Goal: Task Accomplishment & Management: Complete application form

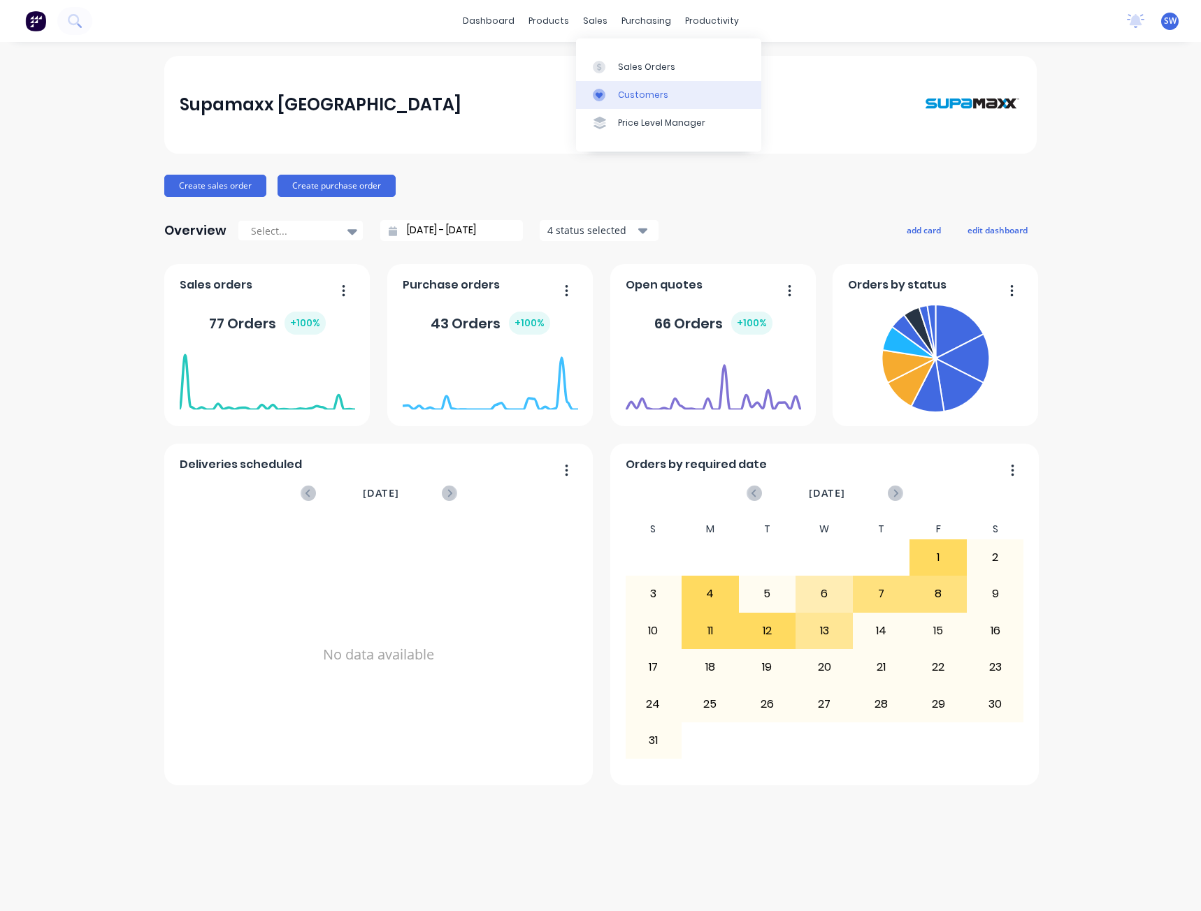
click at [662, 95] on div "Customers" at bounding box center [643, 95] width 50 height 13
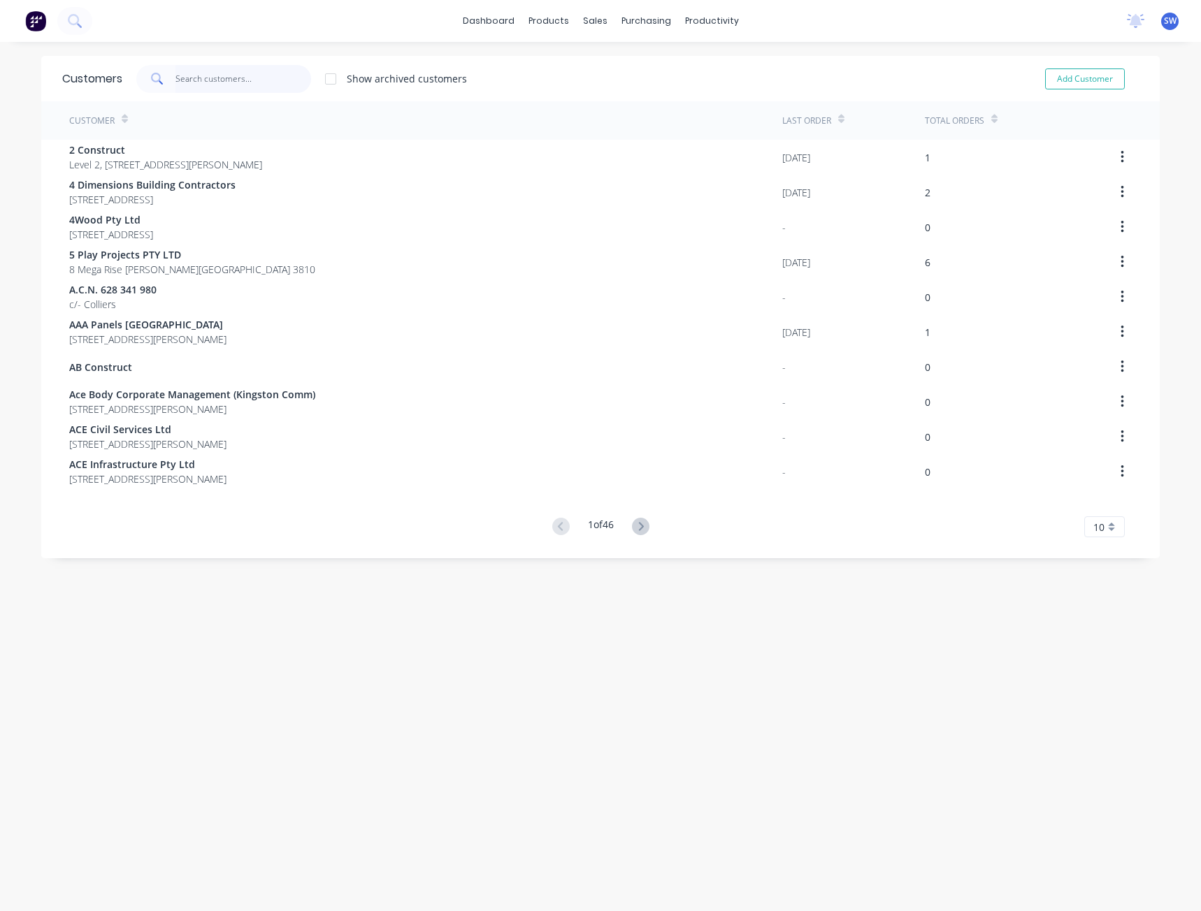
click at [208, 82] on input "text" at bounding box center [243, 79] width 136 height 28
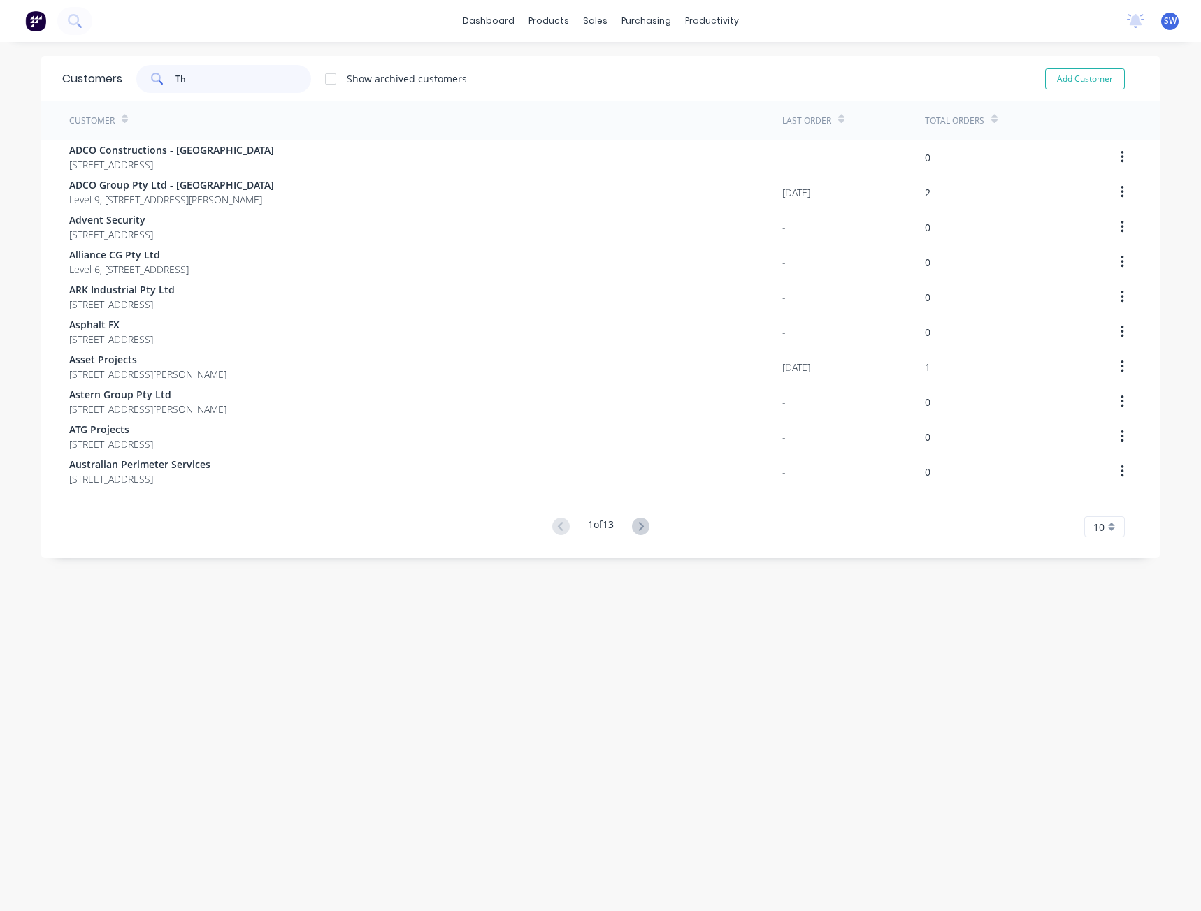
type input "T"
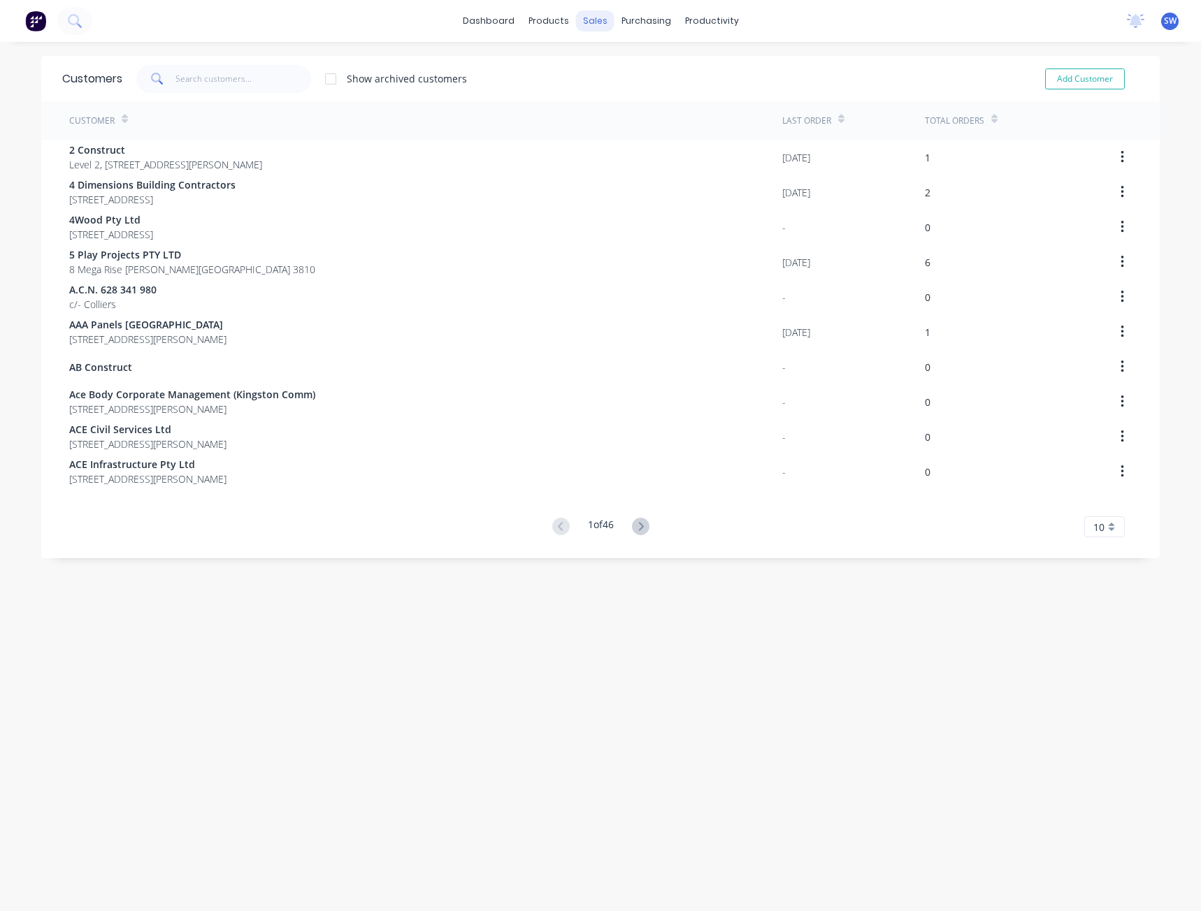
click at [603, 20] on div "sales" at bounding box center [595, 20] width 38 height 21
click at [618, 73] on link "Sales Orders" at bounding box center [663, 66] width 185 height 28
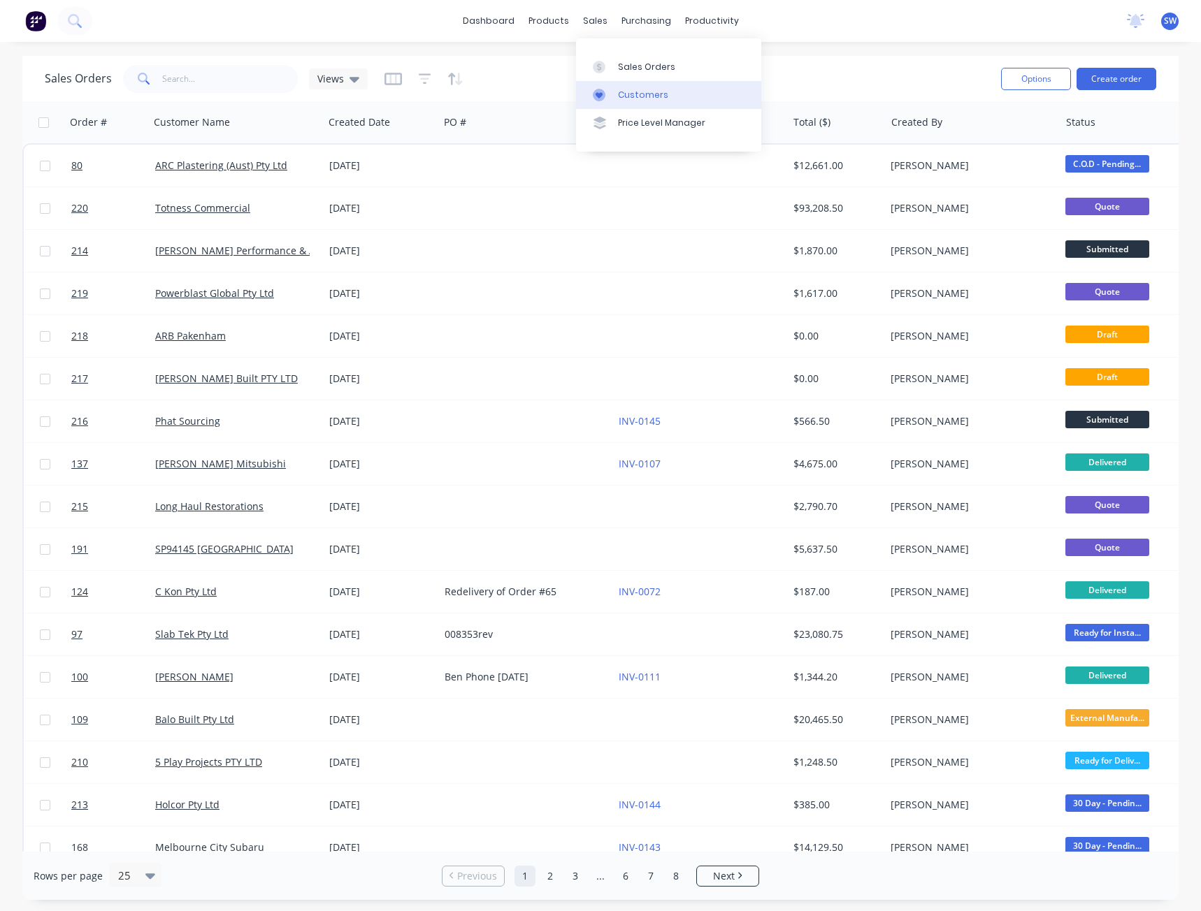
click at [628, 92] on div "Customers" at bounding box center [643, 95] width 50 height 13
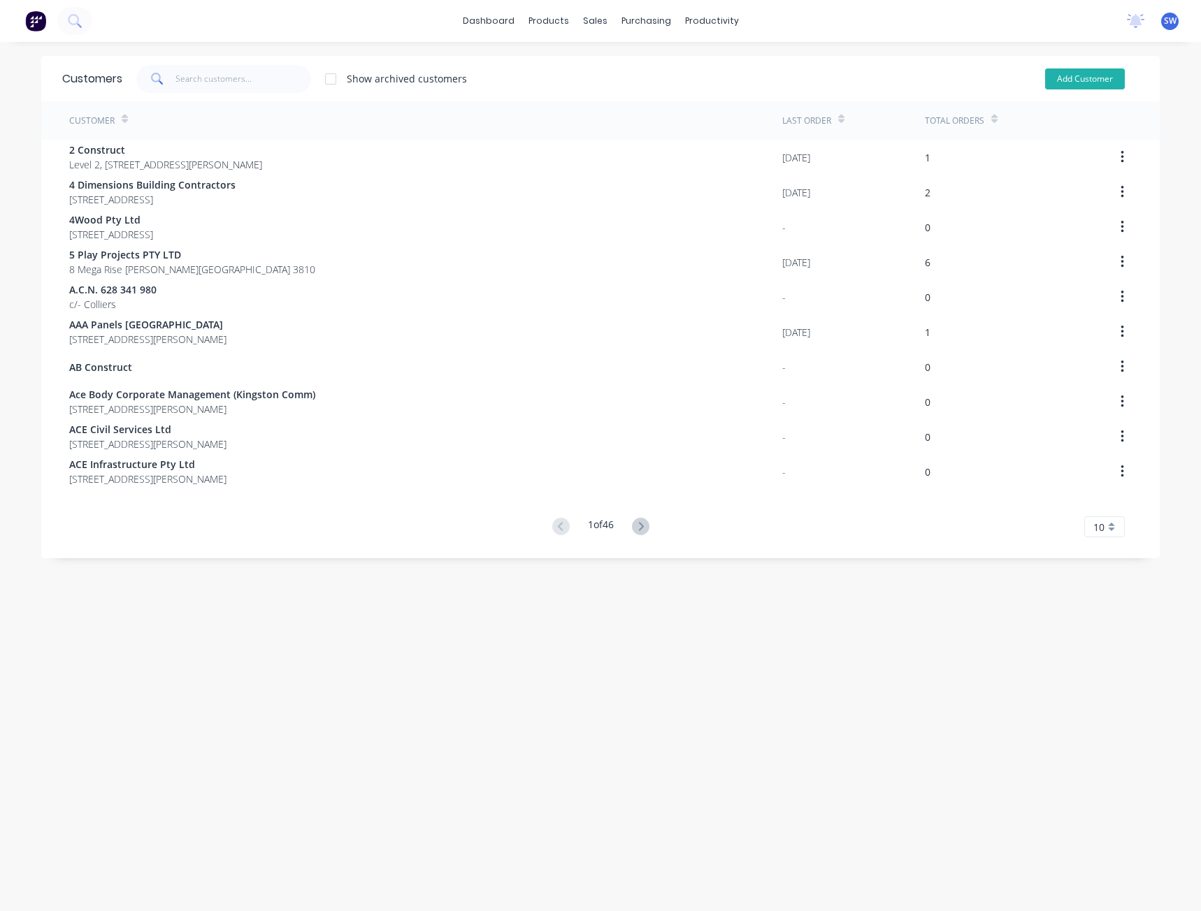
click at [1059, 78] on button "Add Customer" at bounding box center [1085, 78] width 80 height 21
select select "AU"
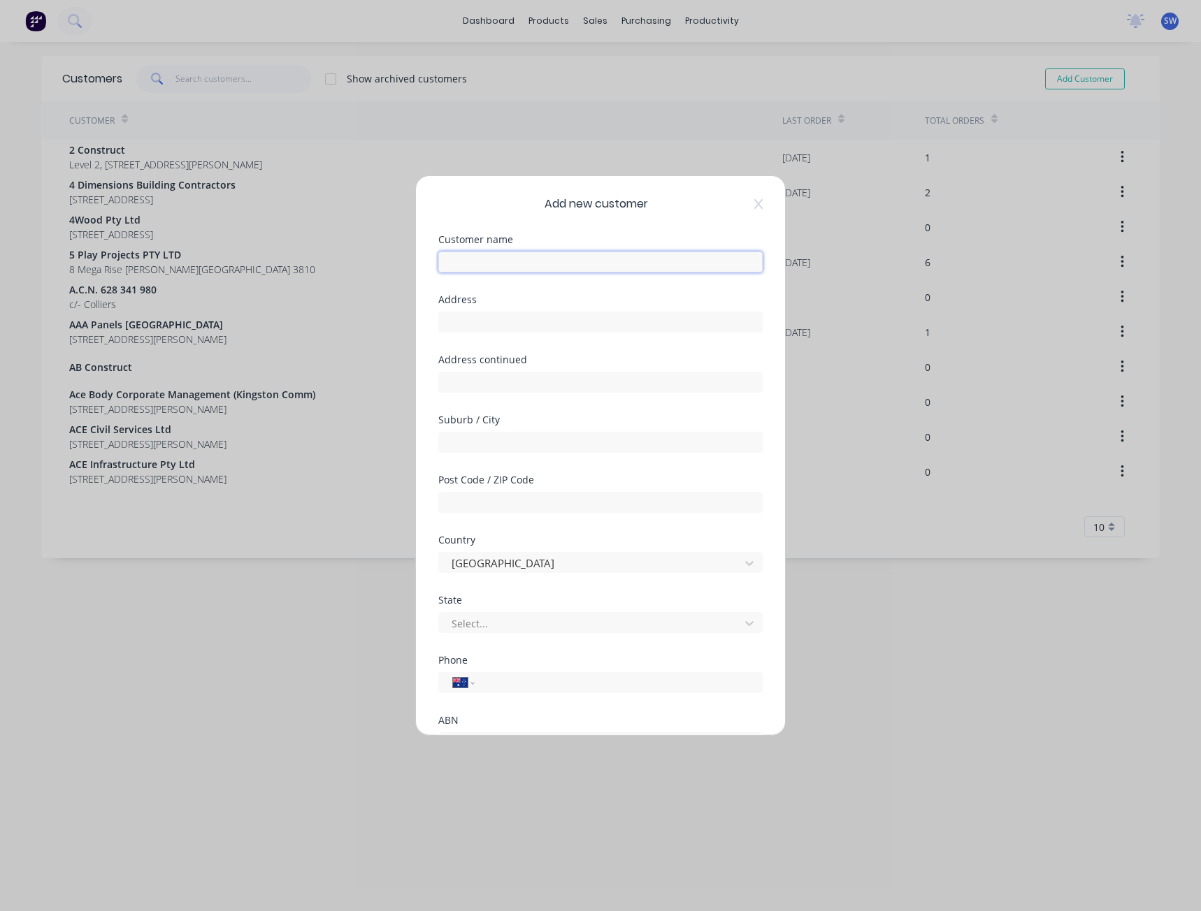
click at [595, 266] on input "text" at bounding box center [600, 262] width 324 height 21
type input "The Henry"
type input "9"
click at [563, 322] on input "text" at bounding box center [600, 322] width 324 height 21
paste input "94 Fullagar Crescent"
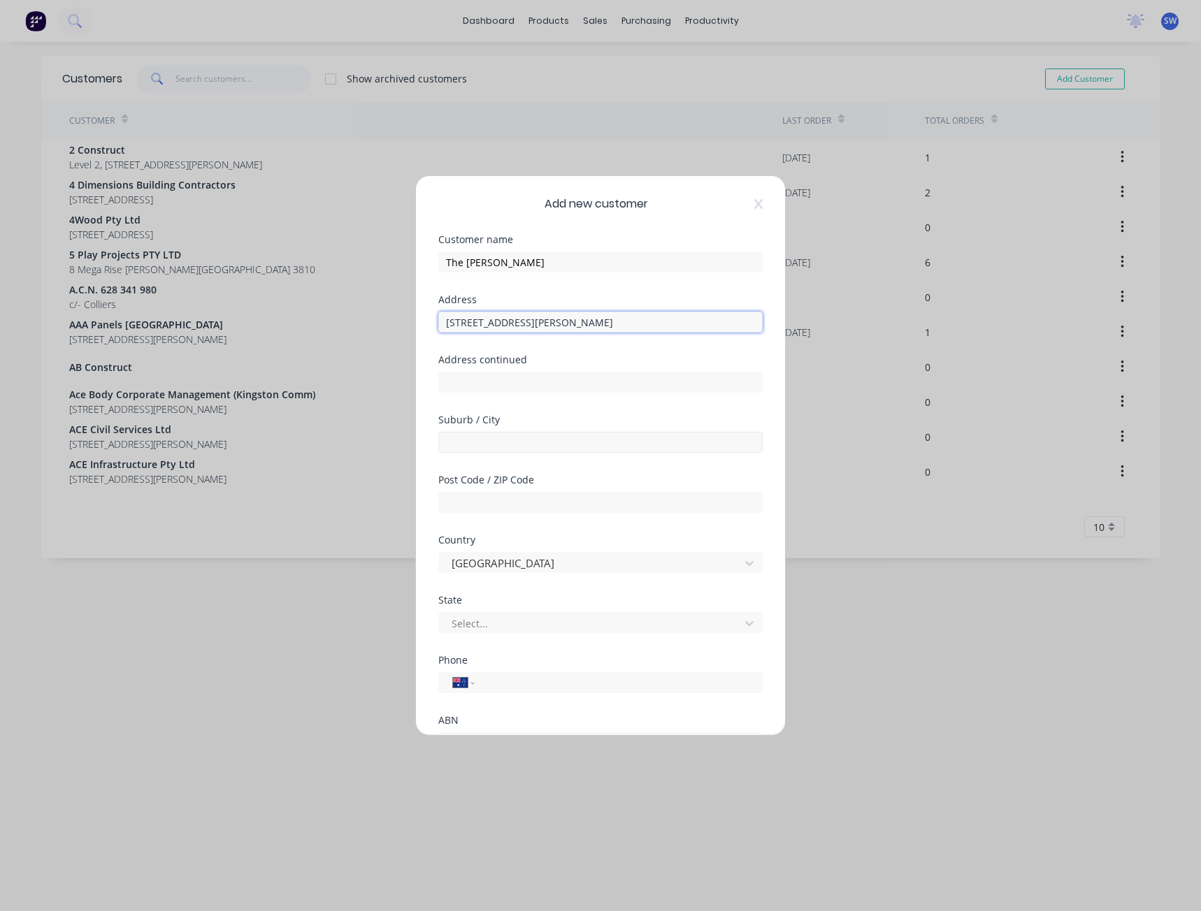
type input "94 Fullagar Crescent"
click at [515, 448] on input "text" at bounding box center [600, 442] width 324 height 21
type input "Higgins"
type input "2615"
click at [462, 620] on div at bounding box center [591, 623] width 282 height 17
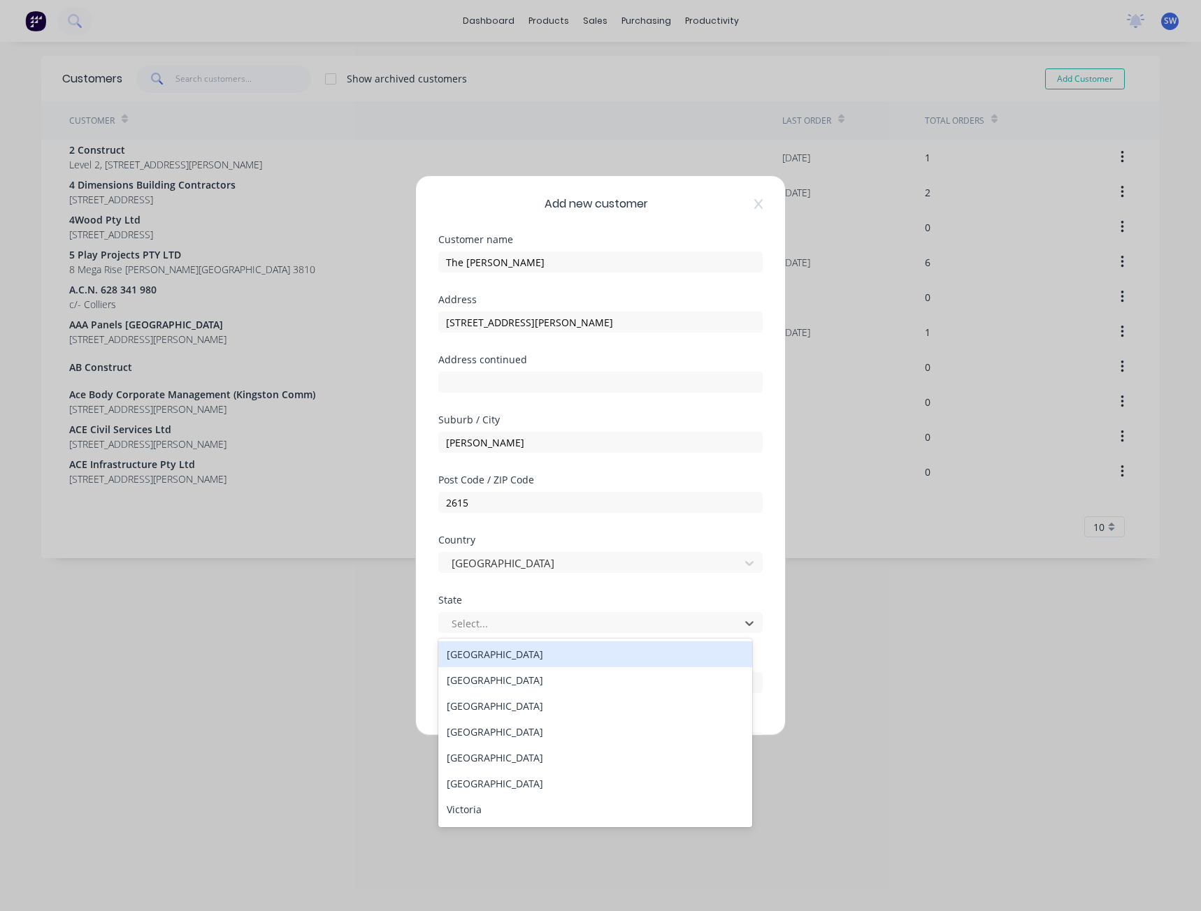
click at [556, 657] on div "Australian Capital Territory" at bounding box center [595, 655] width 314 height 26
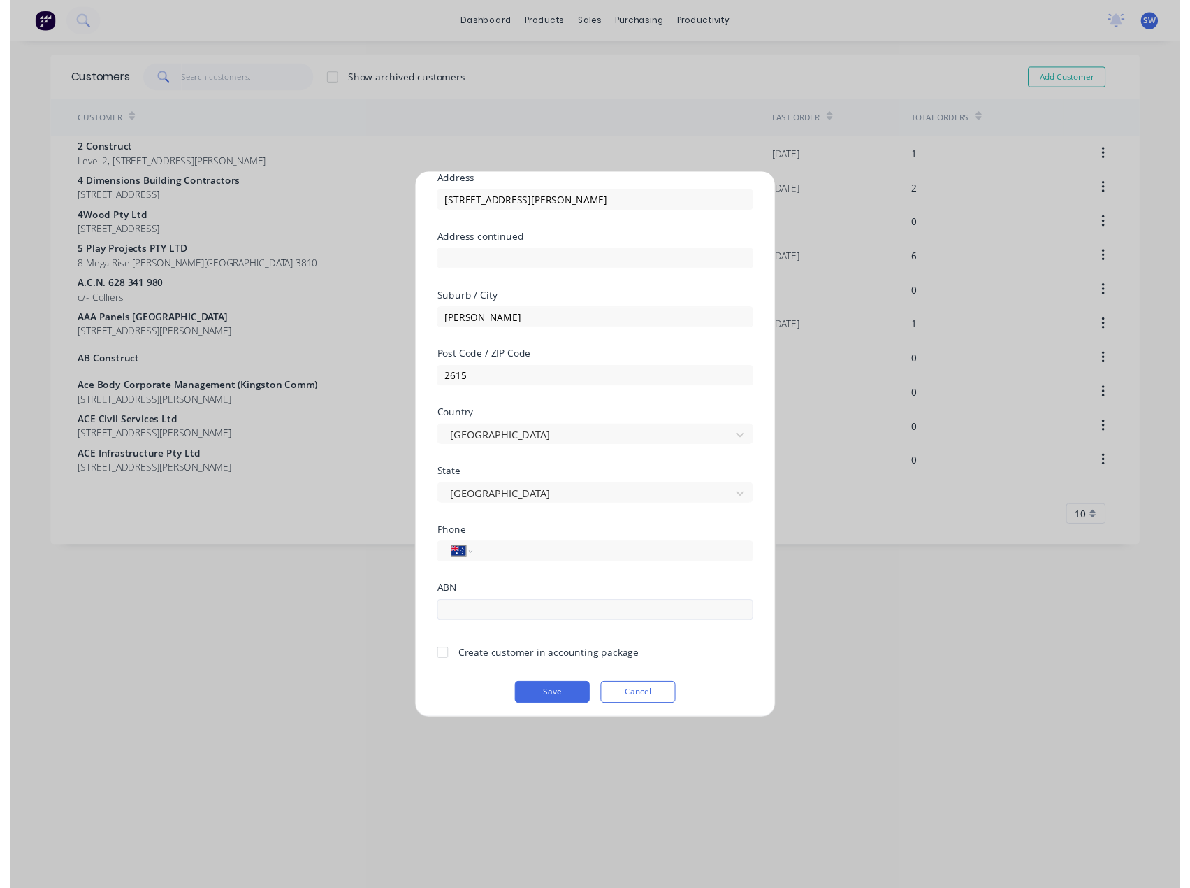
scroll to position [123, 0]
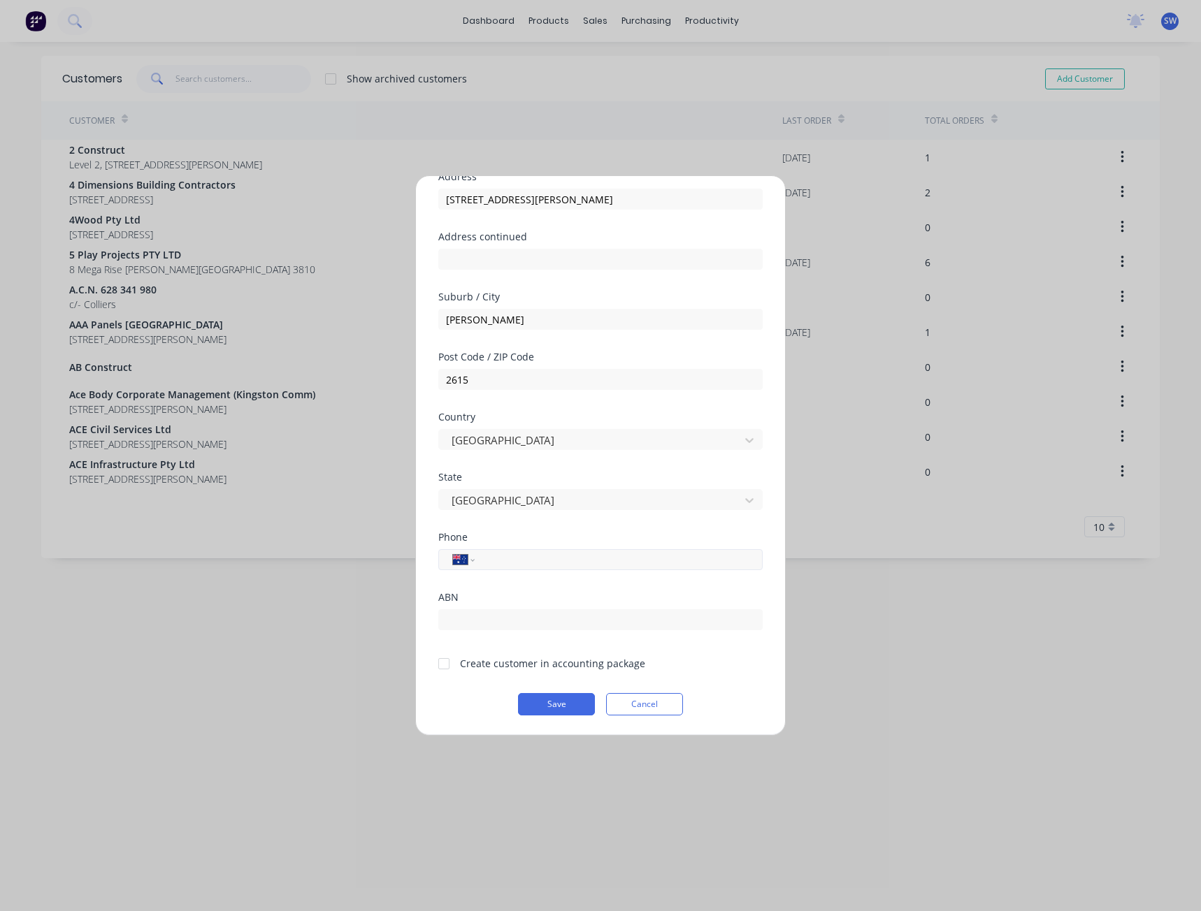
click at [521, 568] on div "International Afghanistan Åland Islands Albania Algeria American Samoa Andorra …" at bounding box center [600, 559] width 324 height 21
click at [522, 560] on input "tel" at bounding box center [615, 560] width 263 height 16
type input "0434 085 762"
click at [592, 616] on input "text" at bounding box center [600, 619] width 324 height 21
paste input "84531583799"
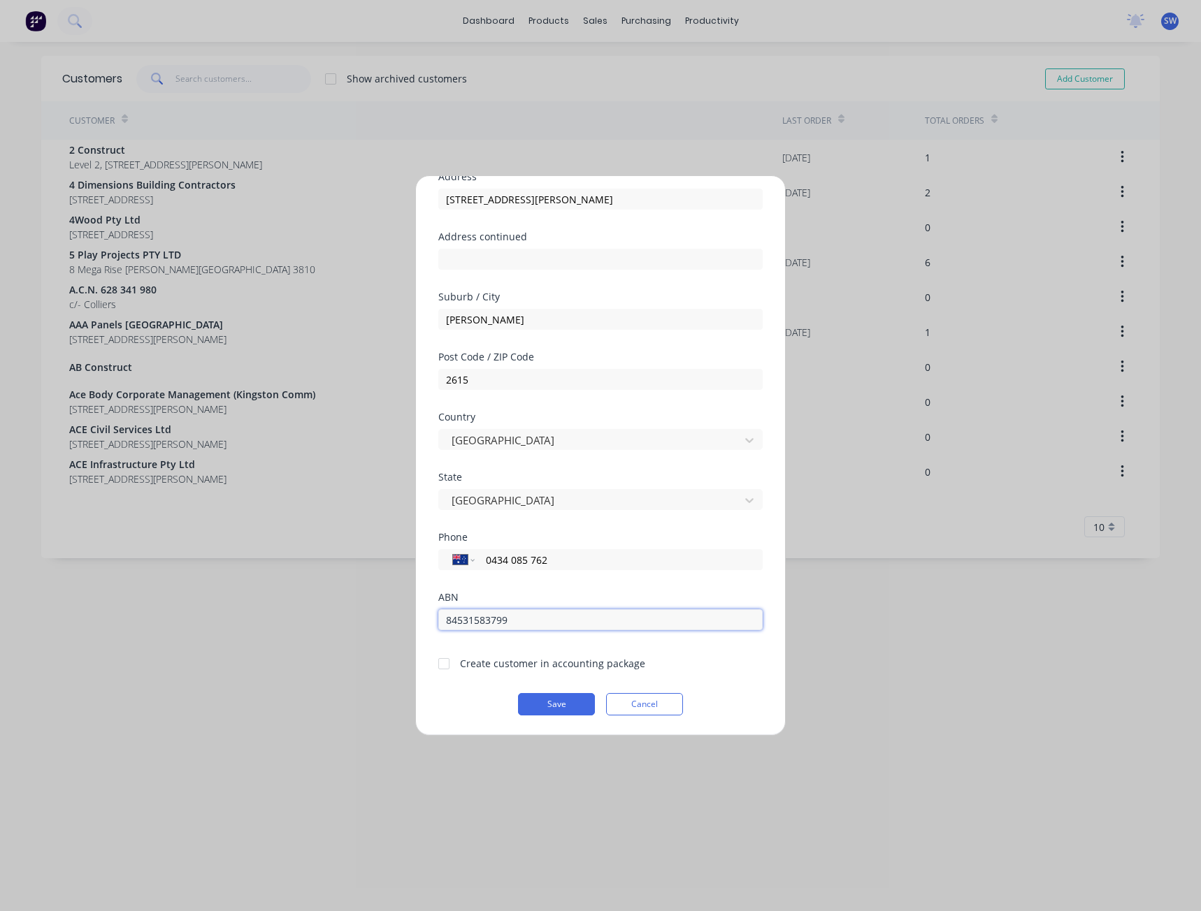
type input "84531583799"
click at [449, 662] on div at bounding box center [444, 664] width 28 height 28
click at [575, 704] on button "Save" at bounding box center [556, 704] width 77 height 22
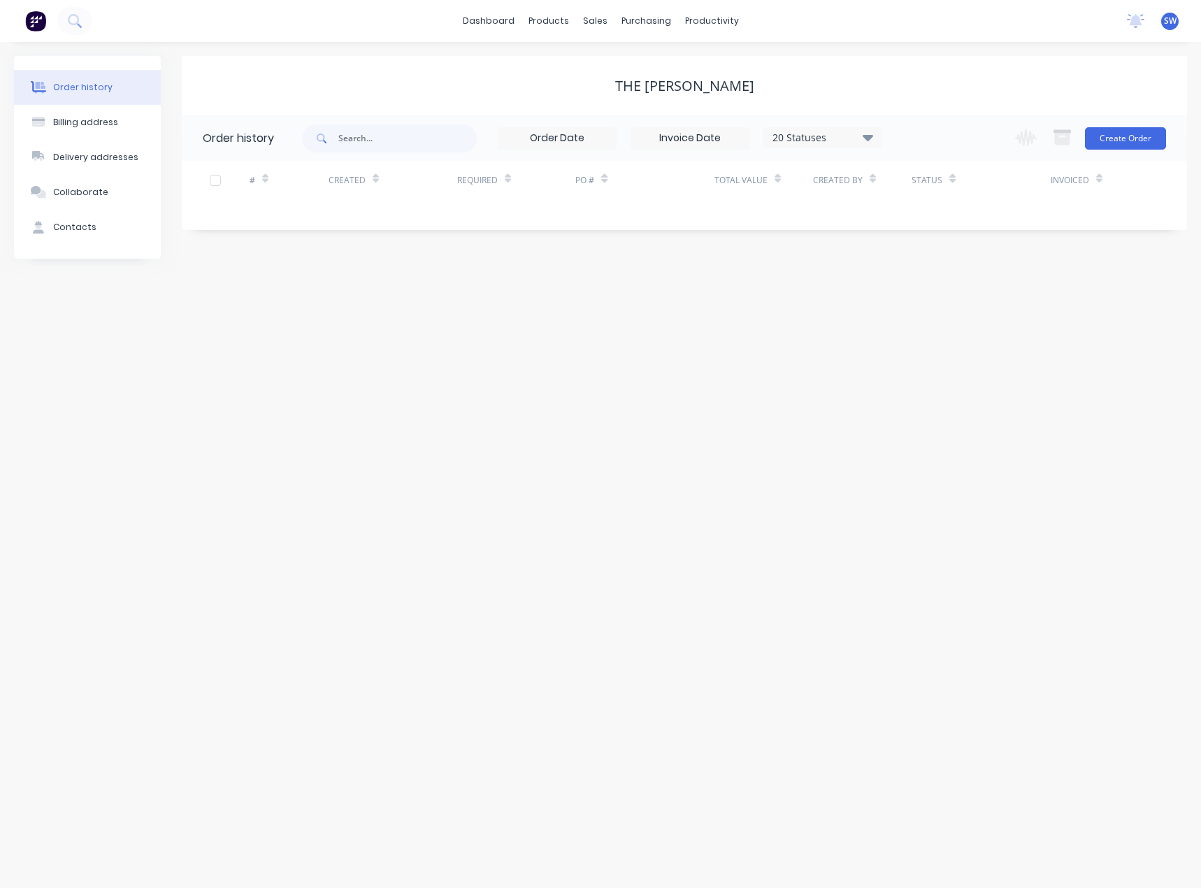
click at [836, 287] on div "Order history Billing address Delivery addresses Collaborate Contacts The Henry…" at bounding box center [600, 465] width 1201 height 846
click at [1131, 138] on button "Create Order" at bounding box center [1125, 138] width 81 height 22
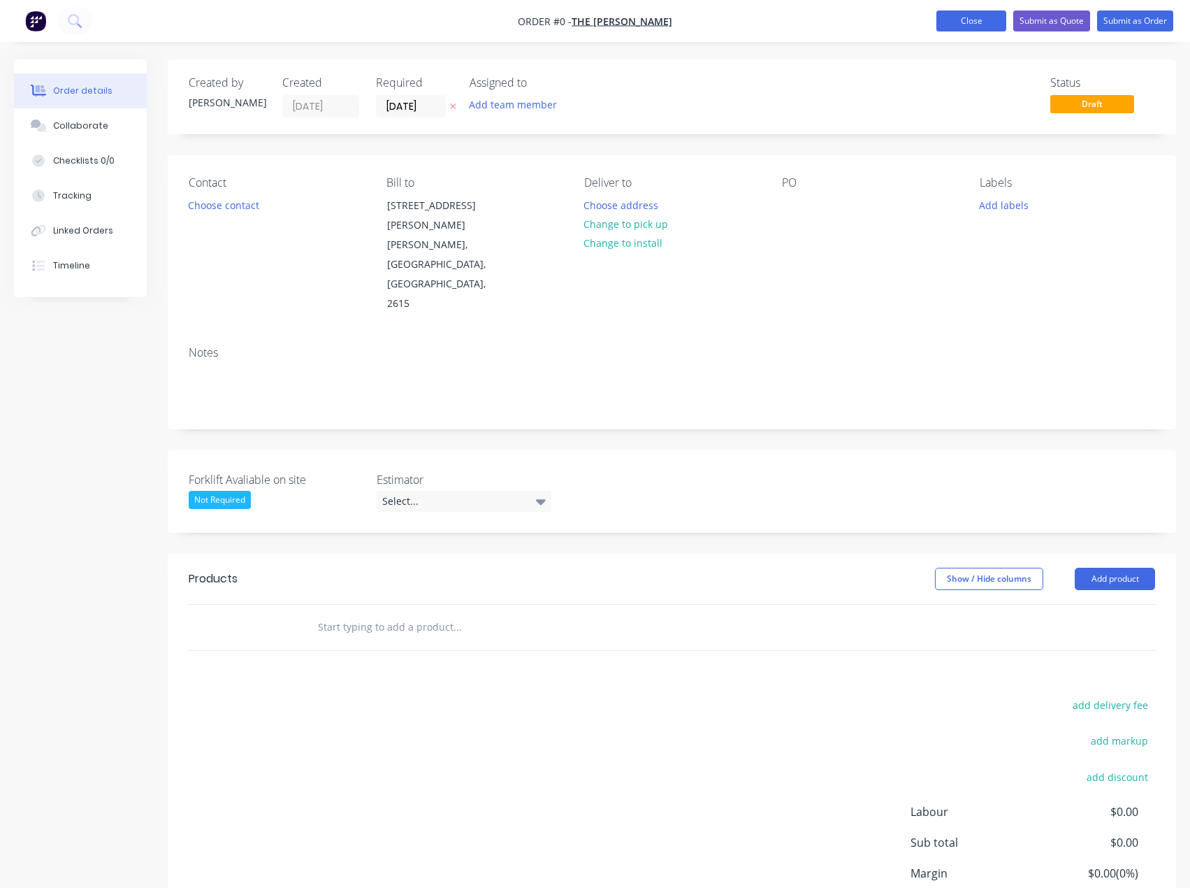
click at [980, 21] on button "Close" at bounding box center [971, 20] width 70 height 21
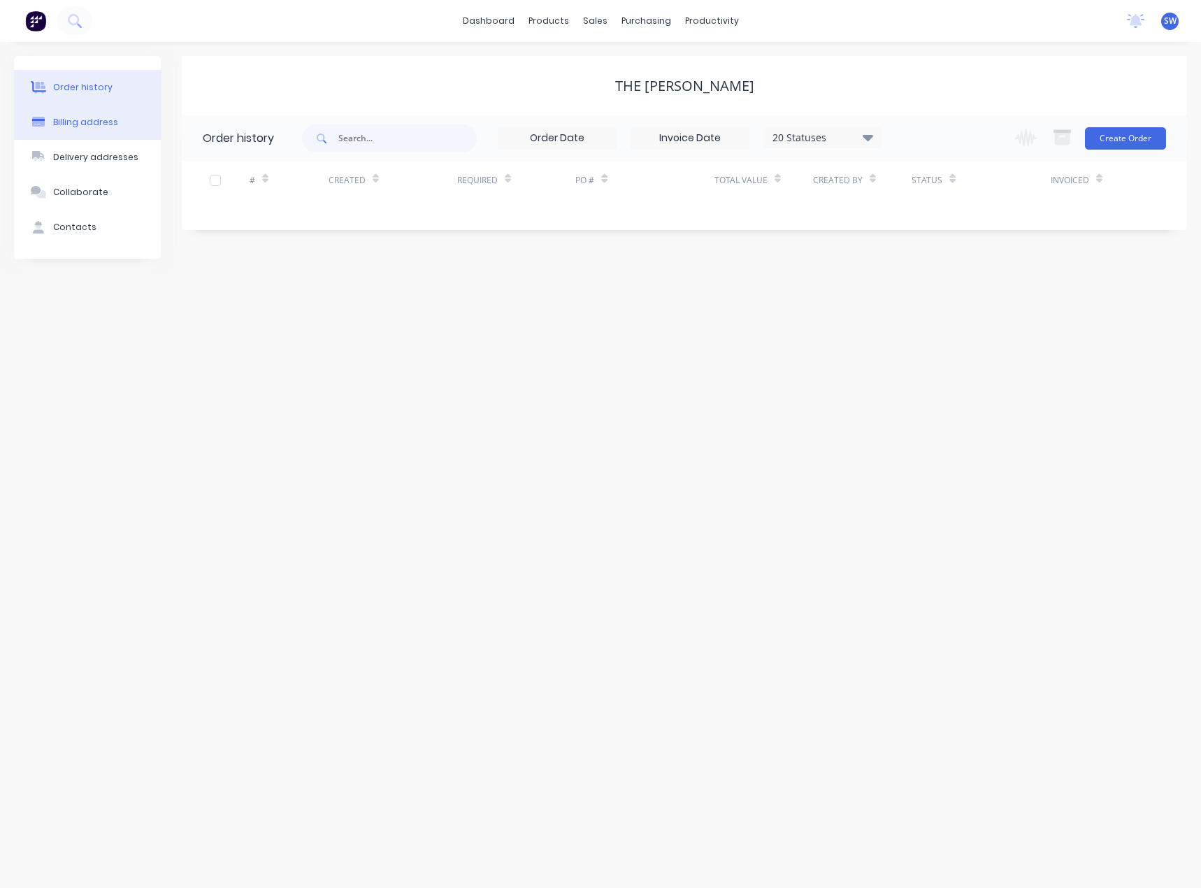
click at [80, 121] on div "Billing address" at bounding box center [85, 122] width 65 height 13
select select "AU"
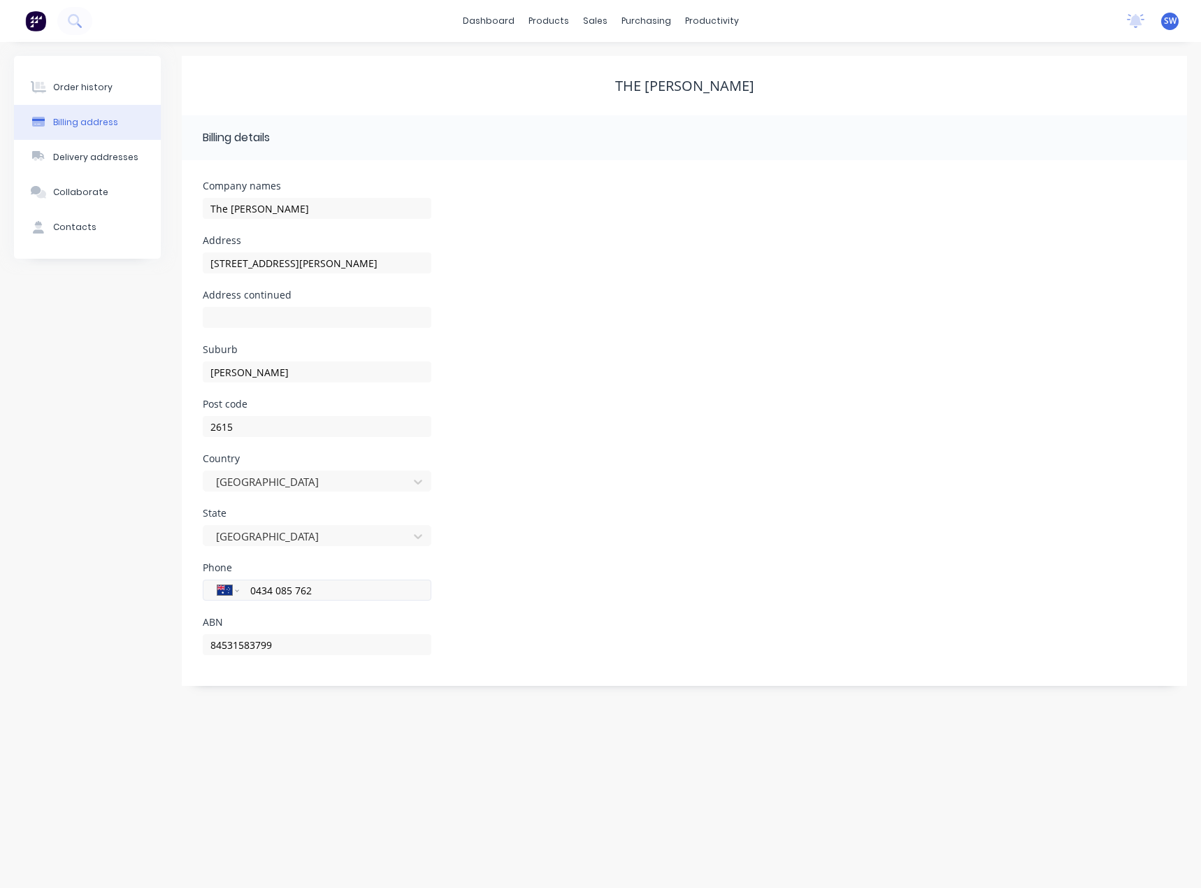
drag, startPoint x: 314, startPoint y: 588, endPoint x: 261, endPoint y: 586, distance: 53.9
click at [261, 586] on input "0434 085 762" at bounding box center [333, 590] width 168 height 16
click at [254, 594] on input "0434 085 762" at bounding box center [333, 590] width 168 height 16
click at [251, 588] on input "0434 085 762" at bounding box center [333, 590] width 168 height 16
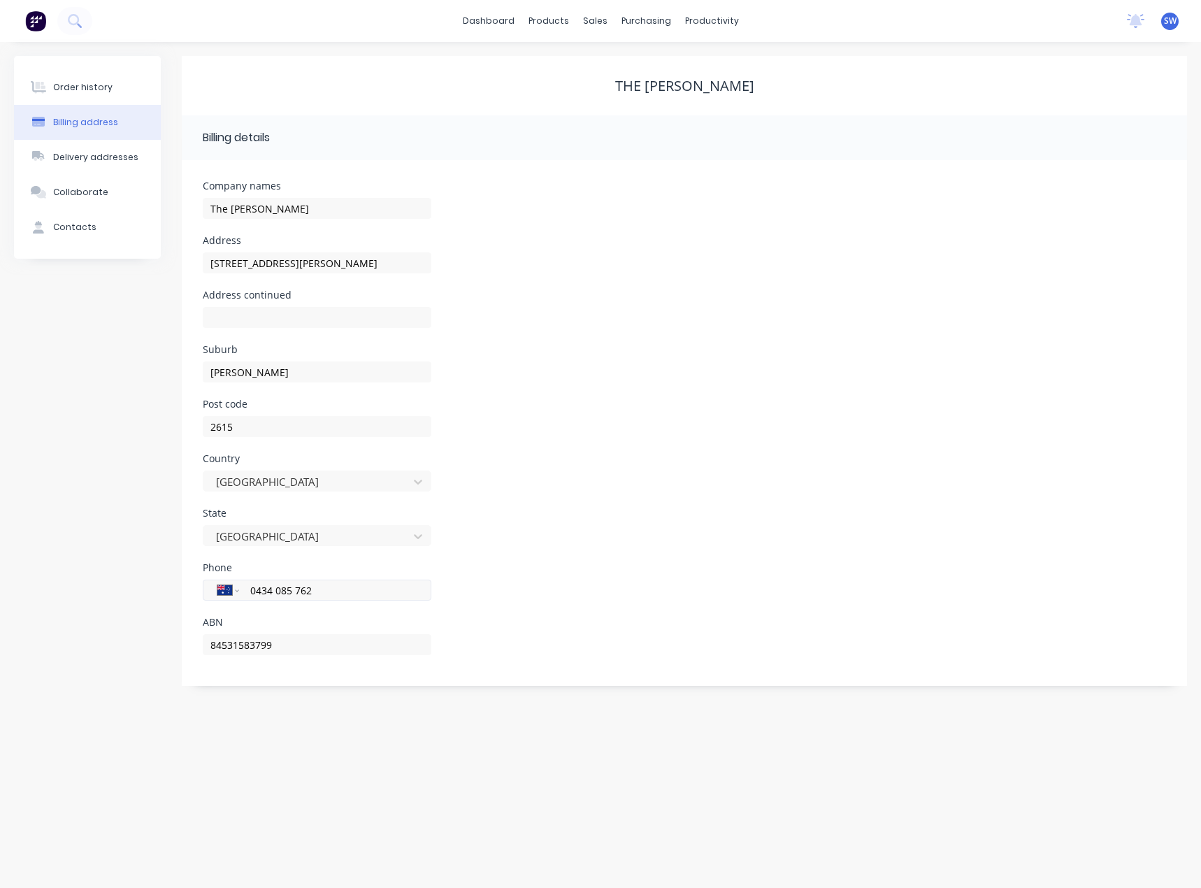
type input "0434 085 762"
click at [322, 592] on input "0434 085 762" at bounding box center [333, 590] width 168 height 16
click at [317, 594] on input "0434 085 762" at bounding box center [333, 590] width 168 height 16
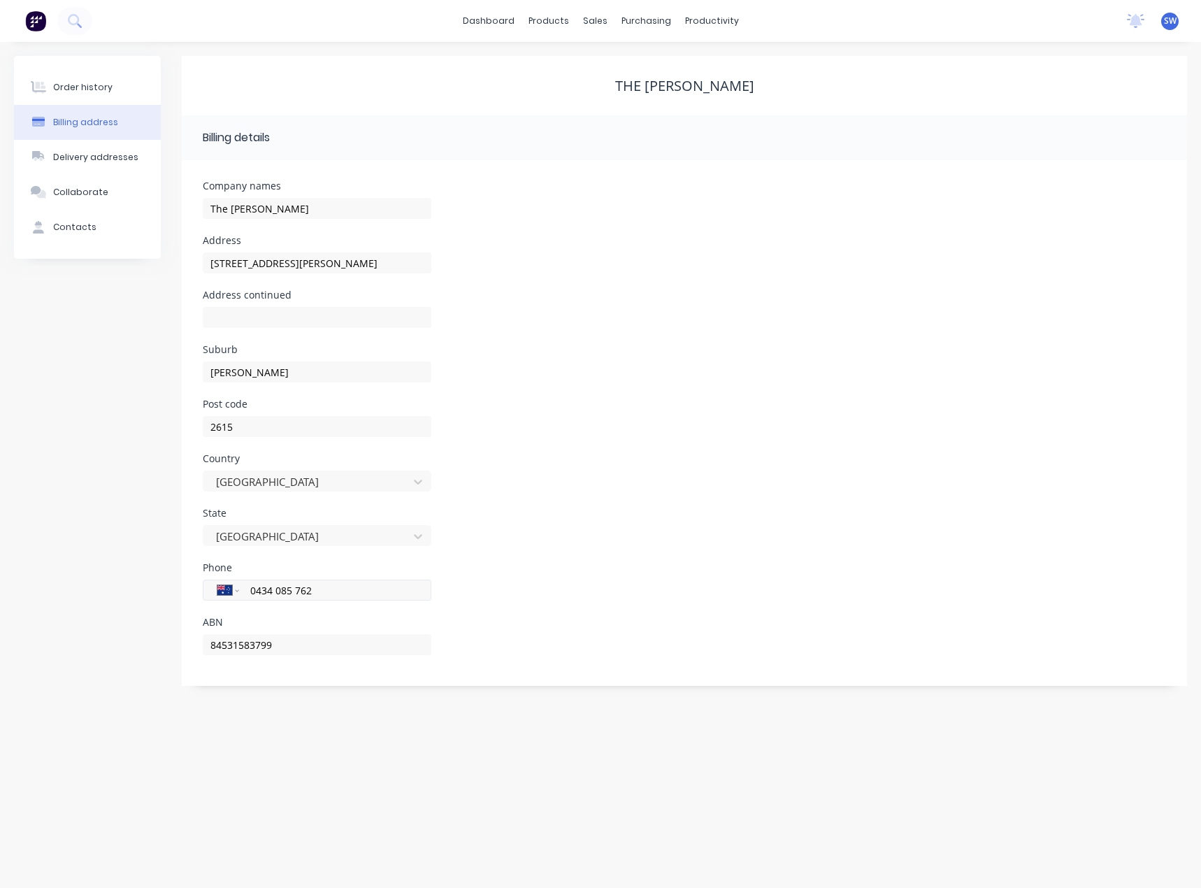
click at [317, 594] on input "0434 085 762" at bounding box center [333, 590] width 168 height 16
click at [87, 236] on button "Contacts" at bounding box center [87, 227] width 147 height 35
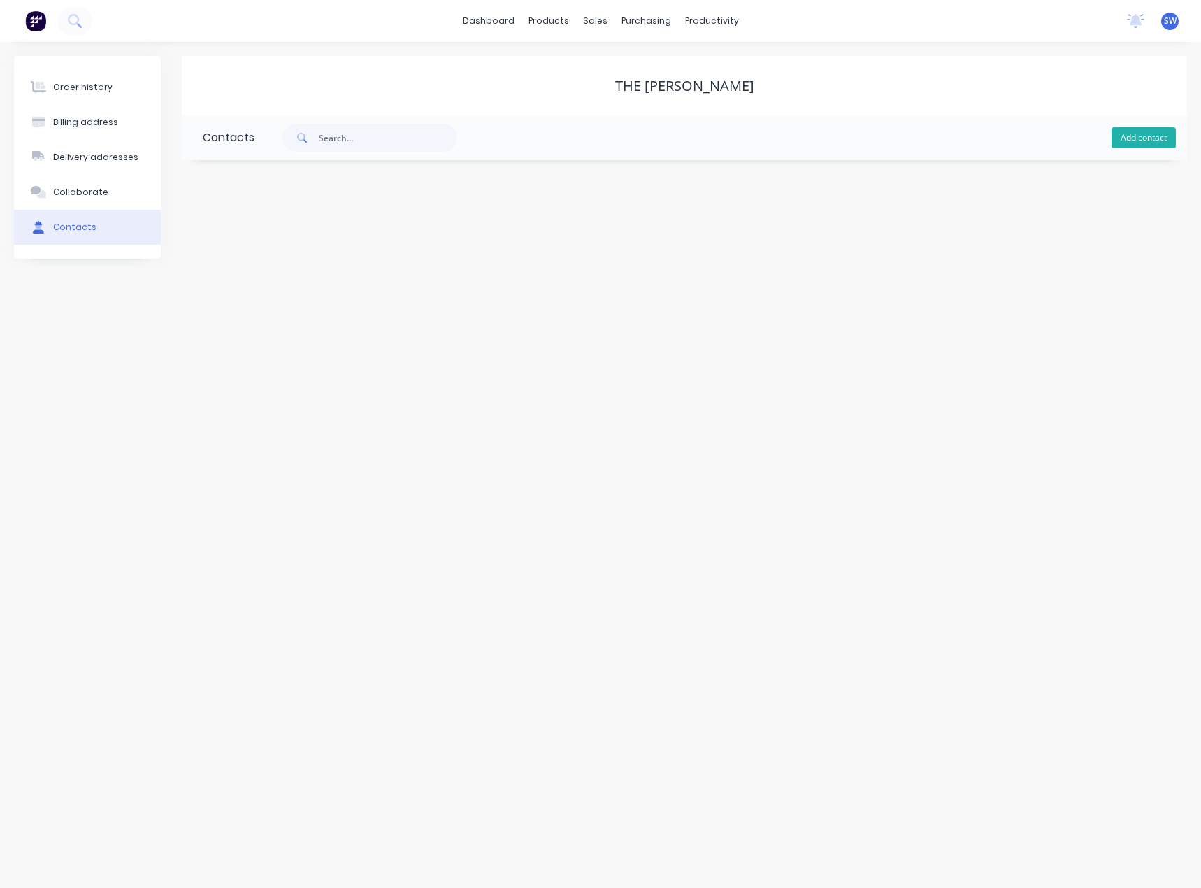
click at [1120, 141] on button "Add contact" at bounding box center [1143, 137] width 64 height 21
select select "AU"
click at [239, 245] on input "text" at bounding box center [317, 240] width 229 height 21
type input "Faye French"
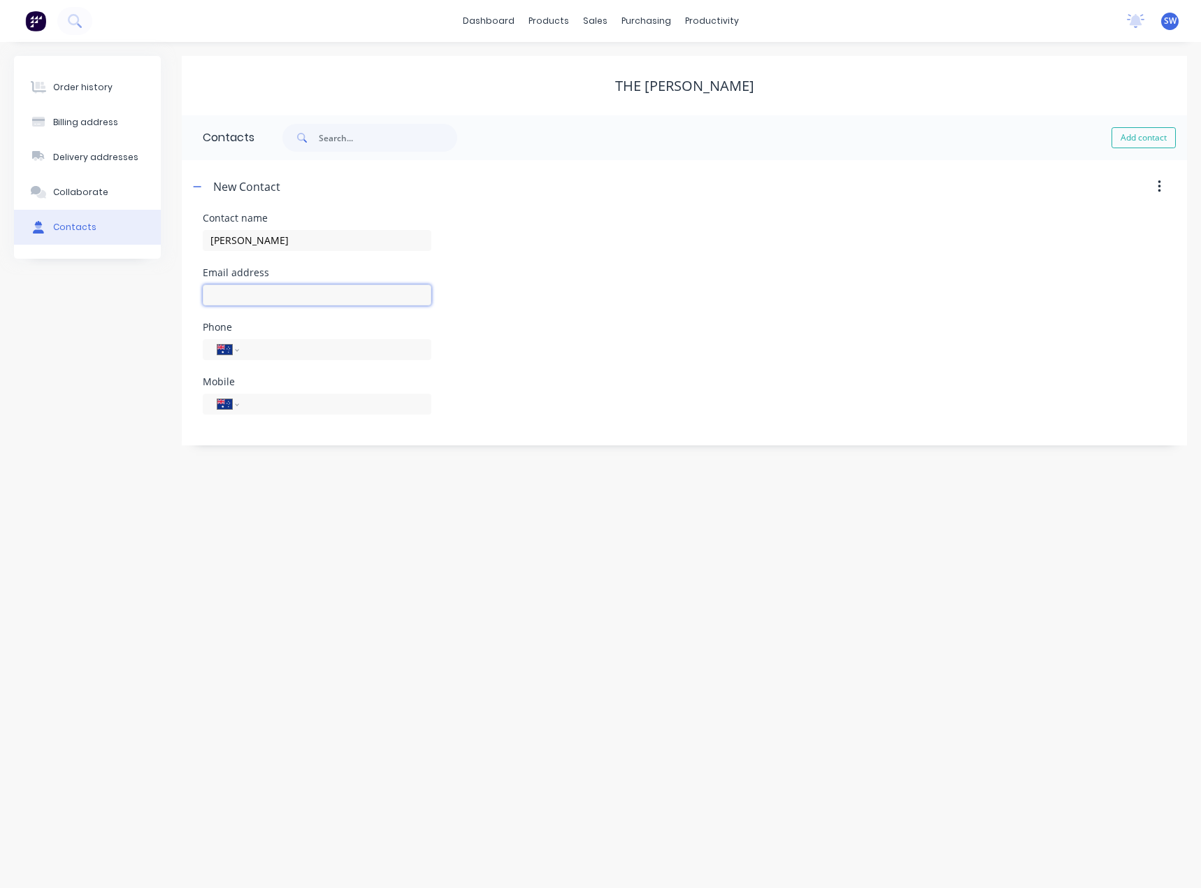
click at [374, 292] on input "text" at bounding box center [317, 294] width 229 height 21
select select "AU"
click at [372, 292] on input "text" at bounding box center [317, 294] width 229 height 21
type input "faye@thehenry.com.au"
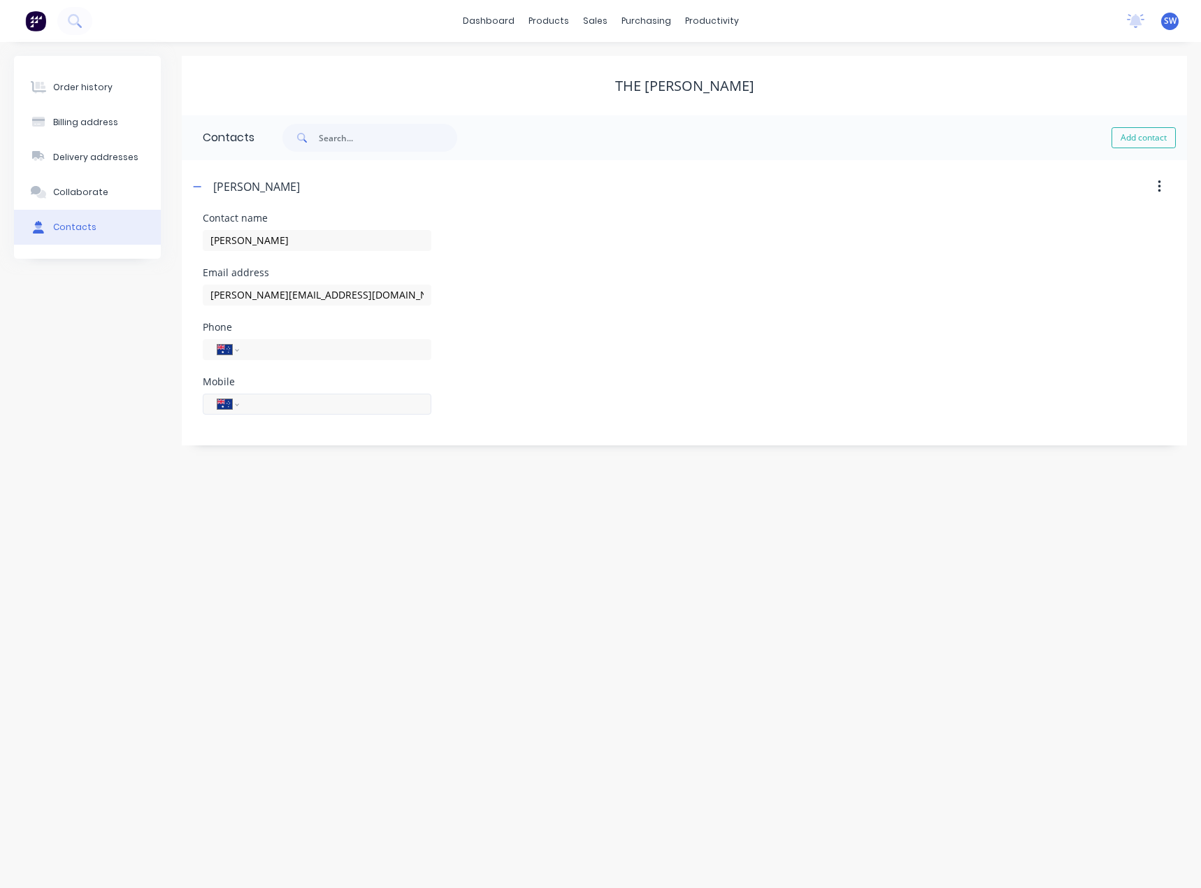
click at [266, 412] on input "tel" at bounding box center [333, 404] width 168 height 16
paste input "0434 085 762"
type input "0434 085 762"
click at [349, 542] on div "Order history Billing address Delivery addresses Collaborate Contacts The Henry…" at bounding box center [600, 465] width 1201 height 846
click at [1140, 135] on button "Add contact" at bounding box center [1143, 137] width 64 height 21
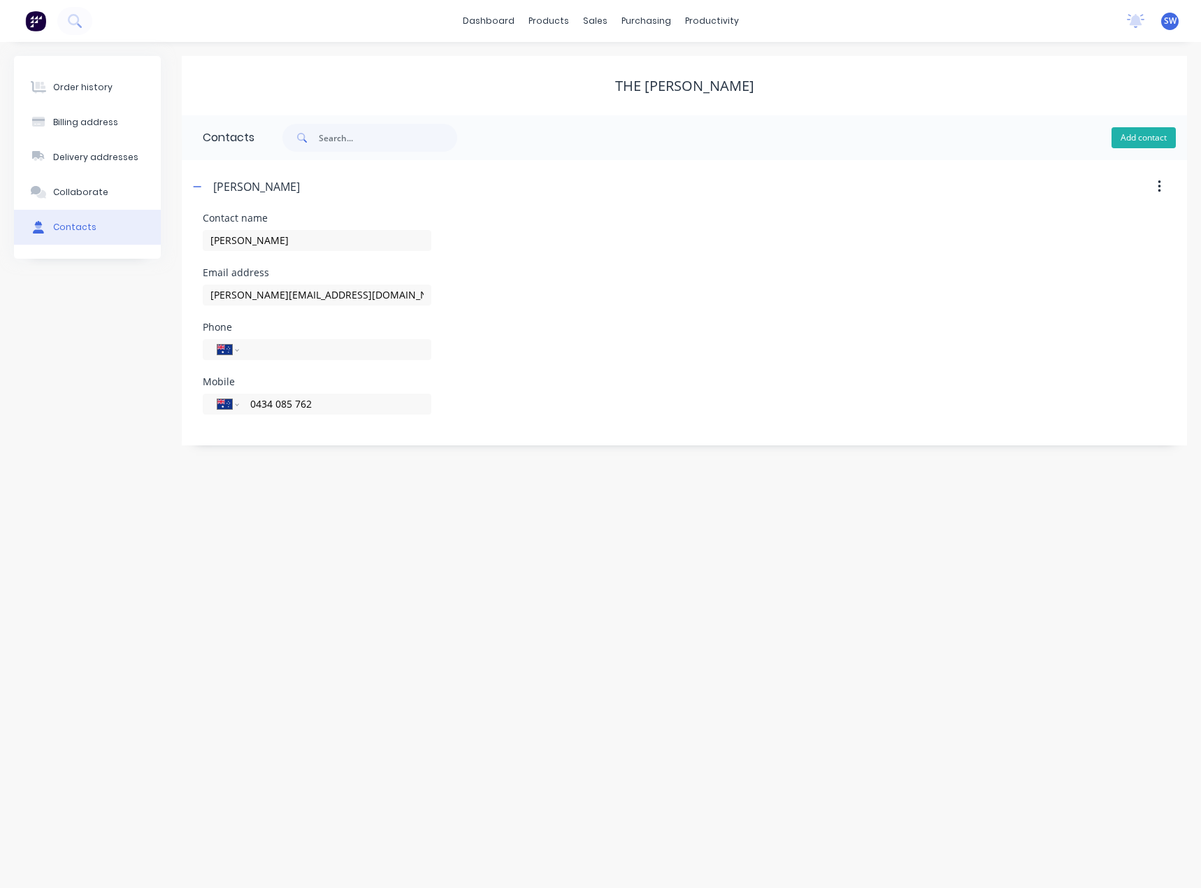
select select "AU"
click at [94, 119] on div "Billing address" at bounding box center [85, 122] width 65 height 13
select select "AU"
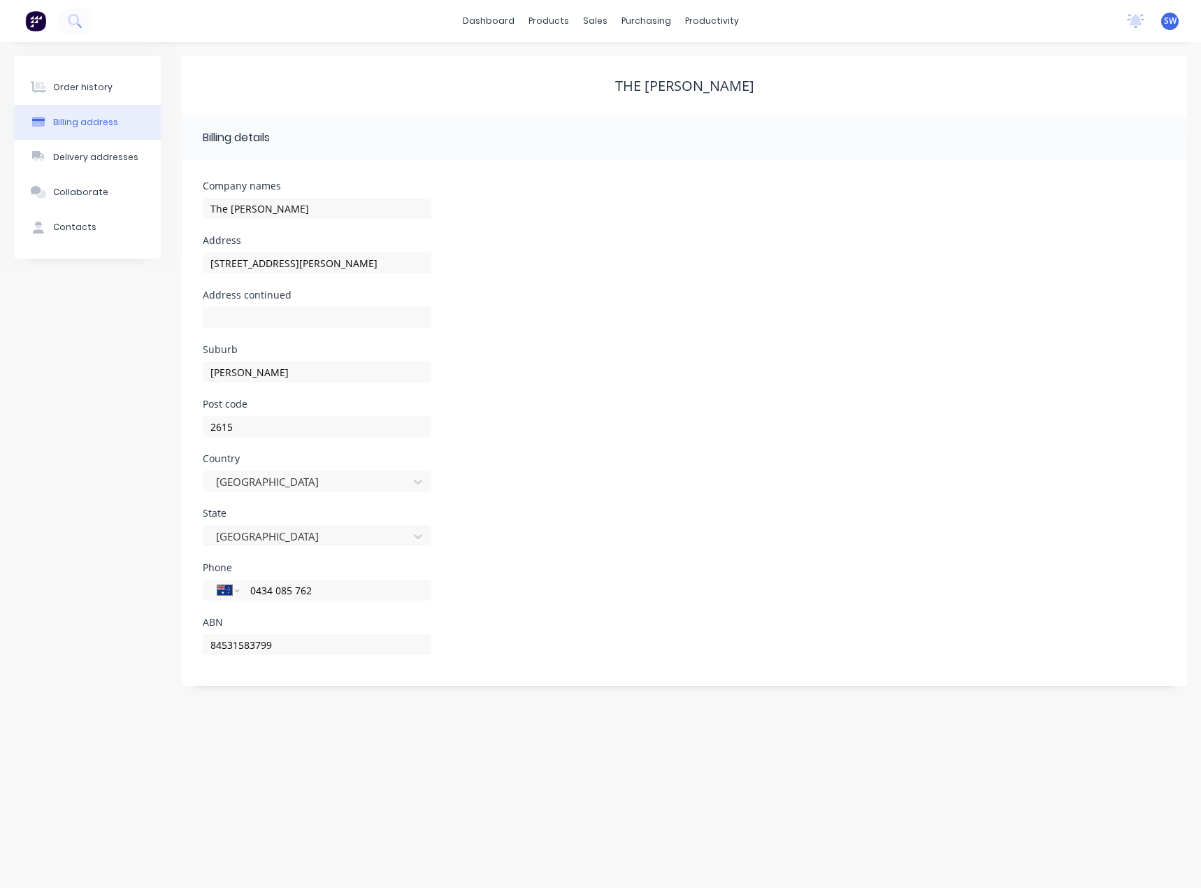
drag, startPoint x: 360, startPoint y: 593, endPoint x: 222, endPoint y: 603, distance: 138.0
click at [222, 603] on div "International Afghanistan Åland Islands Albania Algeria American Samoa Andorra …" at bounding box center [317, 596] width 229 height 41
paste input "(02) 6210 9865"
type input "(02) 6210 9865"
click at [497, 639] on div "ABN 84531583799" at bounding box center [684, 644] width 963 height 55
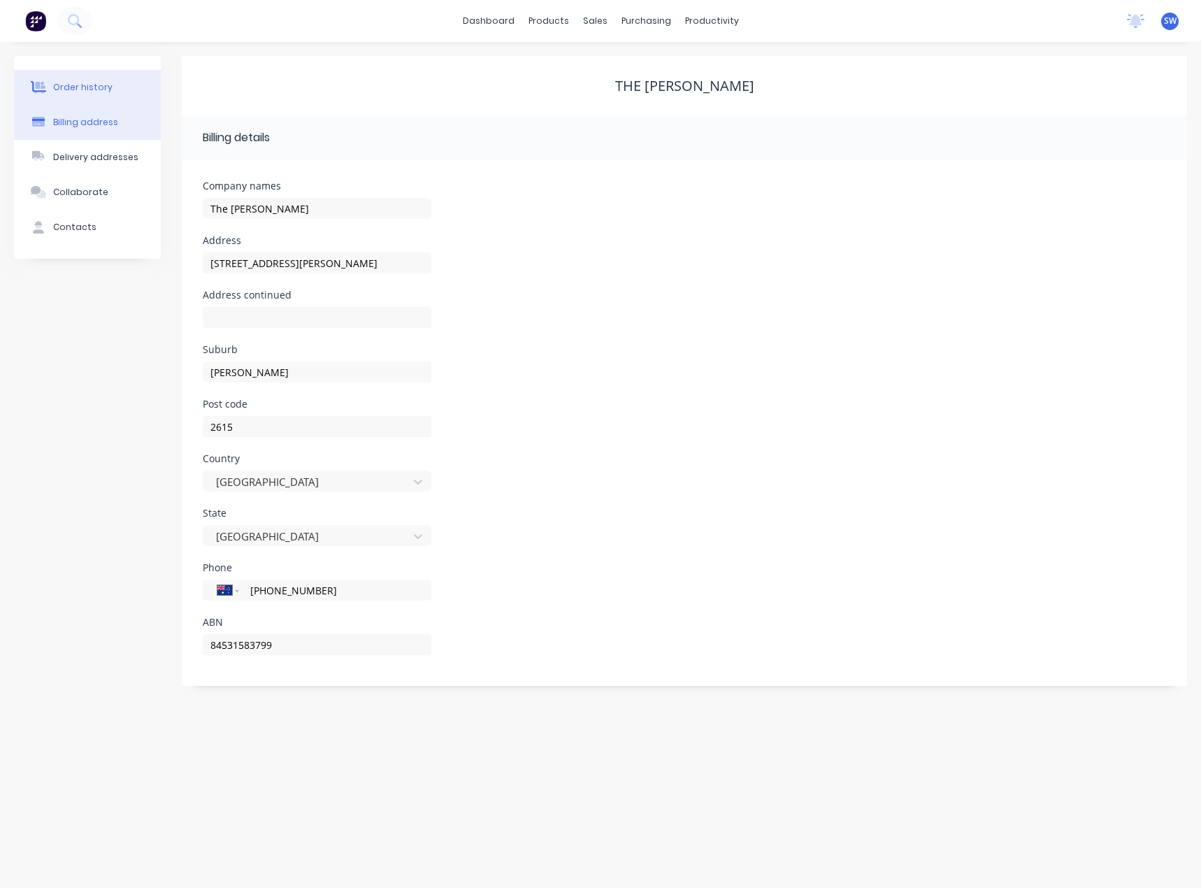
click at [41, 82] on icon at bounding box center [39, 87] width 16 height 13
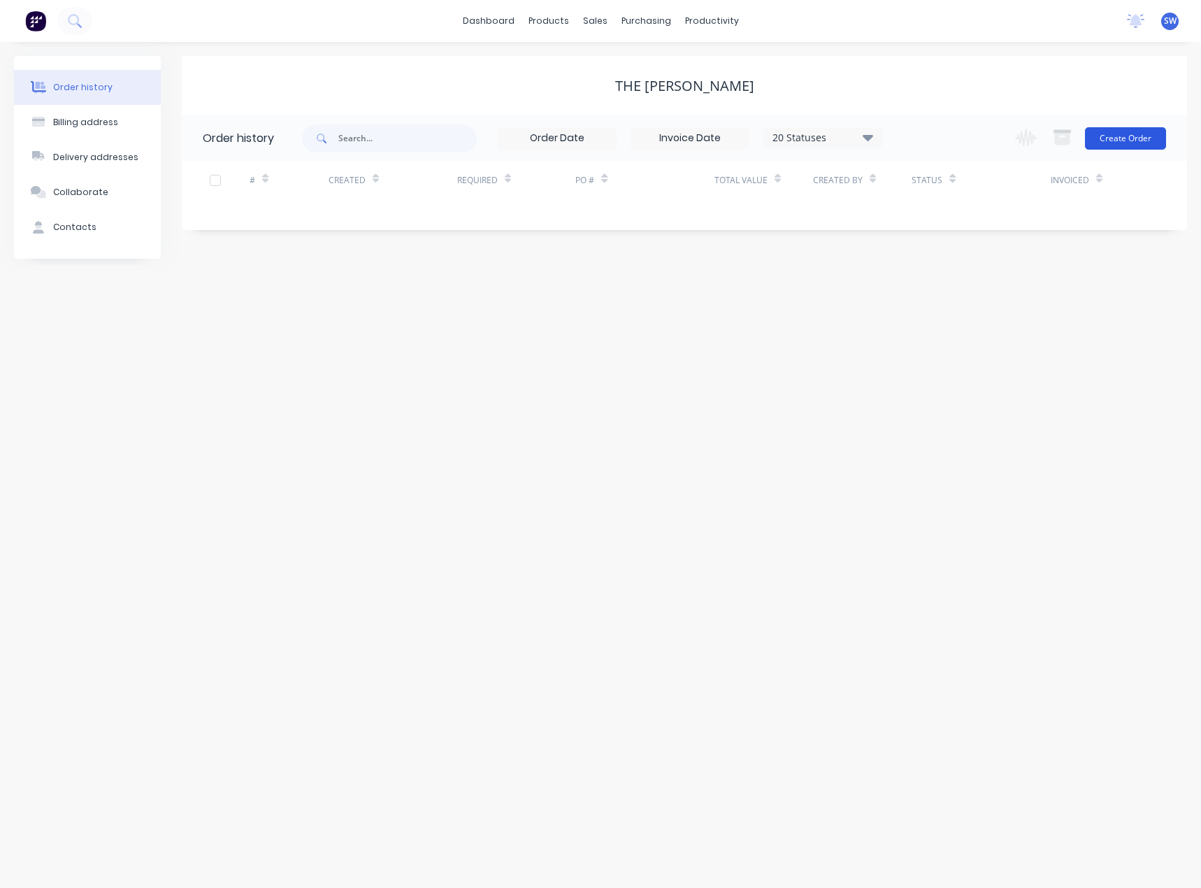
click at [1133, 136] on button "Create Order" at bounding box center [1125, 138] width 81 height 22
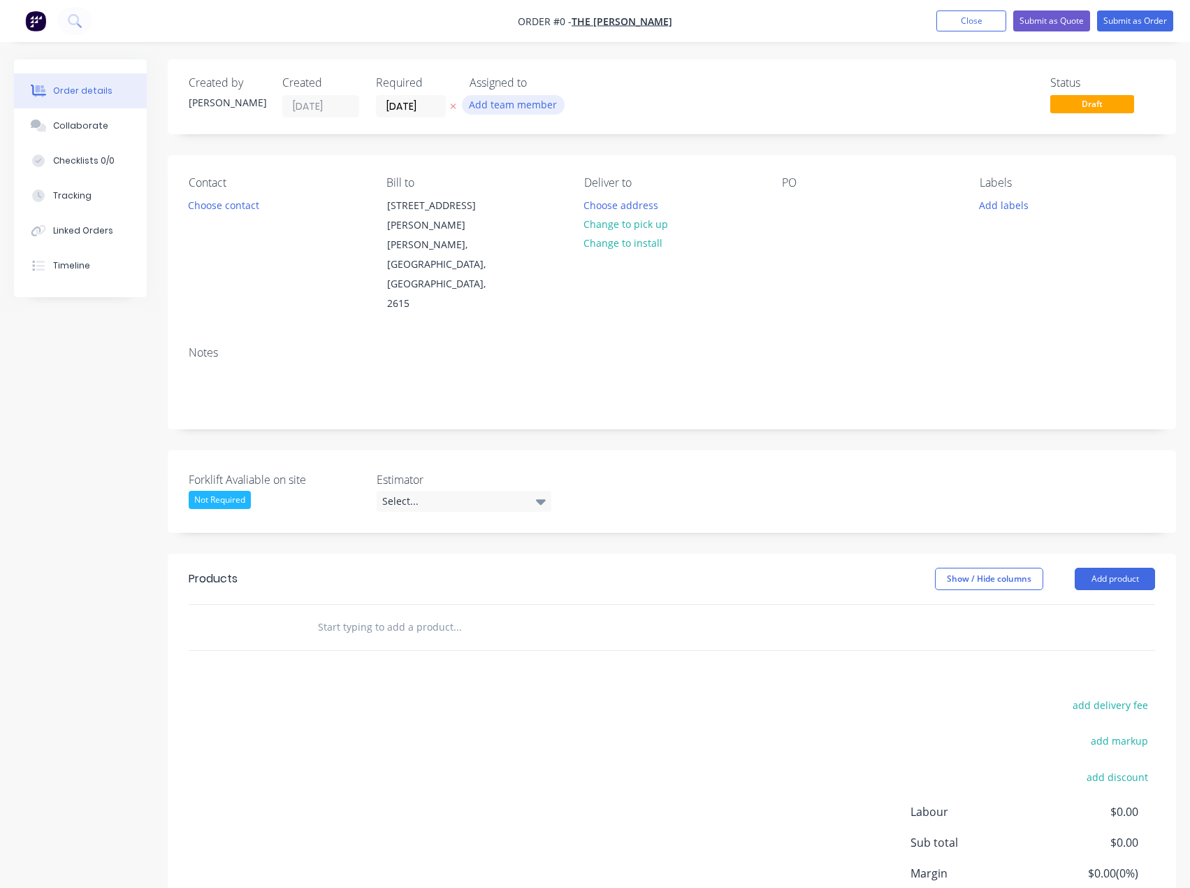
click at [496, 106] on button "Add team member" at bounding box center [513, 104] width 103 height 19
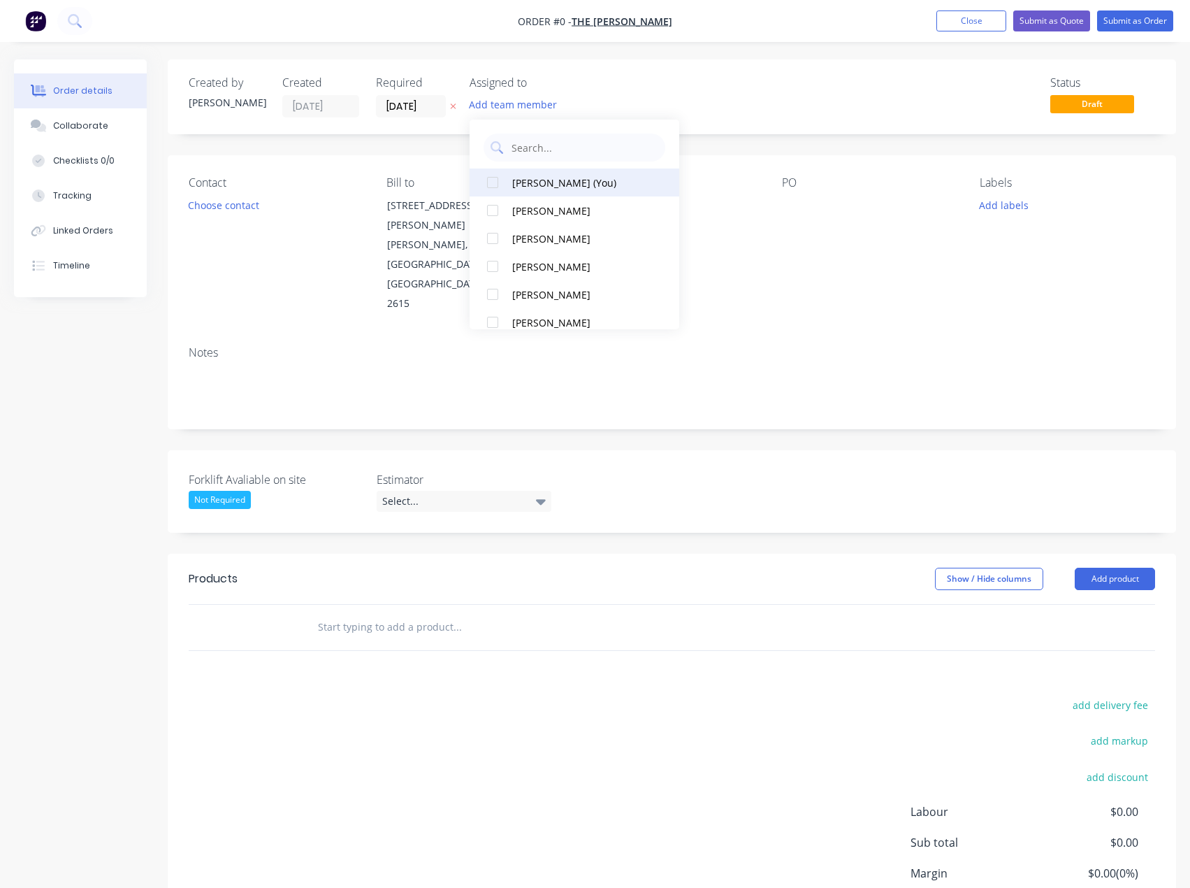
click at [550, 187] on div "Scott Wiggett (You)" at bounding box center [582, 182] width 140 height 15
click at [533, 293] on div "[PERSON_NAME]" at bounding box center [582, 294] width 140 height 15
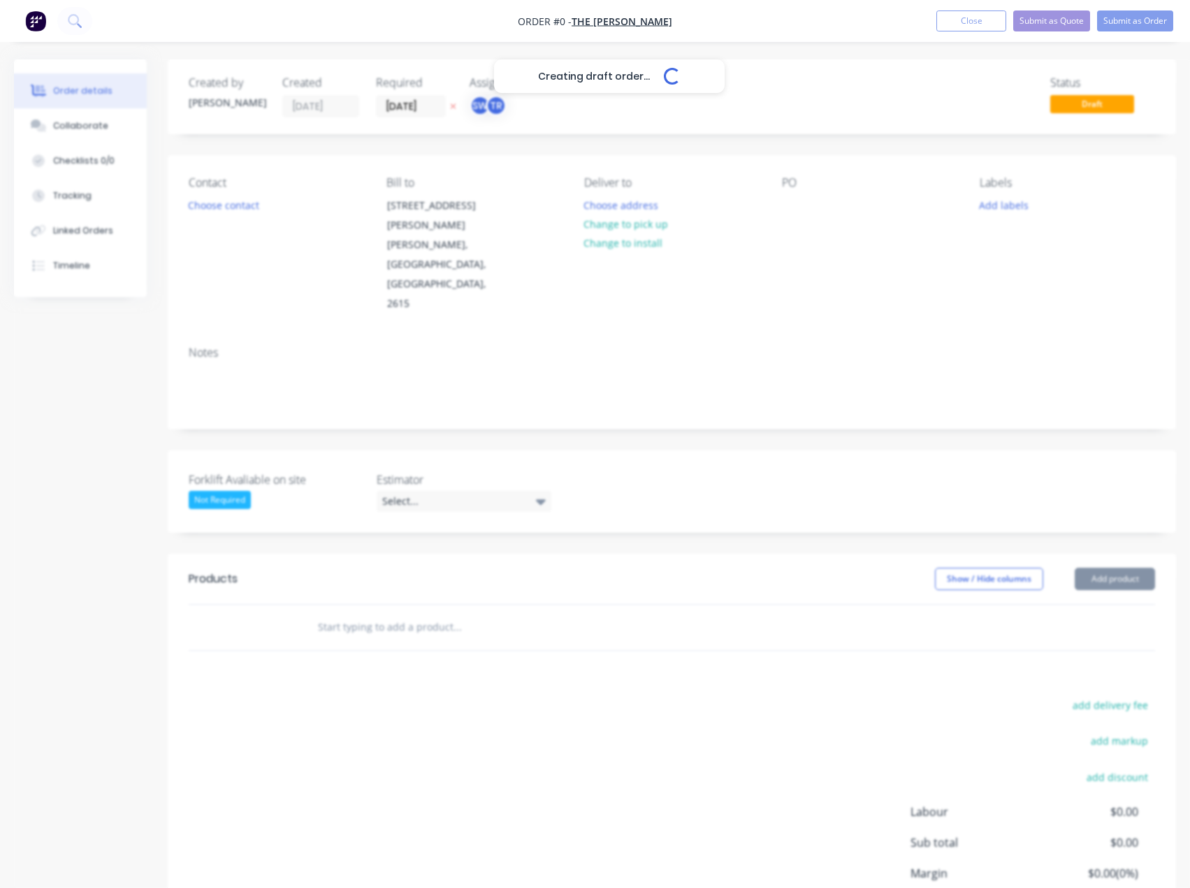
click at [732, 78] on div "Creating draft order... Loading... Order details Collaborate Checklists 0/0 Tra…" at bounding box center [595, 533] width 1190 height 948
click at [228, 200] on button "Choose contact" at bounding box center [224, 204] width 86 height 19
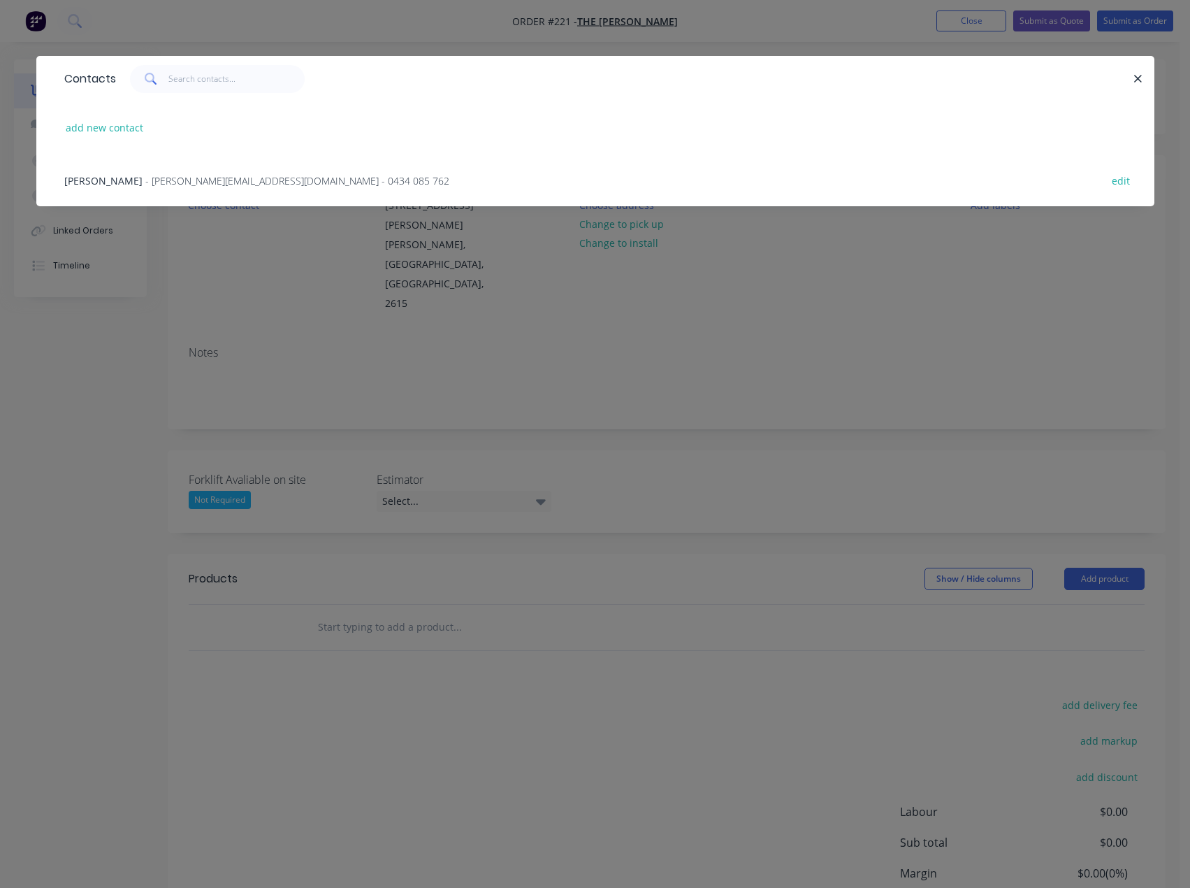
click at [145, 176] on span "- faye@thehenry.com.au - 0434 085 762" at bounding box center [297, 180] width 304 height 13
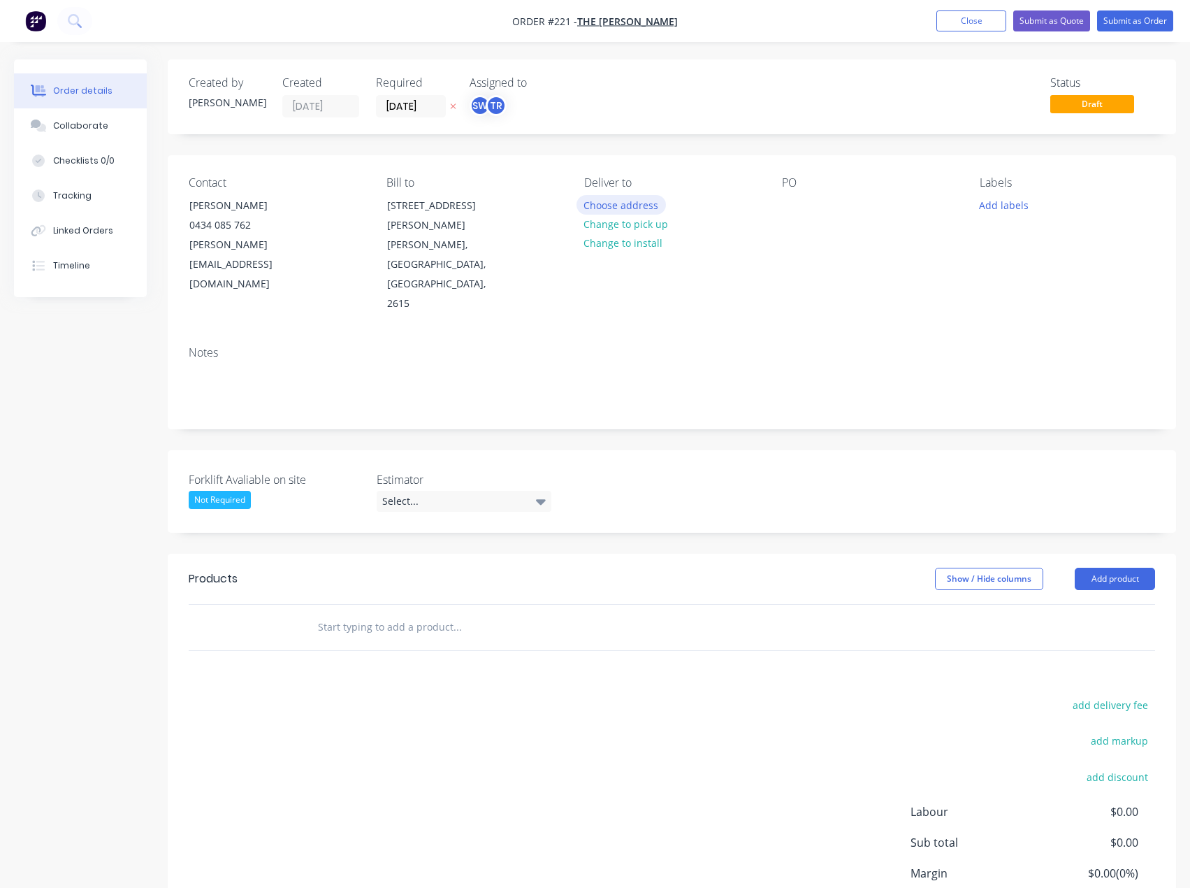
click at [611, 205] on button "Choose address" at bounding box center [621, 204] width 89 height 19
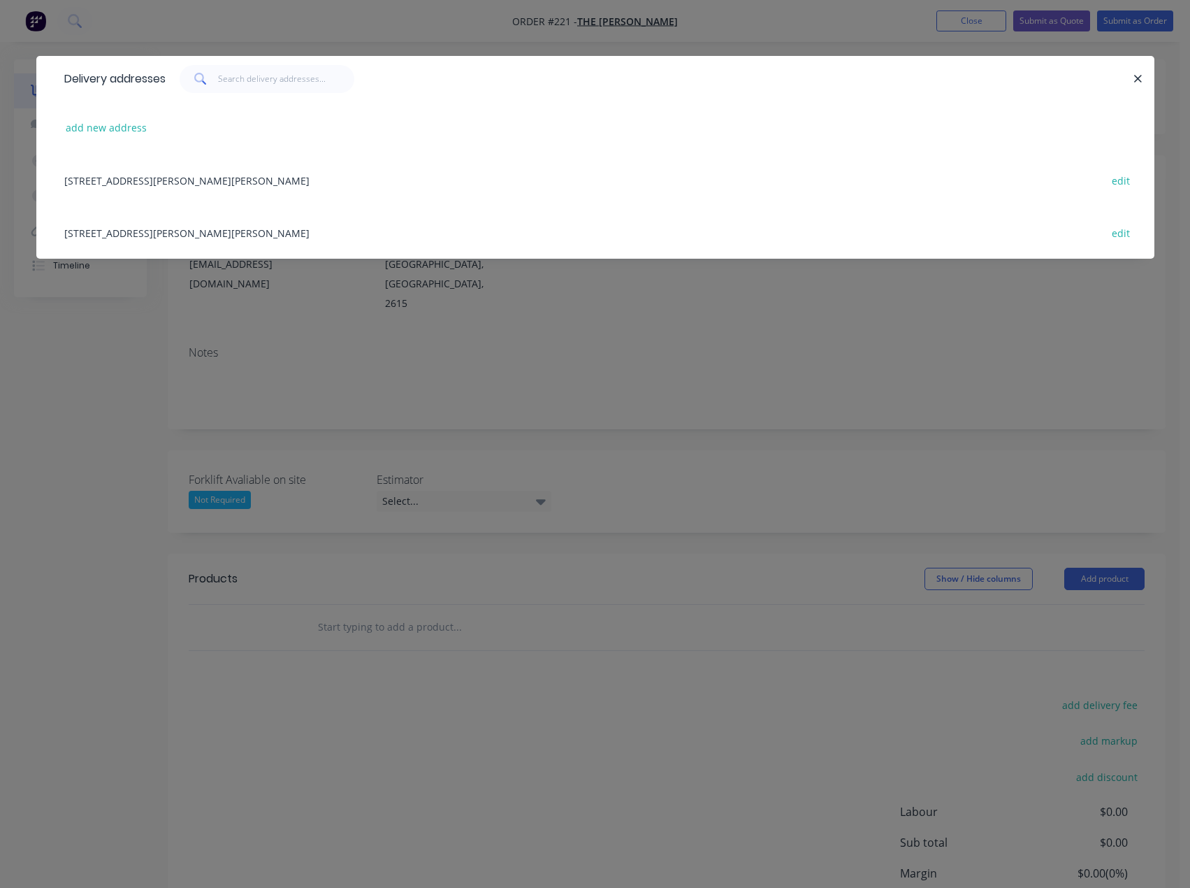
click at [100, 182] on div "94 Fullagar Crescent, Higgins, Australian Capital Territory, Australia, 2615 ed…" at bounding box center [595, 180] width 1076 height 52
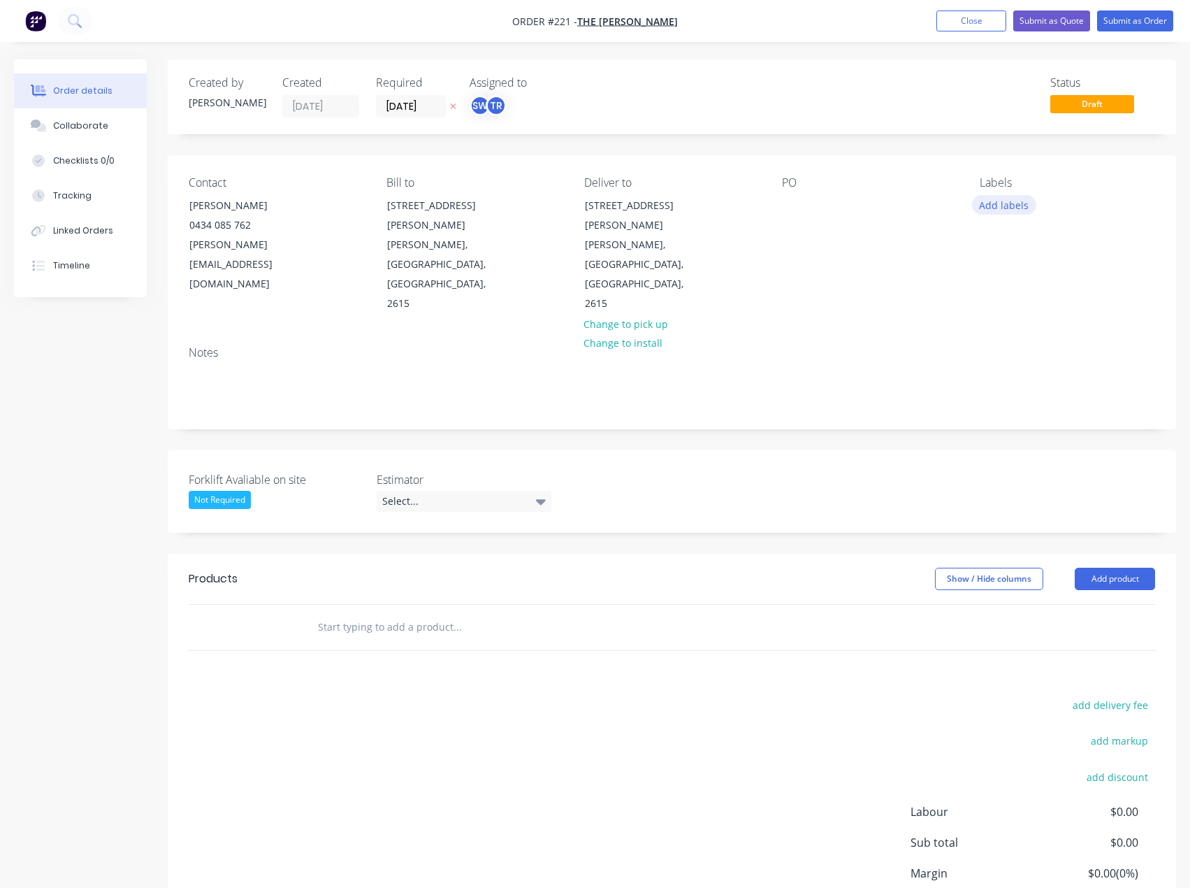
click at [1008, 202] on button "Add labels" at bounding box center [1004, 204] width 64 height 19
click at [772, 450] on div "Forklift Avaliable on site Not Required Estimator Select..." at bounding box center [672, 491] width 1008 height 82
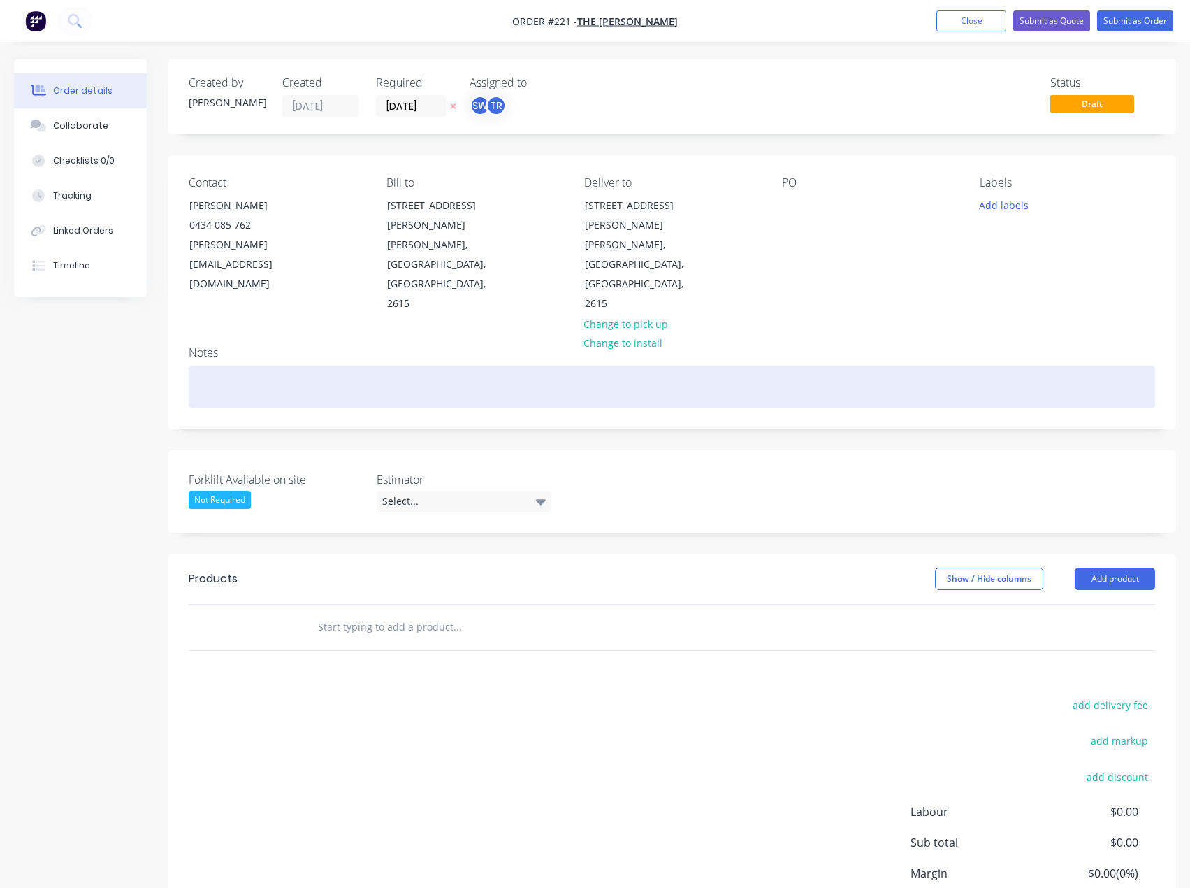
click at [224, 366] on div at bounding box center [672, 387] width 967 height 43
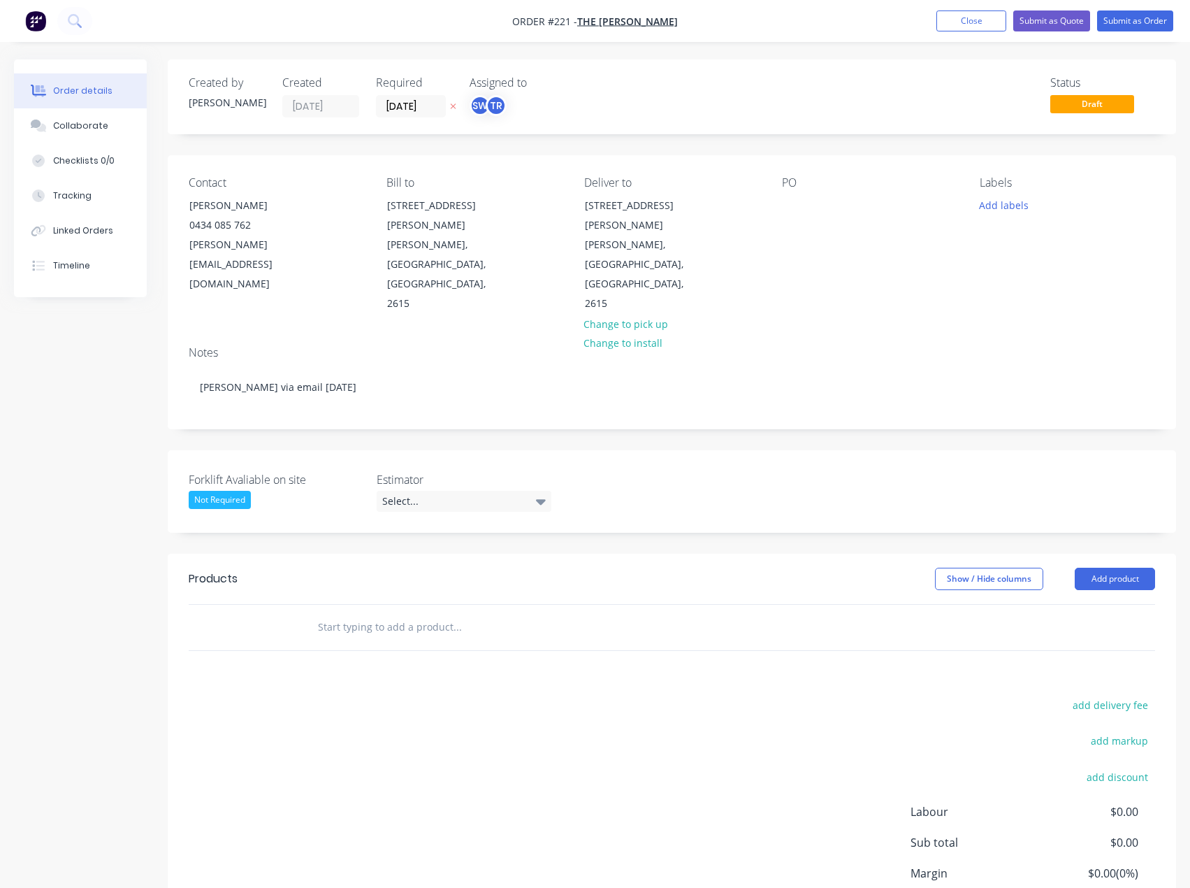
click at [400, 377] on div "Notes Faye French via email 13/08/2025" at bounding box center [672, 382] width 1008 height 94
click at [433, 471] on div "Estimator Select..." at bounding box center [464, 491] width 175 height 41
click at [447, 491] on div "Select..." at bounding box center [464, 501] width 175 height 21
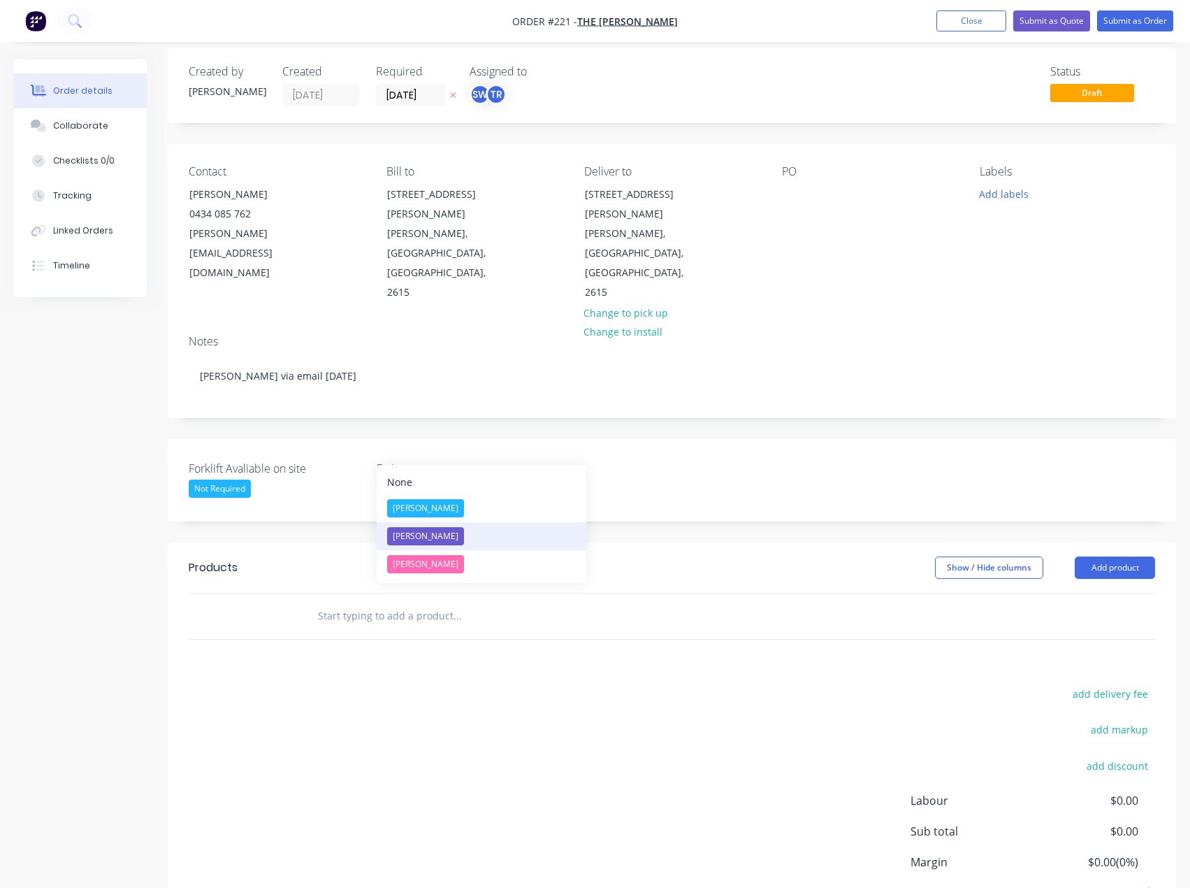
scroll to position [10, 0]
click at [484, 625] on div "Products Show / Hide columns Add product add delivery fee add markup add discou…" at bounding box center [672, 759] width 1008 height 433
click at [504, 480] on div "Select..." at bounding box center [464, 490] width 175 height 21
click at [514, 712] on div "add delivery fee add markup add discount Labour $0.00 Sub total $0.00 Margin $0…" at bounding box center [672, 820] width 967 height 270
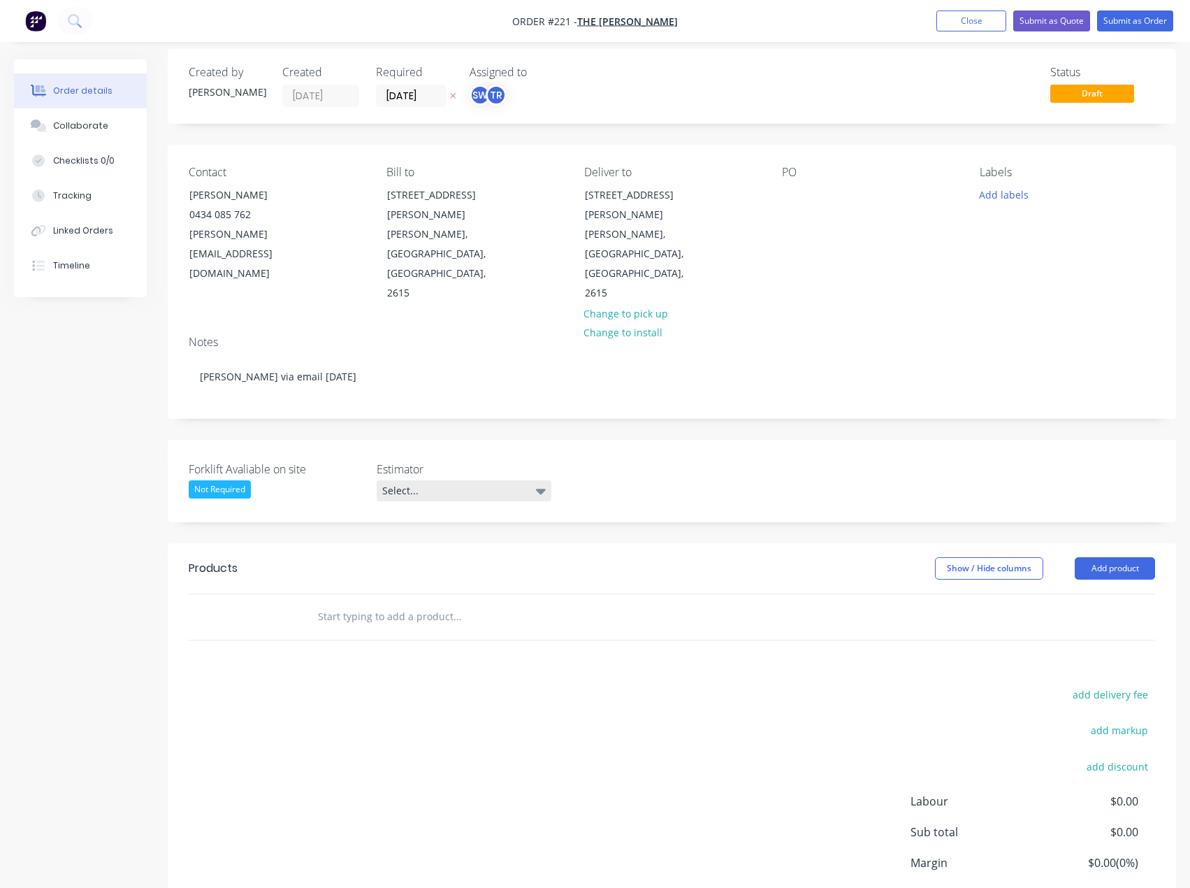
click at [540, 488] on icon at bounding box center [541, 491] width 10 height 6
click at [628, 445] on div "Forklift Avaliable on site Not Required Estimator Select..." at bounding box center [672, 481] width 1008 height 82
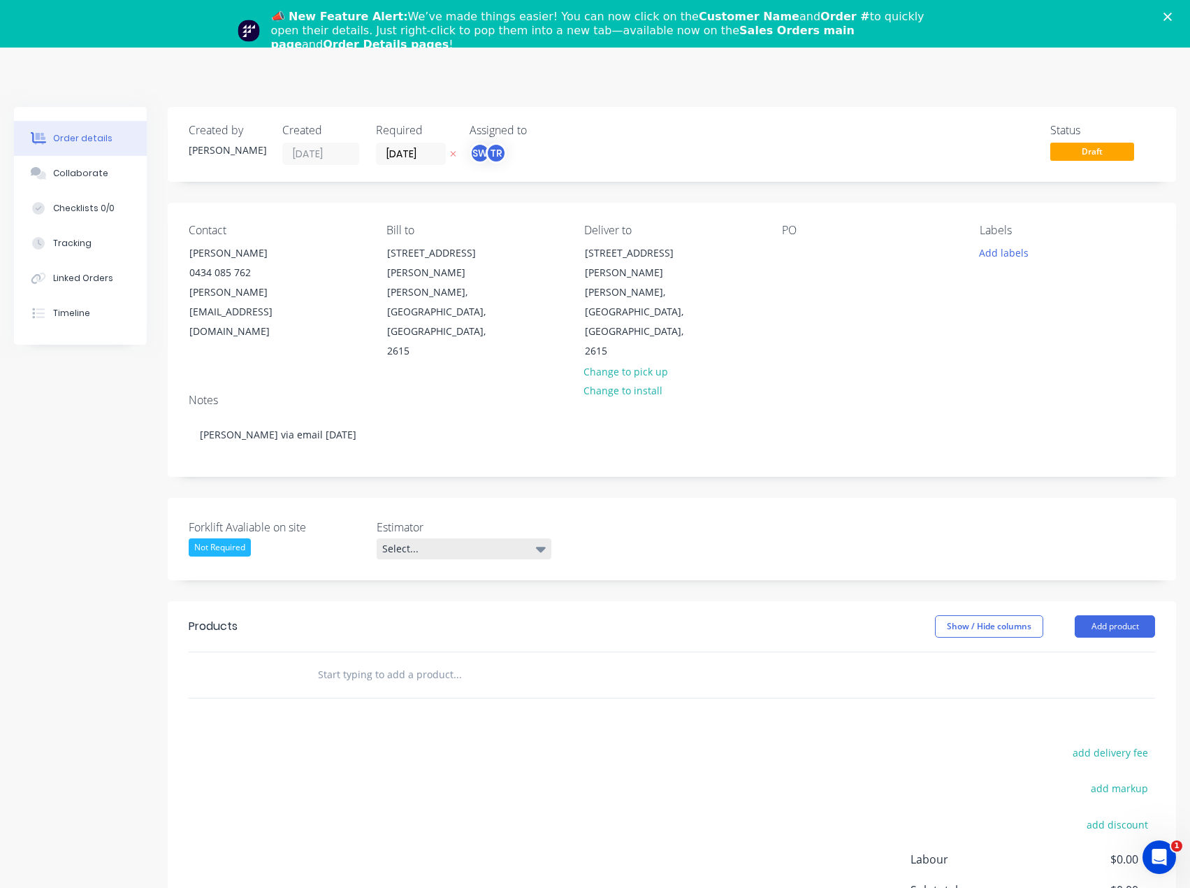
click at [535, 538] on div "Select..." at bounding box center [464, 548] width 175 height 21
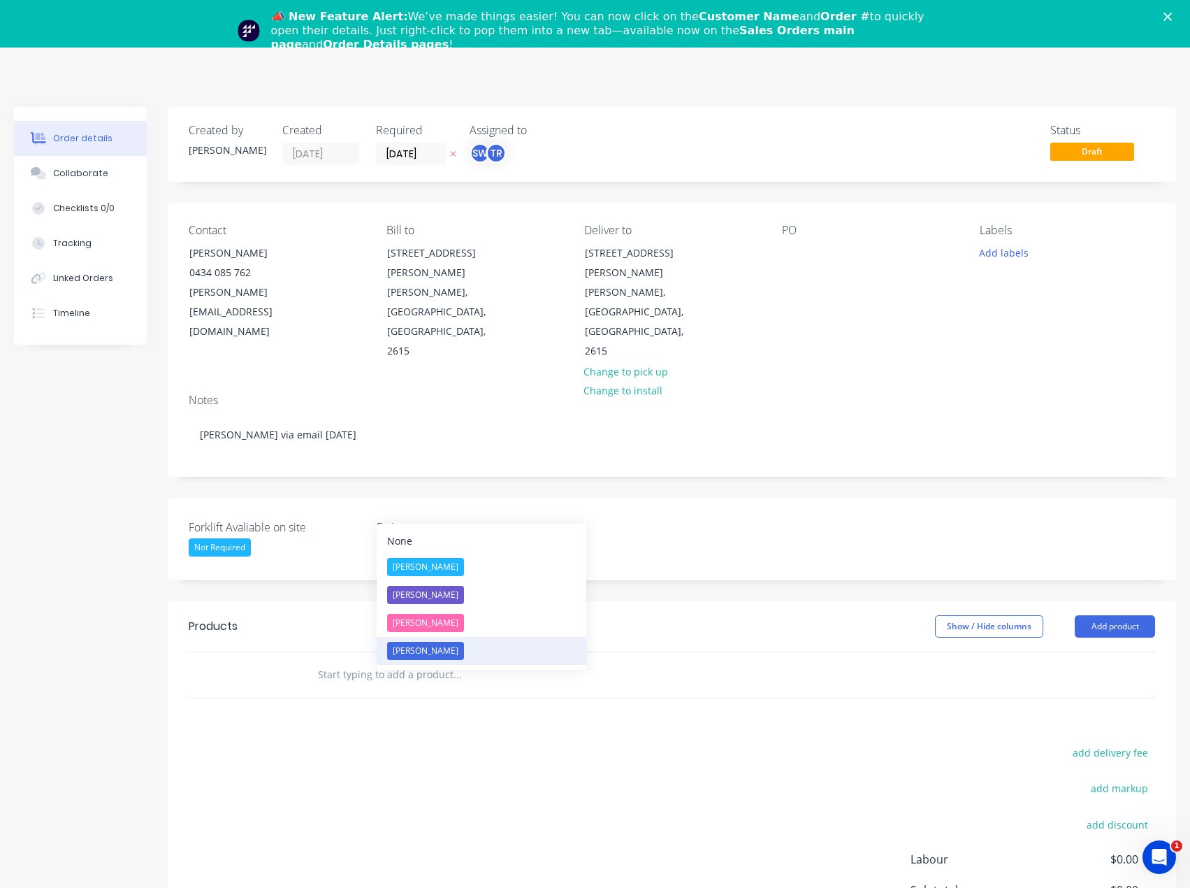
click at [434, 658] on div "[PERSON_NAME]" at bounding box center [425, 651] width 77 height 18
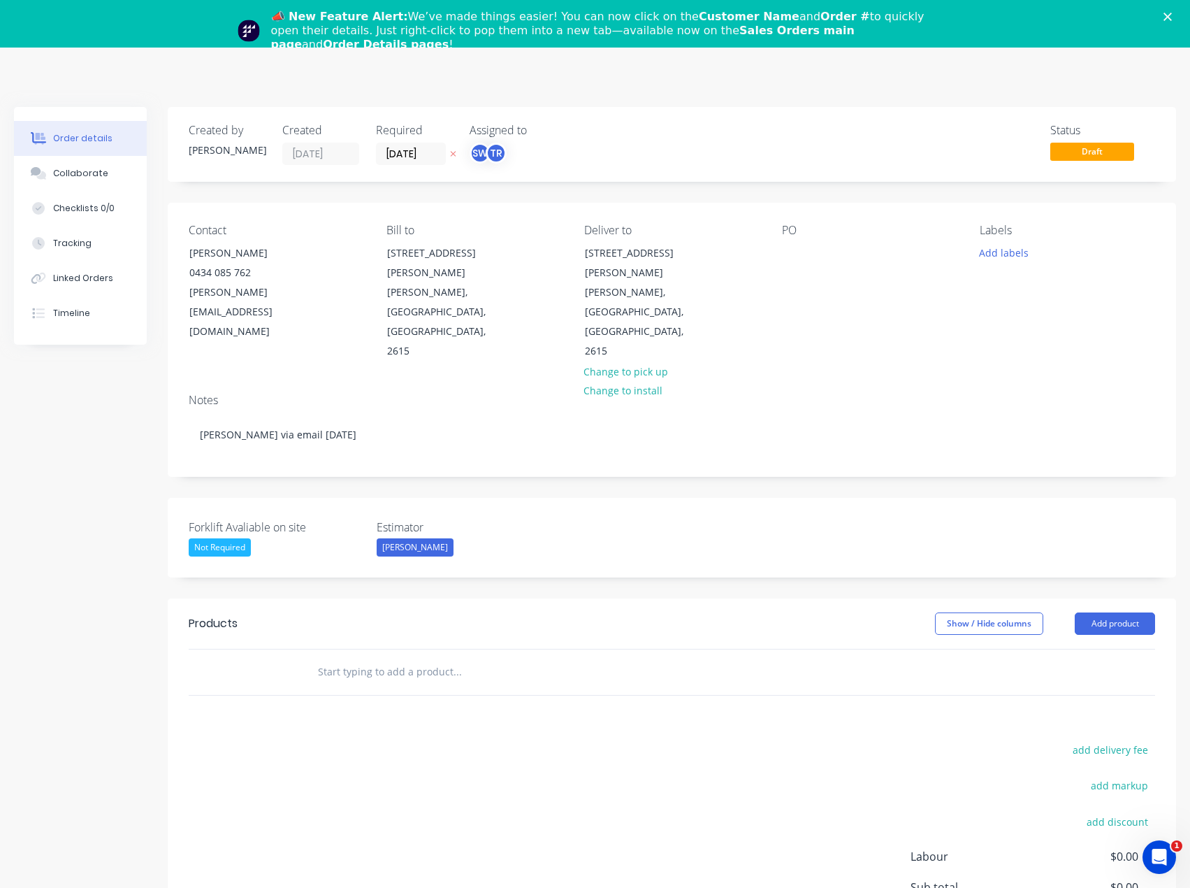
click at [326, 658] on input "text" at bounding box center [457, 672] width 280 height 28
click at [1088, 612] on button "Add product" at bounding box center [1115, 623] width 80 height 22
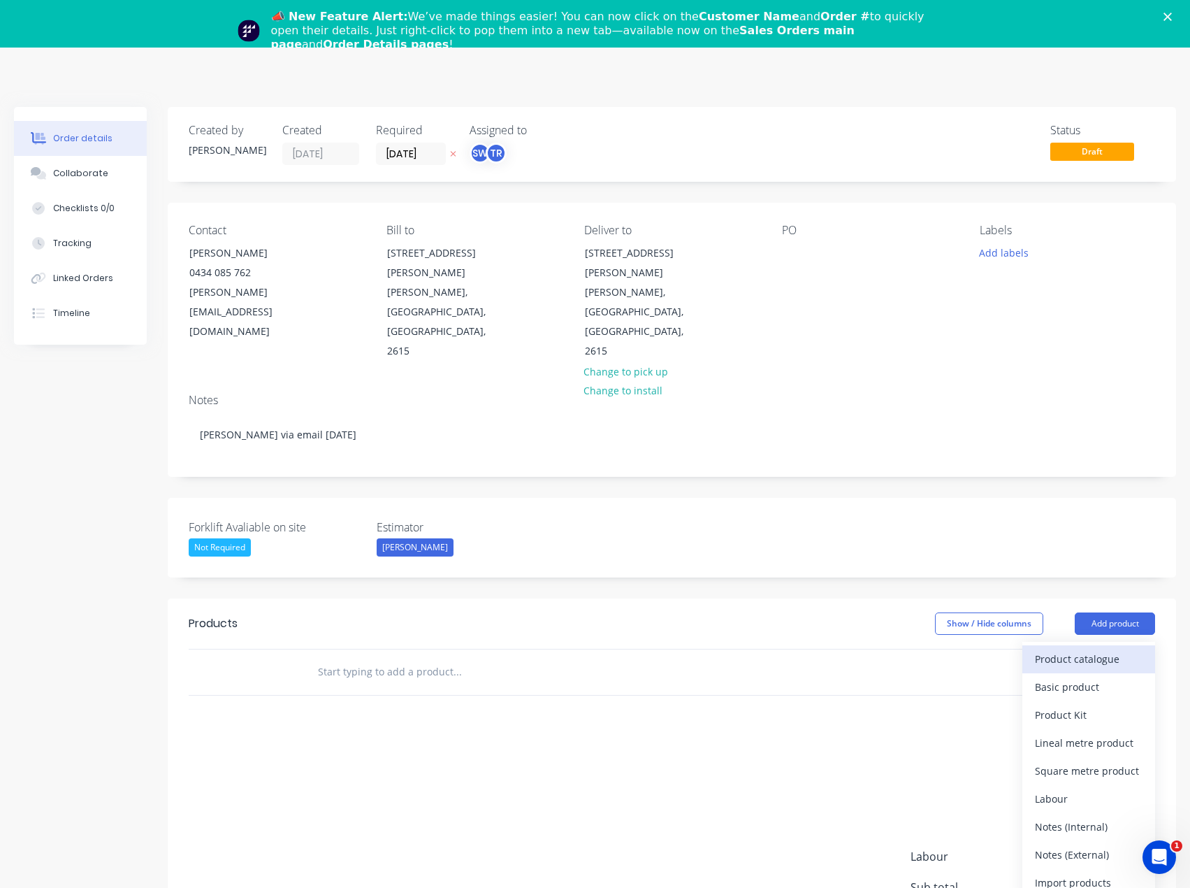
click at [1078, 649] on div "Product catalogue" at bounding box center [1089, 659] width 108 height 20
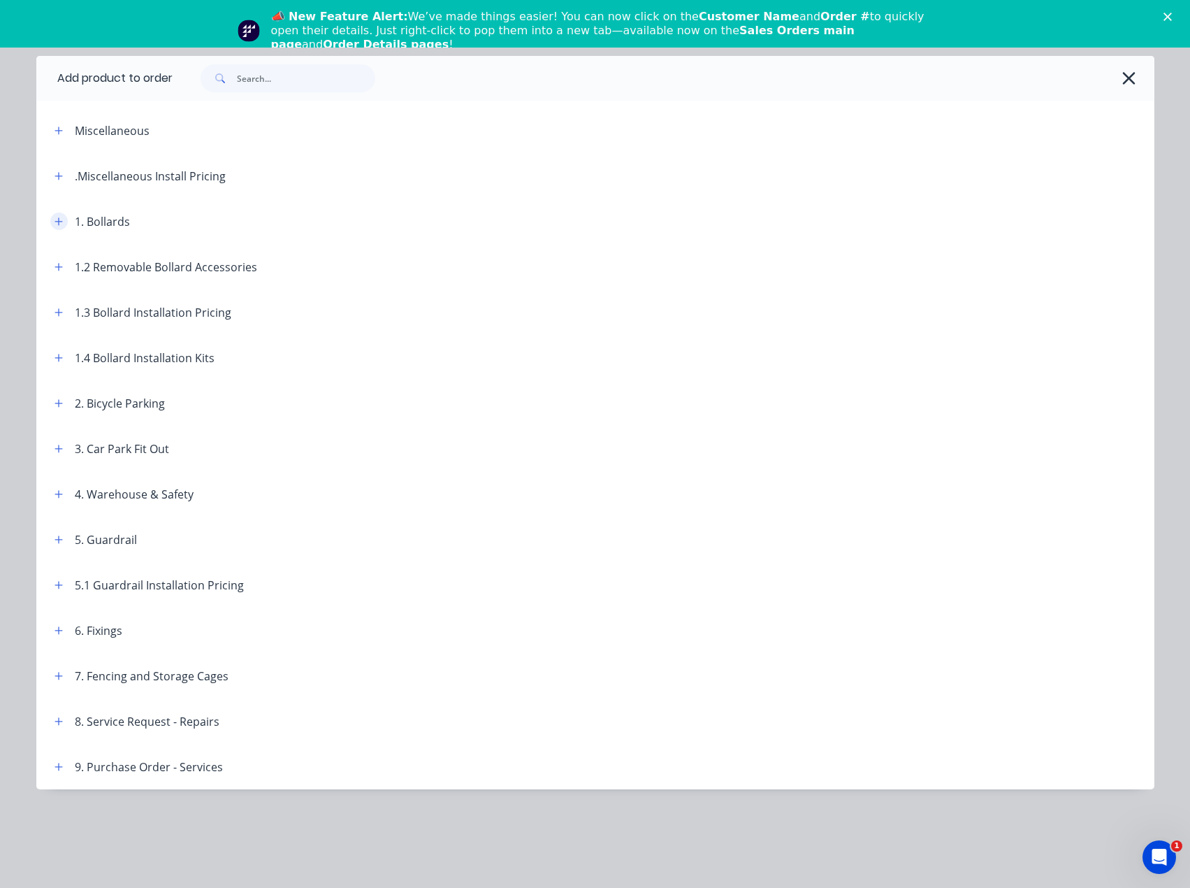
click at [57, 219] on icon "button" at bounding box center [59, 222] width 8 height 10
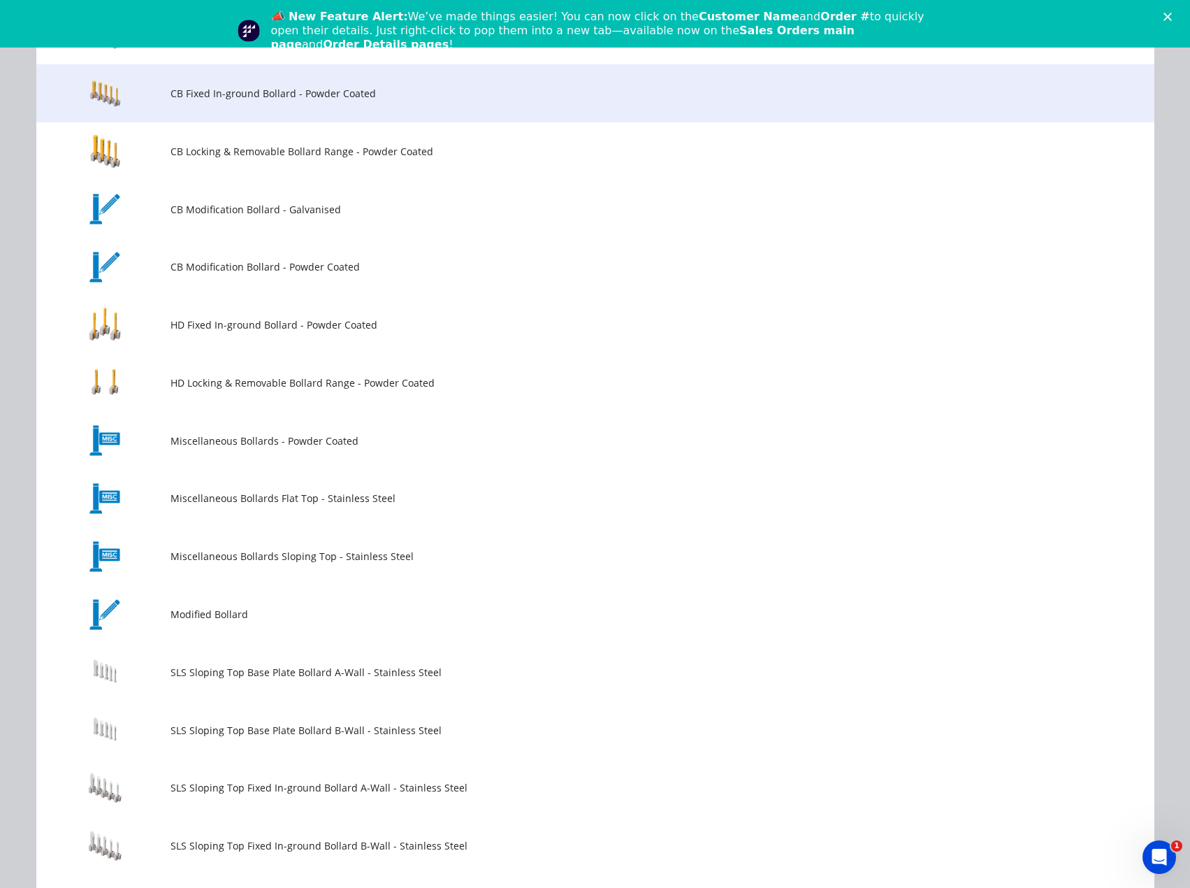
scroll to position [419, 0]
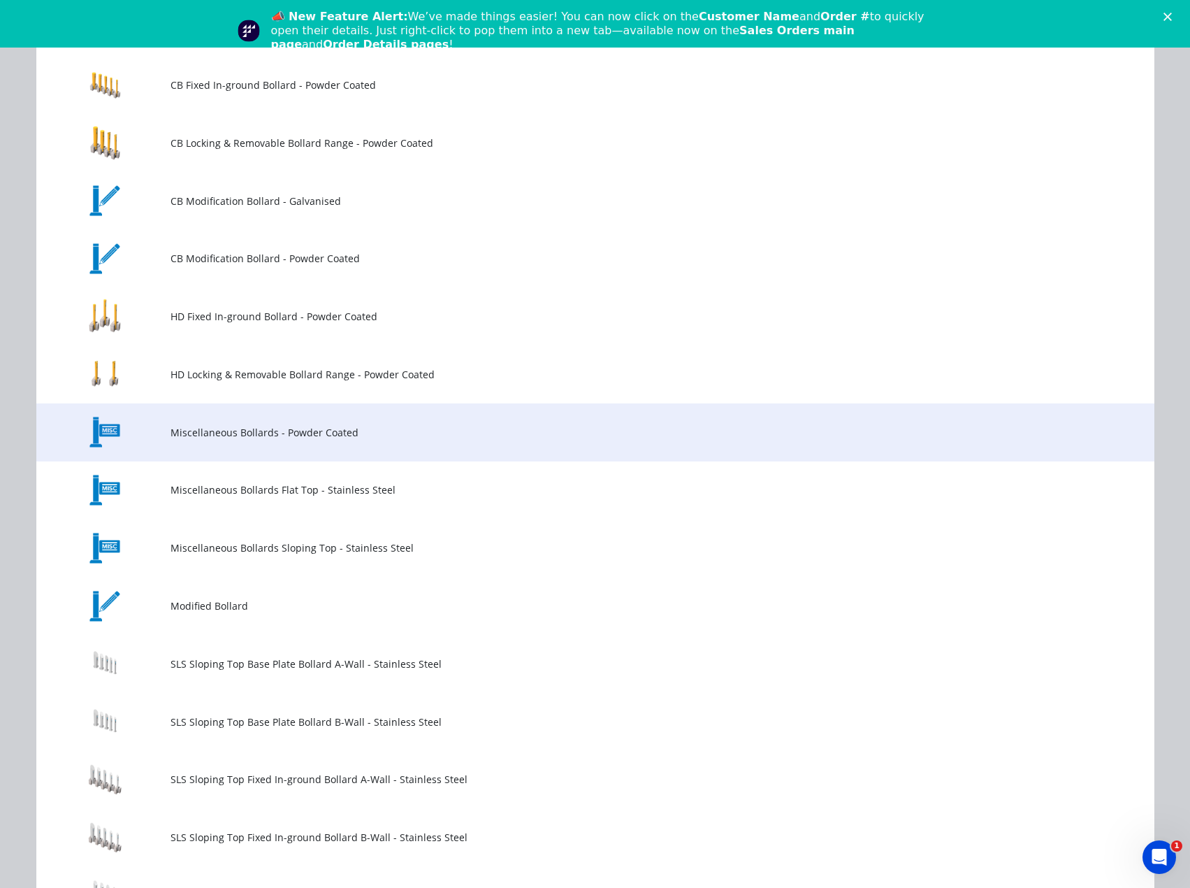
click at [334, 430] on span "Miscellaneous Bollards - Powder Coated" at bounding box center [564, 432] width 787 height 15
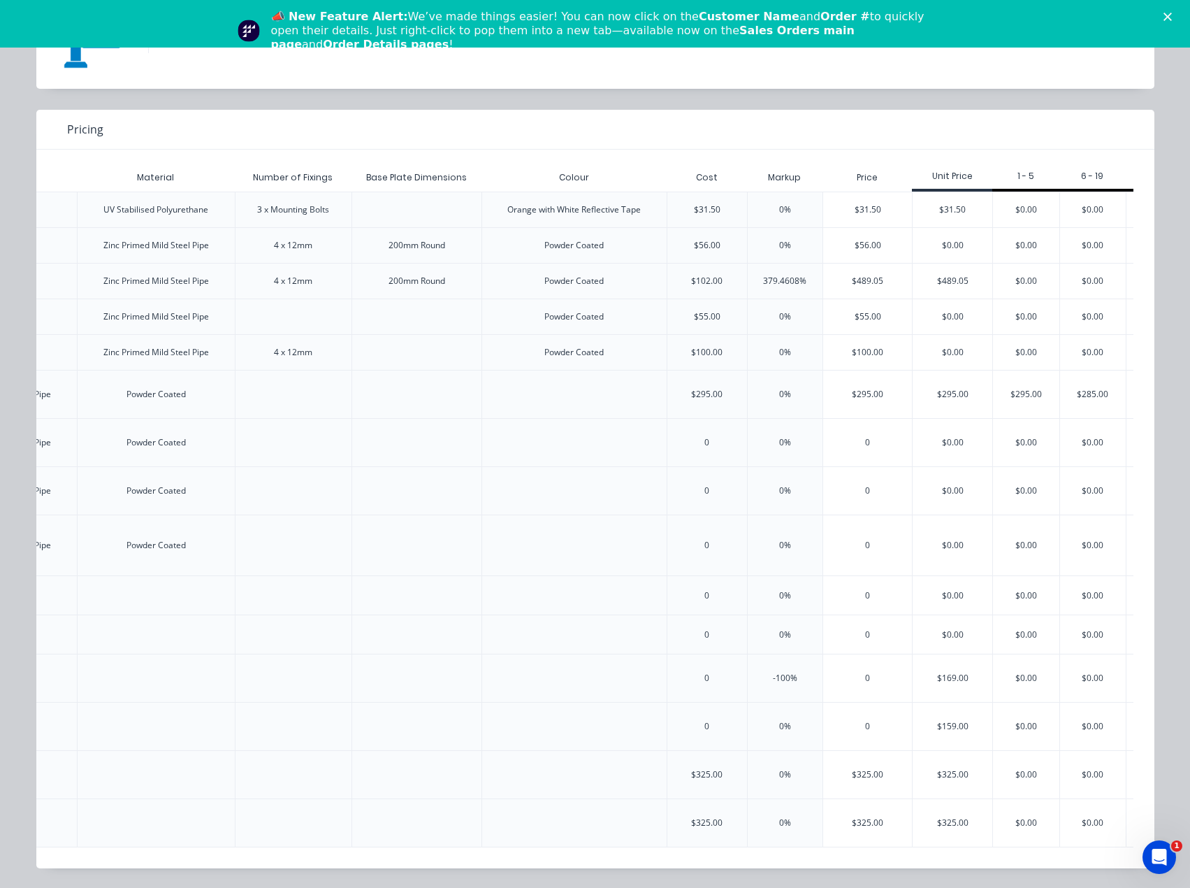
scroll to position [0, 2272]
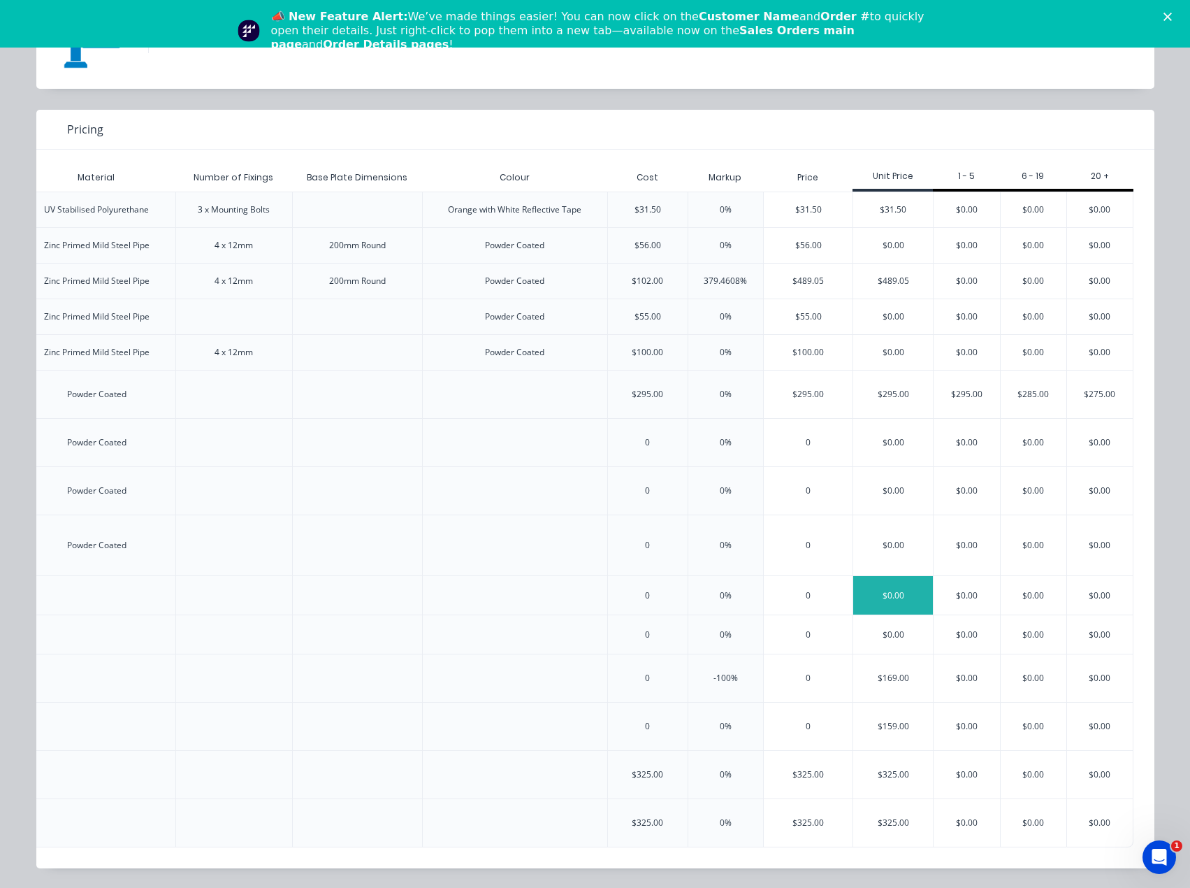
click at [906, 585] on div "$0.00" at bounding box center [893, 595] width 80 height 38
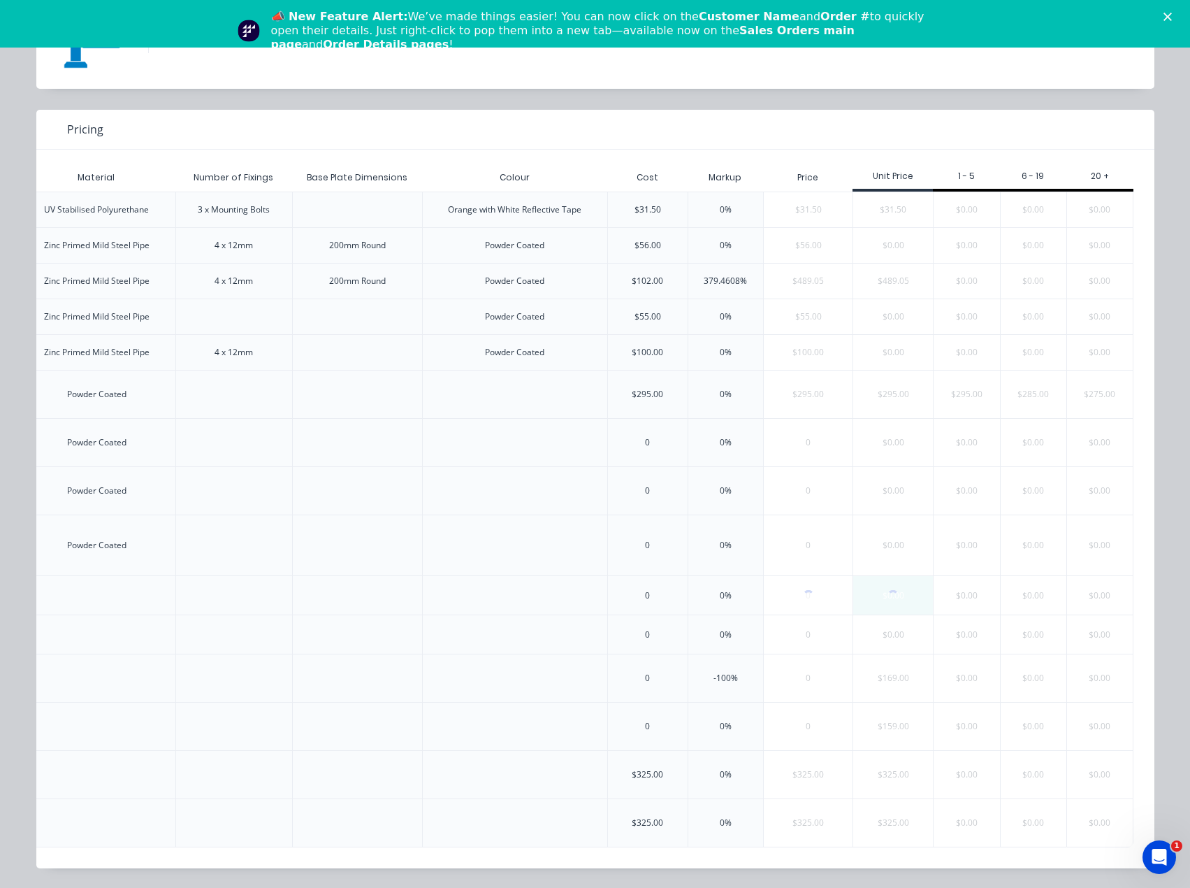
scroll to position [0, 0]
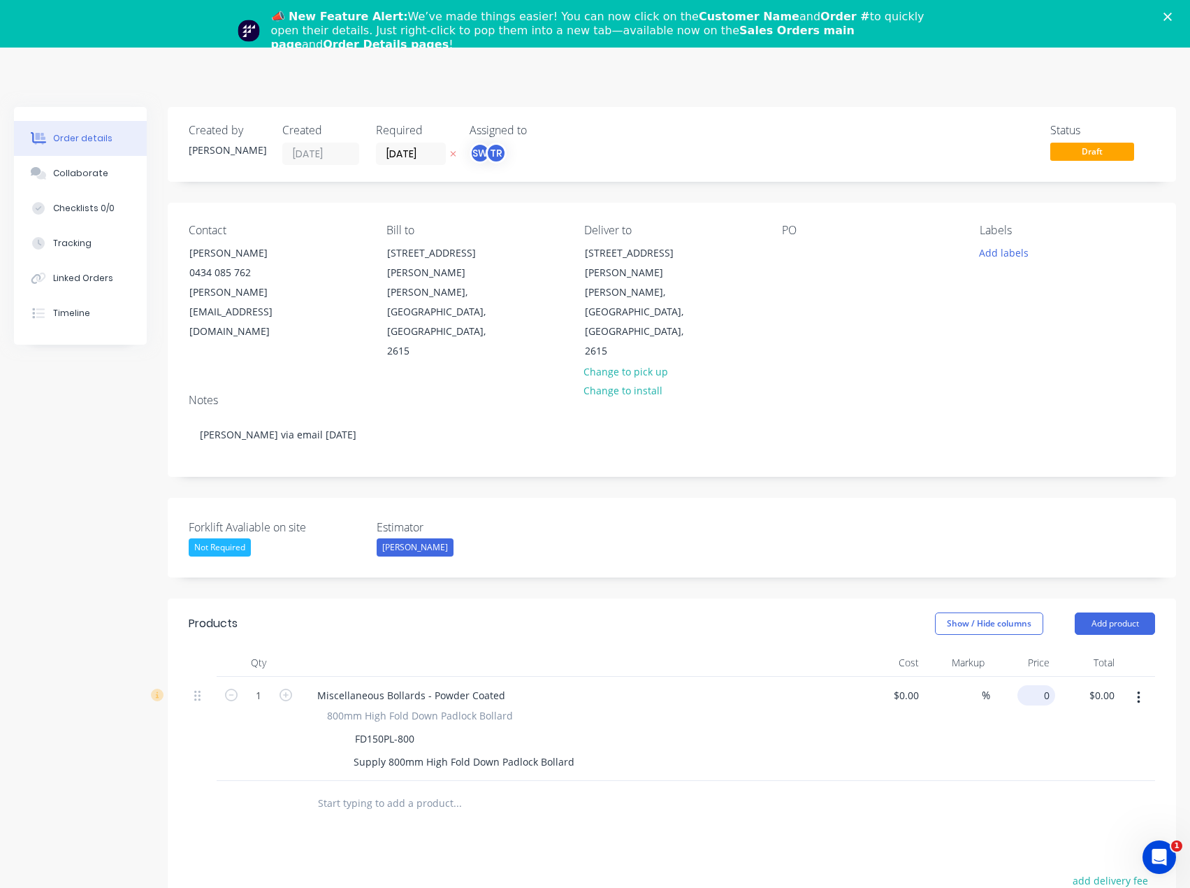
click at [1035, 685] on div "0 $0.00" at bounding box center [1037, 695] width 38 height 20
type input "$230.00"
click at [1056, 710] on div "$230.00 $0.00" at bounding box center [1087, 728] width 65 height 104
click at [911, 685] on input at bounding box center [908, 695] width 32 height 20
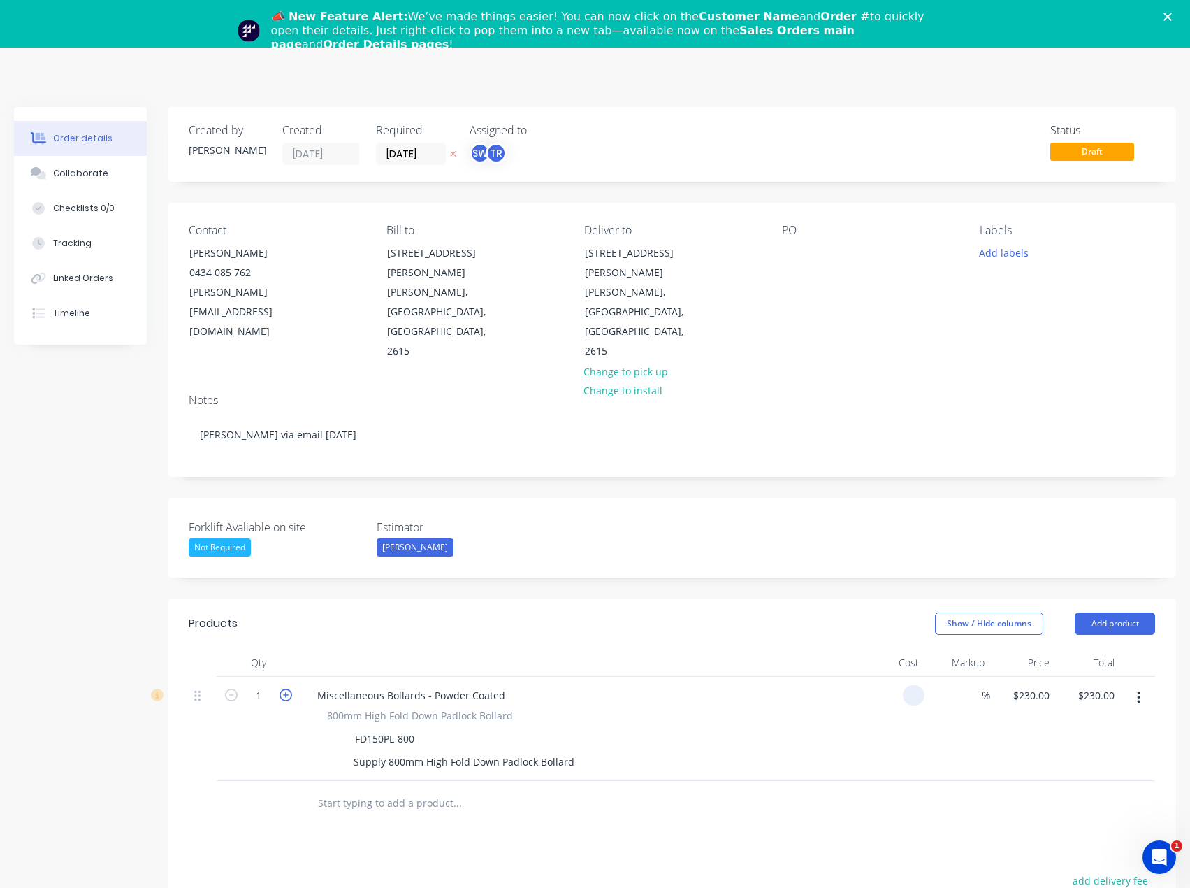
type input "$0.00"
click at [289, 688] on icon "button" at bounding box center [286, 694] width 13 height 13
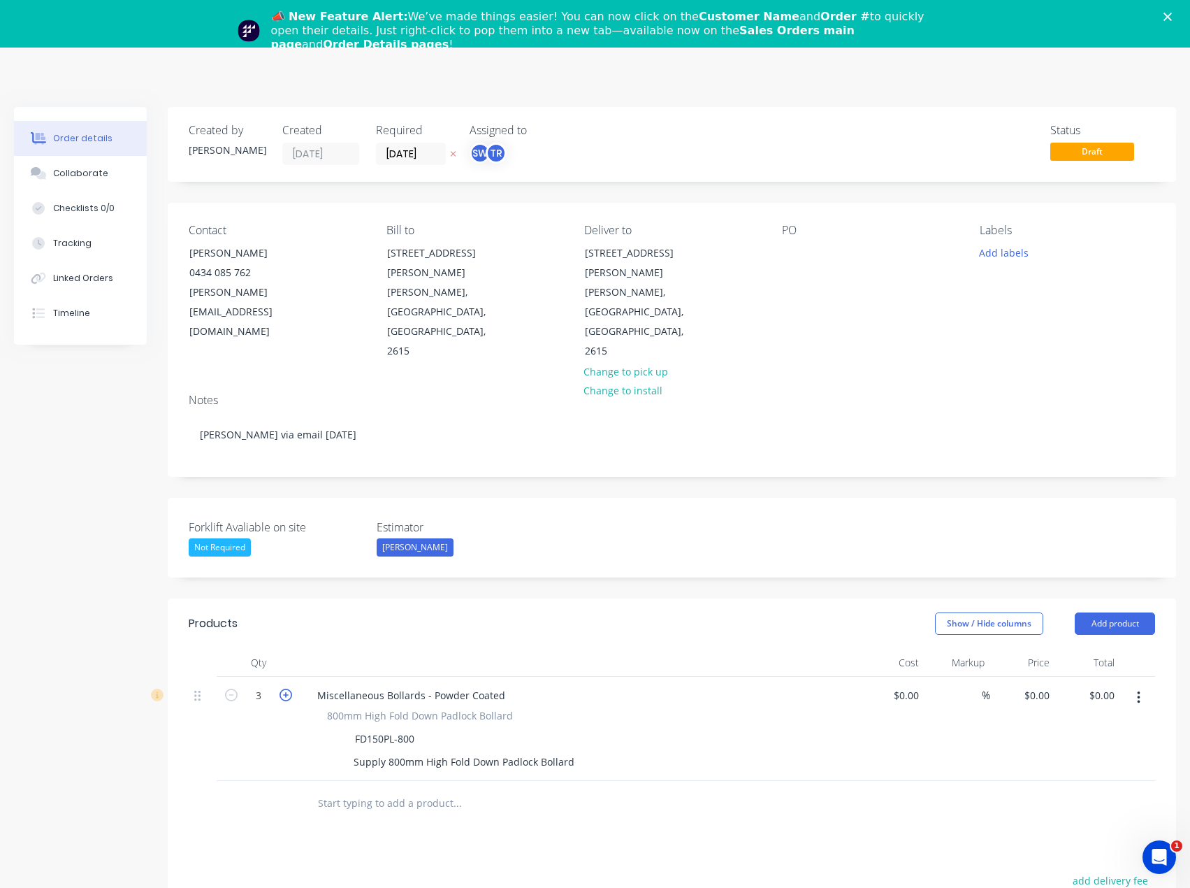
click at [289, 688] on icon "button" at bounding box center [286, 694] width 13 height 13
type input "4"
click at [1032, 676] on div "0 0" at bounding box center [1022, 728] width 65 height 104
type input "$230.00"
type input "$920.00"
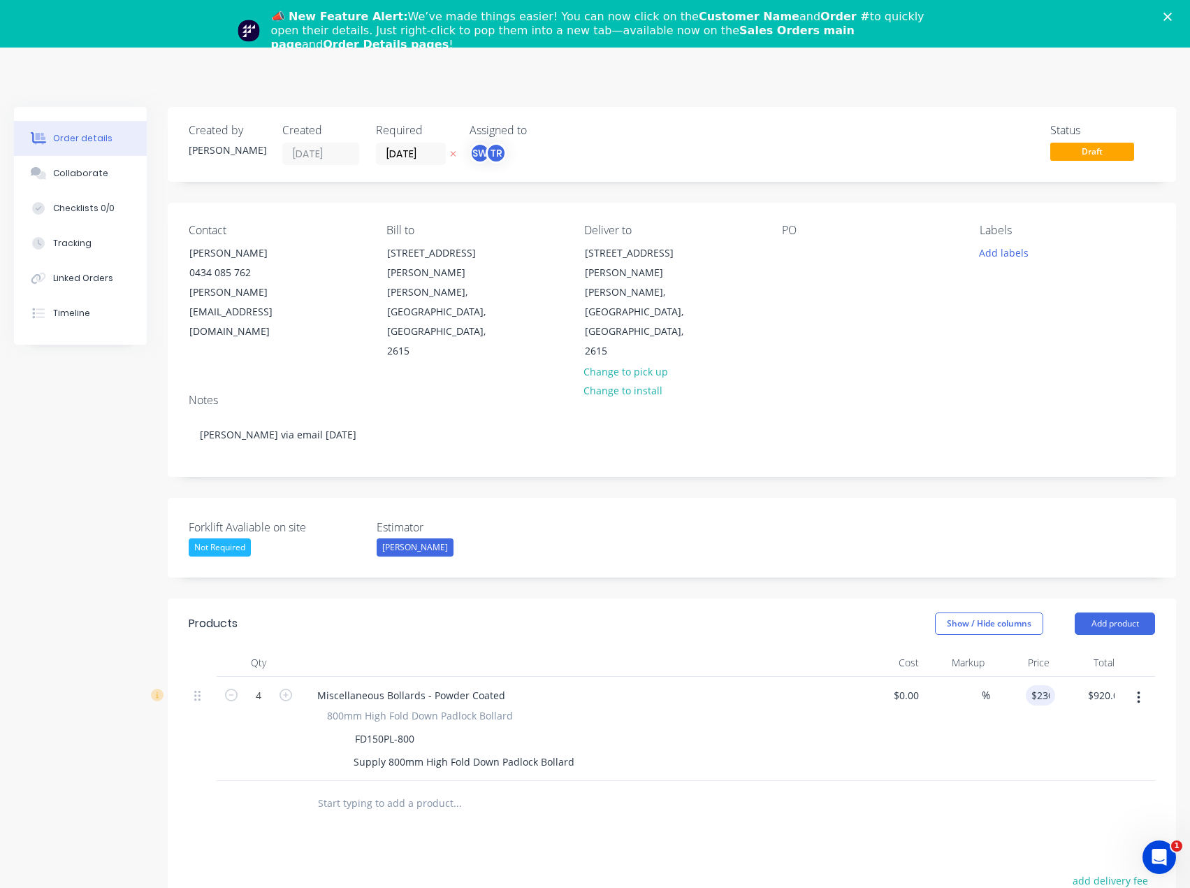
click at [991, 704] on div "$230.00 230" at bounding box center [1022, 728] width 65 height 104
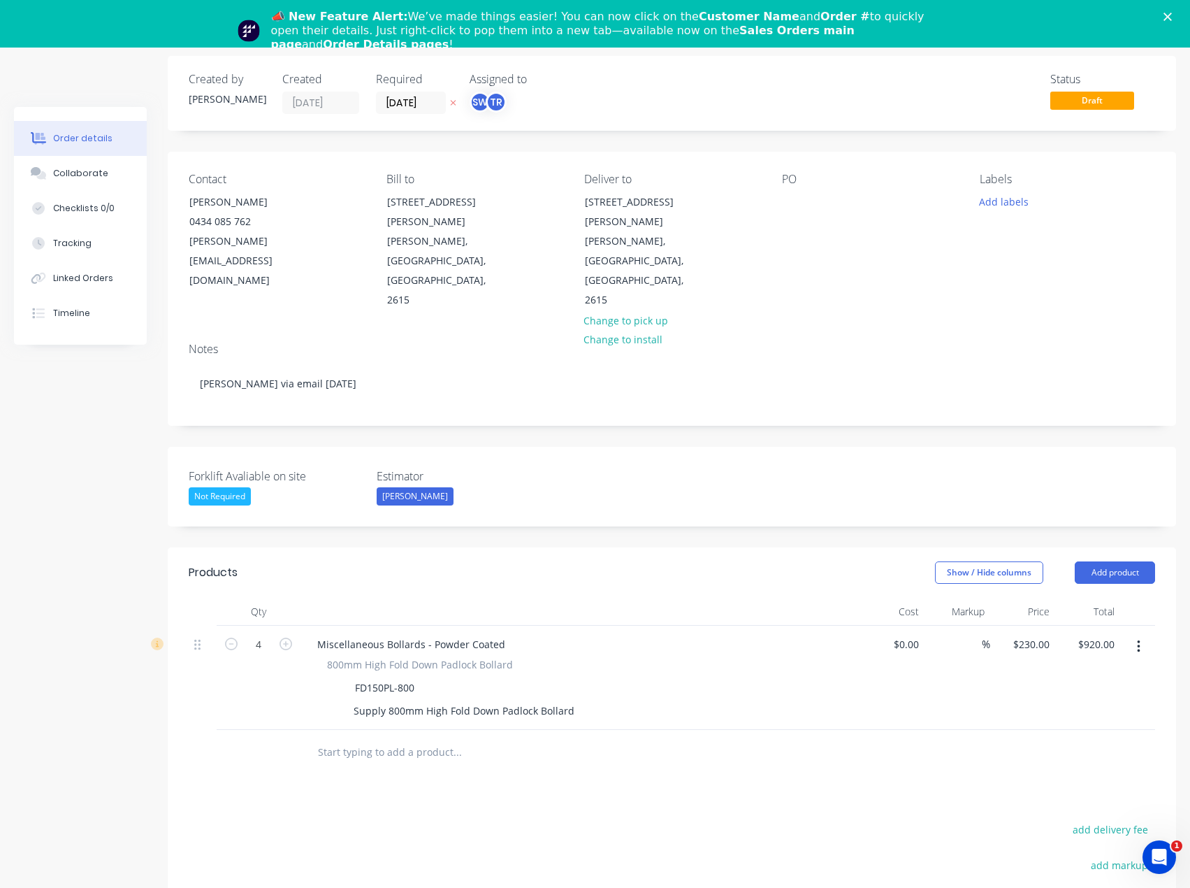
scroll to position [210, 0]
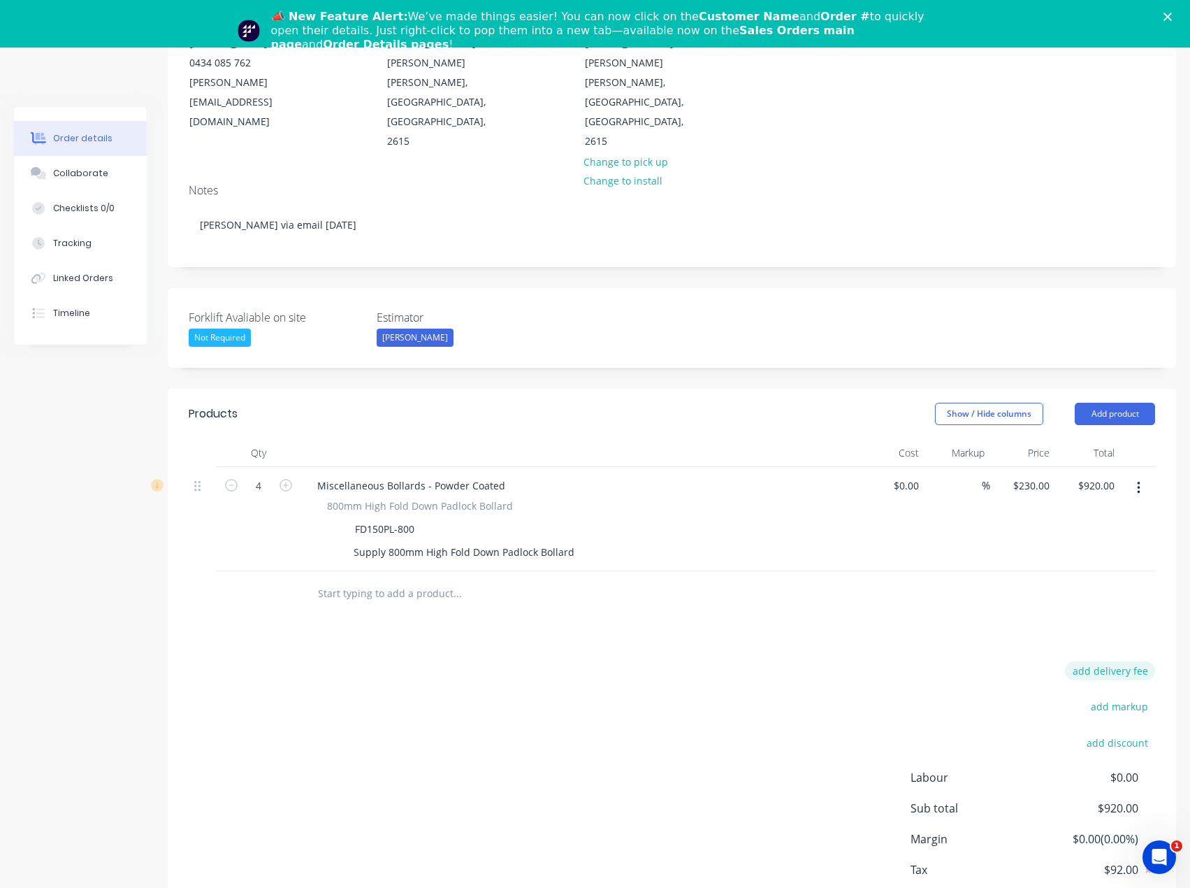
click at [1124, 661] on button "add delivery fee" at bounding box center [1110, 670] width 90 height 19
type input "90"
click at [1084, 598] on div "Products Show / Hide columns Add product Qty Cost Markup Price Total 4 Miscella…" at bounding box center [672, 669] width 1008 height 560
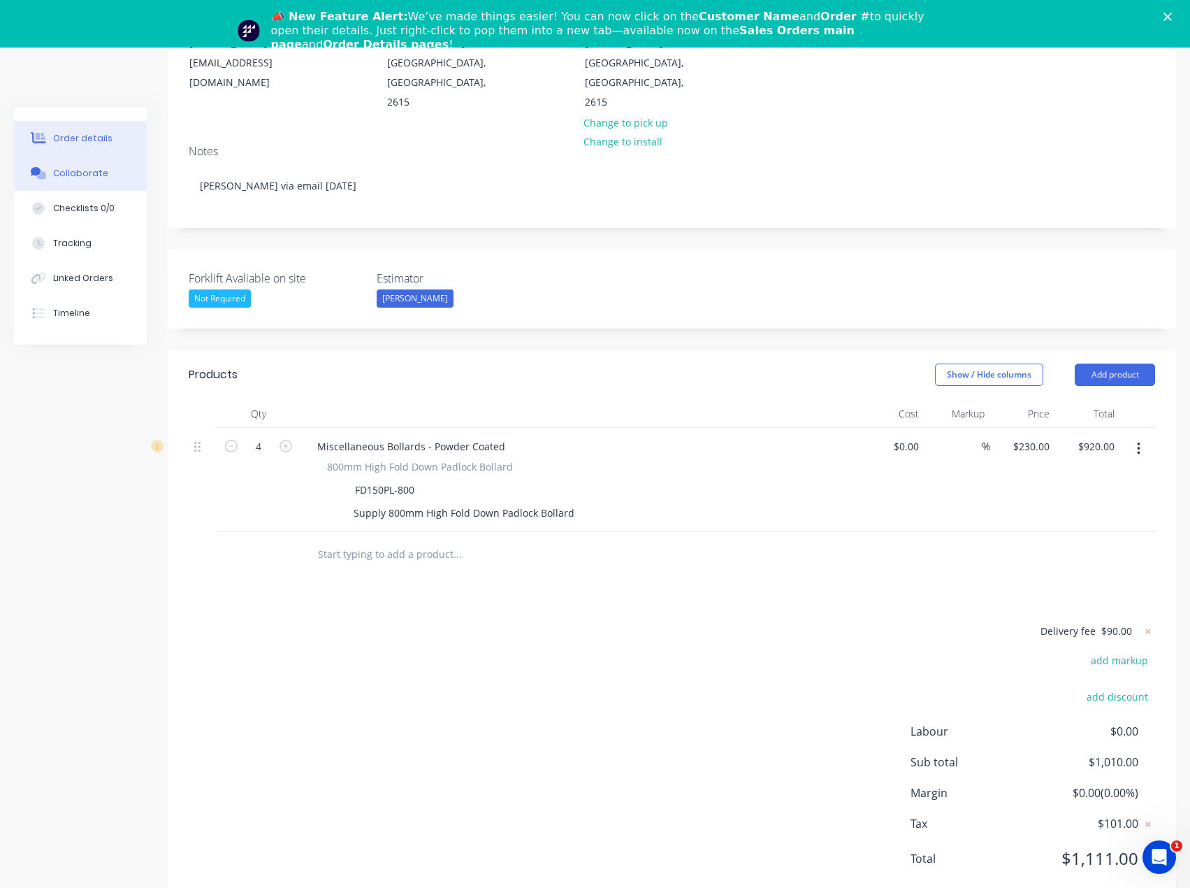
click at [80, 171] on div "Collaborate" at bounding box center [80, 173] width 55 height 13
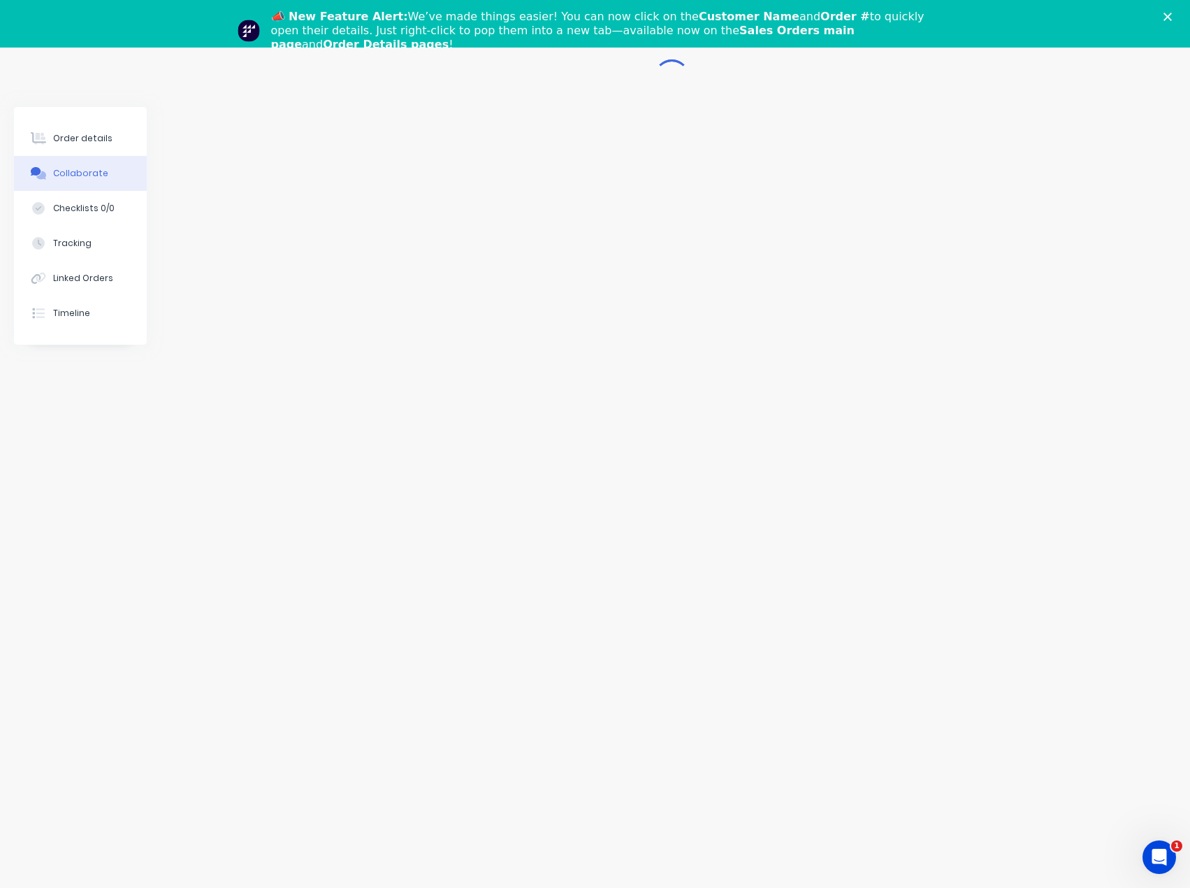
scroll to position [68, 0]
click at [233, 848] on div at bounding box center [564, 848] width 665 height 15
click at [846, 600] on div at bounding box center [672, 471] width 1008 height 676
click at [1028, 847] on button "button" at bounding box center [1032, 848] width 17 height 17
click at [1100, 848] on button "Send" at bounding box center [1091, 848] width 55 height 21
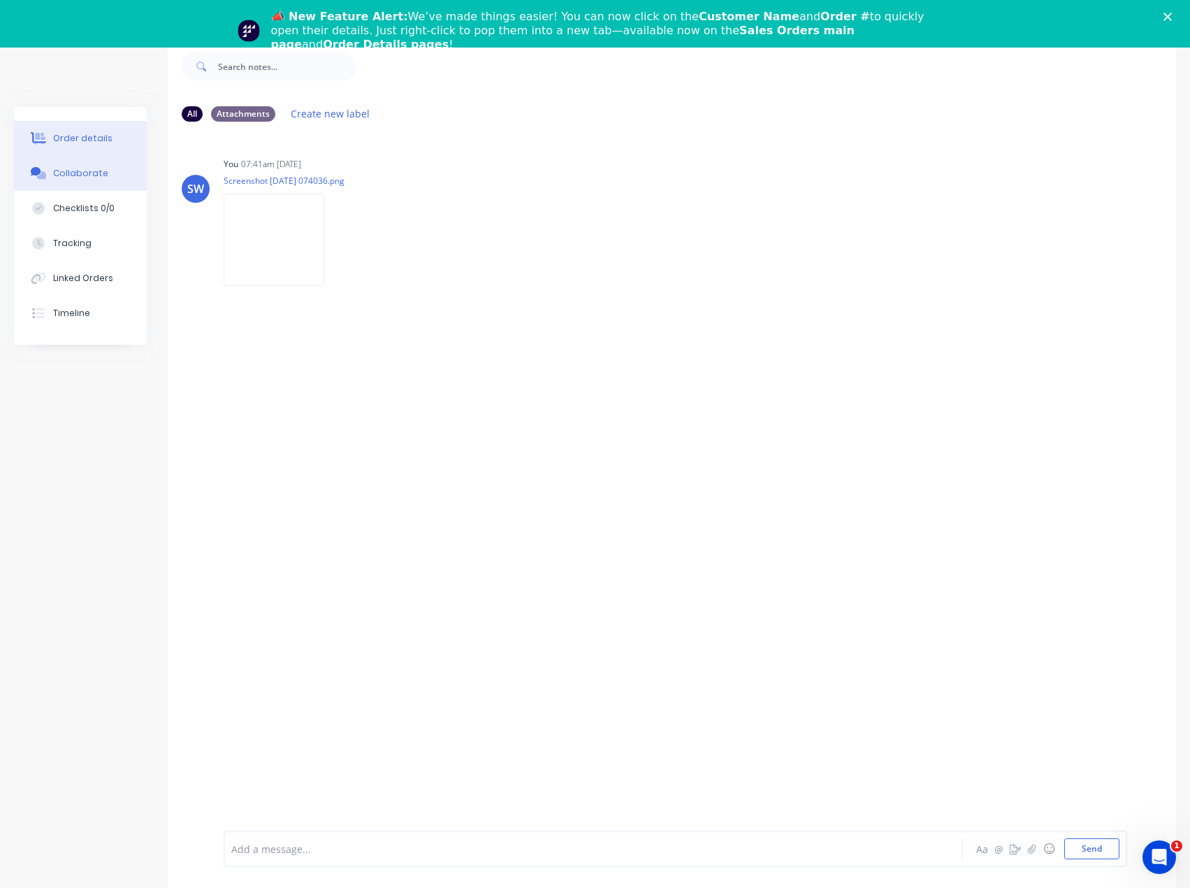
click at [96, 139] on div "Order details" at bounding box center [82, 138] width 59 height 13
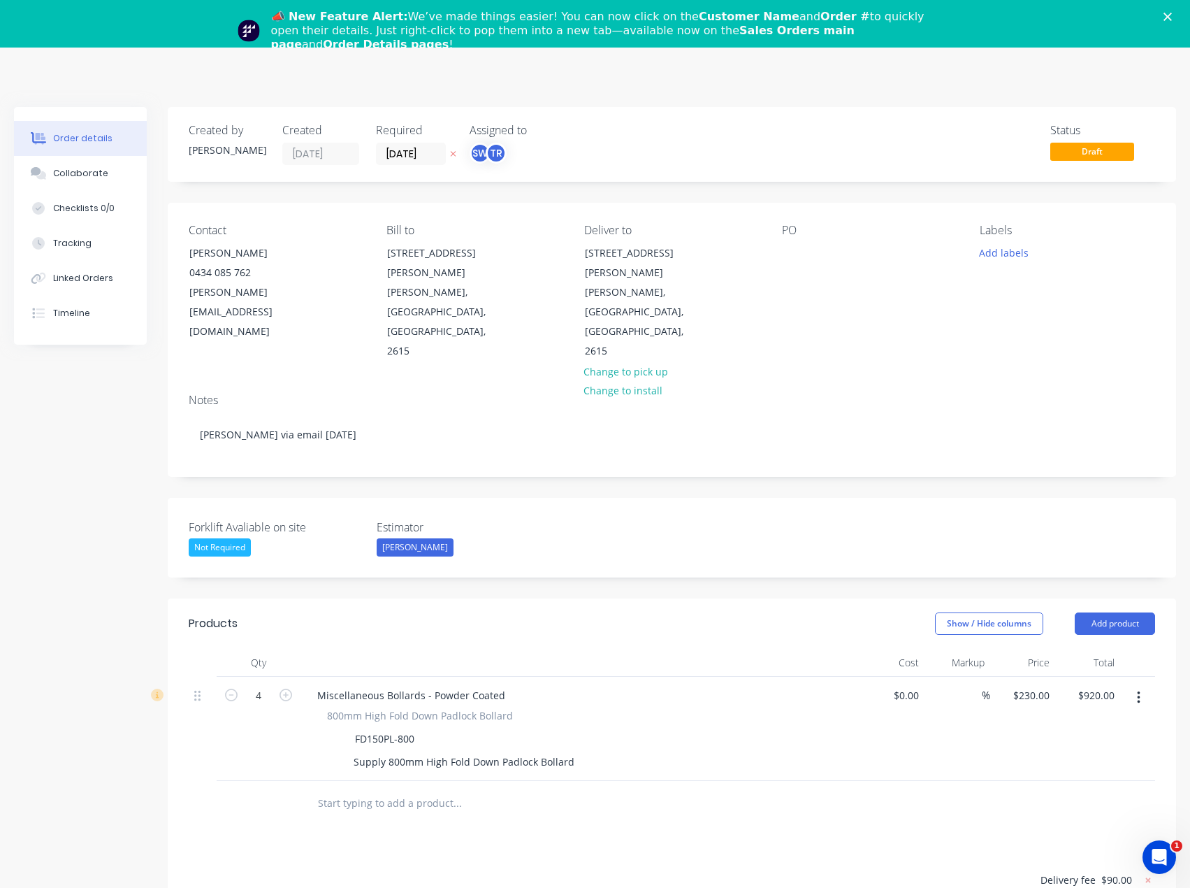
click at [1172, 14] on icon "Close" at bounding box center [1168, 17] width 8 height 8
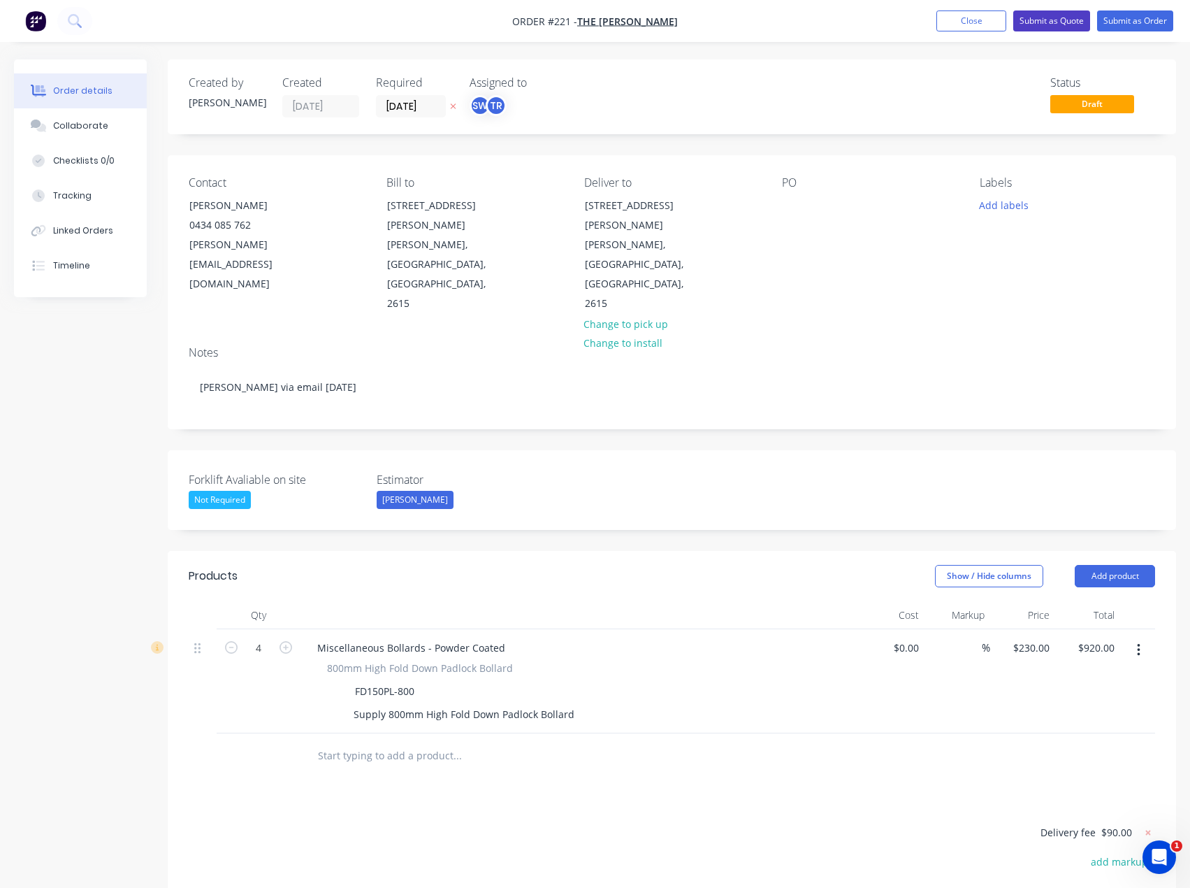
click at [1050, 19] on button "Submit as Quote" at bounding box center [1051, 20] width 77 height 21
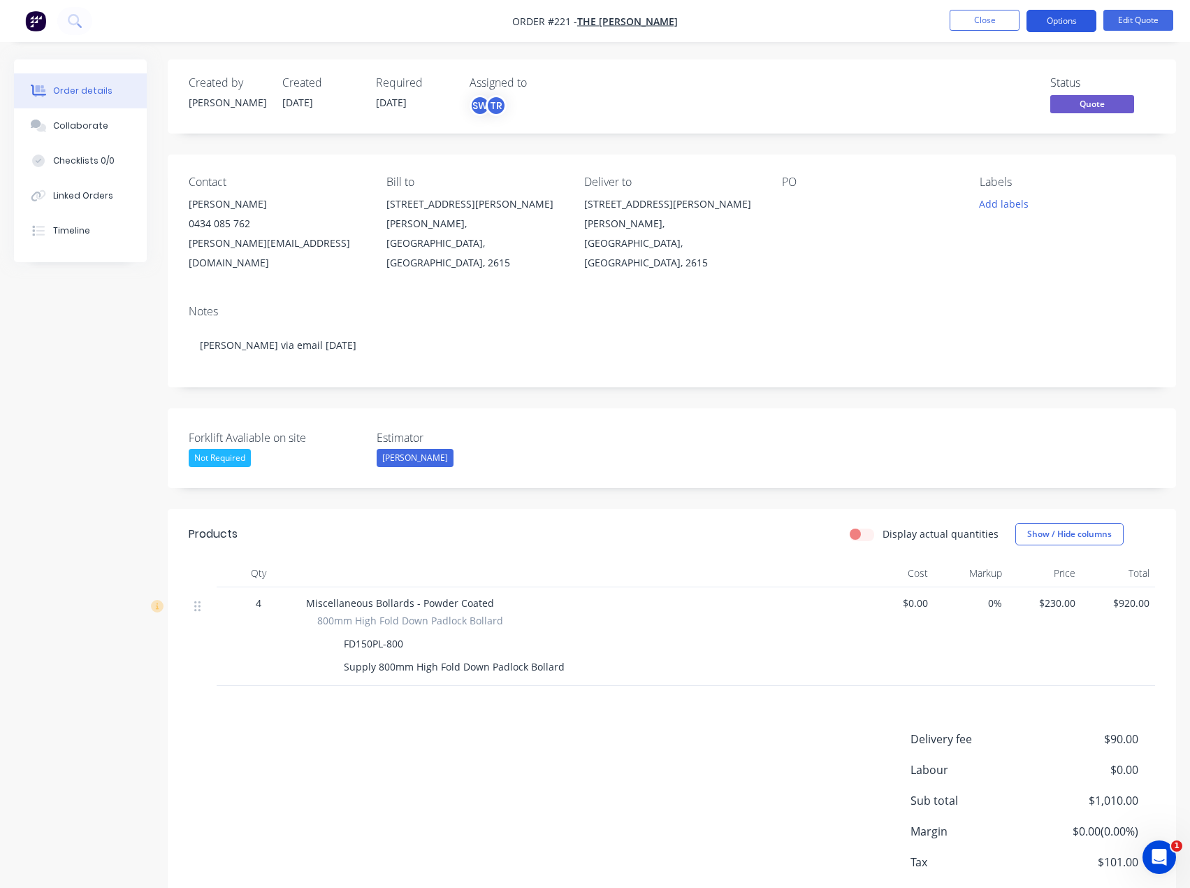
click at [1071, 21] on button "Options" at bounding box center [1062, 21] width 70 height 22
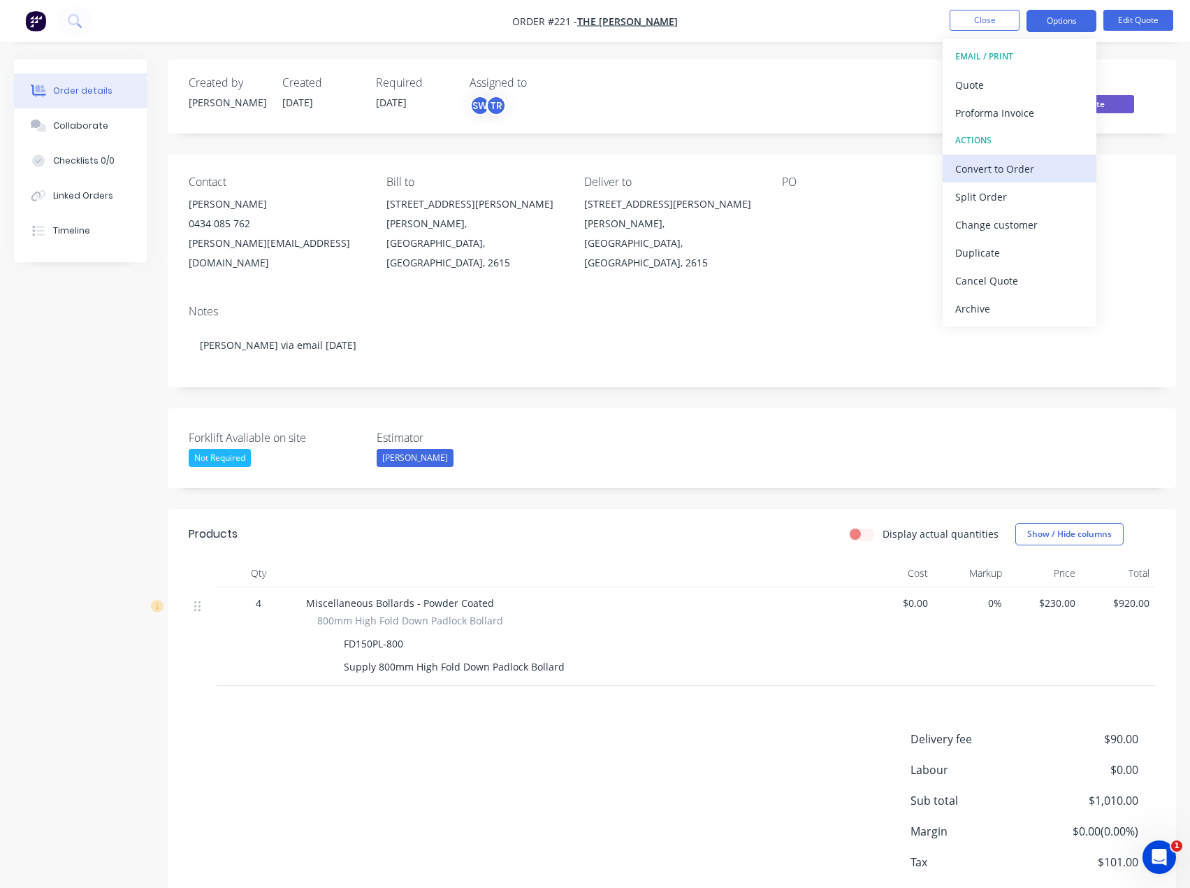
click at [1027, 168] on div "Convert to Order" at bounding box center [1019, 169] width 129 height 20
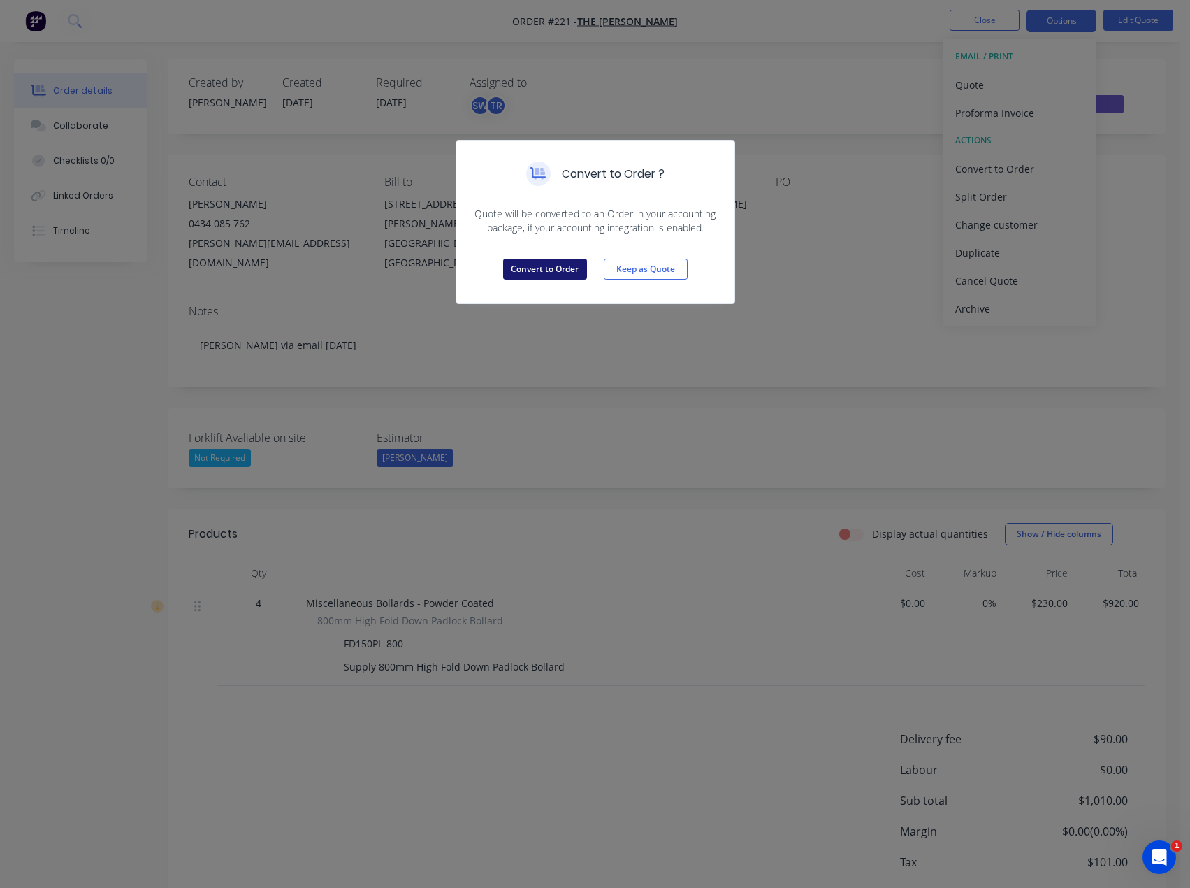
click at [554, 266] on button "Convert to Order" at bounding box center [545, 269] width 84 height 21
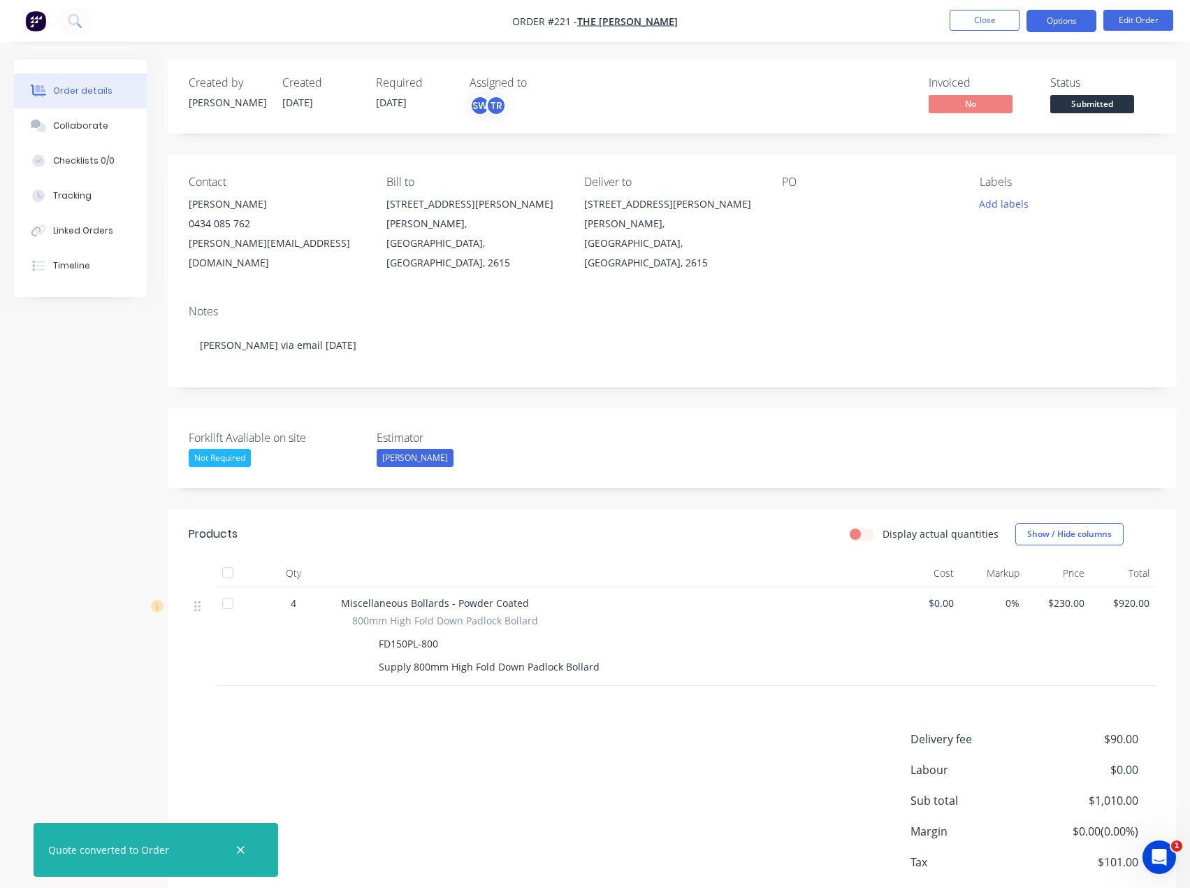
click at [1086, 24] on button "Options" at bounding box center [1062, 21] width 70 height 22
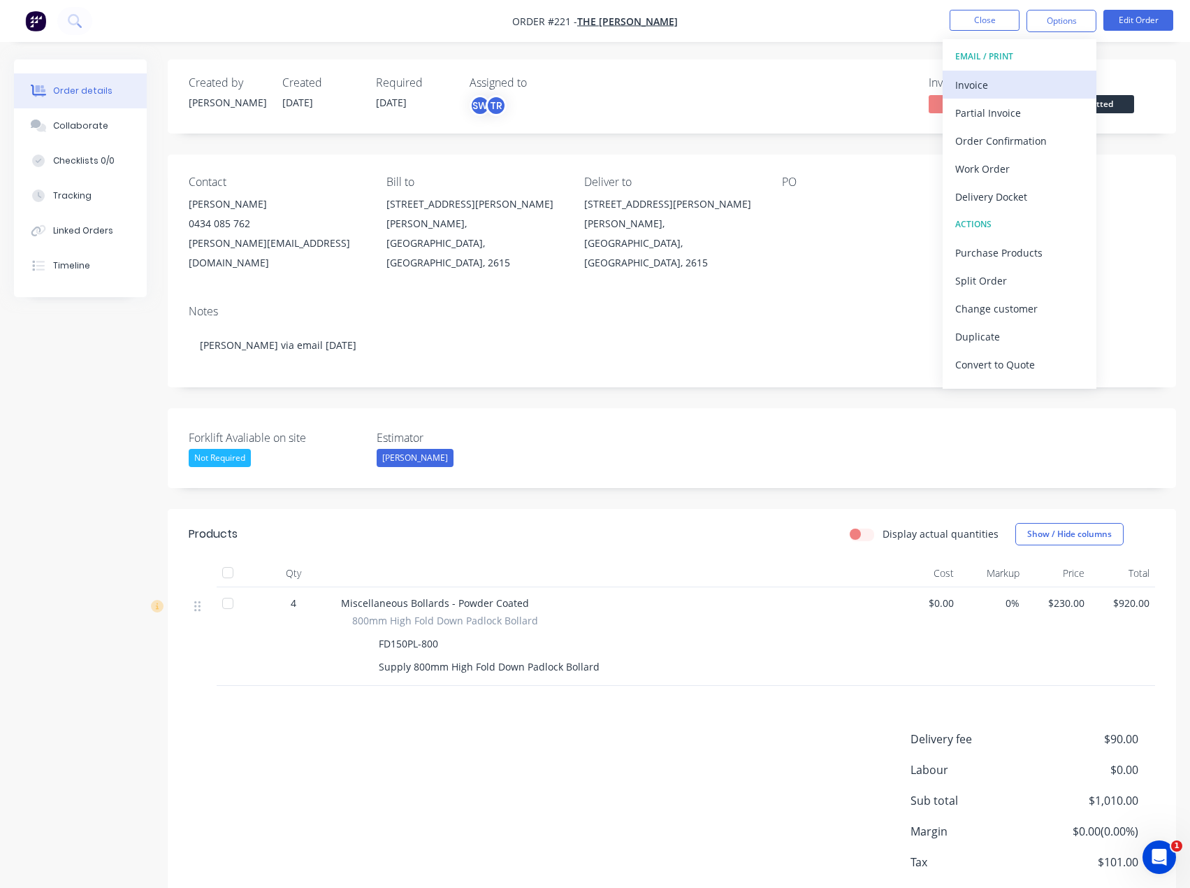
click at [1006, 80] on div "Invoice" at bounding box center [1019, 85] width 129 height 20
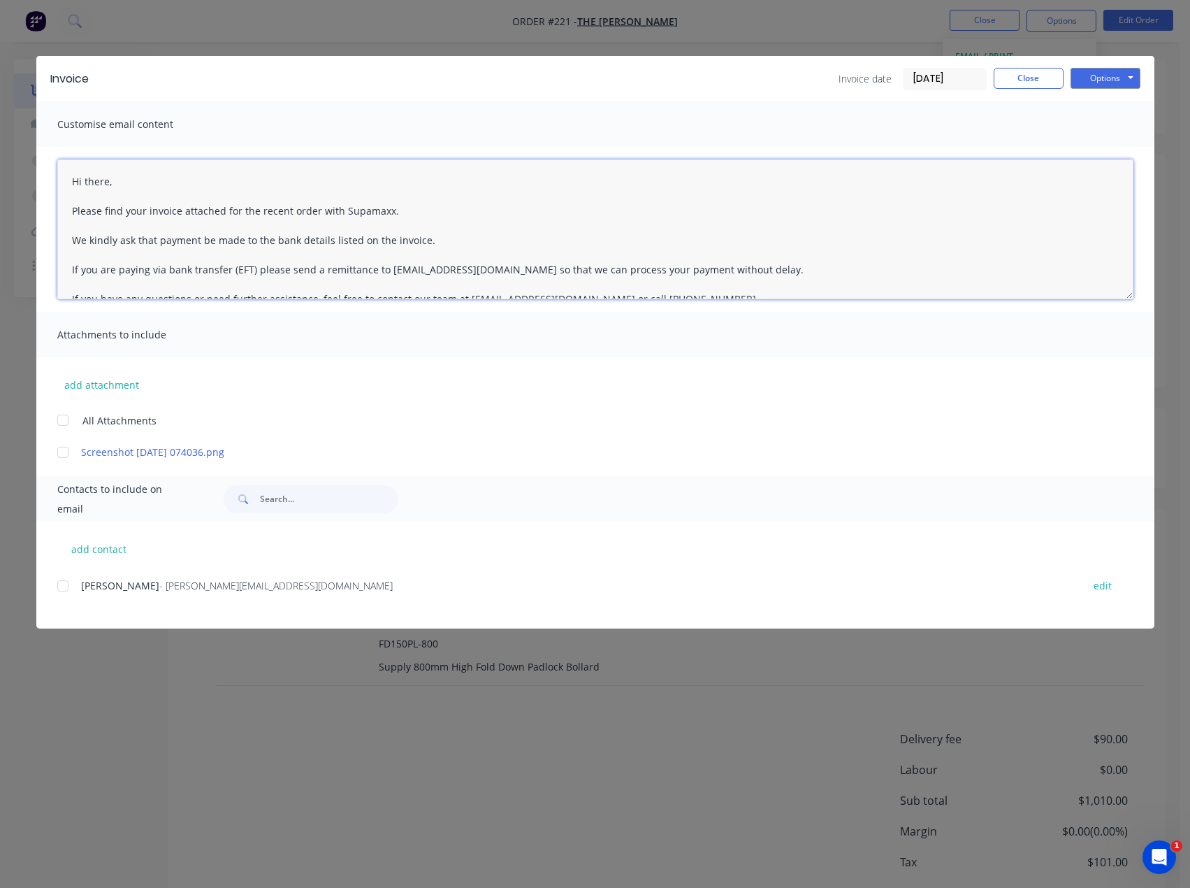
click at [170, 171] on textarea "Hi there, Please find your invoice attached for the recent order with Supamaxx.…" at bounding box center [595, 229] width 1076 height 140
click at [393, 210] on textarea "Hi Faye, Please find your invoice attached for the recent order with Supamaxx. …" at bounding box center [595, 229] width 1076 height 140
click at [430, 229] on textarea "Hi Faye, Please find your invoice attached for the recent order with Supamaxx, …" at bounding box center [595, 229] width 1076 height 140
click at [453, 245] on textarea "Hi Faye, Please find your invoice attached for the recent order with Supamaxx, …" at bounding box center [595, 229] width 1076 height 140
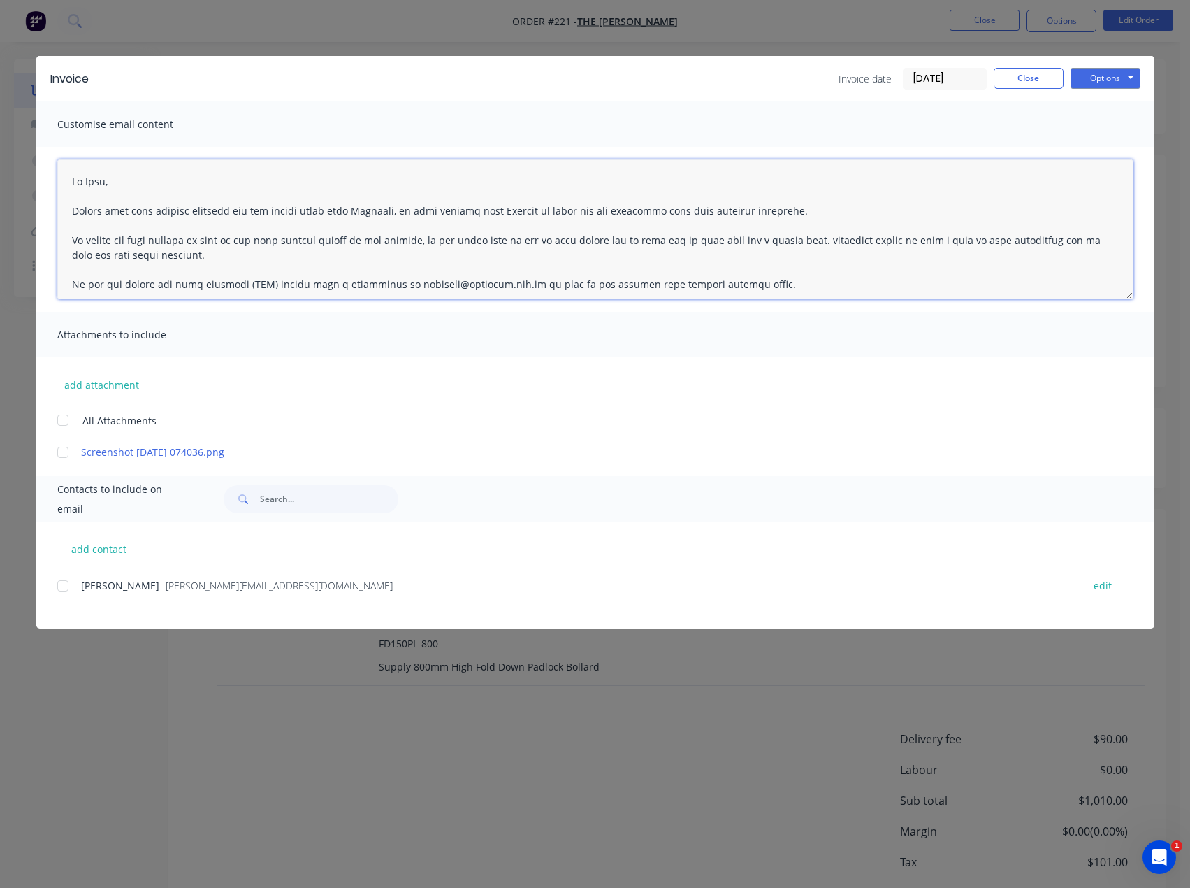
click at [817, 240] on textarea at bounding box center [595, 229] width 1076 height 140
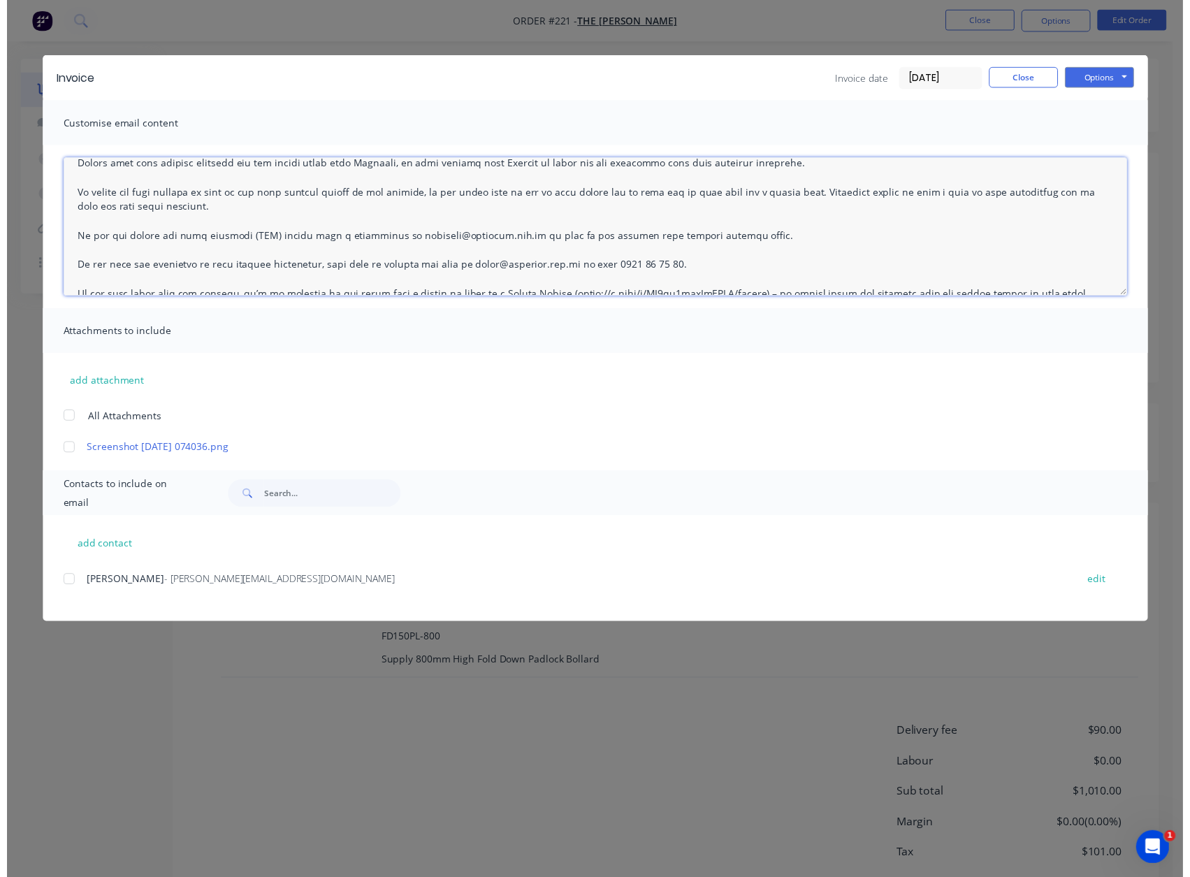
scroll to position [70, 0]
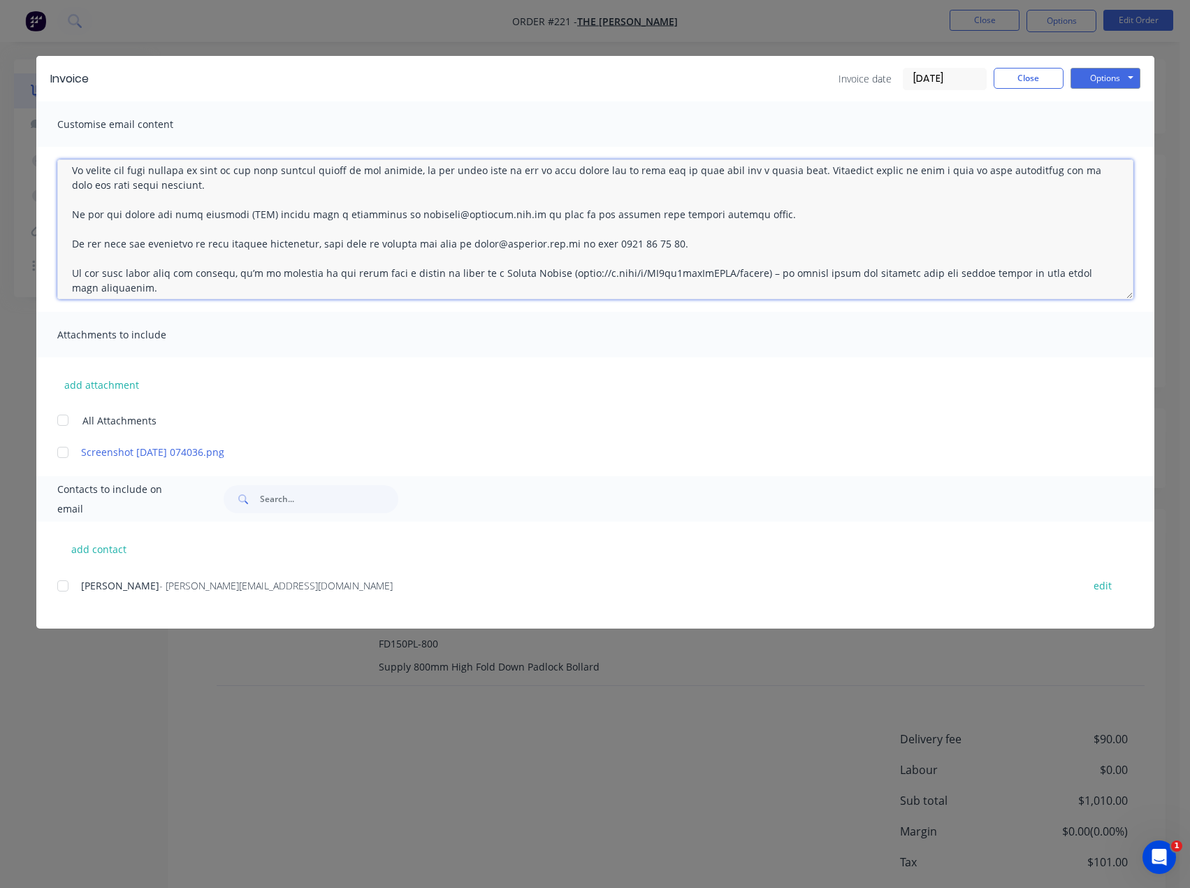
click at [63, 583] on div at bounding box center [63, 586] width 28 height 28
type textarea "Hi Faye, Please find your invoice attached for the recent order with Supamaxx, …"
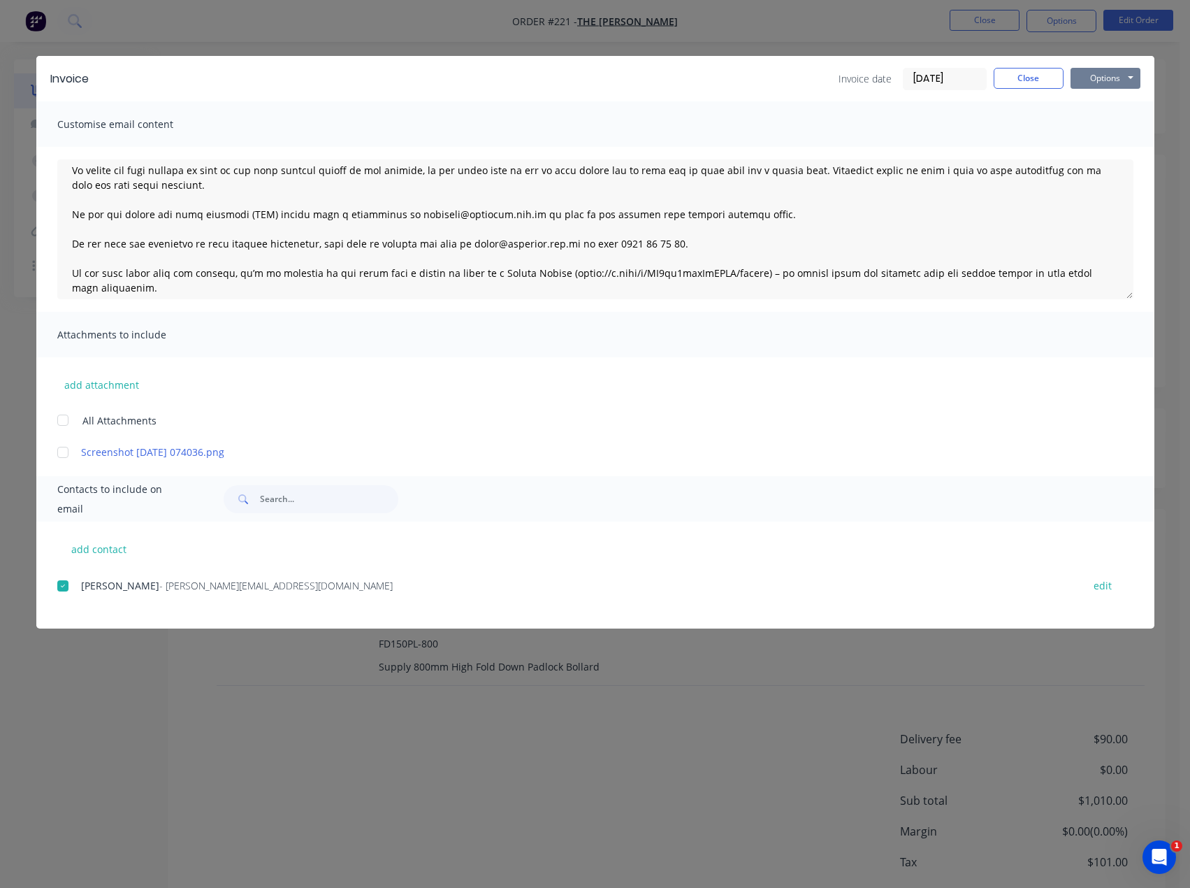
click at [1092, 73] on button "Options" at bounding box center [1106, 78] width 70 height 21
click at [1113, 150] on button "Email" at bounding box center [1115, 149] width 89 height 23
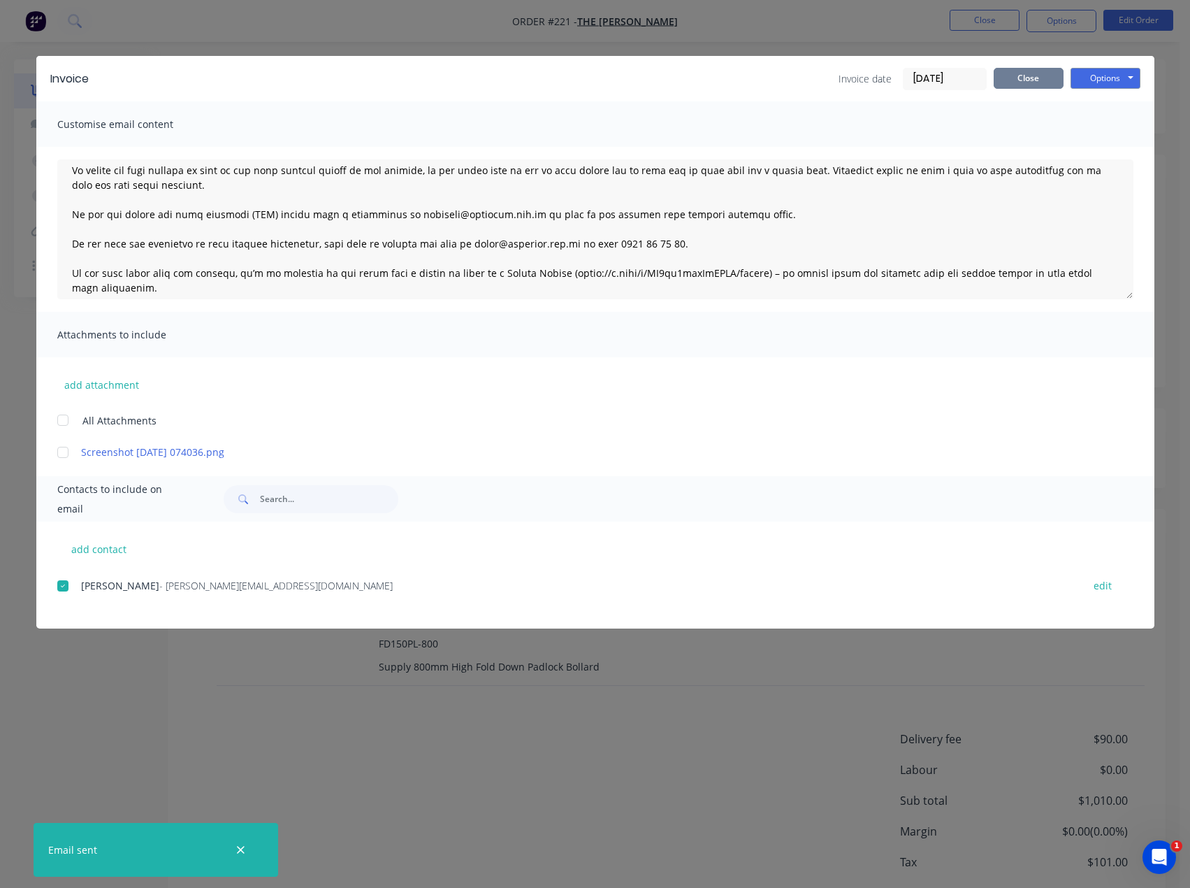
click at [1026, 79] on button "Close" at bounding box center [1029, 78] width 70 height 21
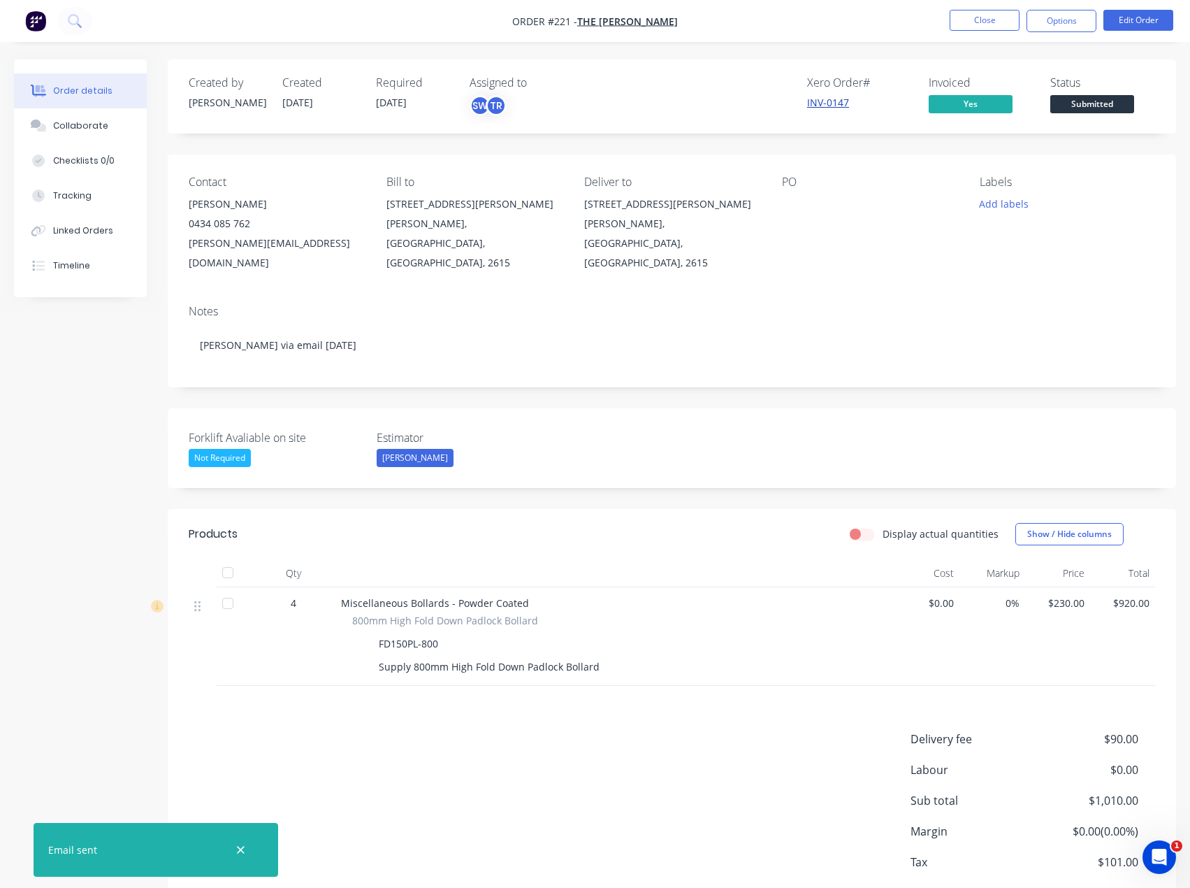
click at [842, 101] on link "INV-0147" at bounding box center [828, 102] width 42 height 13
click at [1106, 102] on span "Submitted" at bounding box center [1092, 103] width 84 height 17
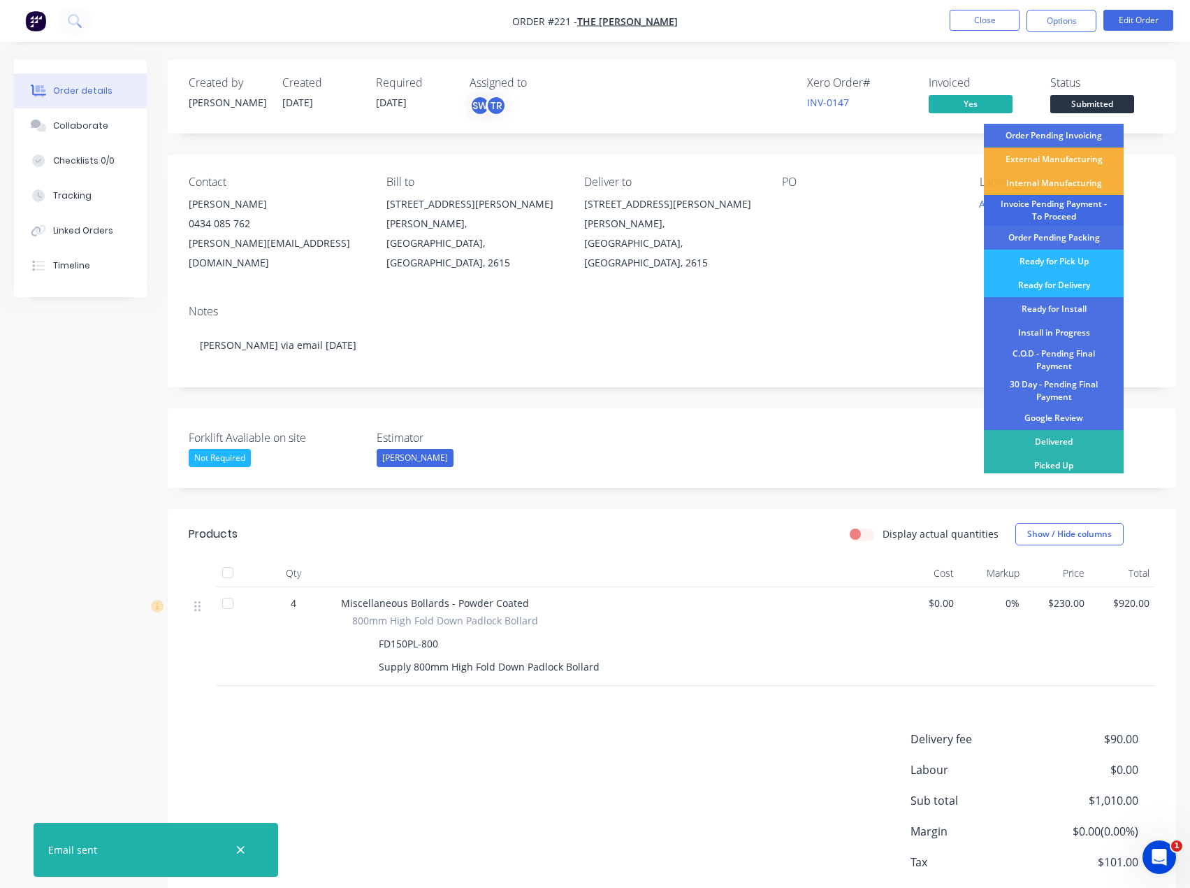
click at [1092, 209] on div "Invoice Pending Payment - To Proceed" at bounding box center [1054, 210] width 140 height 31
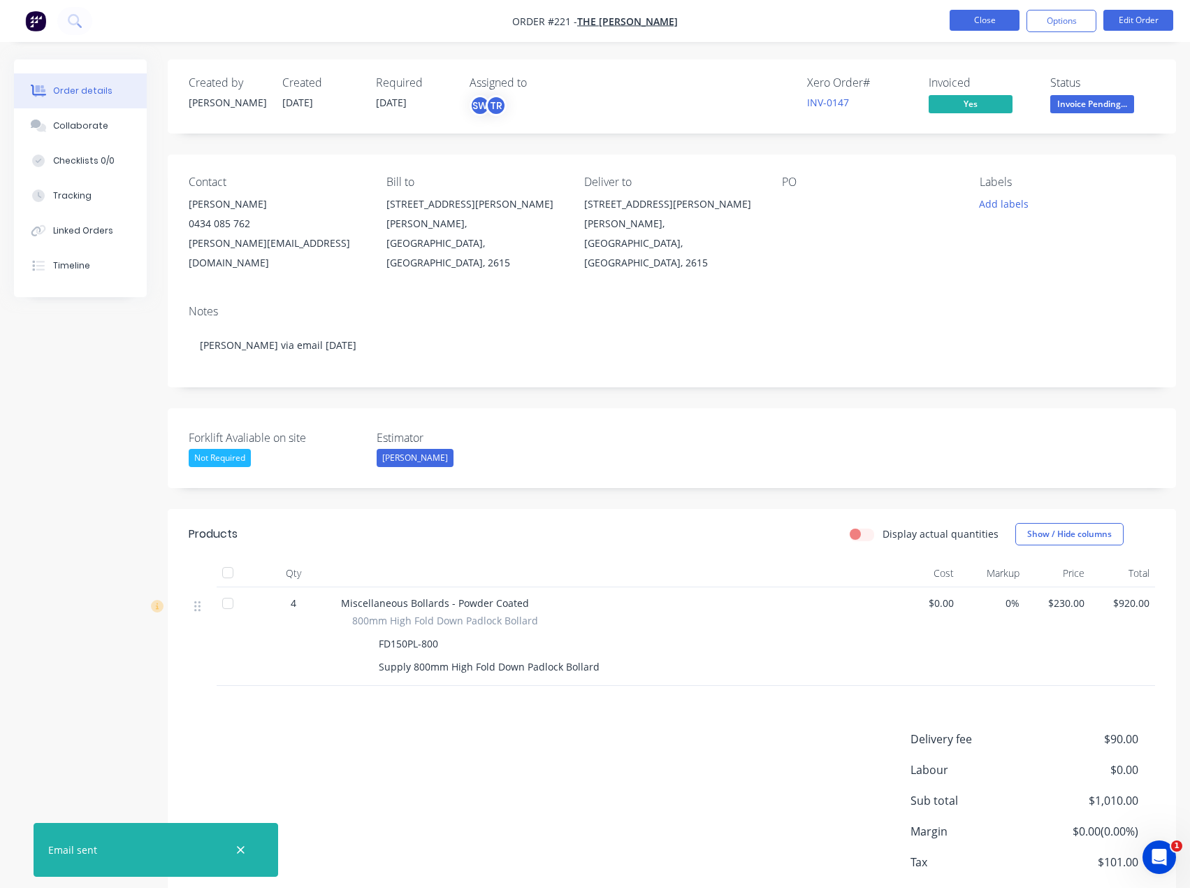
click at [994, 17] on button "Close" at bounding box center [985, 20] width 70 height 21
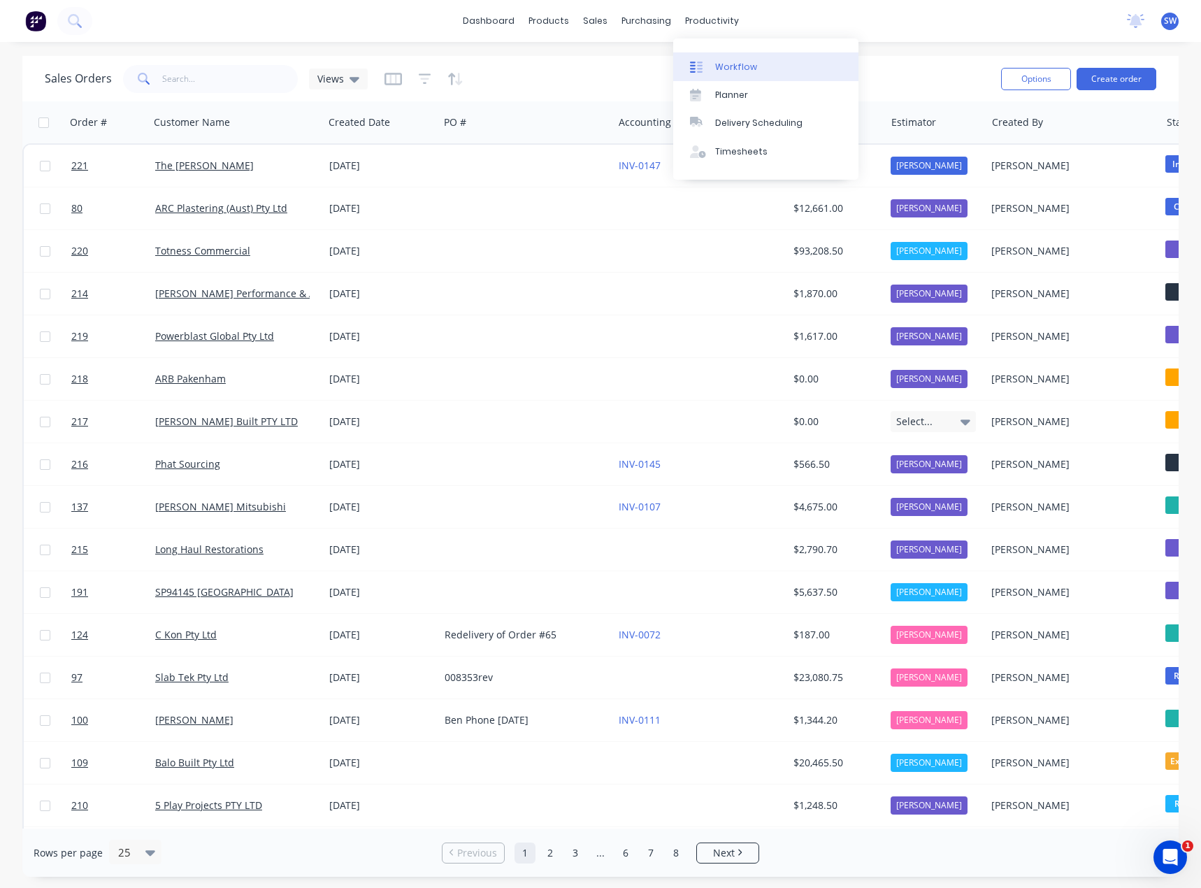
click at [725, 64] on div "Workflow" at bounding box center [736, 67] width 42 height 13
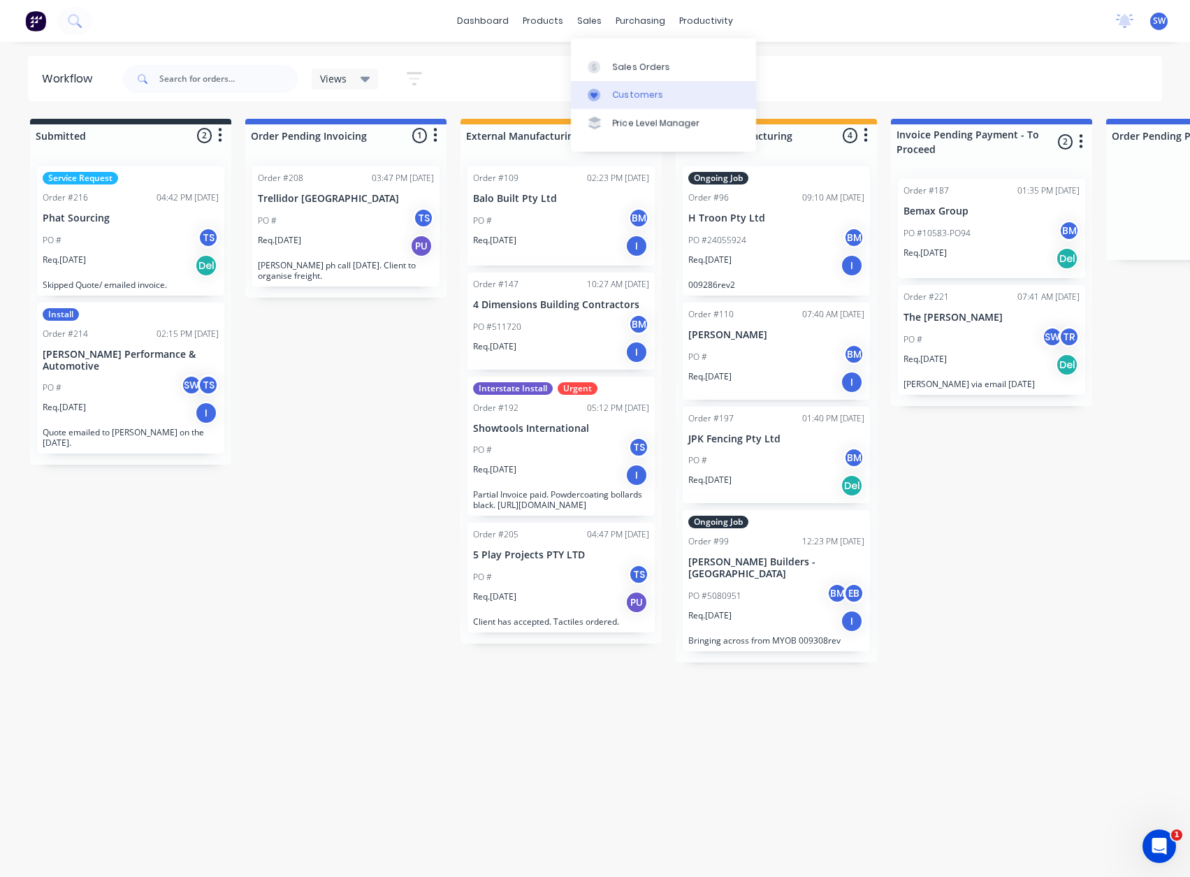
click at [640, 98] on div "Customers" at bounding box center [638, 95] width 50 height 13
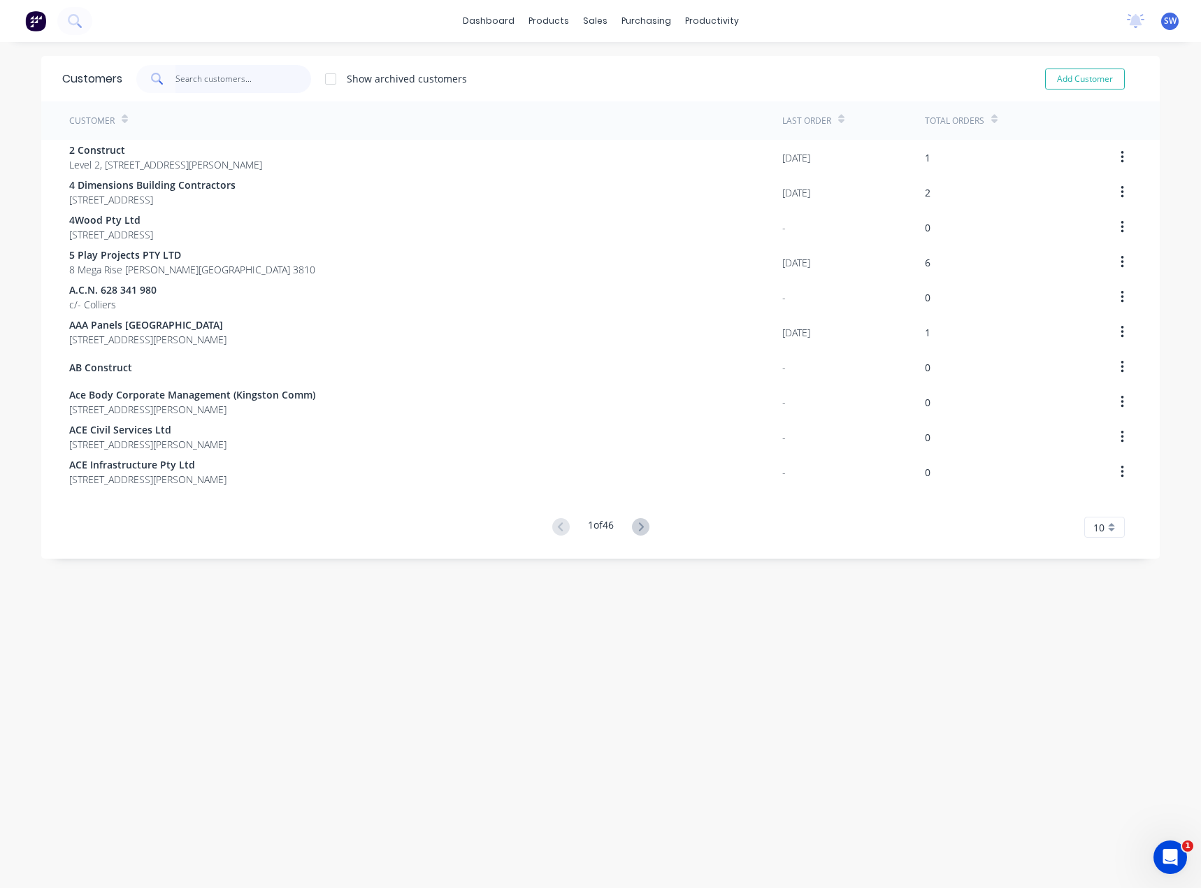
click at [187, 81] on input "text" at bounding box center [243, 79] width 136 height 28
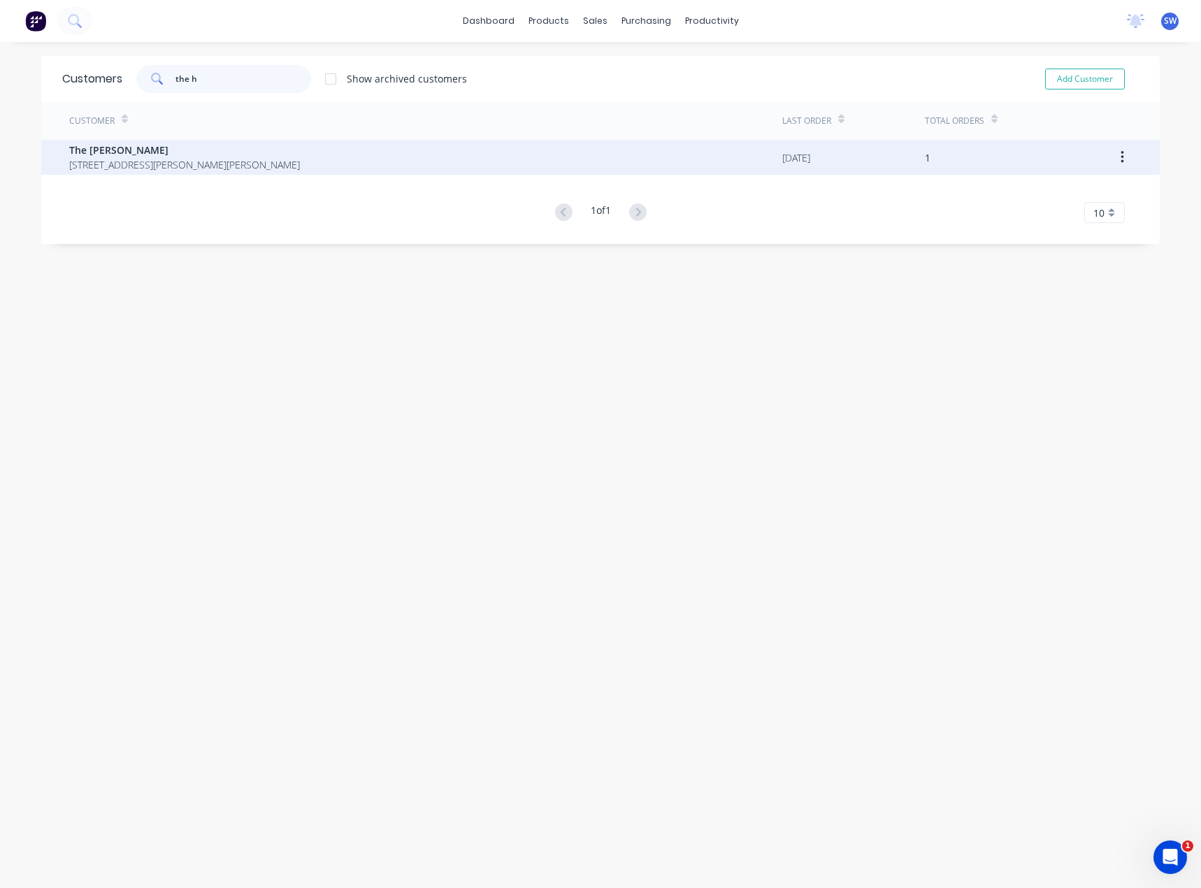
type input "the h"
click at [123, 159] on span "94 Fullagar Crescent Higgins Australian Capital Territory Australia 2615" at bounding box center [184, 164] width 231 height 15
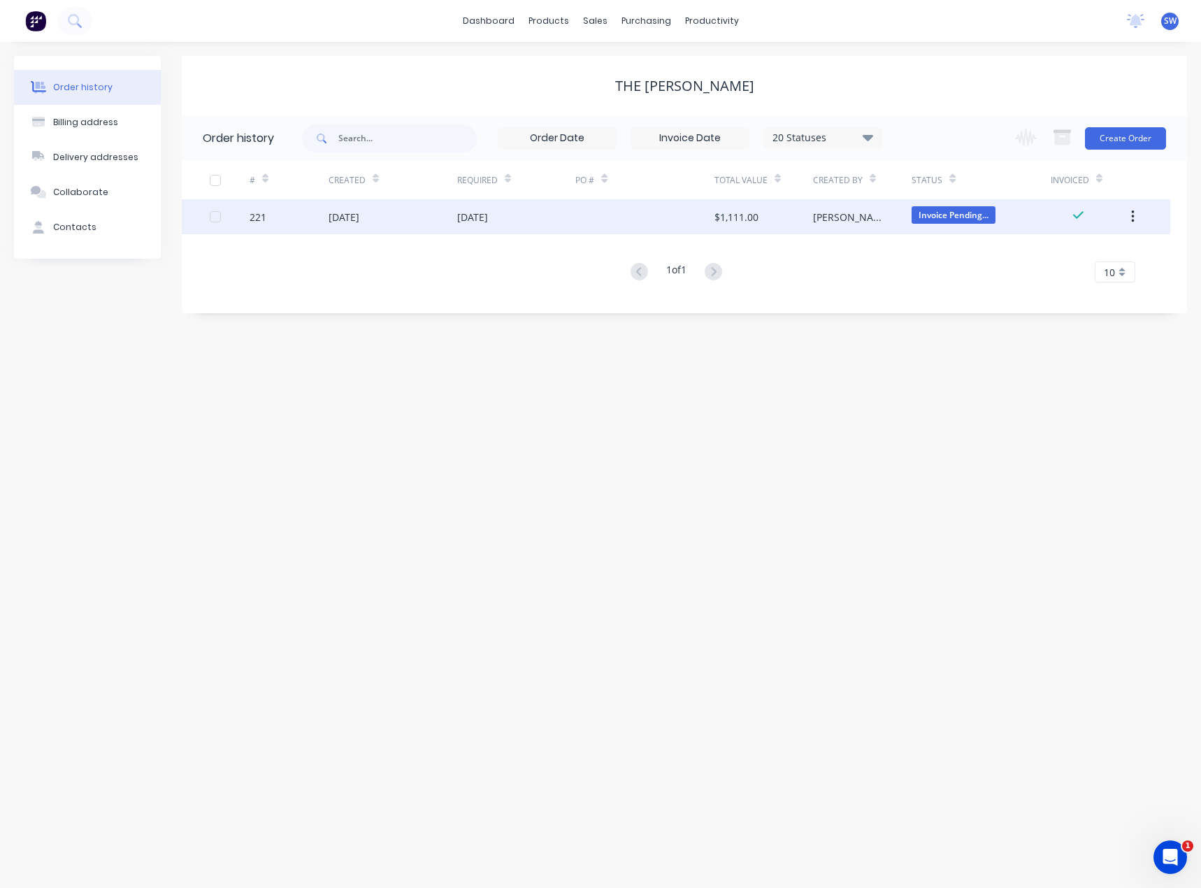
click at [359, 219] on div "[DATE]" at bounding box center [343, 217] width 31 height 15
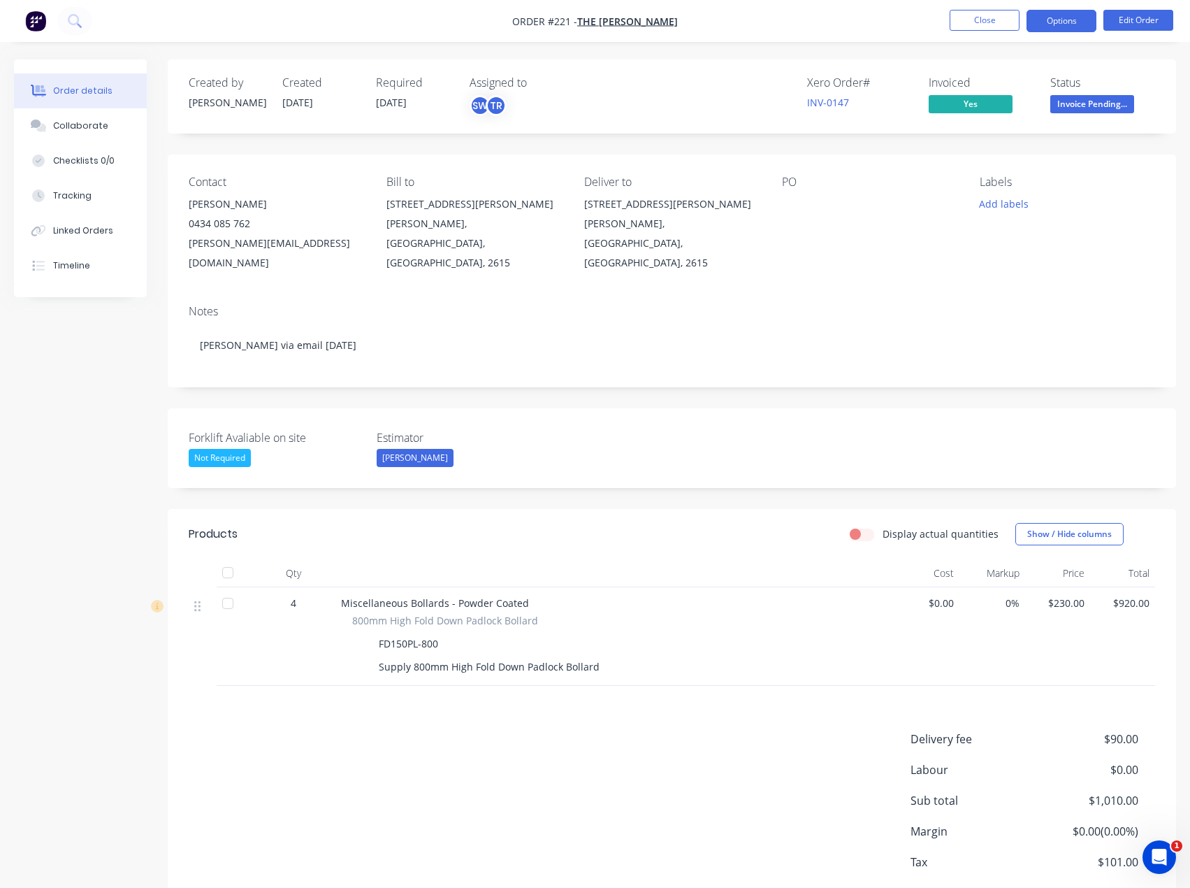
click at [1062, 14] on button "Options" at bounding box center [1062, 21] width 70 height 22
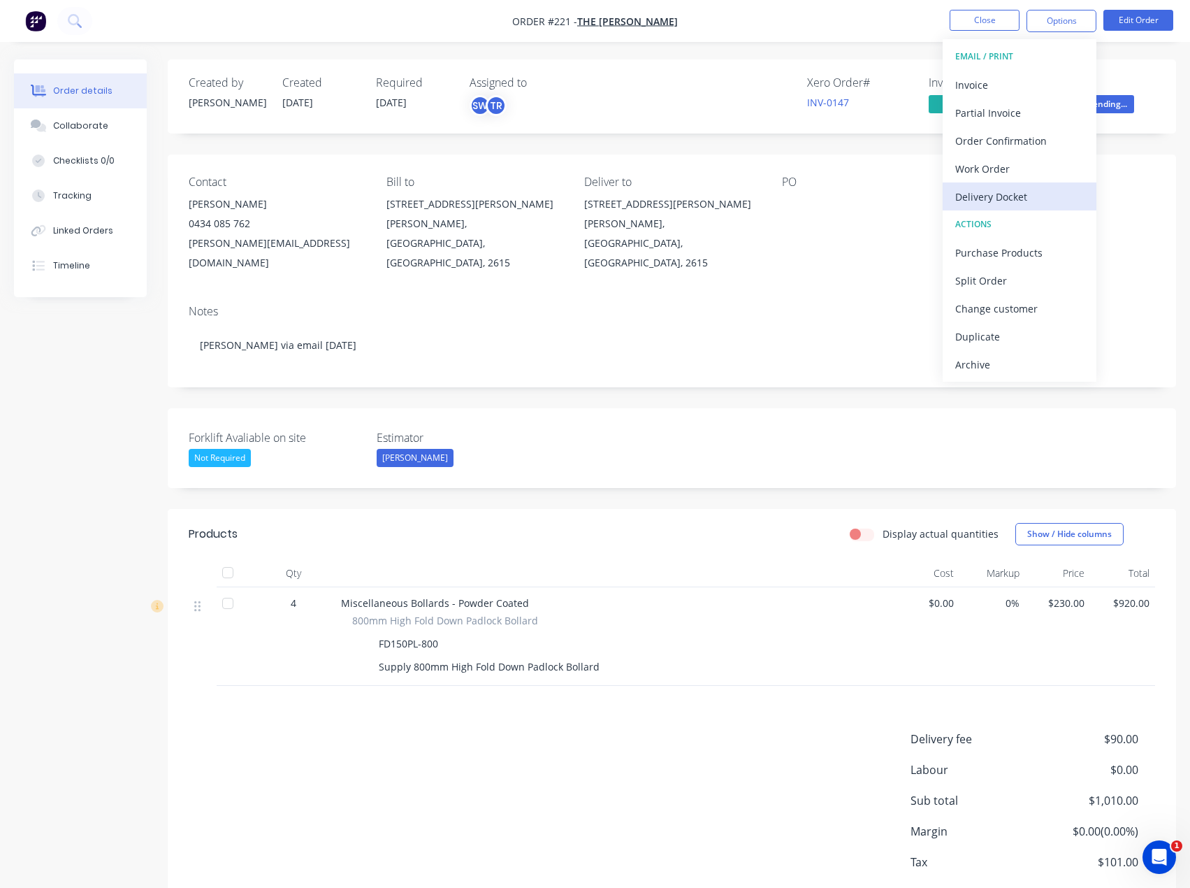
click at [1052, 197] on div "Delivery Docket" at bounding box center [1019, 197] width 129 height 20
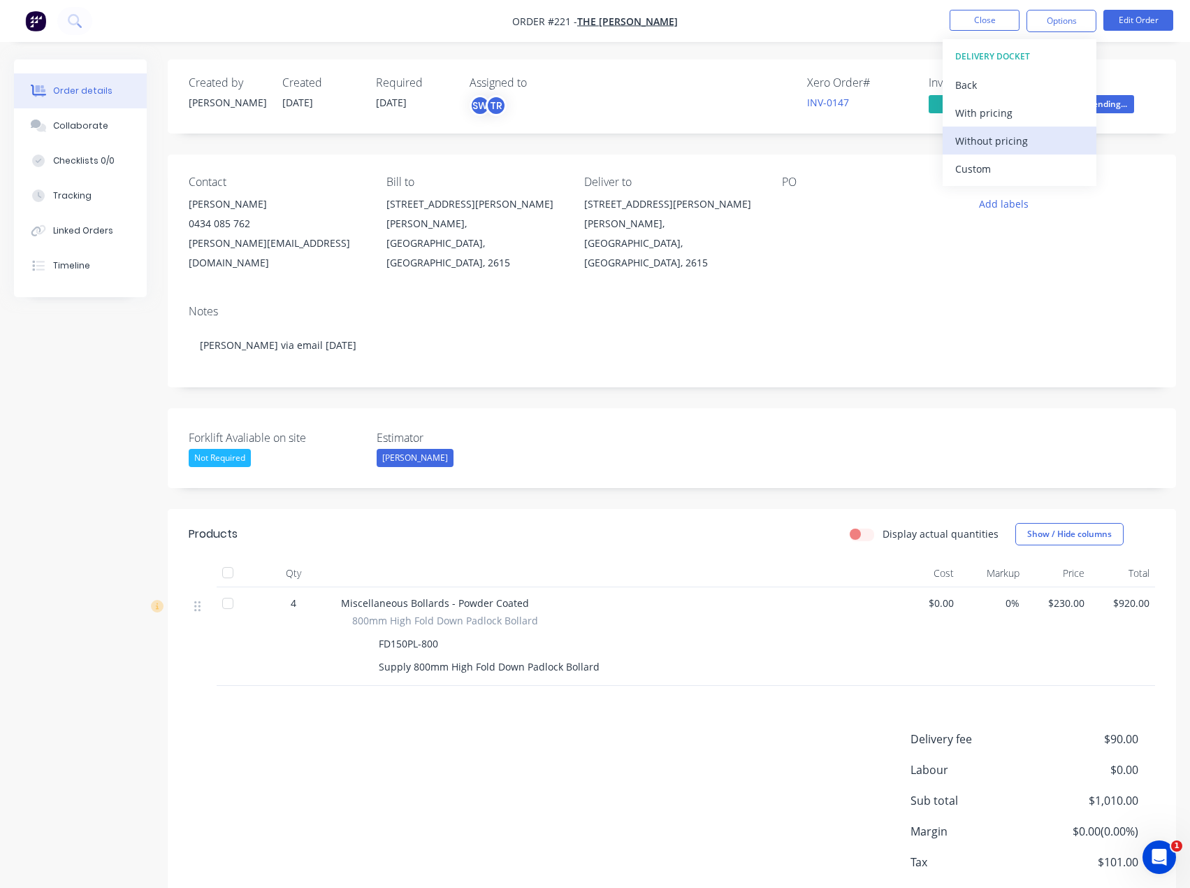
click at [1022, 143] on div "Without pricing" at bounding box center [1019, 141] width 129 height 20
click at [855, 305] on div "Notes" at bounding box center [672, 311] width 967 height 13
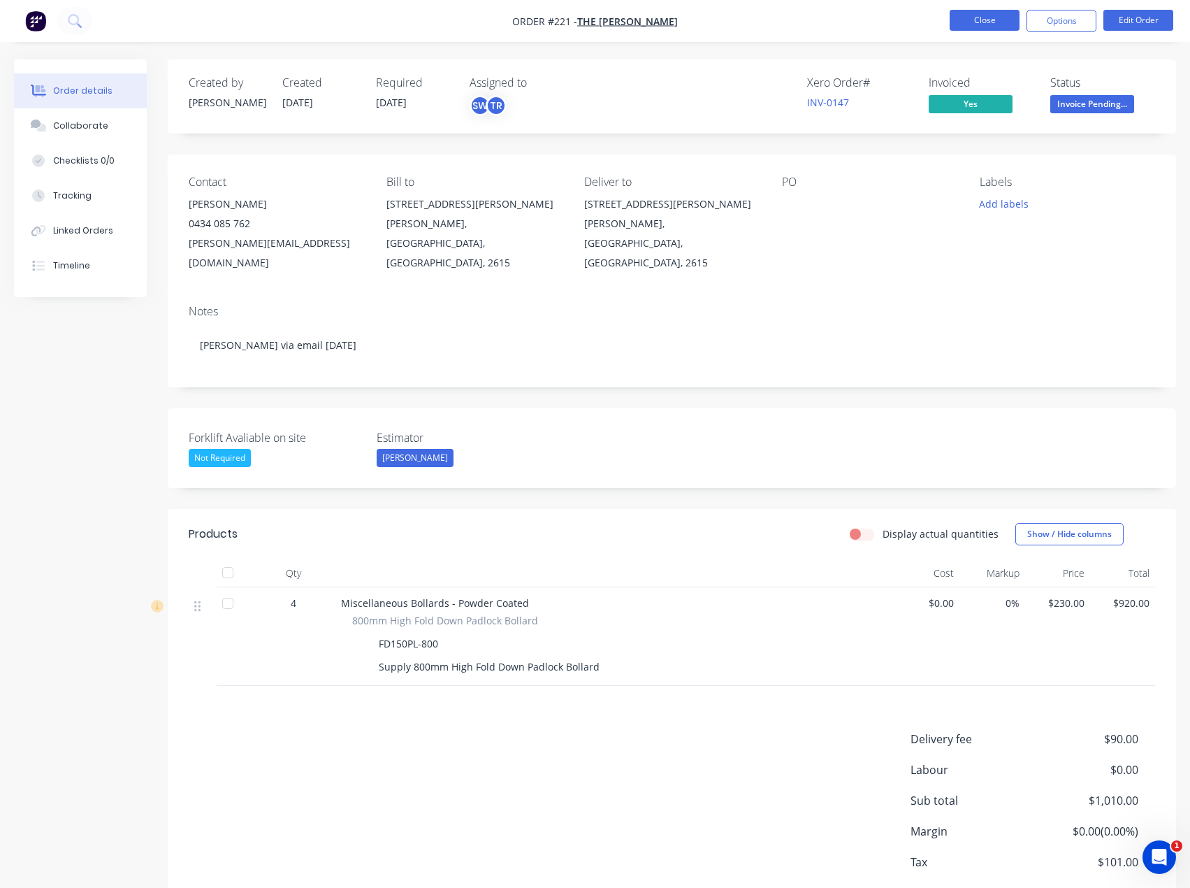
click at [969, 21] on button "Close" at bounding box center [985, 20] width 70 height 21
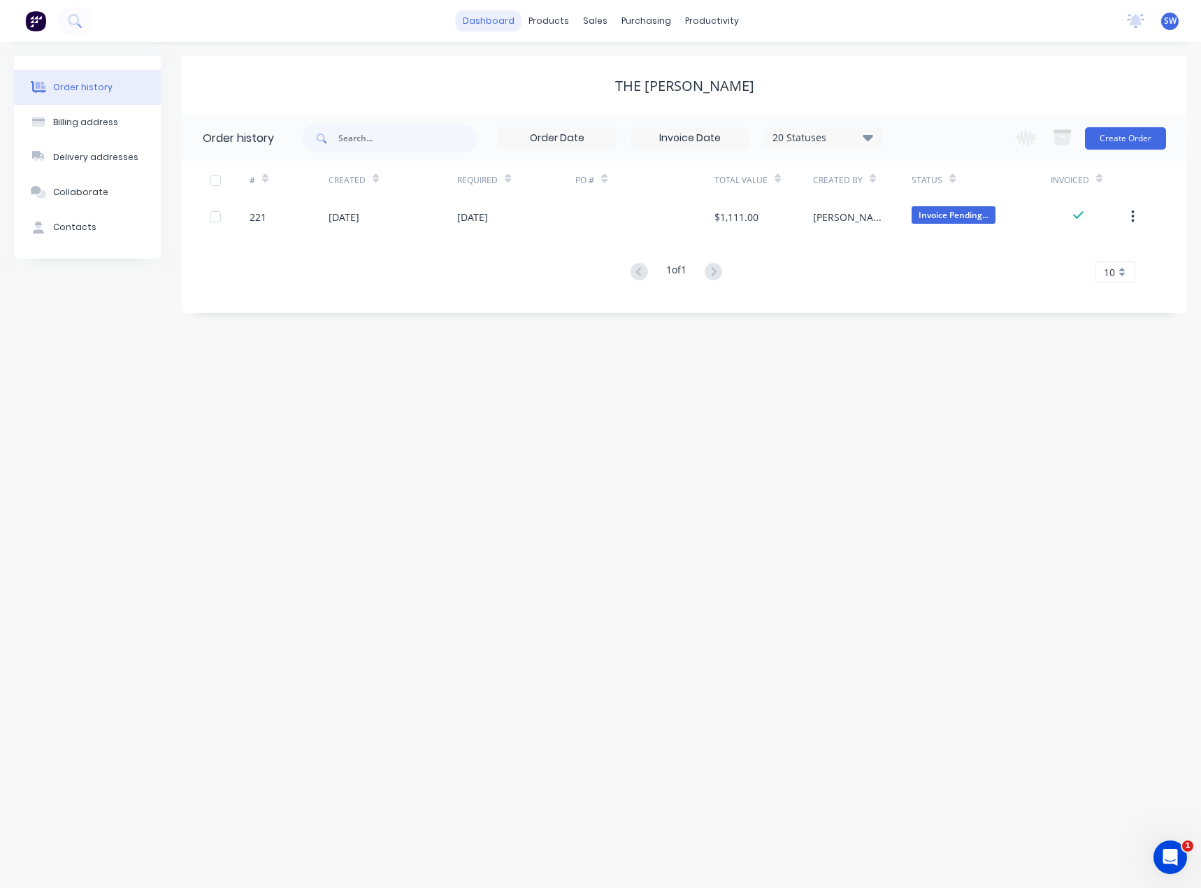
click at [482, 20] on link "dashboard" at bounding box center [489, 20] width 66 height 21
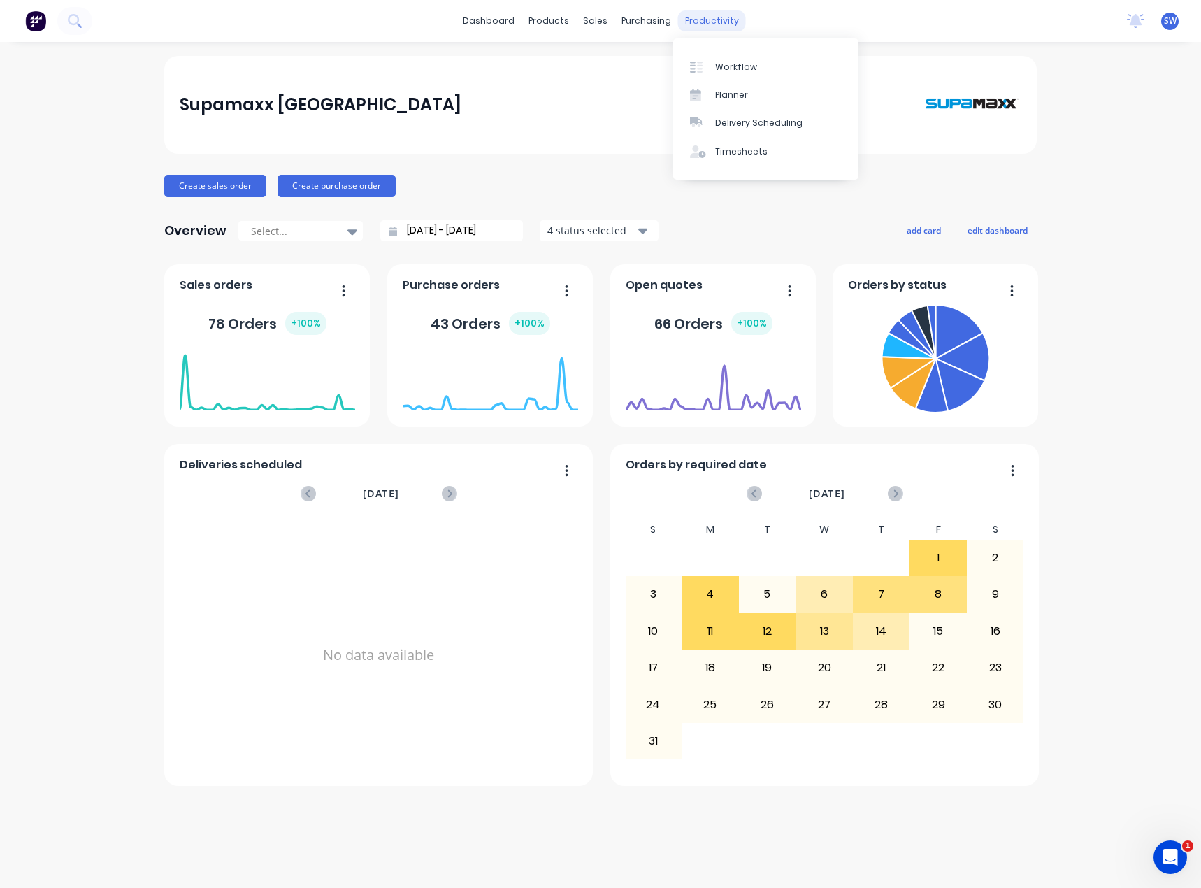
click at [695, 23] on div "productivity" at bounding box center [712, 20] width 68 height 21
click at [721, 97] on div "Planner" at bounding box center [731, 95] width 33 height 13
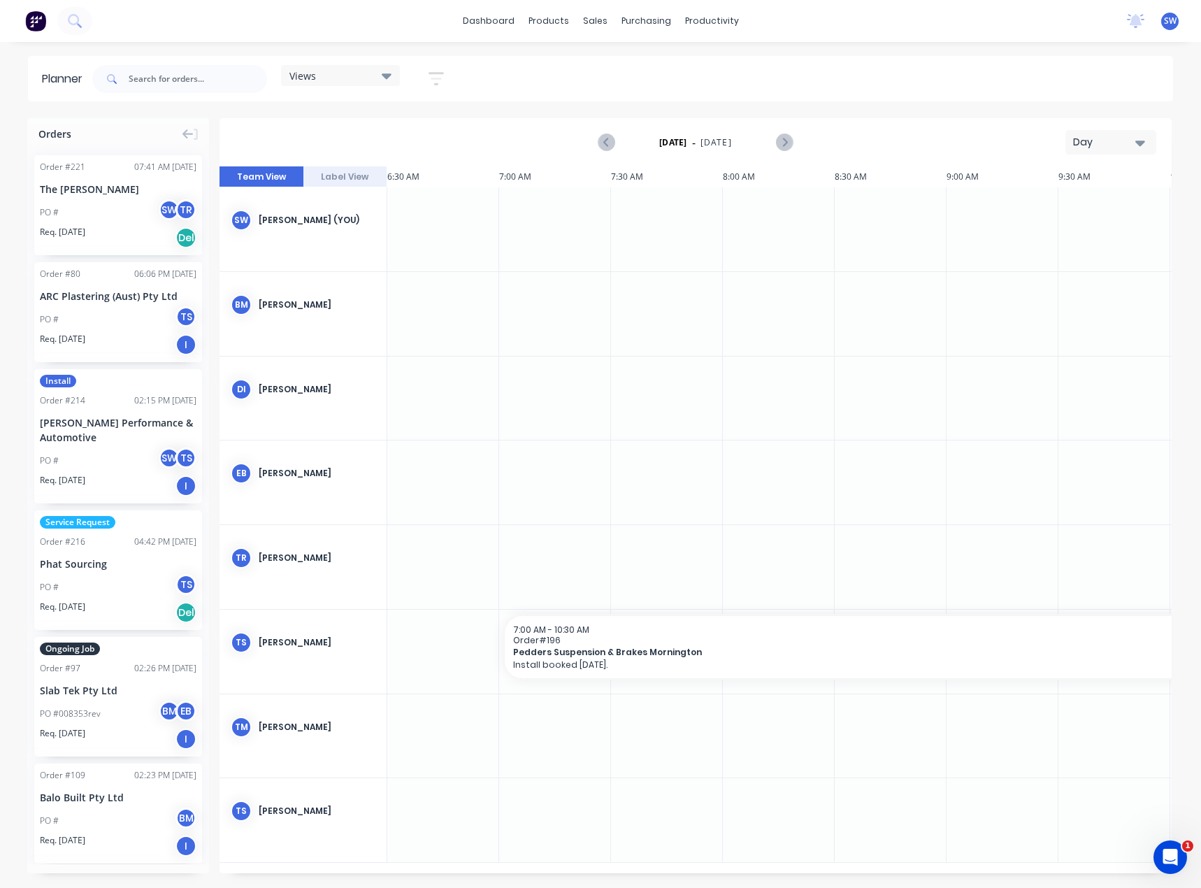
scroll to position [0, 113]
click at [1124, 142] on div "Day" at bounding box center [1105, 142] width 64 height 15
click at [1072, 236] on div "Month" at bounding box center [1085, 236] width 138 height 28
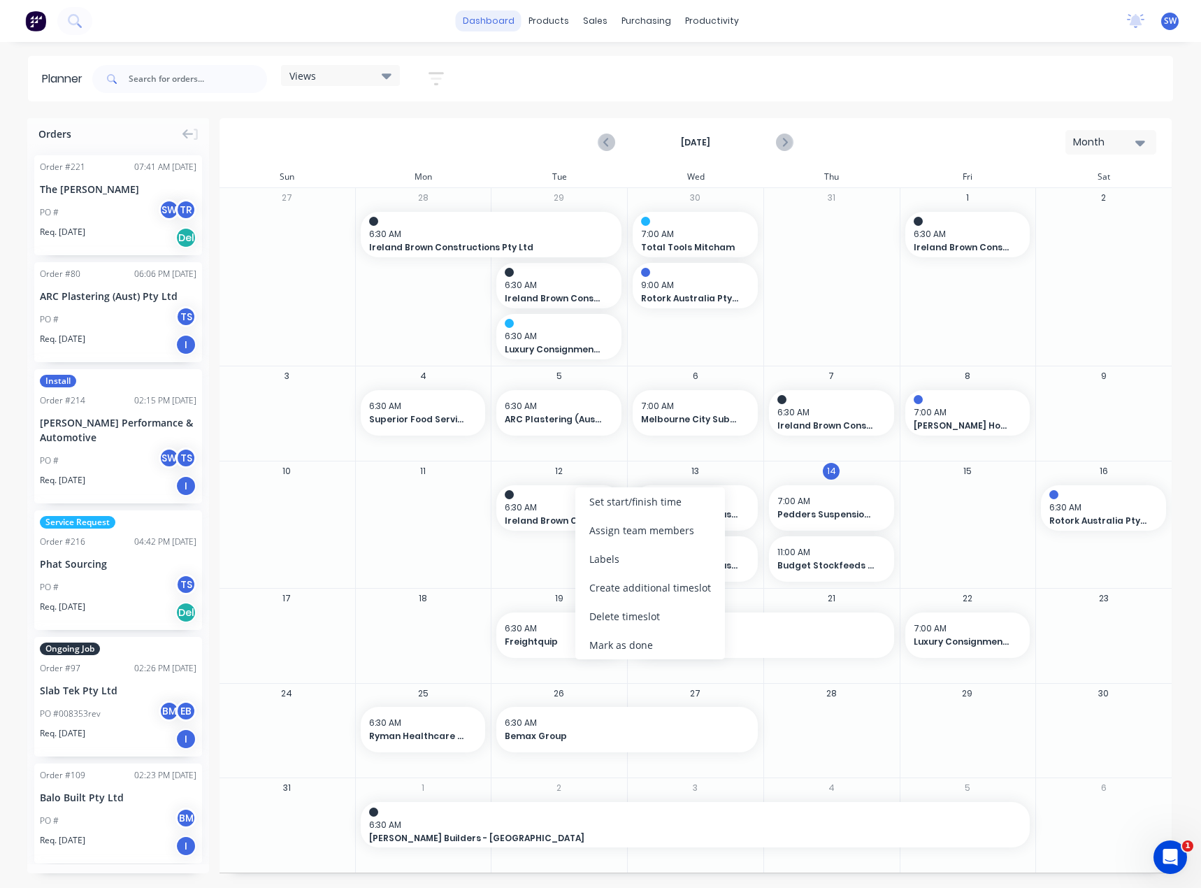
click at [502, 20] on link "dashboard" at bounding box center [489, 20] width 66 height 21
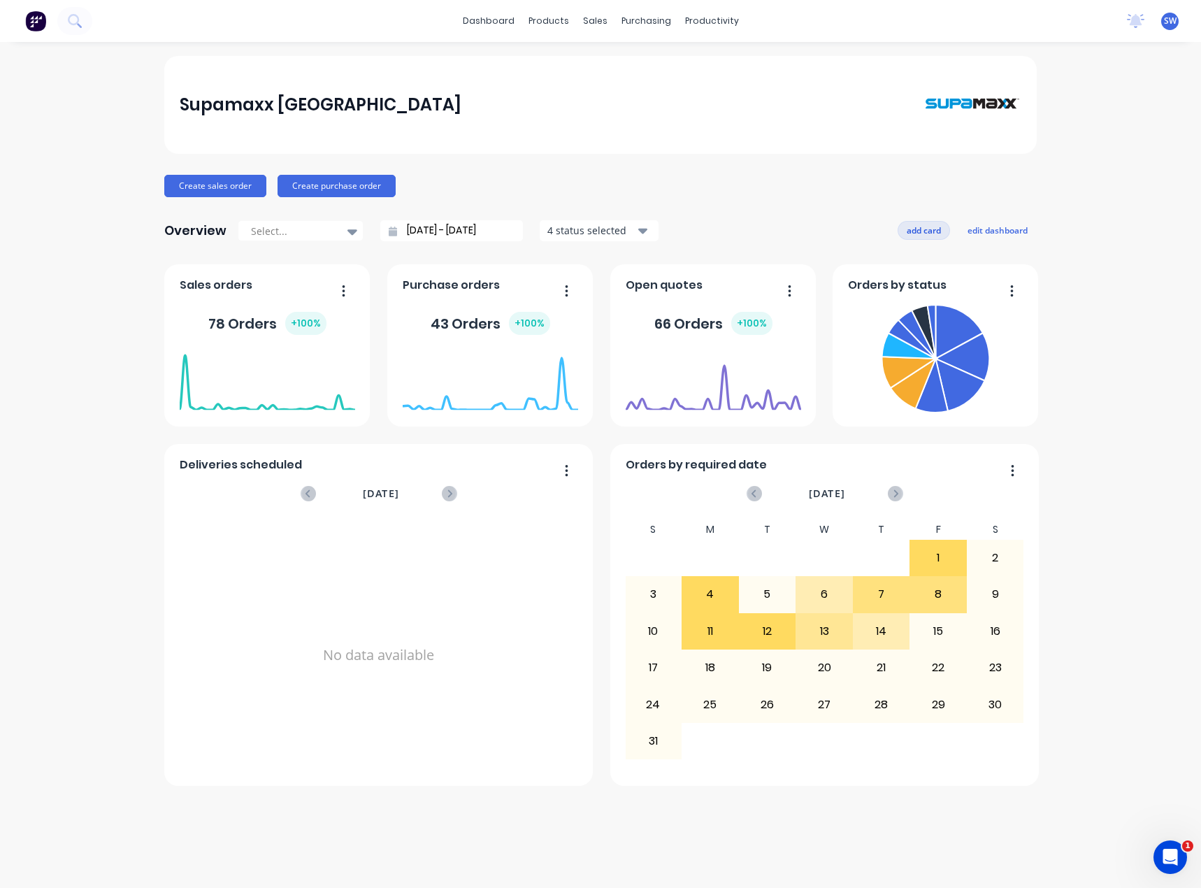
click at [915, 233] on button "add card" at bounding box center [923, 230] width 52 height 18
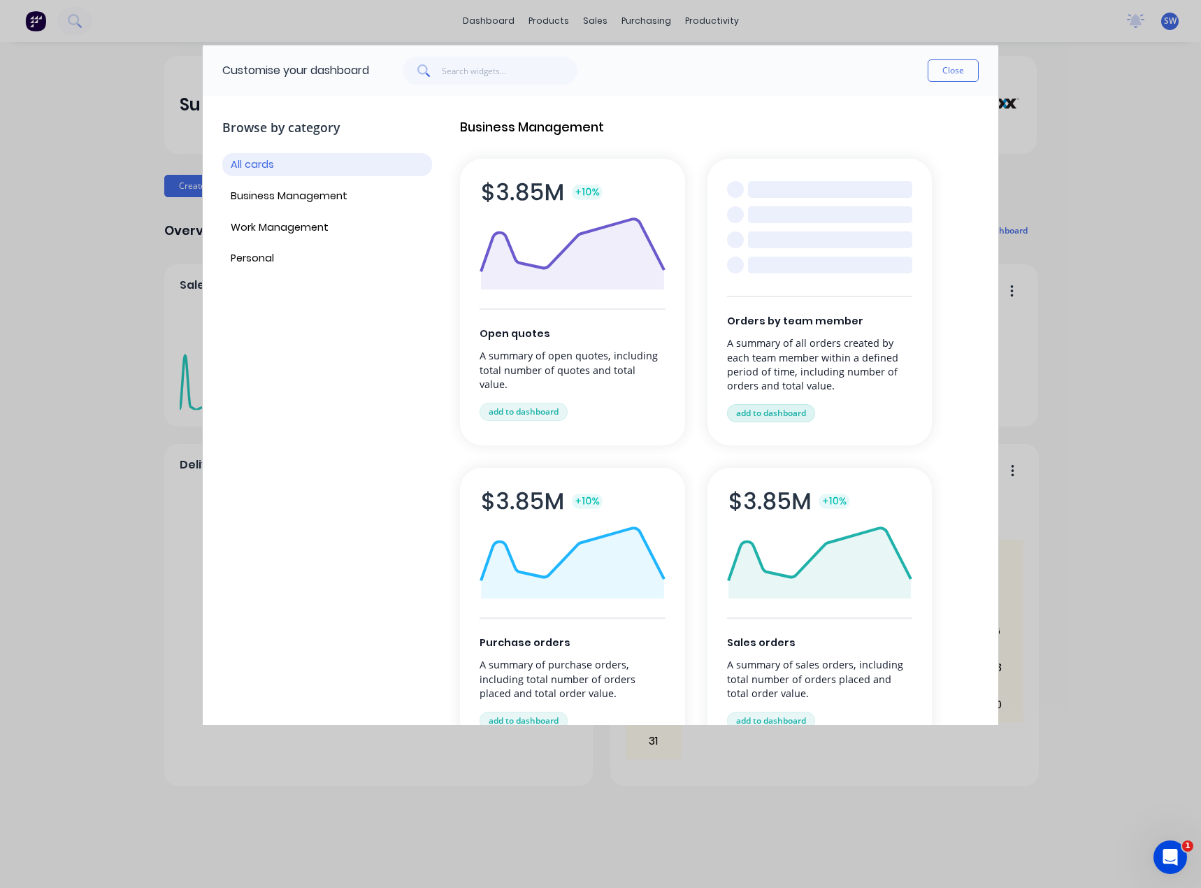
click at [802, 412] on button "add to dashboard" at bounding box center [771, 413] width 88 height 18
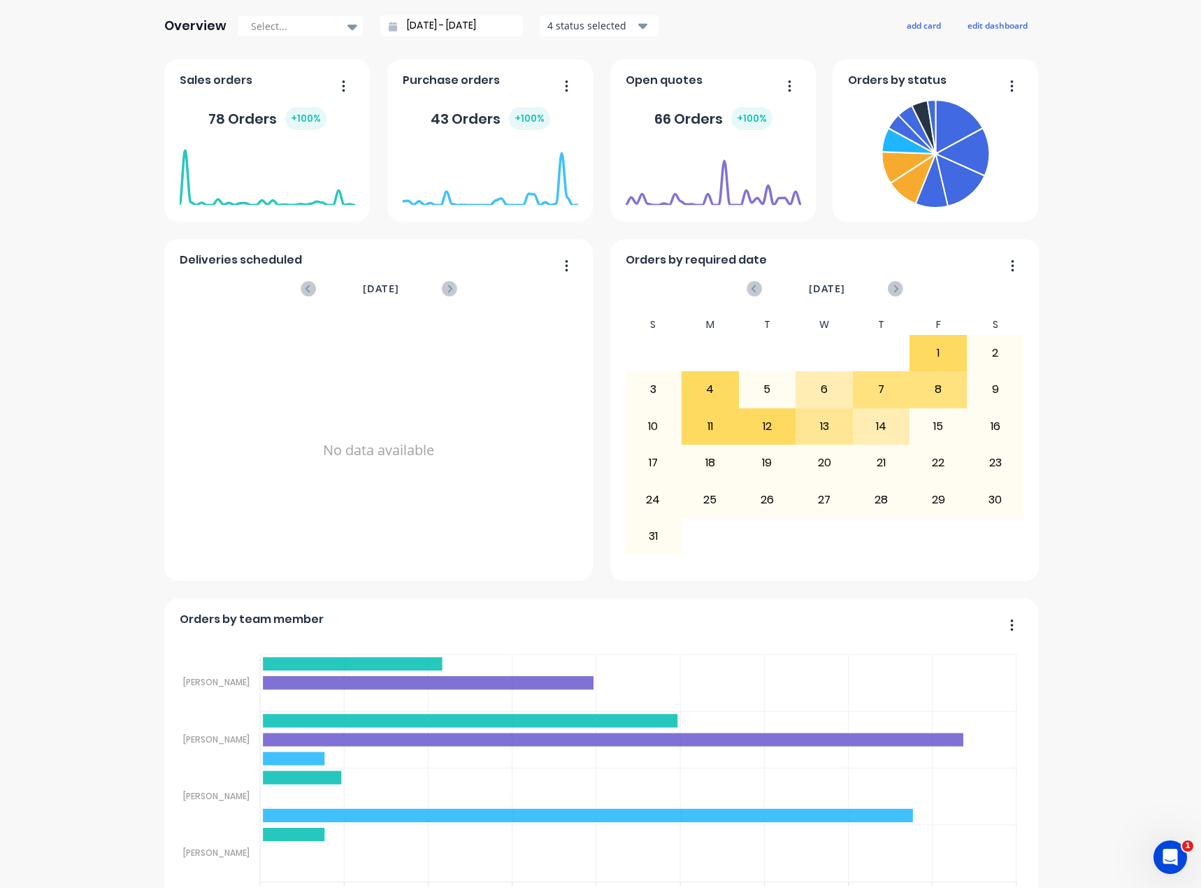
scroll to position [61, 0]
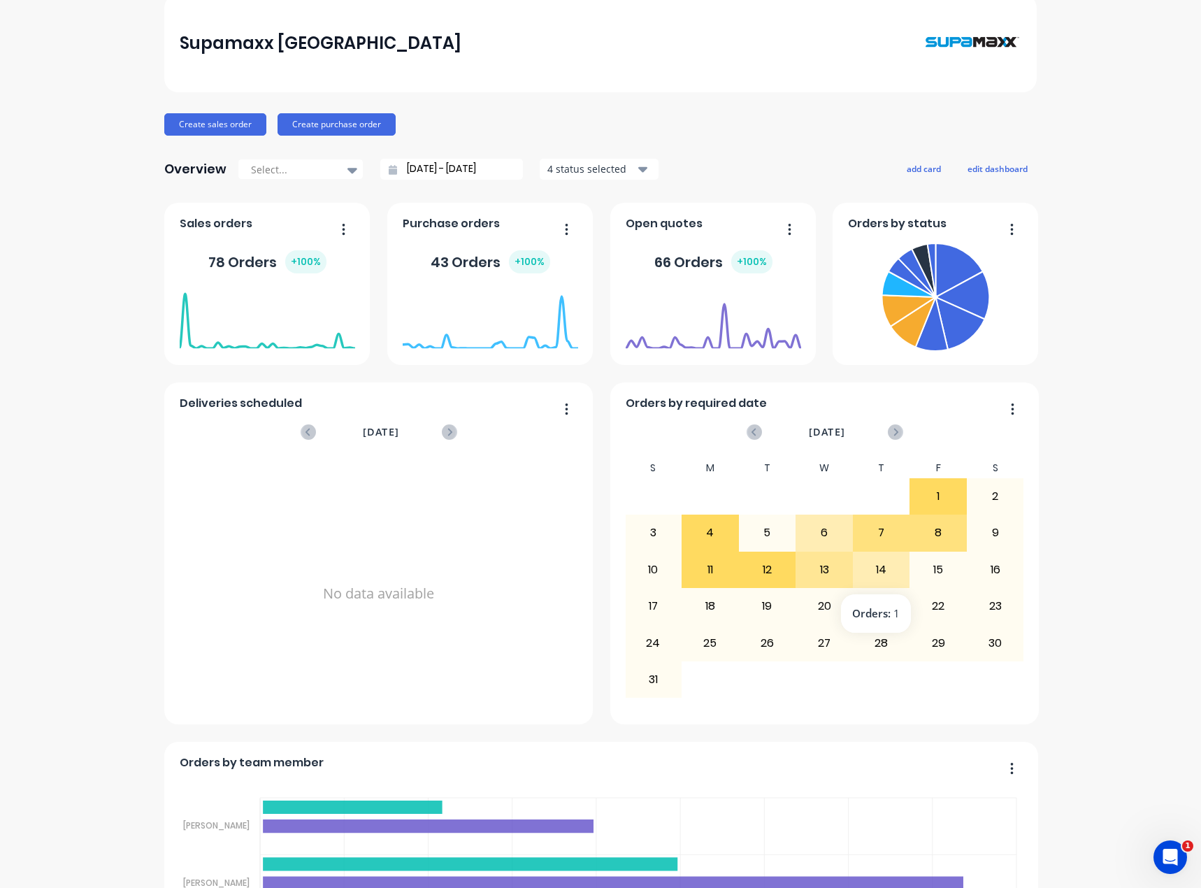
click at [874, 565] on div "14" at bounding box center [881, 569] width 56 height 35
click at [881, 565] on div "14" at bounding box center [881, 569] width 56 height 35
click at [1010, 408] on button "button" at bounding box center [1006, 410] width 29 height 22
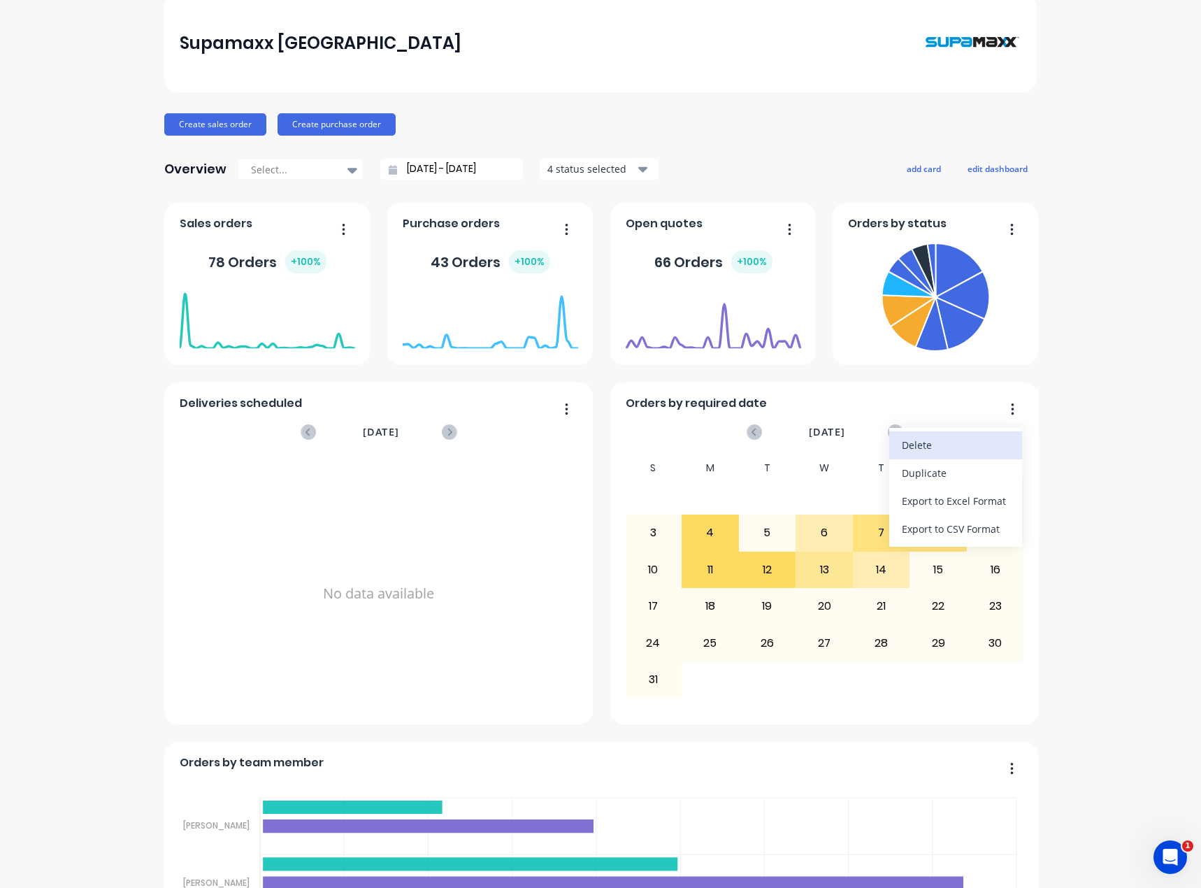
click at [949, 439] on div "Delete" at bounding box center [956, 445] width 108 height 20
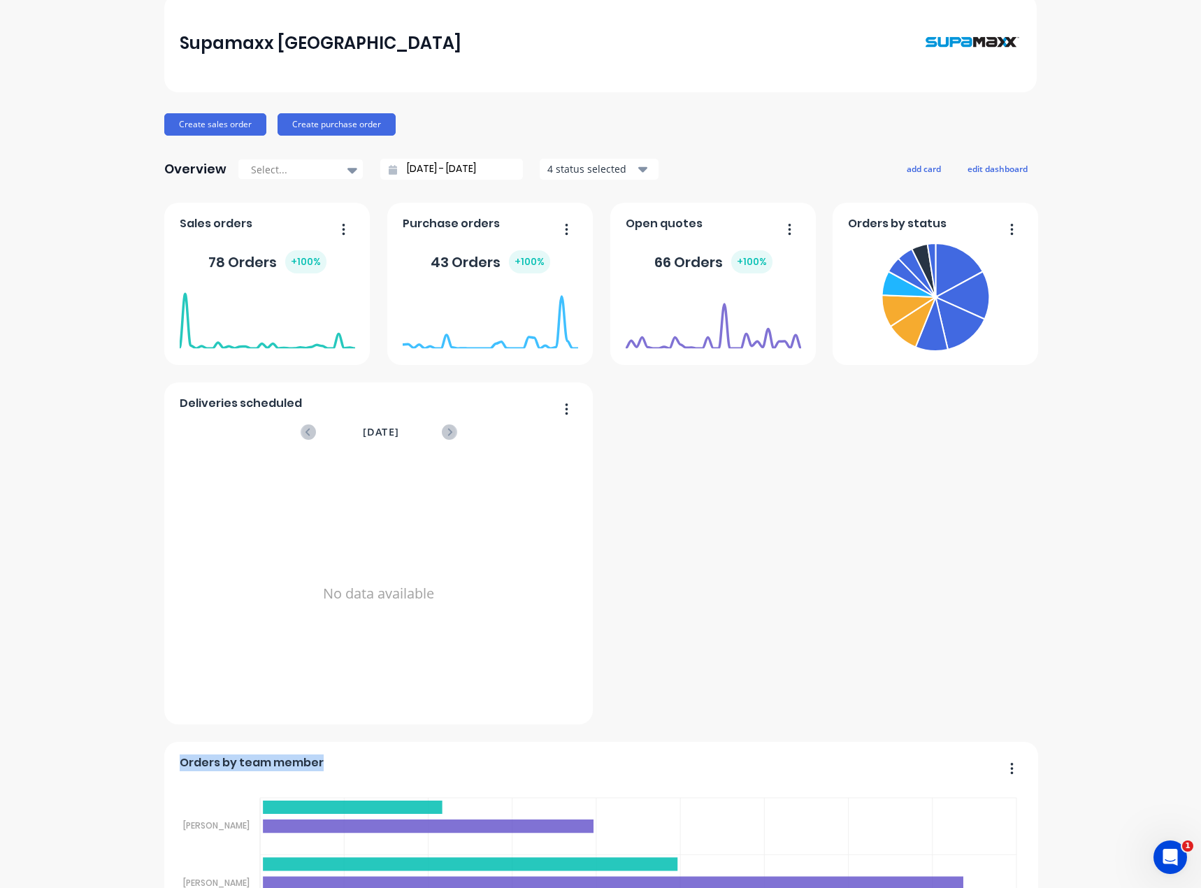
drag, startPoint x: 688, startPoint y: 758, endPoint x: 917, endPoint y: 458, distance: 377.0
click at [917, 458] on div "Orders by team member Sales Quotes Purchases Budd Martin Budd Martin Tess Siegf…" at bounding box center [600, 643] width 872 height 881
click at [679, 665] on div "Orders by team member Sales Quotes Purchases Budd Martin Budd Martin Tess Siegf…" at bounding box center [600, 643] width 872 height 881
click at [1001, 174] on button "edit dashboard" at bounding box center [997, 168] width 78 height 18
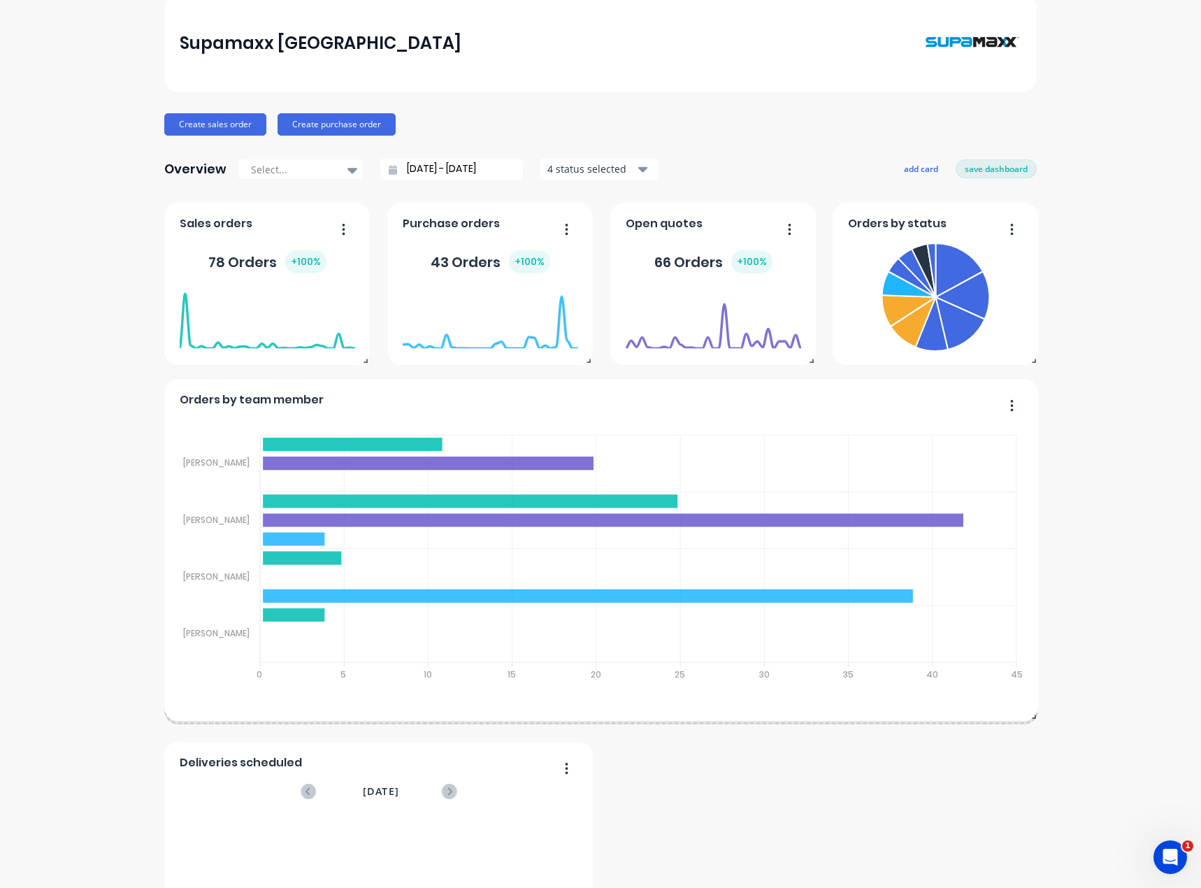
drag, startPoint x: 326, startPoint y: 764, endPoint x: 755, endPoint y: 401, distance: 562.4
click at [755, 401] on div "Orders by team member" at bounding box center [602, 403] width 844 height 20
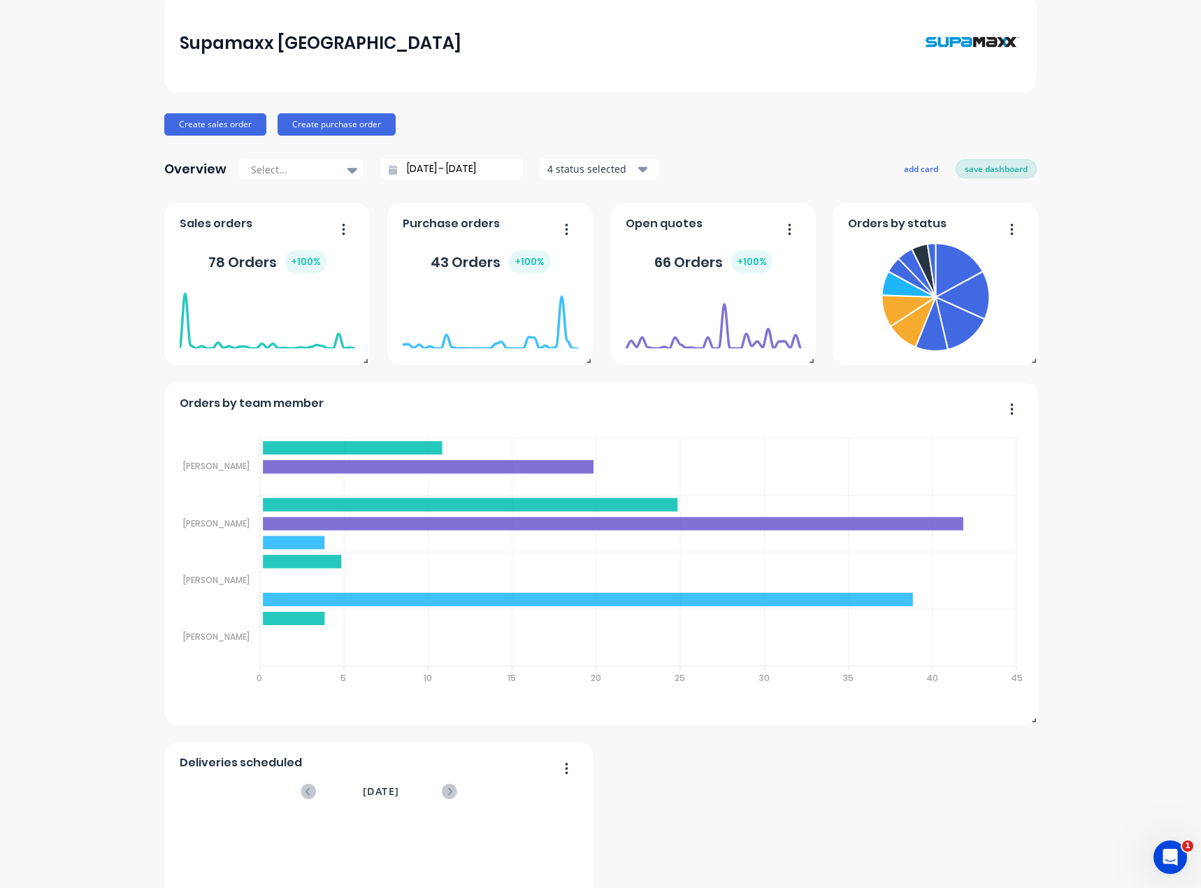
click at [1002, 168] on button "save dashboard" at bounding box center [995, 168] width 81 height 18
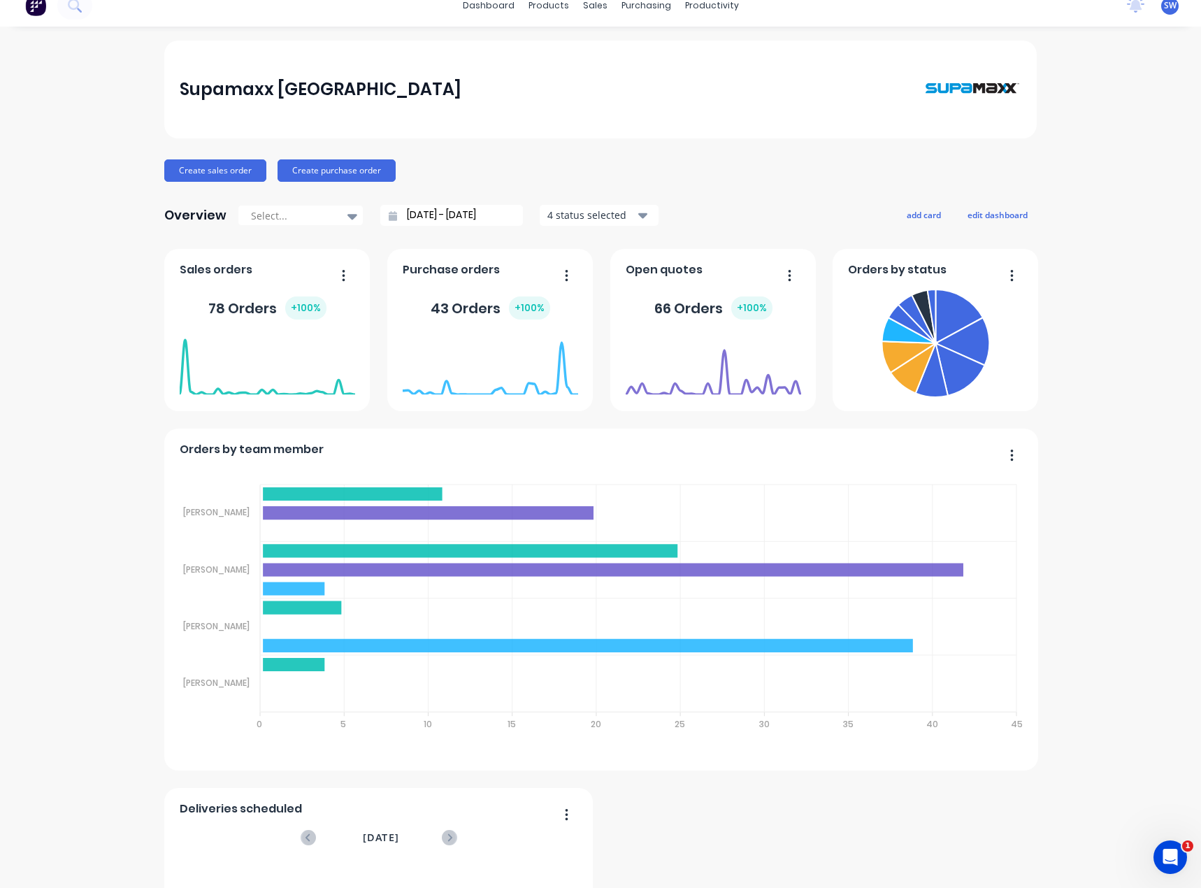
scroll to position [0, 0]
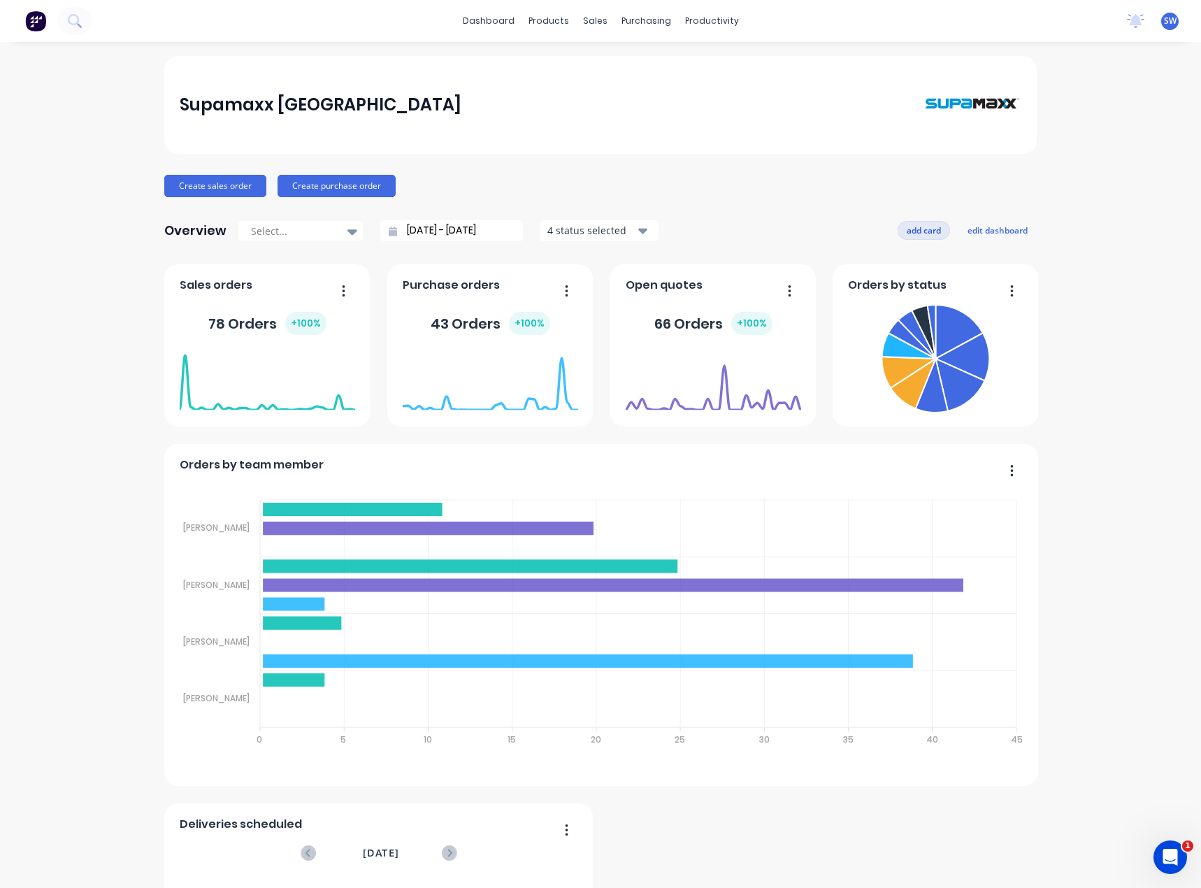
click at [925, 230] on button "add card" at bounding box center [923, 230] width 52 height 18
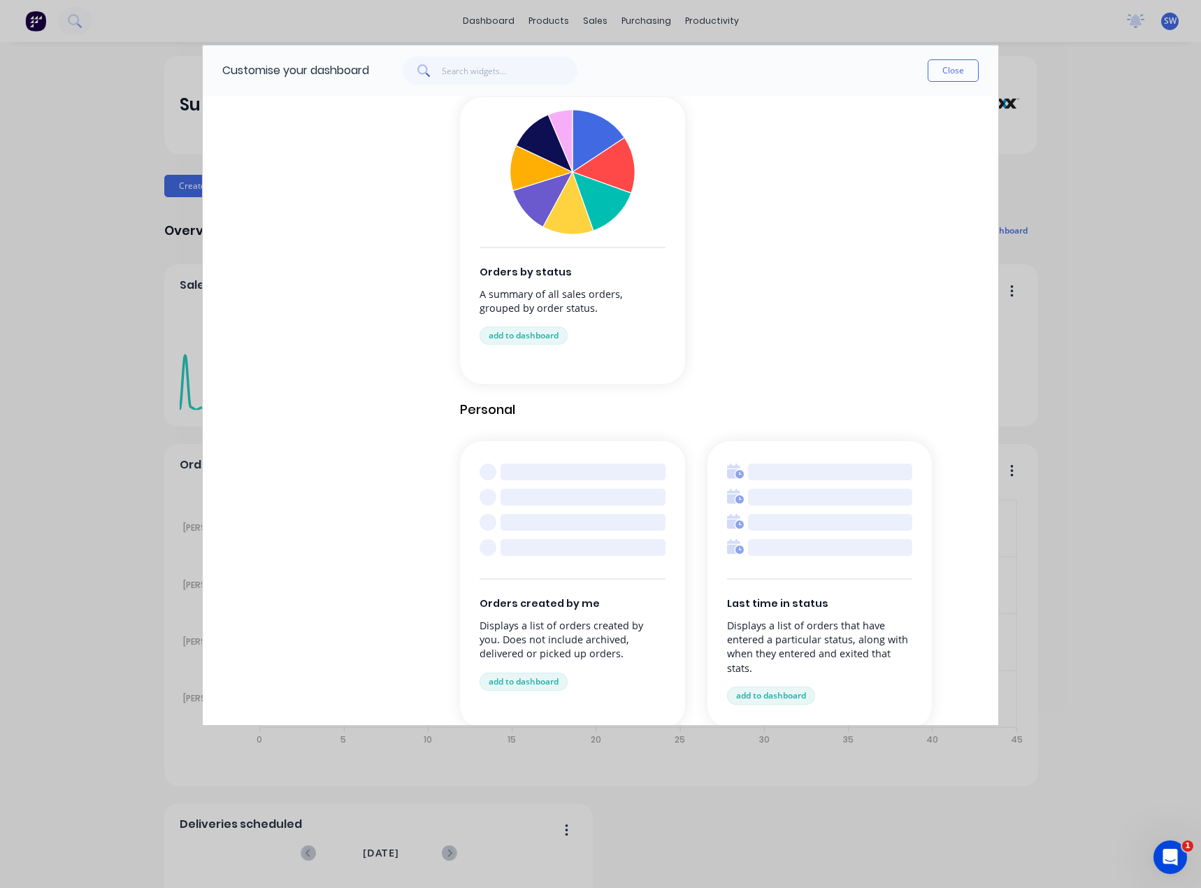
scroll to position [1375, 0]
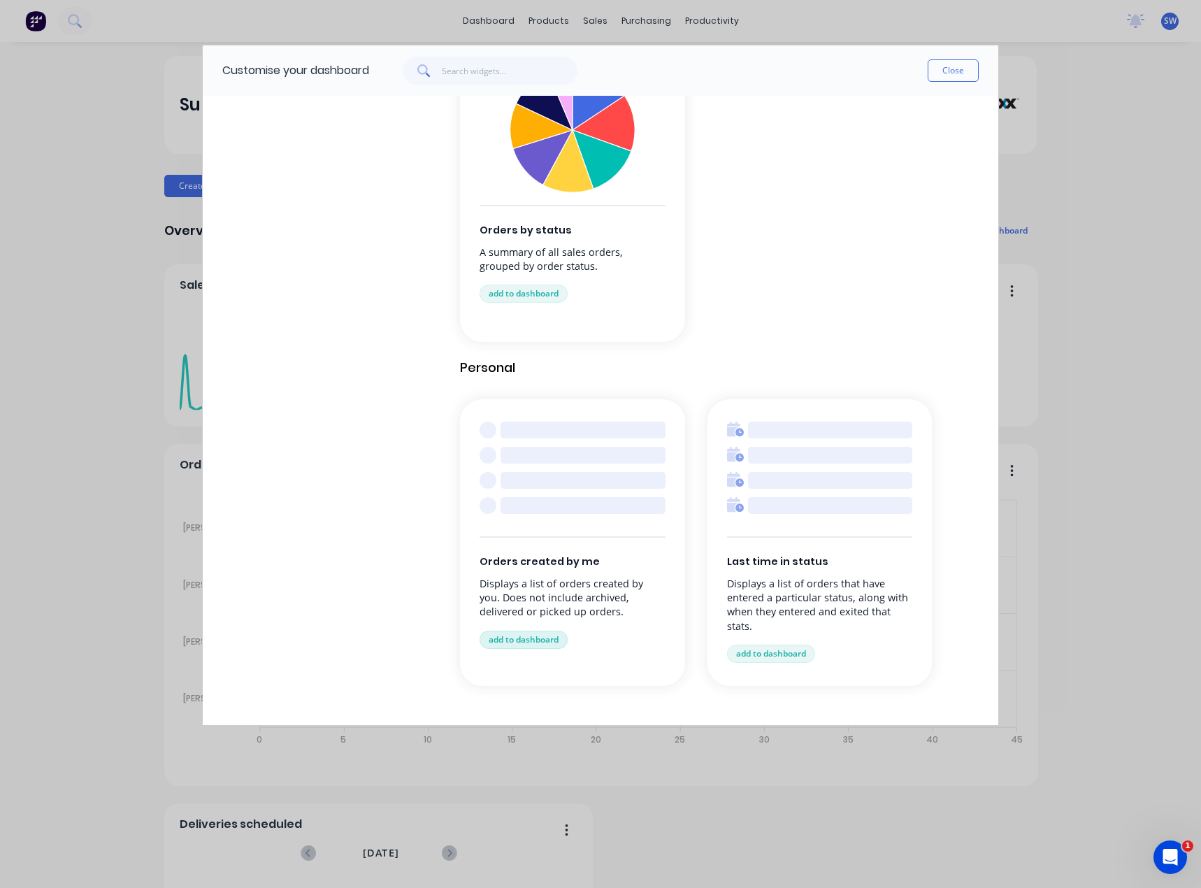
click at [522, 632] on button "add to dashboard" at bounding box center [523, 639] width 88 height 18
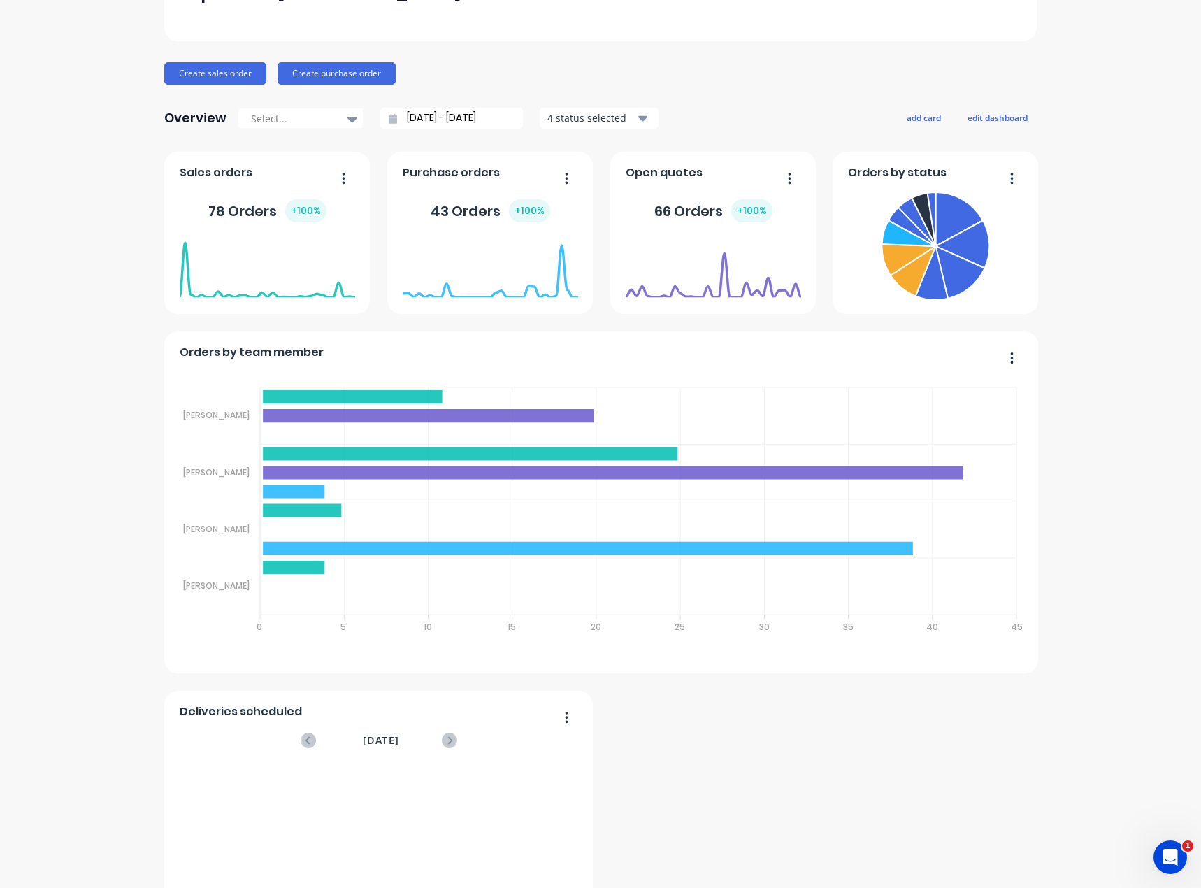
scroll to position [0, 0]
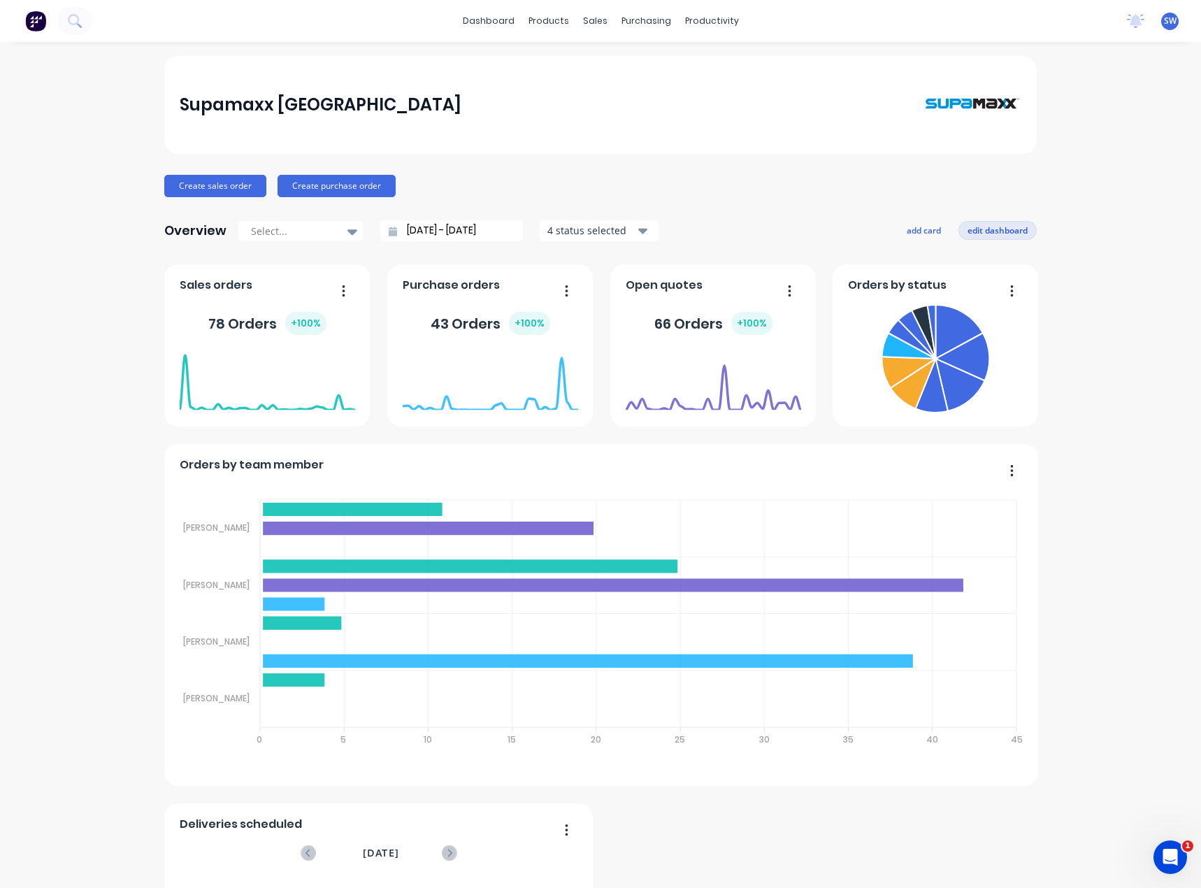
click at [989, 232] on button "edit dashboard" at bounding box center [997, 230] width 78 height 18
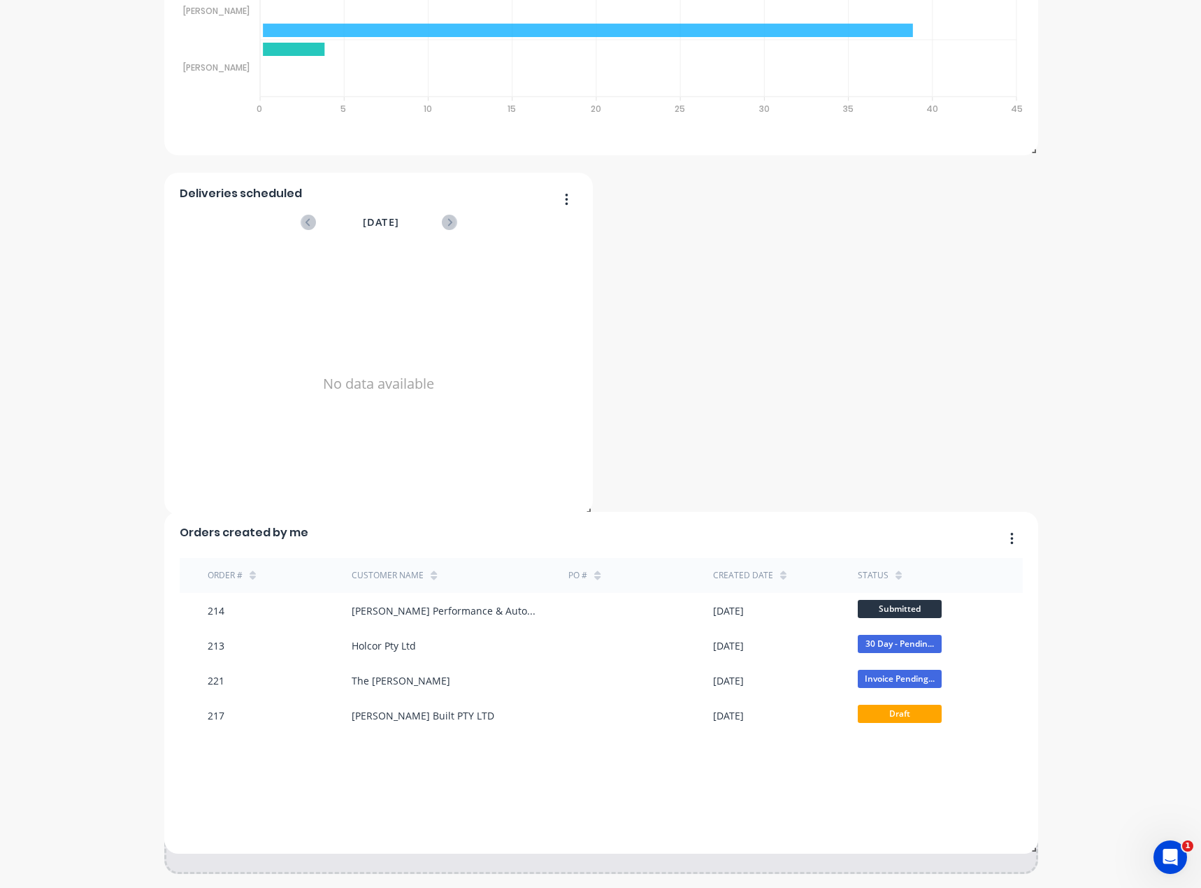
scroll to position [630, 0]
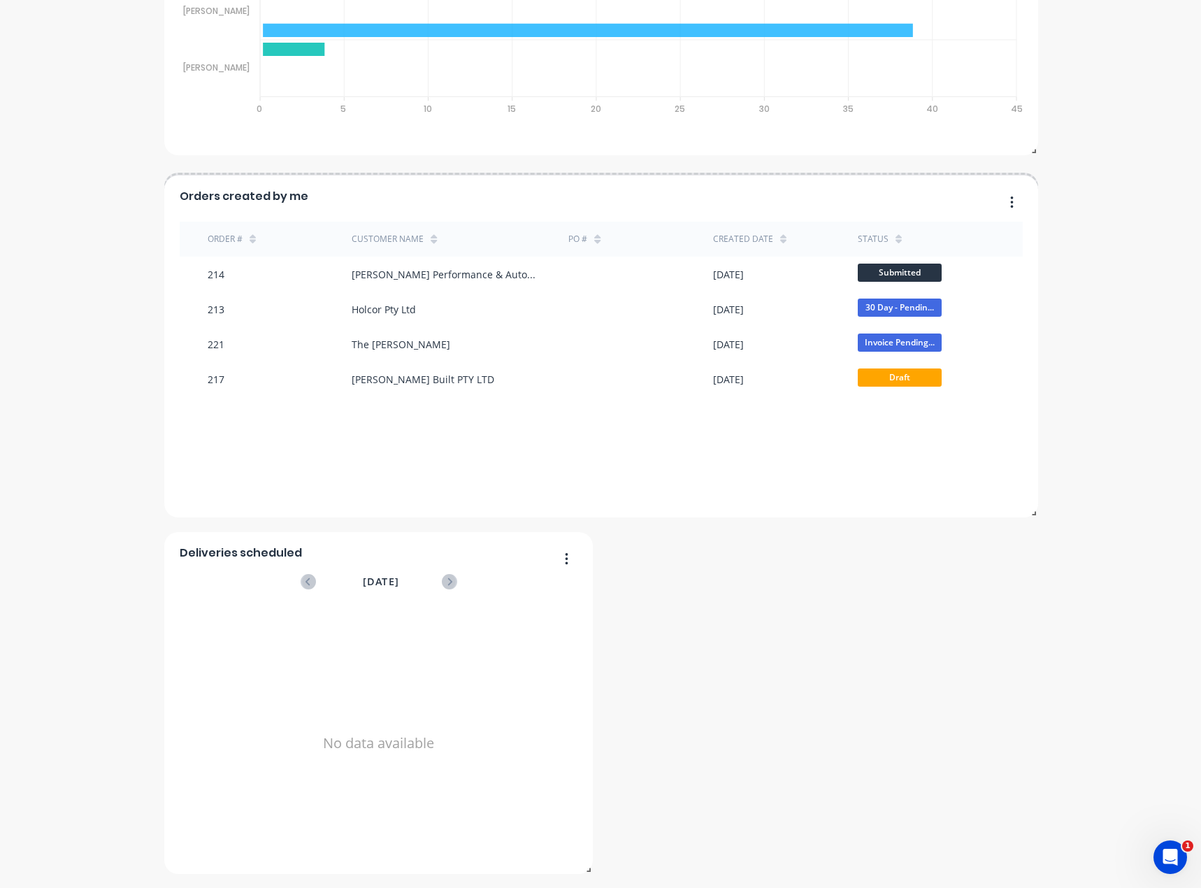
drag, startPoint x: 1010, startPoint y: 557, endPoint x: 1059, endPoint y: 203, distance: 357.8
click at [1059, 203] on div "Supamaxx Australia Create sales order Create purchase order Overview Select... …" at bounding box center [600, 150] width 1201 height 1448
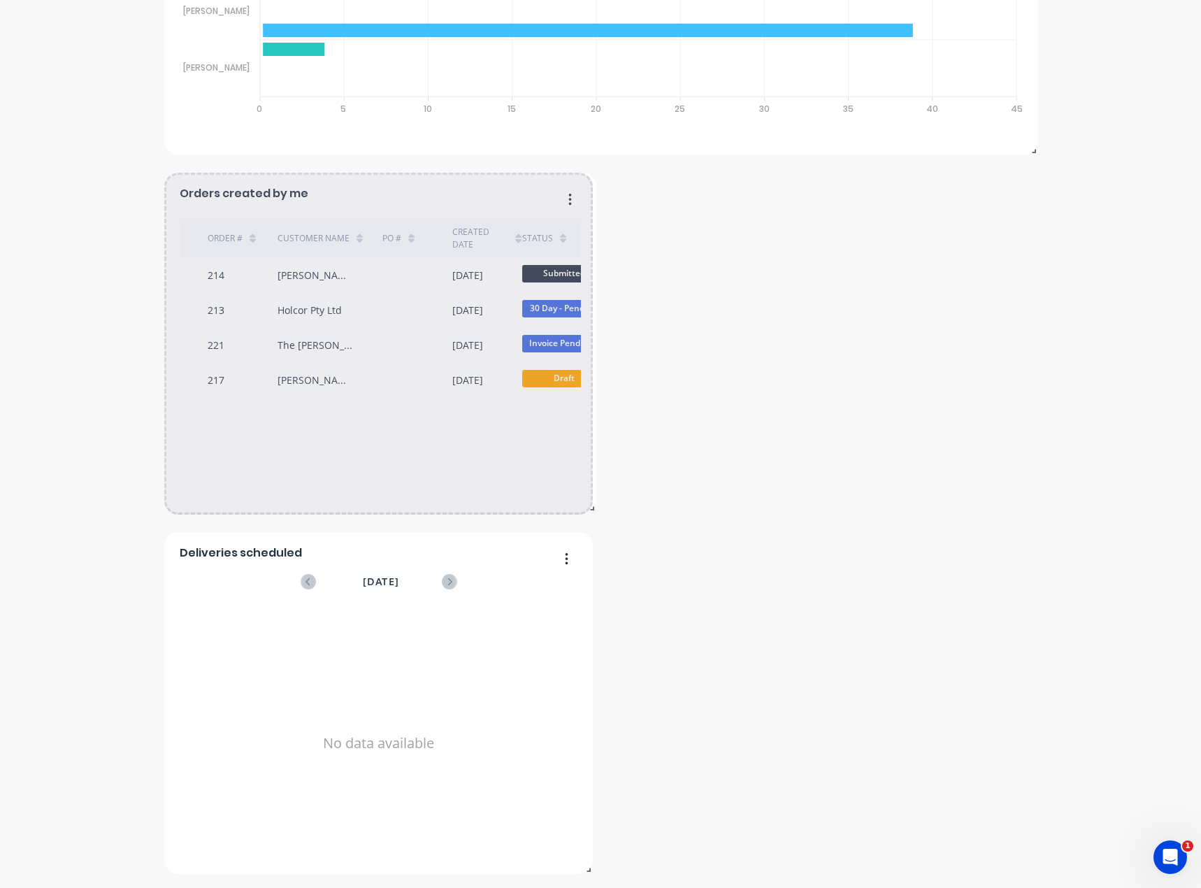
drag, startPoint x: 1028, startPoint y: 510, endPoint x: 586, endPoint y: 508, distance: 441.7
click at [586, 508] on span at bounding box center [589, 505] width 14 height 14
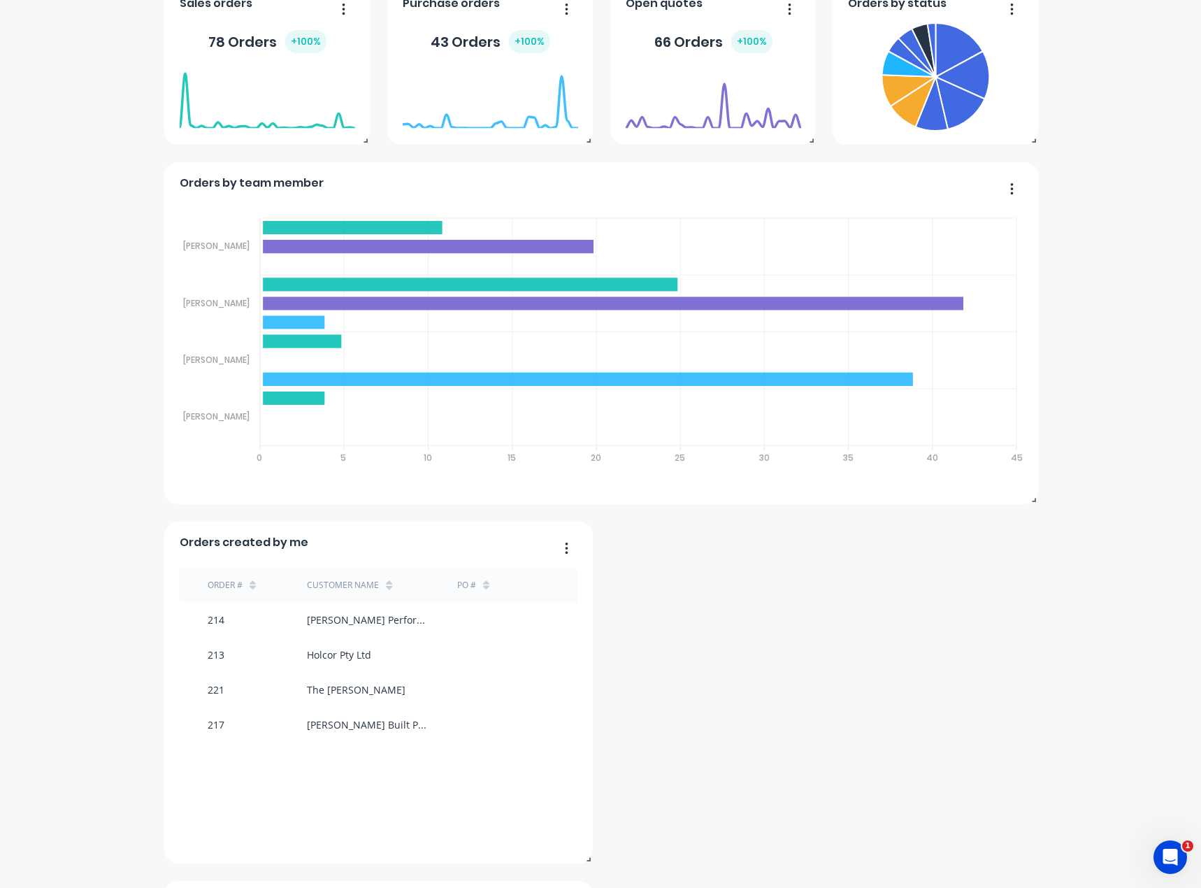
scroll to position [281, 0]
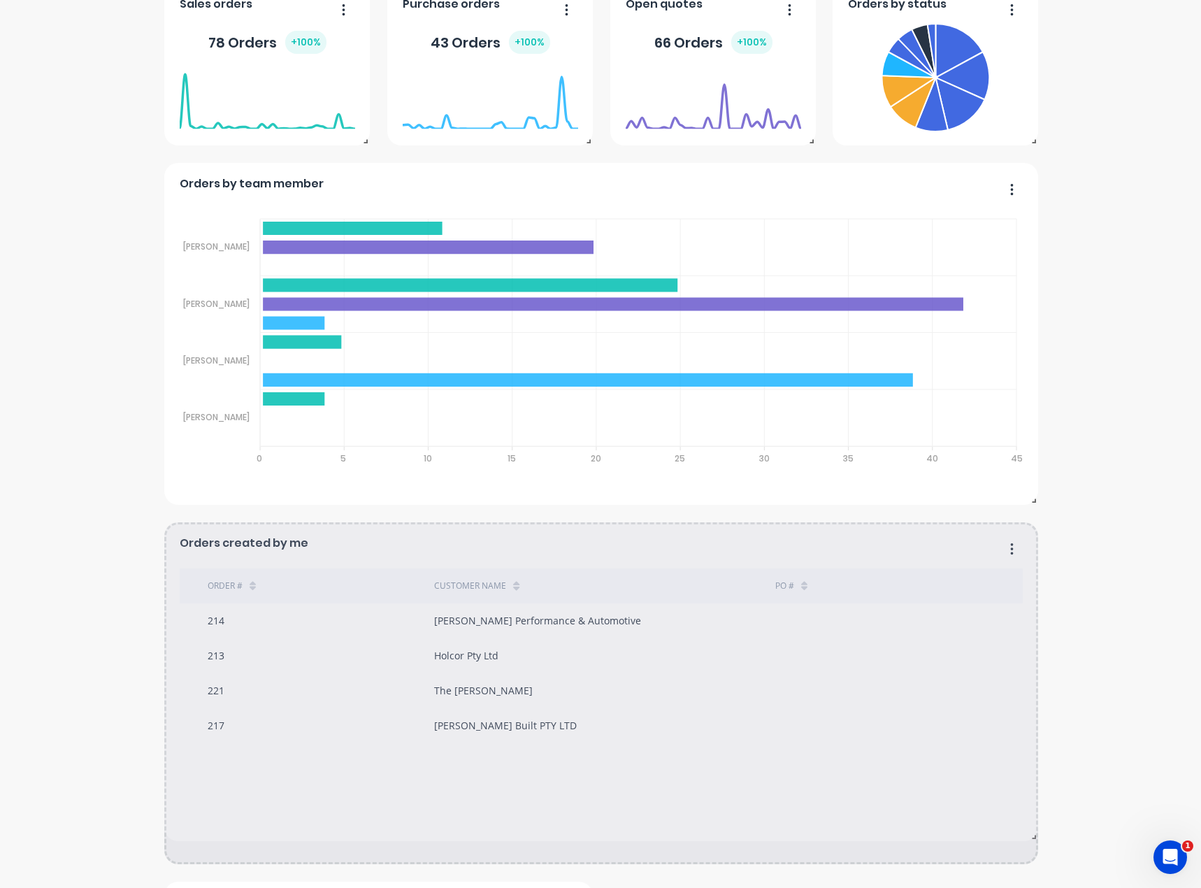
drag, startPoint x: 581, startPoint y: 860, endPoint x: 1027, endPoint y: 837, distance: 446.5
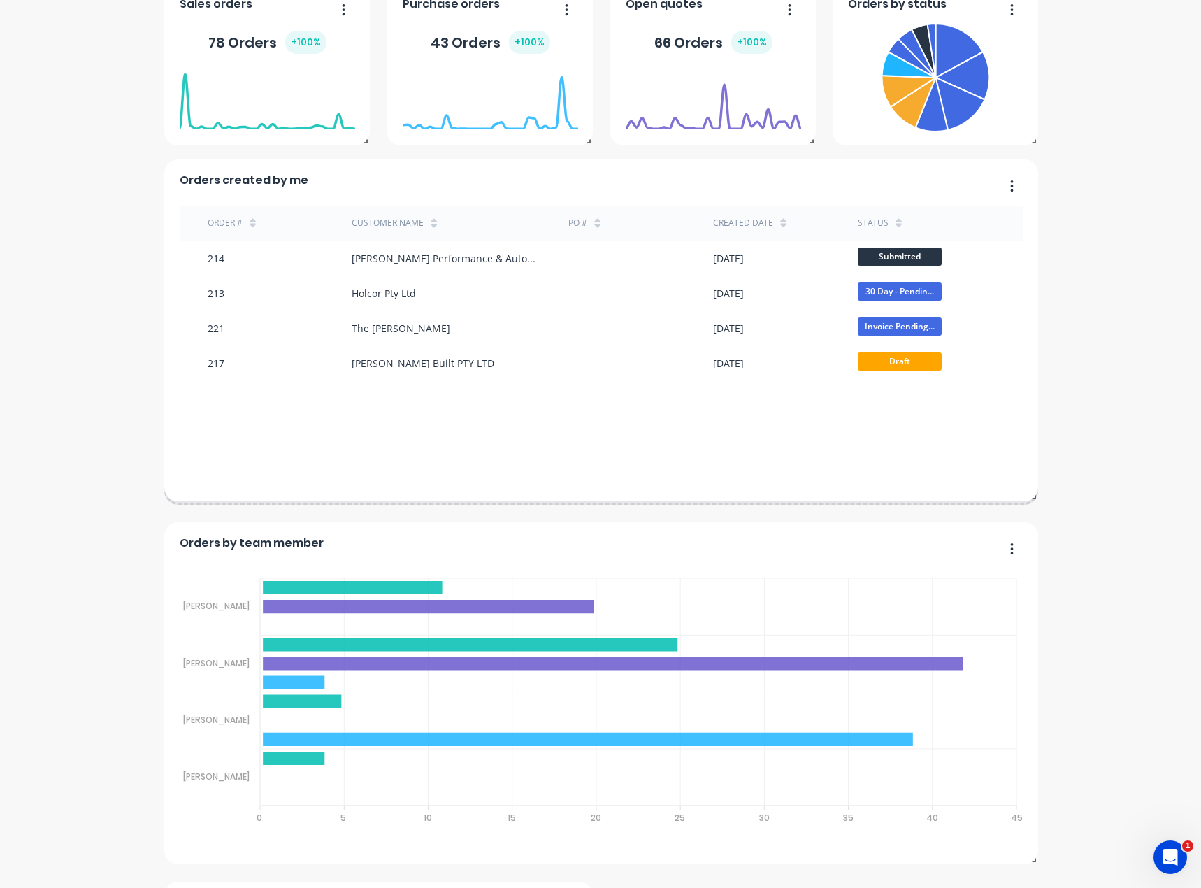
drag, startPoint x: 726, startPoint y: 537, endPoint x: 752, endPoint y: 175, distance: 363.6
click at [752, 175] on div "Orders created by me" at bounding box center [602, 184] width 844 height 20
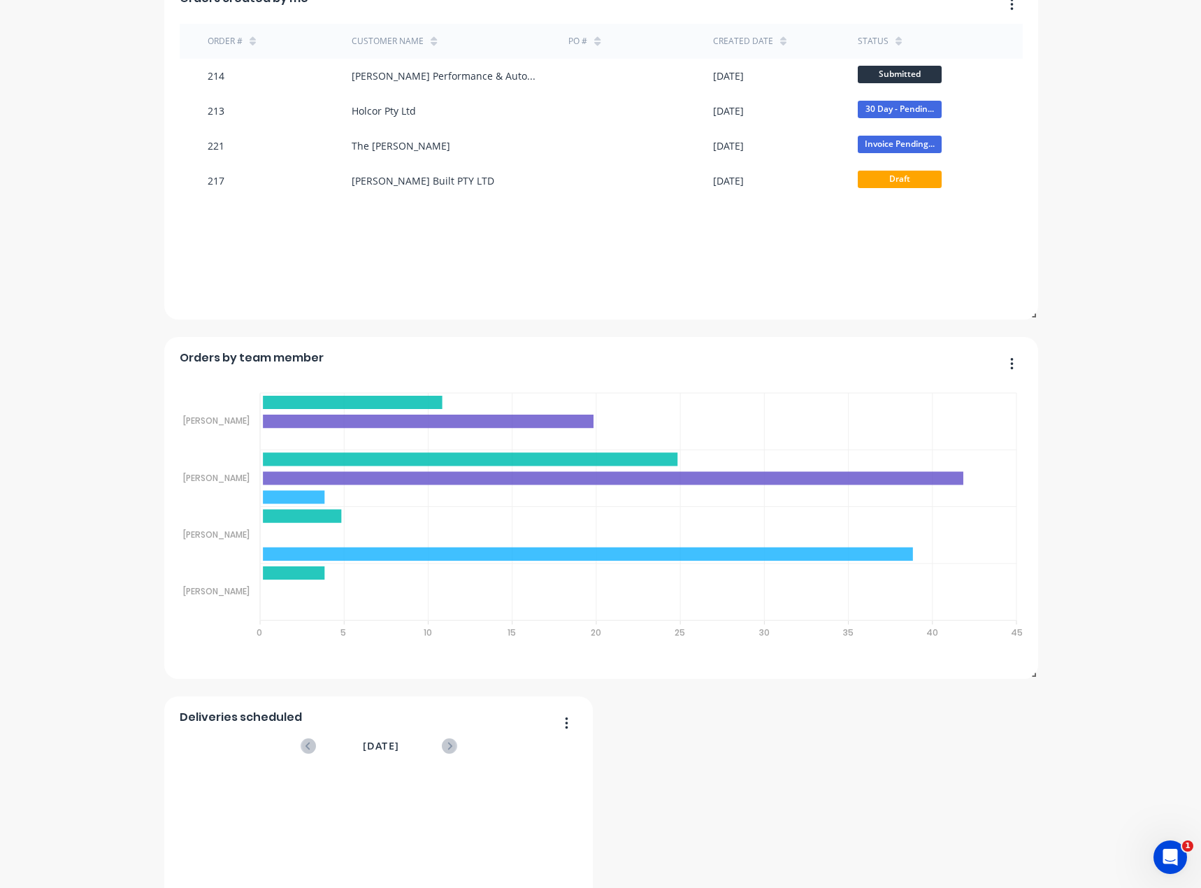
scroll to position [491, 0]
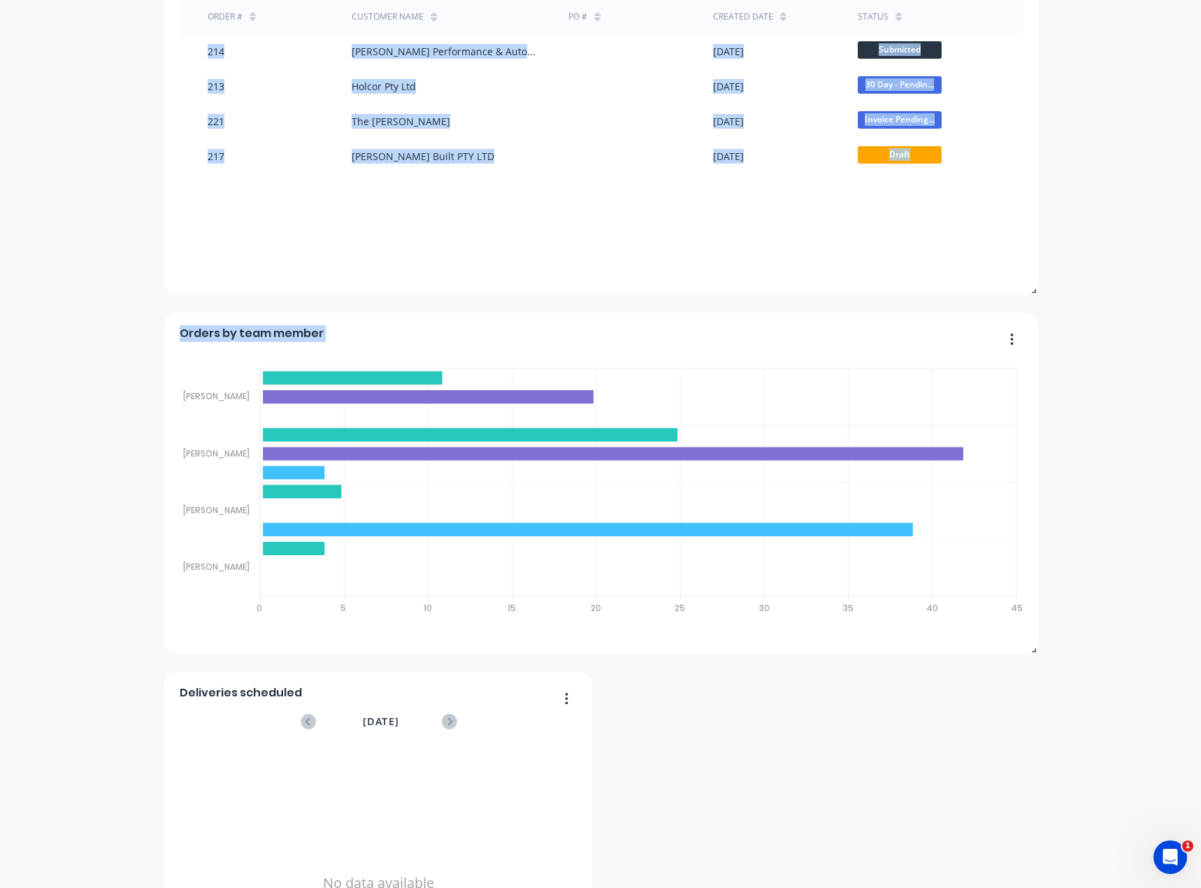
click at [1029, 653] on div "Orders created by me Order # Customer Name PO # Created date status 214 Moore P…" at bounding box center [600, 394] width 872 height 1240
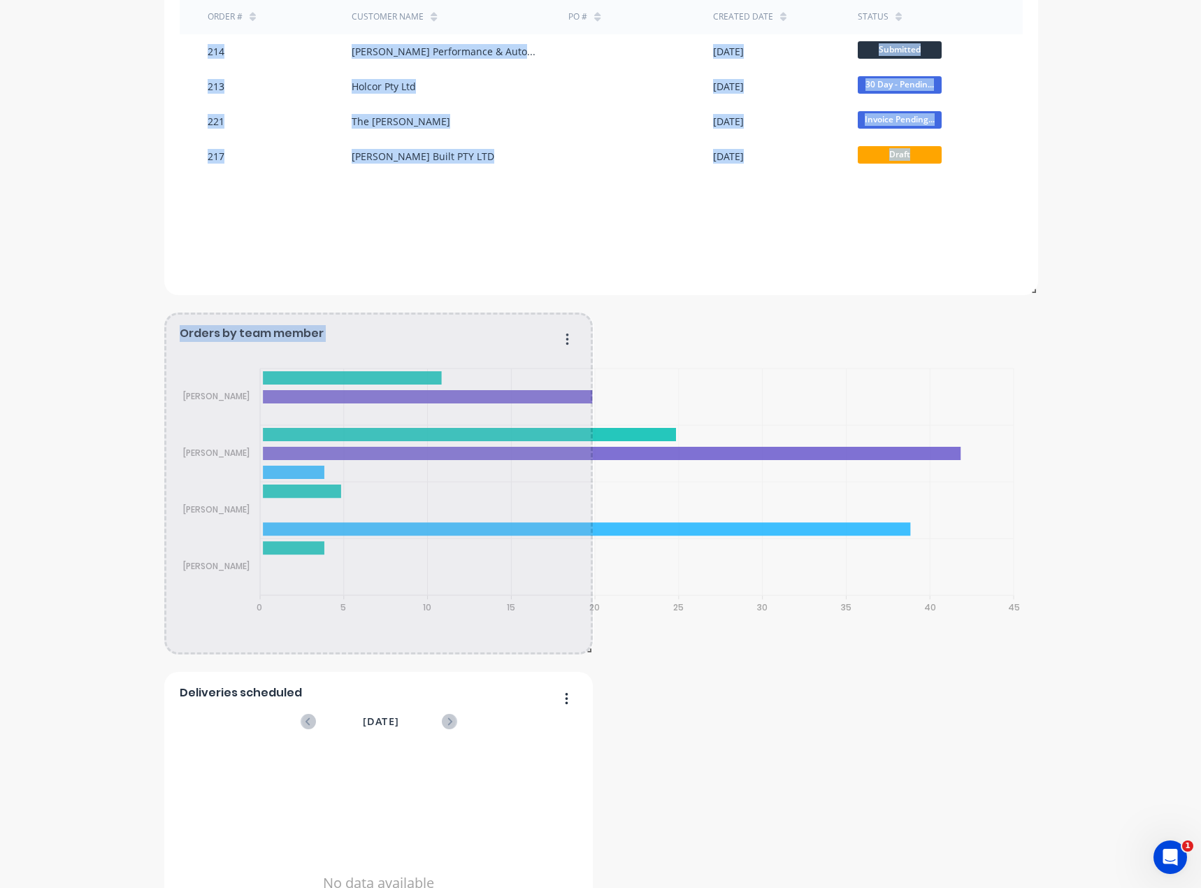
click at [585, 658] on div "Orders created by me Order # Customer Name PO # Created date status 214 Moore P…" at bounding box center [600, 394] width 872 height 1240
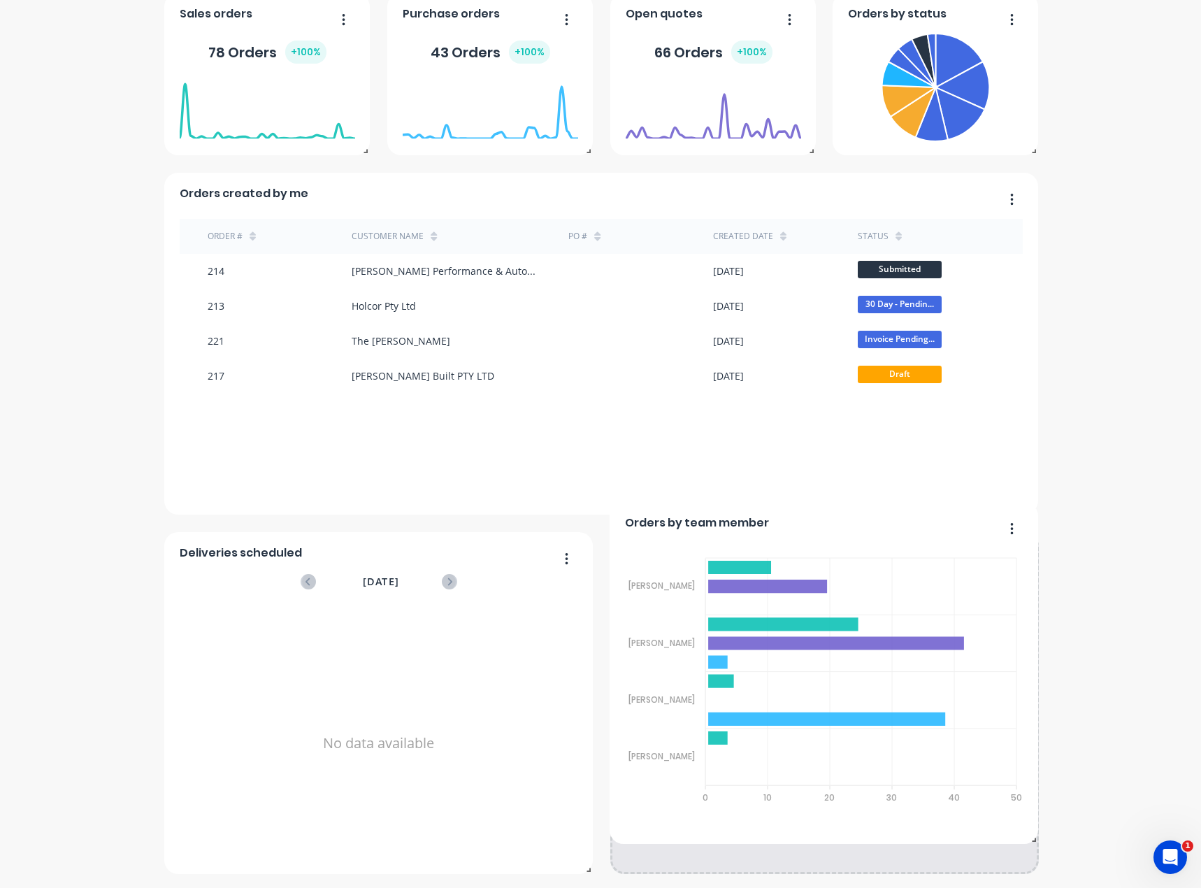
scroll to position [271, 0]
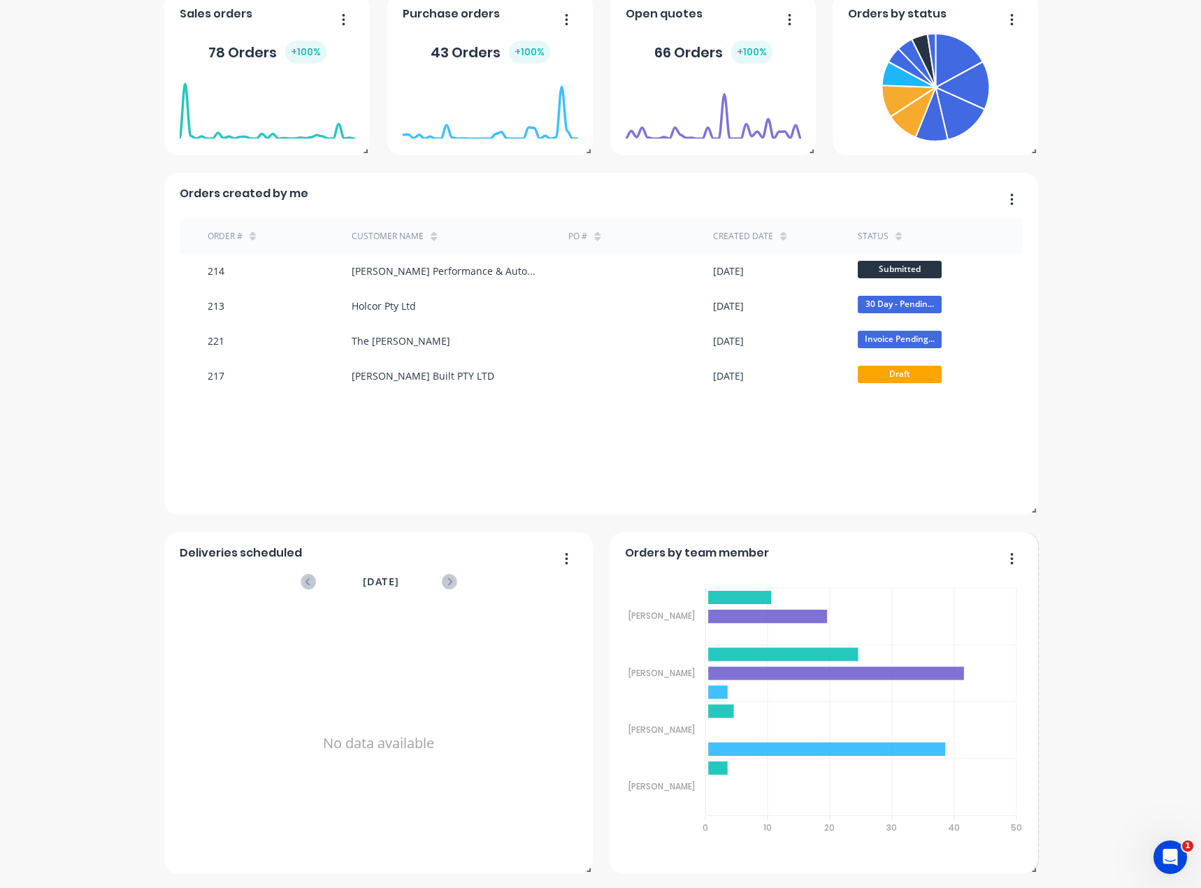
drag, startPoint x: 479, startPoint y: 334, endPoint x: 984, endPoint y: 558, distance: 552.8
click at [983, 556] on div "Orders by team member" at bounding box center [824, 557] width 398 height 20
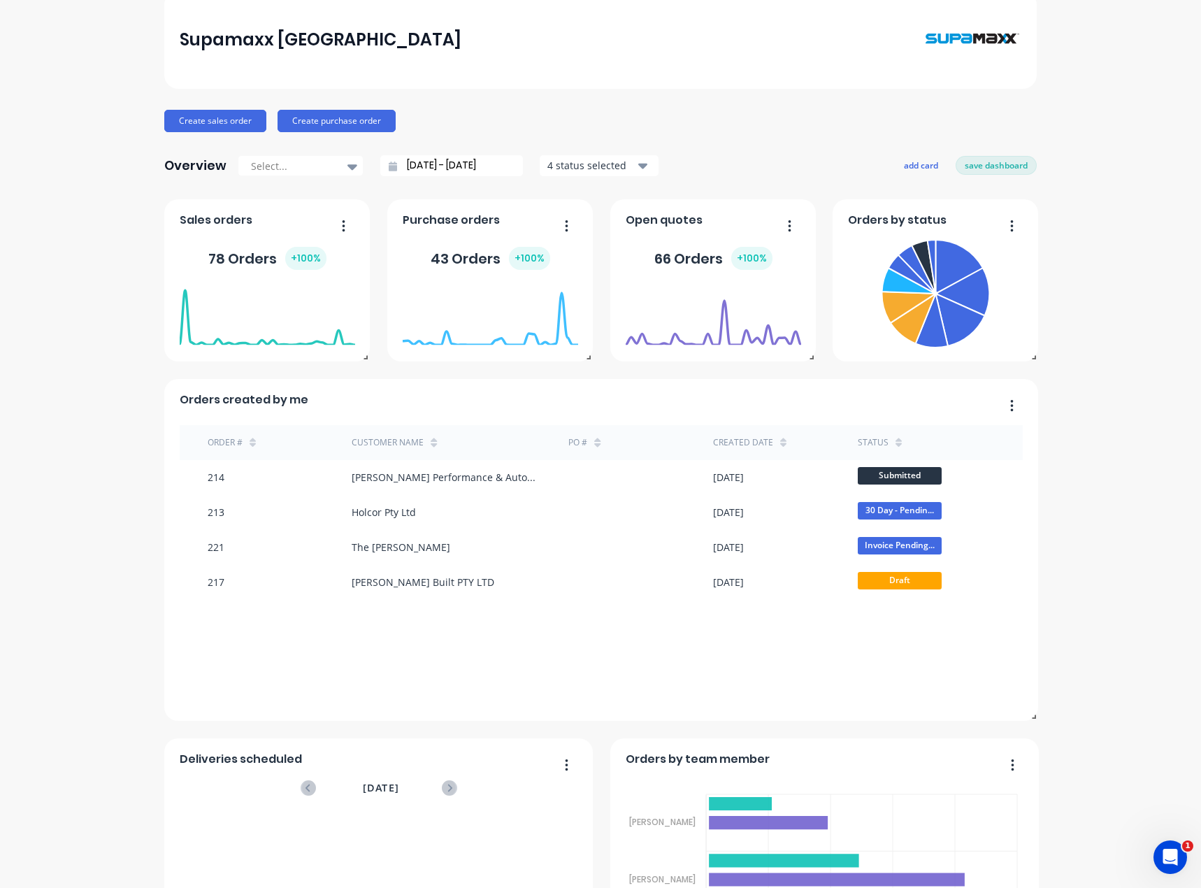
scroll to position [0, 0]
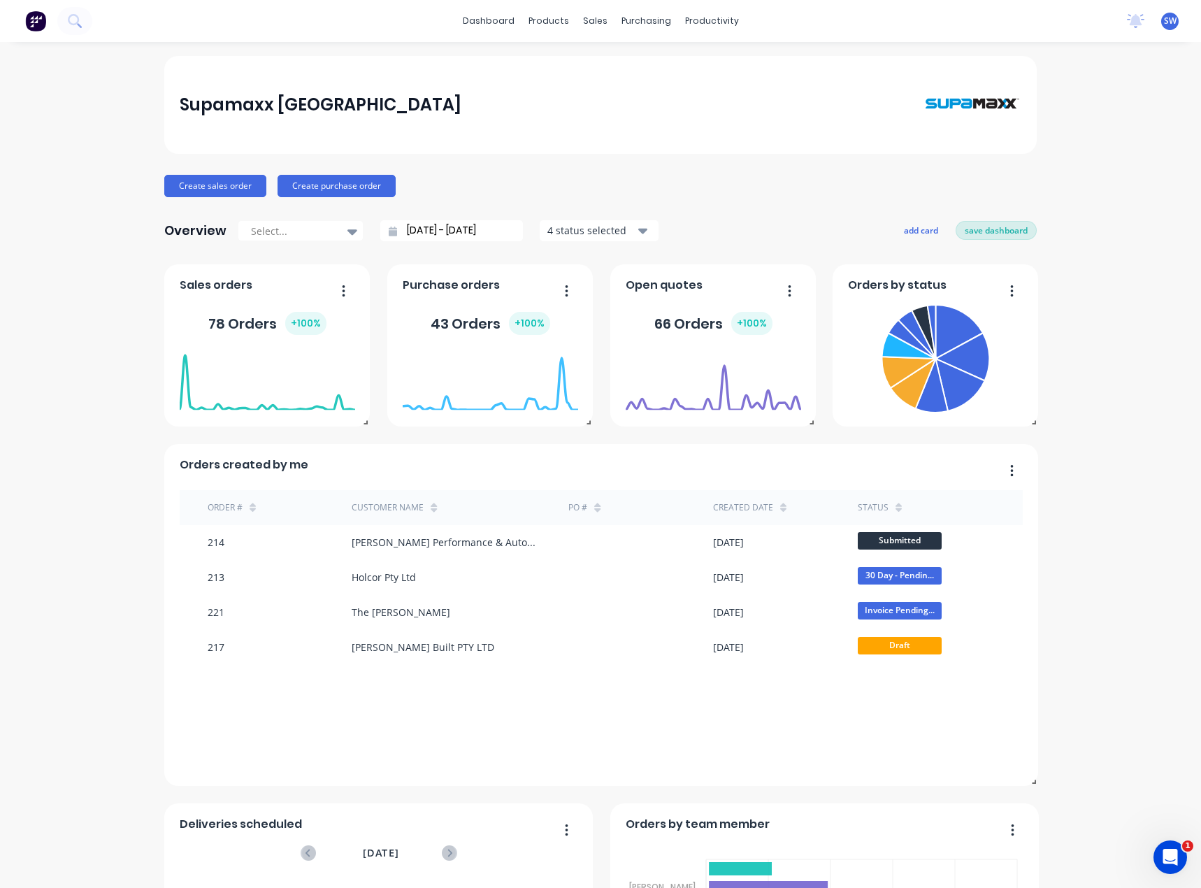
click at [1002, 231] on button "save dashboard" at bounding box center [995, 230] width 81 height 18
click at [608, 228] on div "4 status selected" at bounding box center [591, 230] width 88 height 15
click at [555, 291] on div "button" at bounding box center [563, 293] width 28 height 28
click at [638, 227] on icon "button" at bounding box center [643, 230] width 10 height 15
click at [630, 66] on div "Sales Orders" at bounding box center [641, 67] width 57 height 13
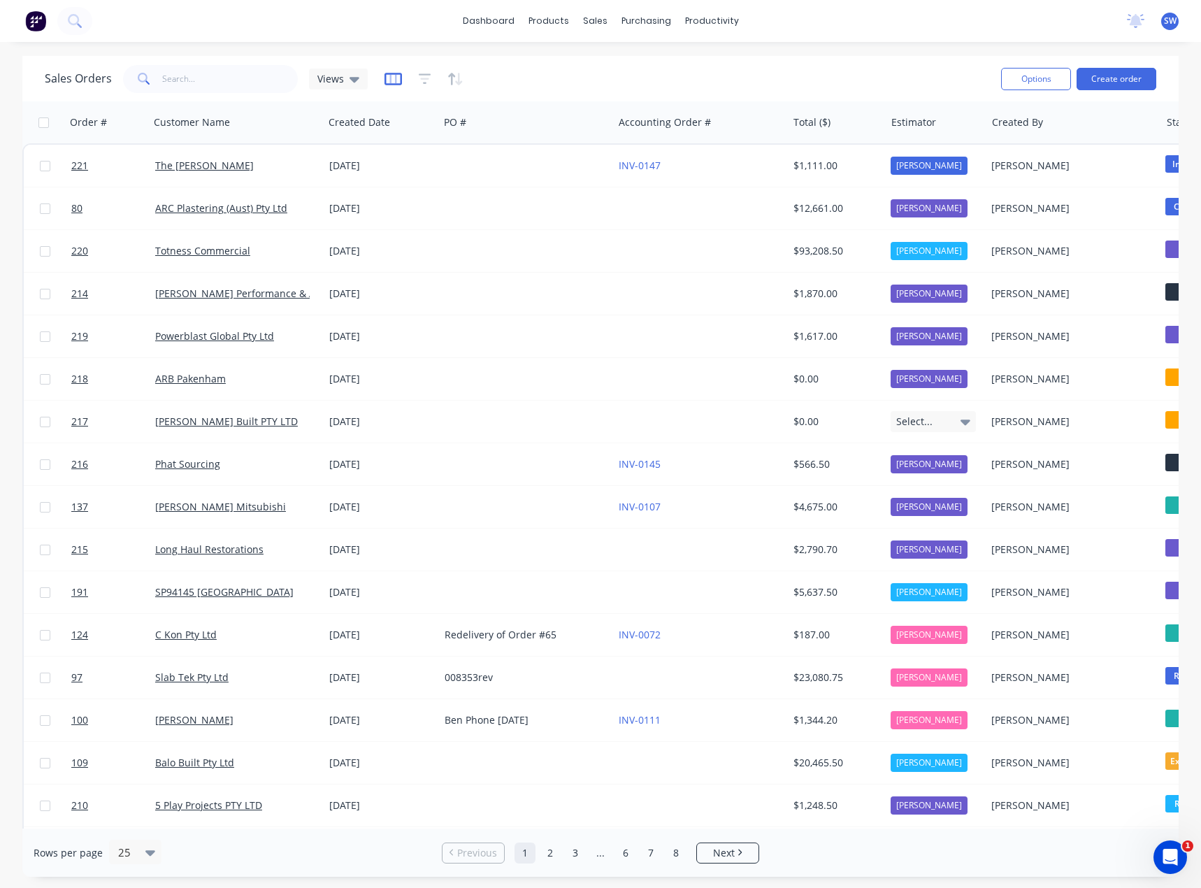
click at [393, 77] on icon "button" at bounding box center [392, 78] width 7 height 9
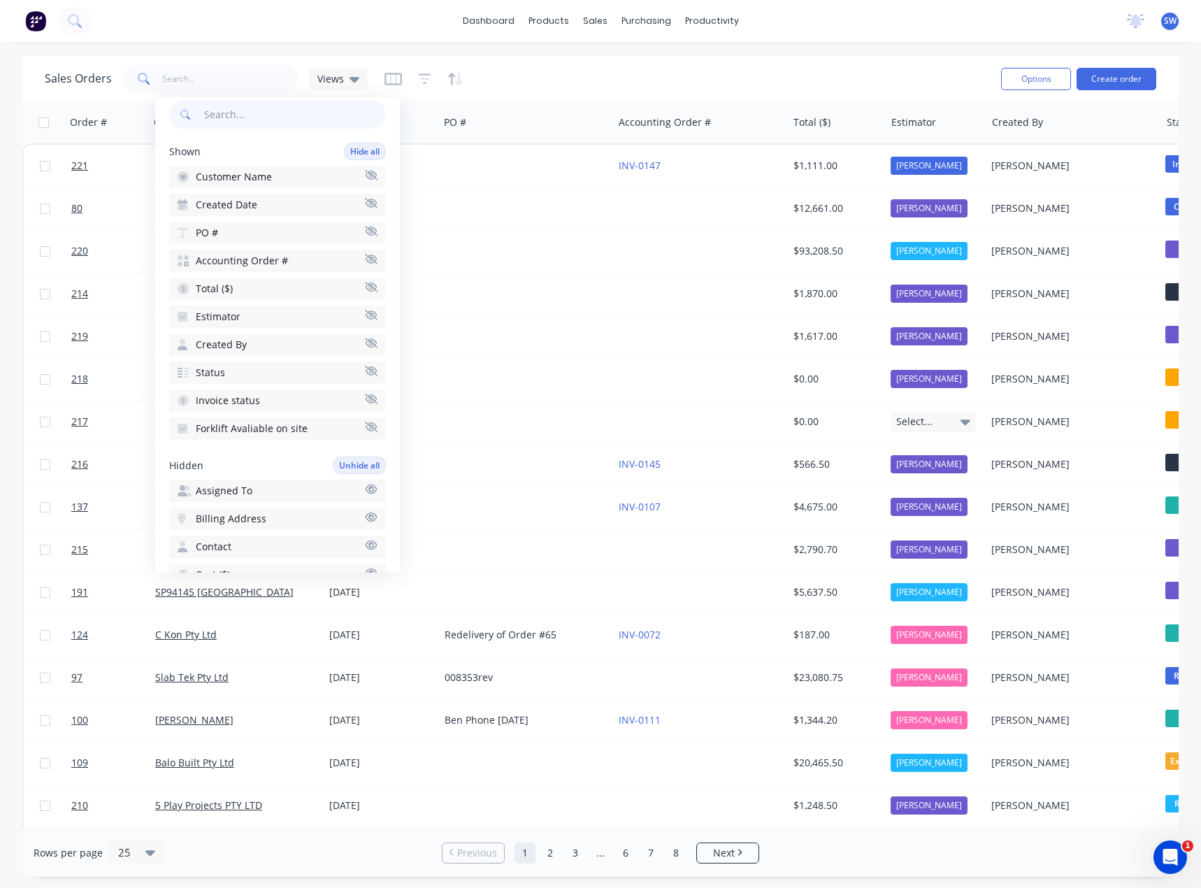
scroll to position [27, 0]
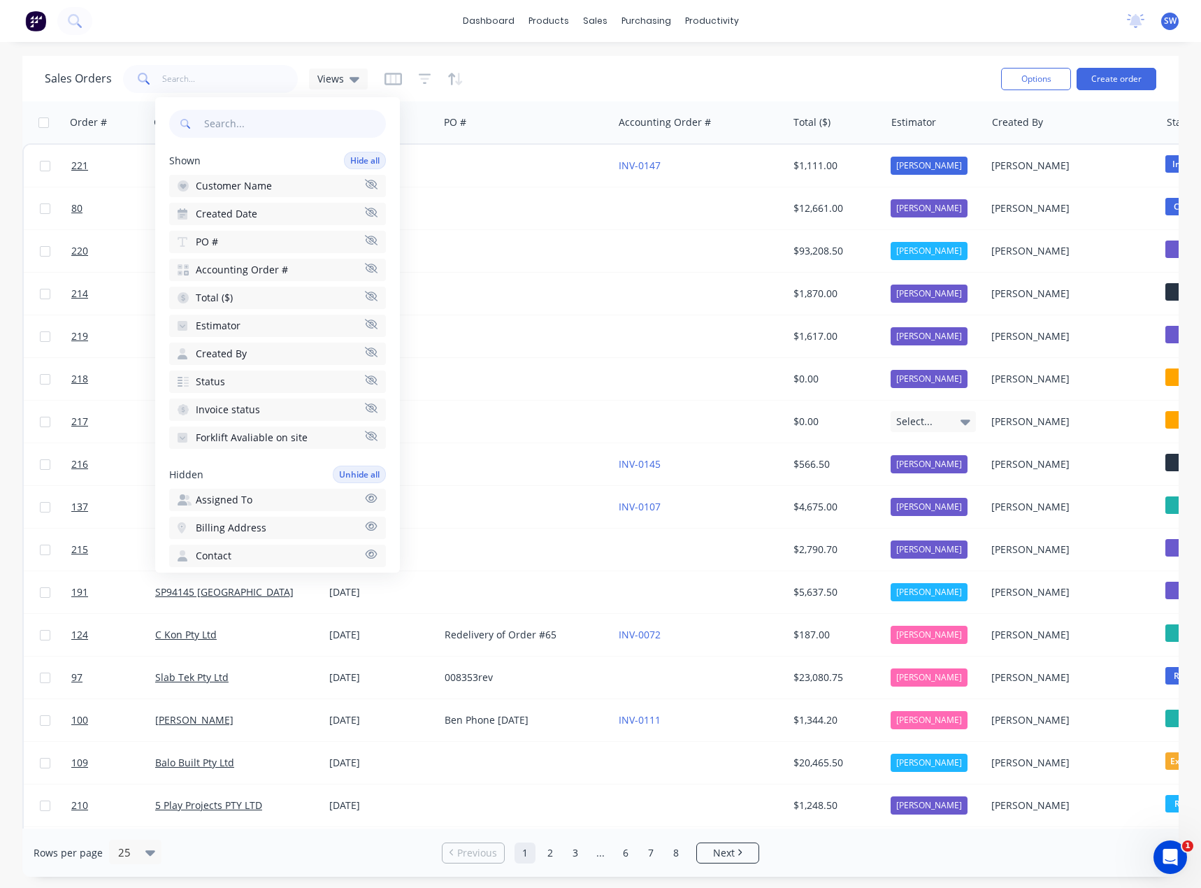
click at [493, 56] on div "dashboard products sales purchasing productivity dashboard products Product Cat…" at bounding box center [600, 444] width 1201 height 888
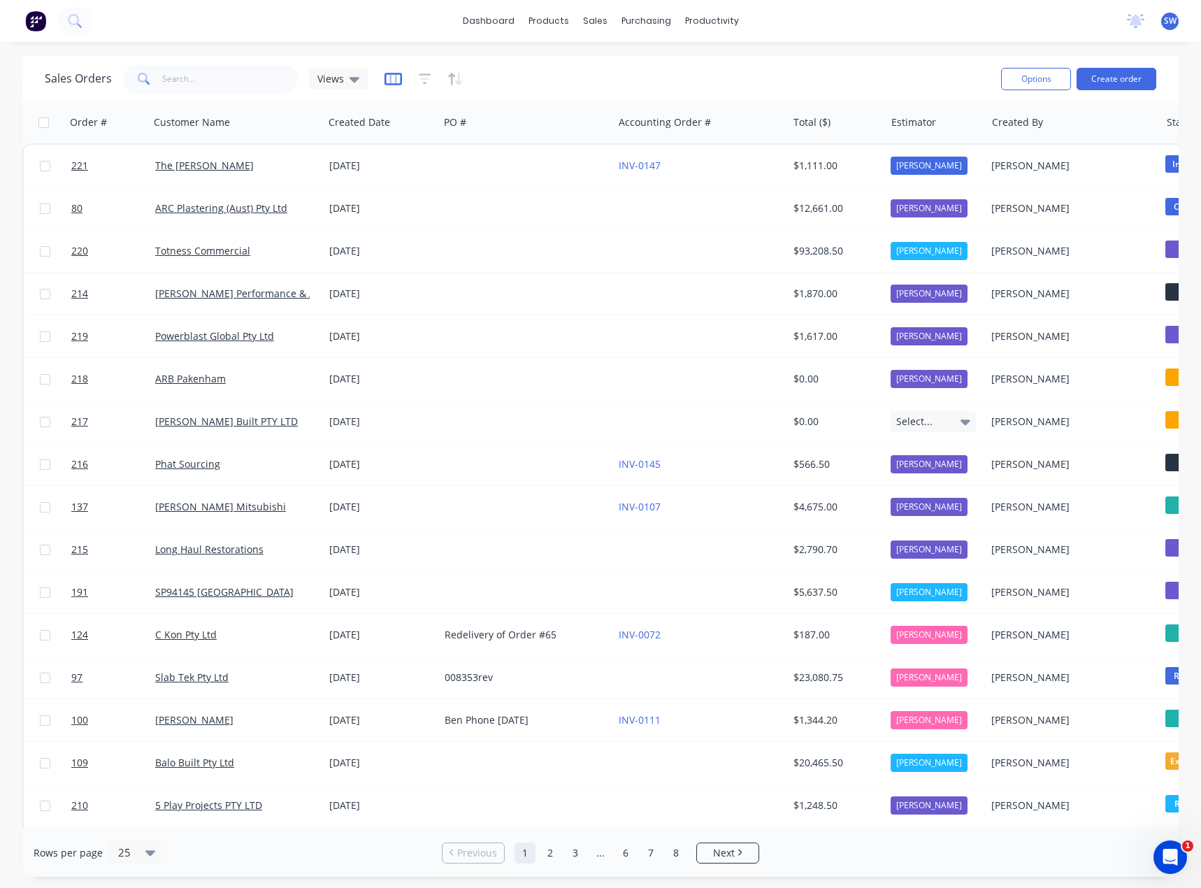
click at [388, 72] on icon "button" at bounding box center [392, 79] width 17 height 14
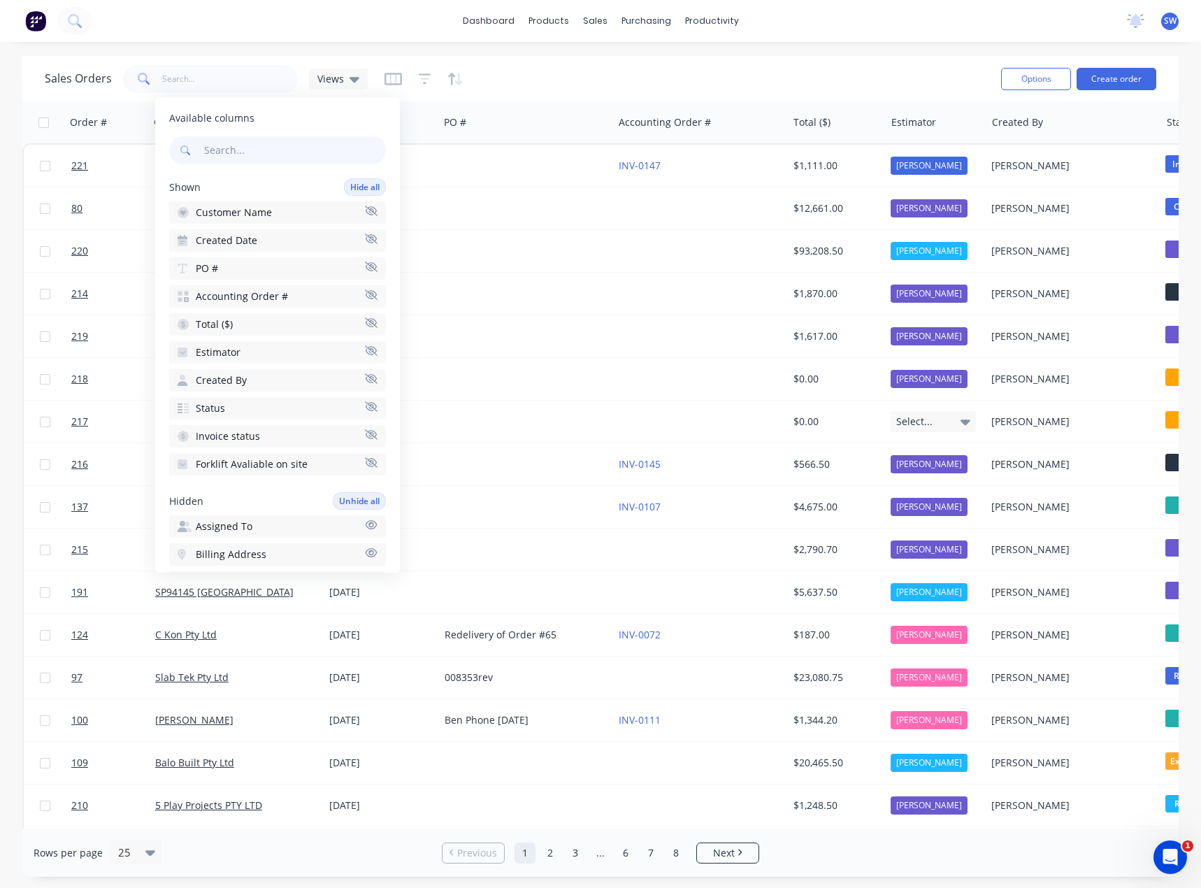
click at [523, 64] on div "Sales Orders Views" at bounding box center [517, 78] width 945 height 34
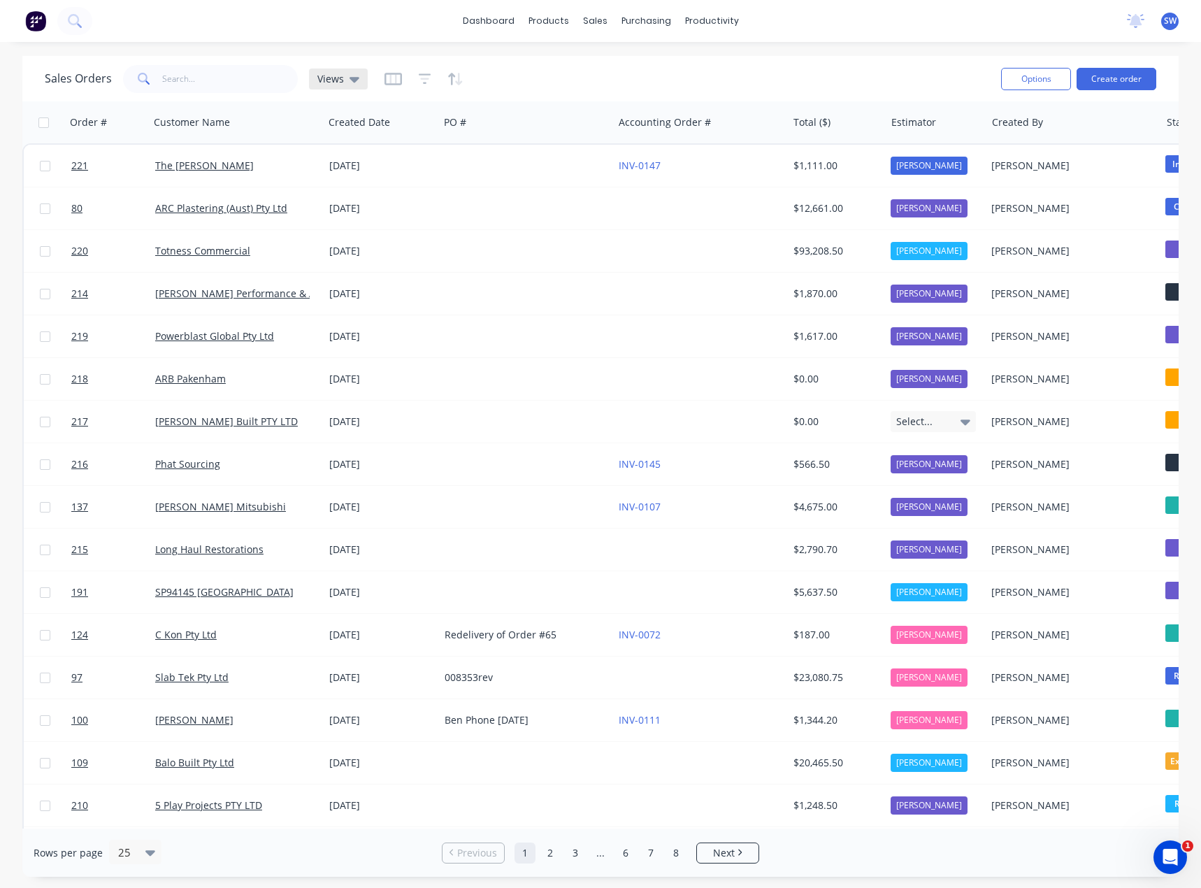
click at [359, 84] on div "Views" at bounding box center [338, 78] width 59 height 21
click at [521, 76] on div "Sales Orders Views" at bounding box center [517, 78] width 945 height 34
click at [702, 95] on link "Customers" at bounding box center [668, 95] width 185 height 28
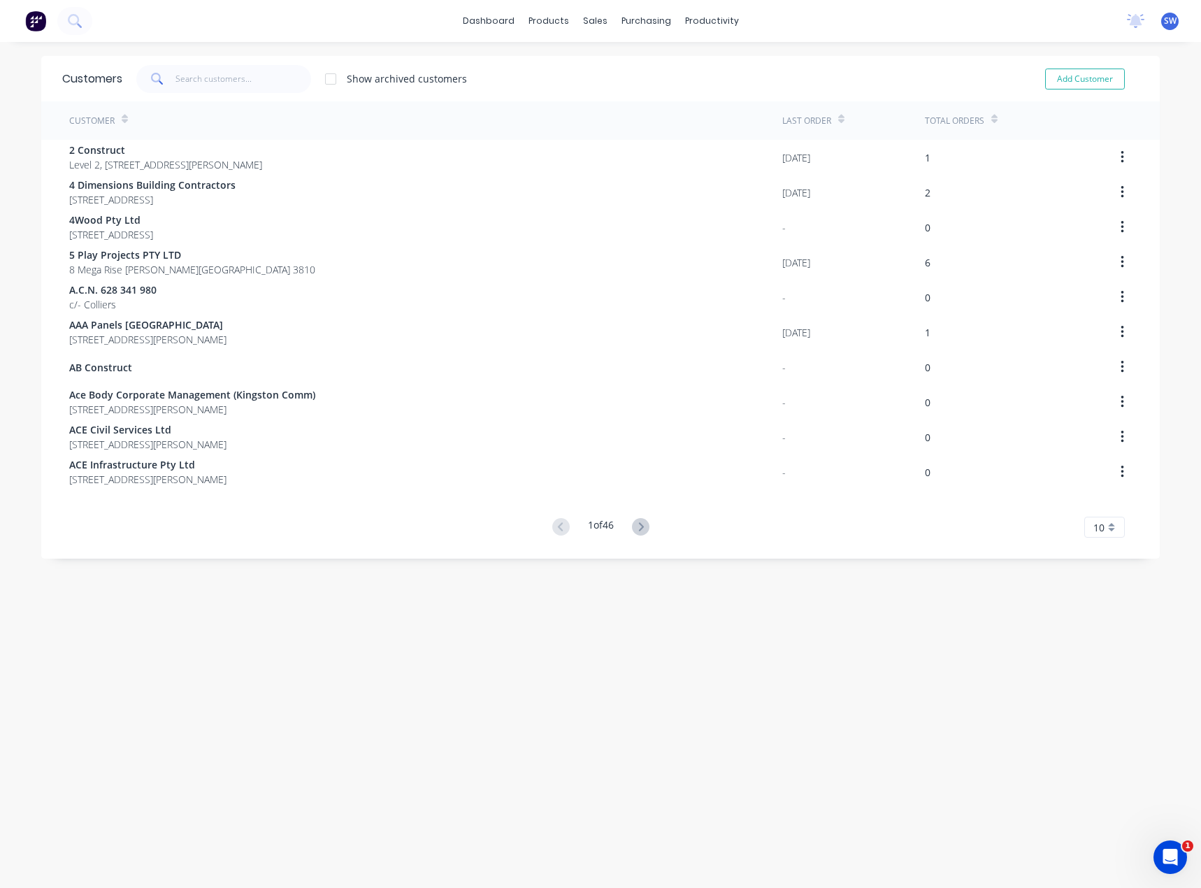
click at [435, 16] on div "dashboard products sales purchasing productivity dashboard products Product Cat…" at bounding box center [600, 21] width 1201 height 42
click at [491, 22] on link "dashboard" at bounding box center [489, 20] width 66 height 21
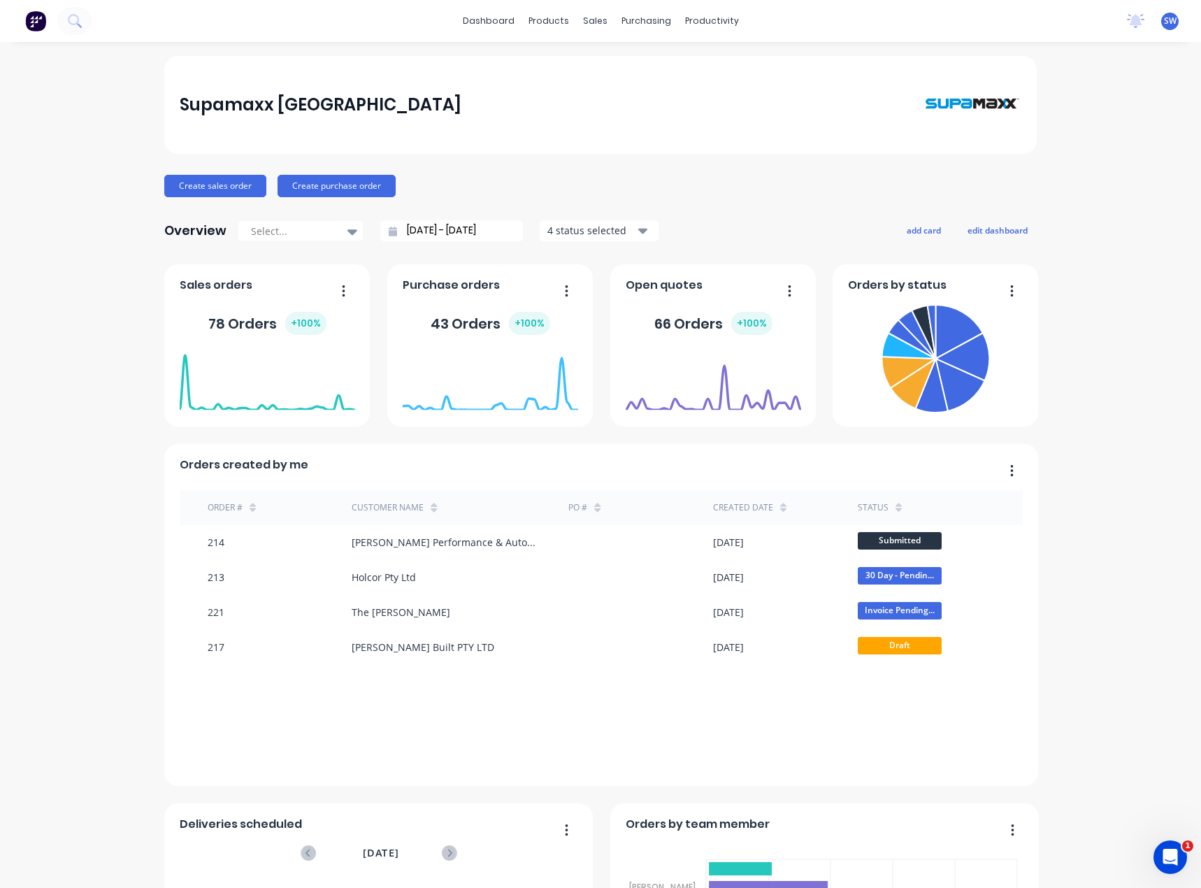
click at [1161, 29] on div "SW Supamaxx Australia Scott Wiggett Standard User Profile Sign out" at bounding box center [1169, 21] width 17 height 17
click at [1164, 25] on span "SW" at bounding box center [1170, 21] width 13 height 13
click at [1108, 327] on div "Supamaxx Australia Create sales order Create purchase order Overview Select... …" at bounding box center [600, 600] width 1201 height 1089
click at [1164, 24] on span "SW" at bounding box center [1170, 21] width 13 height 13
click at [1068, 173] on button "Sign out" at bounding box center [1082, 175] width 185 height 28
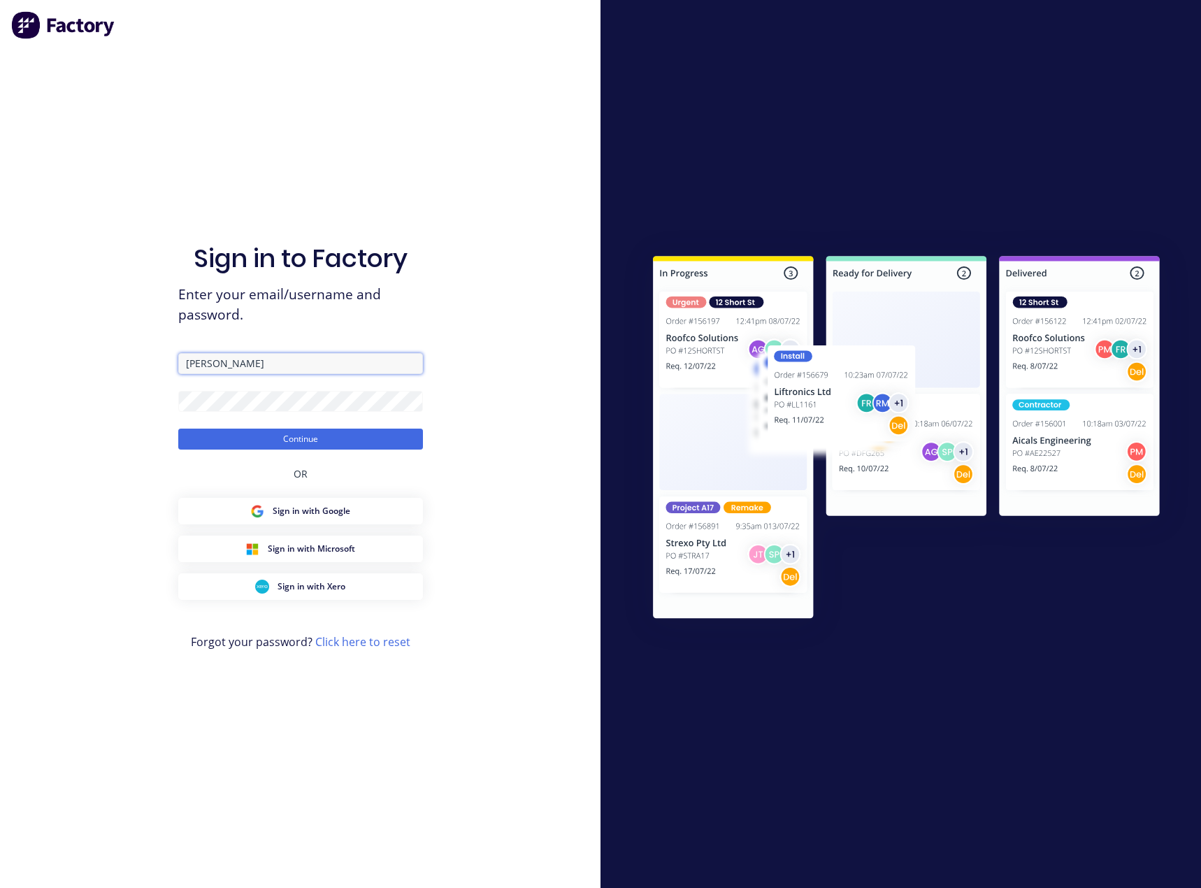
drag, startPoint x: 246, startPoint y: 356, endPoint x: 197, endPoint y: 353, distance: 49.0
click at [207, 353] on input "Wiggett" at bounding box center [300, 363] width 245 height 21
click at [272, 334] on div "Sign in to Factory Enter your email/username and password. Wiggett Continue OR …" at bounding box center [300, 457] width 245 height 837
drag, startPoint x: 252, startPoint y: 366, endPoint x: 157, endPoint y: 363, distance: 94.4
click at [157, 363] on div "Sign in to Factory Enter your email/username and password. Wiggett Continue OR …" at bounding box center [300, 444] width 600 height 888
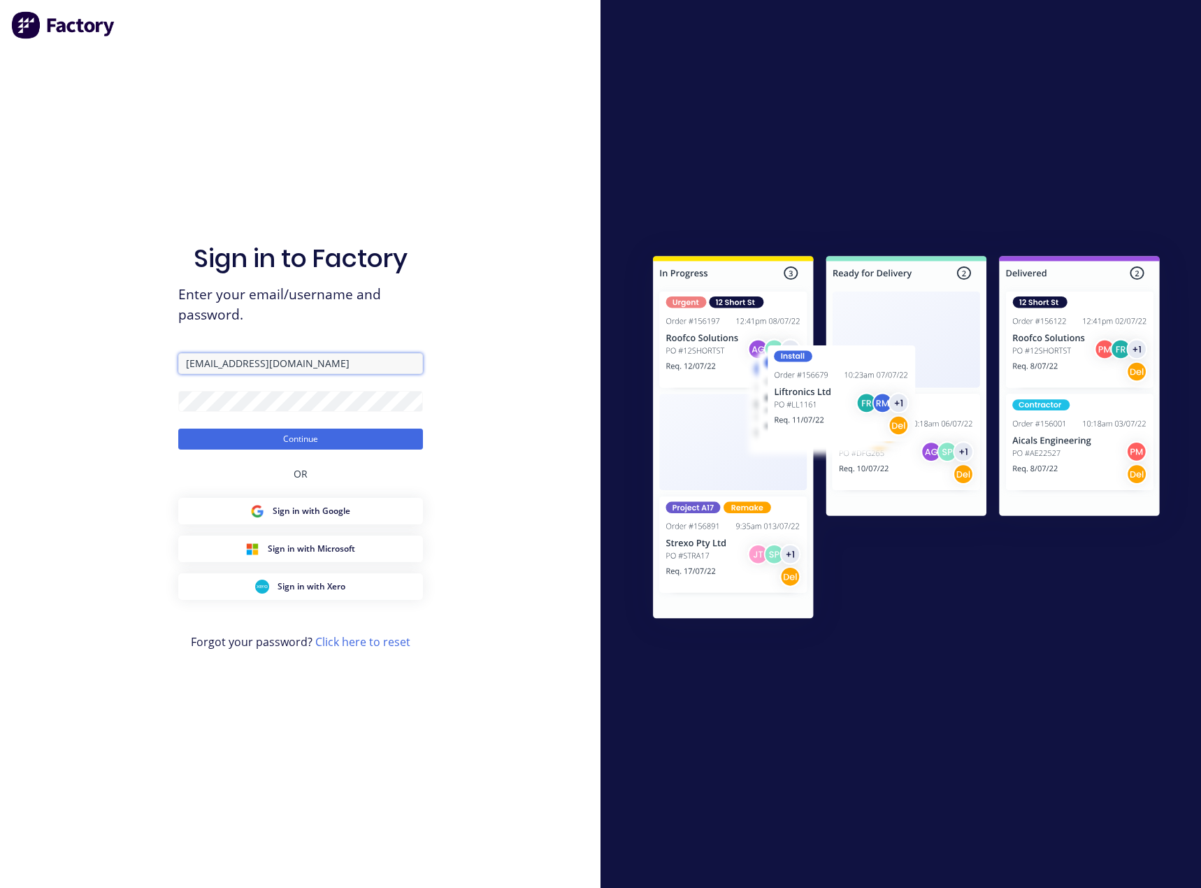
click at [282, 362] on input "sales@supamaxx.copm.au" at bounding box center [300, 363] width 245 height 21
type input "sales@supamaxx.com.au"
click at [0, 378] on html "Sign in to Factory Enter your email/username and password. sales@supamaxx.com.a…" at bounding box center [600, 444] width 1201 height 888
click at [178, 428] on button "Continue" at bounding box center [300, 438] width 245 height 21
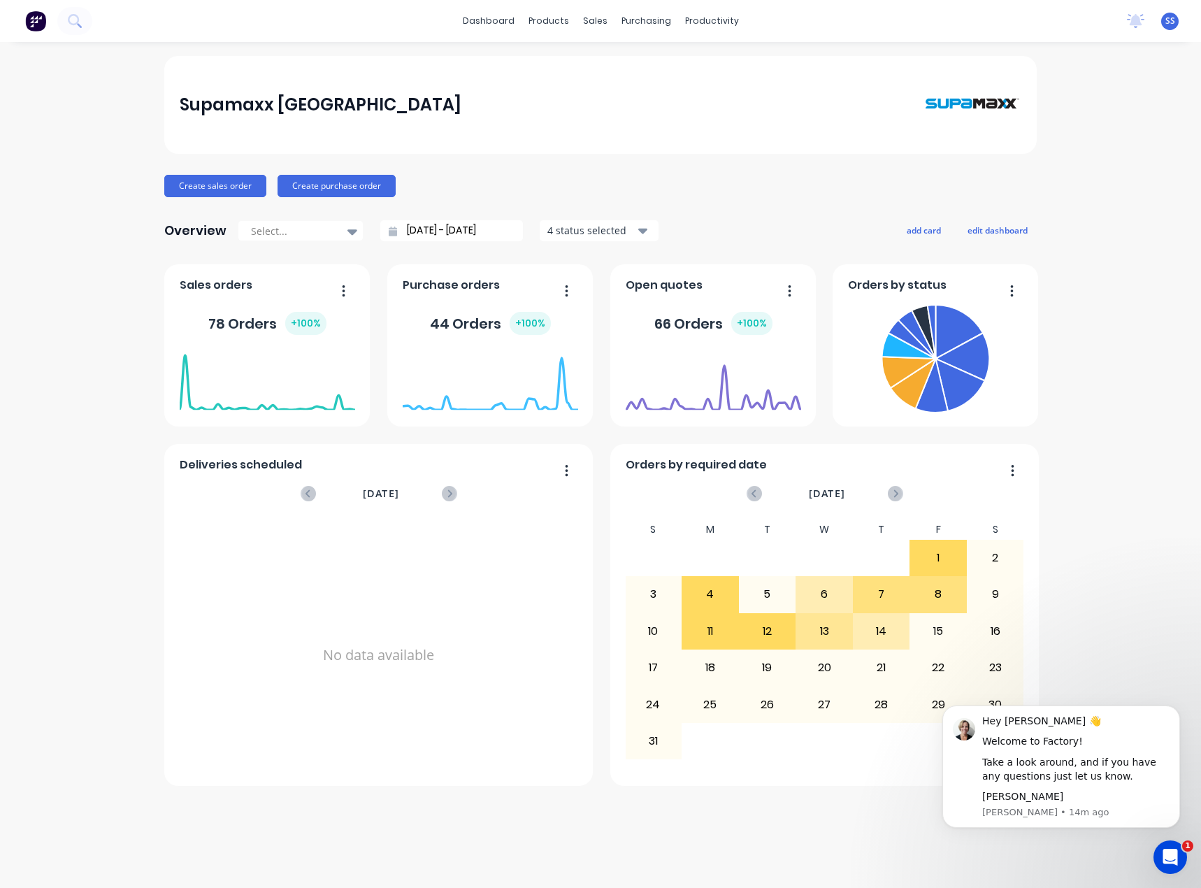
click at [1085, 248] on div "Supamaxx Australia Create sales order Create purchase order Overview Select... …" at bounding box center [600, 465] width 1201 height 818
click at [984, 231] on button "edit dashboard" at bounding box center [997, 230] width 78 height 18
click at [1011, 226] on button "save dashboard" at bounding box center [995, 230] width 81 height 18
click at [1013, 467] on icon "button" at bounding box center [1012, 470] width 3 height 14
click at [976, 511] on div "Delete" at bounding box center [956, 506] width 108 height 20
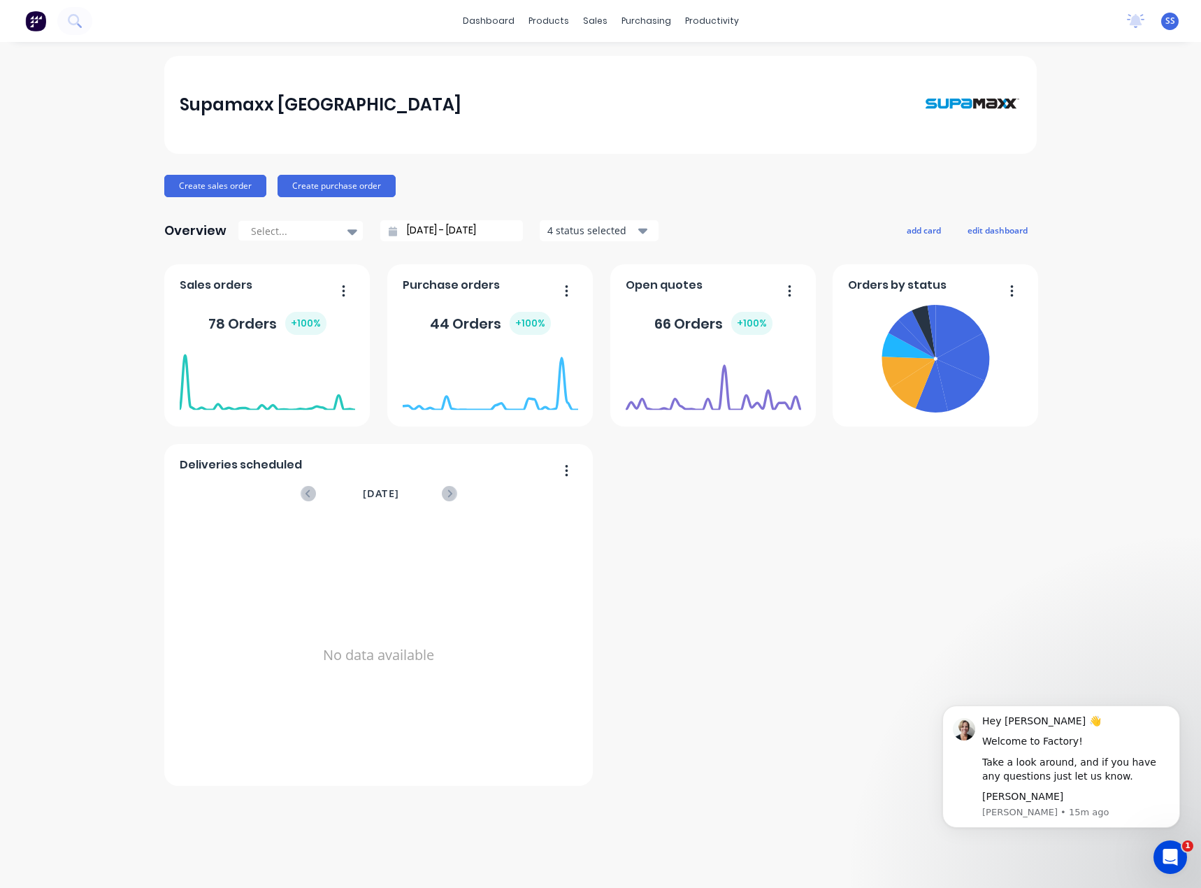
click at [1052, 495] on div "Supamaxx Australia Create sales order Create purchase order Overview Select... …" at bounding box center [600, 465] width 1201 height 818
click at [1008, 233] on button "edit dashboard" at bounding box center [997, 230] width 78 height 18
click at [1006, 234] on button "save dashboard" at bounding box center [995, 230] width 81 height 18
click at [932, 231] on button "add card" at bounding box center [923, 230] width 52 height 18
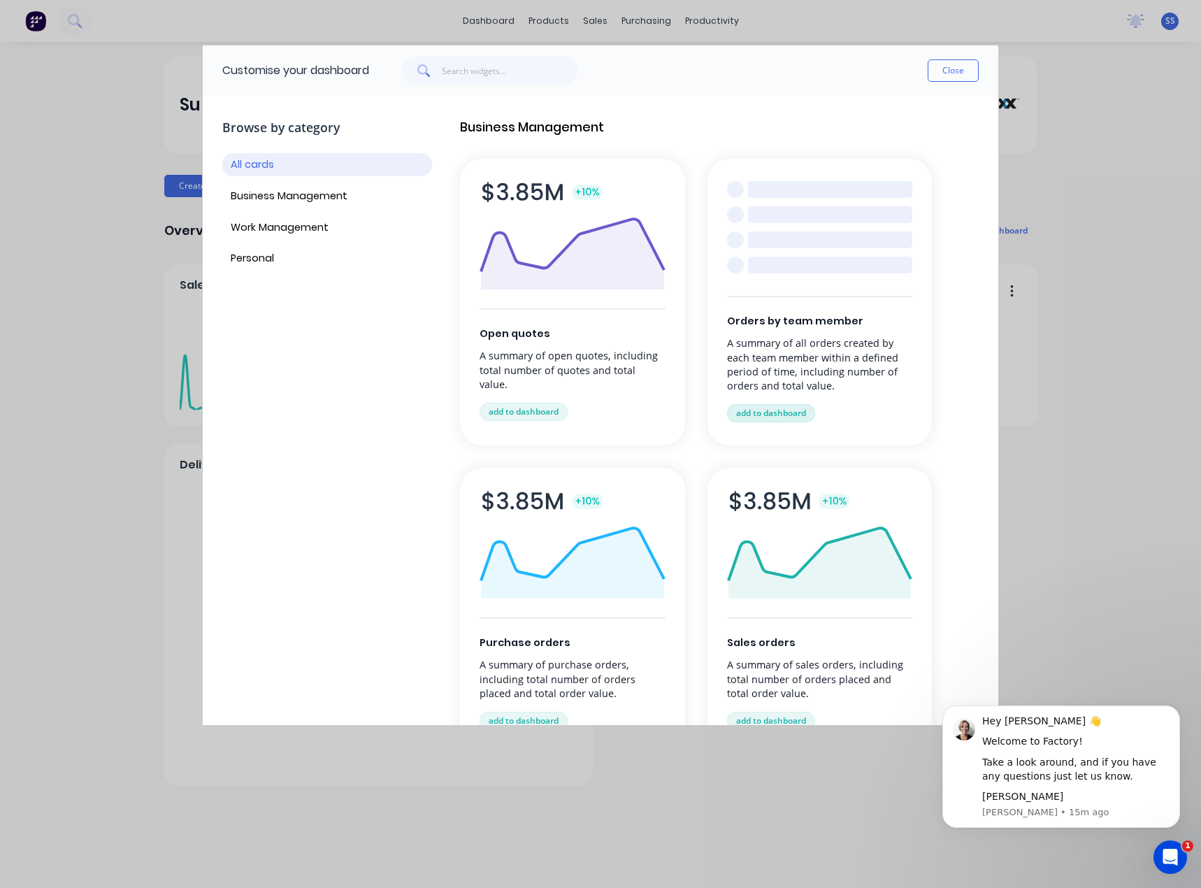
click at [763, 410] on button "add to dashboard" at bounding box center [771, 413] width 88 height 18
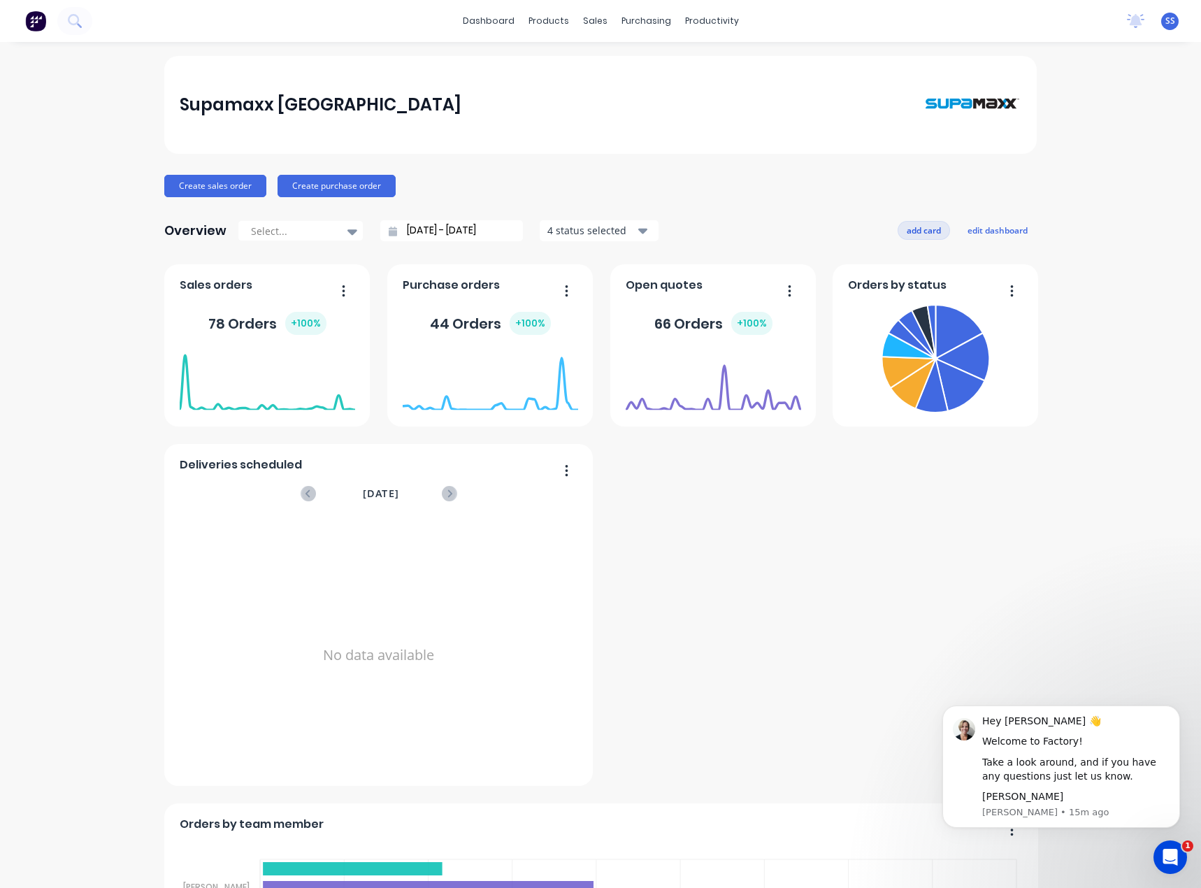
click at [913, 231] on button "add card" at bounding box center [923, 230] width 52 height 18
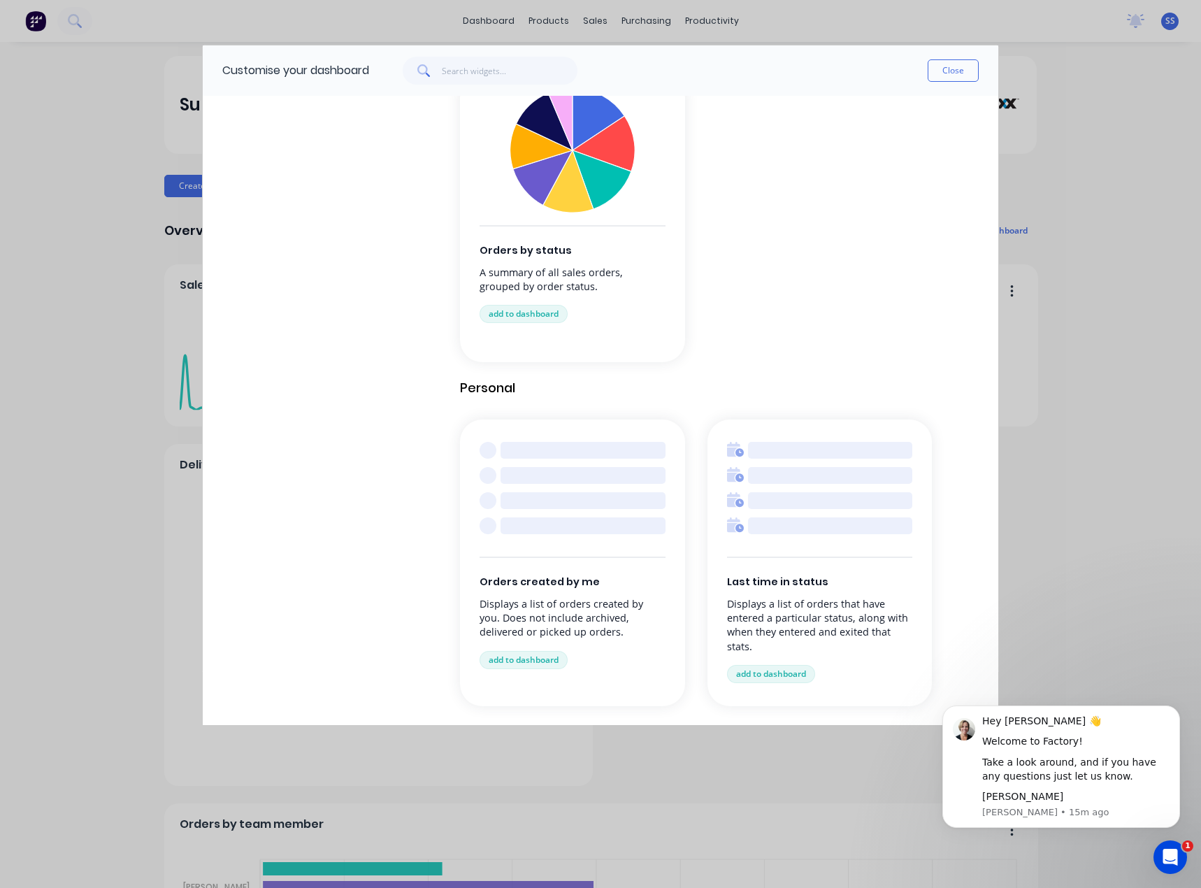
scroll to position [1375, 0]
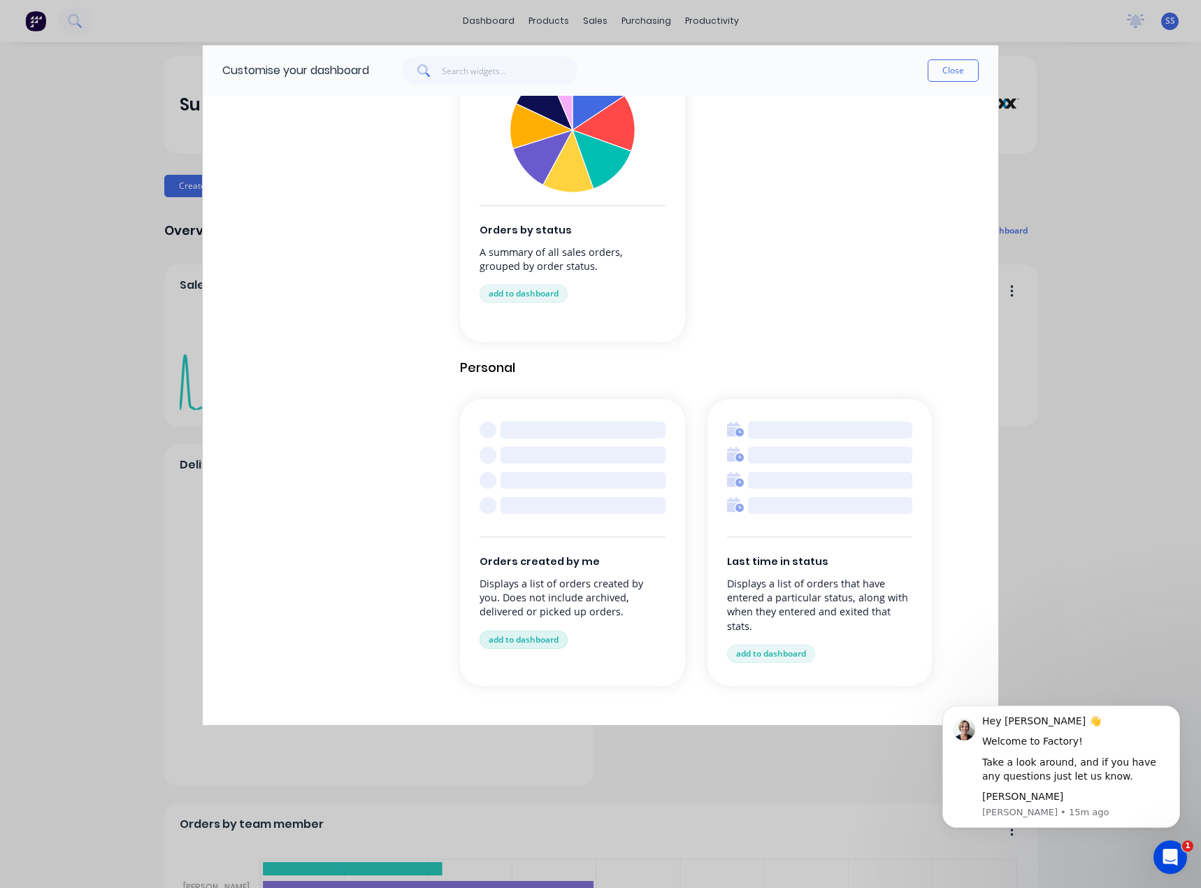
click at [530, 635] on button "add to dashboard" at bounding box center [523, 639] width 88 height 18
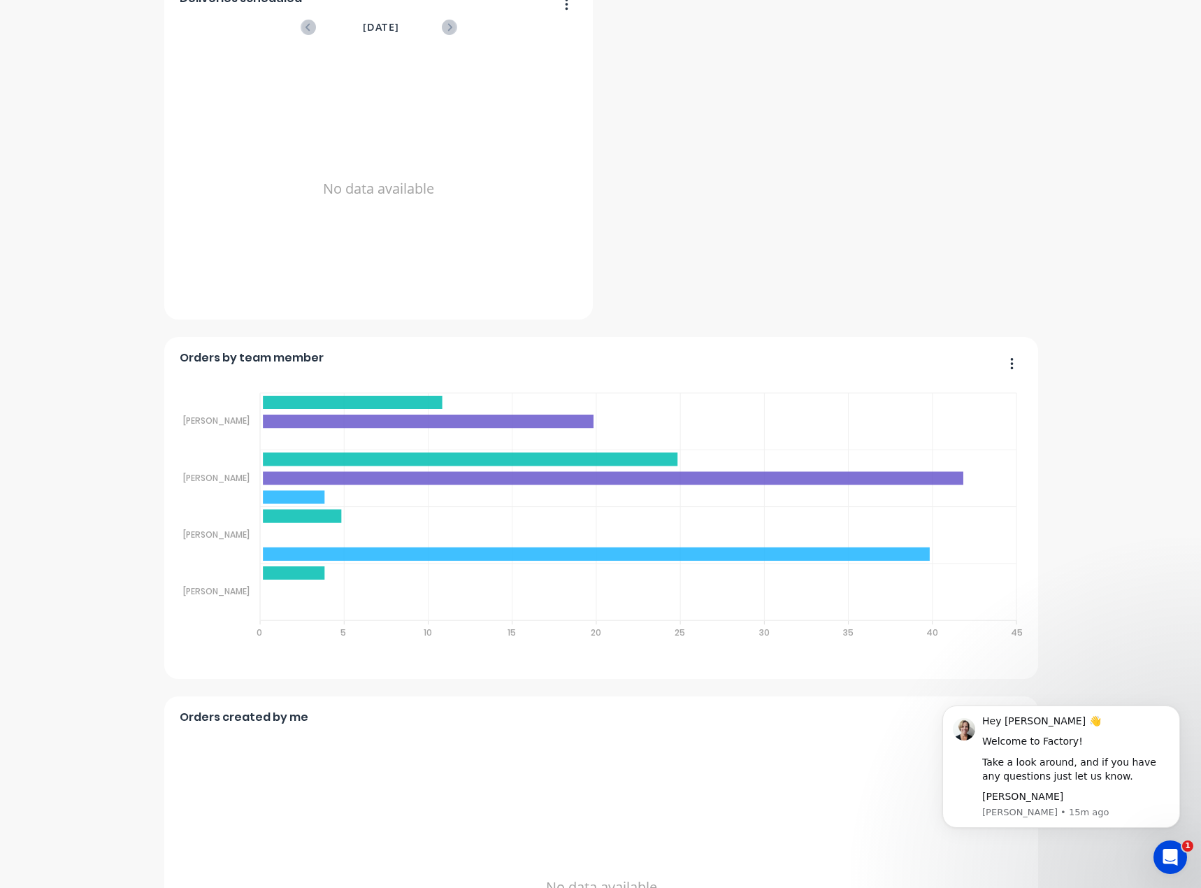
scroll to position [141, 0]
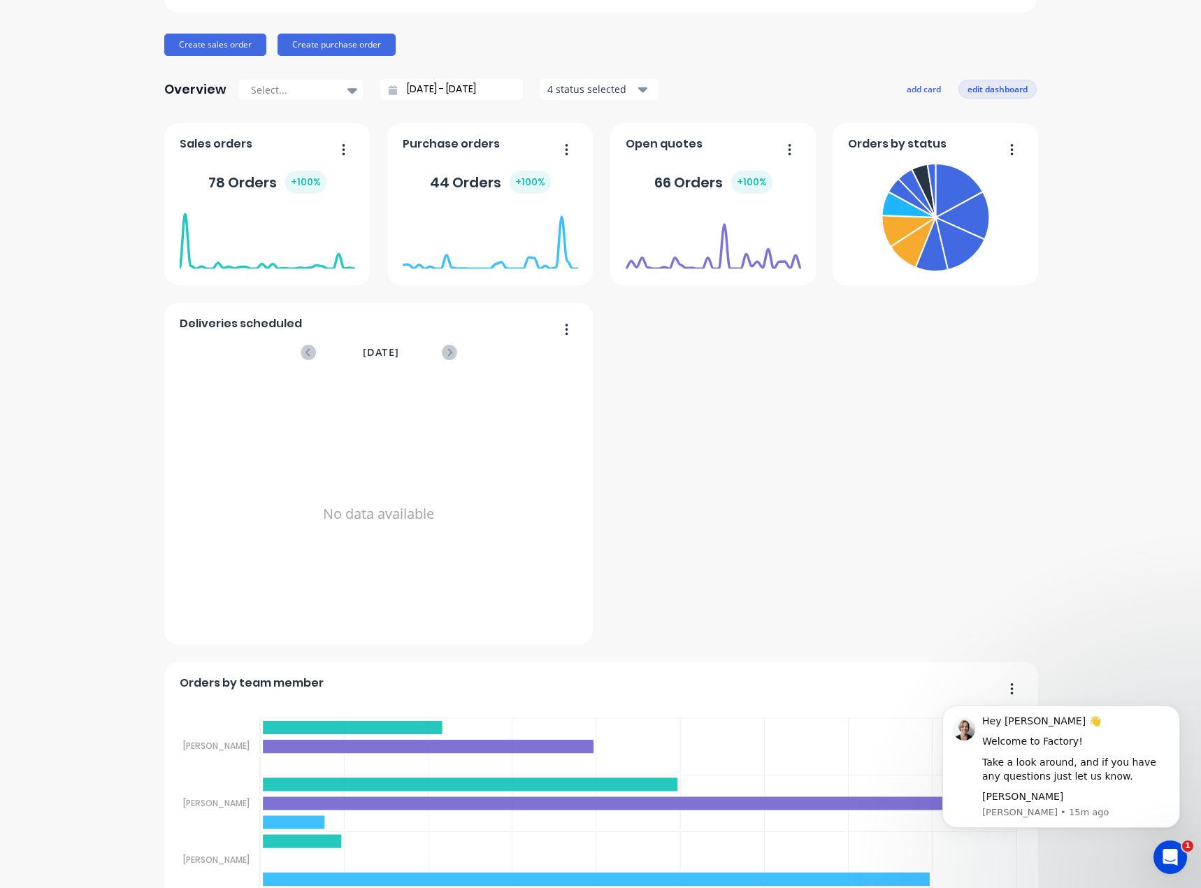
click at [992, 91] on button "edit dashboard" at bounding box center [997, 89] width 78 height 18
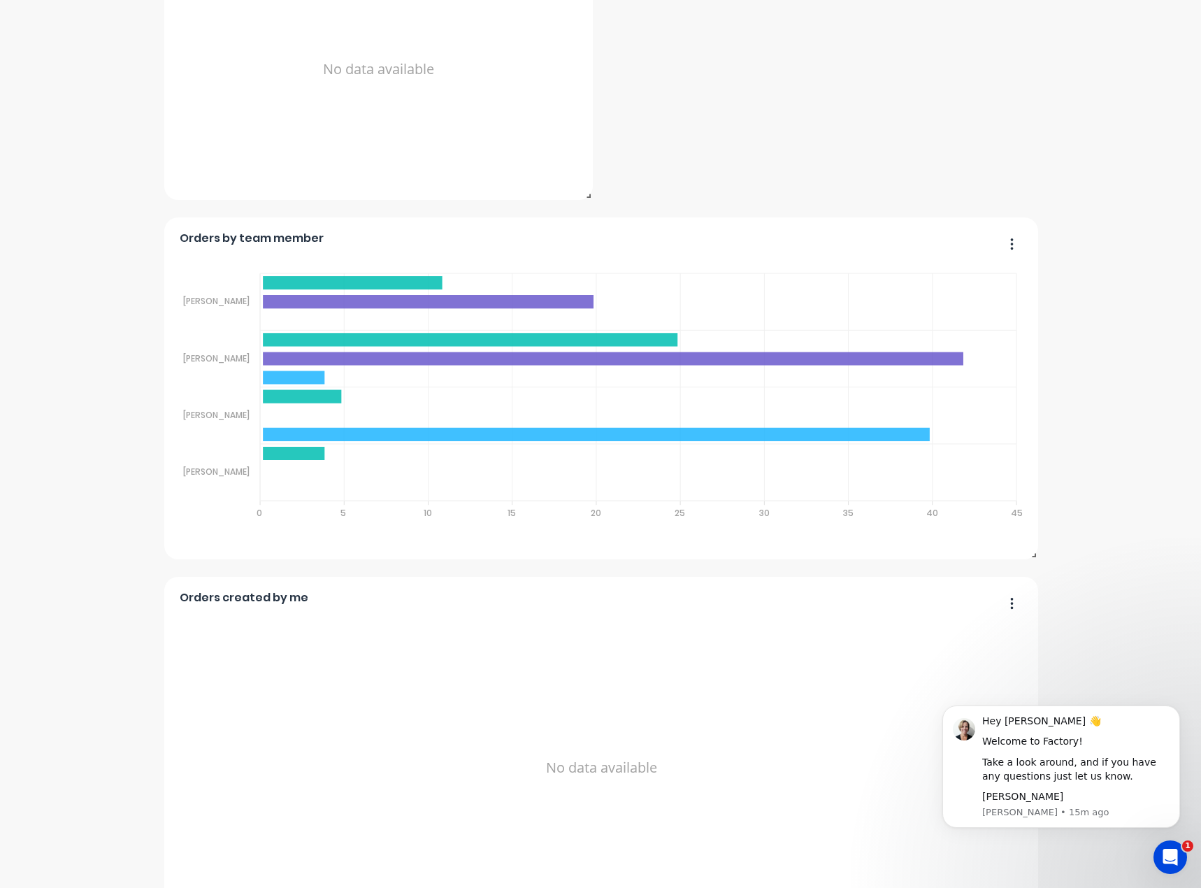
scroll to position [630, 0]
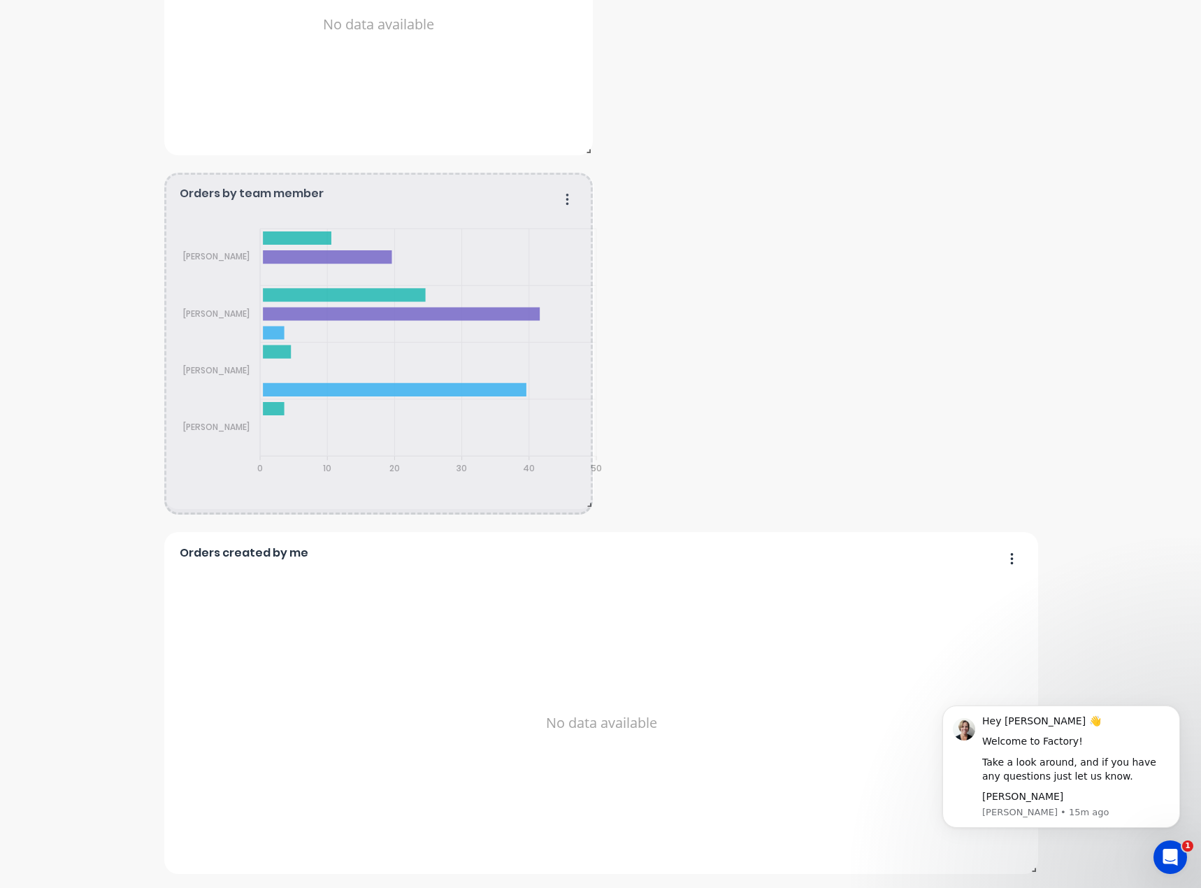
drag, startPoint x: 1027, startPoint y: 512, endPoint x: 580, endPoint y: 506, distance: 447.3
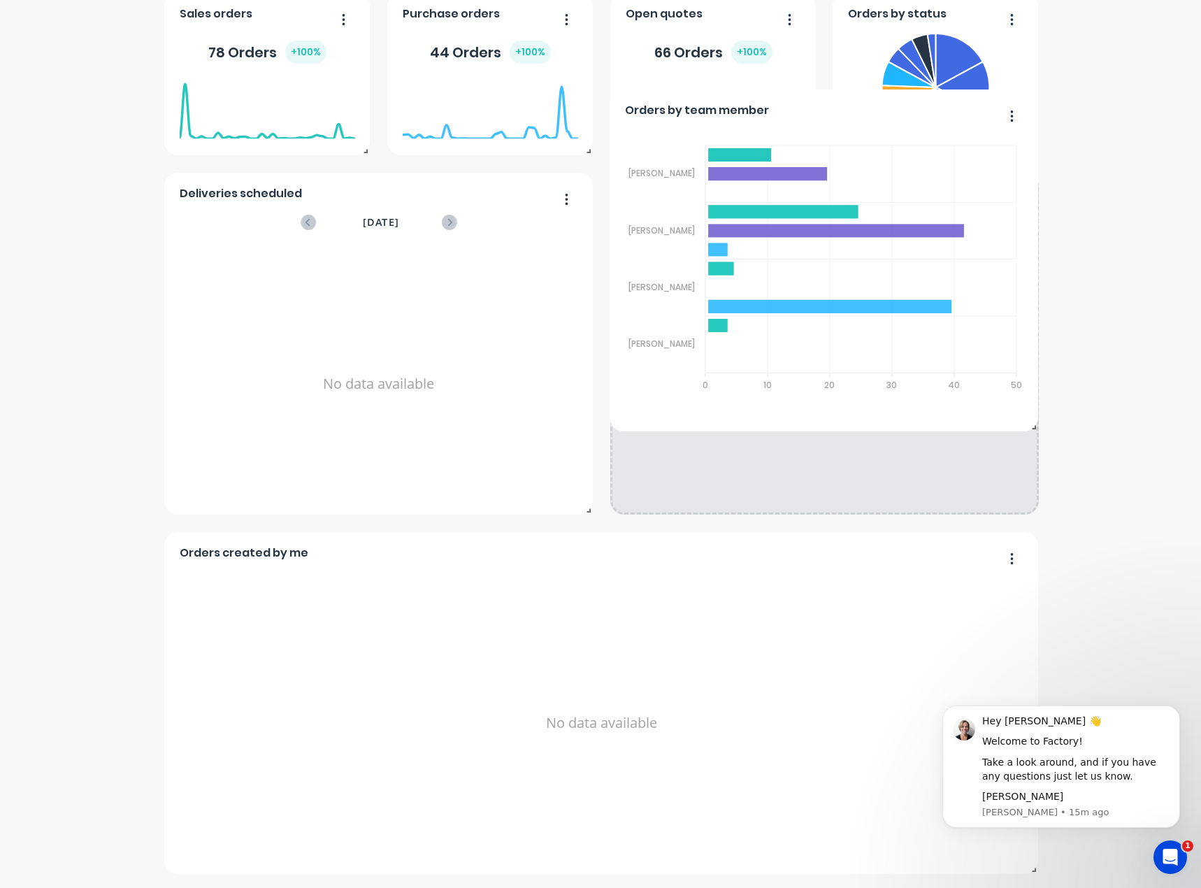
scroll to position [271, 0]
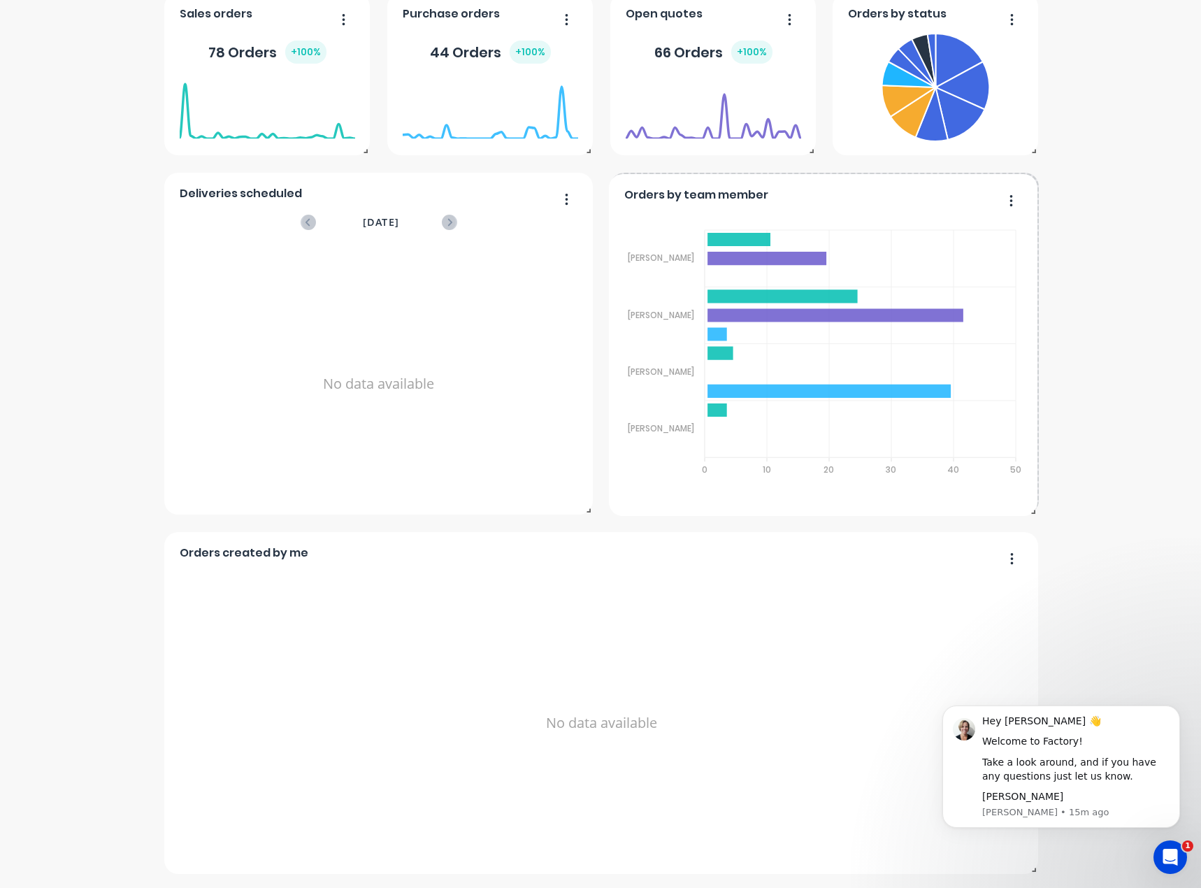
drag, startPoint x: 561, startPoint y: 200, endPoint x: 1033, endPoint y: 184, distance: 472.0
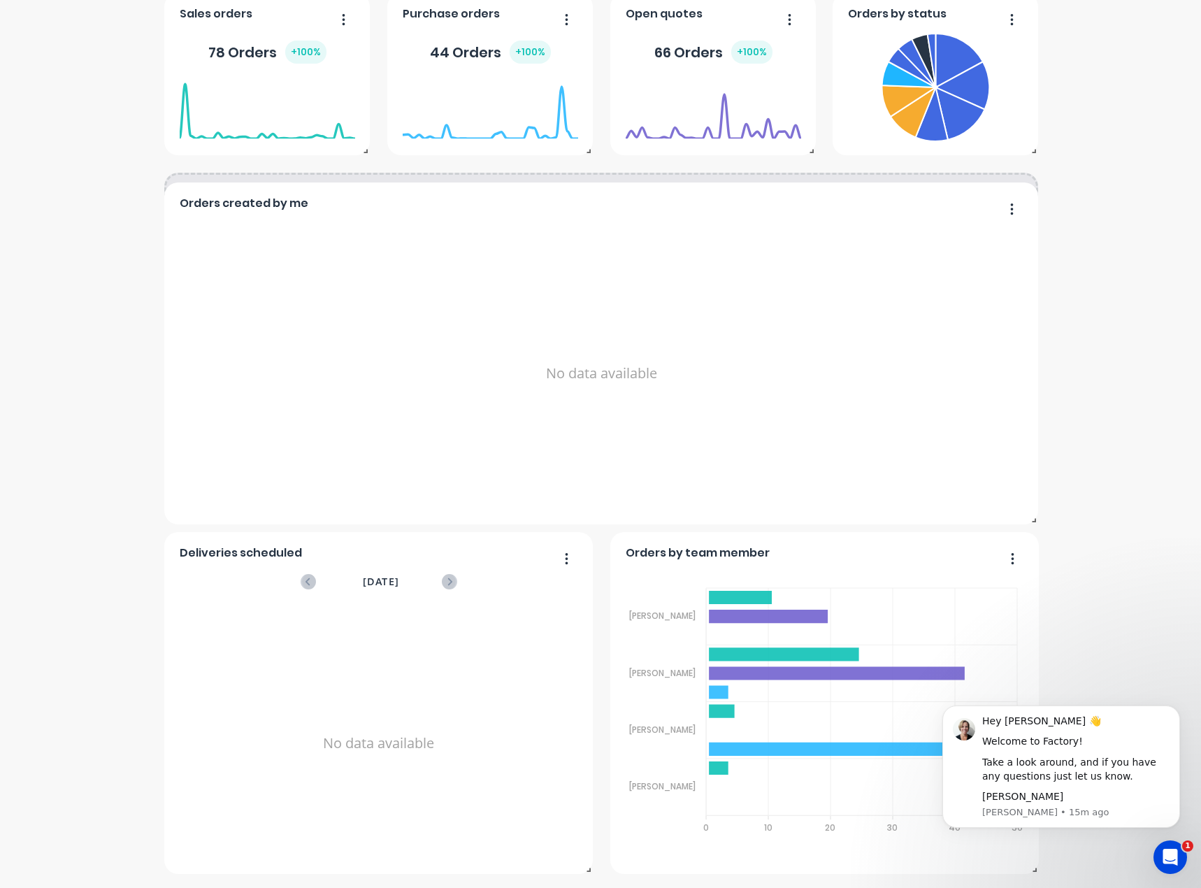
drag, startPoint x: 1011, startPoint y: 555, endPoint x: 1013, endPoint y: 205, distance: 349.4
click at [1013, 205] on button "button" at bounding box center [1006, 210] width 29 height 22
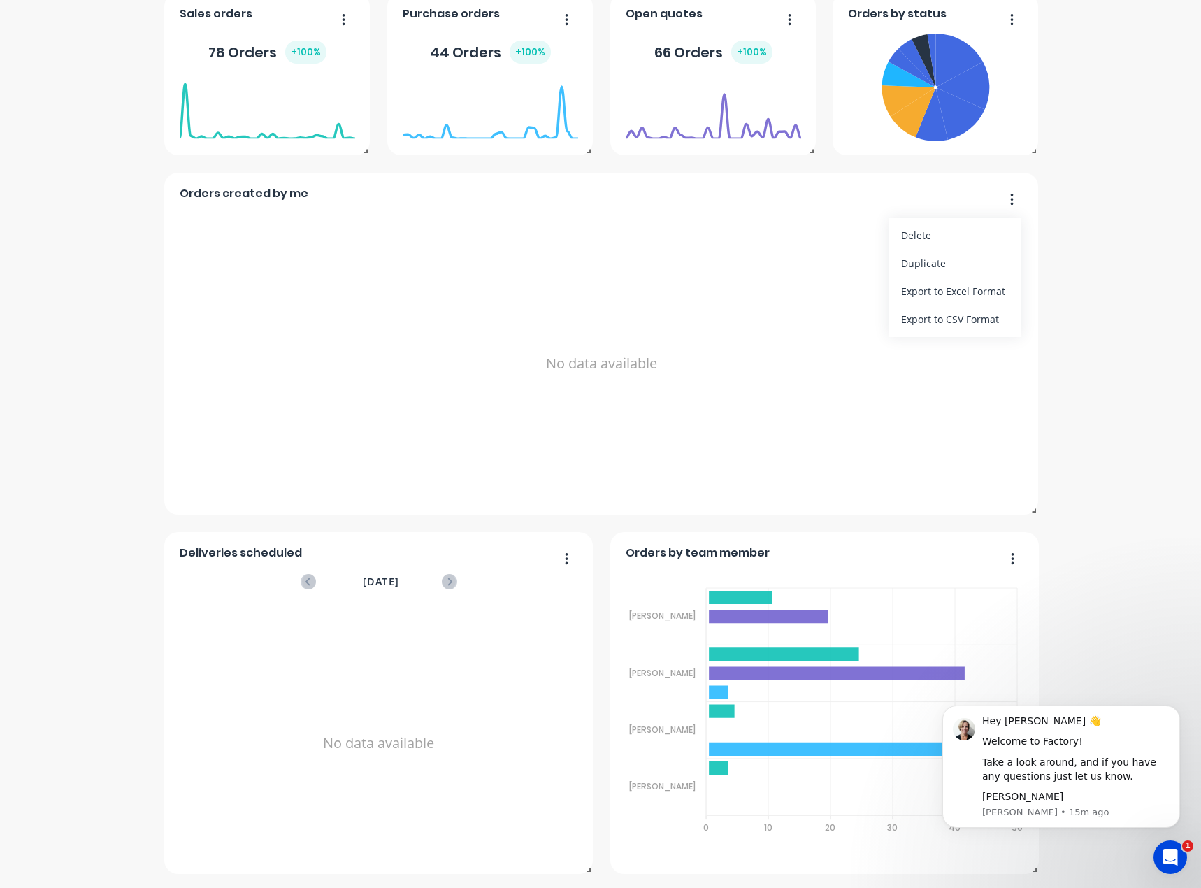
click at [1107, 270] on div "Supamaxx Australia Create sales order Create purchase order Overview Select... …" at bounding box center [600, 329] width 1201 height 1089
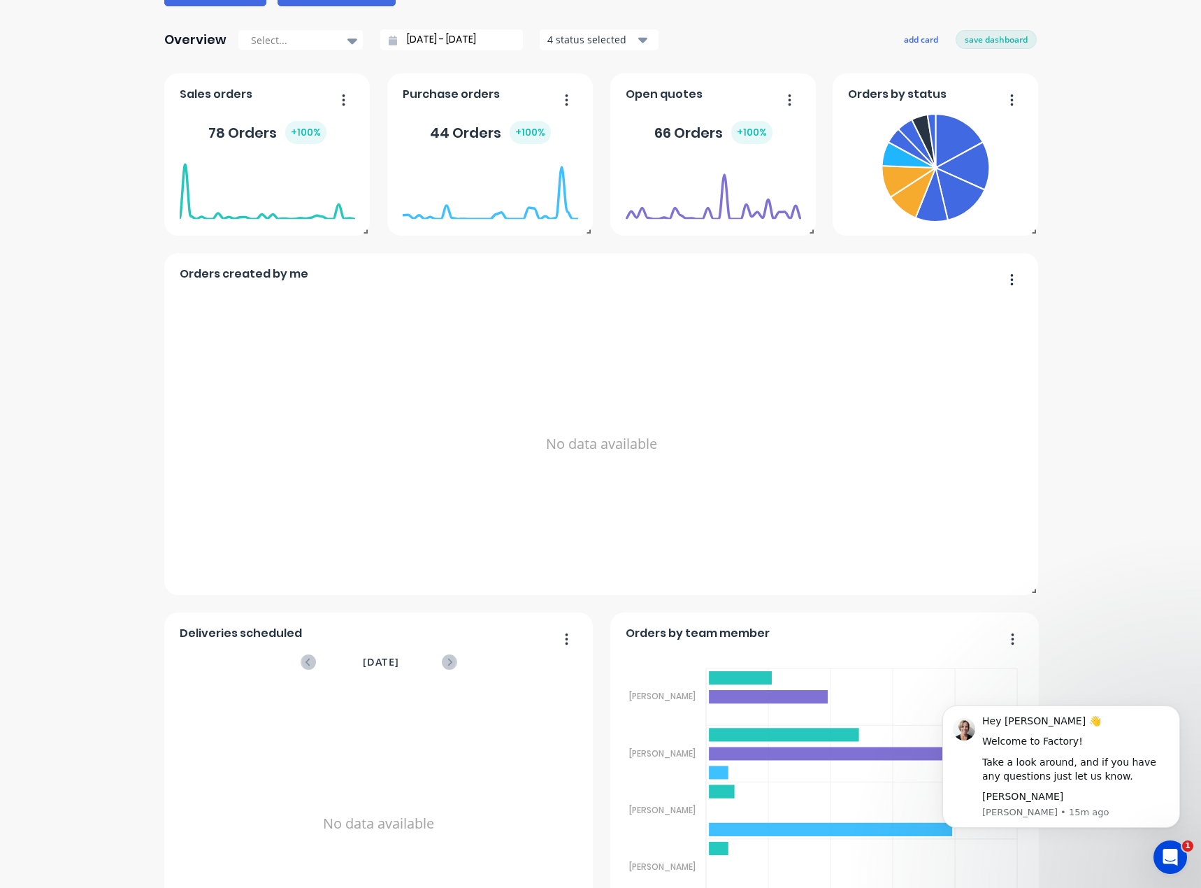
scroll to position [0, 0]
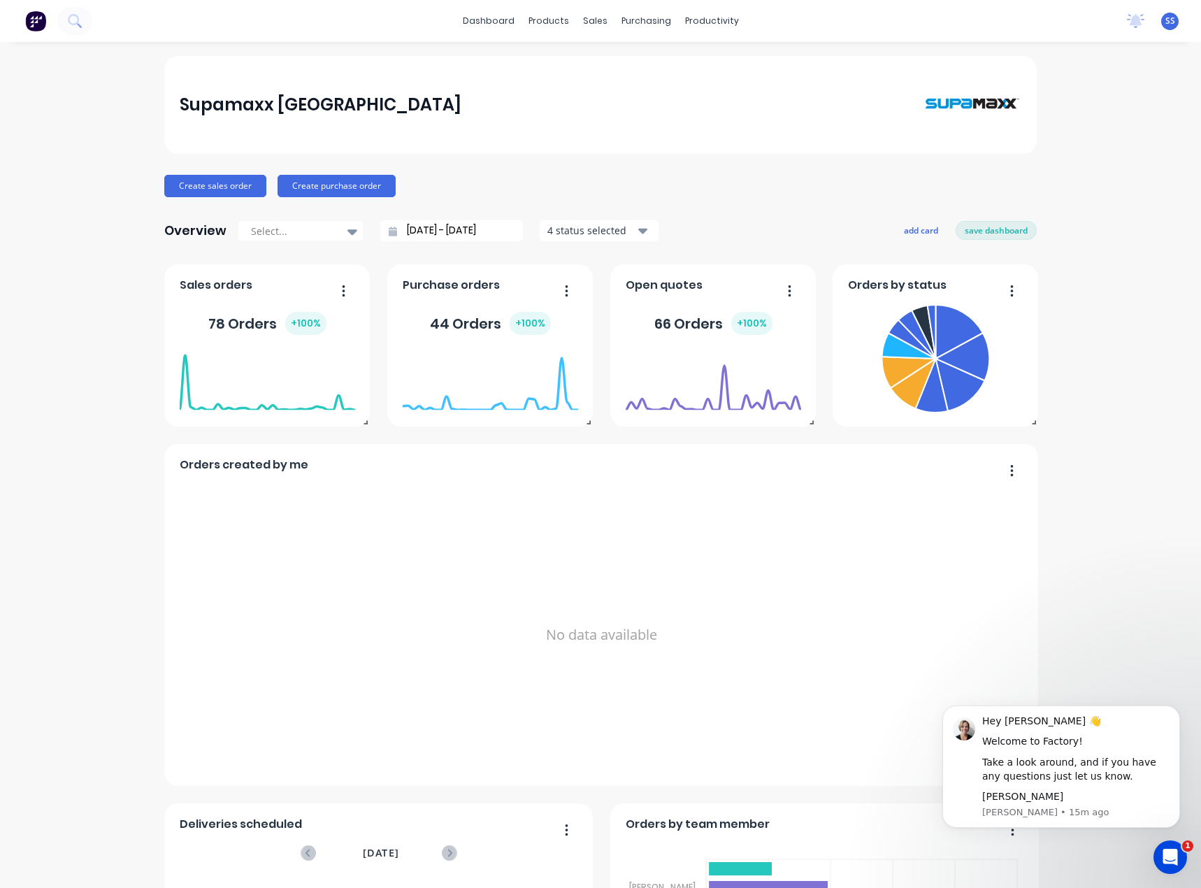
click at [1099, 433] on div "Supamaxx Australia Create sales order Create purchase order Overview Select... …" at bounding box center [600, 600] width 1201 height 1089
click at [1180, 704] on button "Dismiss notification" at bounding box center [1175, 709] width 18 height 18
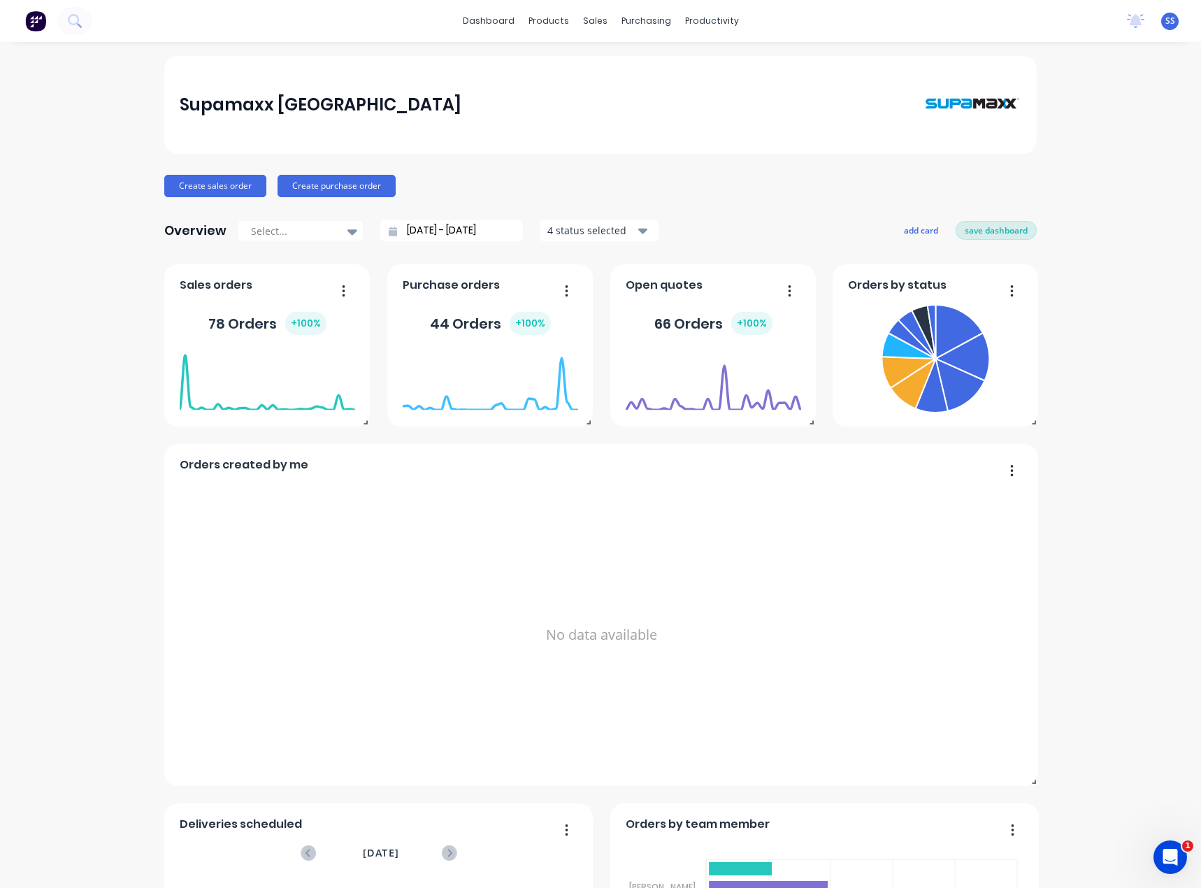
click at [1020, 227] on button "save dashboard" at bounding box center [995, 230] width 81 height 18
click at [1165, 20] on span "SS" at bounding box center [1170, 21] width 10 height 13
click at [1059, 254] on div "Supamaxx Australia Create sales order Create purchase order Overview Select... …" at bounding box center [600, 600] width 1201 height 1089
click at [1166, 22] on div "SS Supamaxx Australia Scott and Tess Sales Standard User Profile Sign out" at bounding box center [1169, 21] width 17 height 17
click at [1165, 16] on span "SS" at bounding box center [1170, 21] width 10 height 13
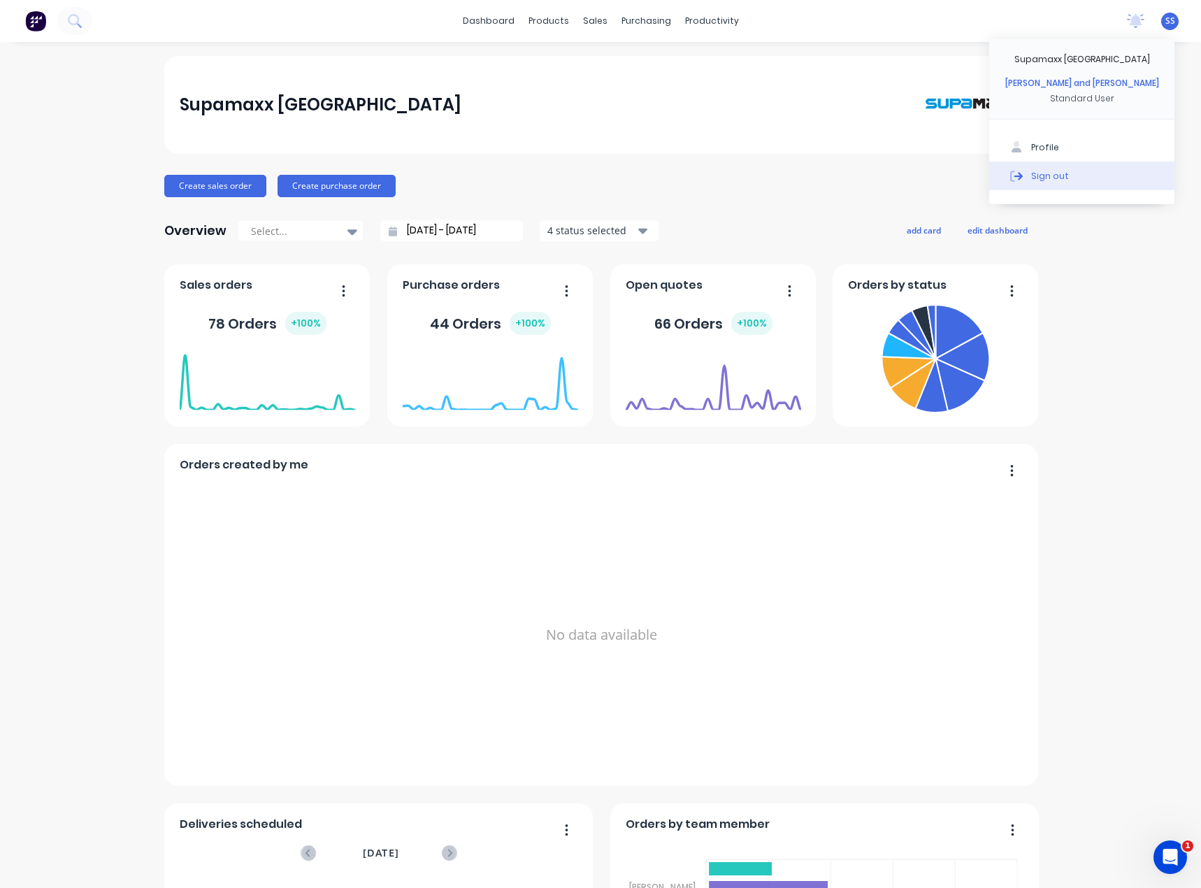
click at [1031, 173] on div "Sign out" at bounding box center [1050, 175] width 38 height 13
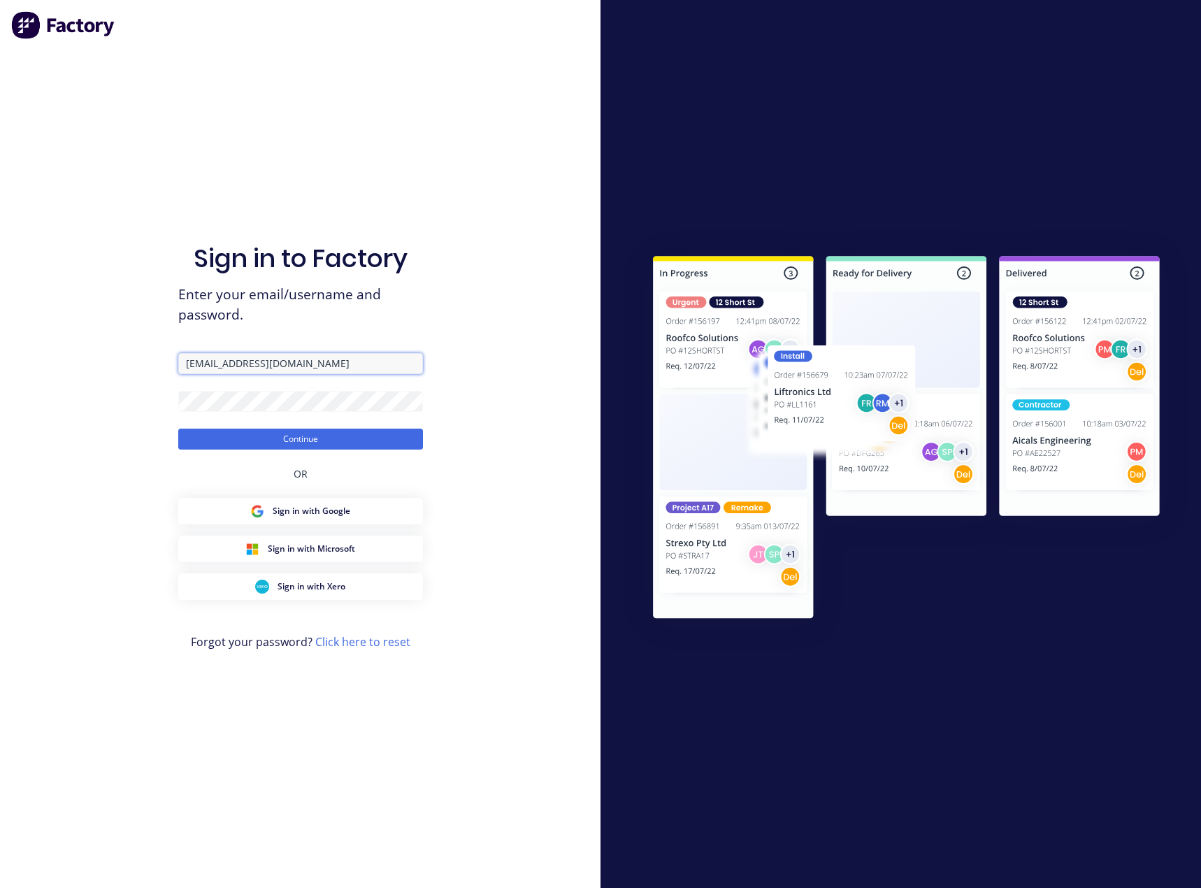
drag, startPoint x: 271, startPoint y: 371, endPoint x: 100, endPoint y: 359, distance: 171.7
click at [103, 359] on div "Sign in to Factory Enter your email/username and password. [EMAIL_ADDRESS][DOMA…" at bounding box center [300, 444] width 600 height 888
type input "[PERSON_NAME]"
click at [301, 437] on button "Continue" at bounding box center [300, 438] width 245 height 21
drag, startPoint x: 298, startPoint y: 362, endPoint x: 156, endPoint y: 359, distance: 142.6
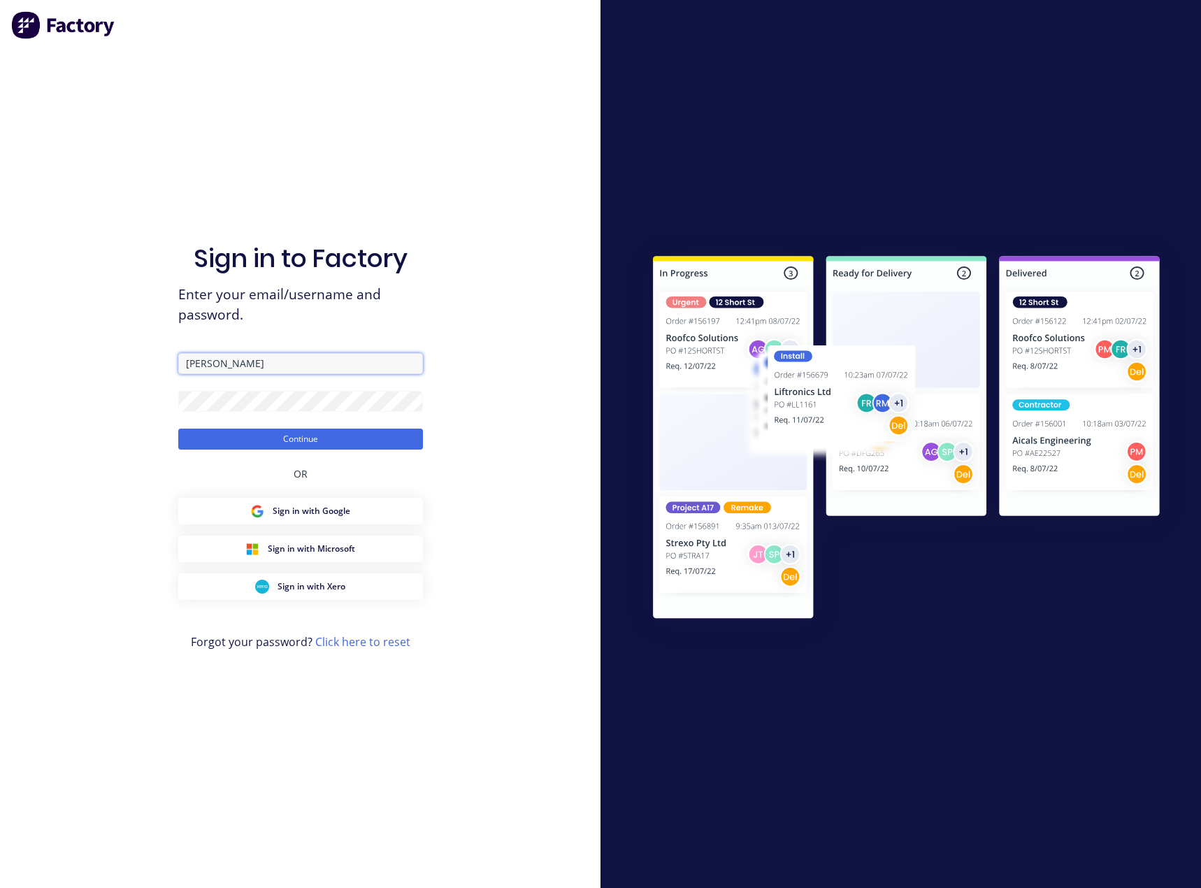
click at [156, 359] on div "Sign in to Factory Enter your email/username and password. [PERSON_NAME] Contin…" at bounding box center [300, 444] width 600 height 888
type input "[EMAIL_ADDRESS][DOMAIN_NAME]"
click at [301, 436] on button "Continue" at bounding box center [300, 438] width 245 height 21
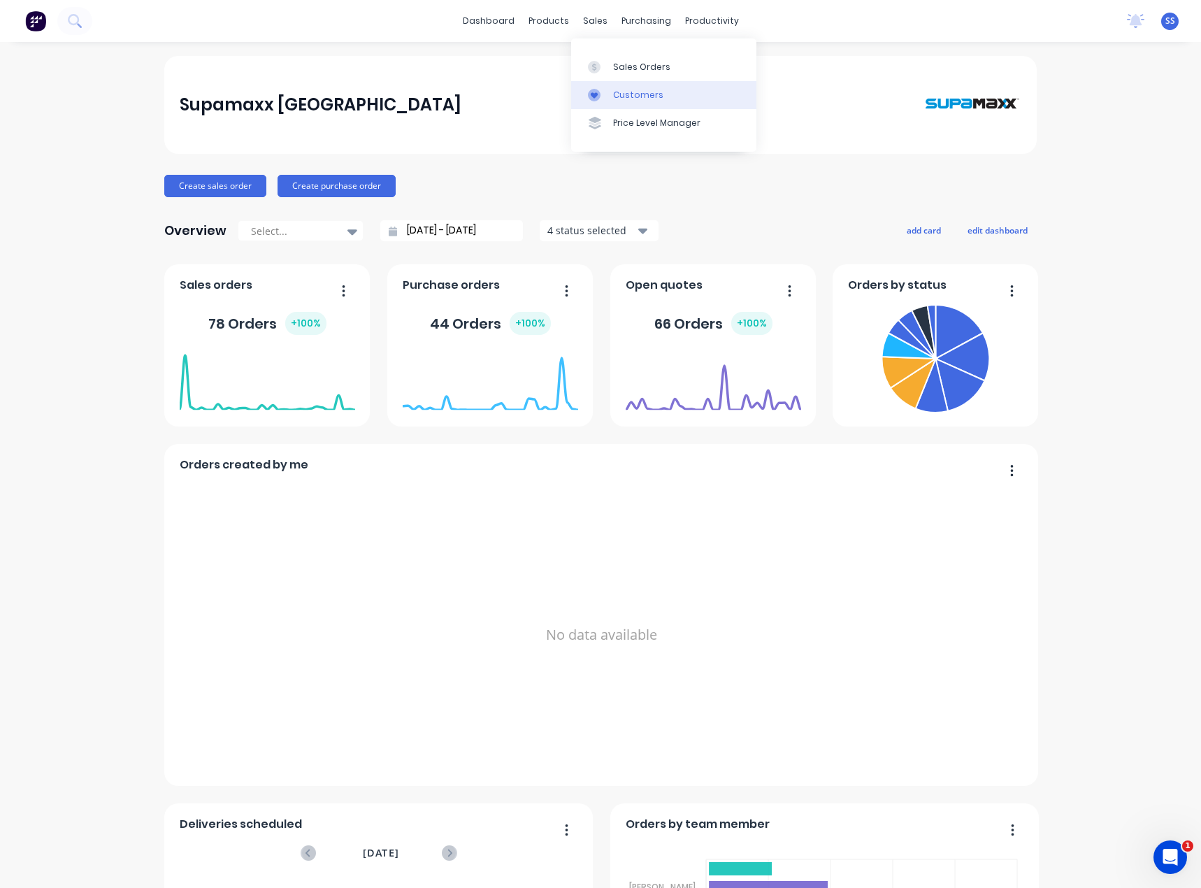
click at [634, 99] on div "Customers" at bounding box center [638, 95] width 50 height 13
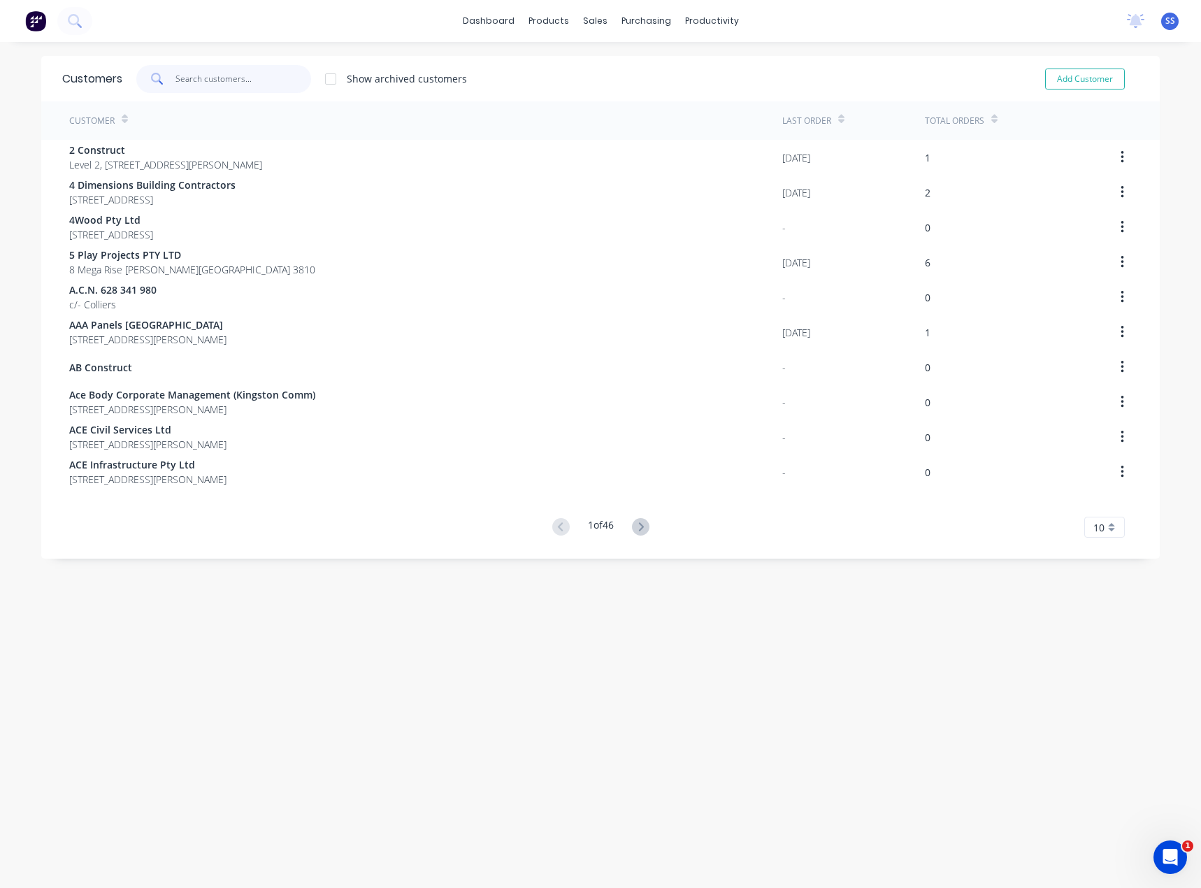
click at [231, 80] on input "text" at bounding box center [243, 79] width 136 height 28
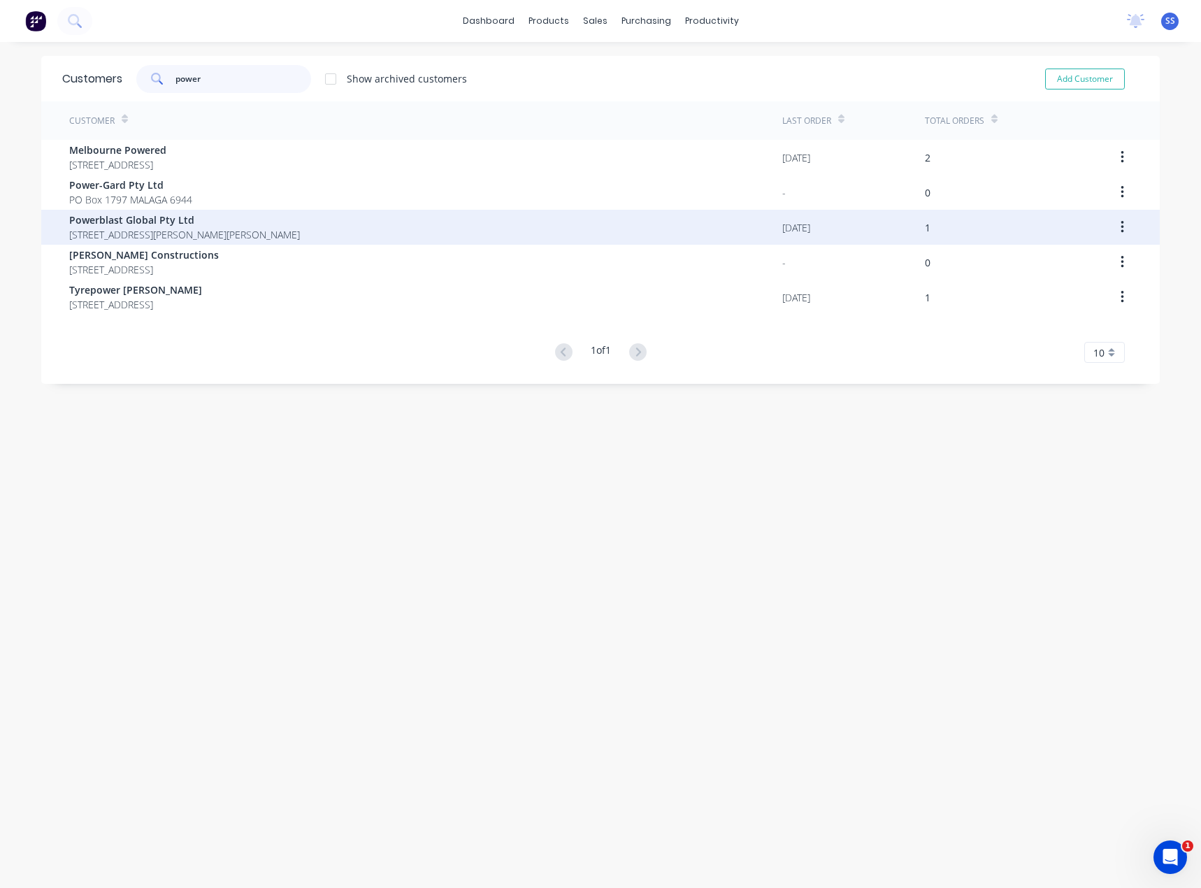
type input "power"
click at [142, 232] on span "Unit 2/ 1 Precision Dr Pakenham Victoria Australia 3810" at bounding box center [184, 234] width 231 height 15
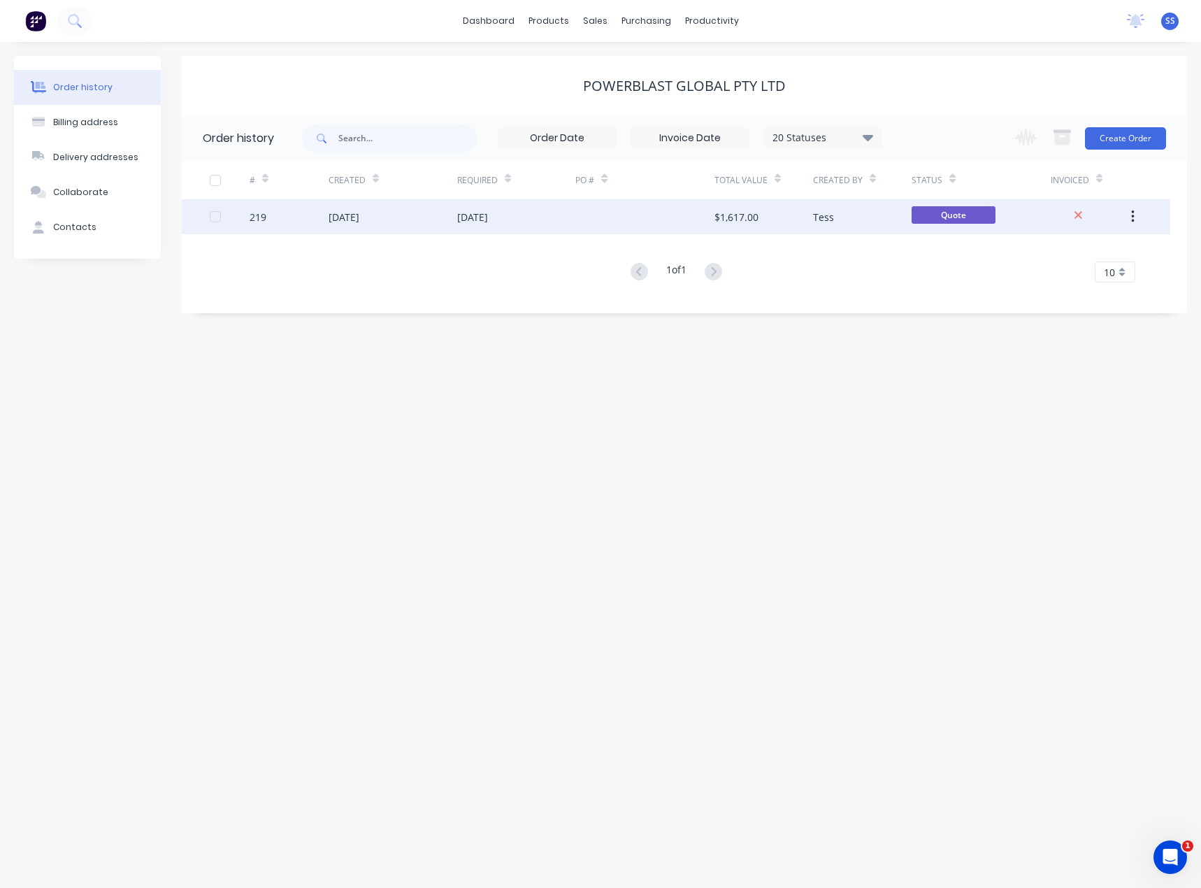
click at [488, 215] on div "[DATE]" at bounding box center [472, 217] width 31 height 15
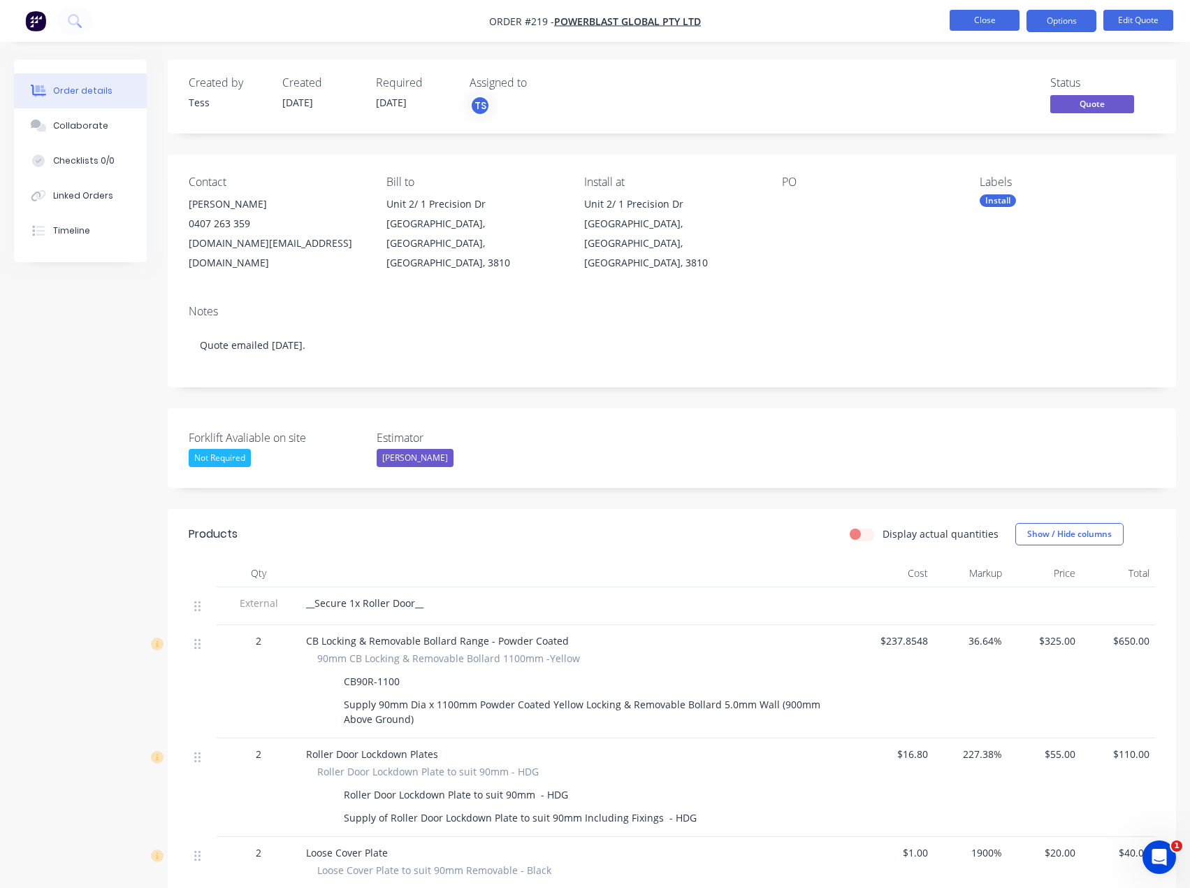
click at [1004, 22] on button "Close" at bounding box center [985, 20] width 70 height 21
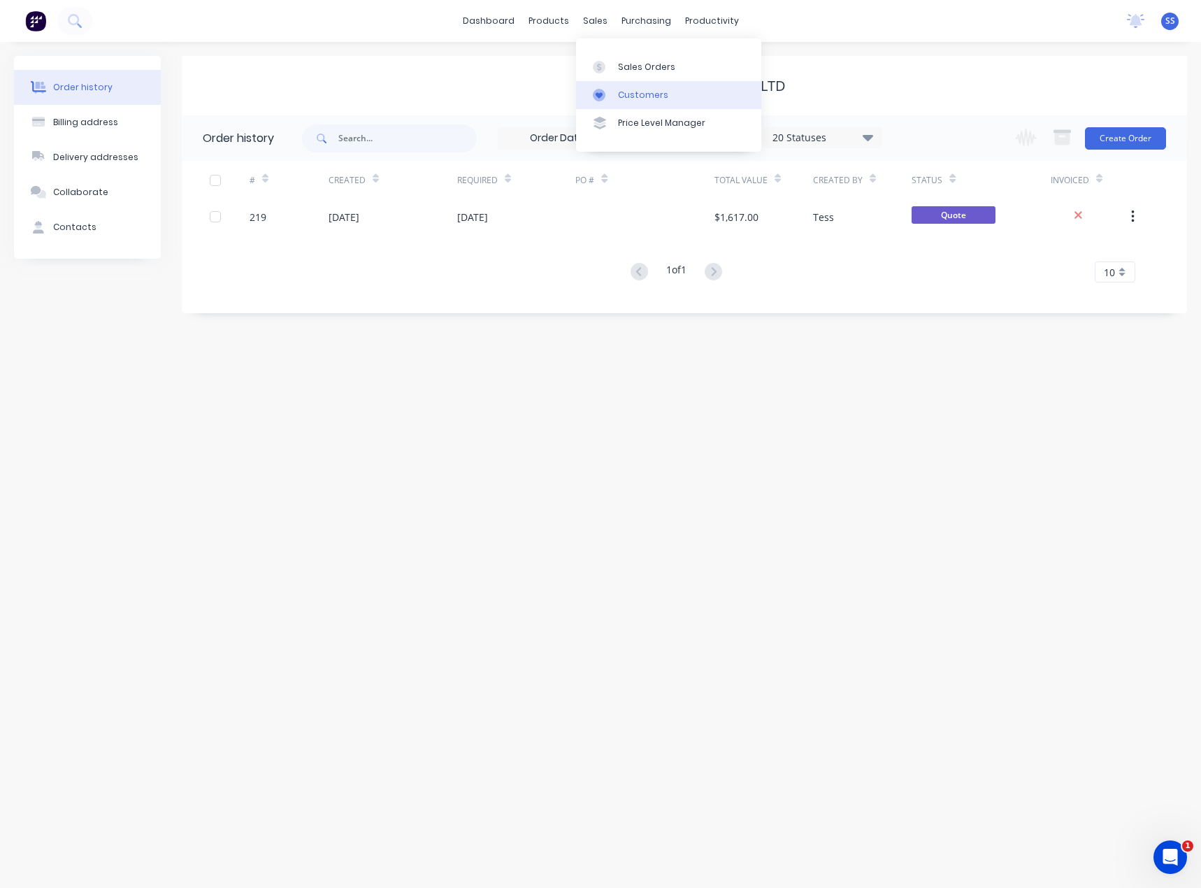
click at [636, 86] on link "Customers" at bounding box center [668, 95] width 185 height 28
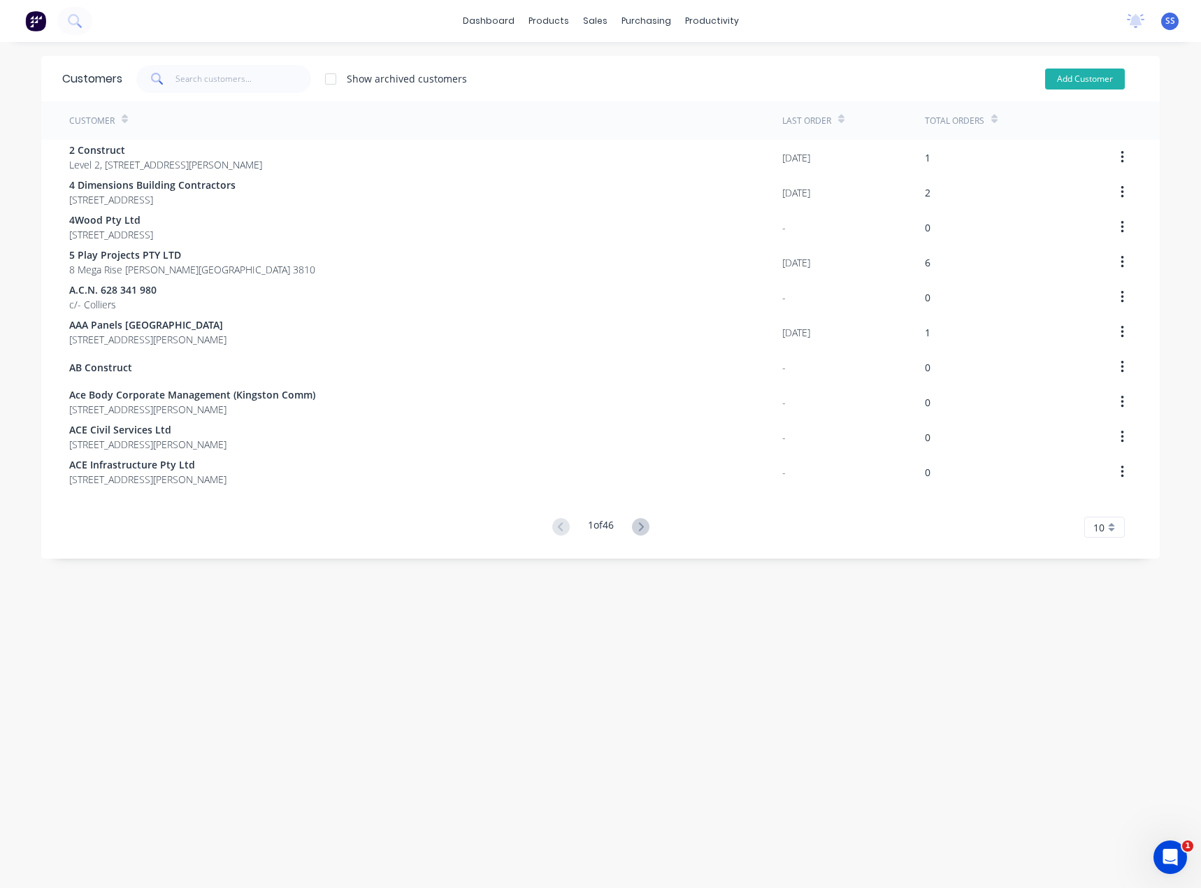
click at [1109, 75] on button "Add Customer" at bounding box center [1085, 78] width 80 height 21
select select "AU"
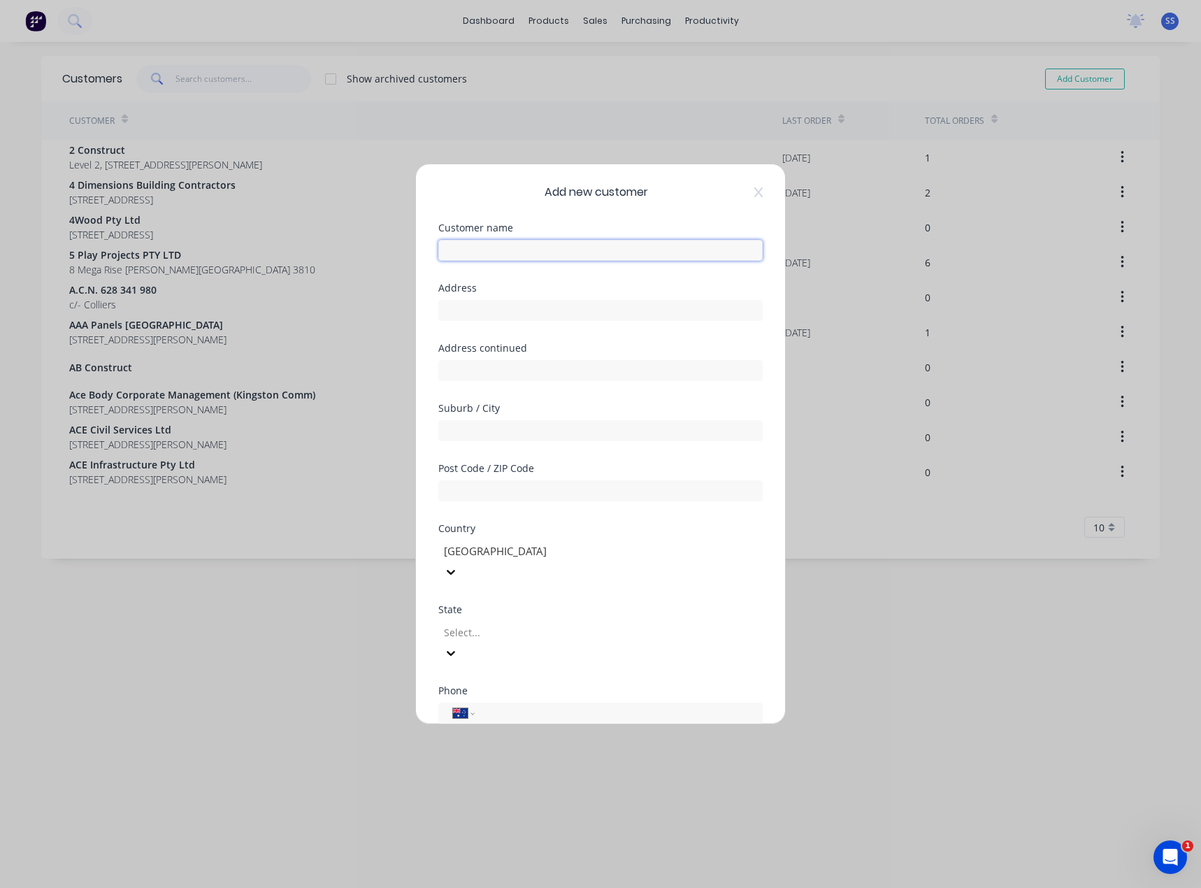
click at [611, 250] on input "text" at bounding box center [600, 250] width 324 height 21
type input "A"
type input "Positive Electrics"
type input "2/3 Precision Dr"
click at [491, 433] on input "text" at bounding box center [600, 430] width 324 height 21
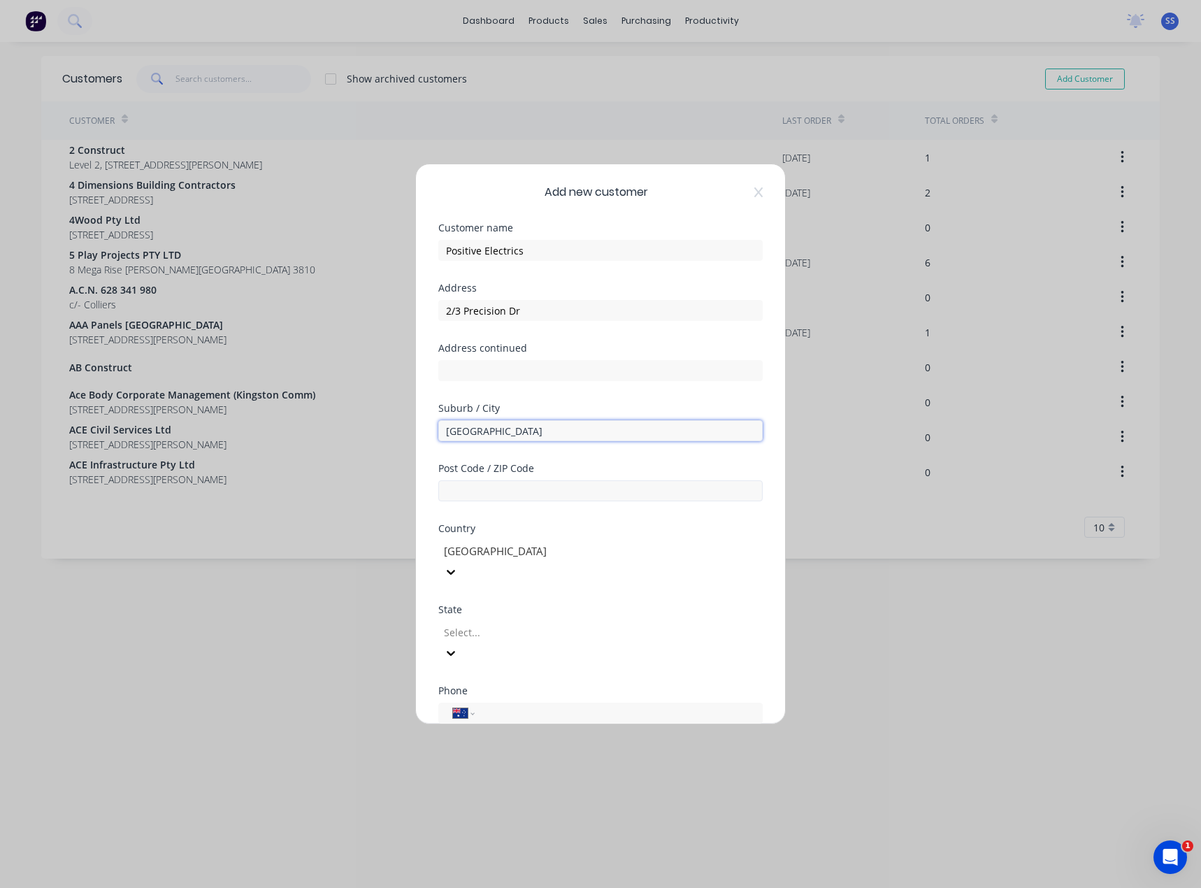
type input "Pakenham"
click at [507, 493] on input "text" at bounding box center [600, 490] width 324 height 21
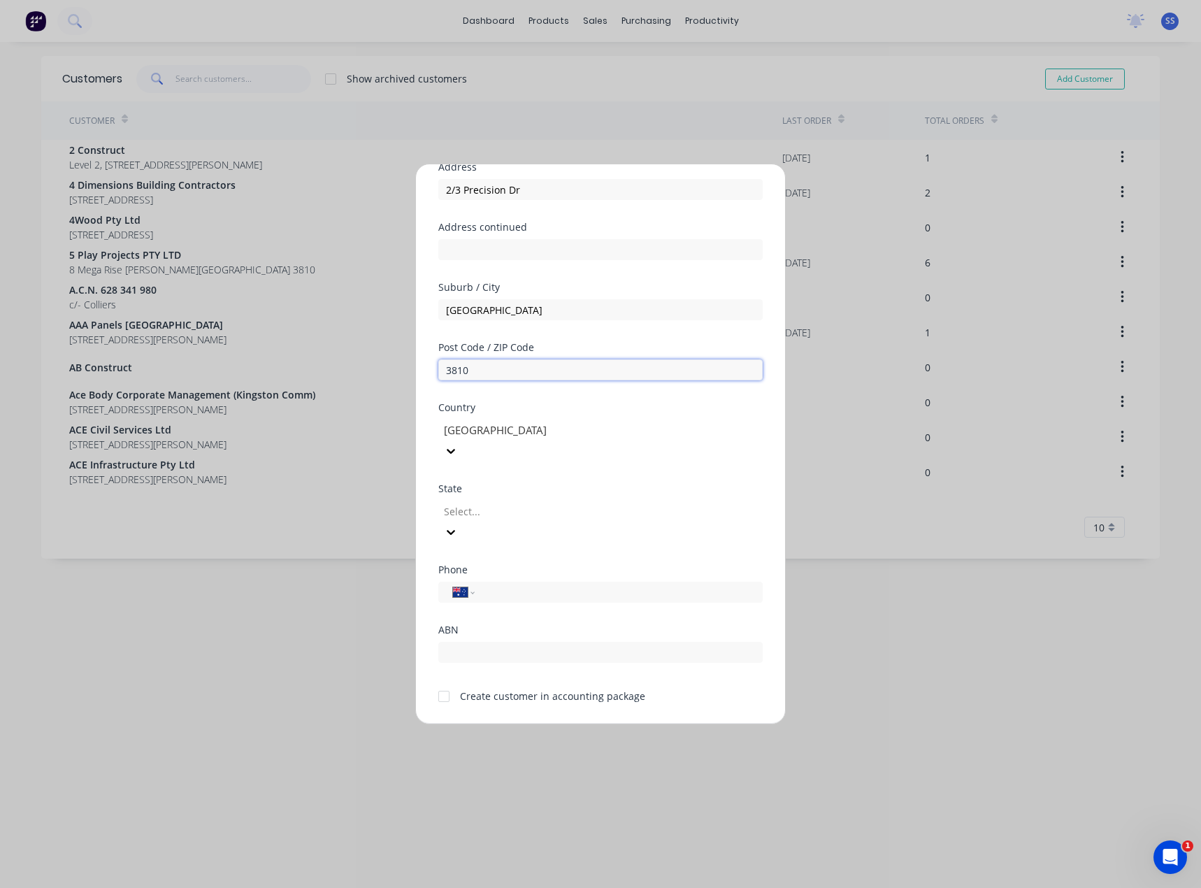
scroll to position [123, 0]
type input "3810"
click at [644, 500] on div at bounding box center [542, 508] width 201 height 17
click at [559, 582] on input "tel" at bounding box center [615, 590] width 263 height 16
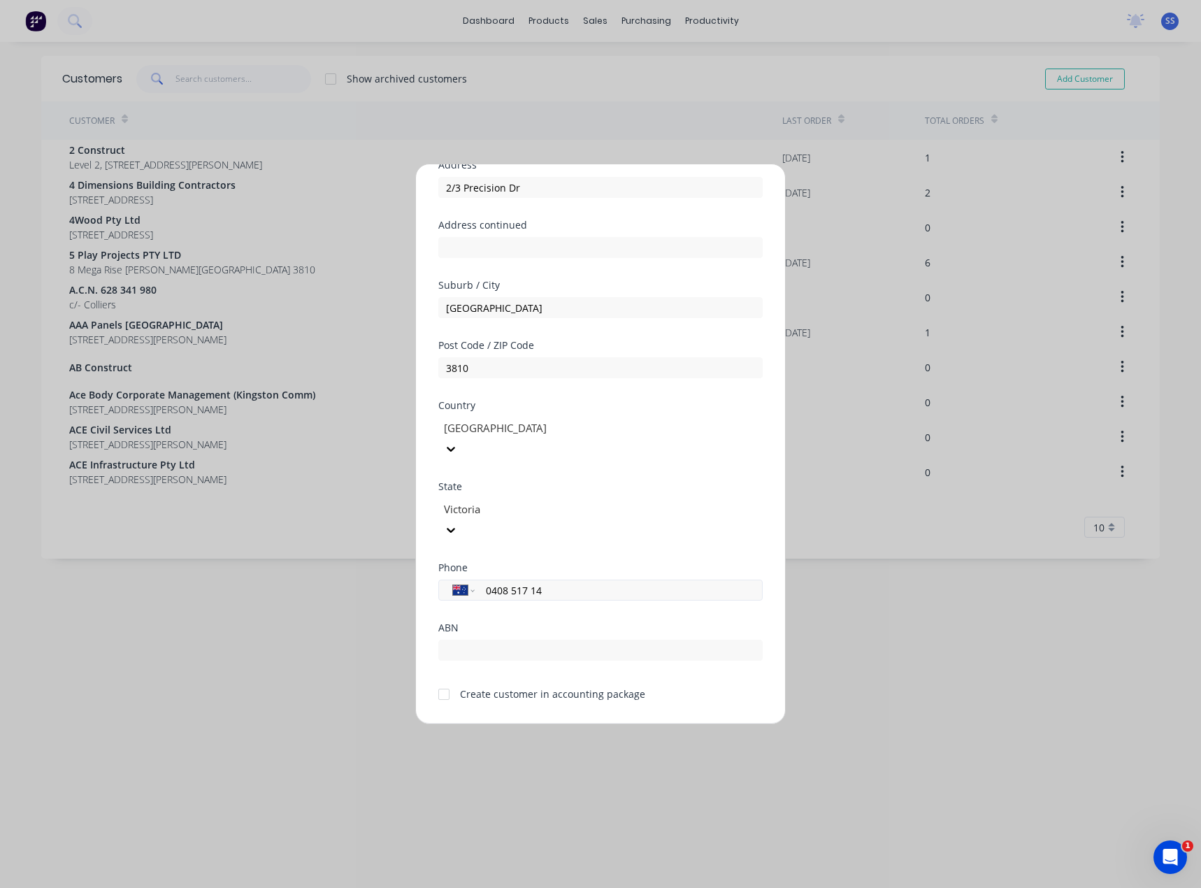
type input "0408 517 144"
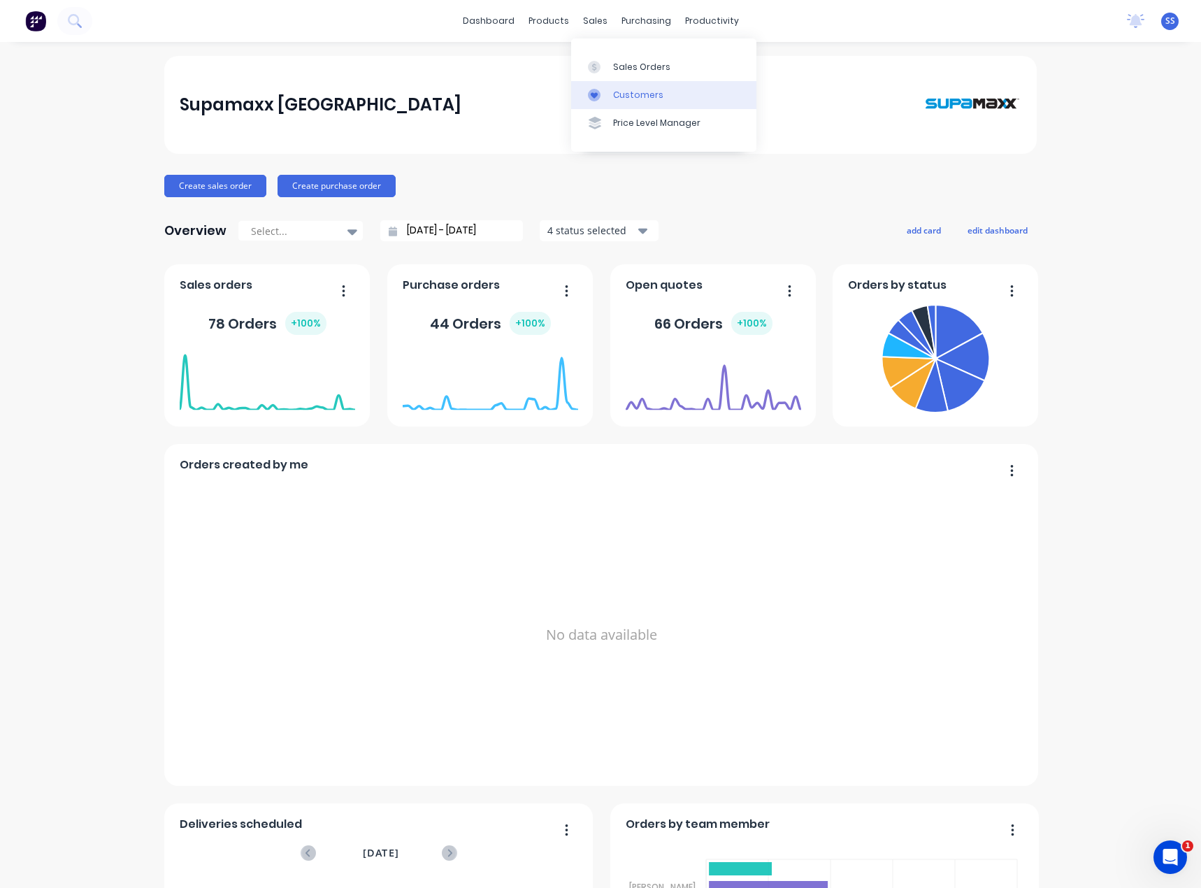
click at [606, 97] on div at bounding box center [598, 95] width 21 height 13
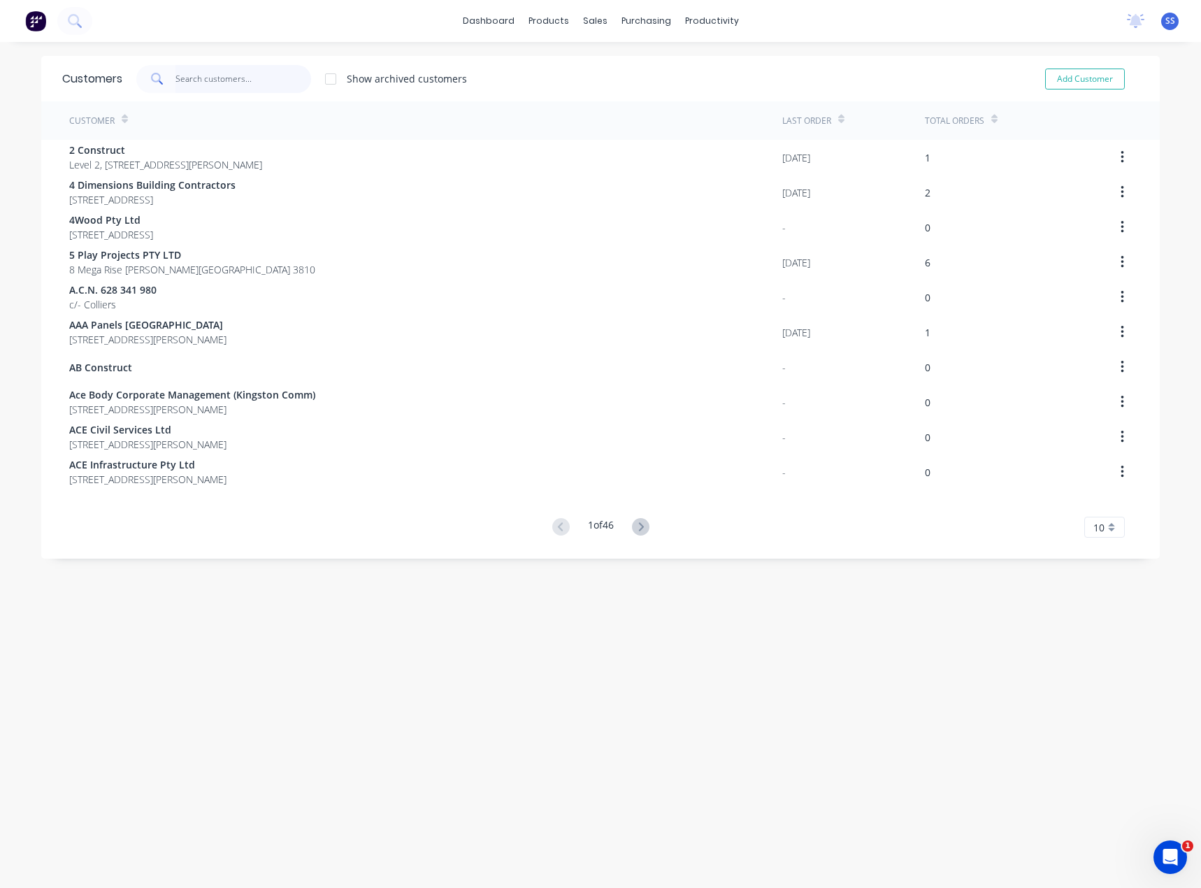
click at [184, 79] on input "text" at bounding box center [243, 79] width 136 height 28
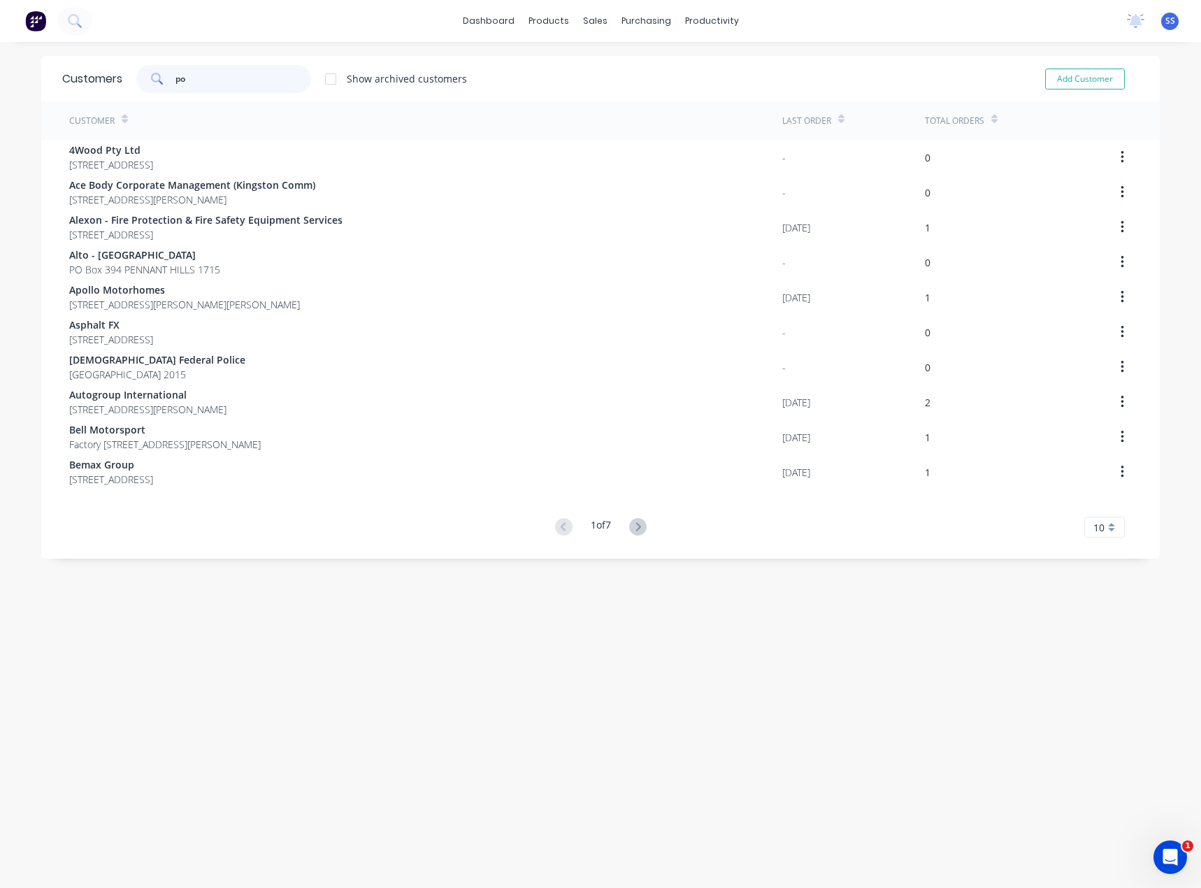
type input "p"
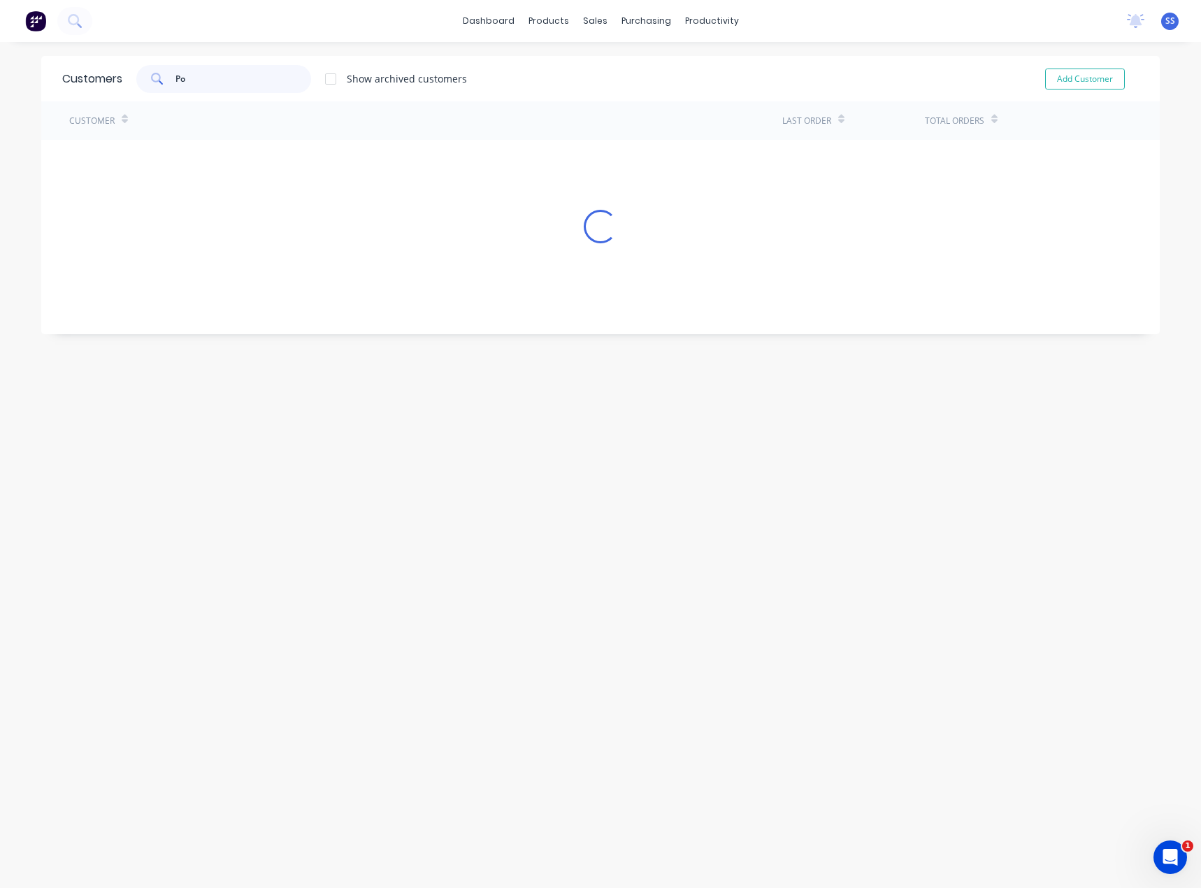
type input "P"
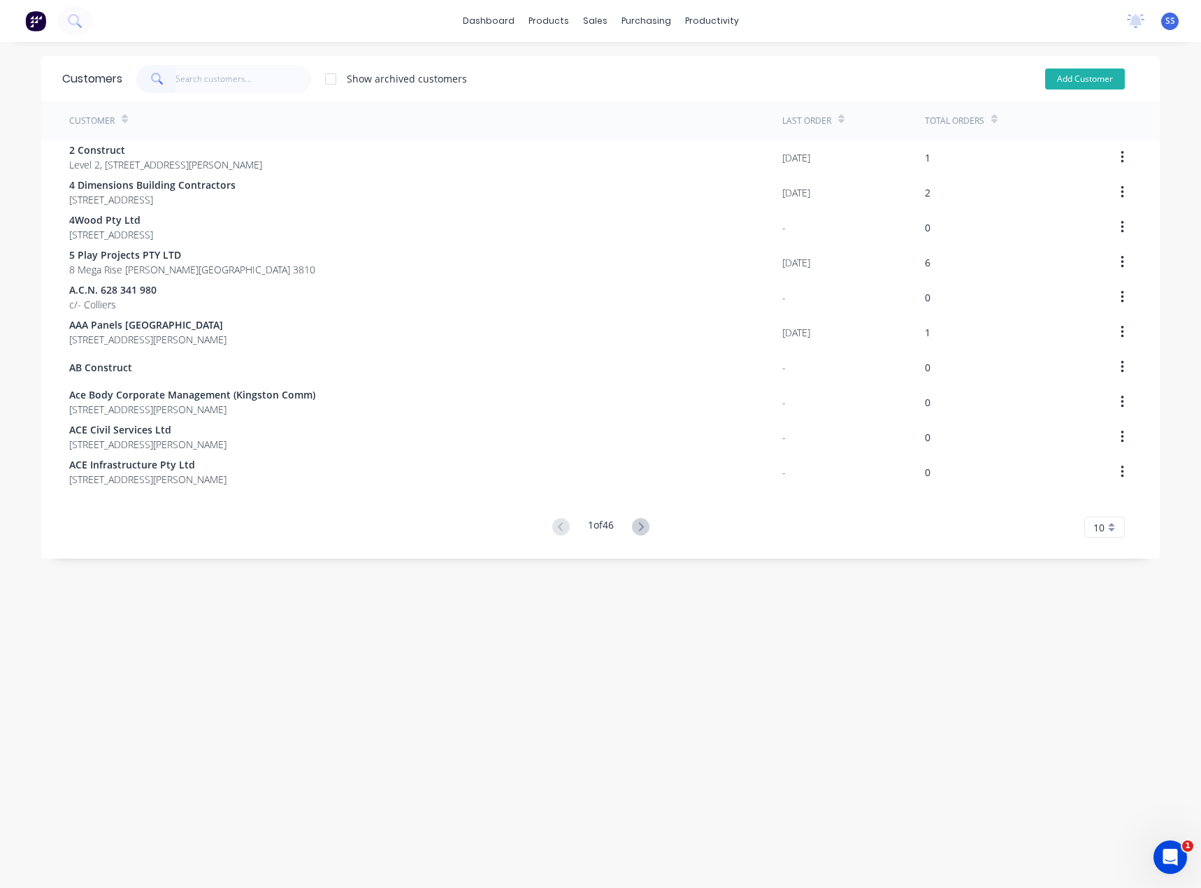
click at [1058, 71] on button "Add Customer" at bounding box center [1085, 78] width 80 height 21
select select "AU"
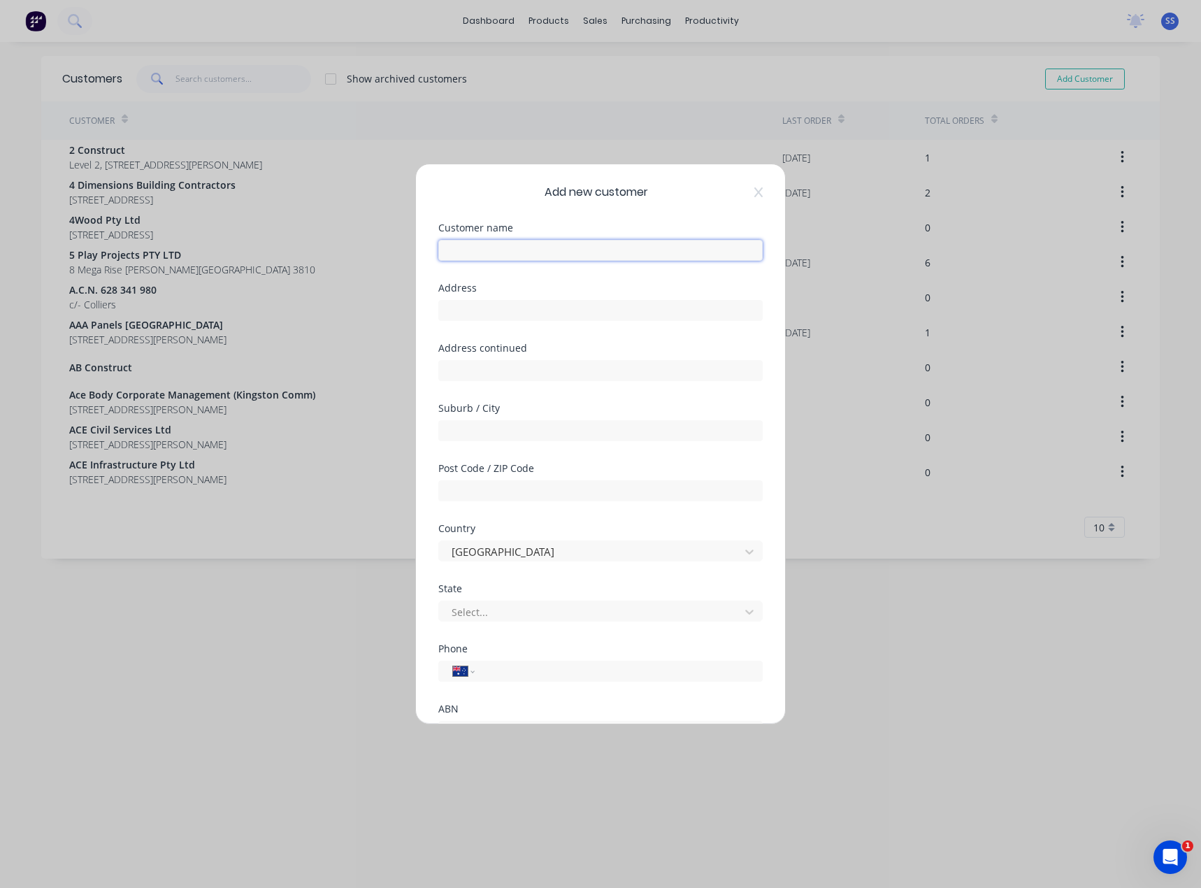
click at [605, 241] on input "text" at bounding box center [600, 250] width 324 height 21
type input "Positive Electrics"
type input "2/3 Precision Dr"
type input "s"
type input "[GEOGRAPHIC_DATA]"
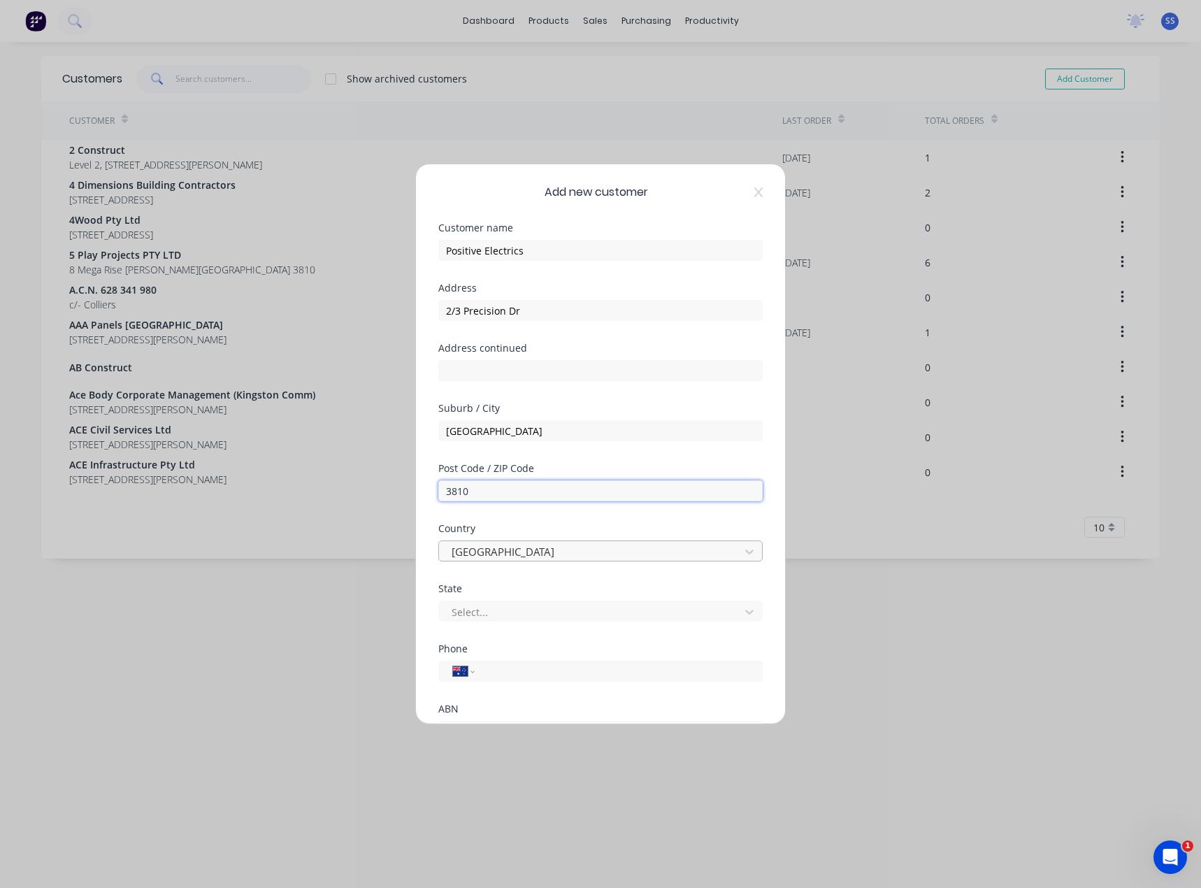
type input "3810"
click at [550, 551] on div at bounding box center [591, 551] width 282 height 17
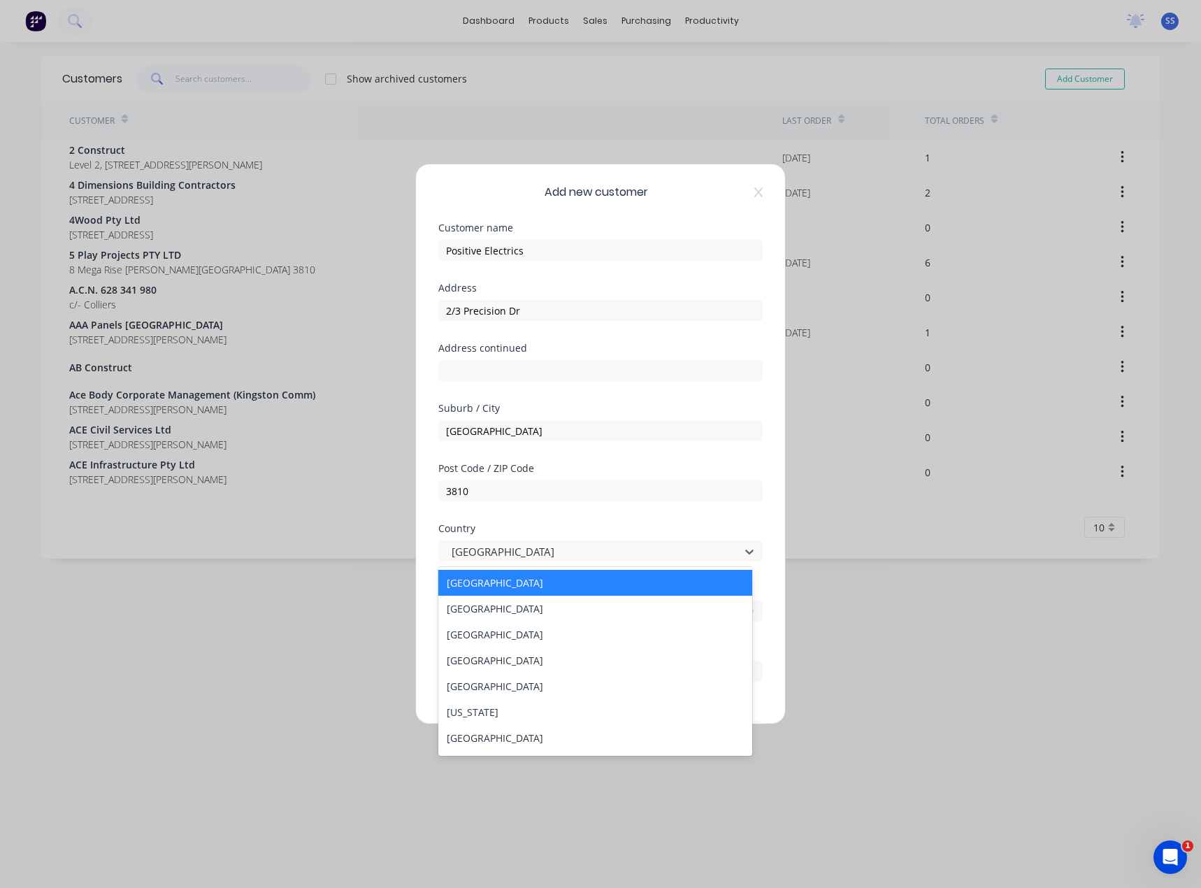
click at [600, 515] on div "Post Code / ZIP Code 3810" at bounding box center [600, 493] width 324 height 60
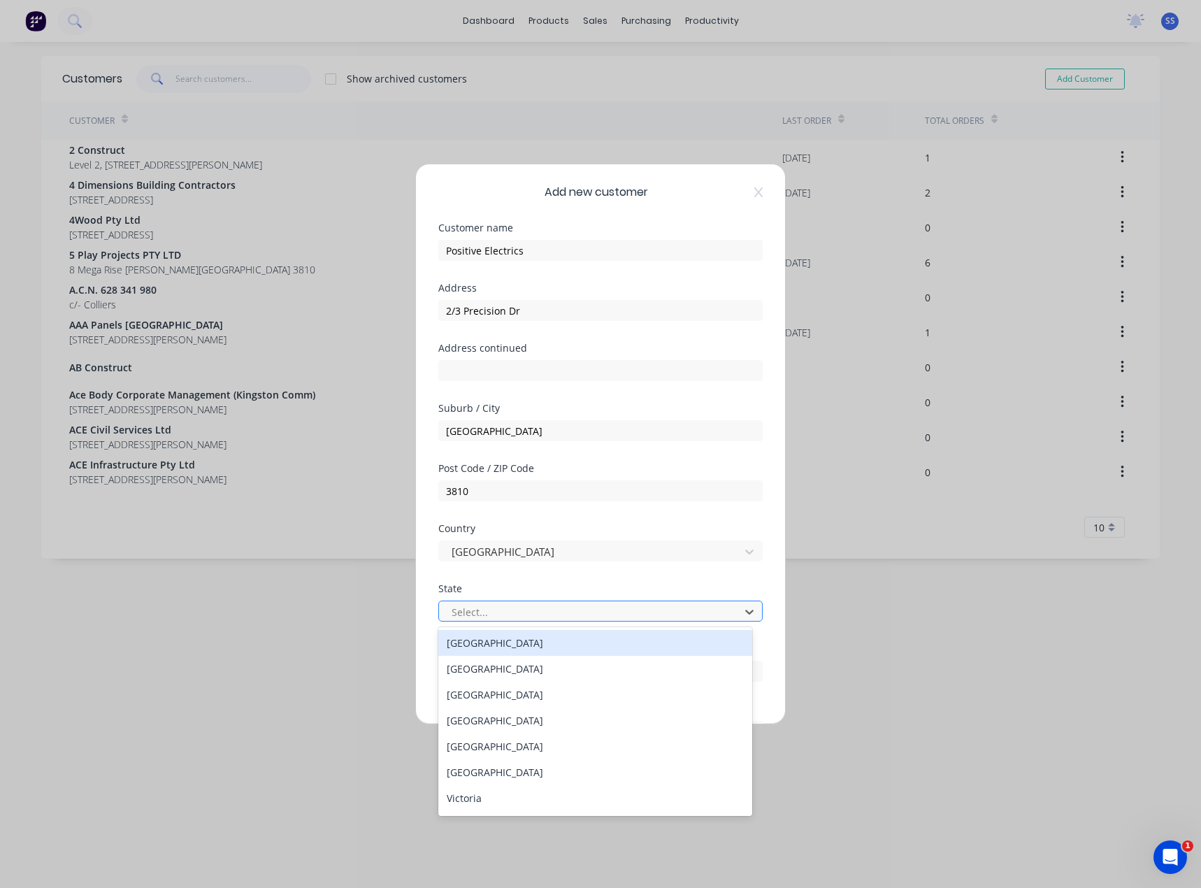
click at [509, 609] on div at bounding box center [591, 611] width 282 height 17
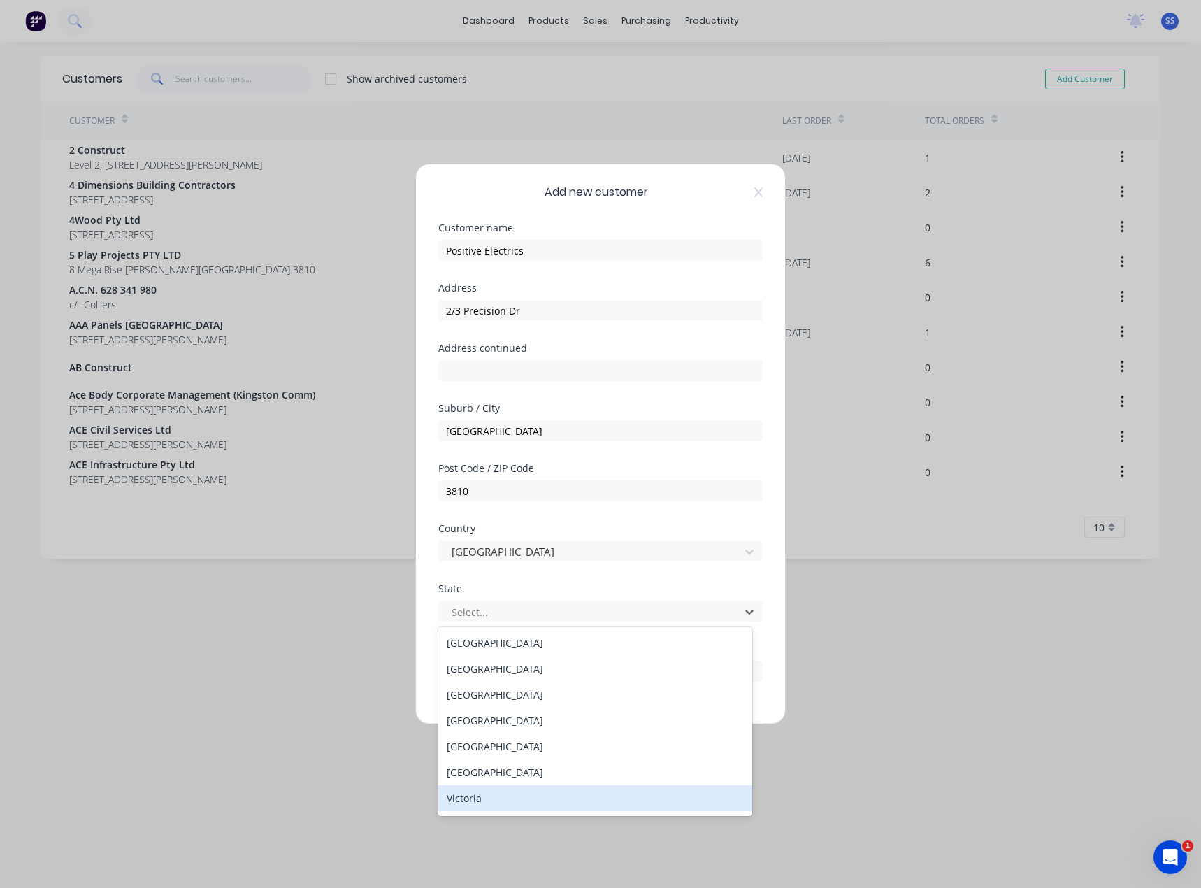
click at [496, 794] on div "Victoria" at bounding box center [595, 798] width 314 height 26
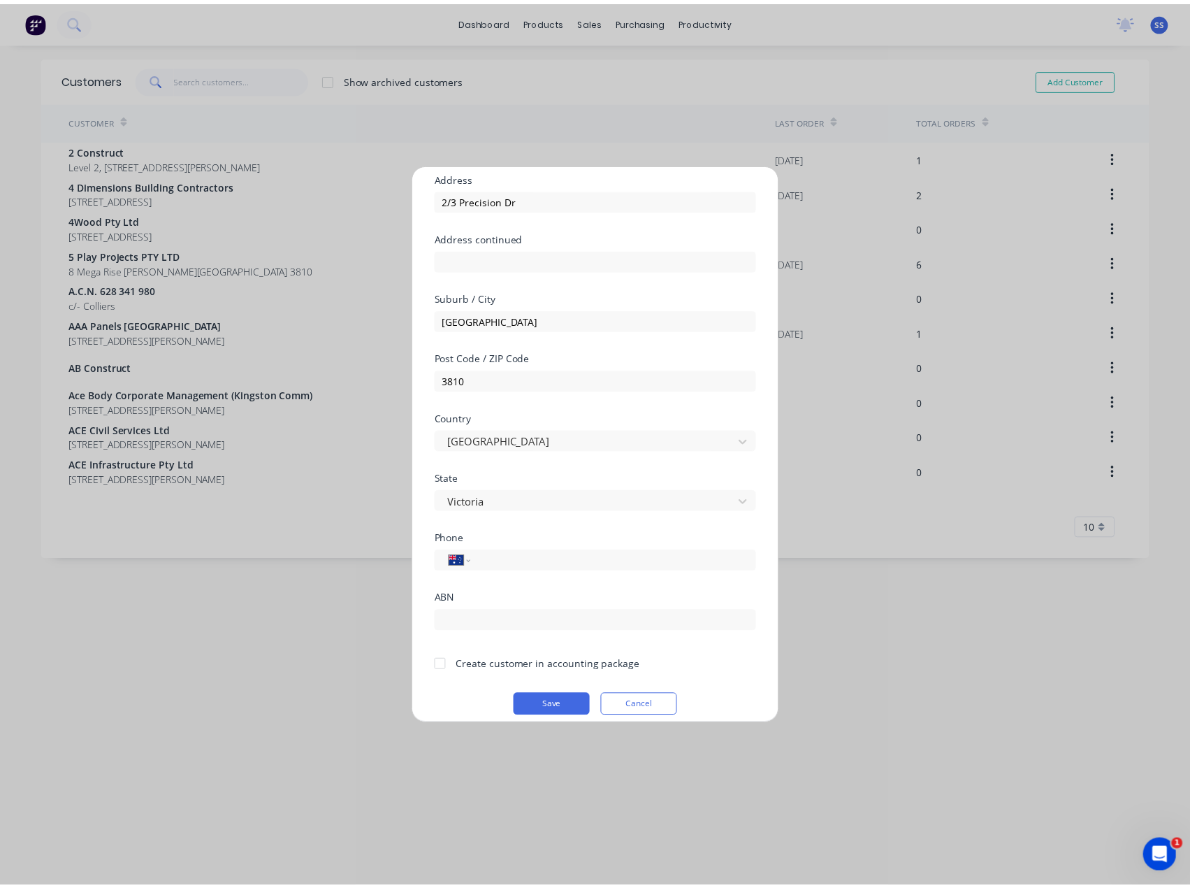
scroll to position [123, 0]
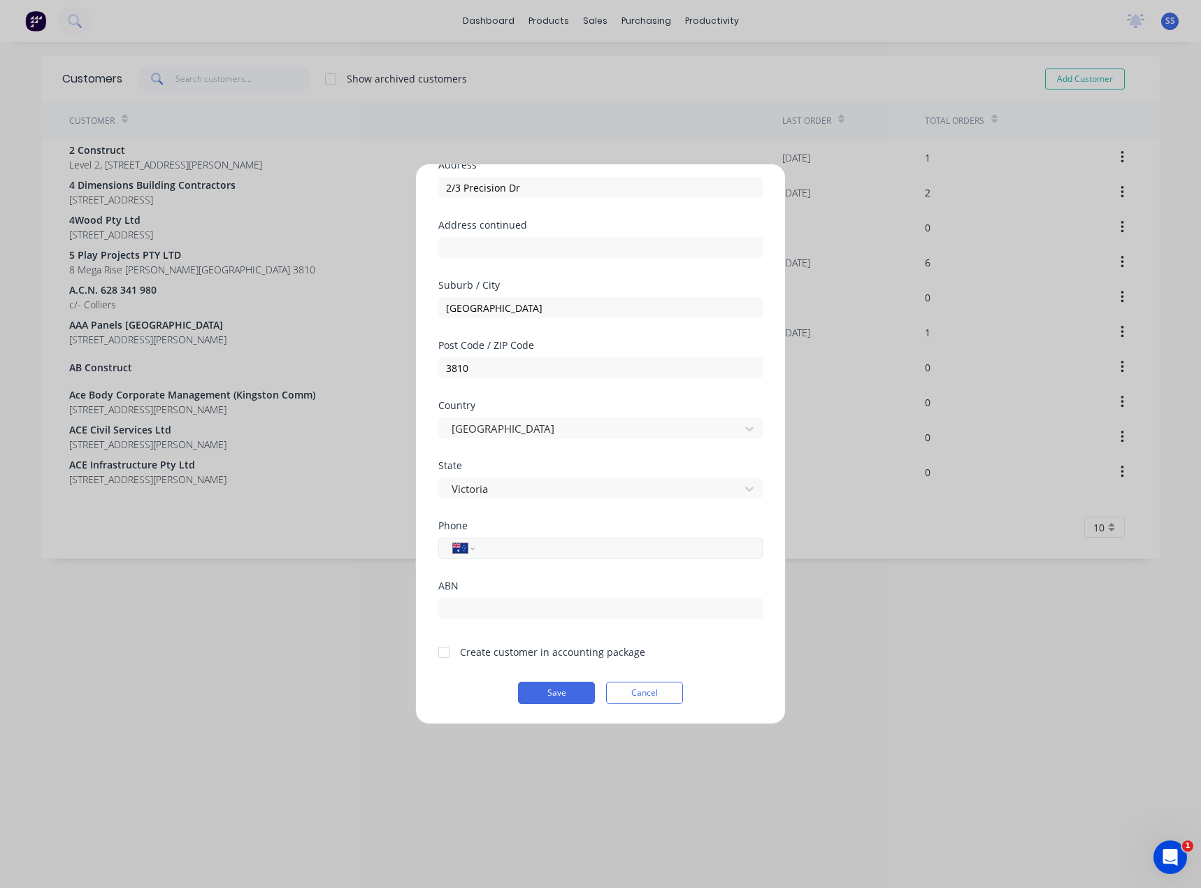
click at [529, 542] on input "tel" at bounding box center [615, 548] width 263 height 16
type input "0419 158 796"
click at [512, 570] on div "Phone International [GEOGRAPHIC_DATA] [GEOGRAPHIC_DATA] [GEOGRAPHIC_DATA] [GEOG…" at bounding box center [600, 551] width 324 height 60
click at [502, 611] on input "text" at bounding box center [600, 608] width 324 height 21
paste input "44118175723"
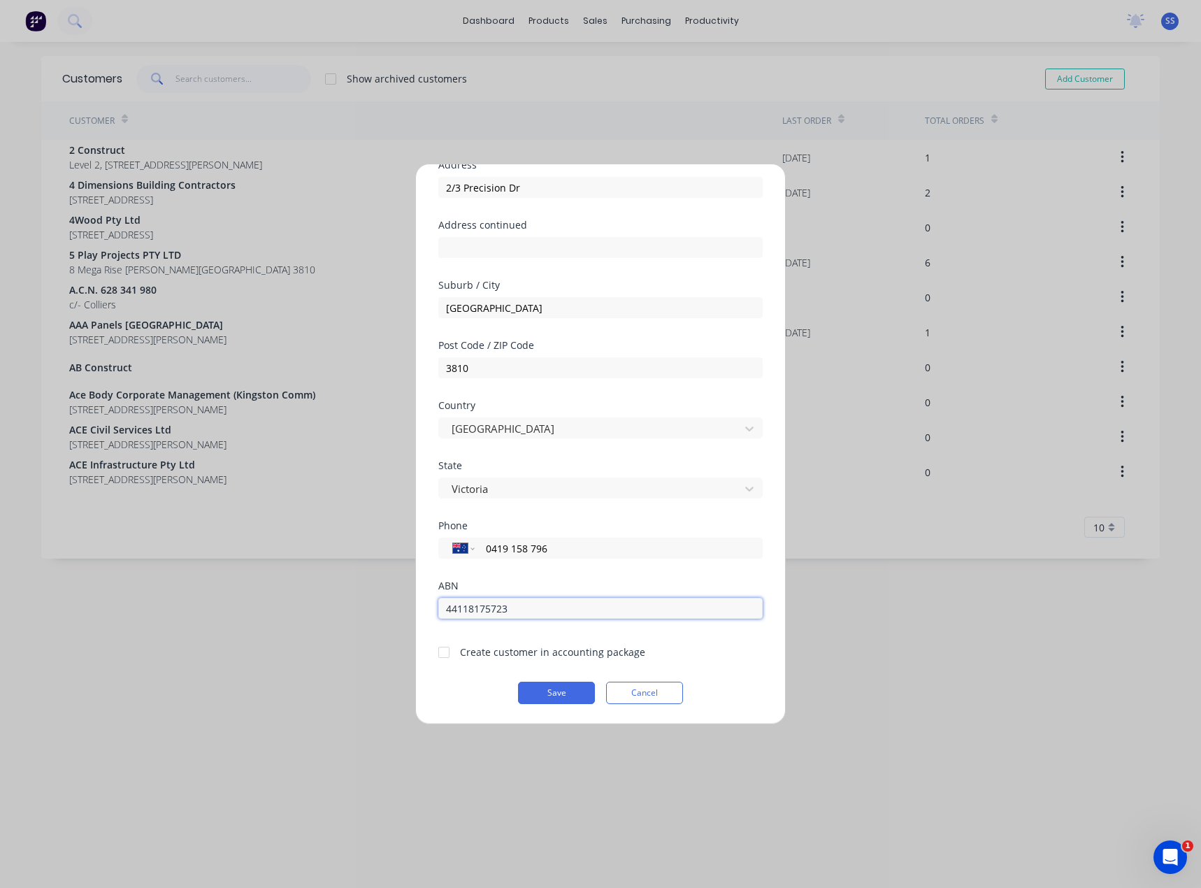
type input "44118175723"
click at [449, 650] on div at bounding box center [444, 652] width 28 height 28
click at [545, 685] on button "Save" at bounding box center [556, 692] width 77 height 22
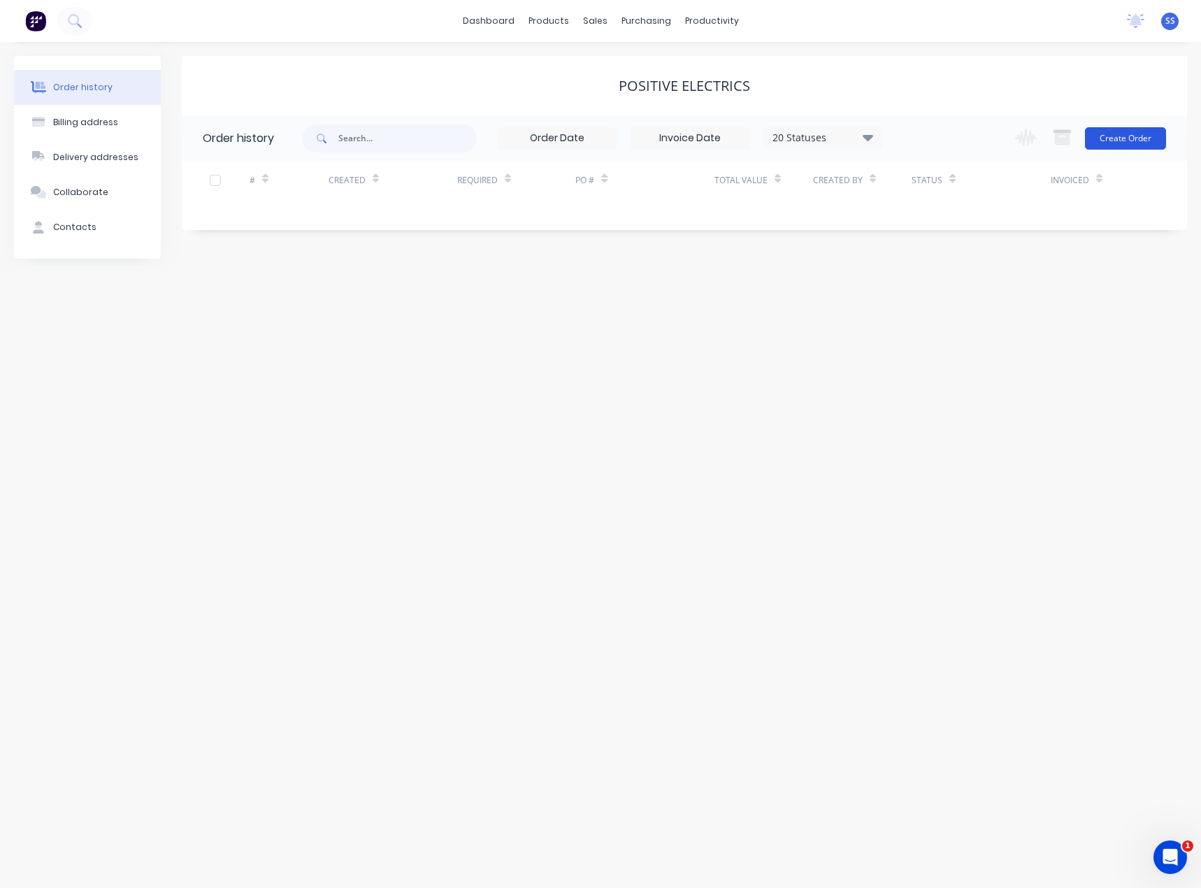
click at [1122, 135] on button "Create Order" at bounding box center [1125, 138] width 81 height 22
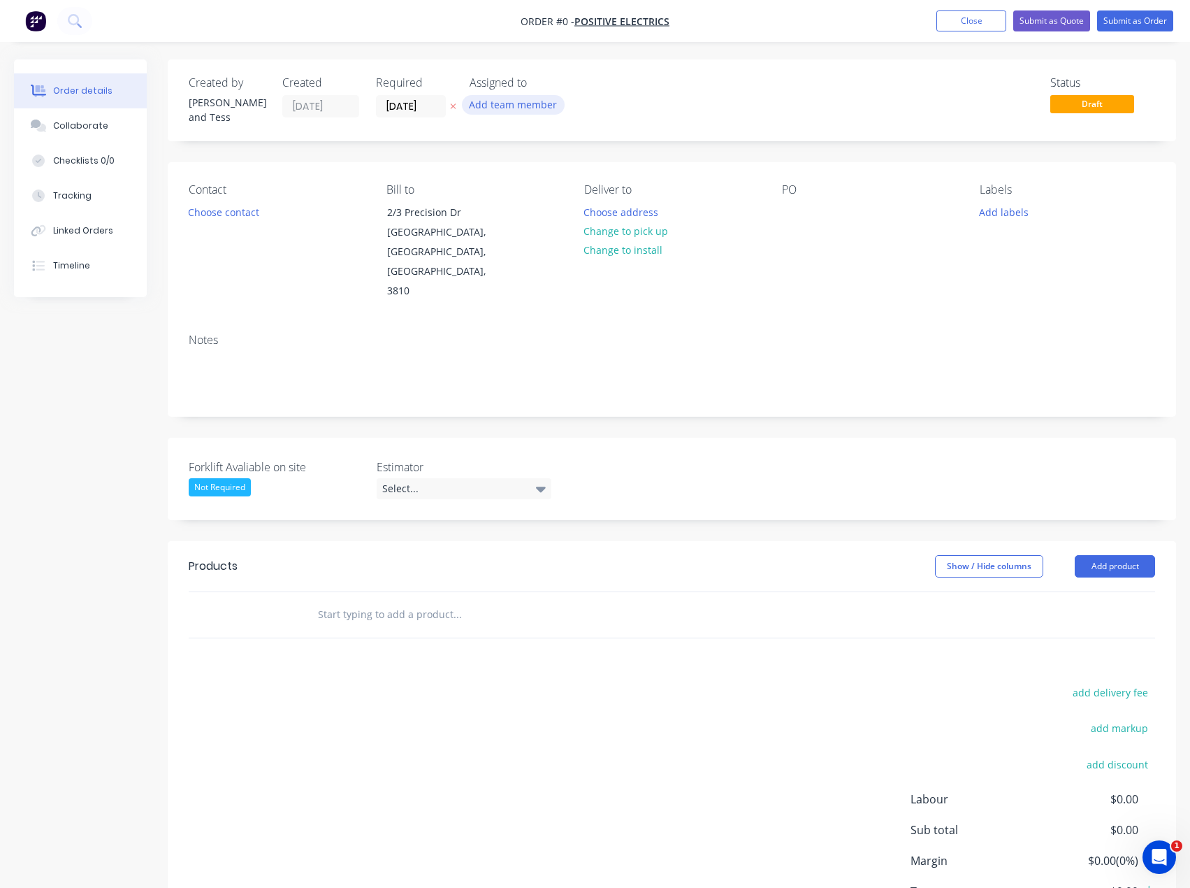
click at [495, 107] on button "Add team member" at bounding box center [513, 104] width 103 height 19
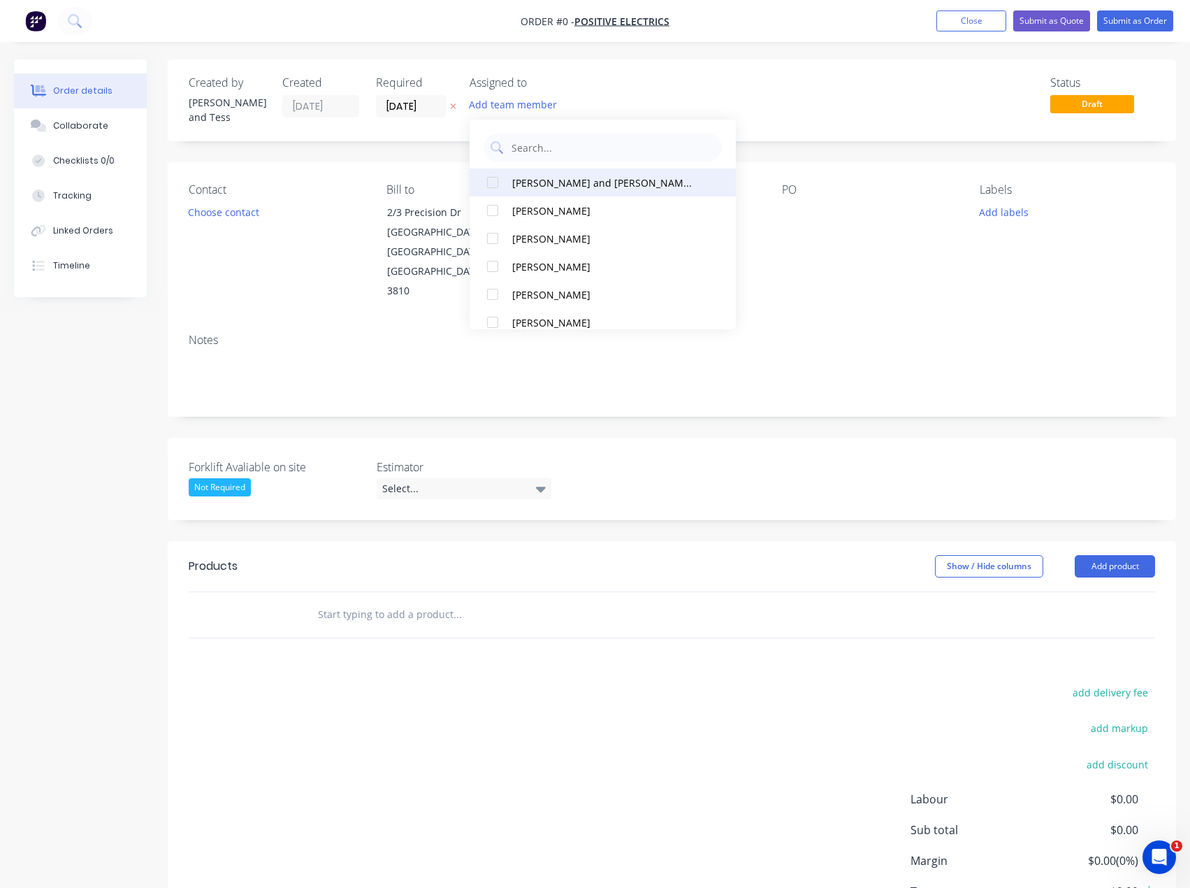
click at [593, 186] on div "[PERSON_NAME] and [PERSON_NAME] (You)" at bounding box center [604, 182] width 185 height 15
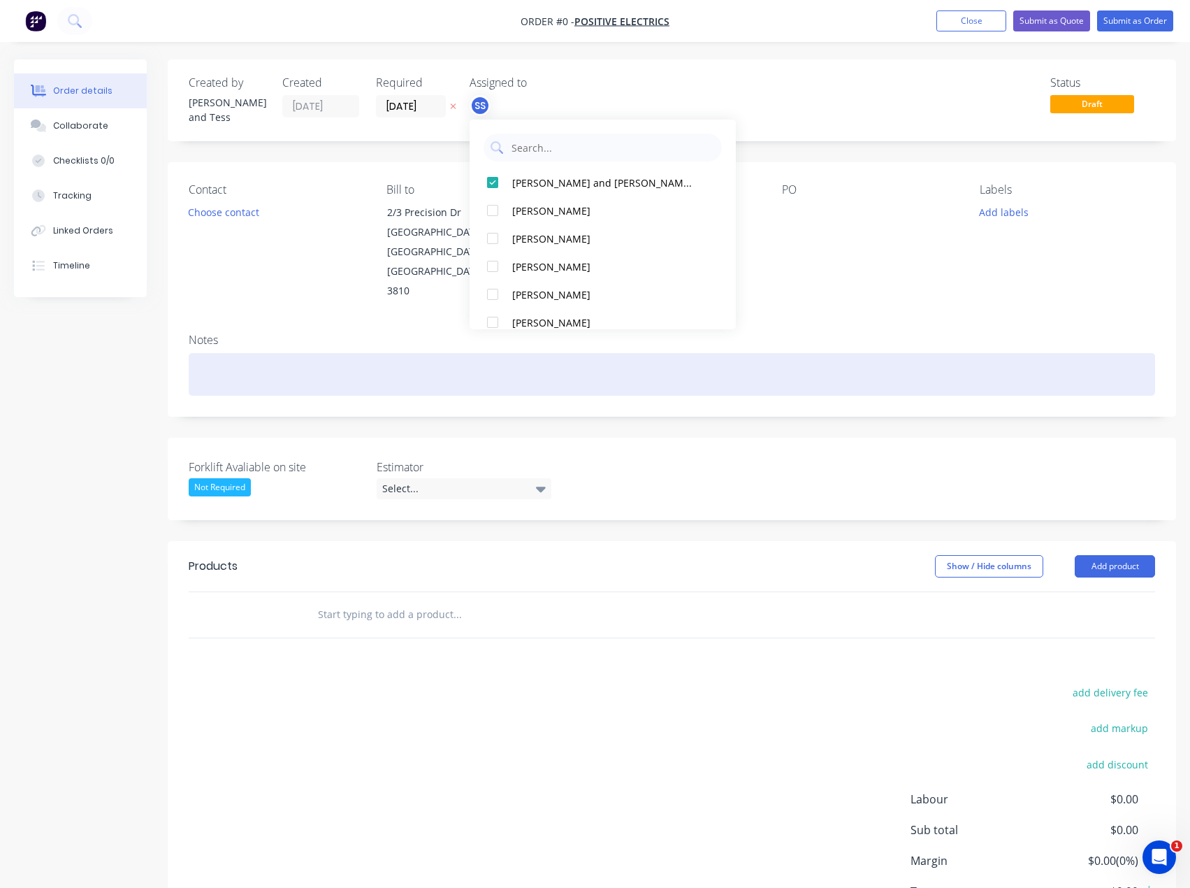
click at [729, 344] on div "Order details Collaborate Checklists 0/0 Tracking Linked Orders Timeline Order …" at bounding box center [595, 526] width 1190 height 935
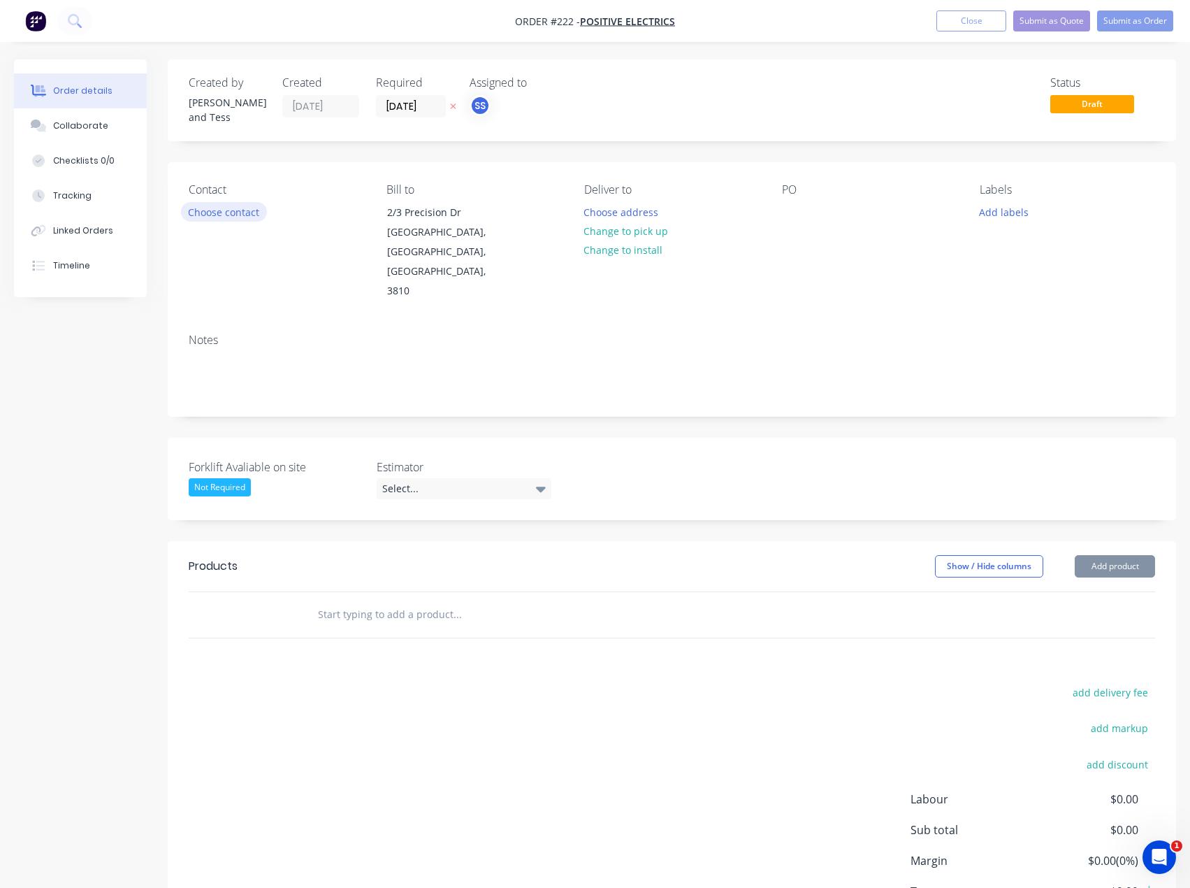
click at [232, 205] on button "Choose contact" at bounding box center [224, 211] width 86 height 19
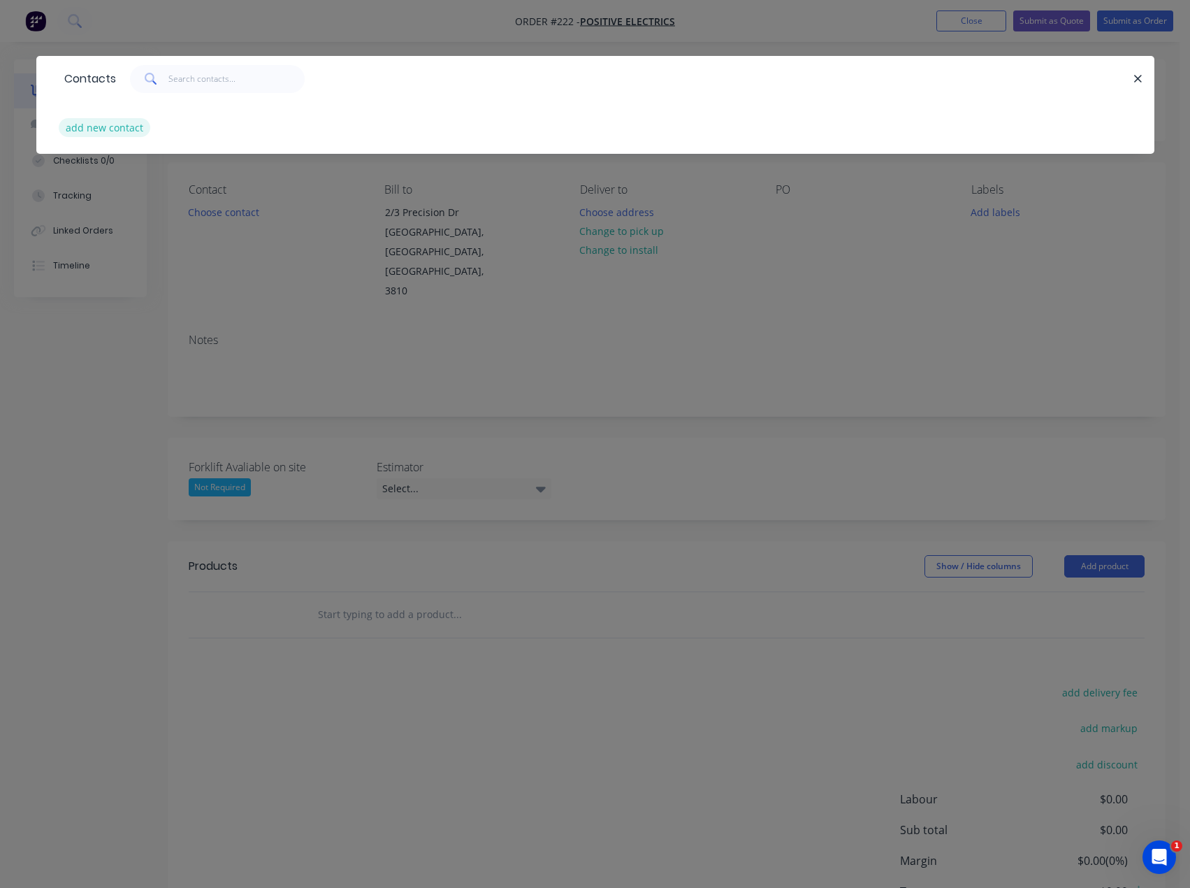
click at [108, 120] on button "add new contact" at bounding box center [105, 127] width 92 height 19
select select "AU"
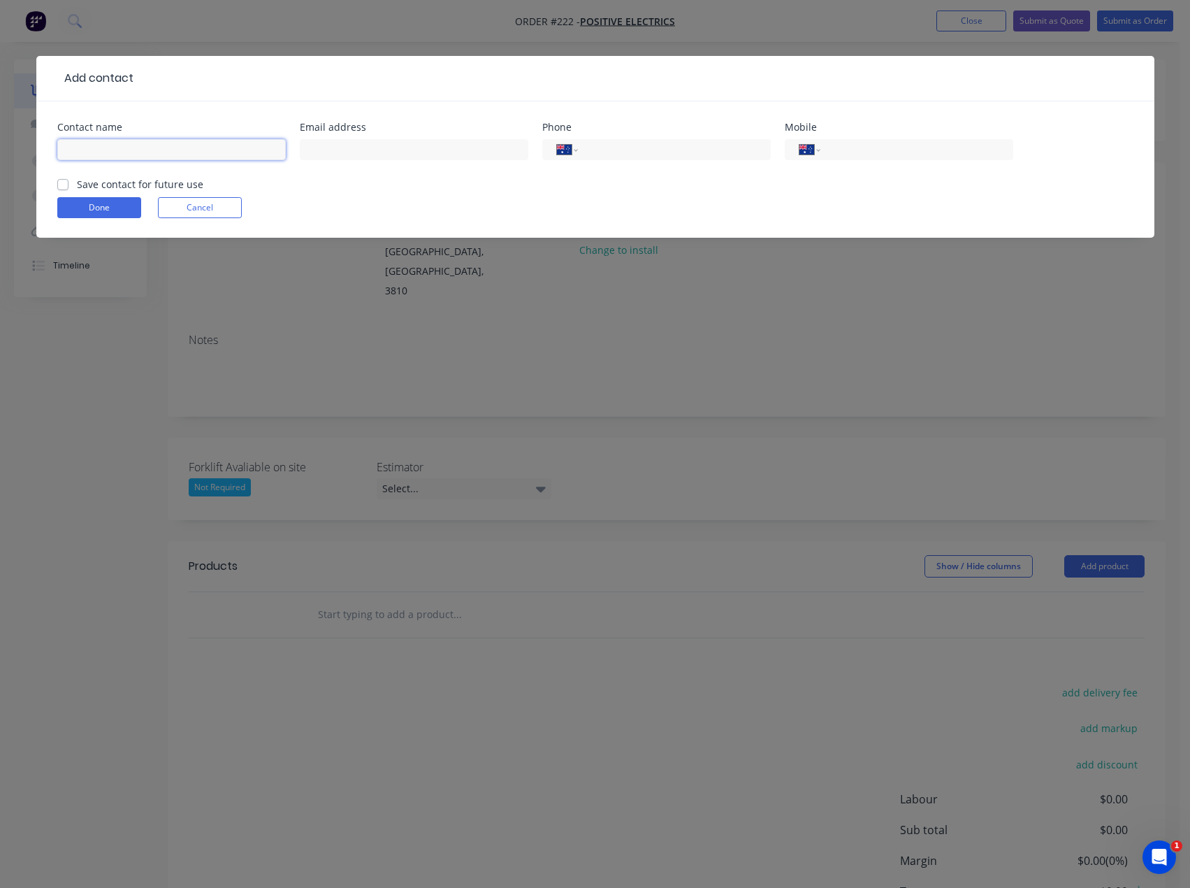
click at [101, 145] on input "text" at bounding box center [171, 149] width 229 height 21
type input "[PERSON_NAME]"
type input "[PERSON_NAME][EMAIL_ADDRESS][DOMAIN_NAME]"
click at [869, 149] on input "tel" at bounding box center [914, 150] width 168 height 16
type input "0408 517 144"
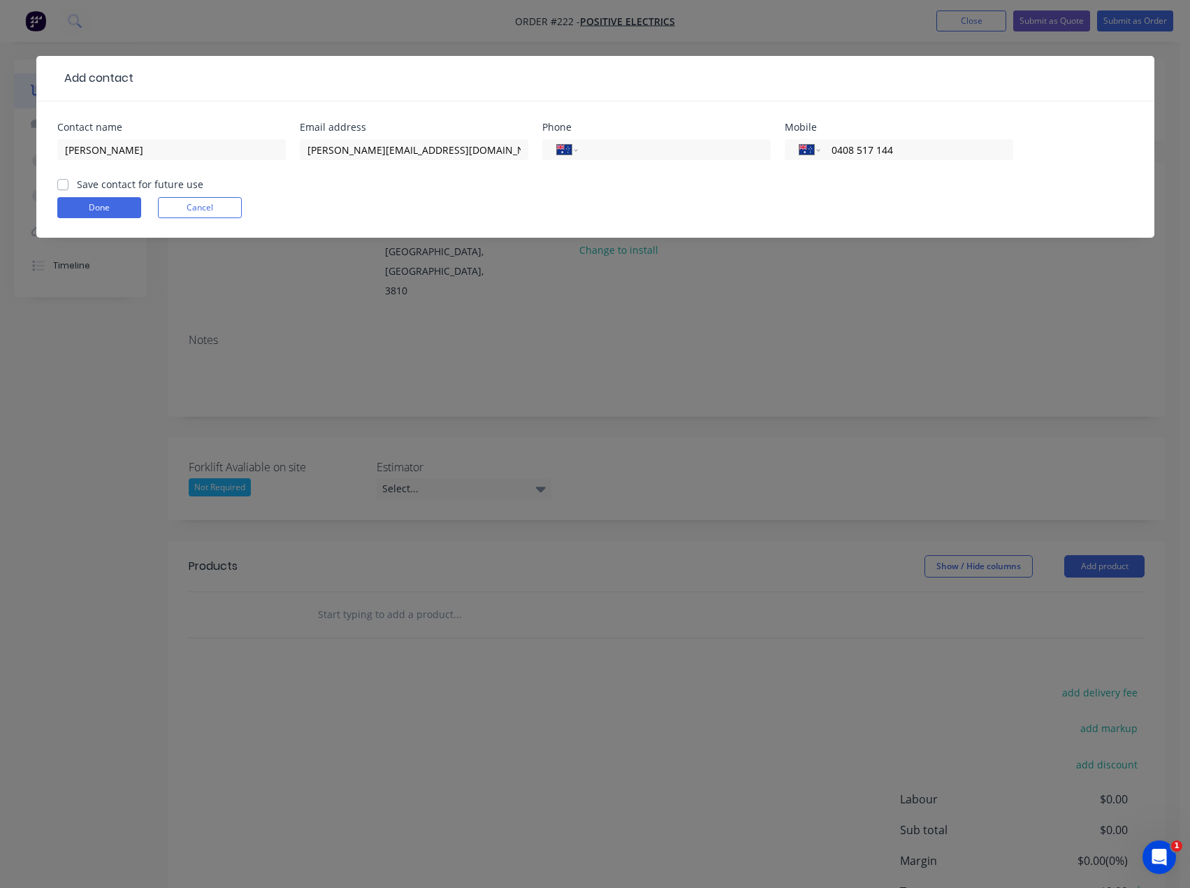
click at [1026, 145] on div "Contact name [PERSON_NAME] Email address [PERSON_NAME][EMAIL_ADDRESS][DOMAIN_NA…" at bounding box center [595, 149] width 1076 height 55
click at [77, 180] on label "Save contact for future use" at bounding box center [140, 184] width 126 height 15
click at [64, 180] on input "Save contact for future use" at bounding box center [62, 183] width 11 height 13
checkbox input "true"
click at [70, 205] on button "Done" at bounding box center [99, 207] width 84 height 21
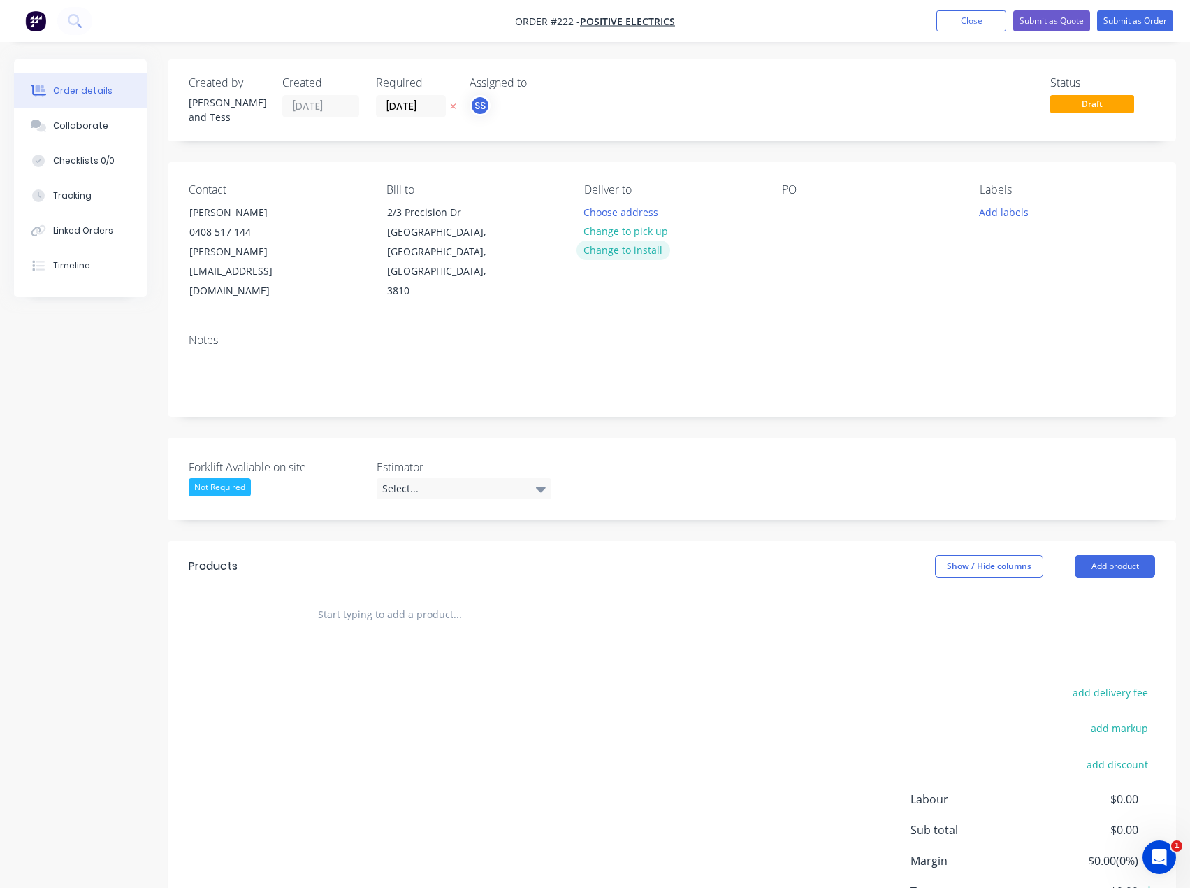
click at [619, 245] on button "Change to install" at bounding box center [624, 249] width 94 height 19
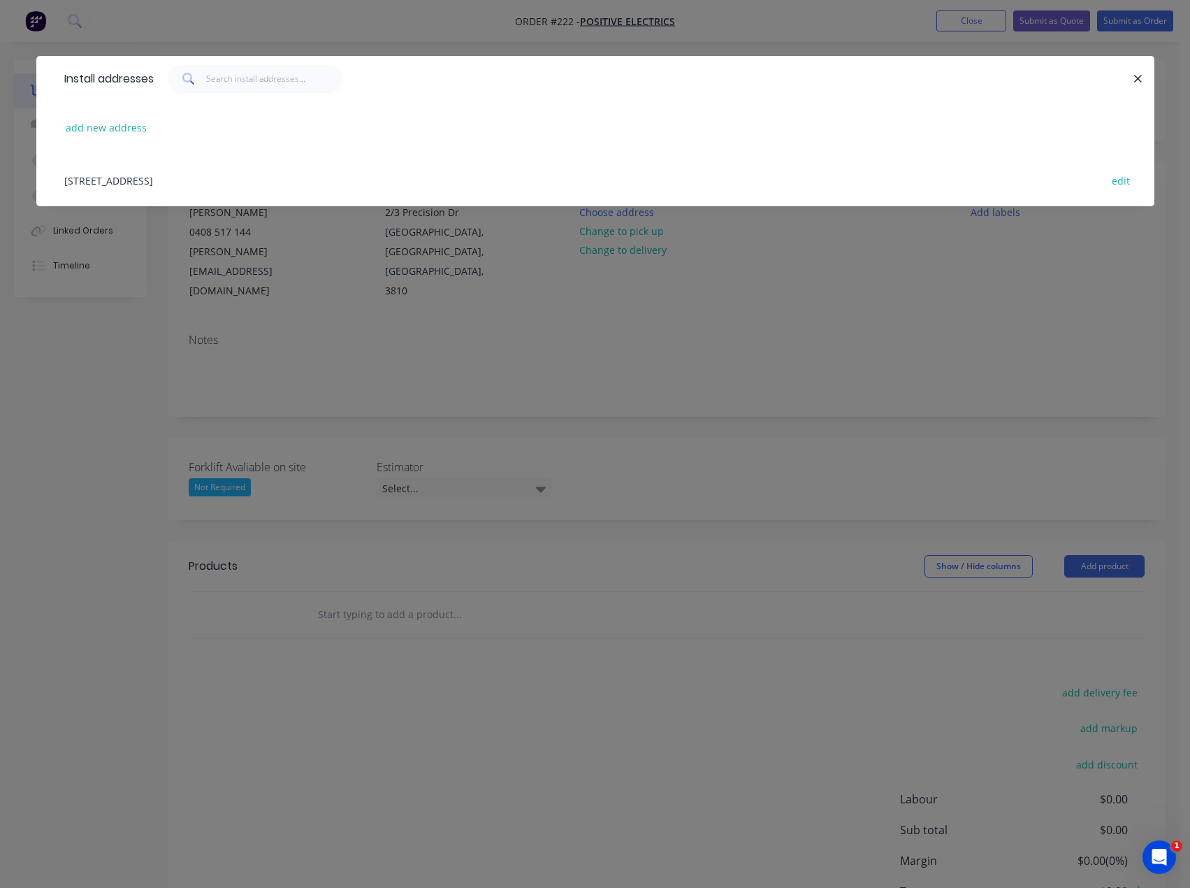
click at [226, 180] on div "[STREET_ADDRESS] edit" at bounding box center [595, 180] width 1076 height 52
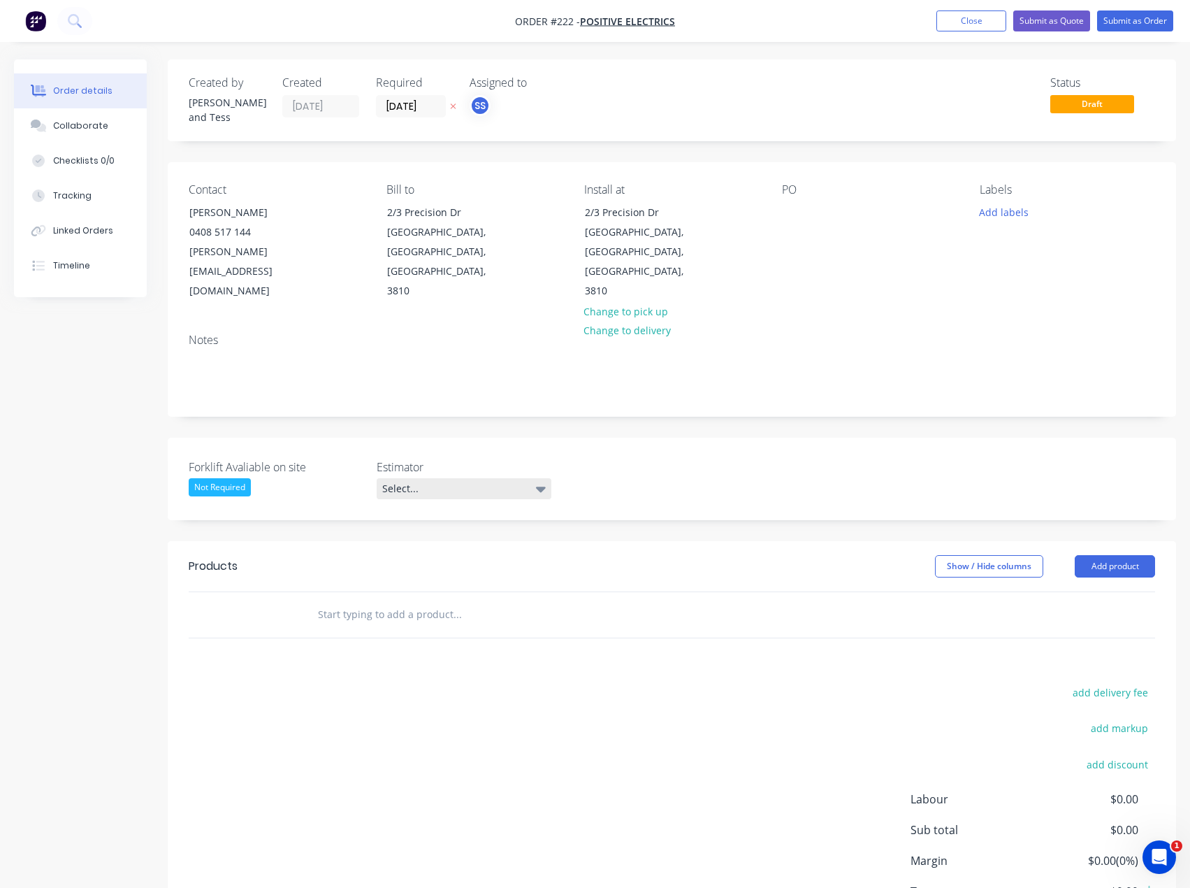
click at [432, 478] on div "Select..." at bounding box center [464, 488] width 175 height 21
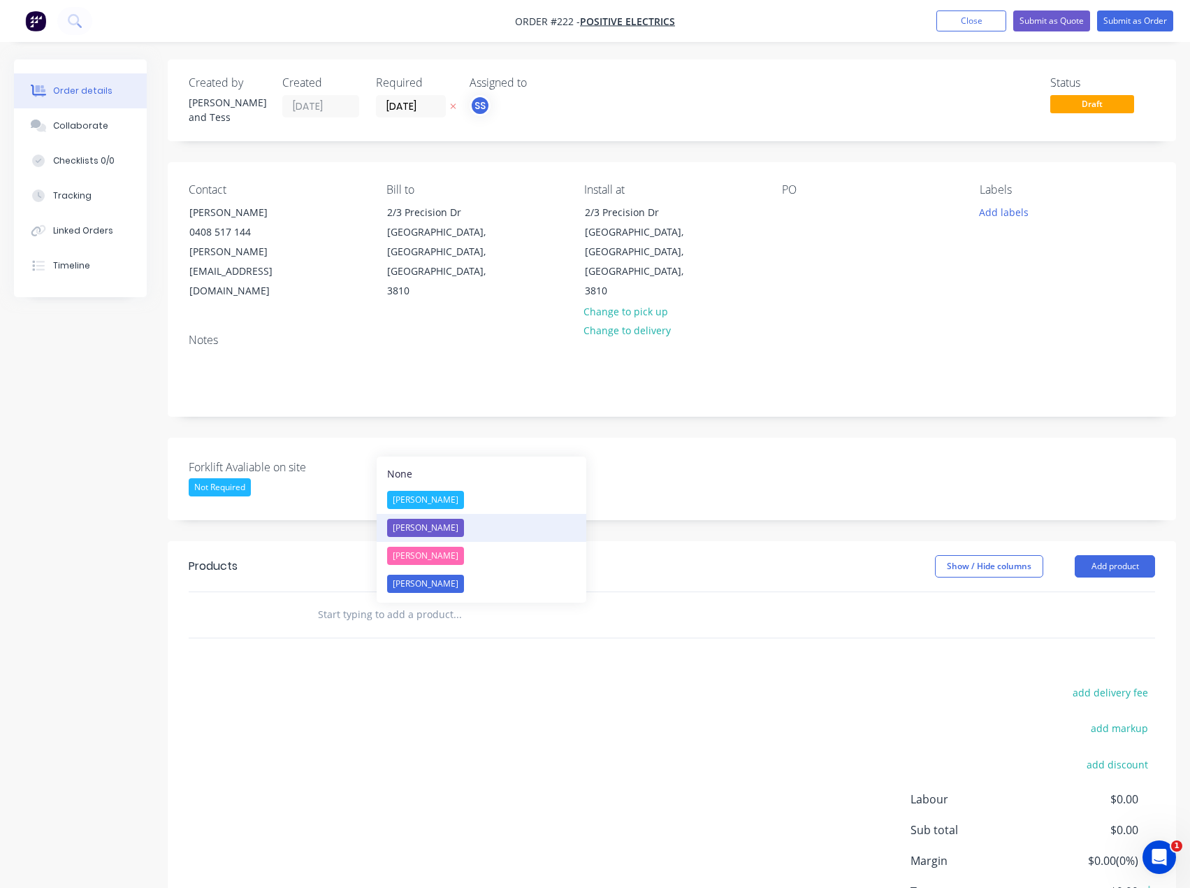
click at [442, 528] on div "[PERSON_NAME]" at bounding box center [425, 528] width 77 height 18
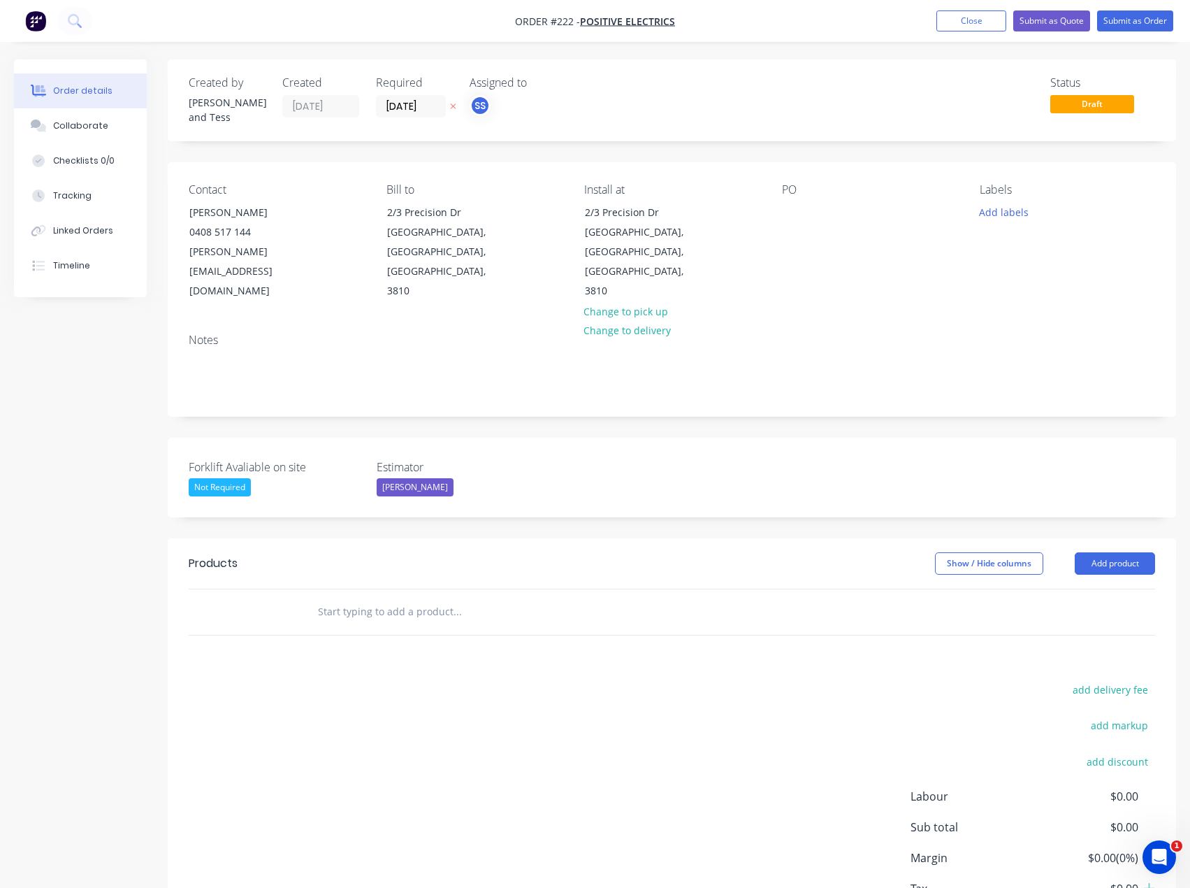
click at [450, 478] on div "[PERSON_NAME]" at bounding box center [464, 487] width 175 height 18
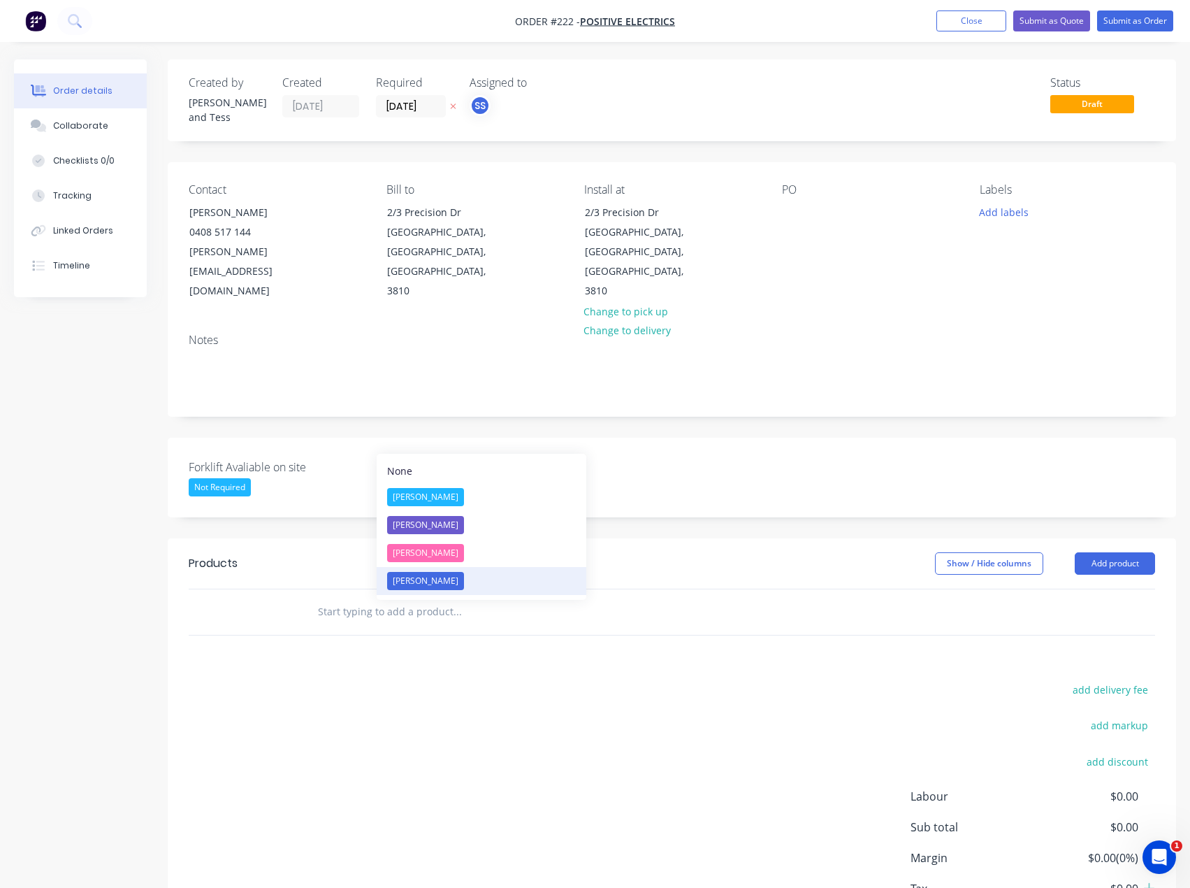
click at [453, 587] on button "[PERSON_NAME]" at bounding box center [482, 581] width 210 height 28
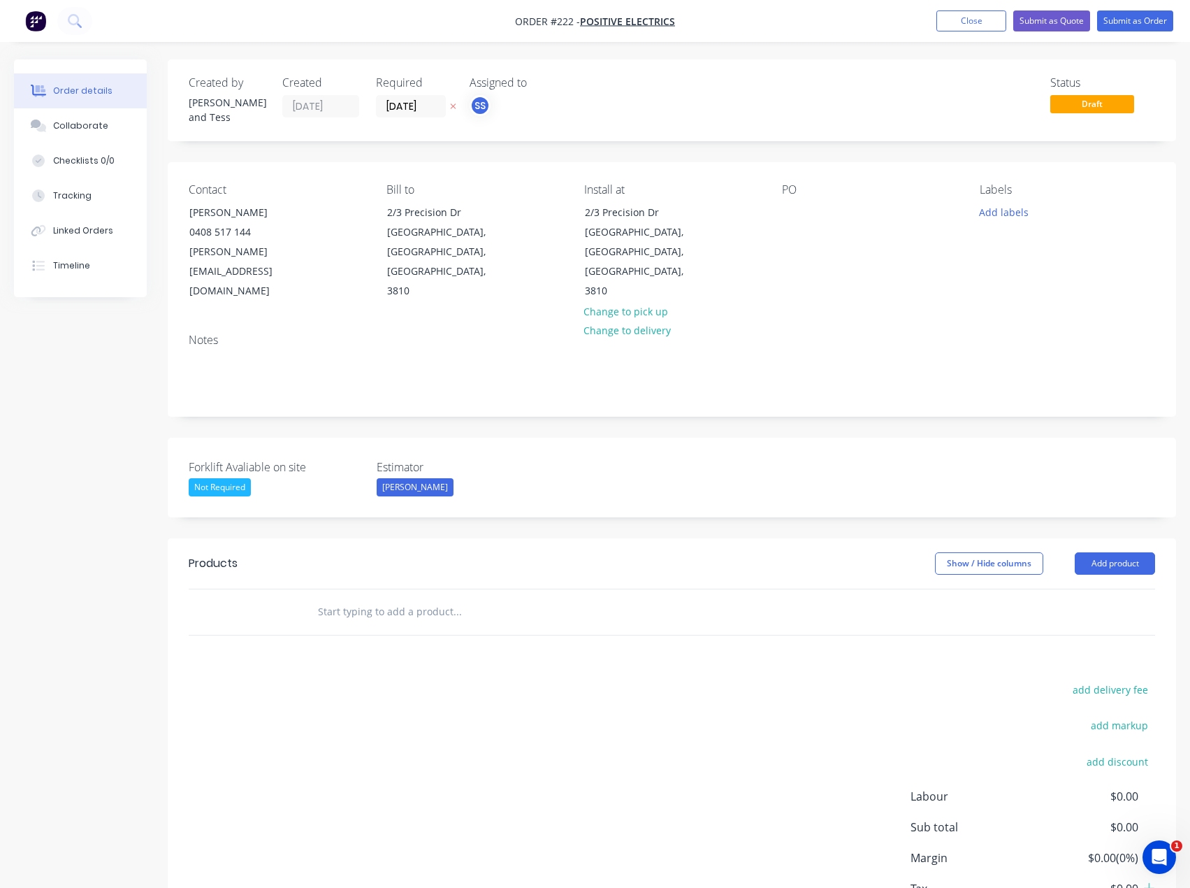
click at [423, 478] on div "[PERSON_NAME]" at bounding box center [415, 487] width 77 height 18
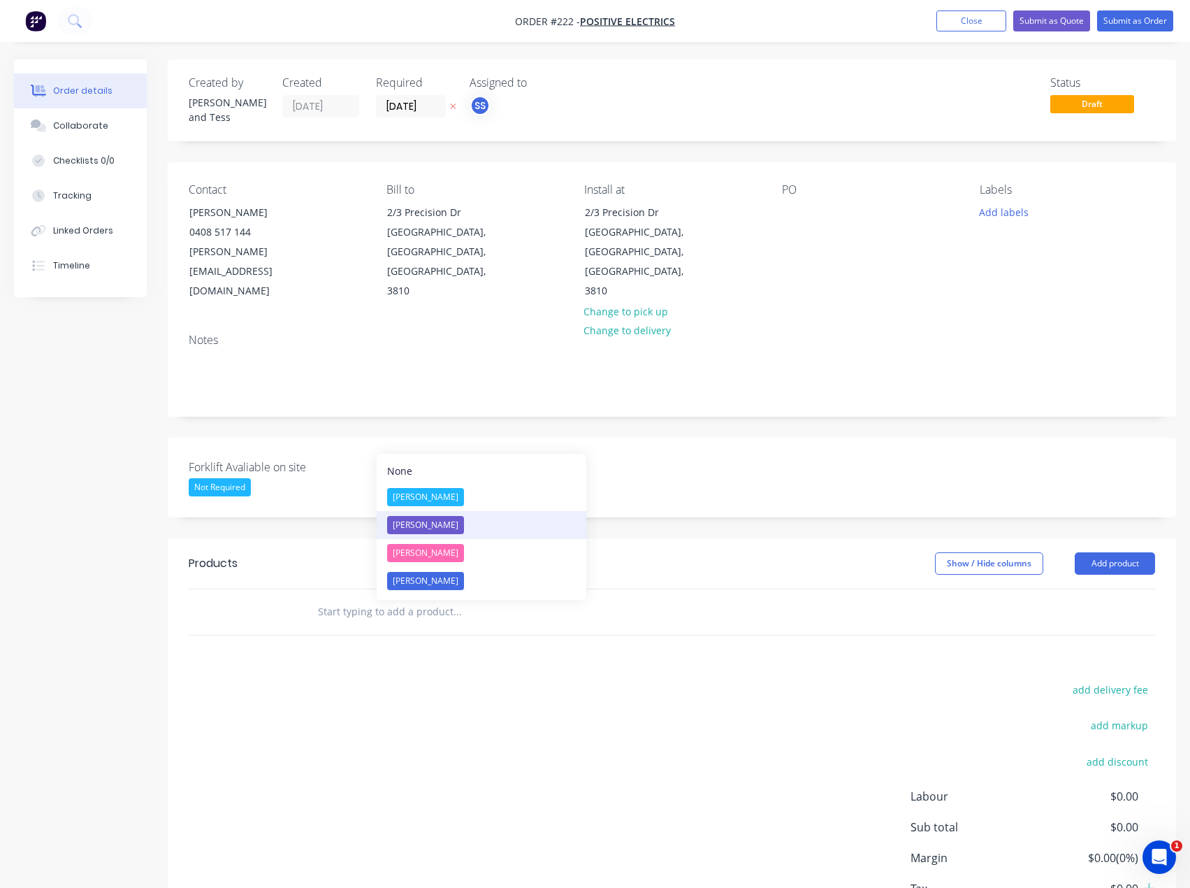
click at [469, 533] on button "[PERSON_NAME]" at bounding box center [482, 525] width 210 height 28
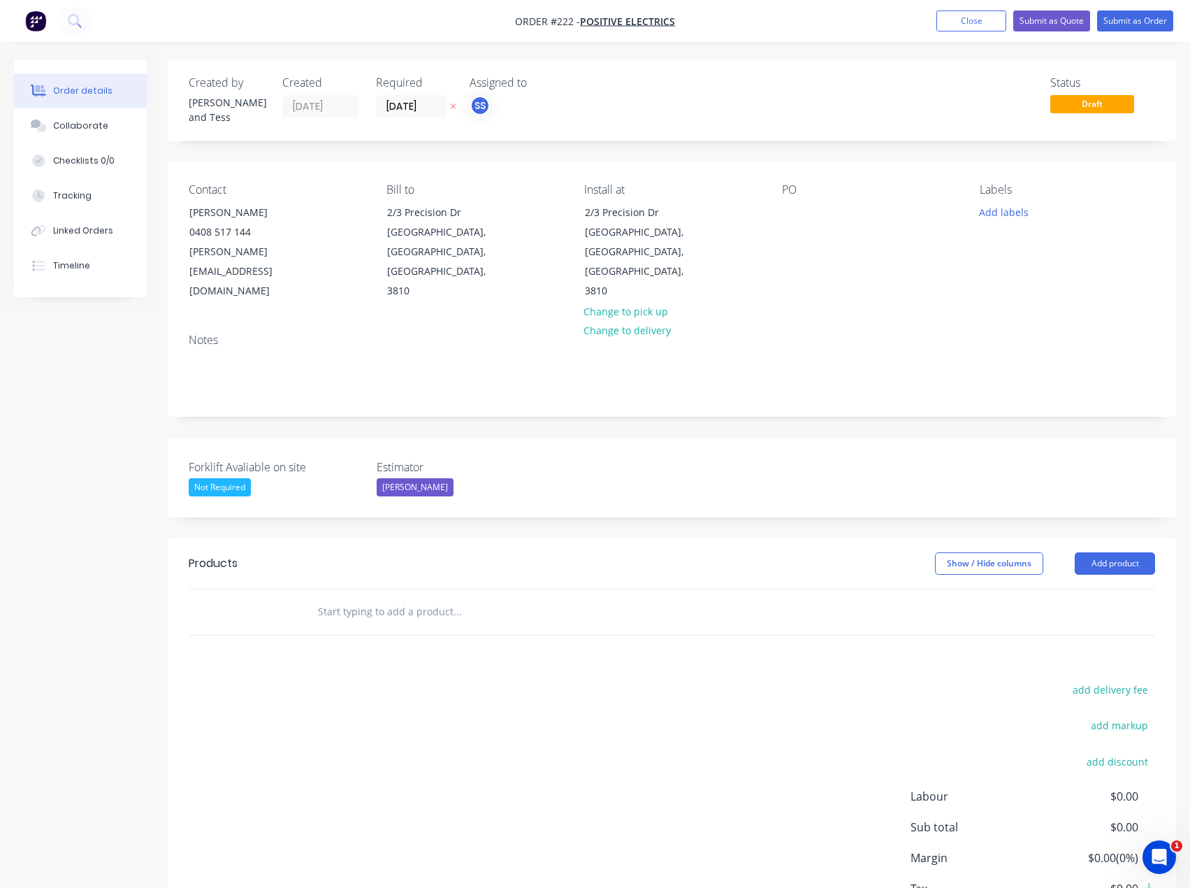
click at [393, 598] on input "text" at bounding box center [457, 612] width 280 height 28
click at [1009, 202] on button "Add labels" at bounding box center [1004, 211] width 64 height 19
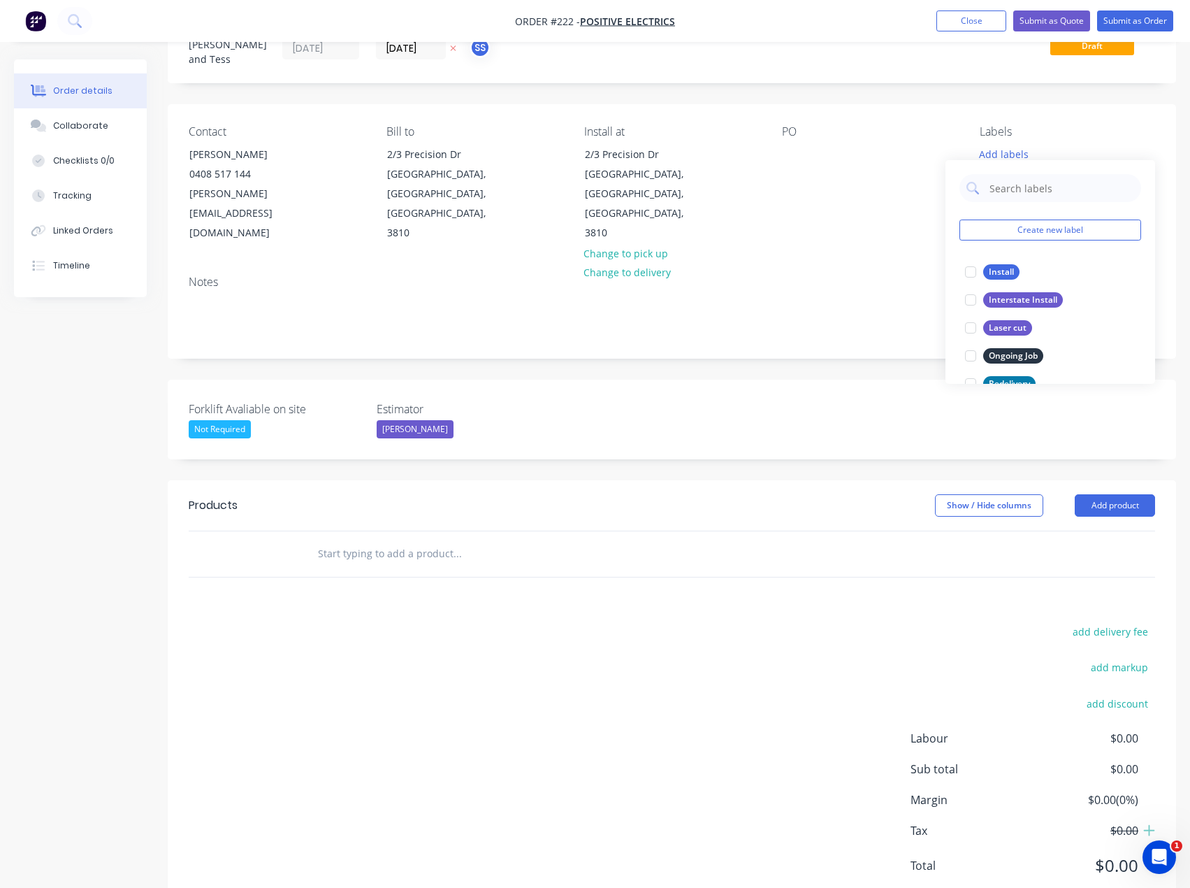
click at [627, 622] on div "add delivery fee add markup add discount Labour $0.00 Sub total $0.00 Margin $0…" at bounding box center [672, 757] width 967 height 270
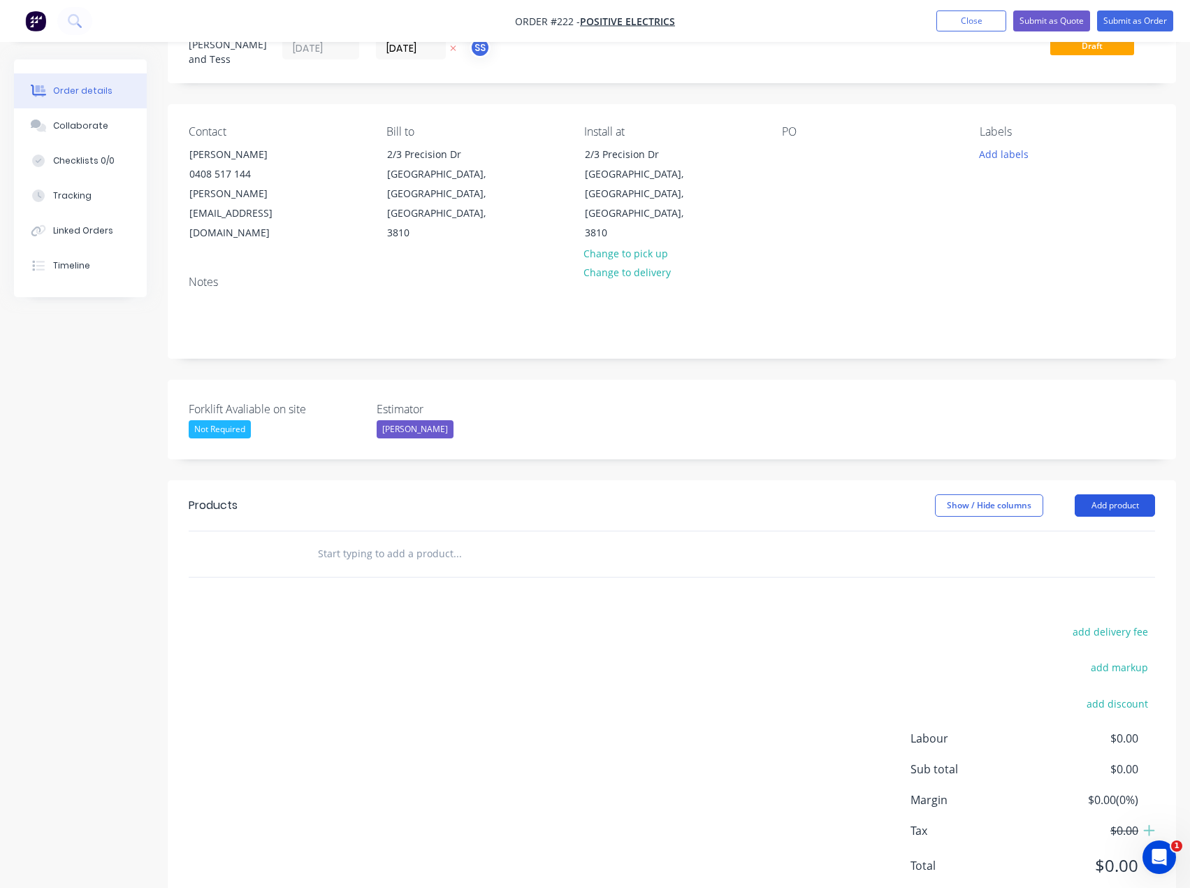
click at [1145, 494] on button "Add product" at bounding box center [1115, 505] width 80 height 22
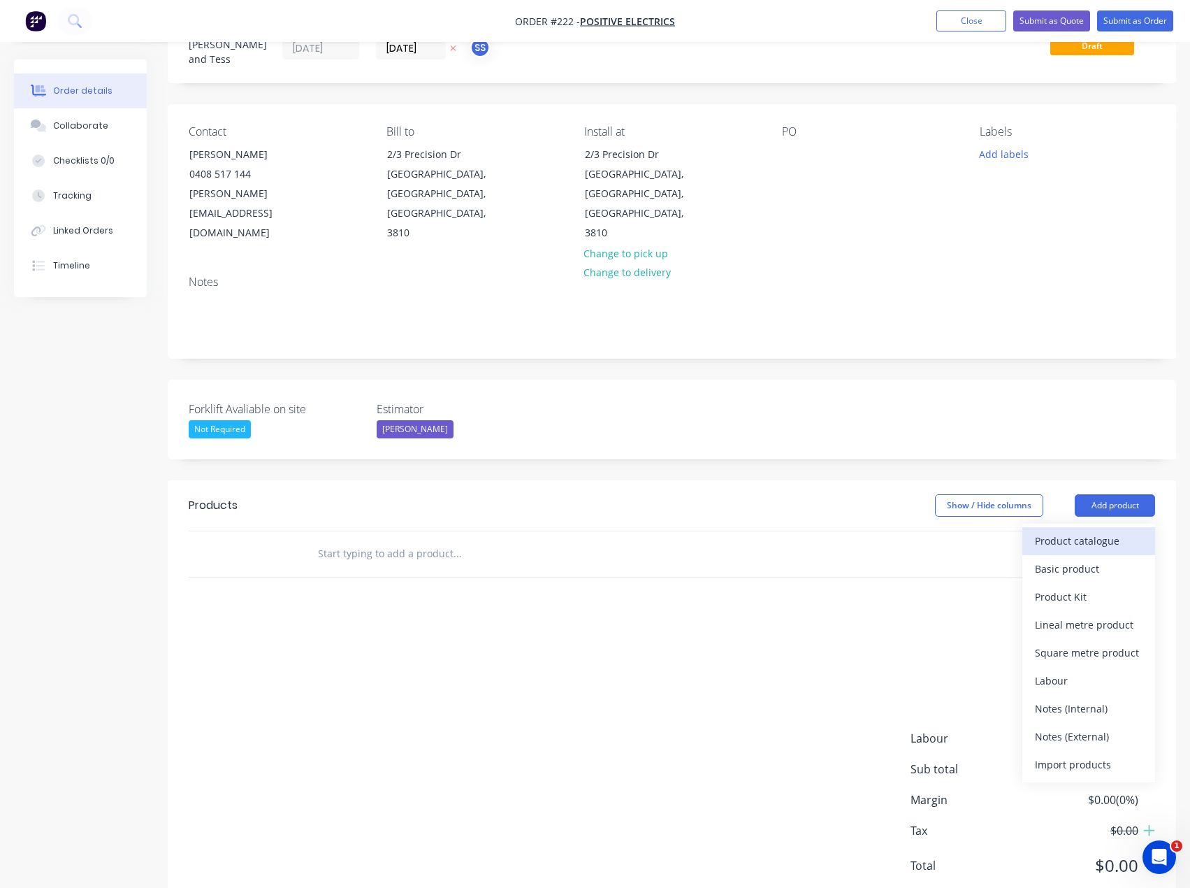
click at [1092, 530] on div "Product catalogue" at bounding box center [1089, 540] width 108 height 20
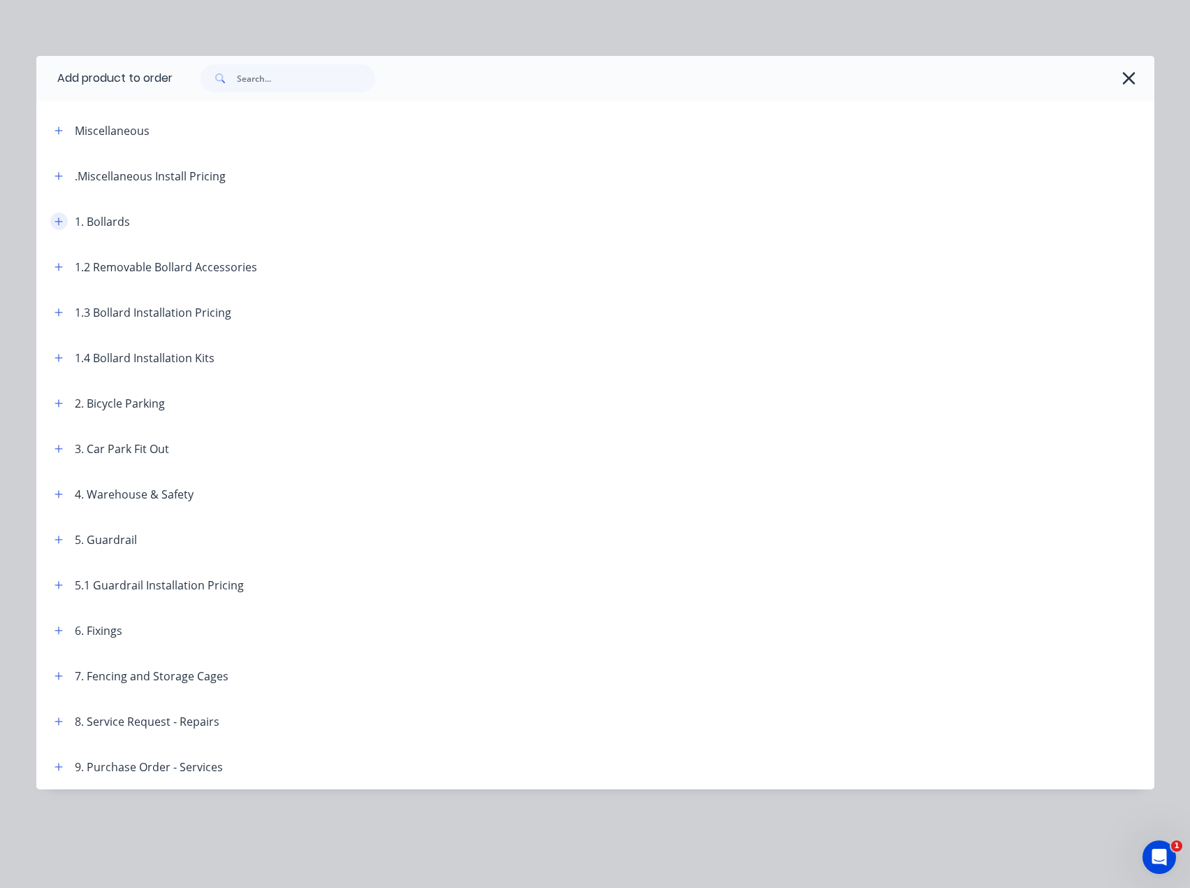
click at [58, 224] on icon "button" at bounding box center [59, 222] width 8 height 10
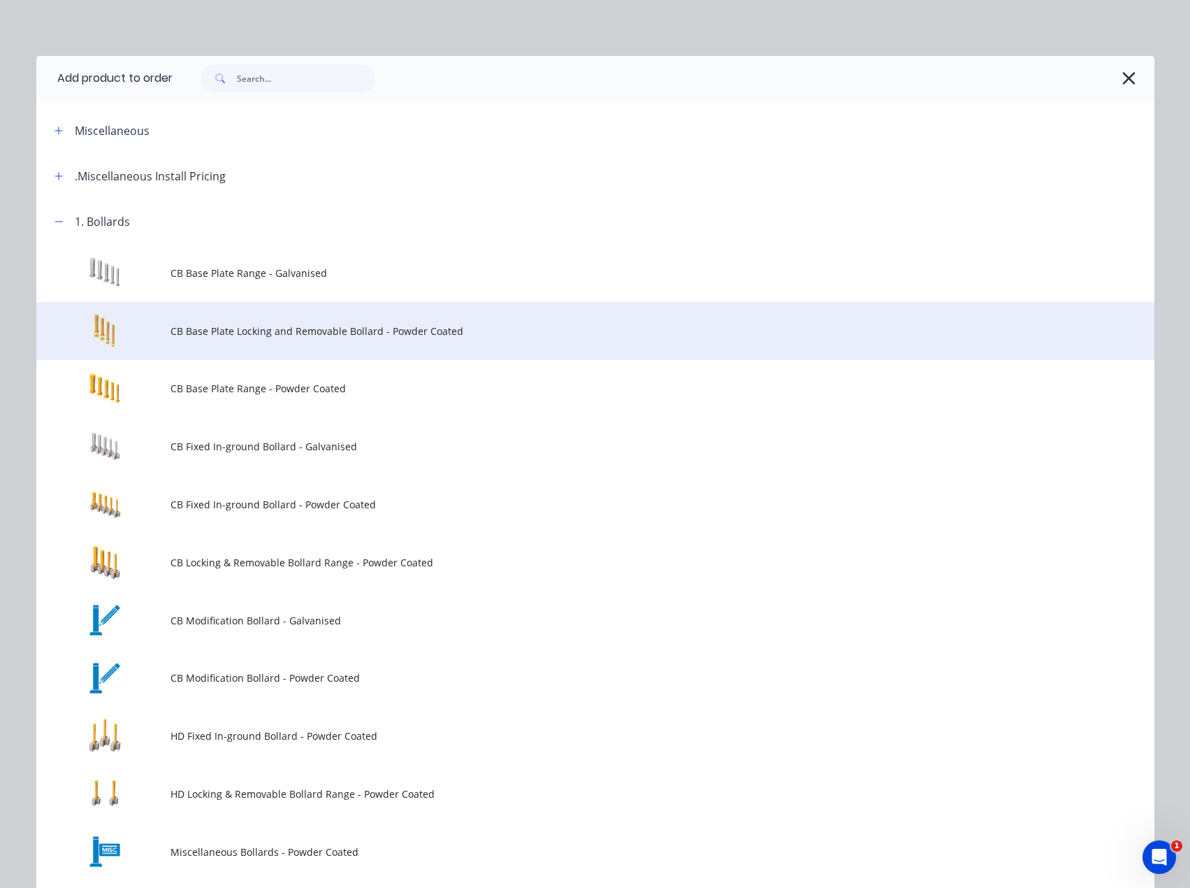
click at [383, 334] on span "CB Base Plate Locking and Removable Bollard - Powder Coated" at bounding box center [564, 331] width 787 height 15
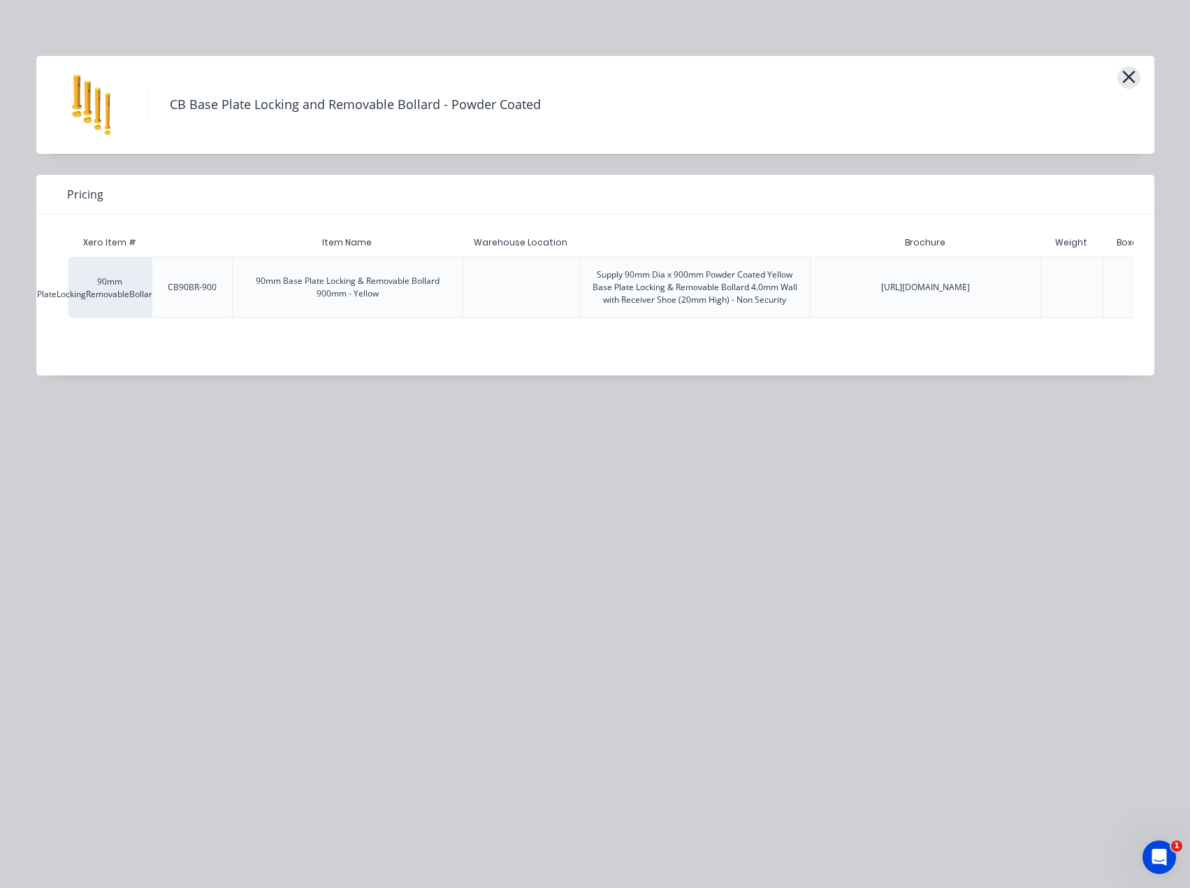
click at [1128, 77] on icon "button" at bounding box center [1128, 77] width 13 height 13
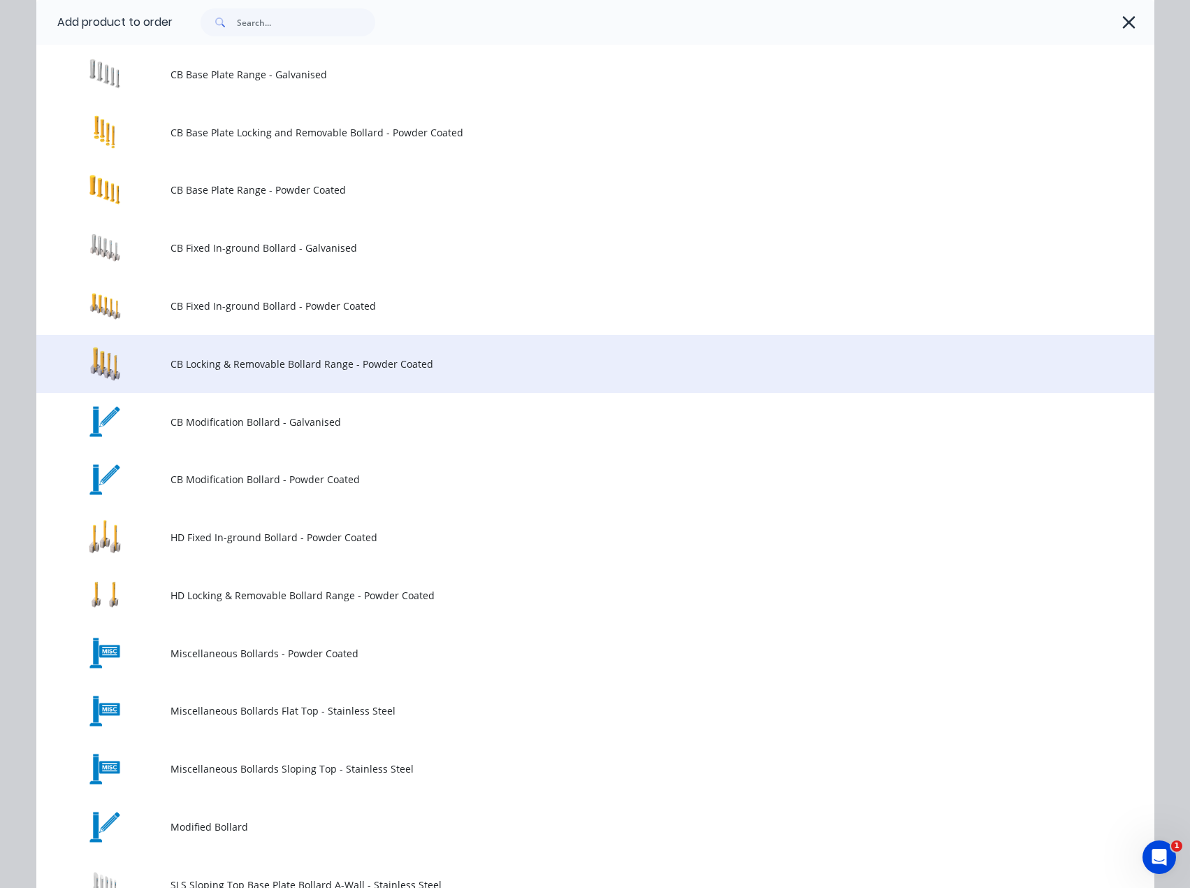
click at [412, 359] on span "CB Locking & Removable Bollard Range - Powder Coated" at bounding box center [564, 363] width 787 height 15
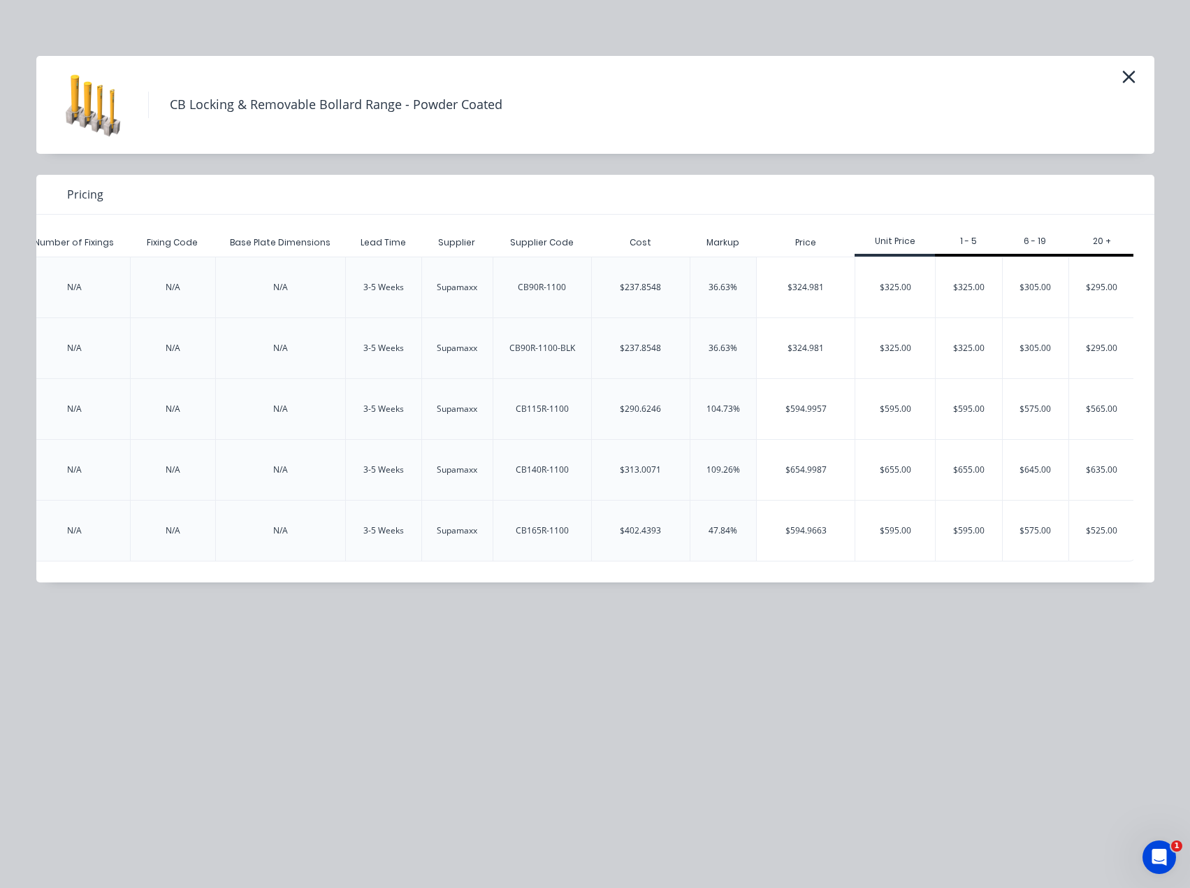
scroll to position [0, 2399]
click at [880, 296] on div "$325.00" at bounding box center [893, 287] width 80 height 60
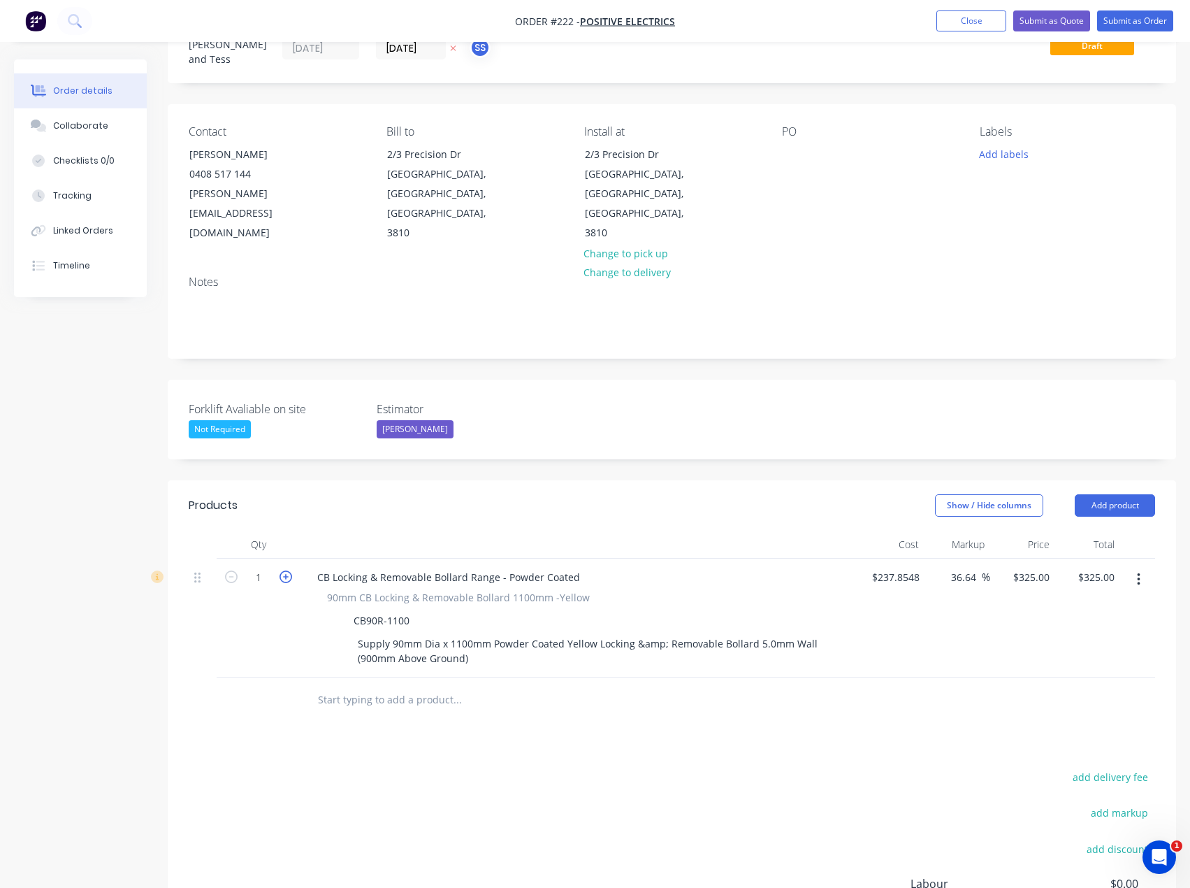
click at [291, 570] on icon "button" at bounding box center [286, 576] width 13 height 13
type input "2"
type input "$650.00"
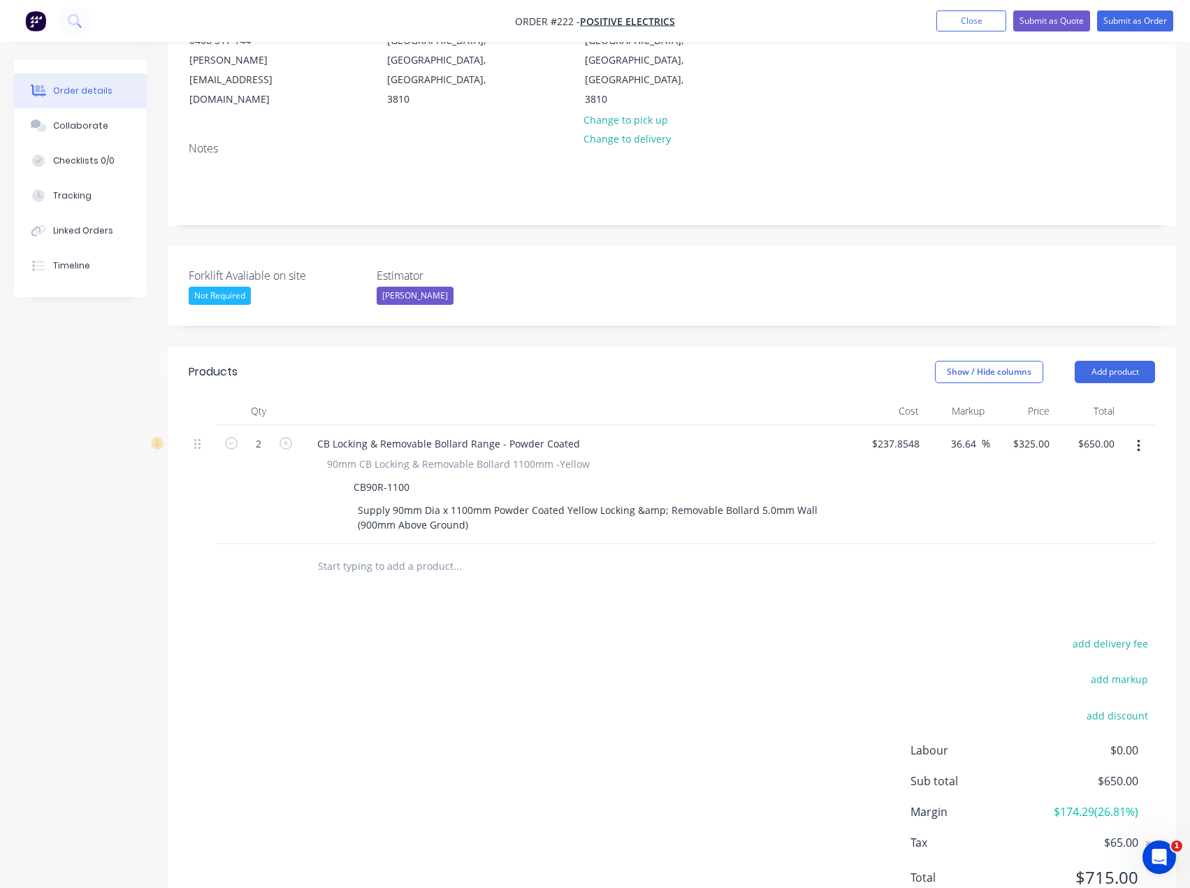
scroll to position [203, 0]
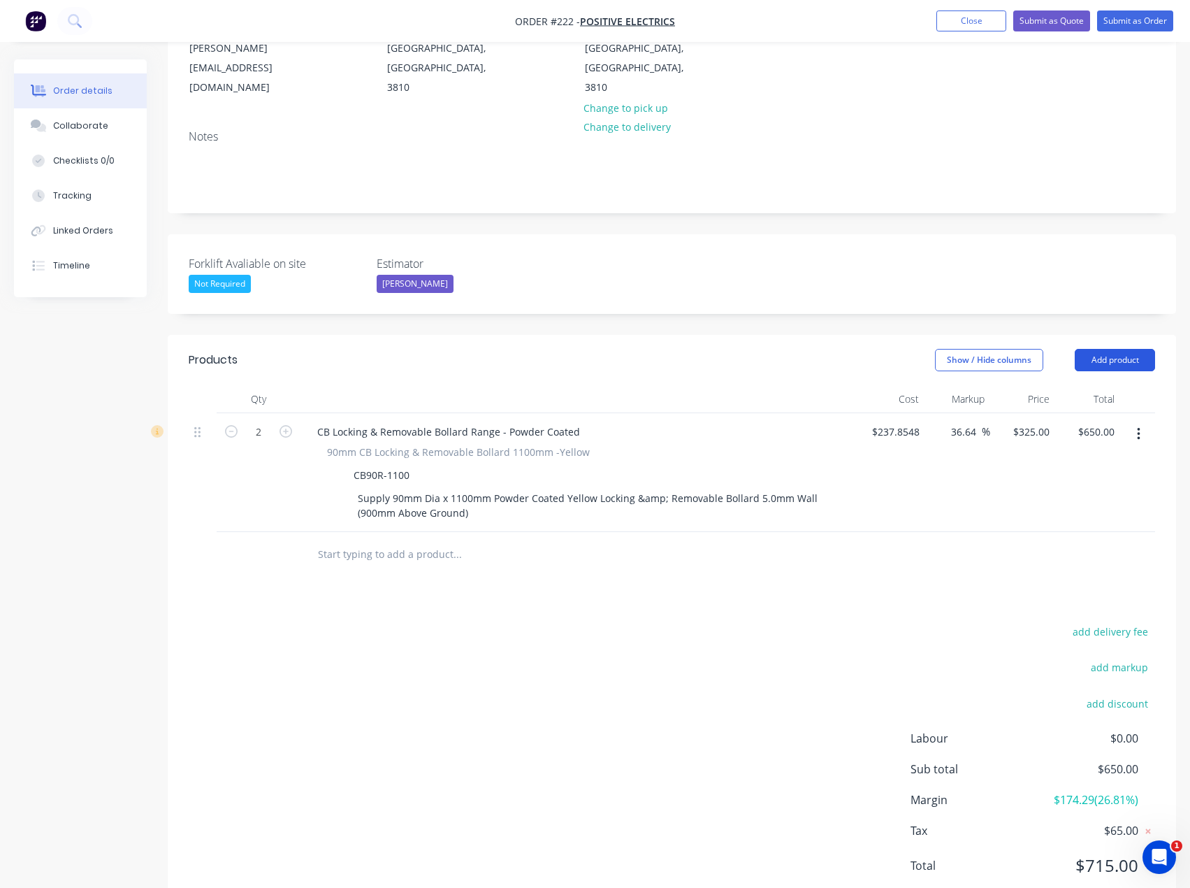
click at [1127, 349] on button "Add product" at bounding box center [1115, 360] width 80 height 22
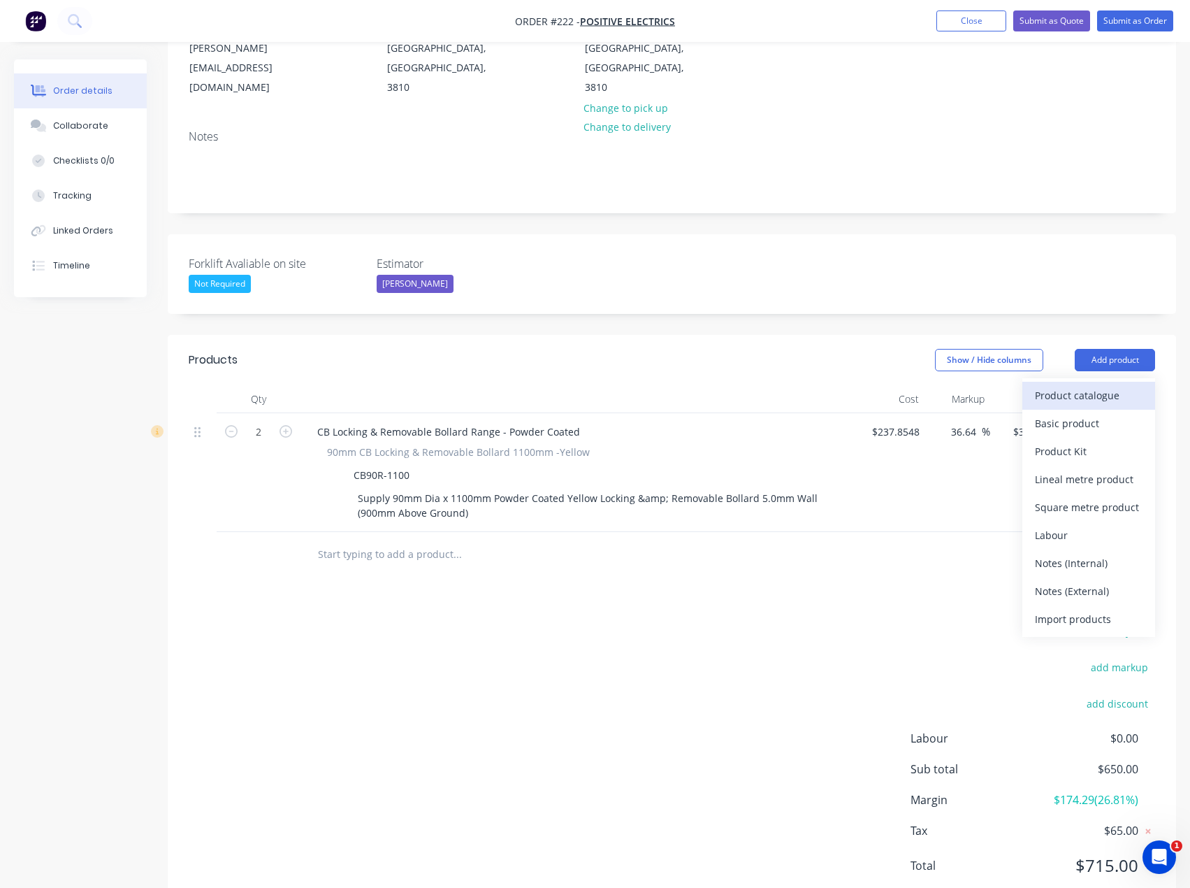
click at [1099, 385] on div "Product catalogue" at bounding box center [1089, 395] width 108 height 20
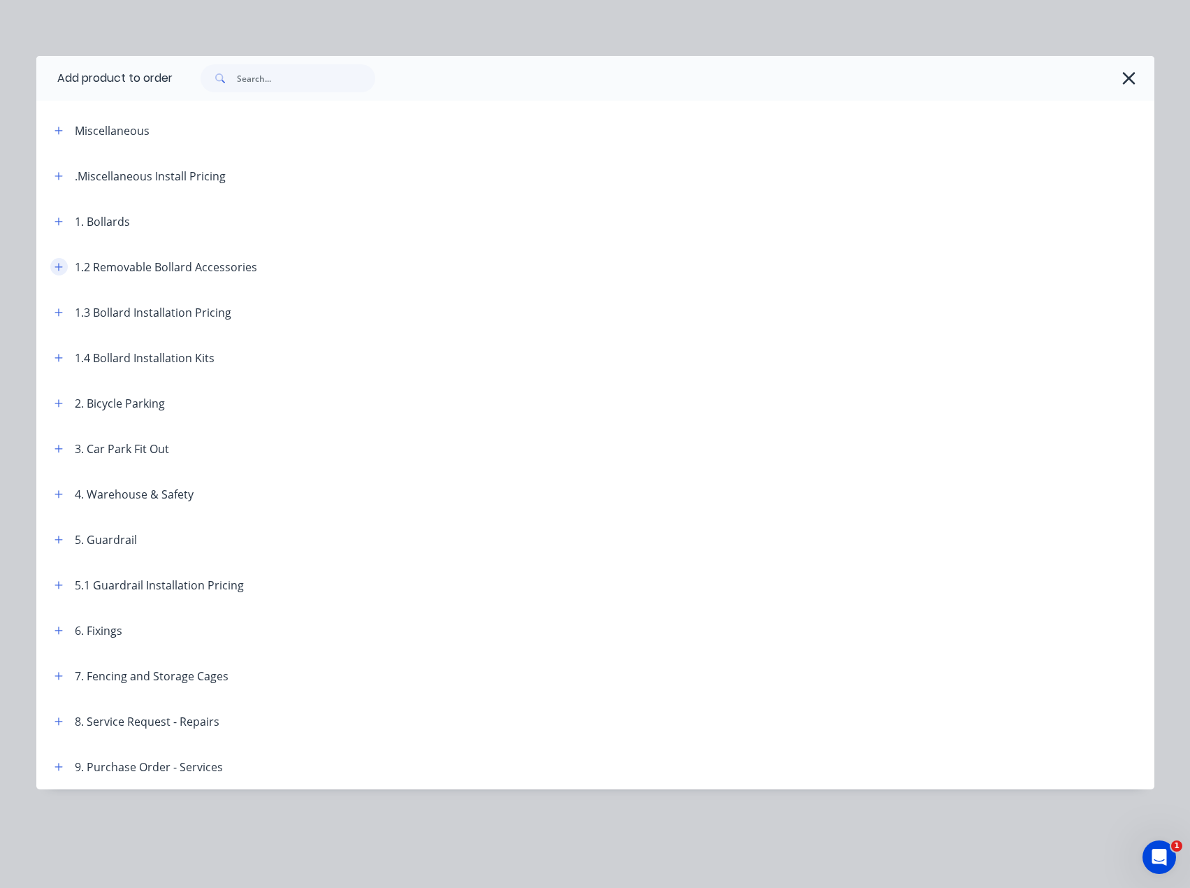
click at [57, 260] on button "button" at bounding box center [58, 266] width 17 height 17
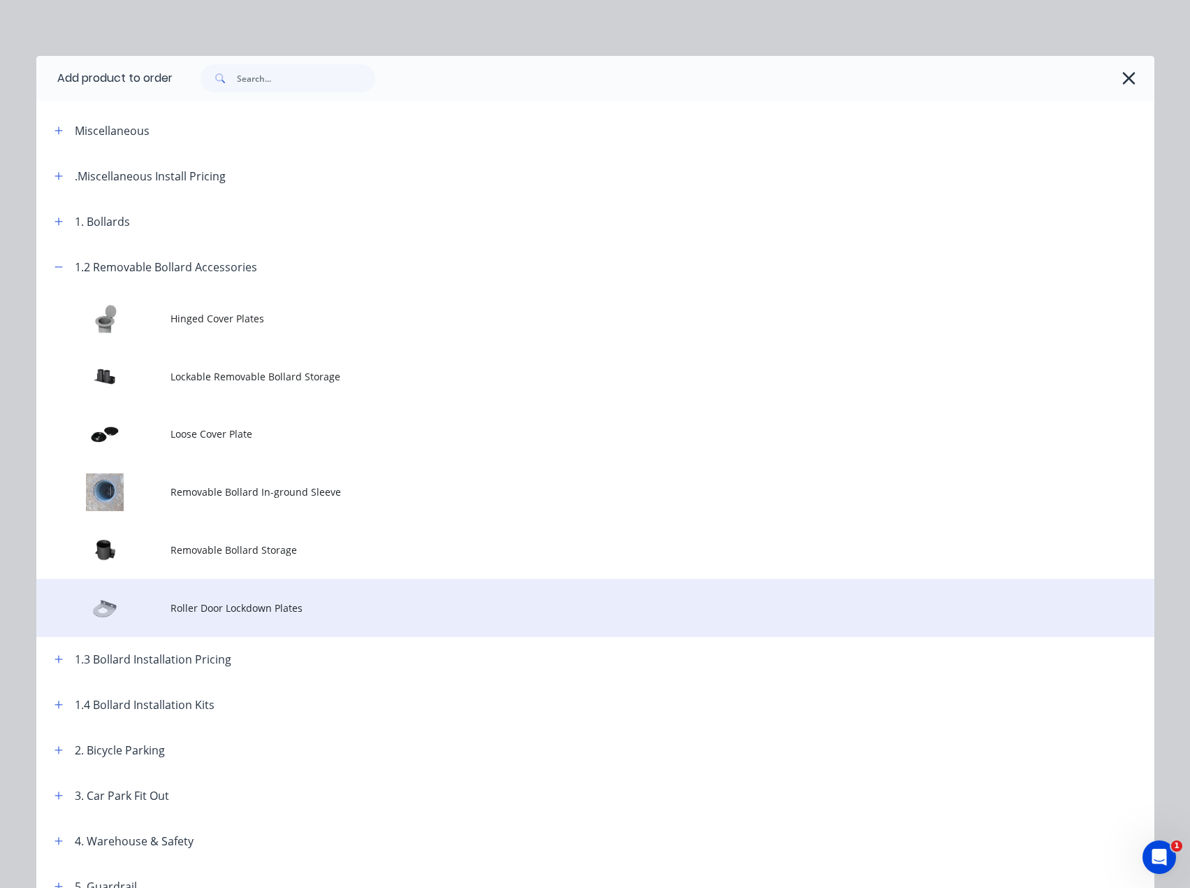
click at [219, 603] on span "Roller Door Lockdown Plates" at bounding box center [564, 607] width 787 height 15
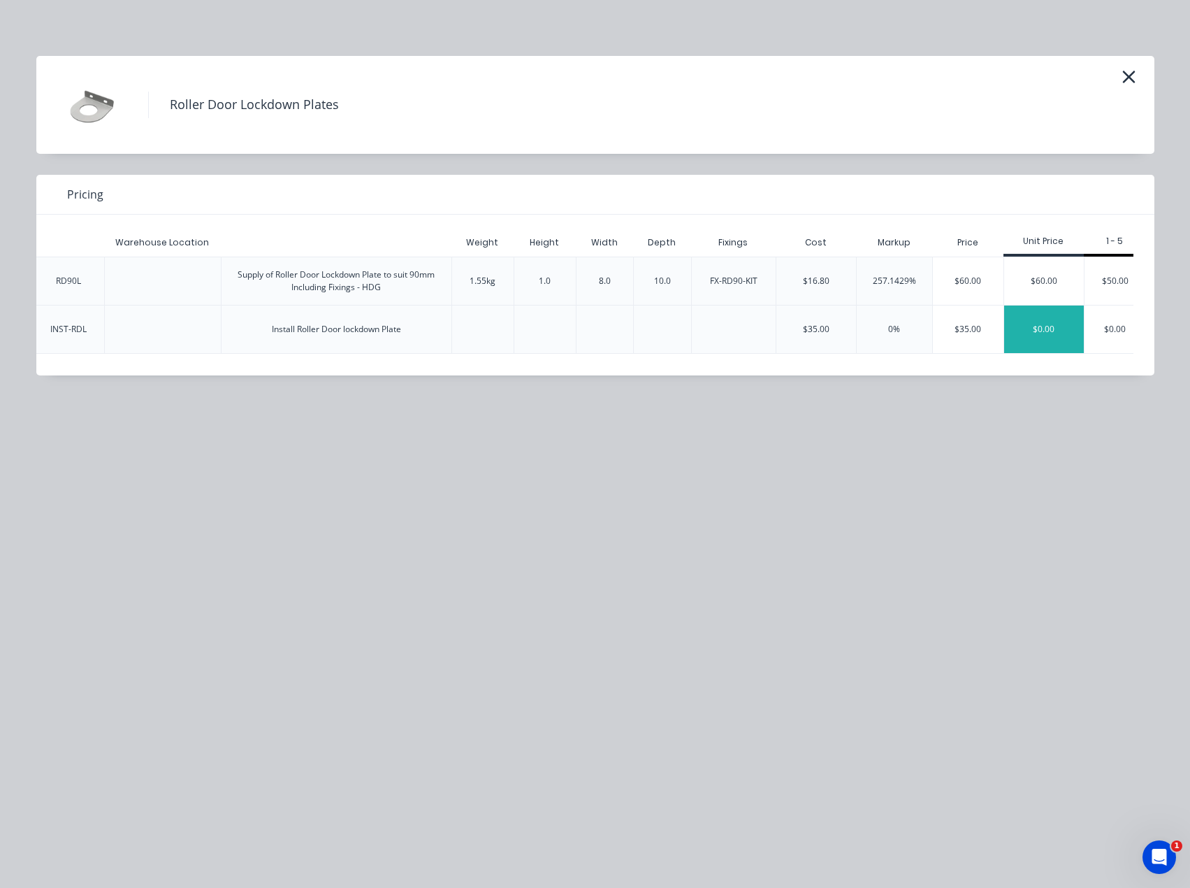
scroll to position [0, 486]
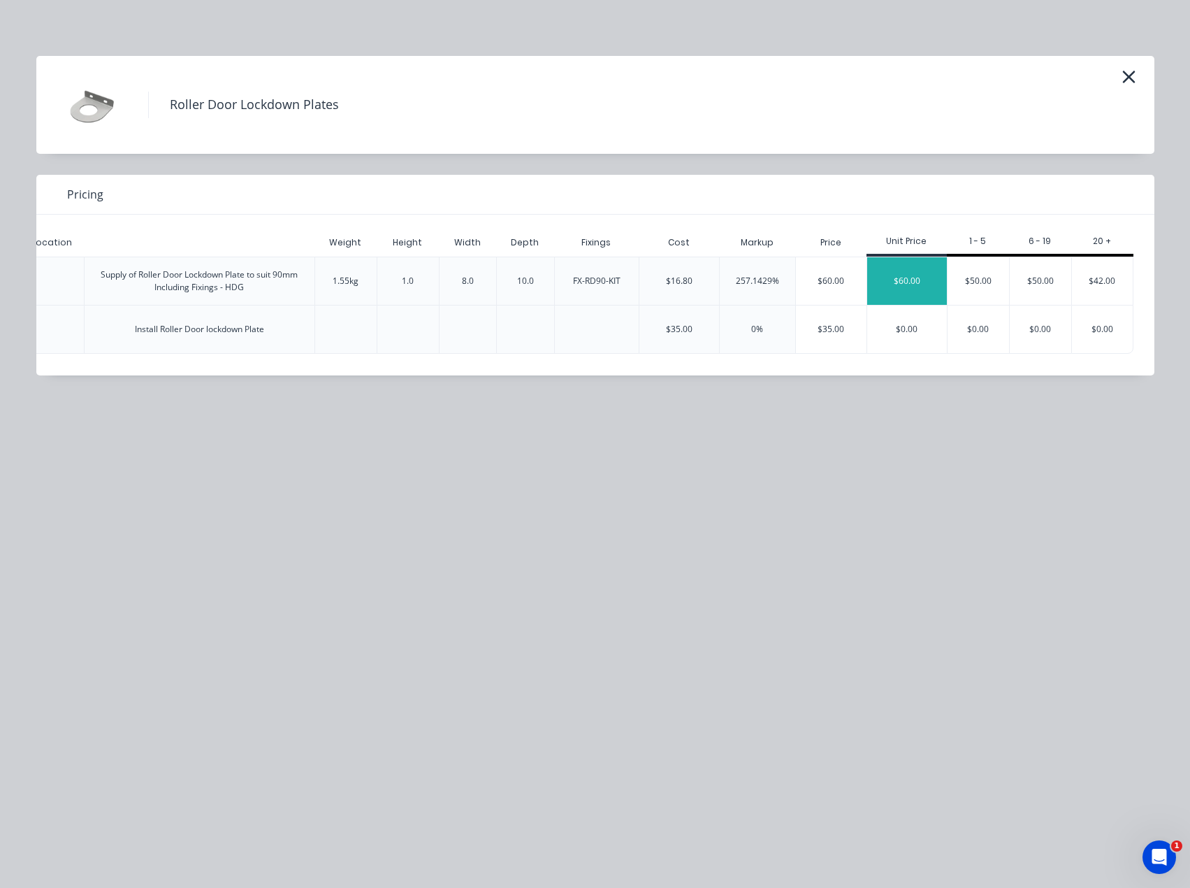
click at [909, 286] on div "$60.00" at bounding box center [907, 281] width 80 height 48
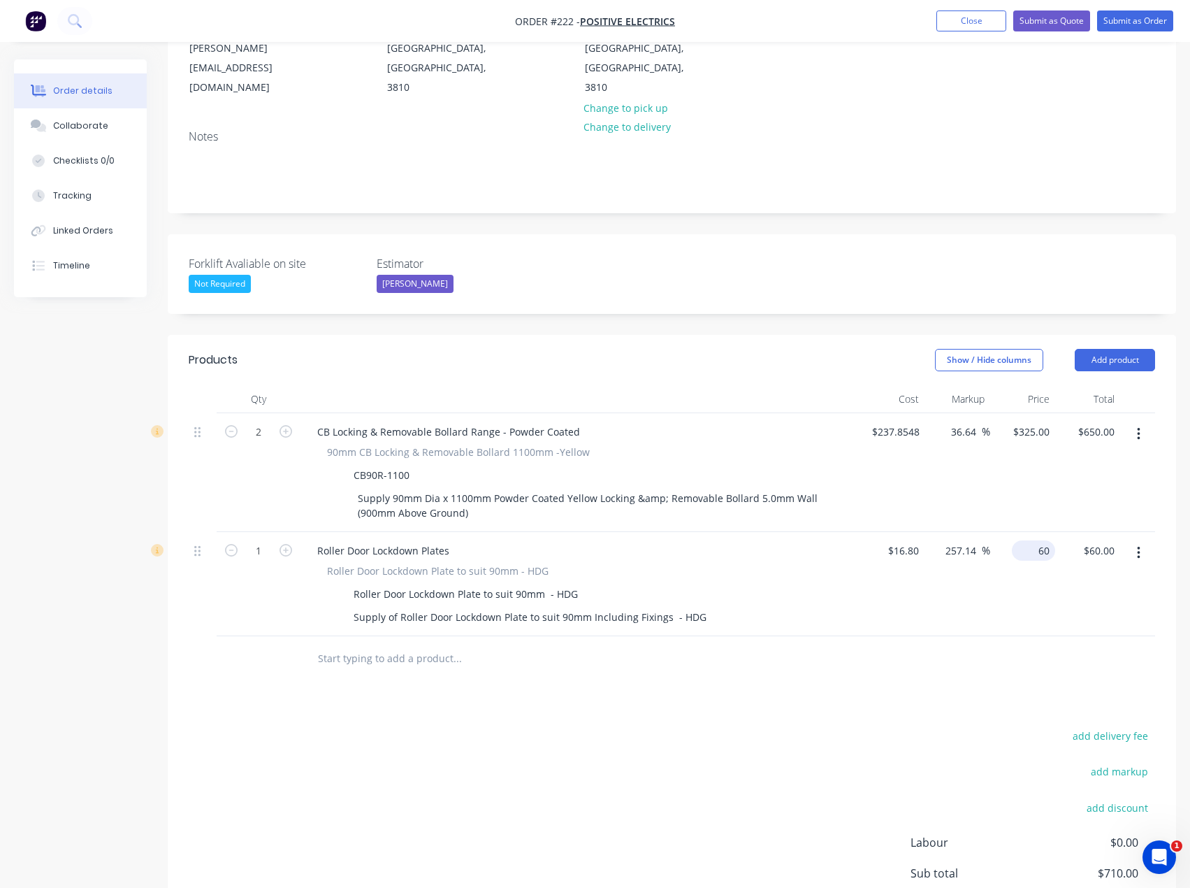
click at [1024, 532] on div "60 $60.00" at bounding box center [1022, 584] width 65 height 104
type input "55"
type input "227.38"
type input "$55.00"
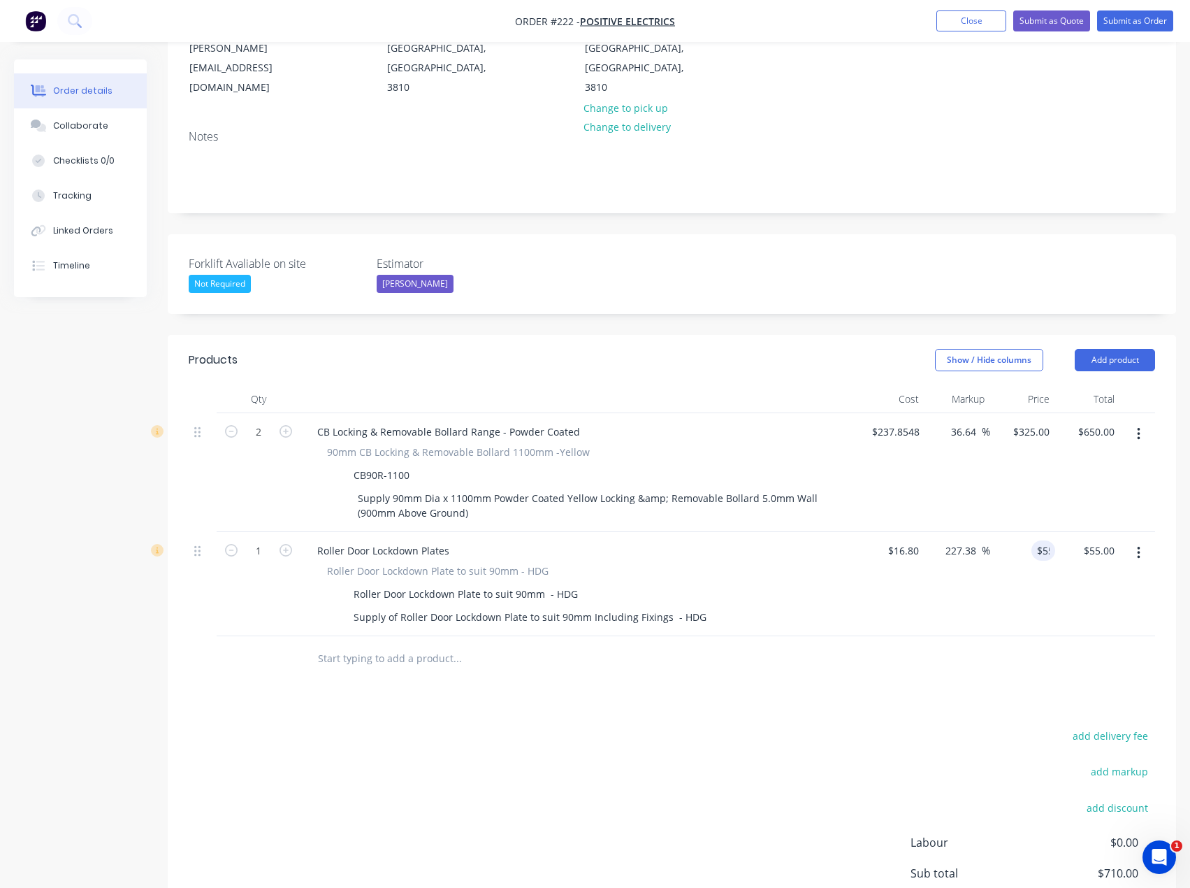
click at [981, 560] on div "227.38 257.14 %" at bounding box center [957, 584] width 65 height 104
click at [296, 532] on div "1" at bounding box center [259, 584] width 84 height 104
click at [284, 544] on icon "button" at bounding box center [286, 550] width 13 height 13
type input "2"
type input "$110.00"
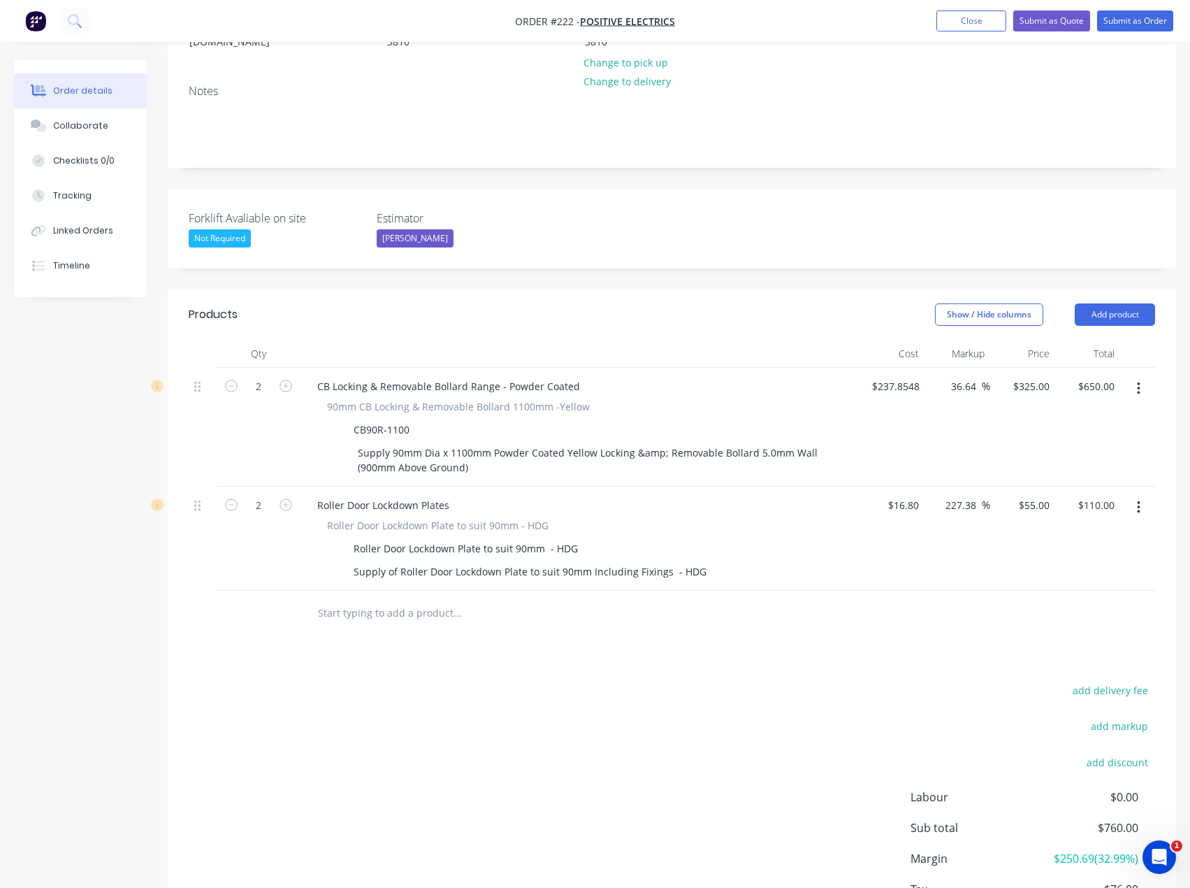
scroll to position [273, 0]
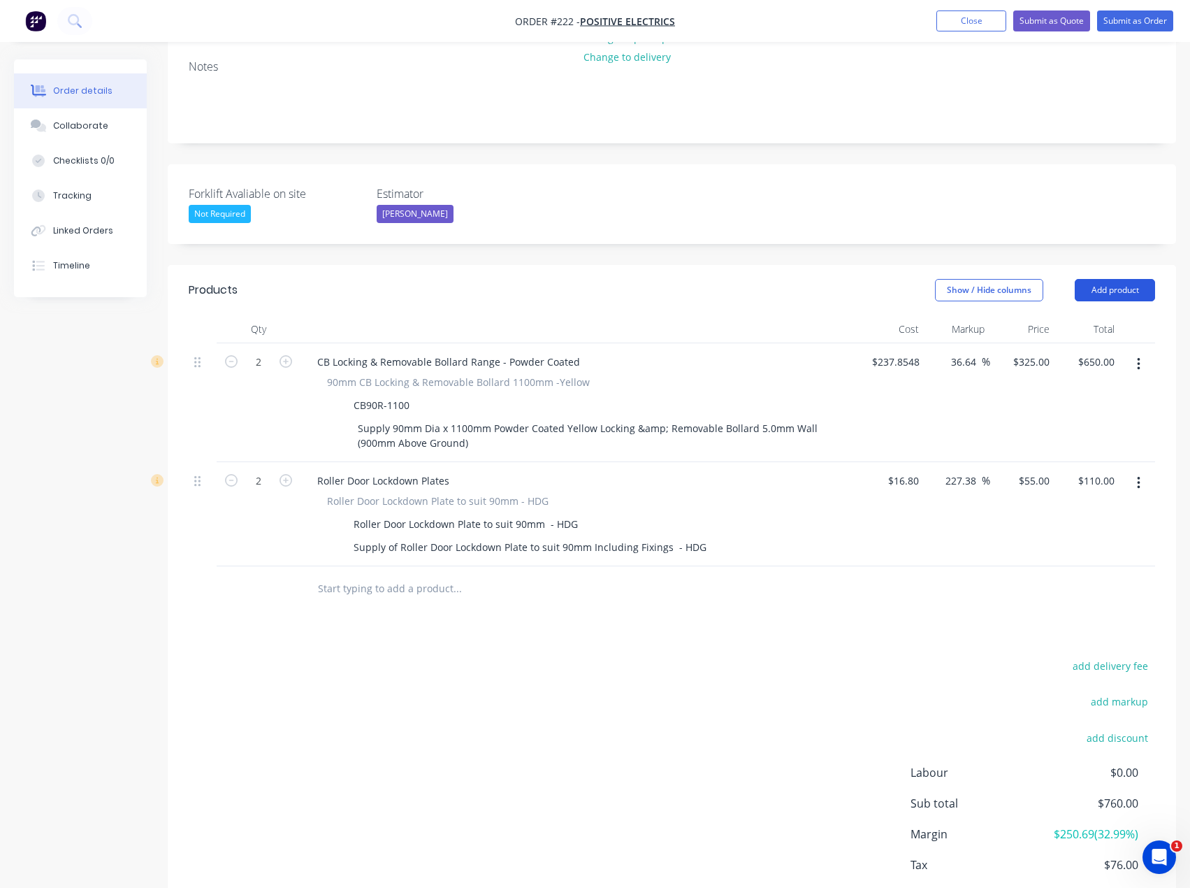
click at [1111, 279] on button "Add product" at bounding box center [1115, 290] width 80 height 22
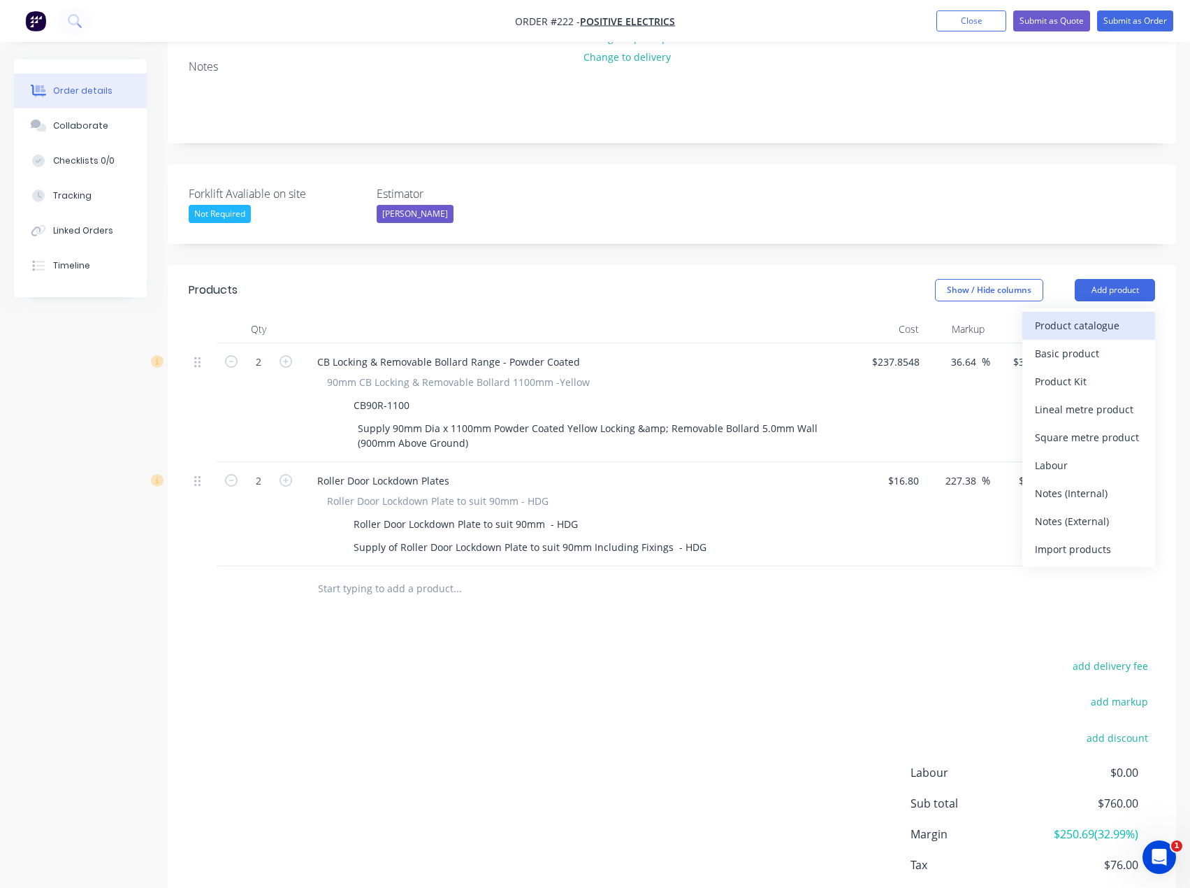
click at [1058, 315] on div "Product catalogue" at bounding box center [1089, 325] width 108 height 20
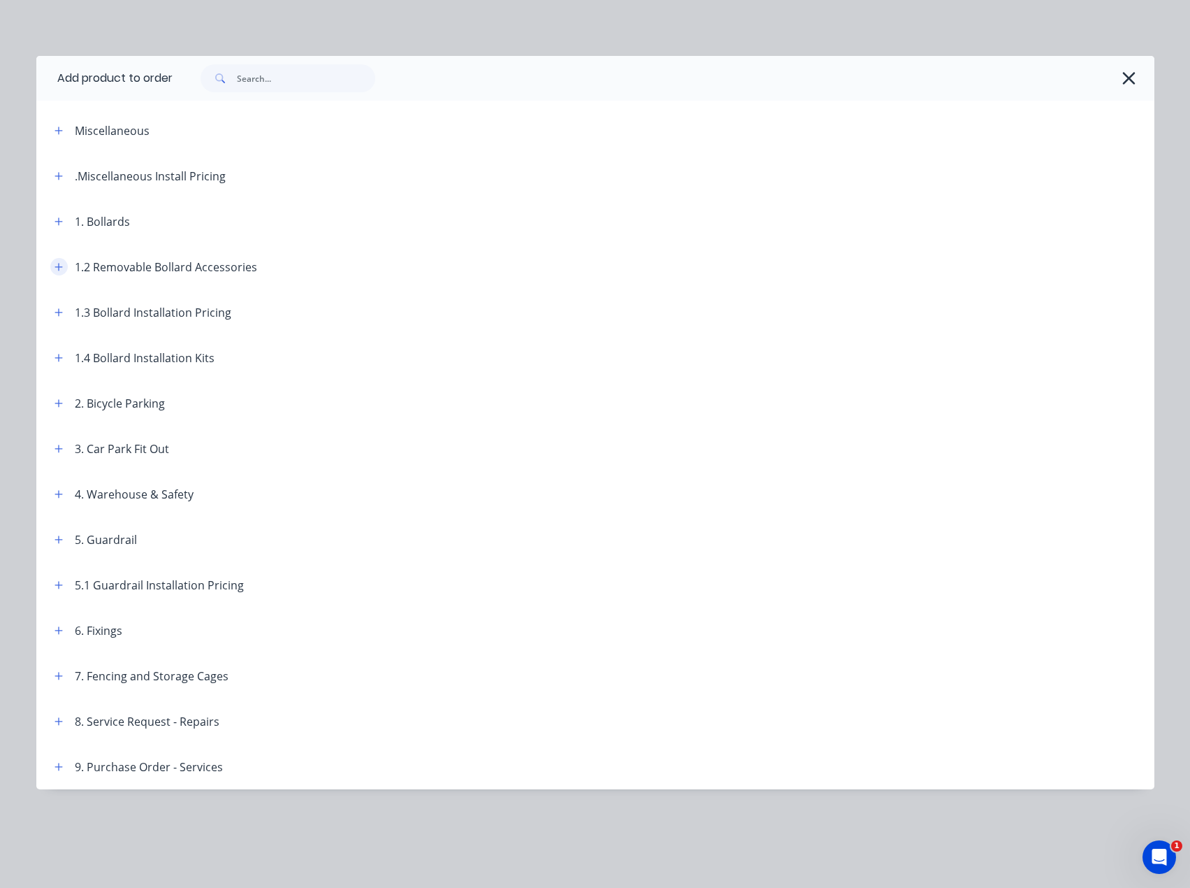
drag, startPoint x: 55, startPoint y: 258, endPoint x: 55, endPoint y: 265, distance: 7.0
click at [55, 263] on button "button" at bounding box center [58, 266] width 17 height 17
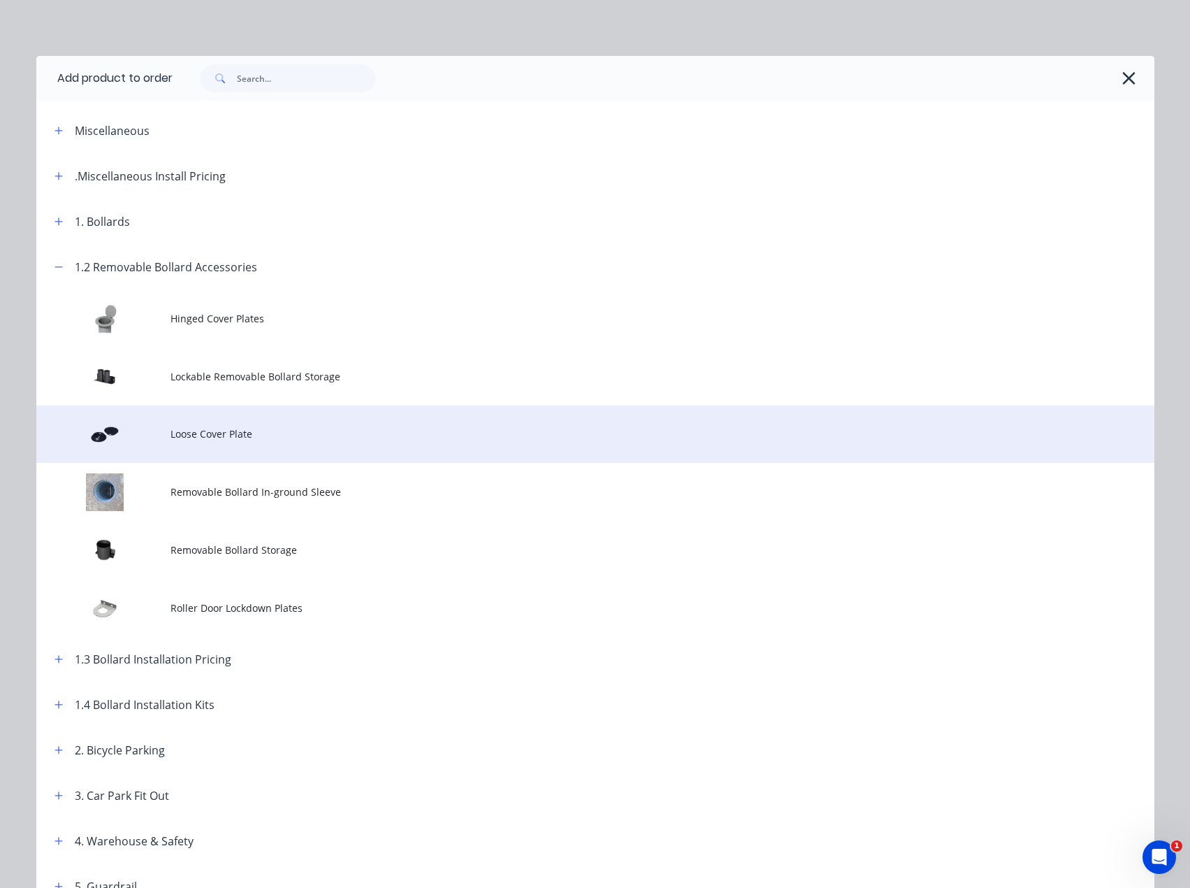
click at [271, 431] on span "Loose Cover Plate" at bounding box center [564, 433] width 787 height 15
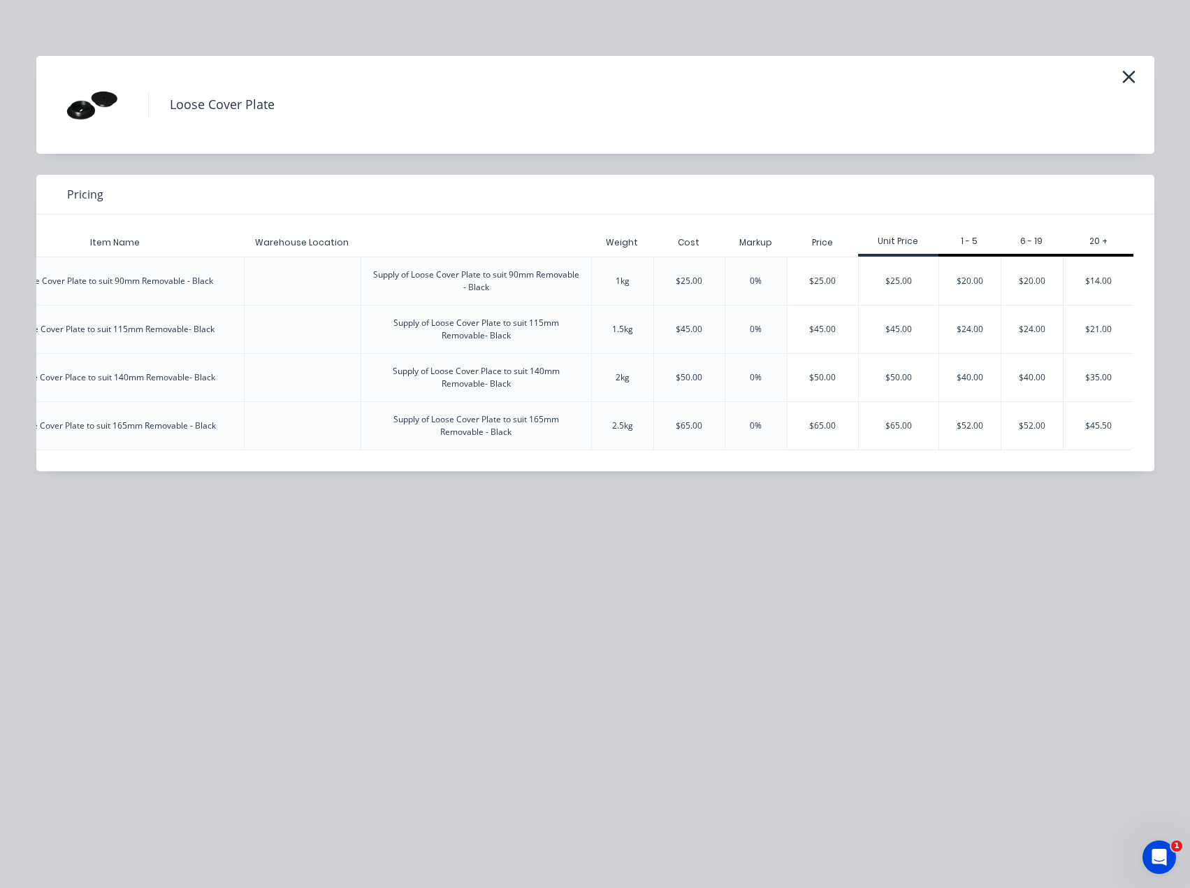
scroll to position [0, 224]
click at [881, 271] on div "$25.00" at bounding box center [898, 281] width 80 height 48
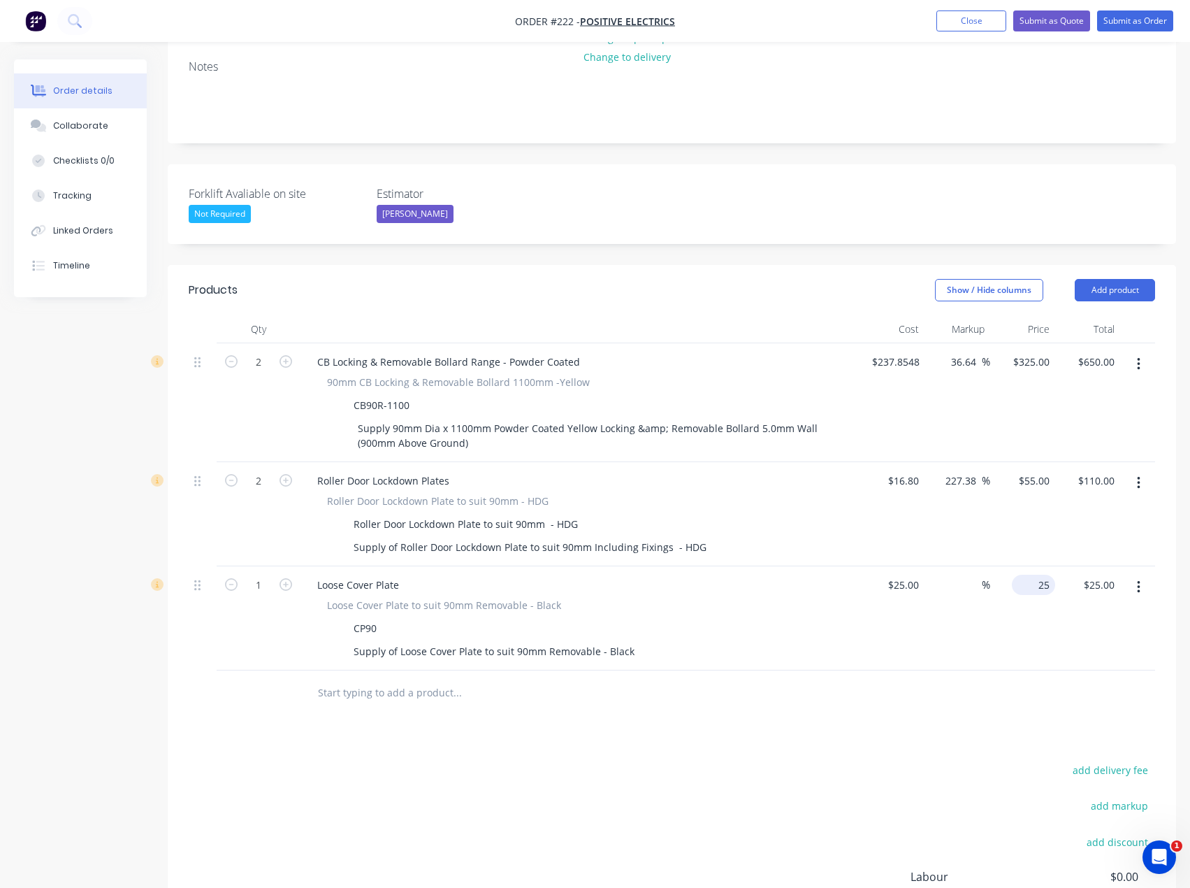
click at [1030, 566] on div "25 $25.00" at bounding box center [1022, 618] width 65 height 104
type input "20"
type input "-20"
type input "$20.00"
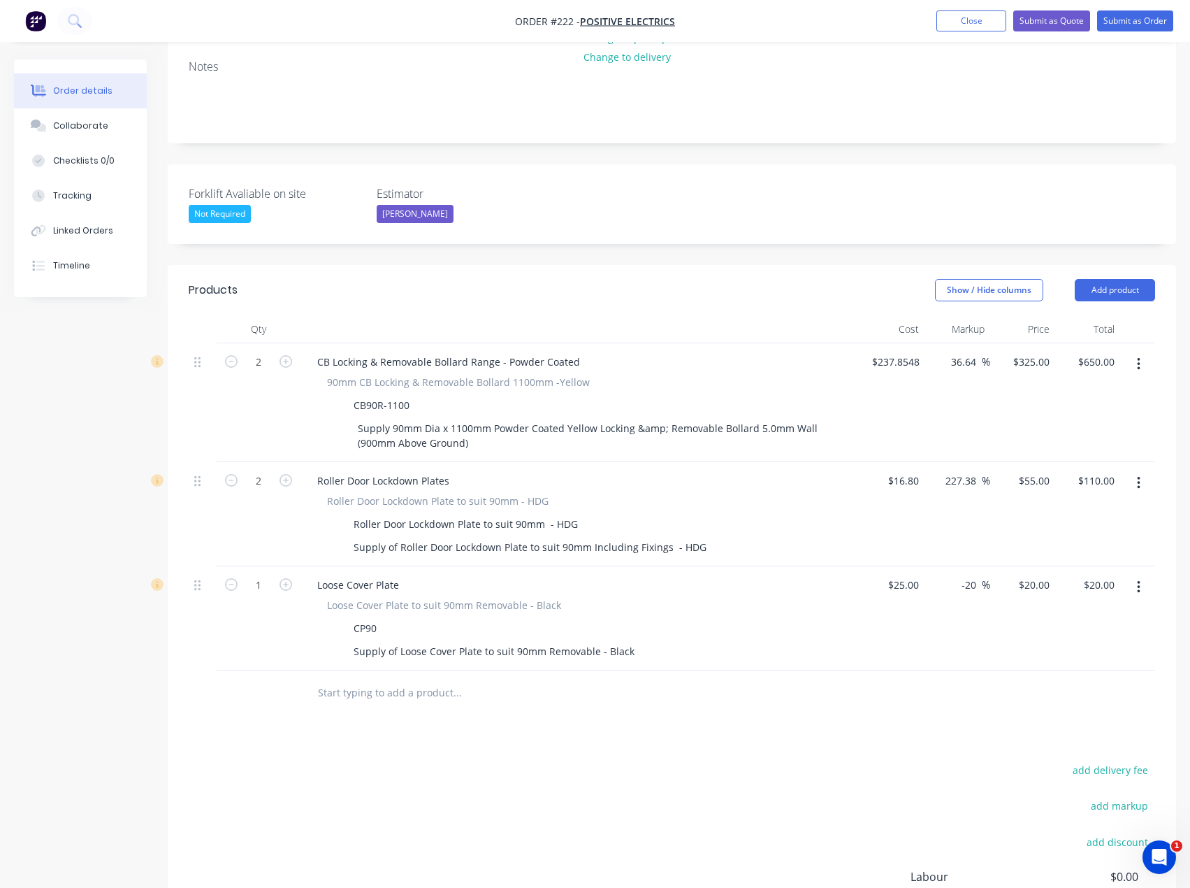
click at [694, 760] on div "add delivery fee add markup add discount Labour $0.00 Sub total $780.00 Margin …" at bounding box center [672, 895] width 967 height 270
click at [287, 578] on icon "button" at bounding box center [286, 584] width 13 height 13
type input "2"
type input "$40.00"
click at [1150, 279] on button "Add product" at bounding box center [1115, 290] width 80 height 22
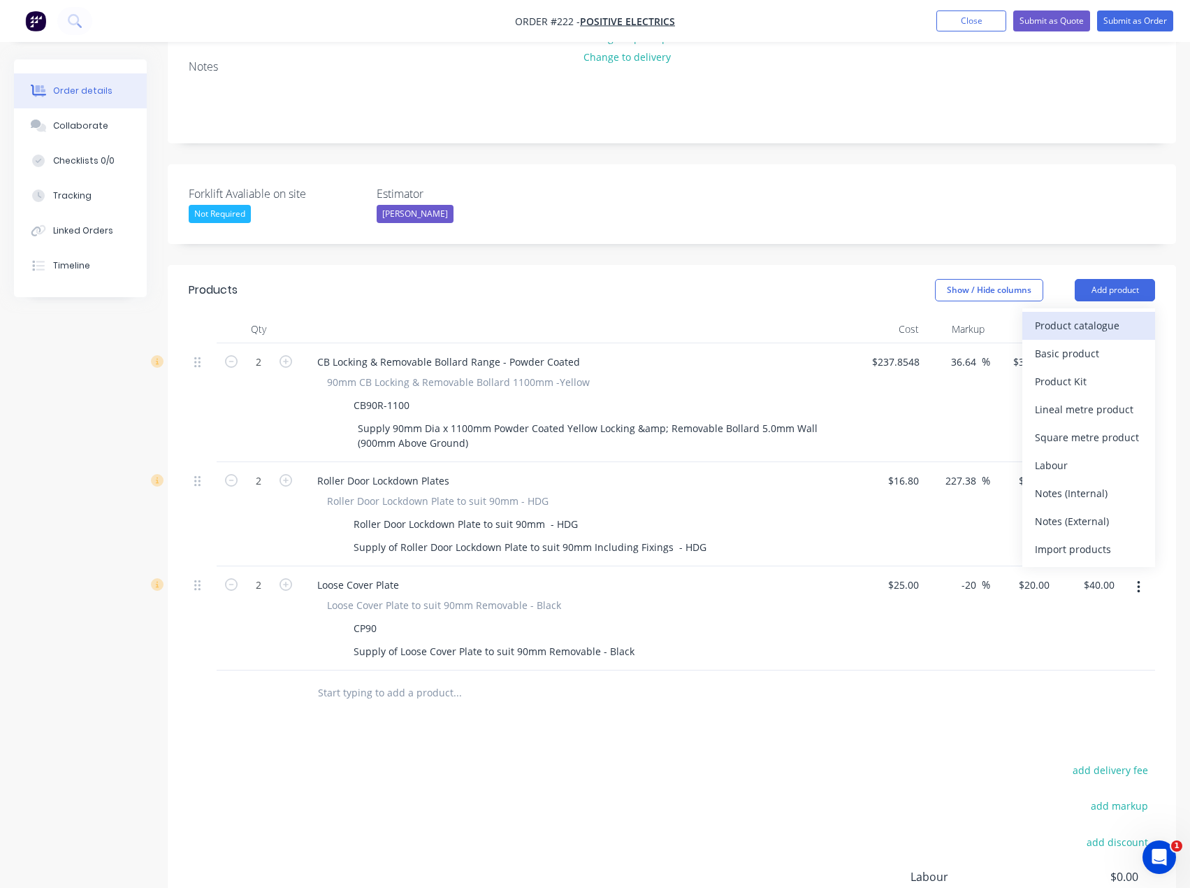
click at [1108, 315] on div "Product catalogue" at bounding box center [1089, 325] width 108 height 20
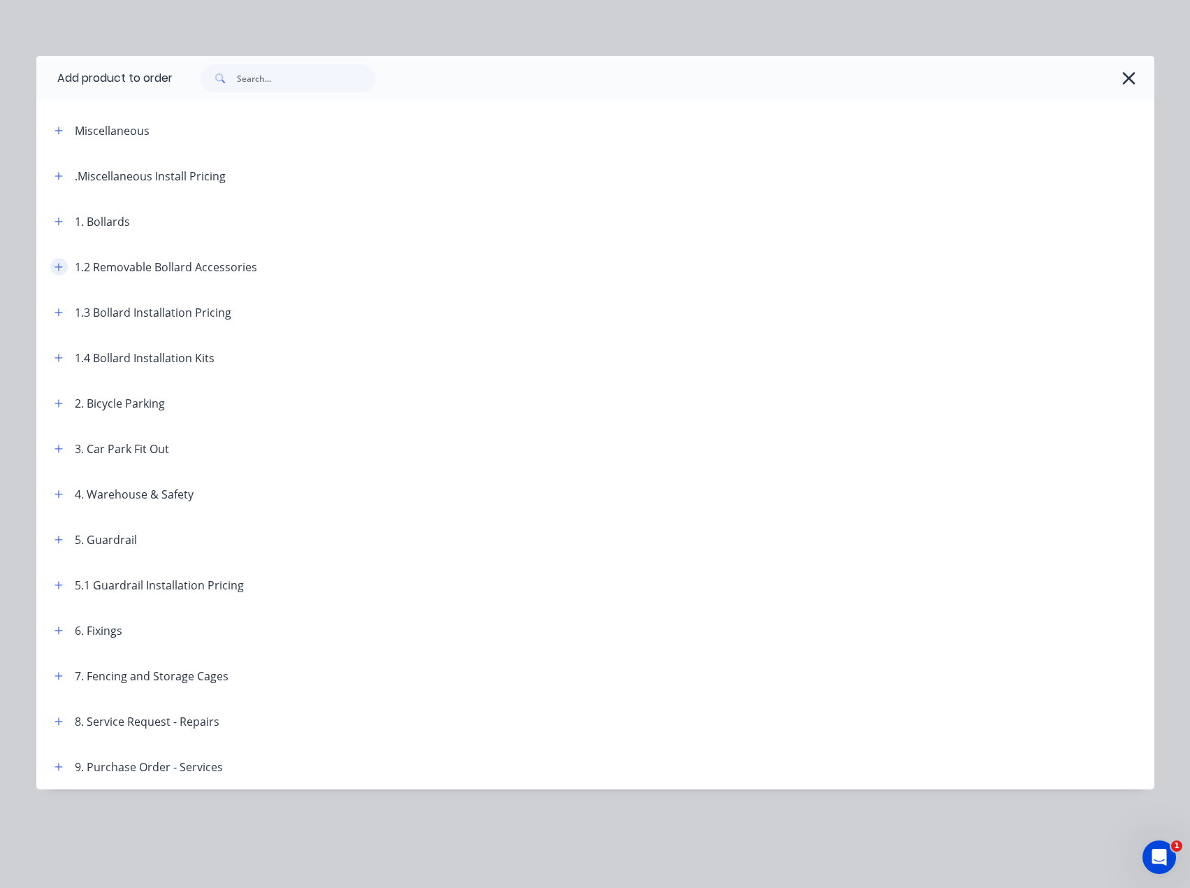
click at [60, 265] on icon "button" at bounding box center [59, 267] width 8 height 10
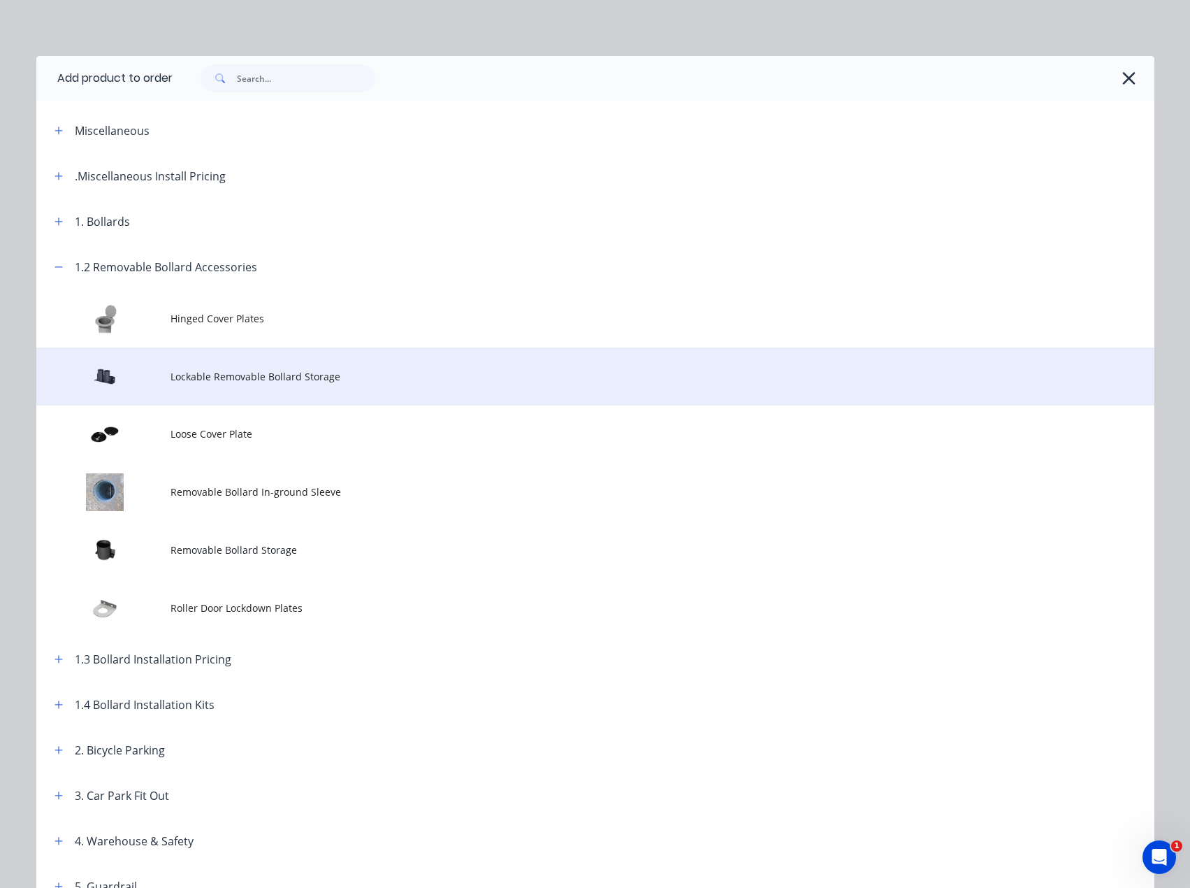
click at [291, 386] on td "Lockable Removable Bollard Storage" at bounding box center [663, 376] width 984 height 58
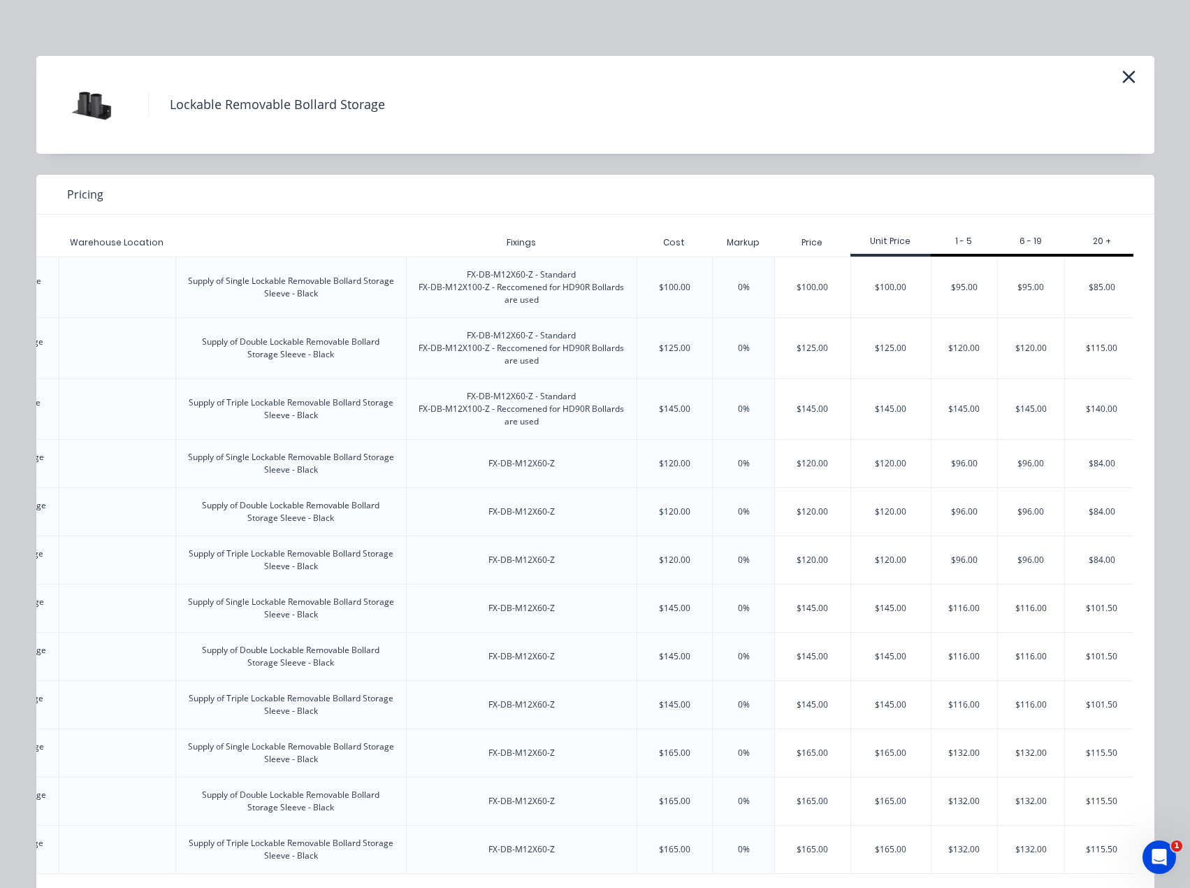
scroll to position [0, 402]
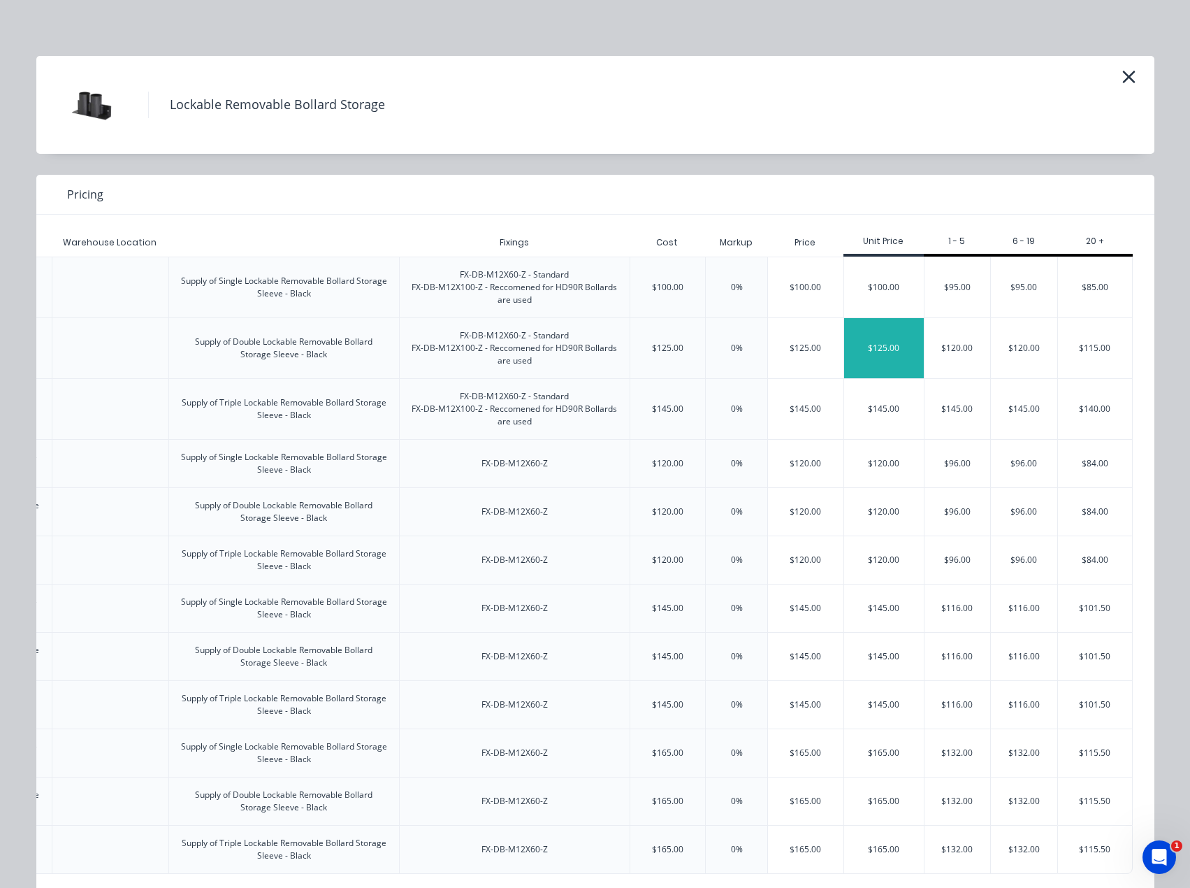
click at [880, 343] on div "$125.00" at bounding box center [884, 348] width 80 height 60
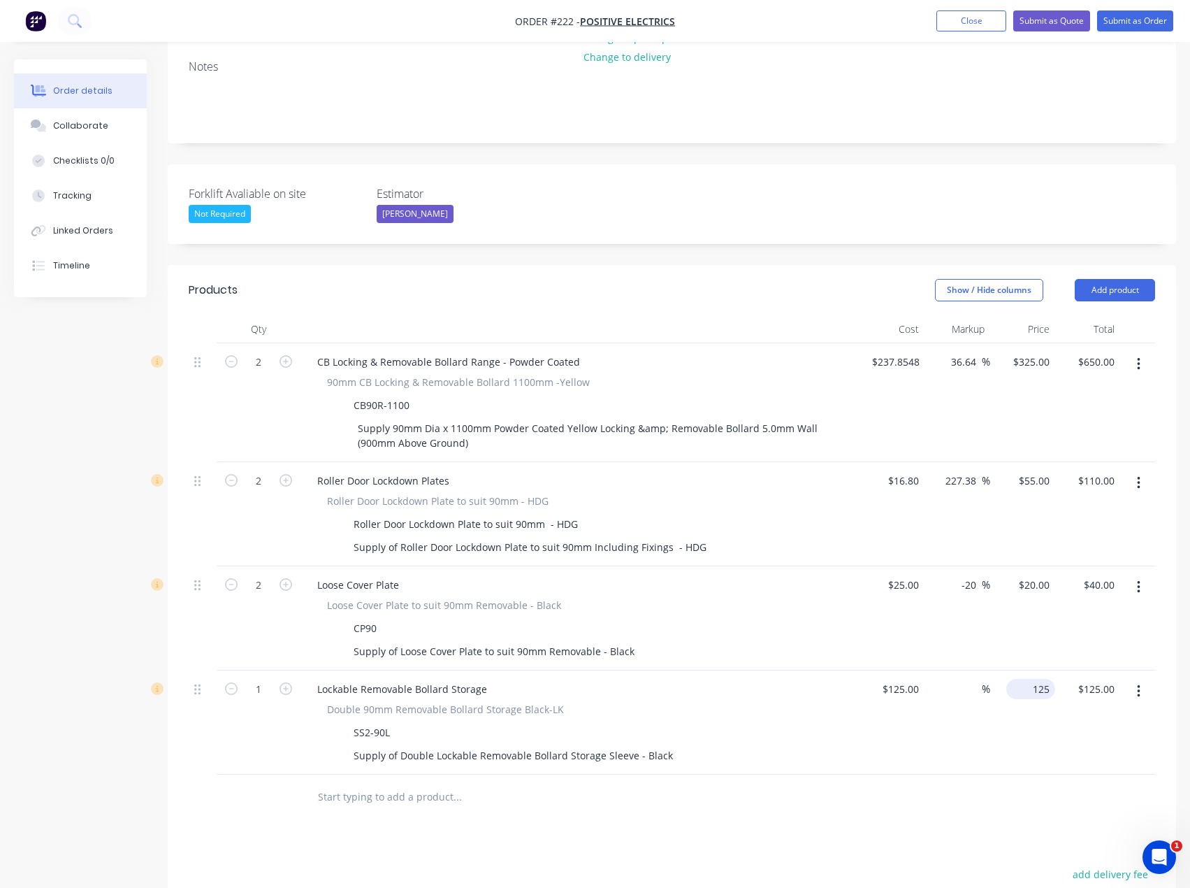
click at [1032, 679] on input "125" at bounding box center [1033, 689] width 43 height 20
type input "120"
type input "-4"
type input "$120.00"
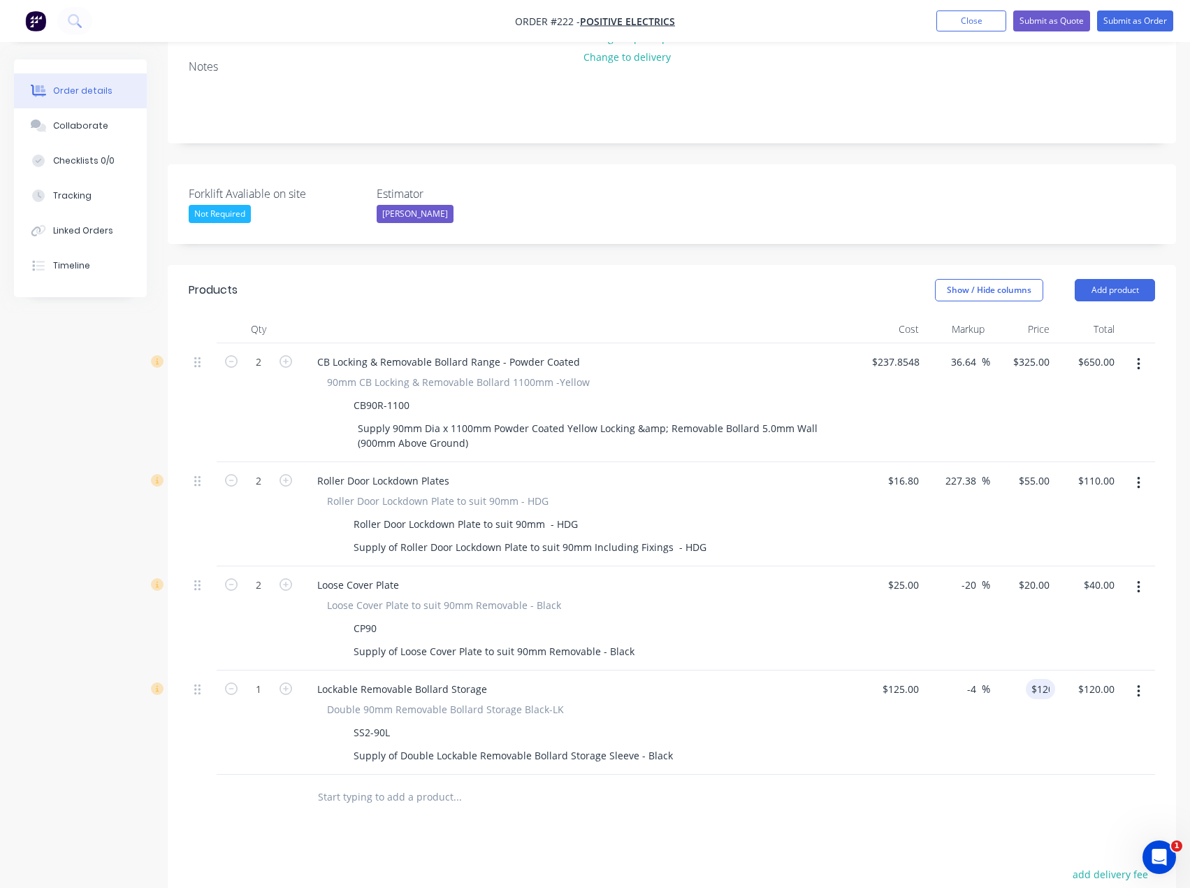
click at [549, 783] on input "text" at bounding box center [457, 797] width 280 height 28
click at [1107, 279] on button "Add product" at bounding box center [1115, 290] width 80 height 22
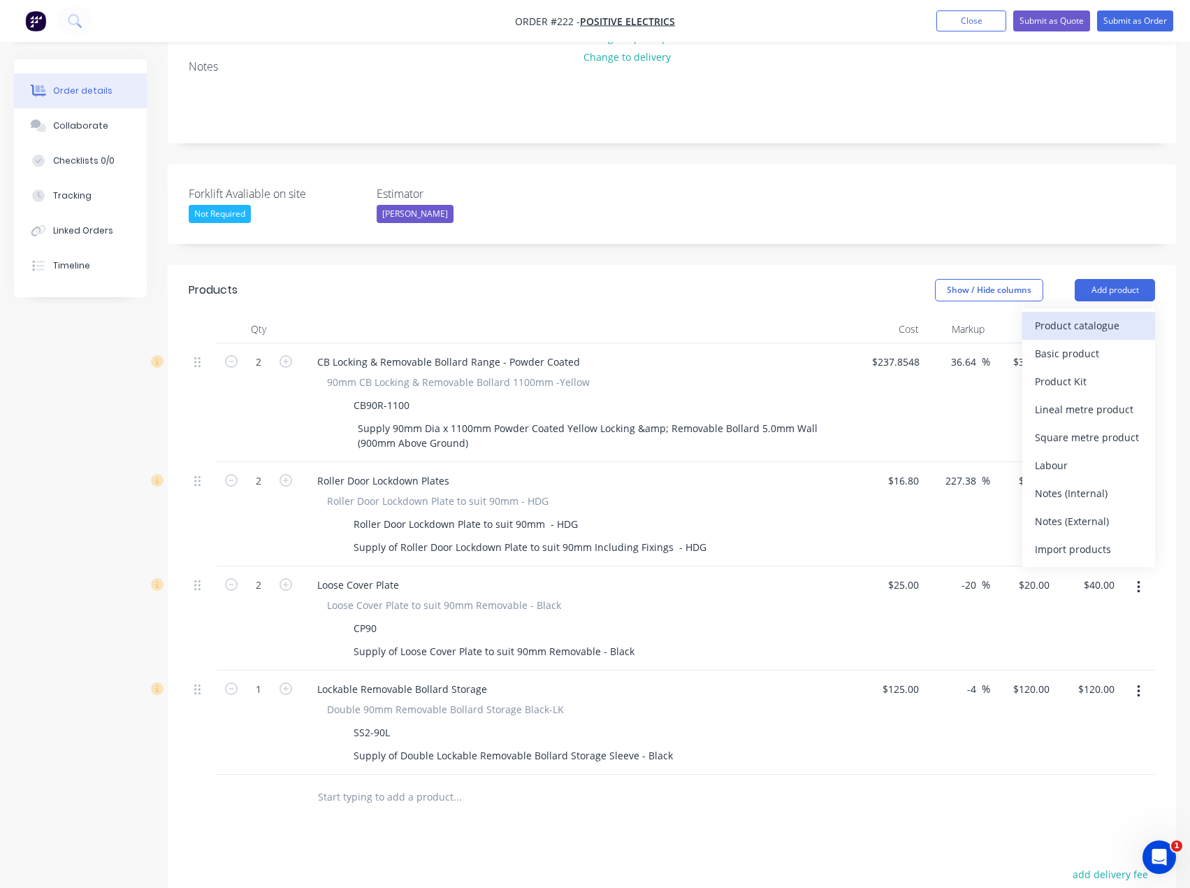
click at [1084, 315] on div "Product catalogue" at bounding box center [1089, 325] width 108 height 20
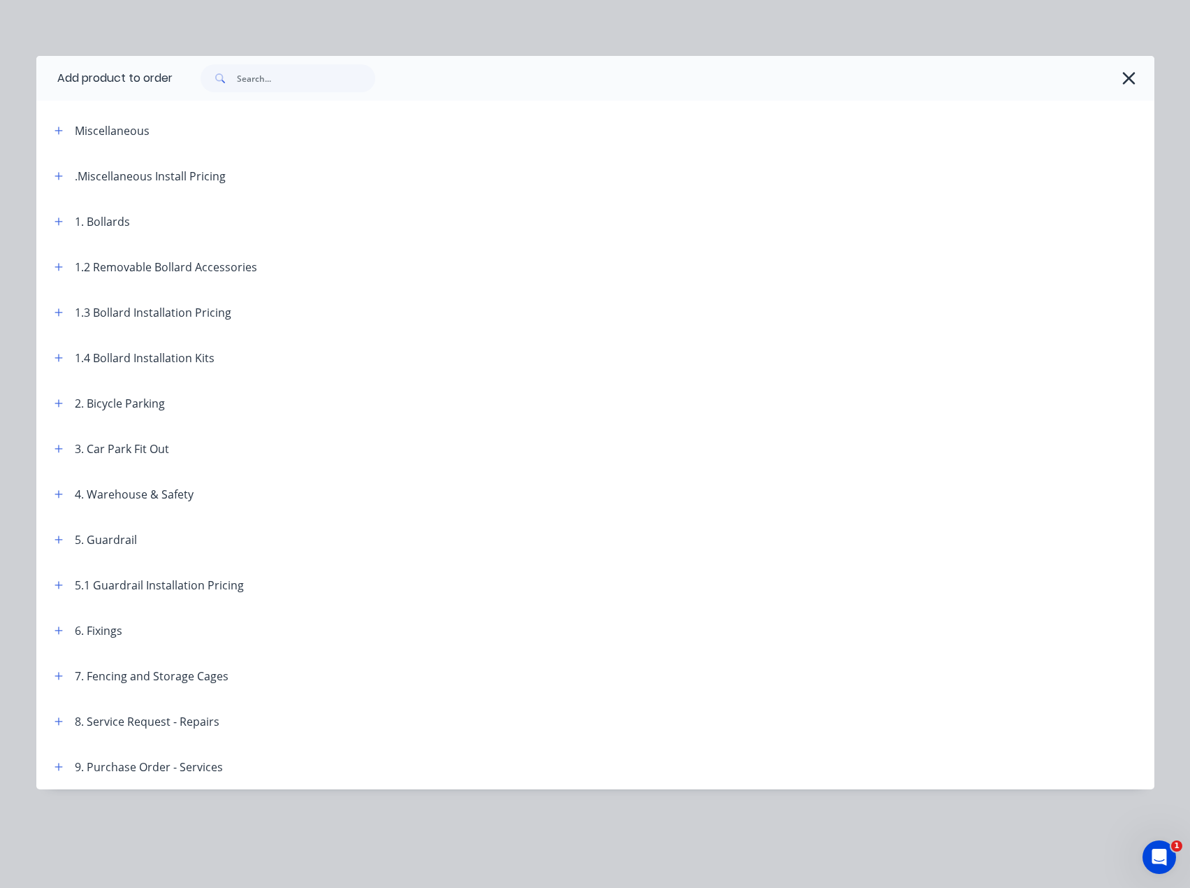
scroll to position [0, 0]
click at [58, 314] on icon "button" at bounding box center [59, 312] width 8 height 10
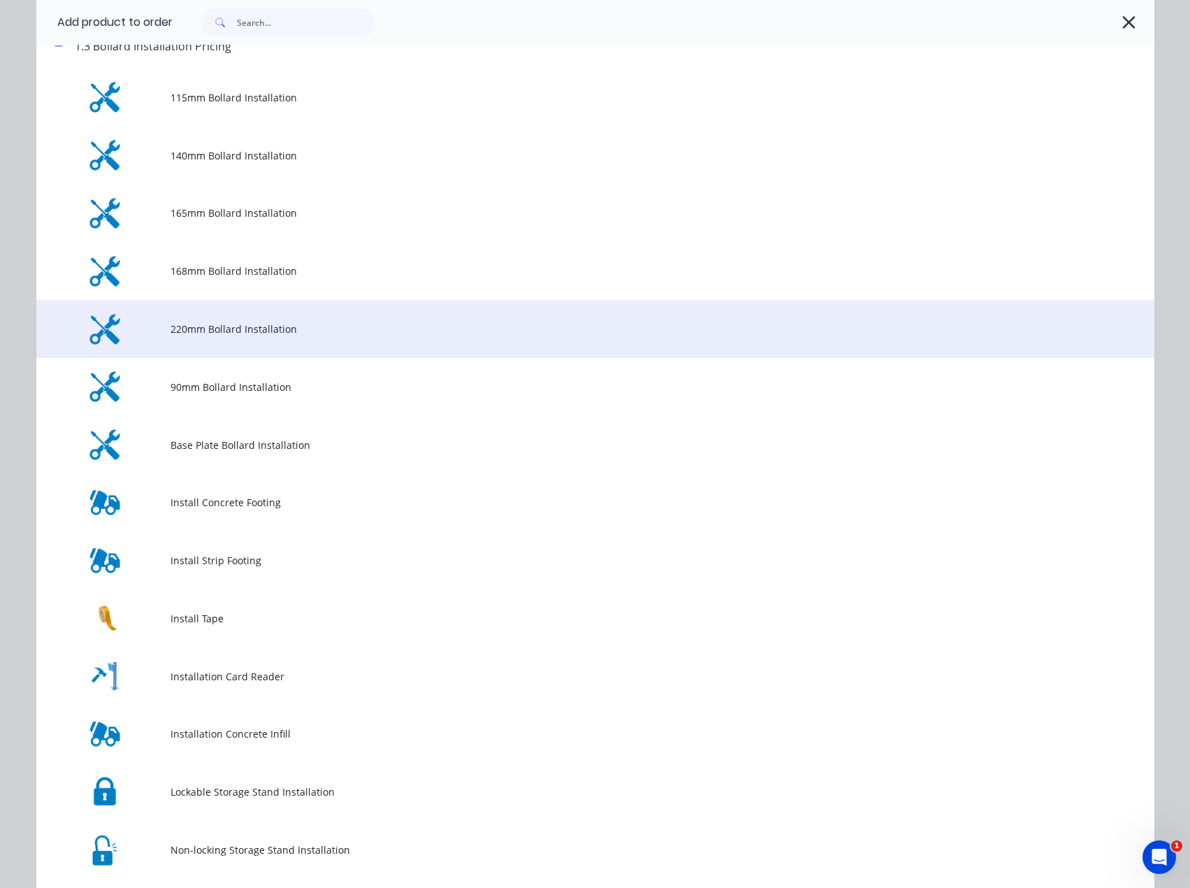
scroll to position [349, 0]
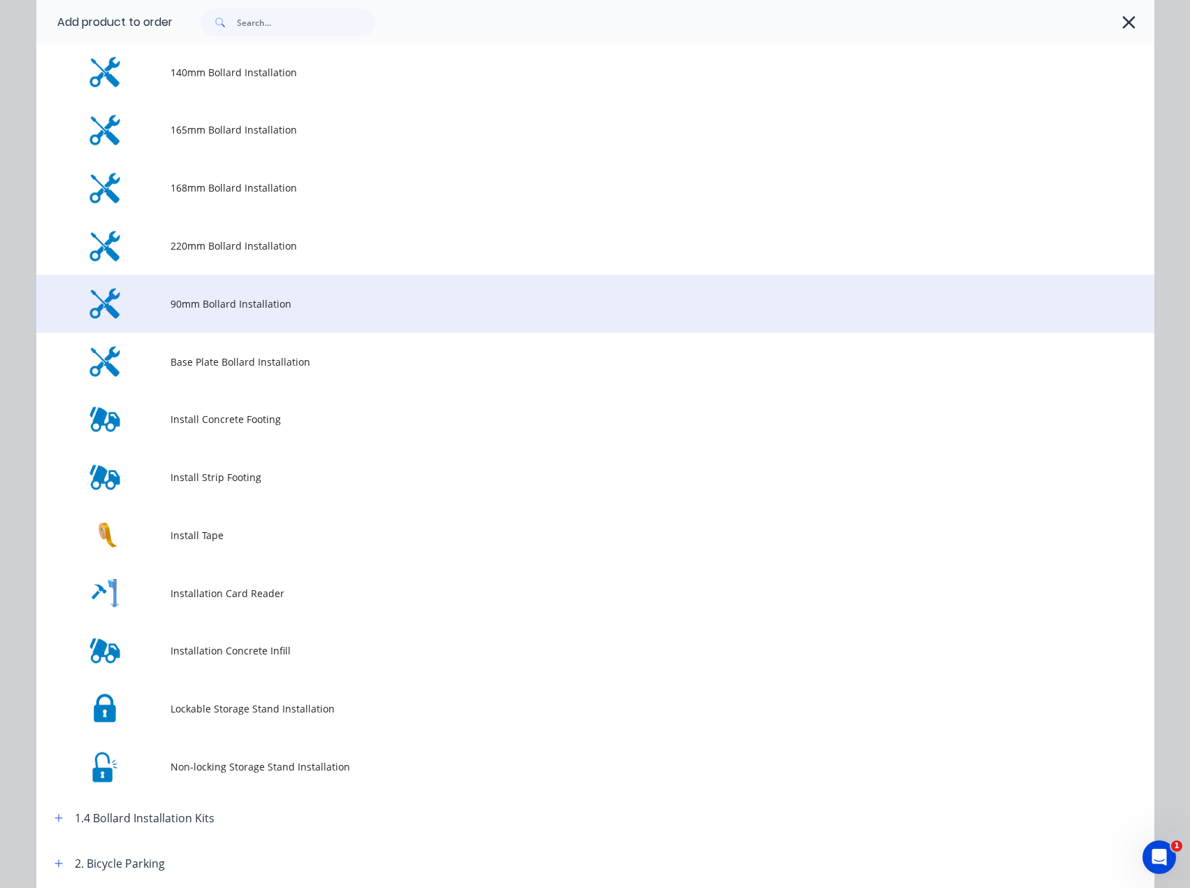
click at [212, 314] on td "90mm Bollard Installation" at bounding box center [663, 304] width 984 height 58
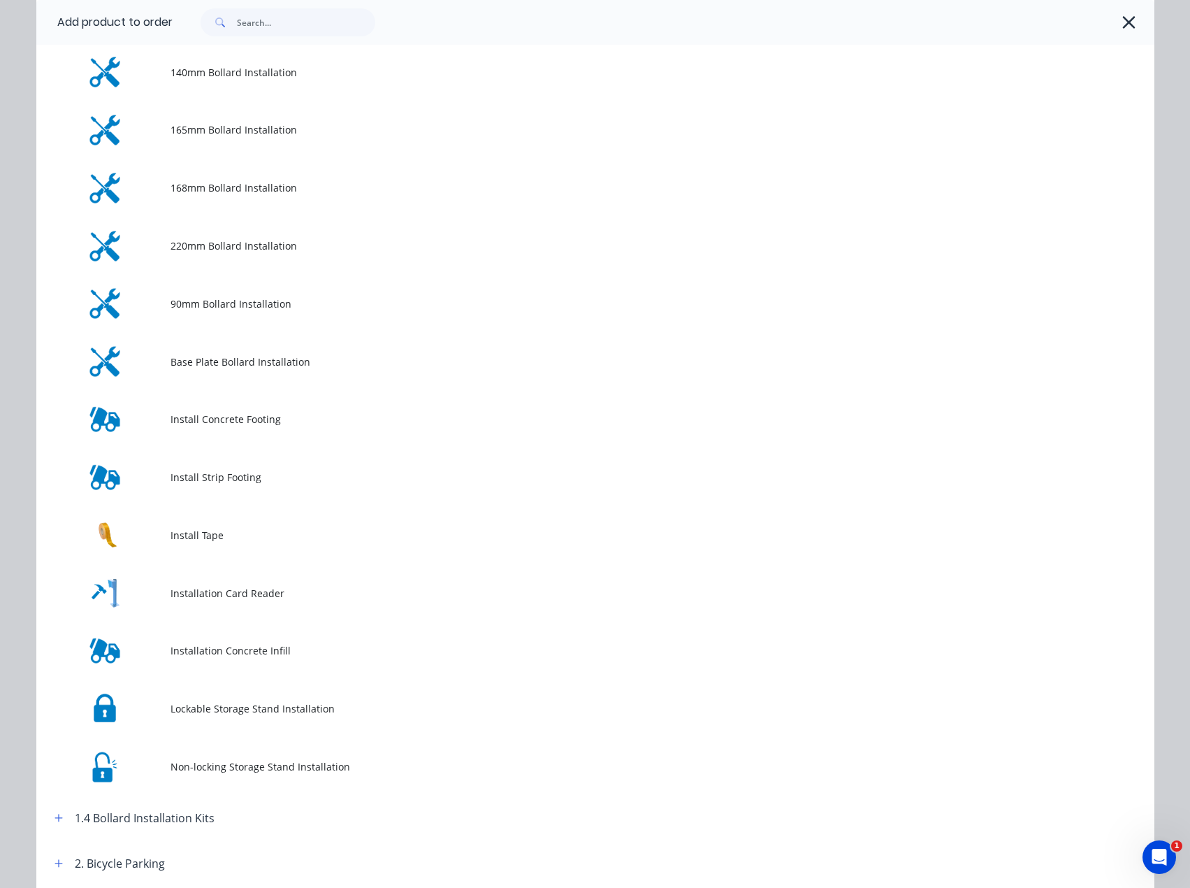
scroll to position [0, 0]
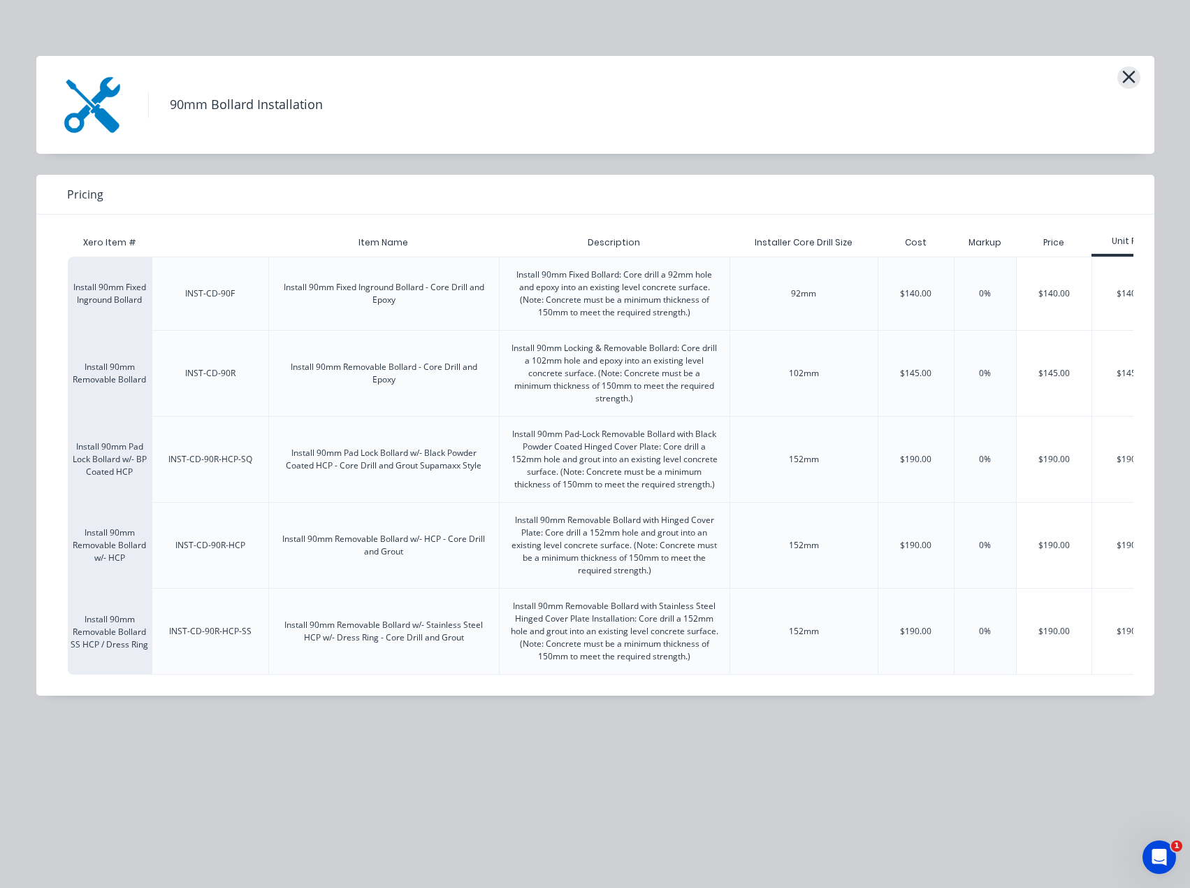
click at [1131, 72] on icon "button" at bounding box center [1129, 77] width 15 height 20
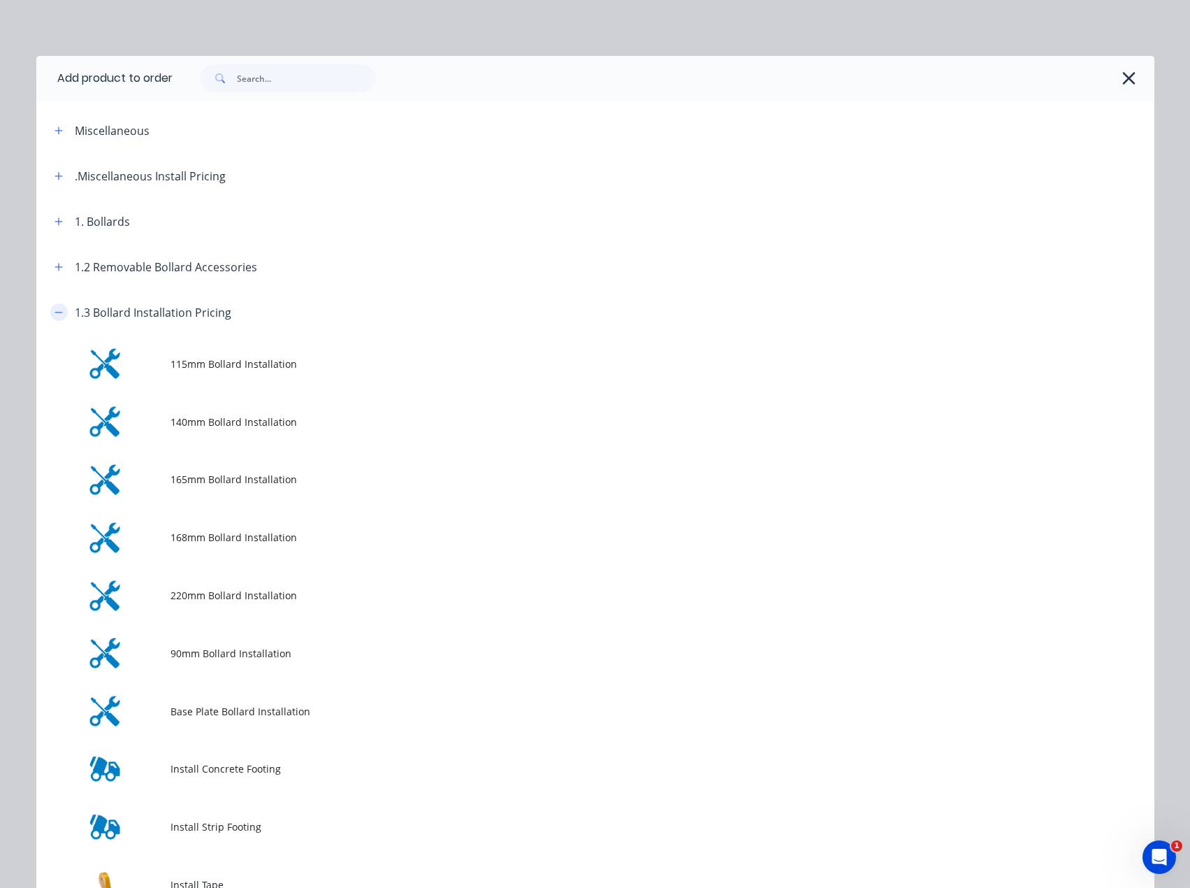
click at [61, 308] on button "button" at bounding box center [58, 311] width 17 height 17
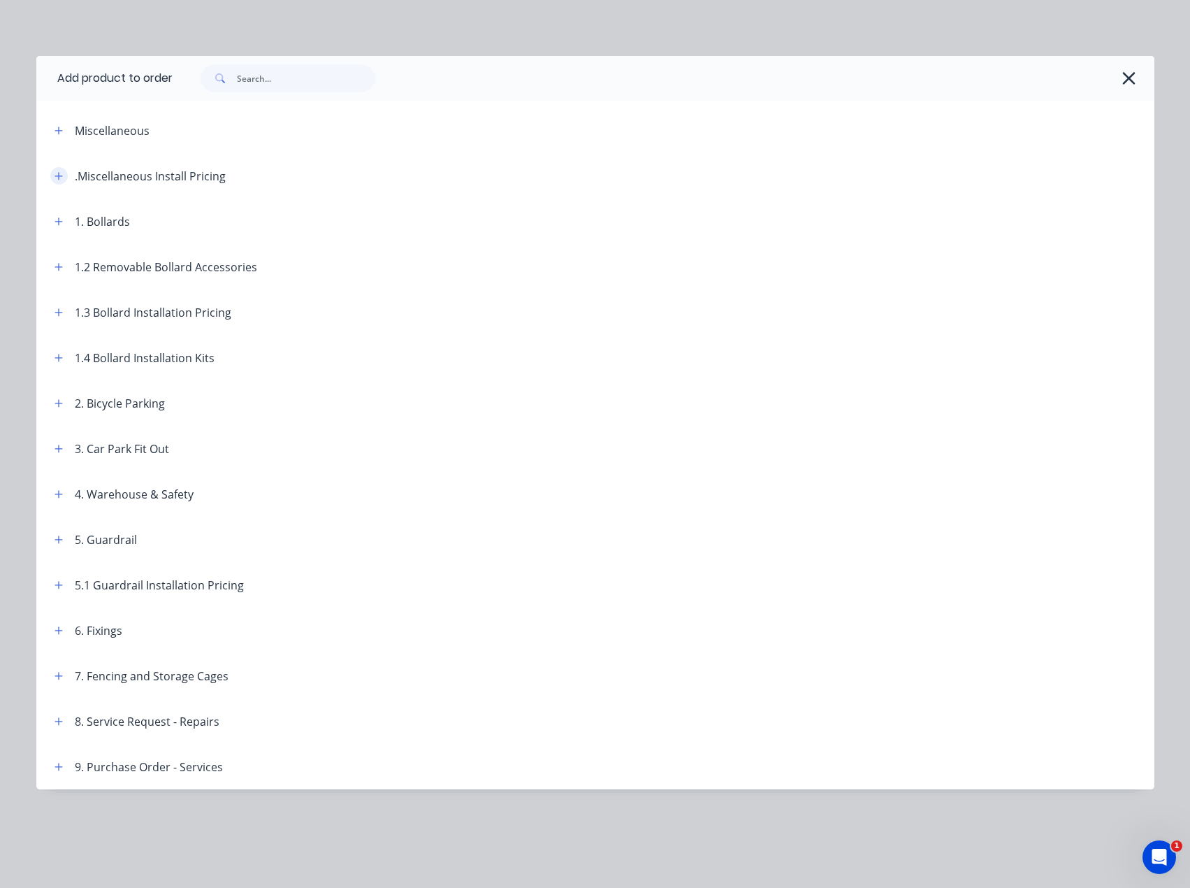
click at [63, 178] on icon "button" at bounding box center [59, 176] width 8 height 10
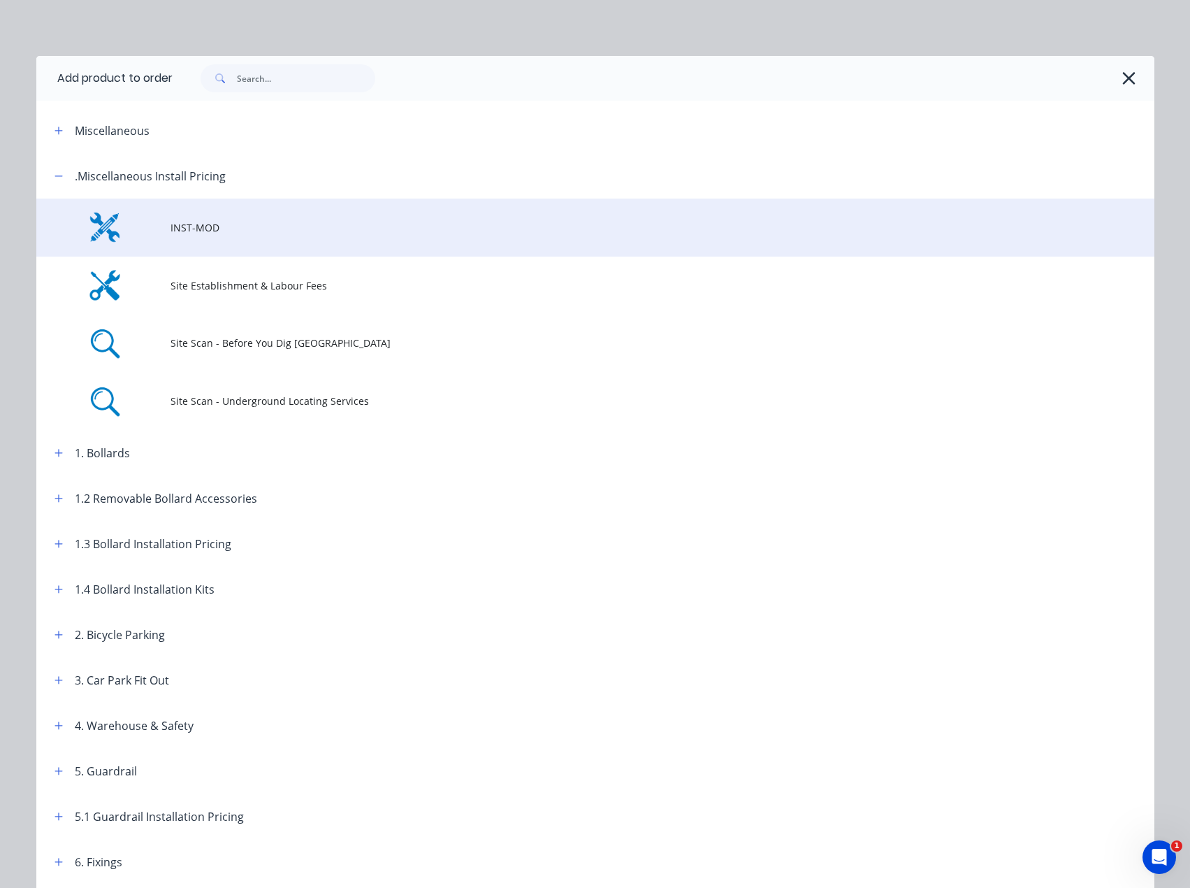
click at [225, 220] on span "INST-MOD" at bounding box center [564, 227] width 787 height 15
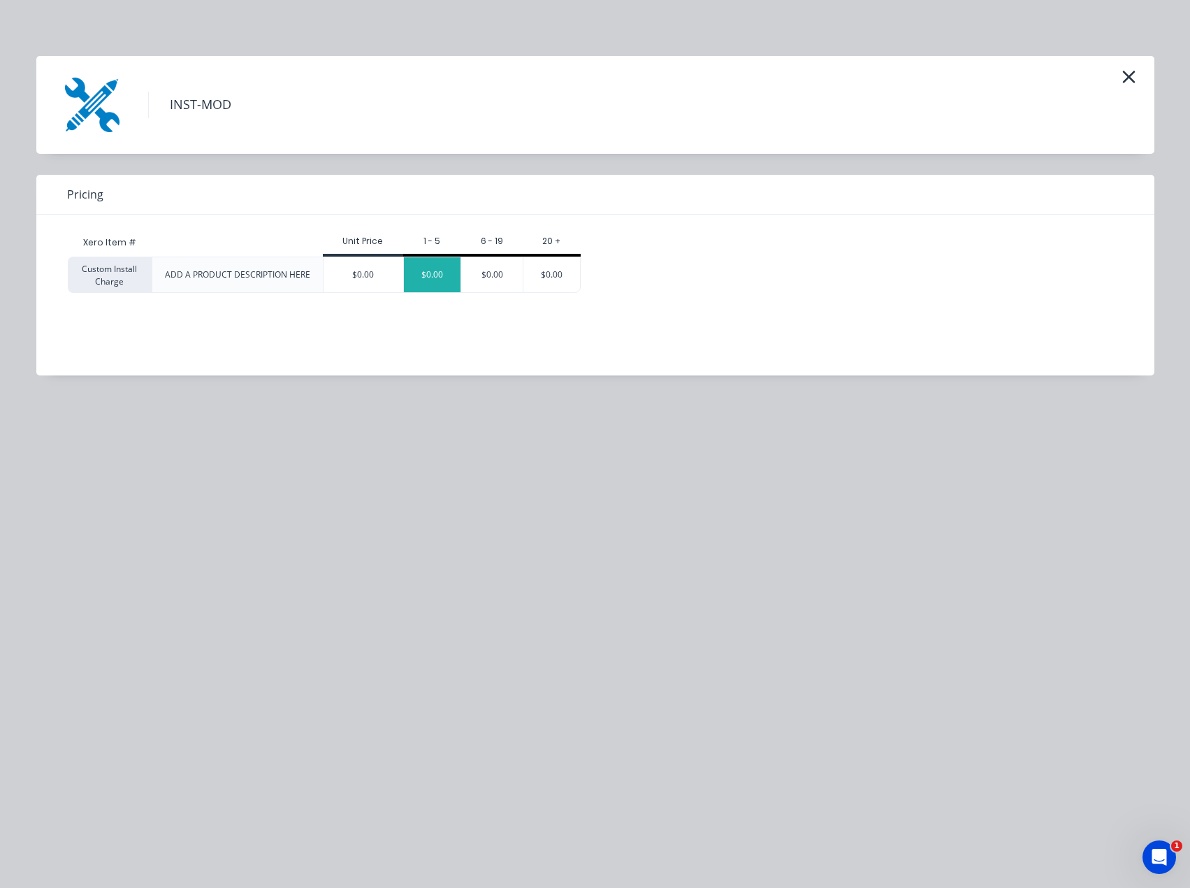
click at [452, 269] on div "$0.00" at bounding box center [432, 274] width 57 height 35
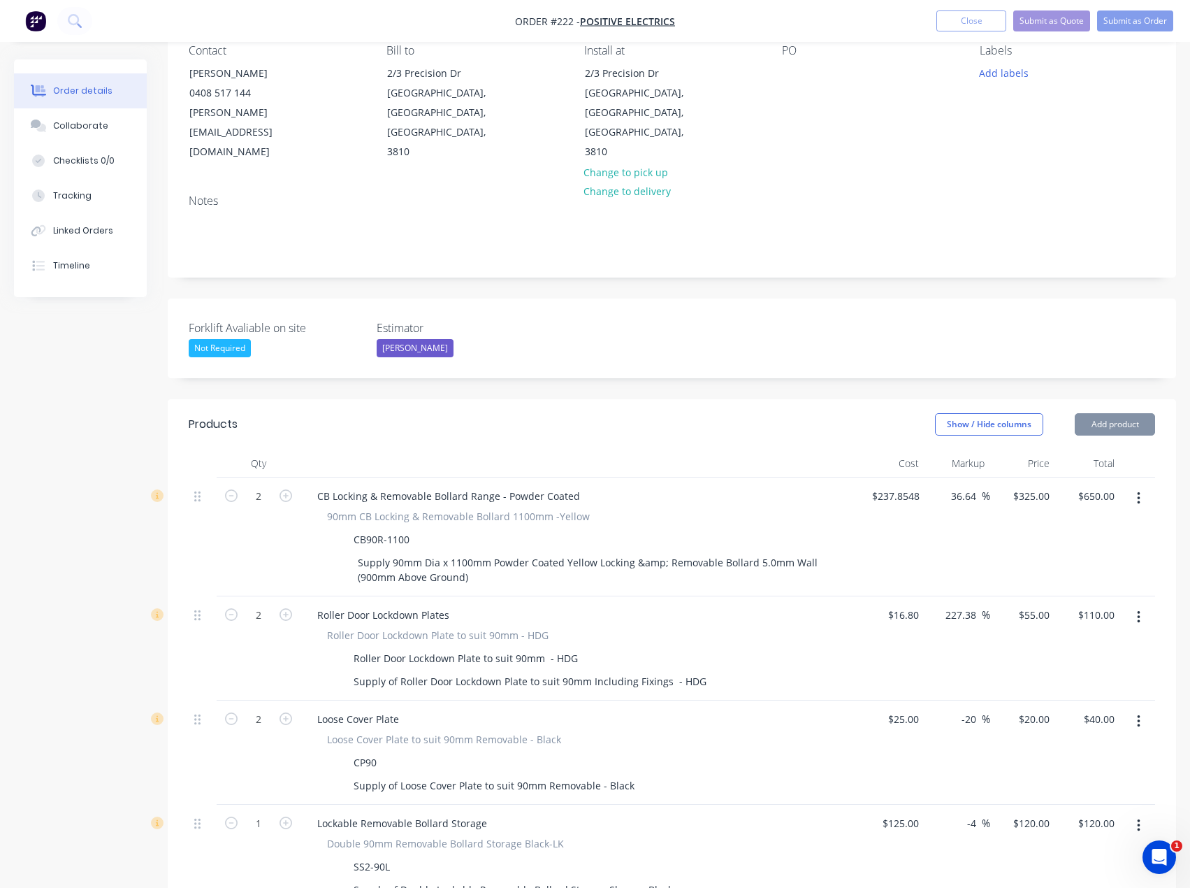
scroll to position [419, 0]
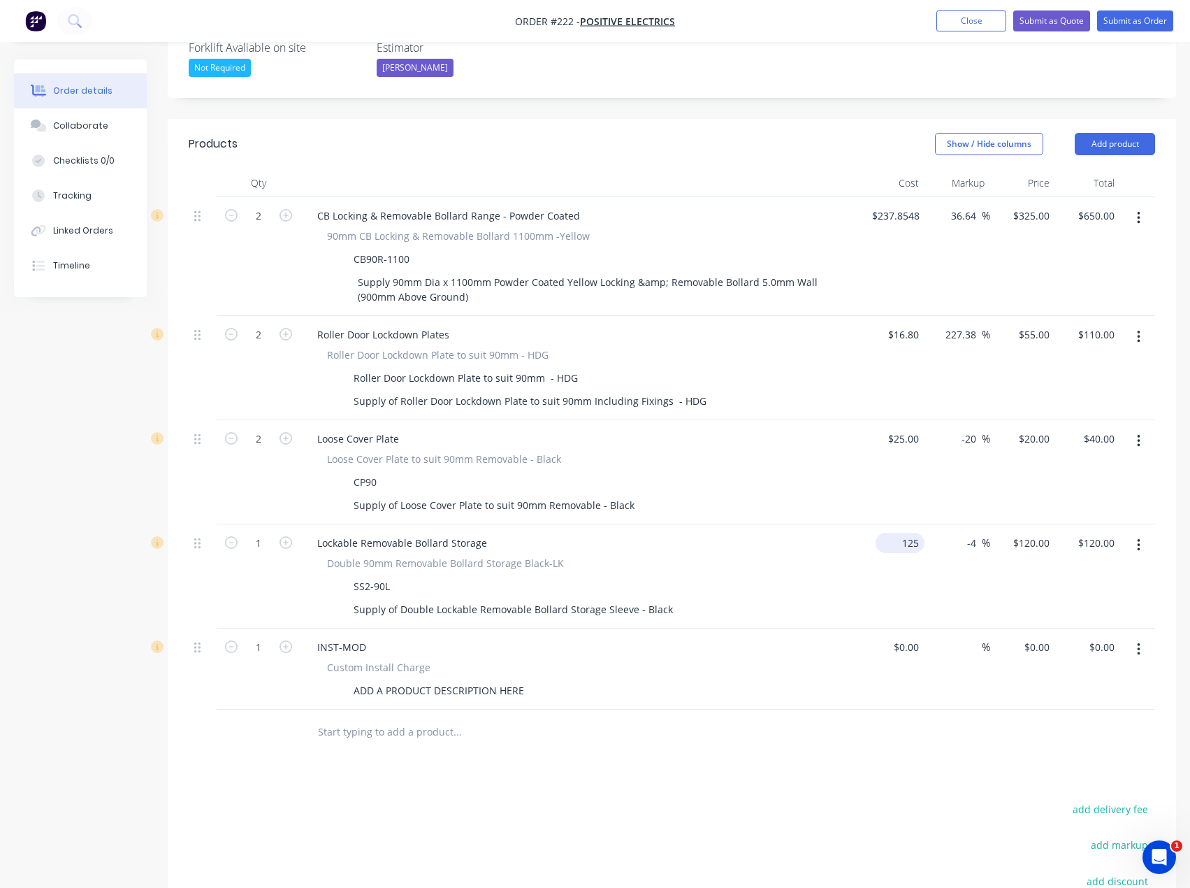
click at [907, 533] on input "125" at bounding box center [902, 543] width 43 height 20
type input "$1.00"
type input "$0.96"
click at [924, 461] on div "$25.00 $25.00" at bounding box center [892, 472] width 65 height 104
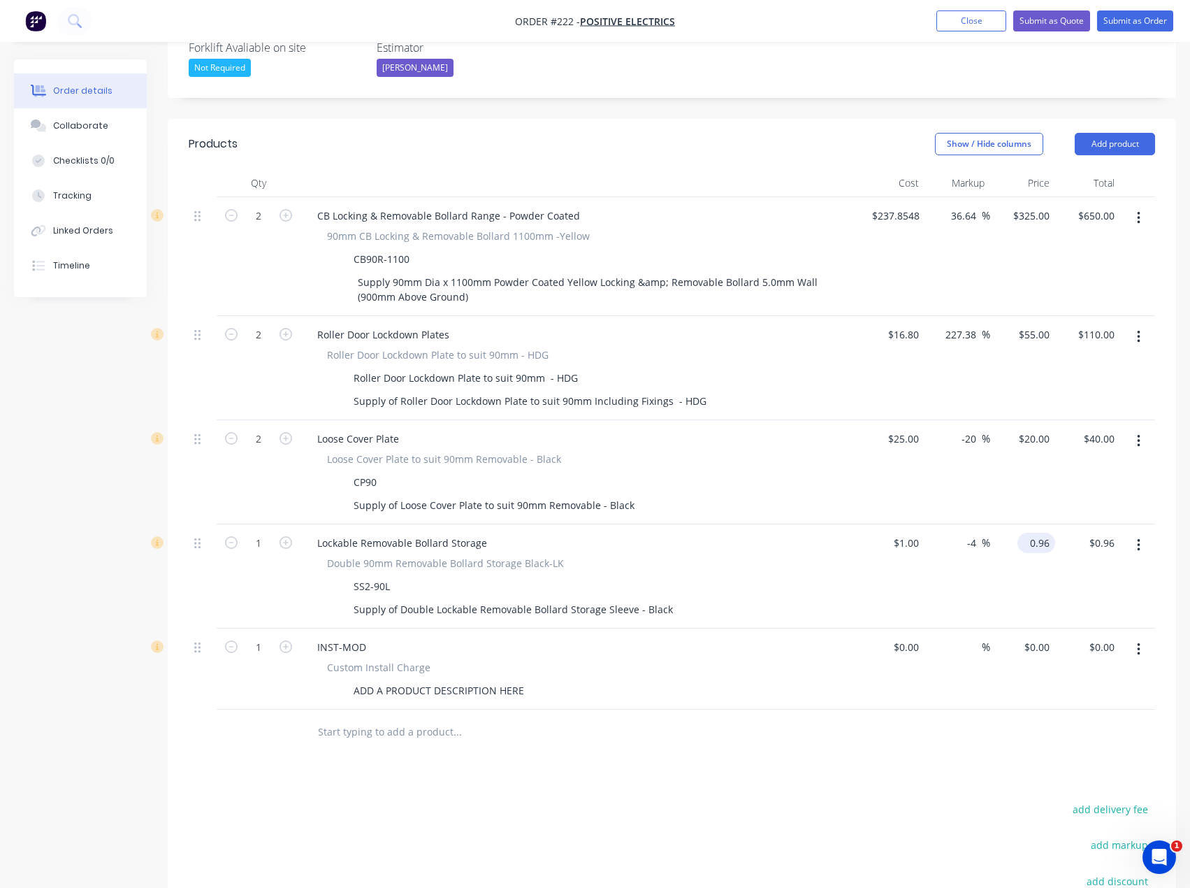
click at [1050, 533] on input "0.96" at bounding box center [1039, 543] width 32 height 20
type input "120"
type input "25"
type input "11900"
type input "$120.00"
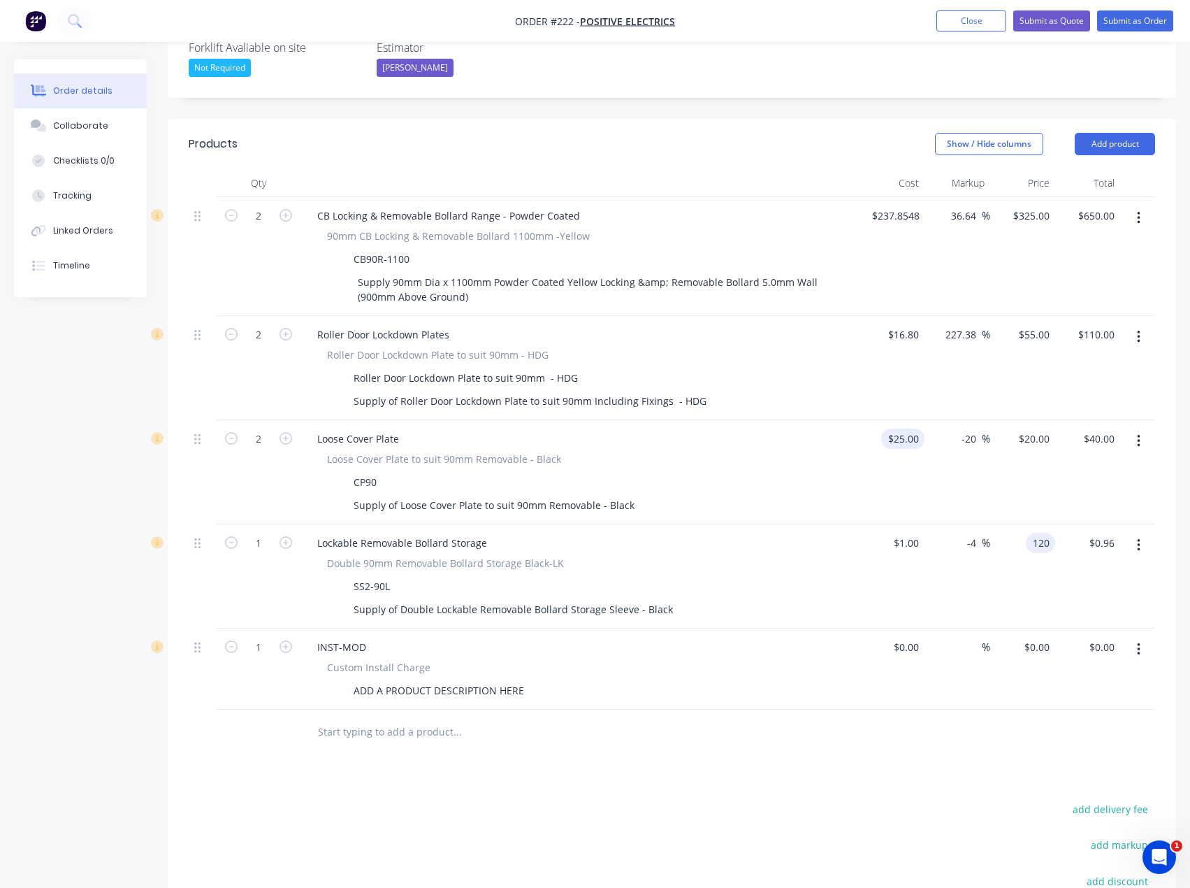
type input "$120.00"
click at [903, 428] on div "25 $25.00" at bounding box center [902, 438] width 43 height 20
type input "$1.00"
type input "0.8"
type input "$1.60"
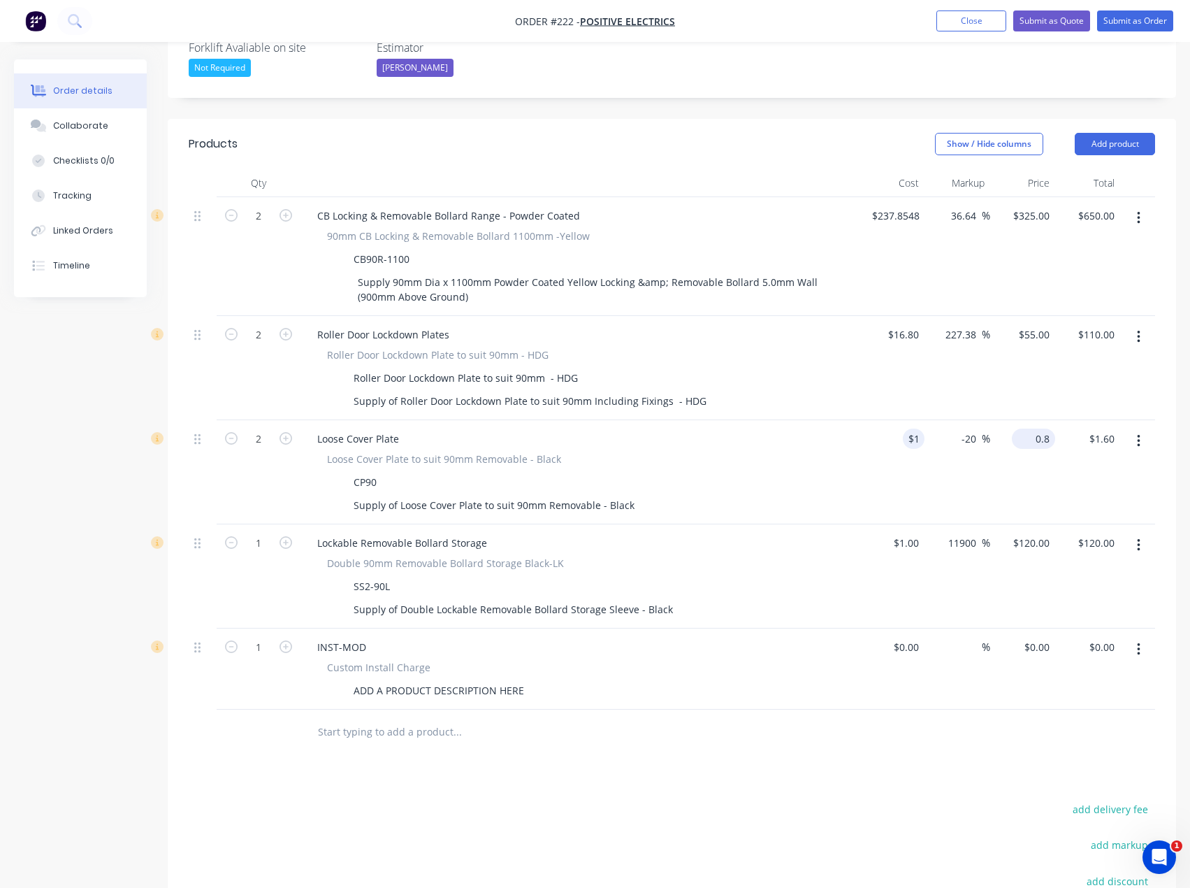
click at [1036, 428] on input "0.8" at bounding box center [1037, 438] width 38 height 20
type input "20"
type input "1900"
type input "$20.00"
type input "$40.00"
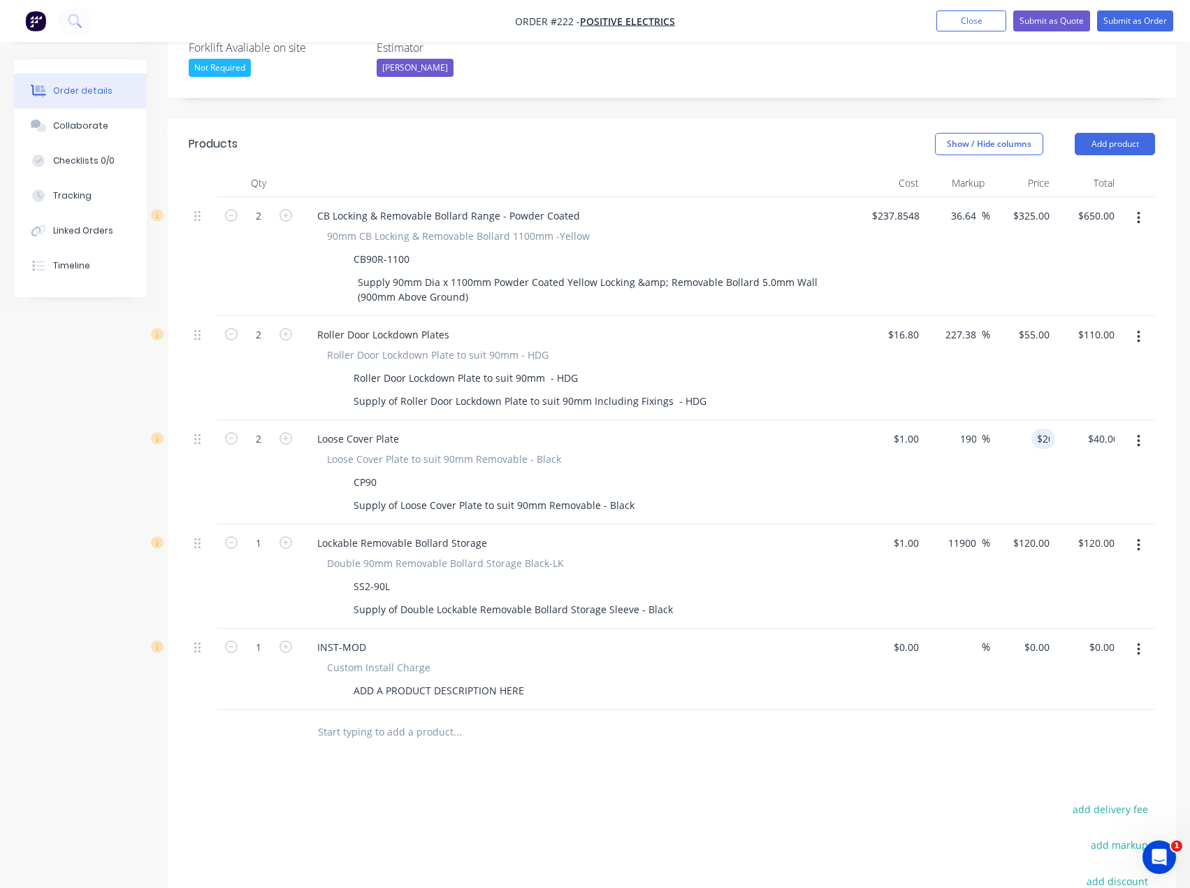
click at [879, 433] on div "$1.00 $1.00" at bounding box center [892, 472] width 65 height 104
type input "0"
click at [1038, 637] on div "0 $0.00" at bounding box center [1037, 647] width 38 height 20
type input "$0.00"
click at [906, 637] on div "$0.00" at bounding box center [906, 647] width 38 height 20
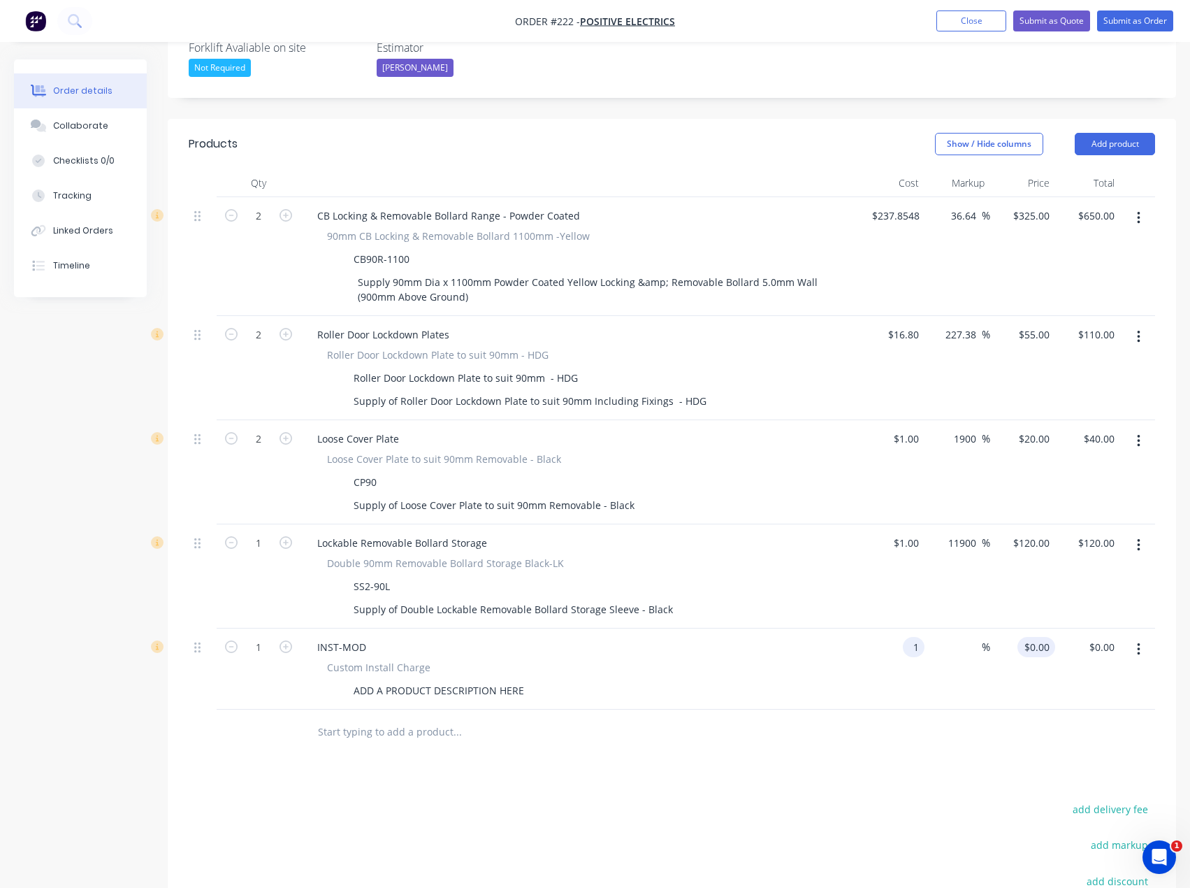
type input "$1.00"
type input "1"
type input "$1.00"
click at [1039, 637] on input "1" at bounding box center [1047, 647] width 16 height 20
type input "550"
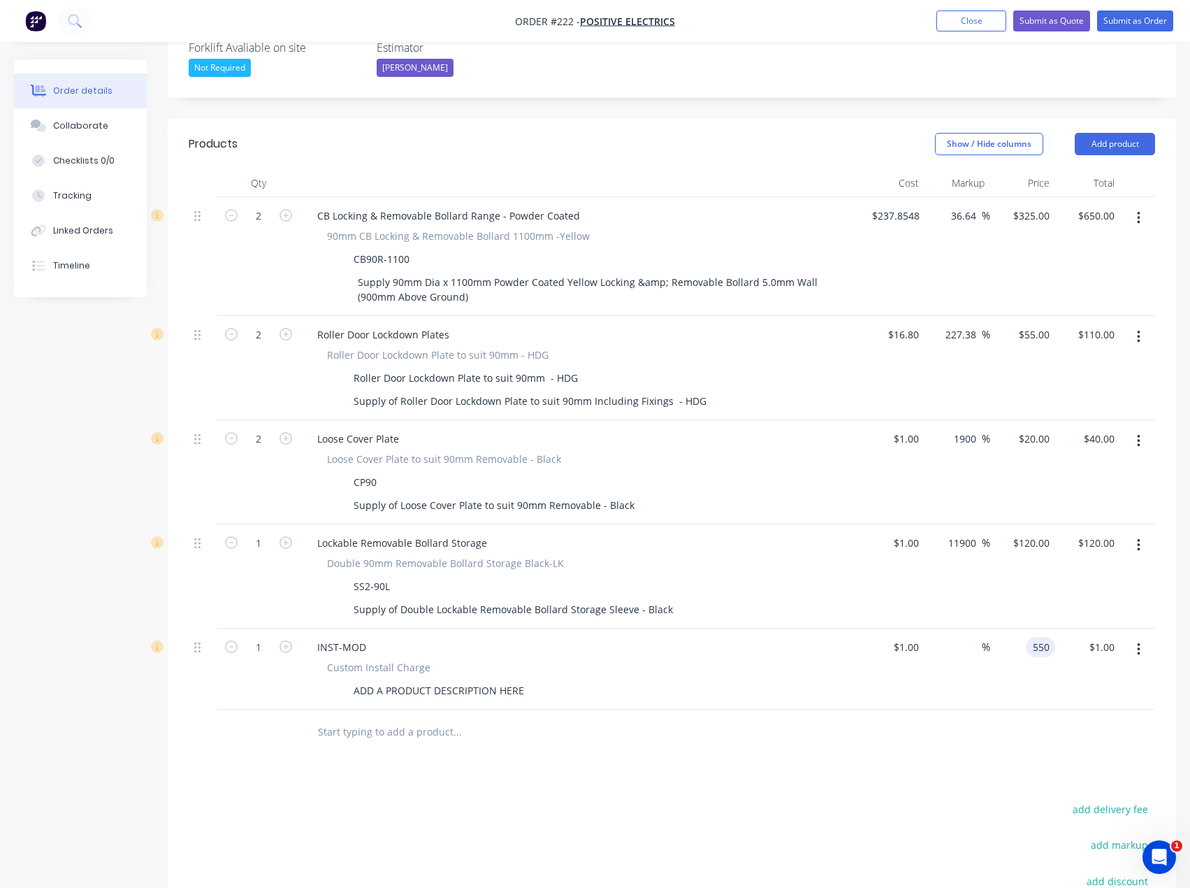
type input "54900"
type input "$550.00"
click at [839, 660] on div "Custom Install Charge ADD A PRODUCT DESCRIPTION HERE" at bounding box center [580, 680] width 548 height 41
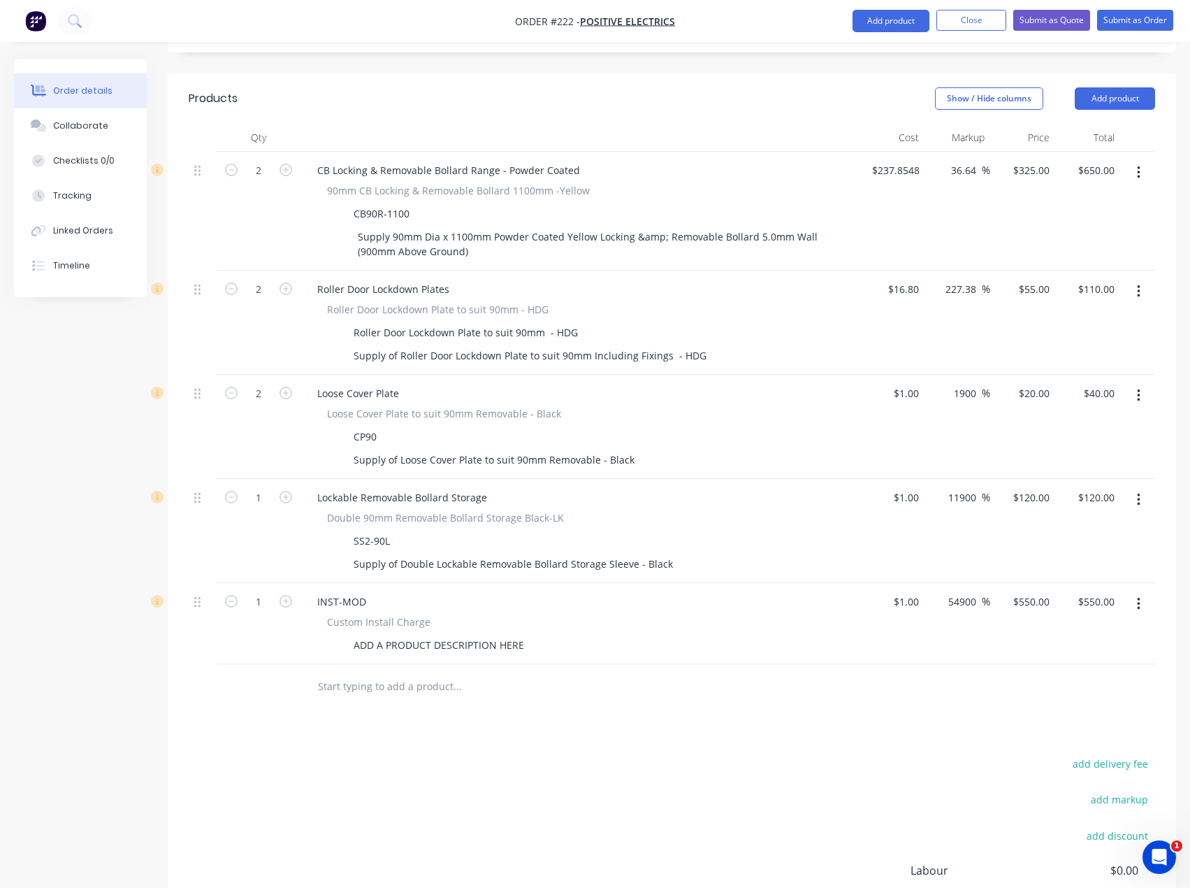
scroll to position [559, 0]
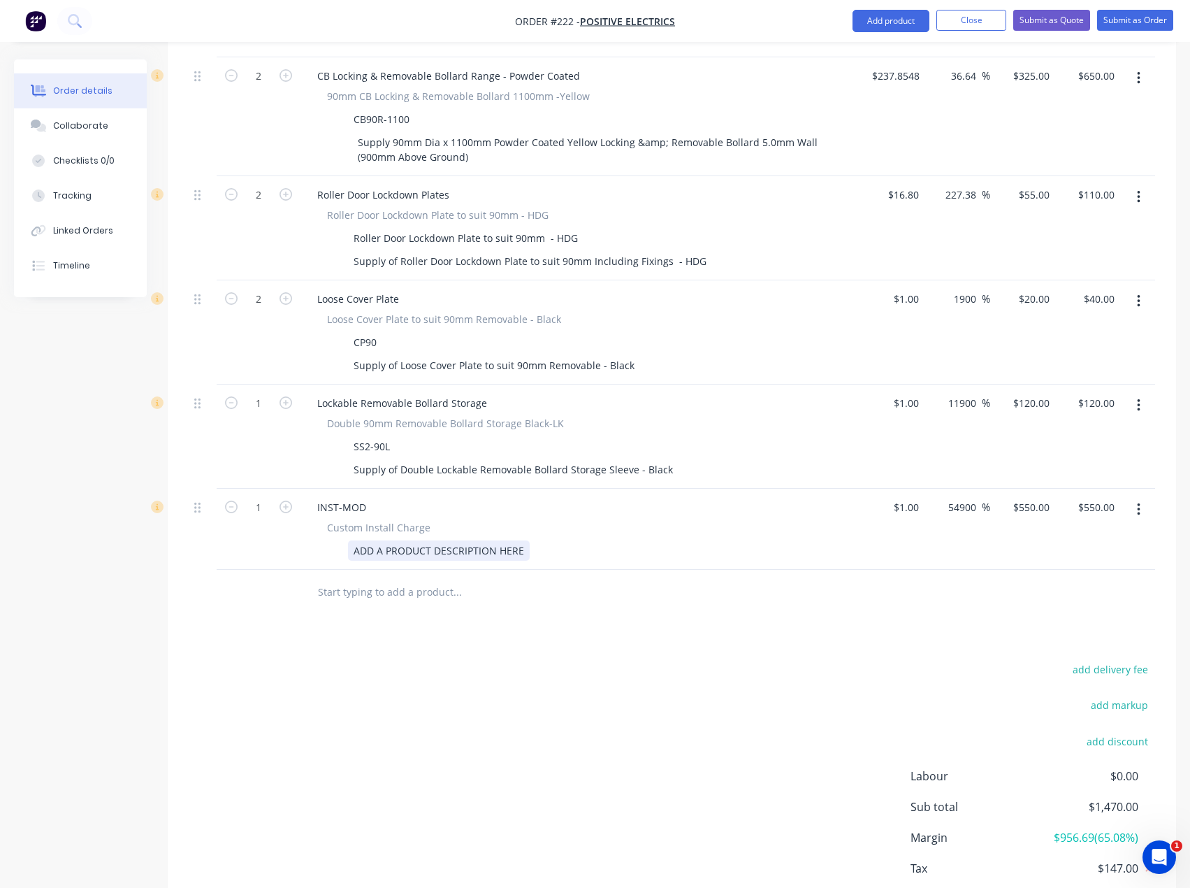
click at [503, 540] on div "ADD A PRODUCT DESCRIPTION HERE" at bounding box center [439, 550] width 182 height 20
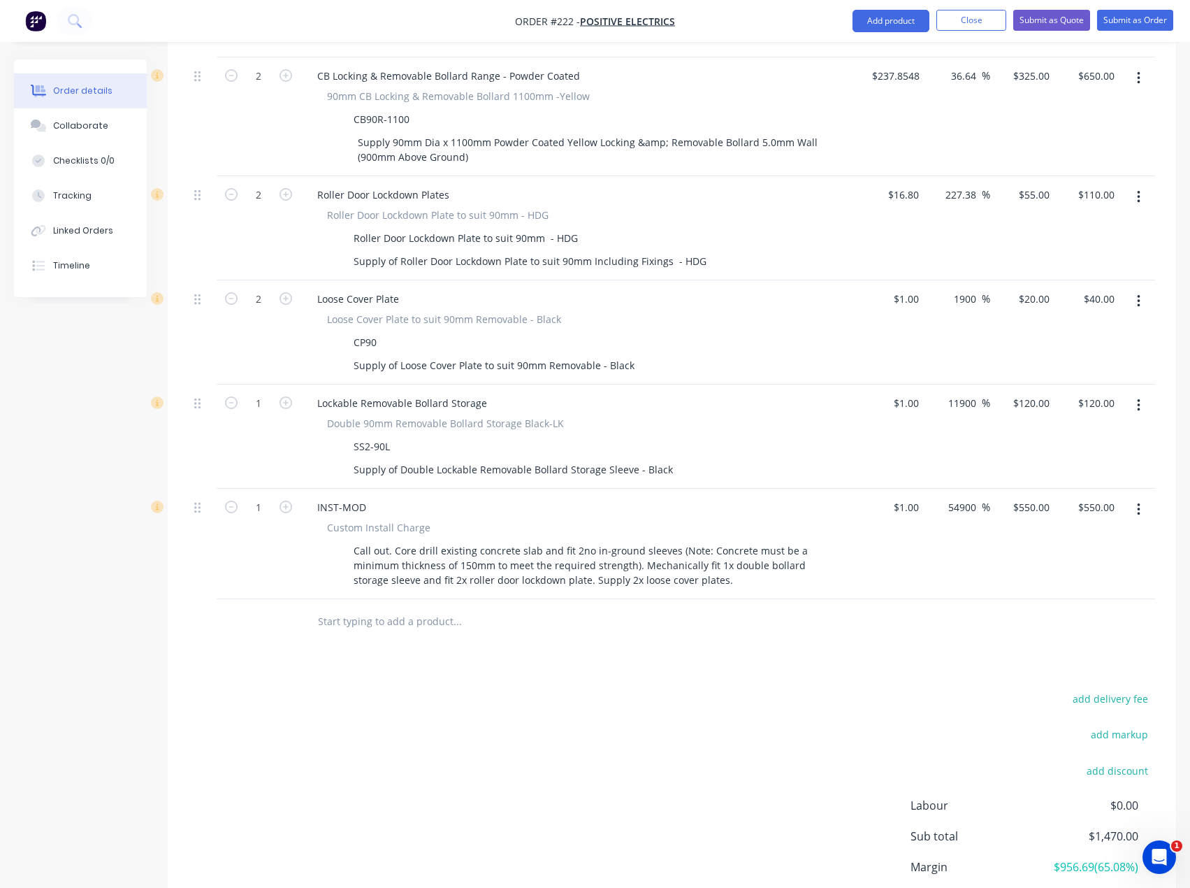
click at [511, 607] on input "text" at bounding box center [457, 621] width 280 height 28
drag, startPoint x: 426, startPoint y: 570, endPoint x: 508, endPoint y: 625, distance: 98.7
click at [508, 625] on div "Products Show / Hide columns Add product Qty Cost Markup Price Total 2 CB Locki…" at bounding box center [672, 479] width 1008 height 1001
click at [472, 641] on div "Products Show / Hide columns Add product Qty Cost Markup Price Total 2 CB Locki…" at bounding box center [672, 479] width 1008 height 1001
click at [428, 607] on input "text" at bounding box center [457, 621] width 280 height 28
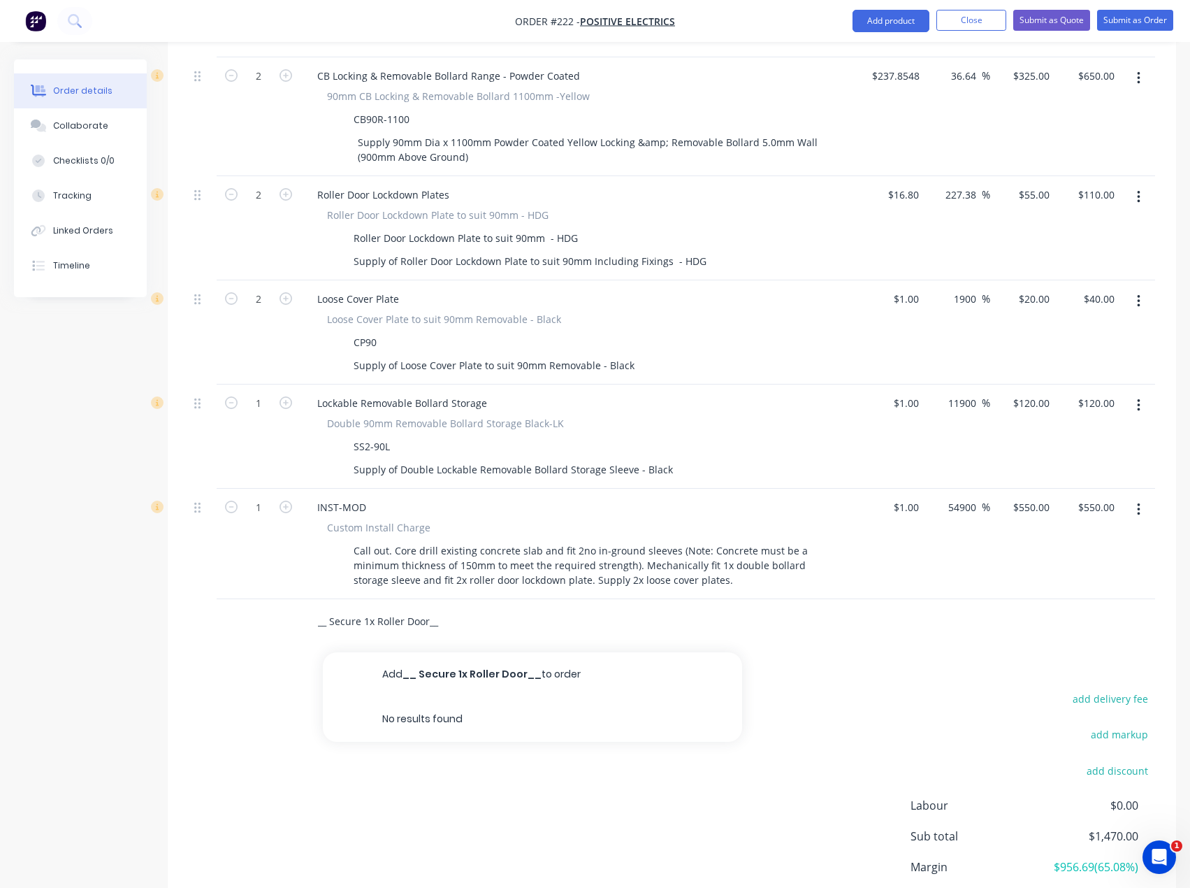
type input "__ Secure 1x Roller Door__"
click at [304, 607] on div "Products Show / Hide columns Add product Qty Cost Markup Price Total 2 CB Locki…" at bounding box center [672, 479] width 1008 height 1001
drag, startPoint x: 444, startPoint y: 579, endPoint x: 235, endPoint y: 589, distance: 209.9
click at [235, 599] on div "__ Secure 1x Roller Door__ Add __ Secure 1x Roller Door__ to order No results f…" at bounding box center [672, 621] width 967 height 45
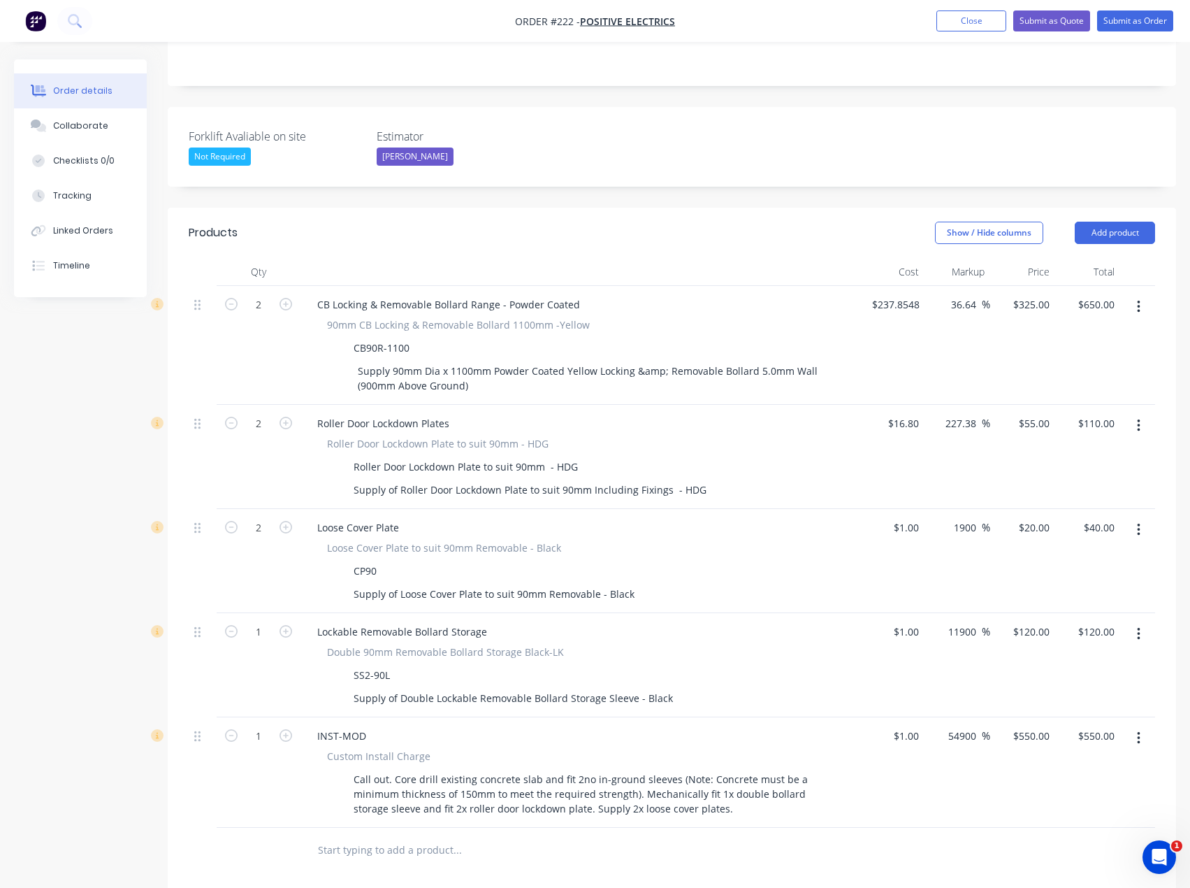
scroll to position [349, 0]
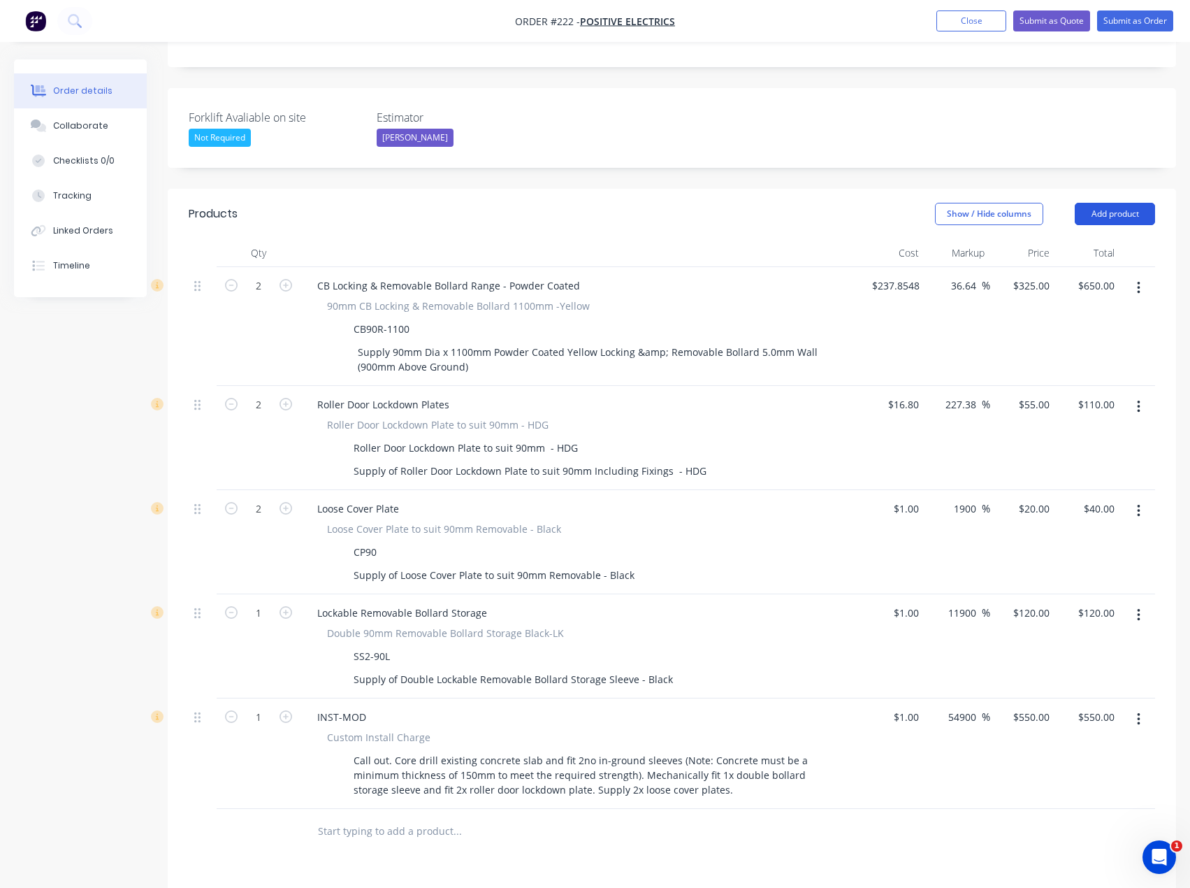
click at [1097, 203] on button "Add product" at bounding box center [1115, 214] width 80 height 22
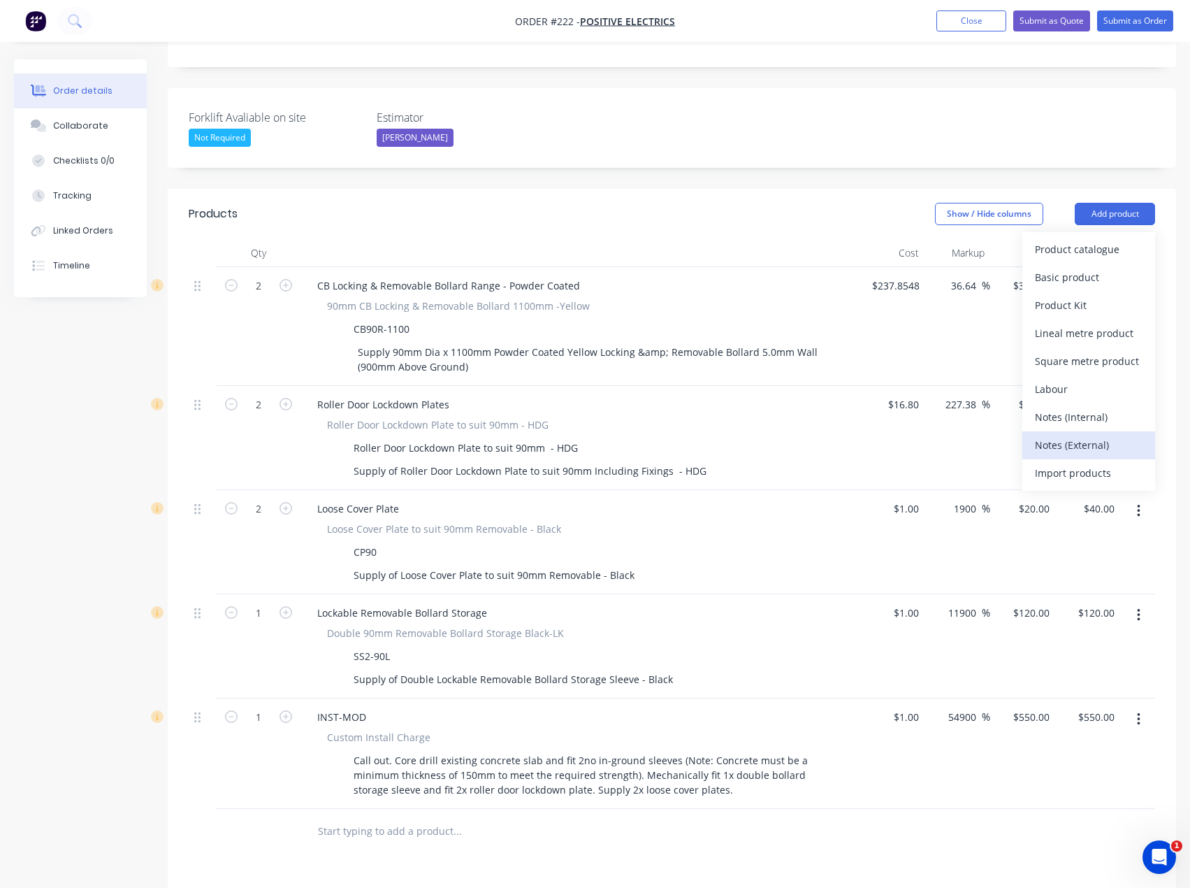
click at [1077, 435] on div "Notes (External)" at bounding box center [1089, 445] width 108 height 20
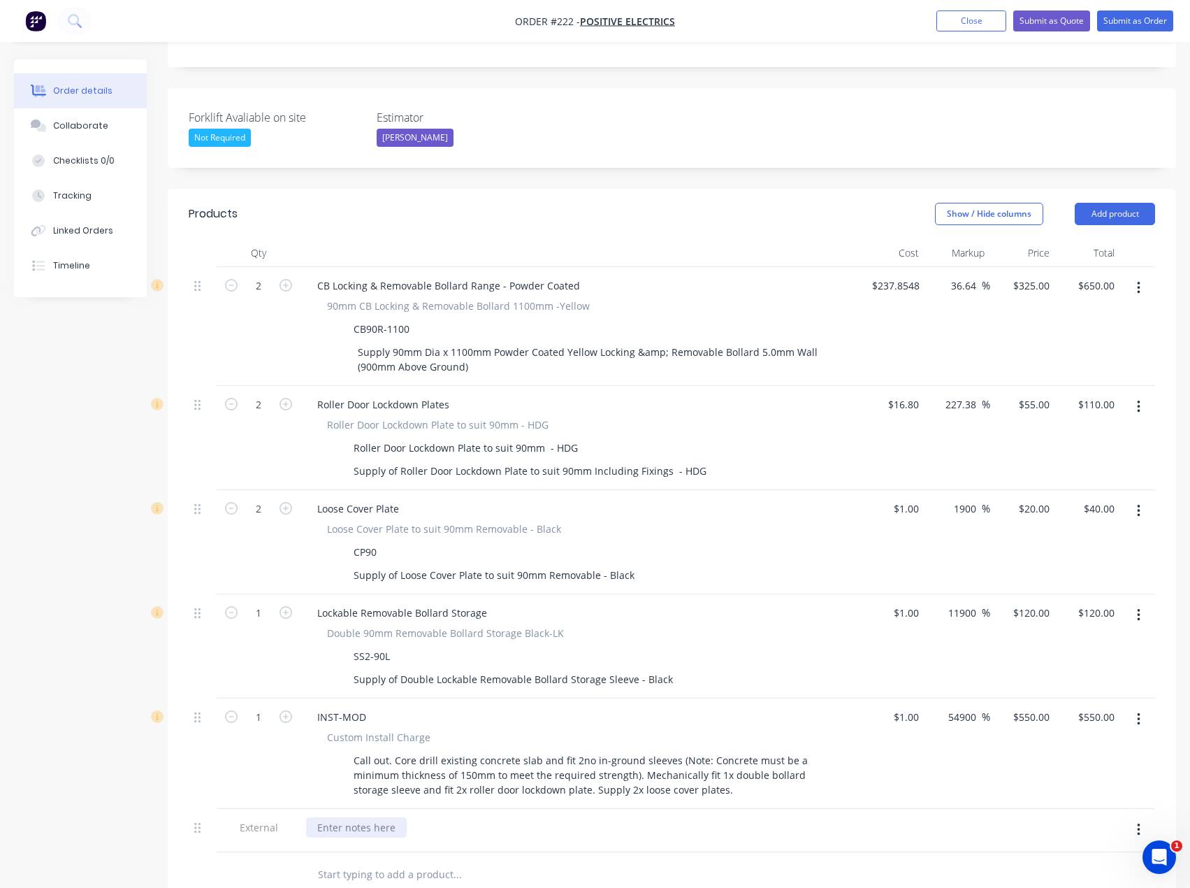
click at [356, 817] on div at bounding box center [356, 827] width 101 height 20
click at [619, 860] on div at bounding box center [515, 874] width 419 height 28
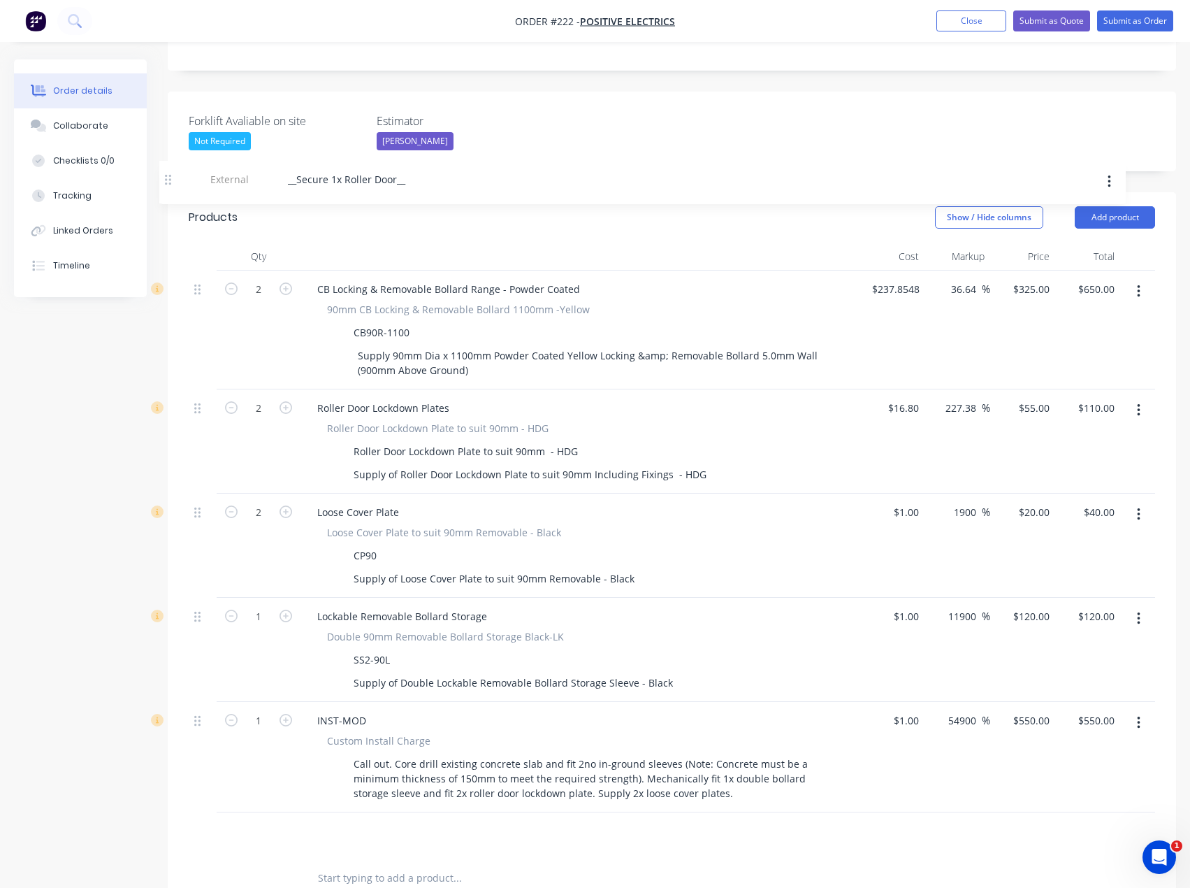
scroll to position [342, 0]
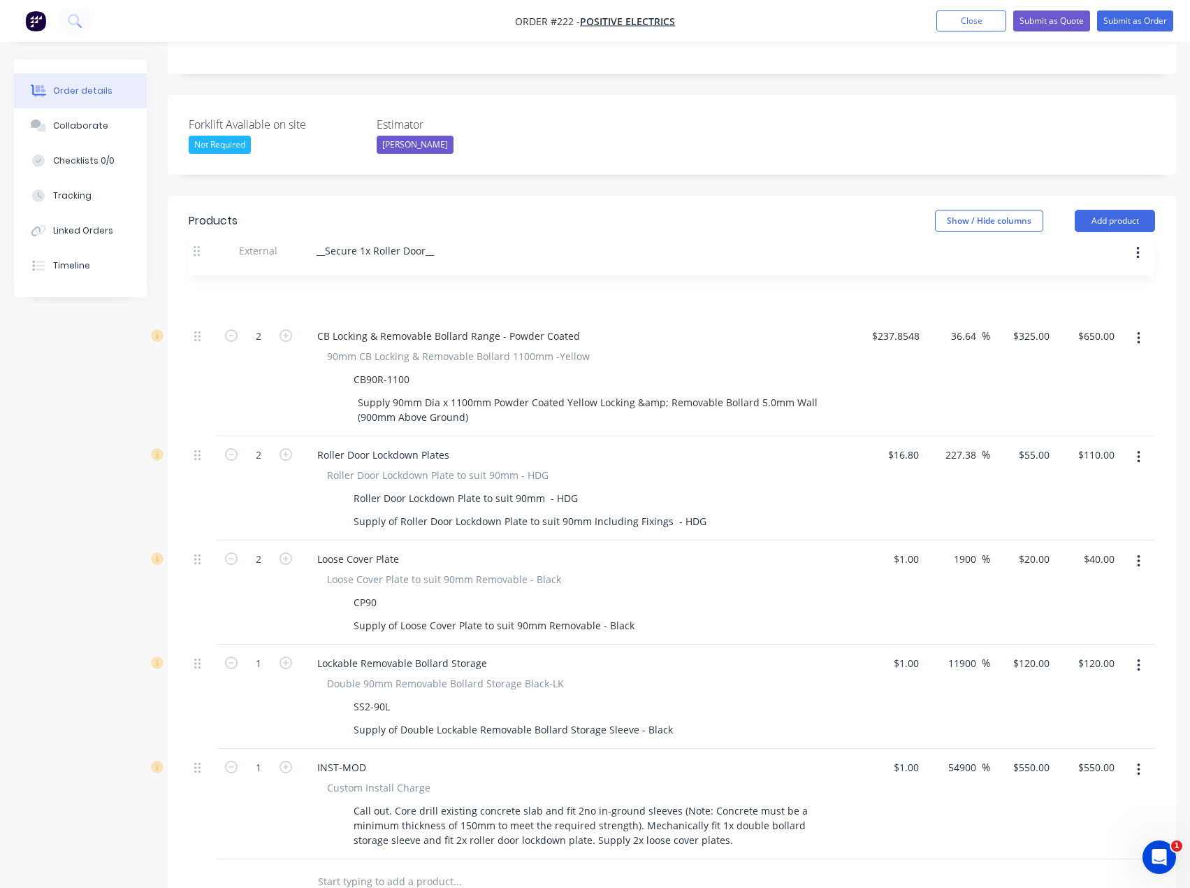
drag, startPoint x: 202, startPoint y: 785, endPoint x: 201, endPoint y: 247, distance: 537.4
click at [201, 274] on div "2 CB Locking & Removable Bollard Range - Powder Coated 90mm CB Locking & Remova…" at bounding box center [672, 566] width 967 height 585
click at [1121, 210] on button "Add product" at bounding box center [1115, 221] width 80 height 22
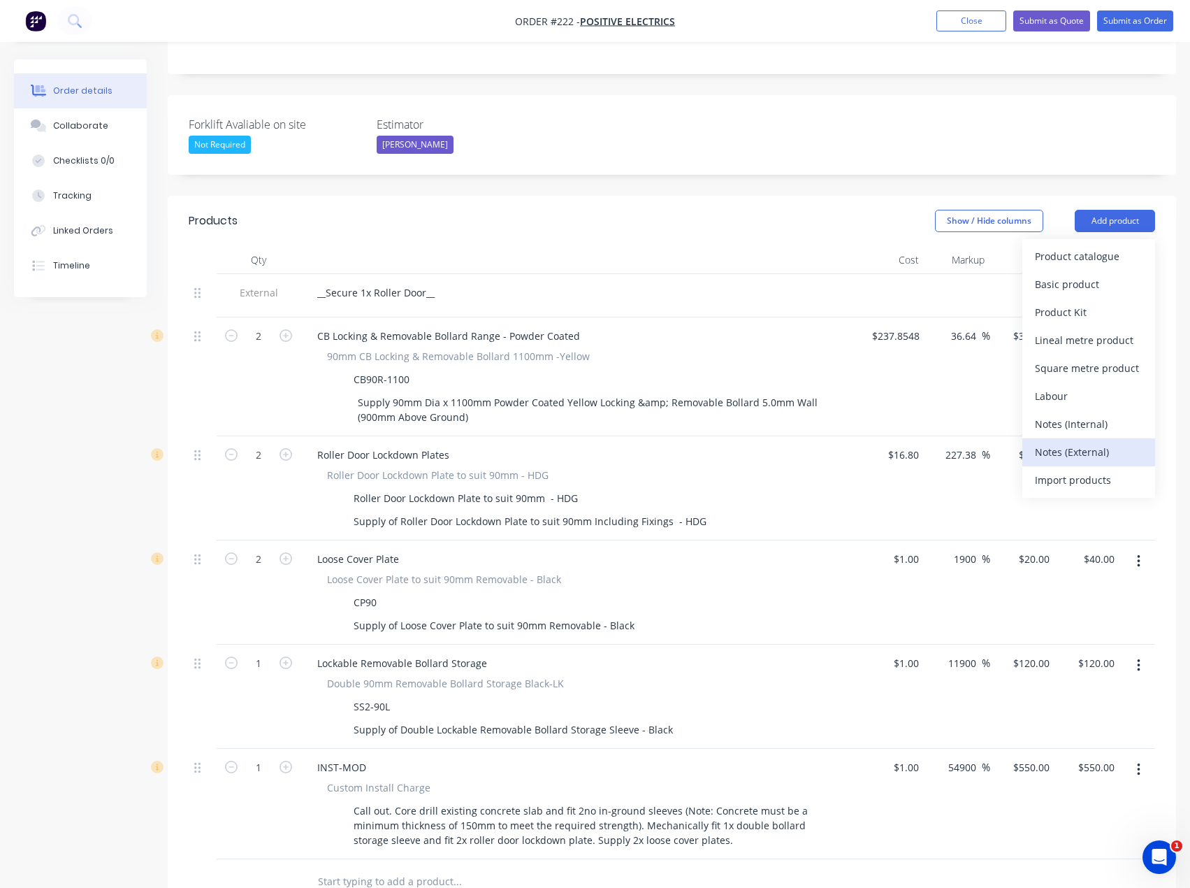
click at [1110, 442] on div "Notes (External)" at bounding box center [1089, 452] width 108 height 20
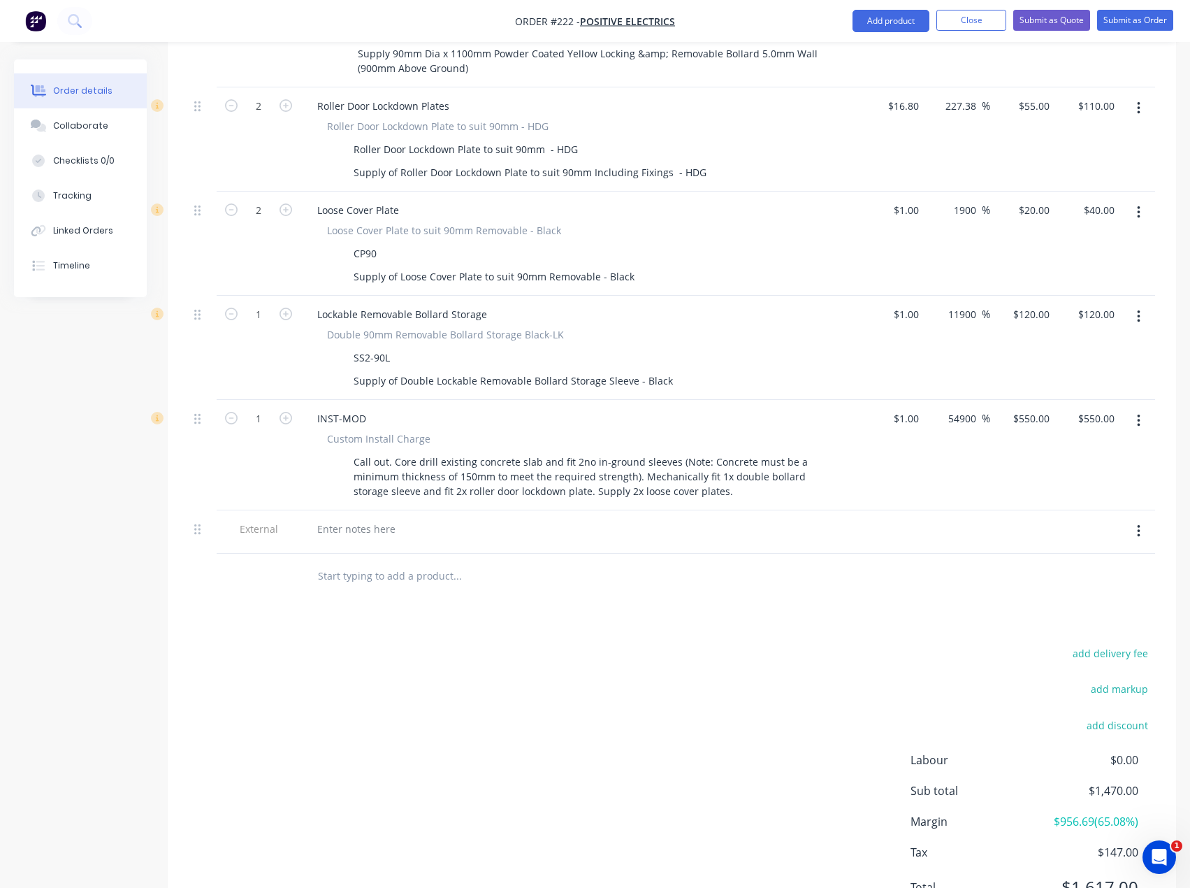
scroll to position [692, 0]
click at [370, 509] on div at bounding box center [580, 530] width 559 height 43
click at [371, 518] on div at bounding box center [356, 528] width 101 height 20
paste div
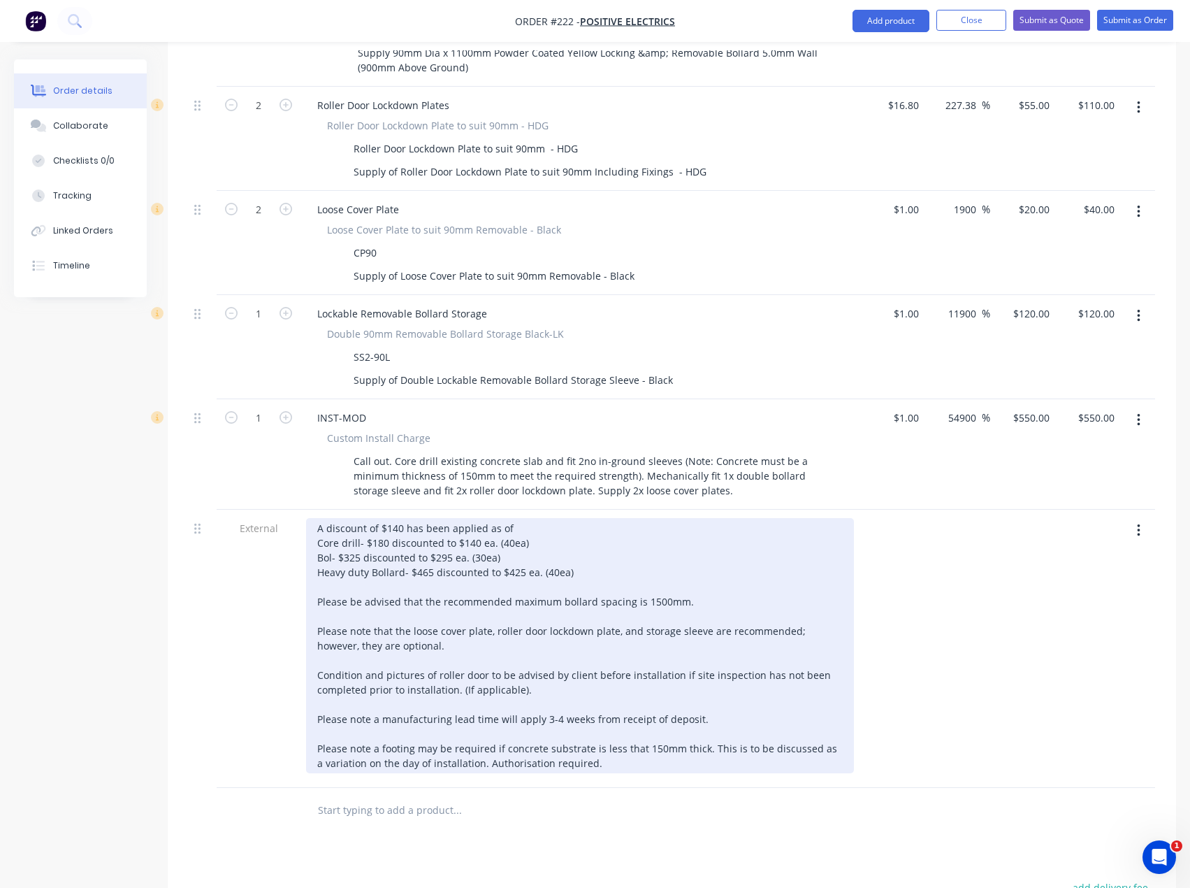
click at [402, 518] on div "A discount of $140 has been applied as of Core drill- $180 discounted to $140 e…" at bounding box center [580, 645] width 548 height 255
drag, startPoint x: 316, startPoint y: 516, endPoint x: 633, endPoint y: 557, distance: 319.9
click at [571, 528] on div "A discount of $80 has been applied as of [DATE] as per Tess Core drill- $180 di…" at bounding box center [580, 645] width 548 height 255
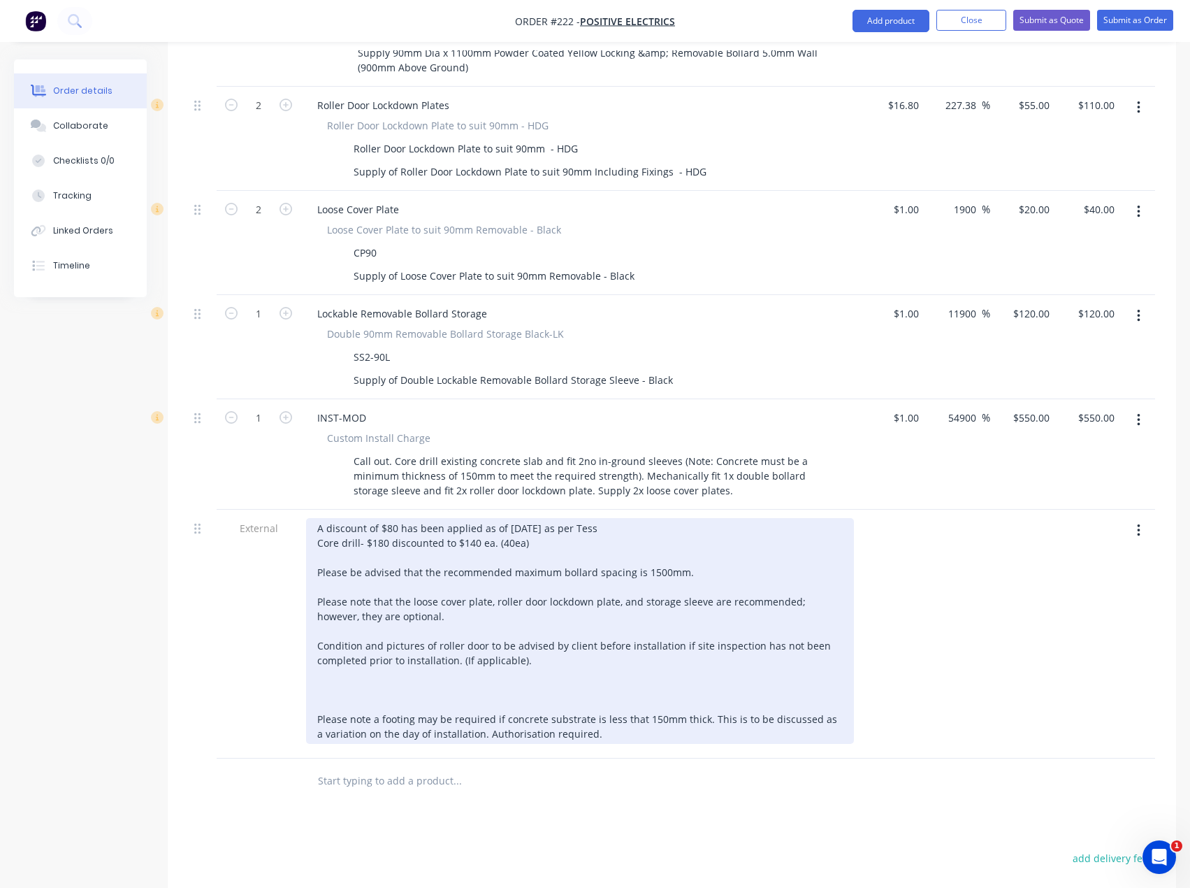
drag, startPoint x: 594, startPoint y: 690, endPoint x: 299, endPoint y: 623, distance: 302.5
click at [299, 623] on div "External A discount of $80 has been applied as of [DATE] as per Tess Core drill…" at bounding box center [672, 633] width 967 height 249
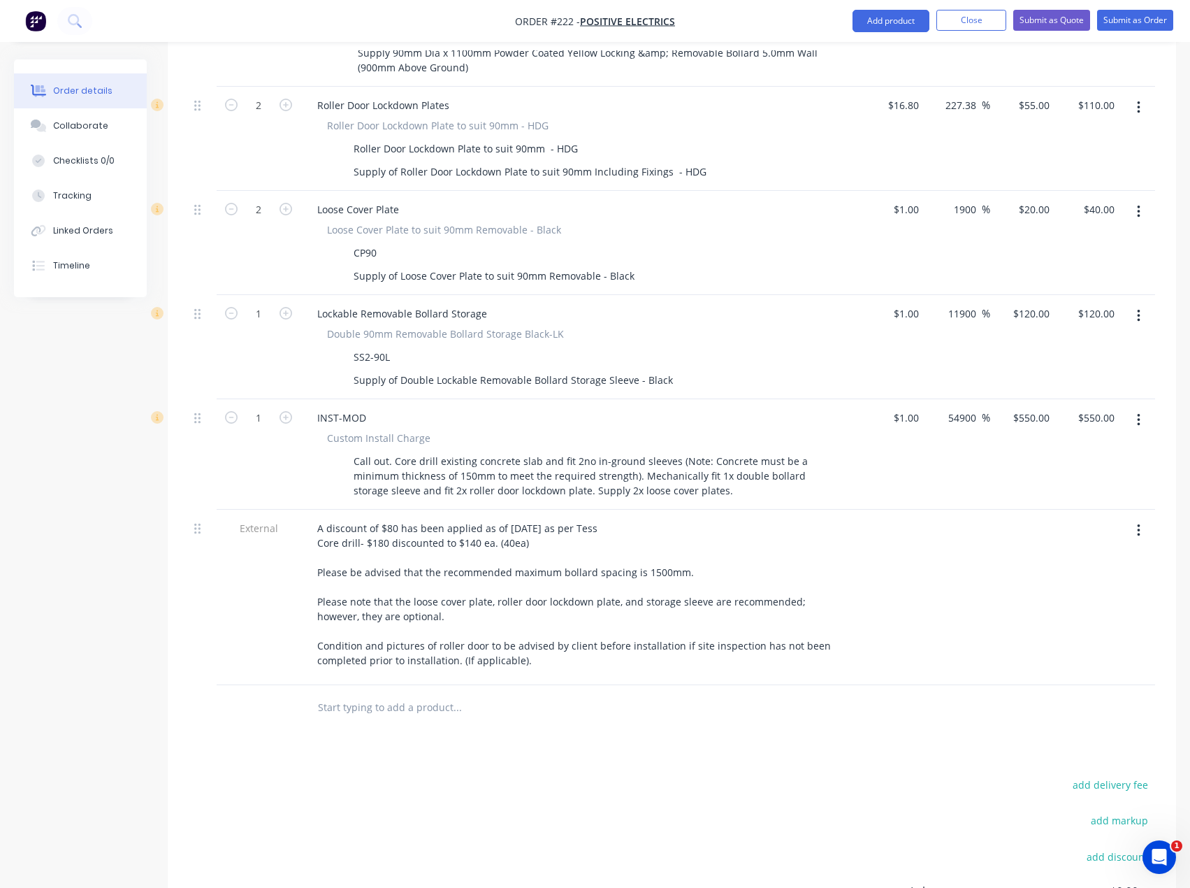
click at [565, 725] on div "Products Show / Hide columns Add product Qty Cost Markup Price Total External _…" at bounding box center [672, 455] width 1008 height 1219
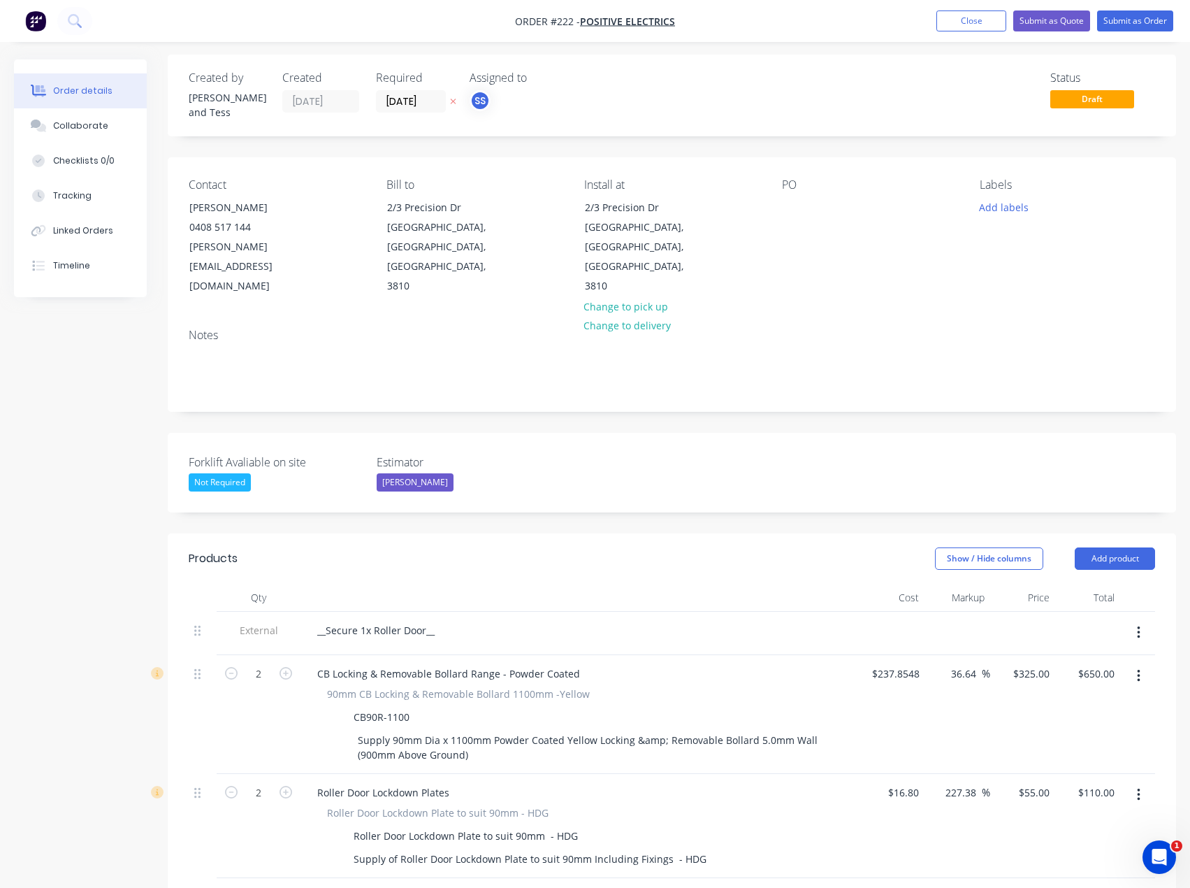
scroll to position [0, 0]
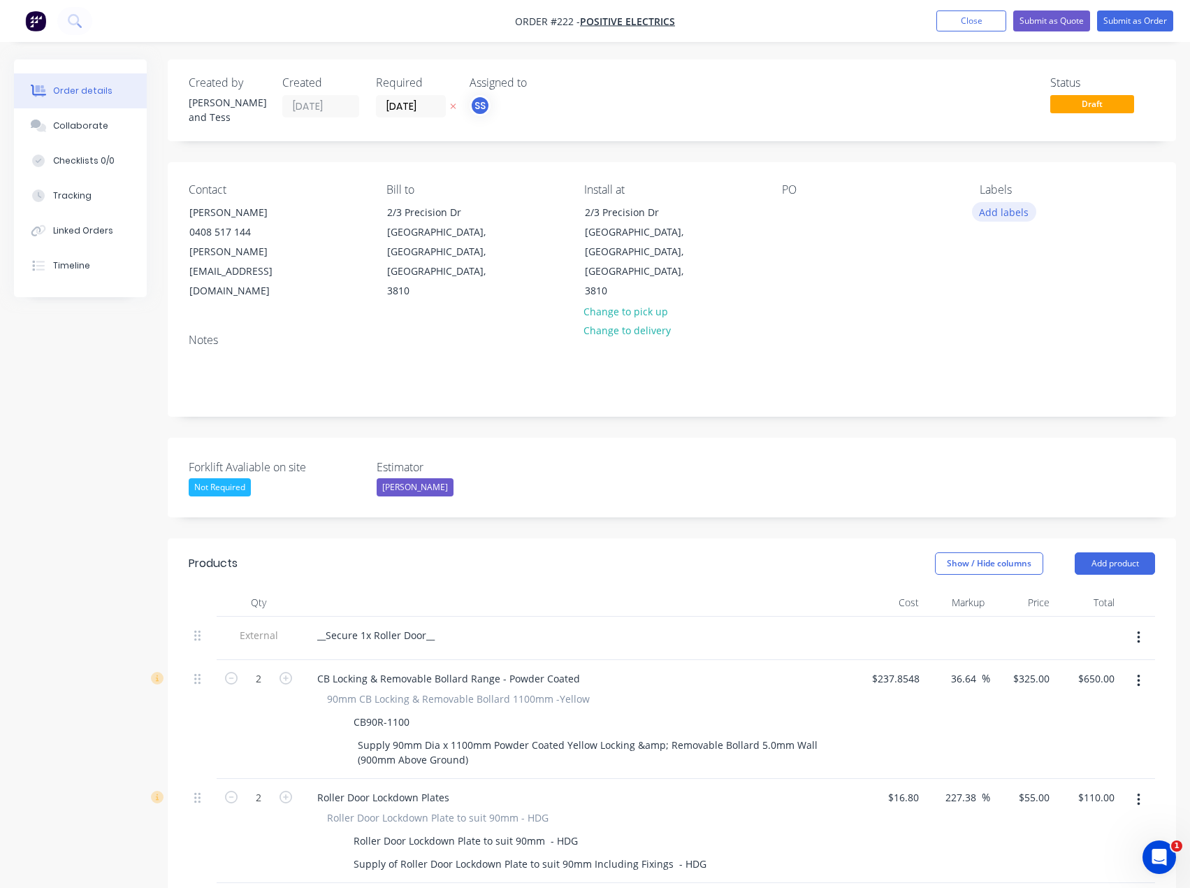
click at [1003, 203] on button "Add labels" at bounding box center [1004, 211] width 64 height 19
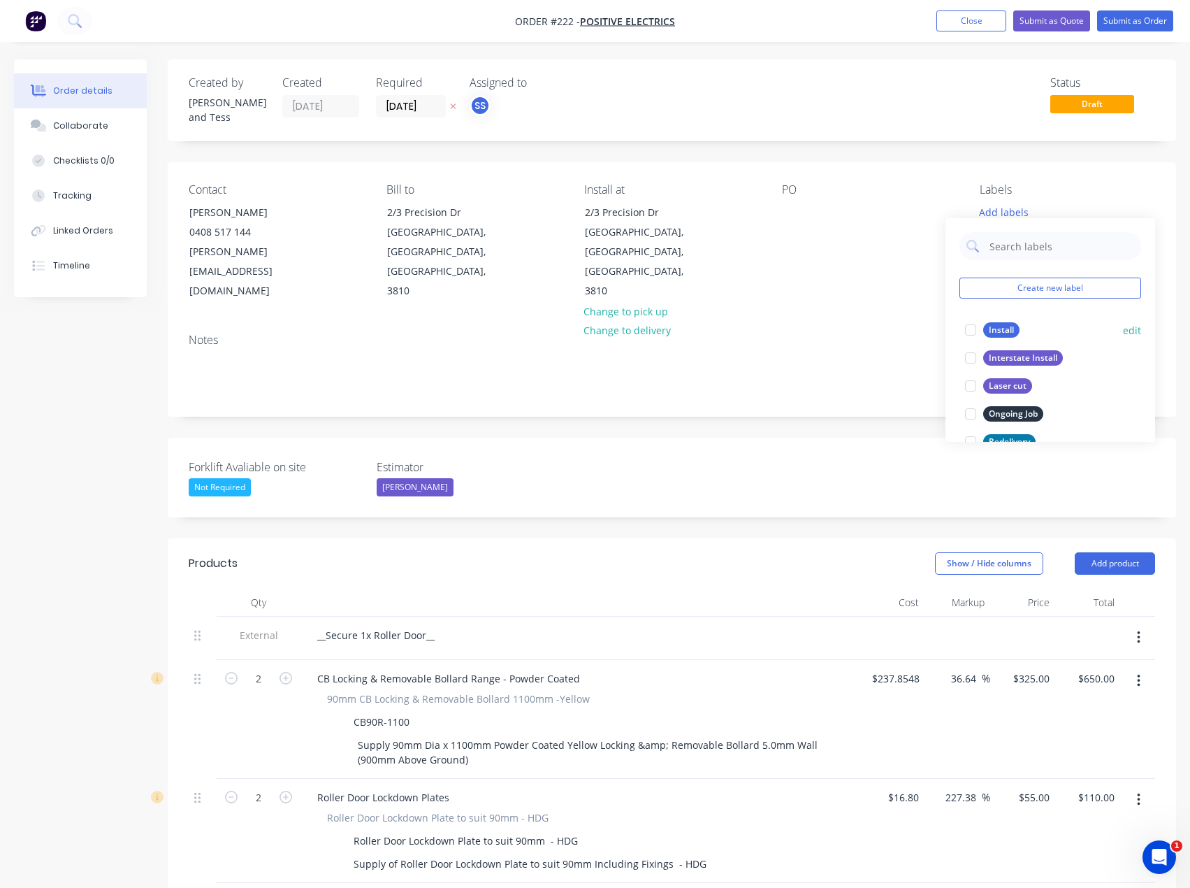
click at [1004, 331] on div "Install" at bounding box center [1001, 329] width 36 height 15
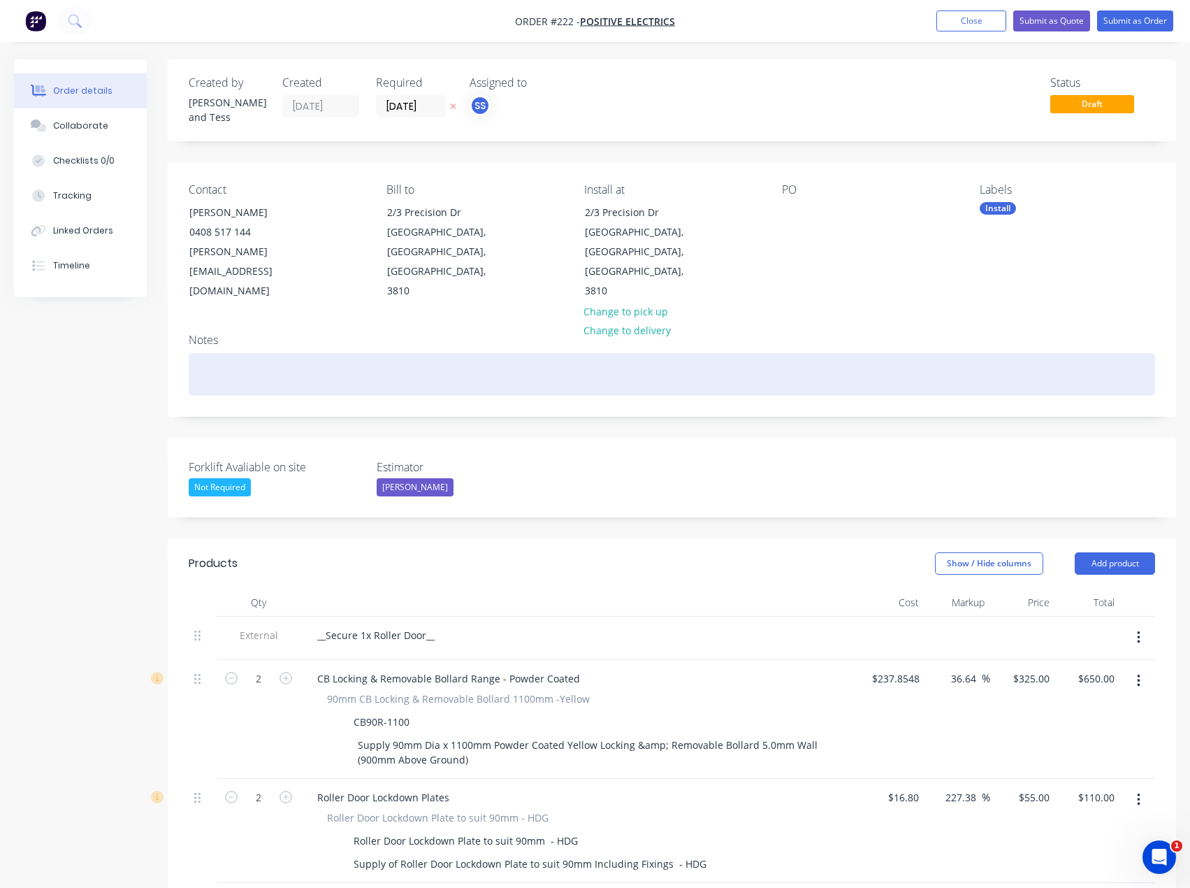
click at [920, 353] on div at bounding box center [672, 374] width 967 height 43
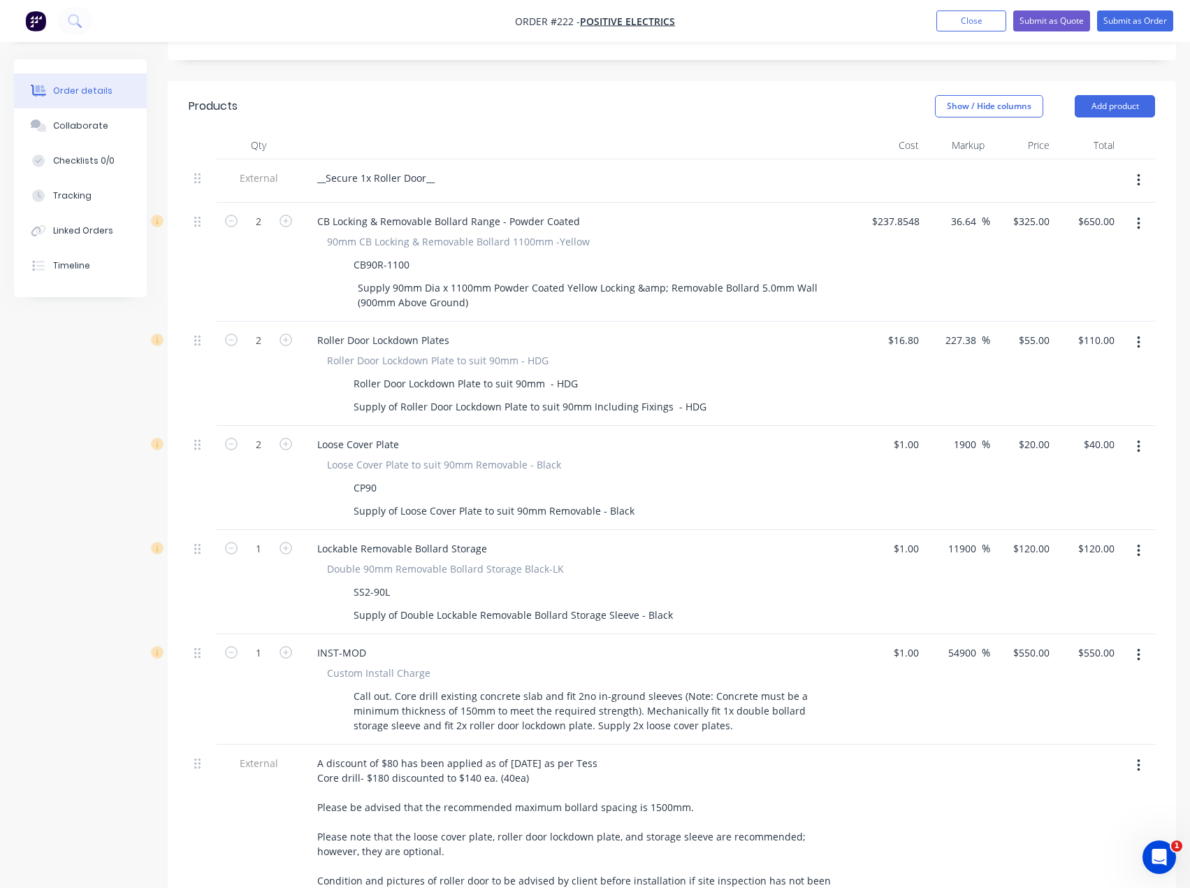
scroll to position [489, 0]
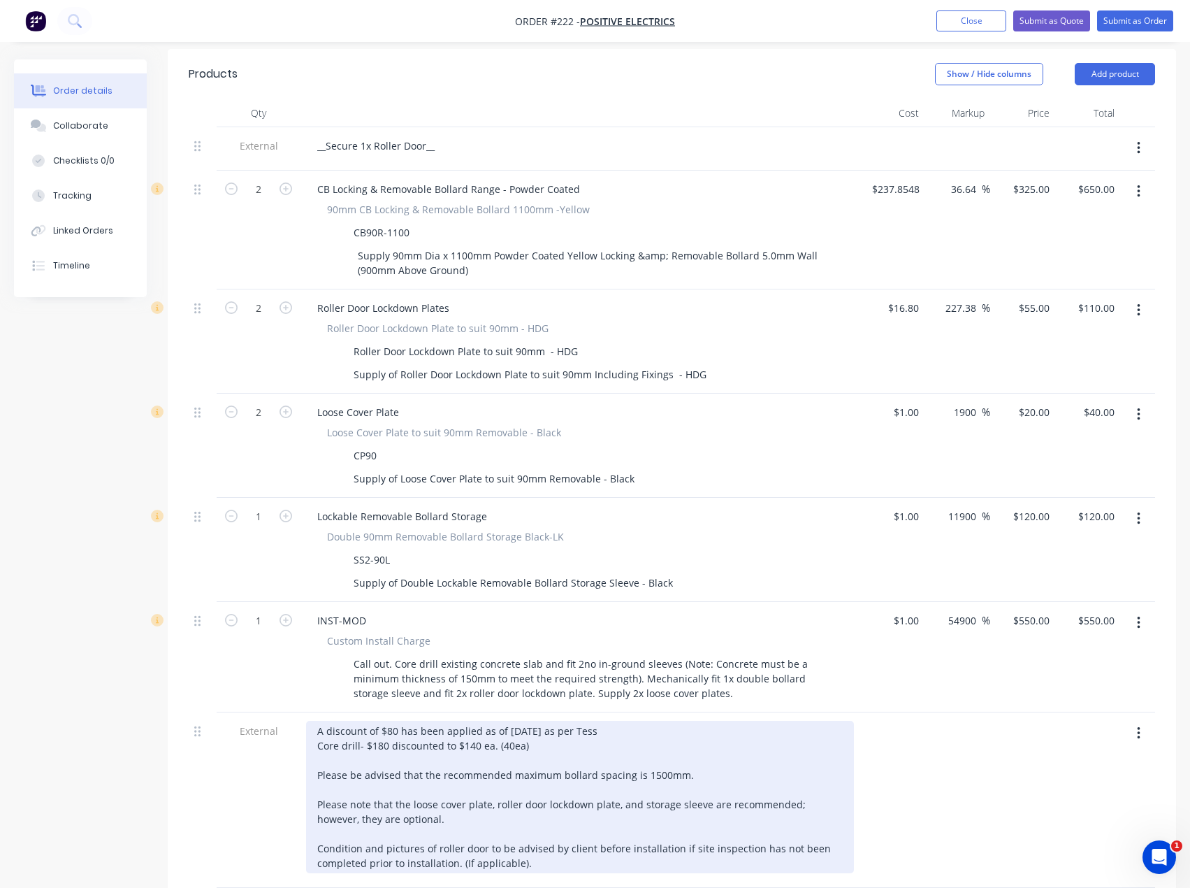
click at [540, 721] on div "A discount of $80 has been applied as of [DATE] as per Tess Core drill- $180 di…" at bounding box center [580, 797] width 548 height 152
drag, startPoint x: 528, startPoint y: 701, endPoint x: 475, endPoint y: 703, distance: 53.2
click at [475, 721] on div "A discount of $80 has been applied as of [DATE] as per Tess Core drill- $180 di…" at bounding box center [580, 797] width 548 height 152
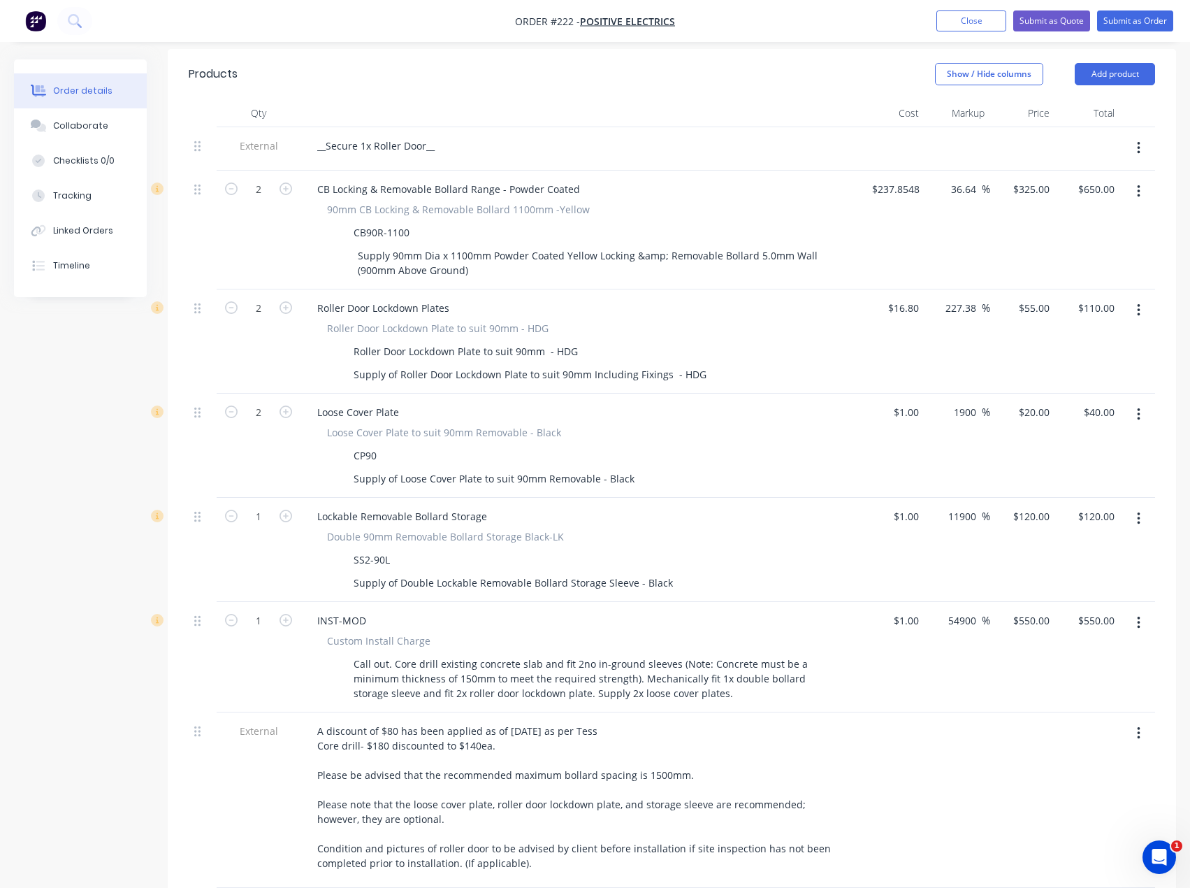
click at [983, 746] on div at bounding box center [957, 799] width 65 height 175
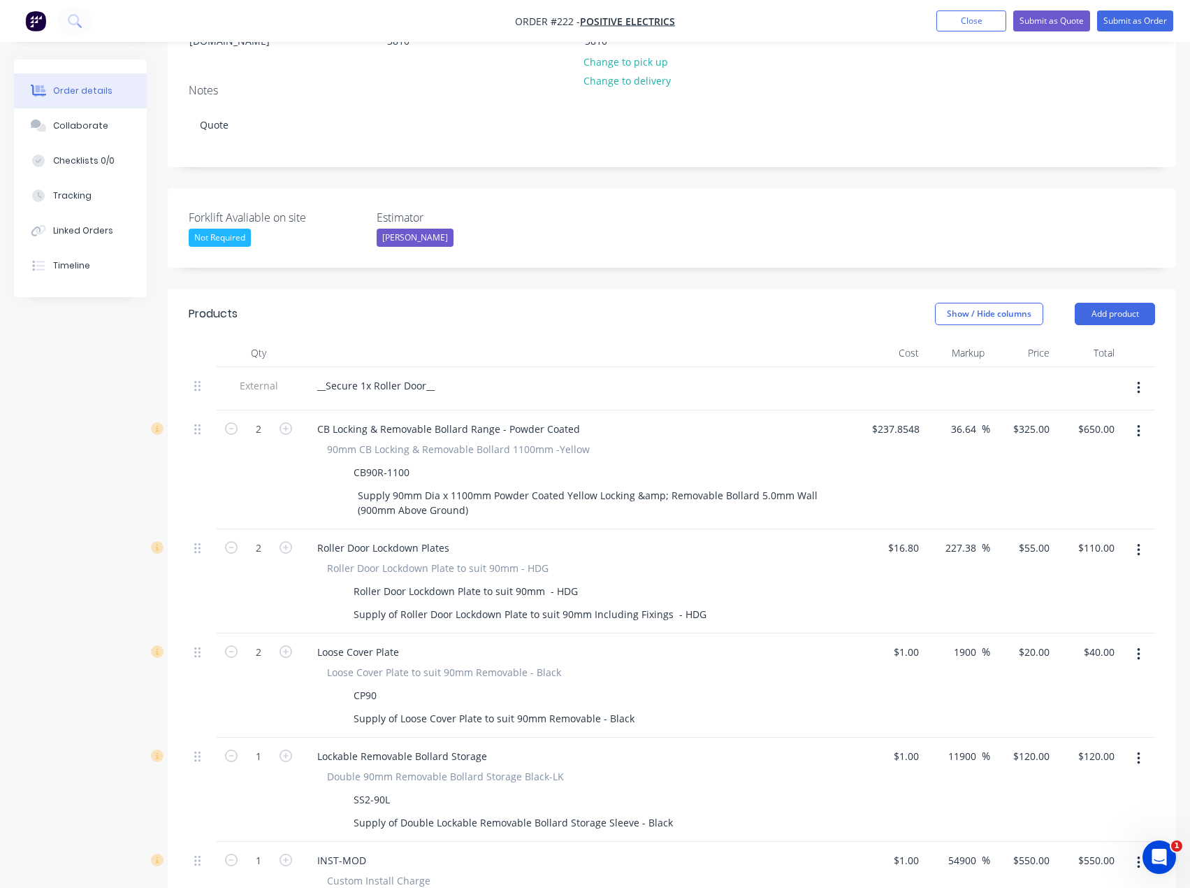
scroll to position [70, 0]
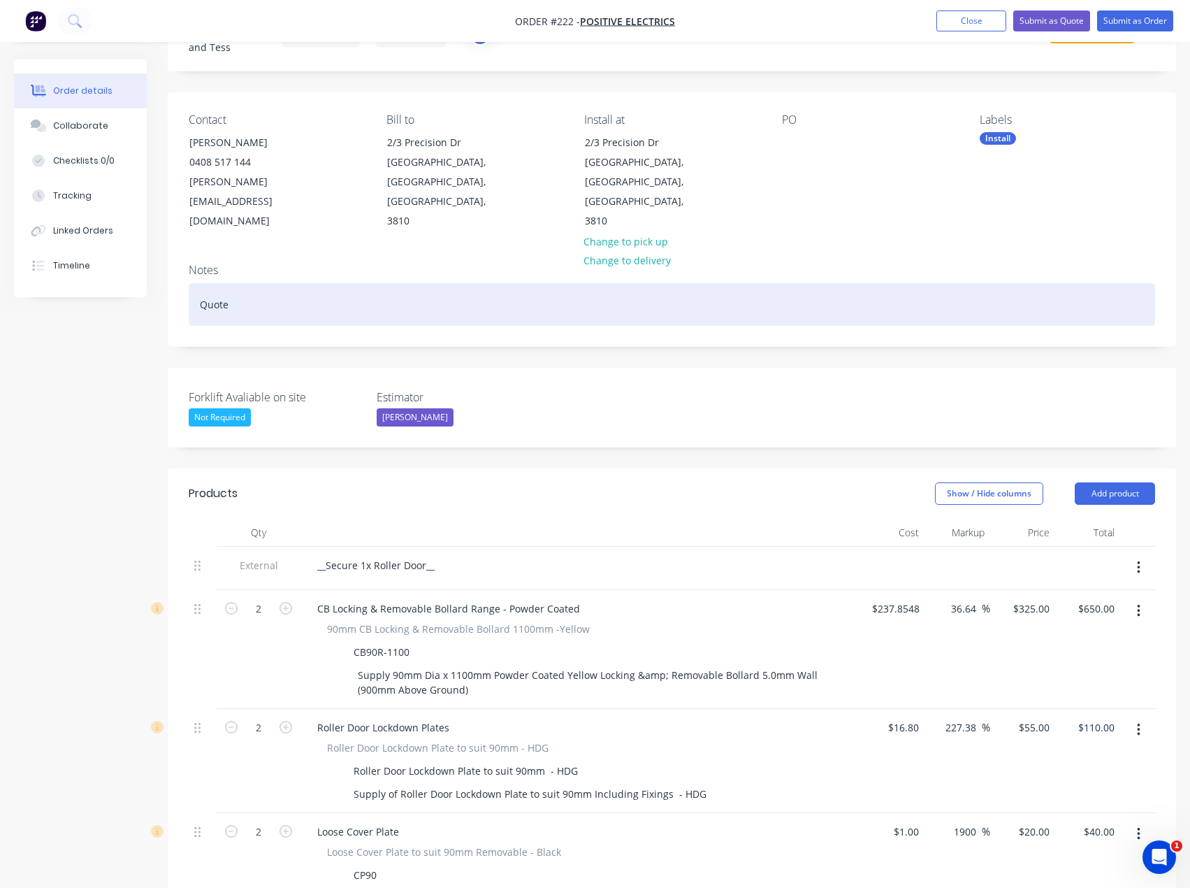
click at [268, 283] on div "Quote" at bounding box center [672, 304] width 967 height 43
click at [388, 283] on div "Quote sent via email [DATE]" at bounding box center [672, 304] width 967 height 43
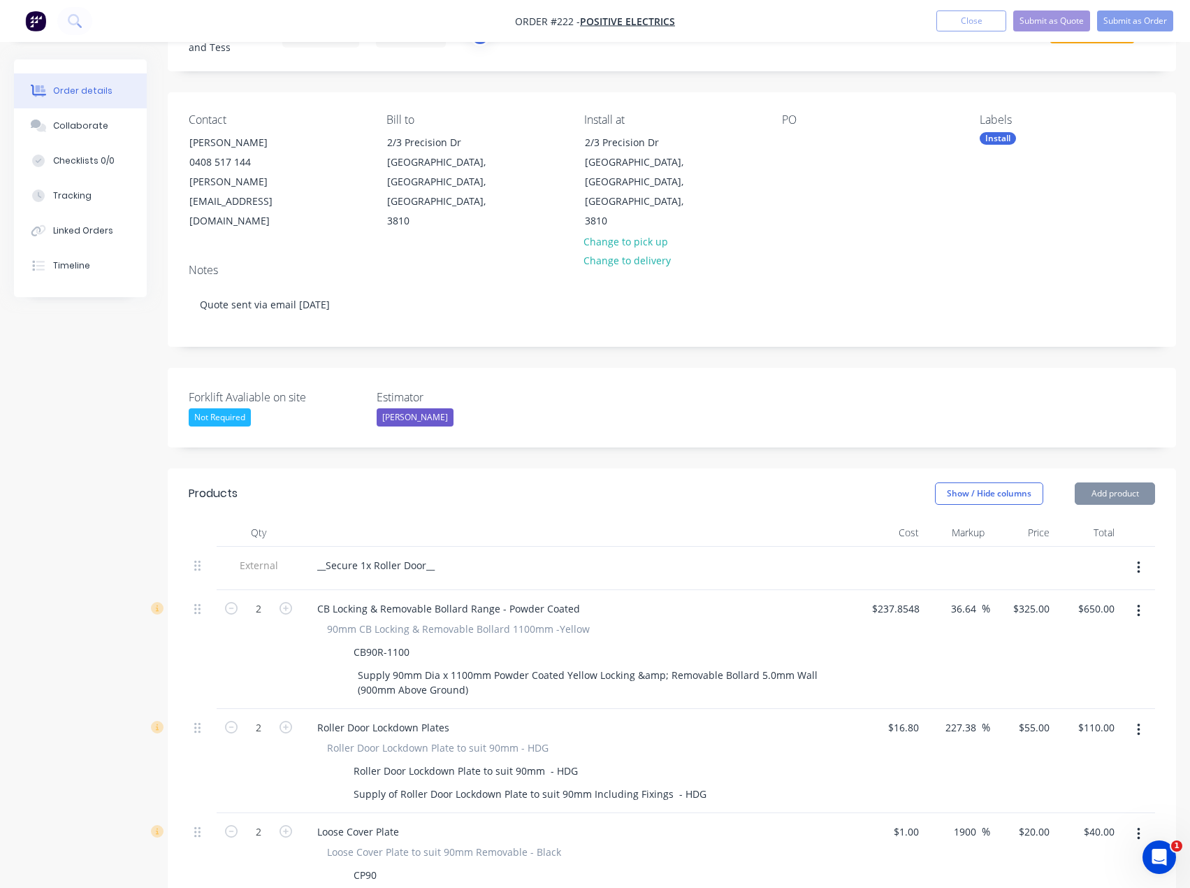
click at [136, 312] on div "Created by [PERSON_NAME] and Tess Created [DATE] Required [DATE] Assigned to SS…" at bounding box center [595, 849] width 1162 height 1719
click at [1044, 17] on button "Submit as Quote" at bounding box center [1051, 20] width 77 height 21
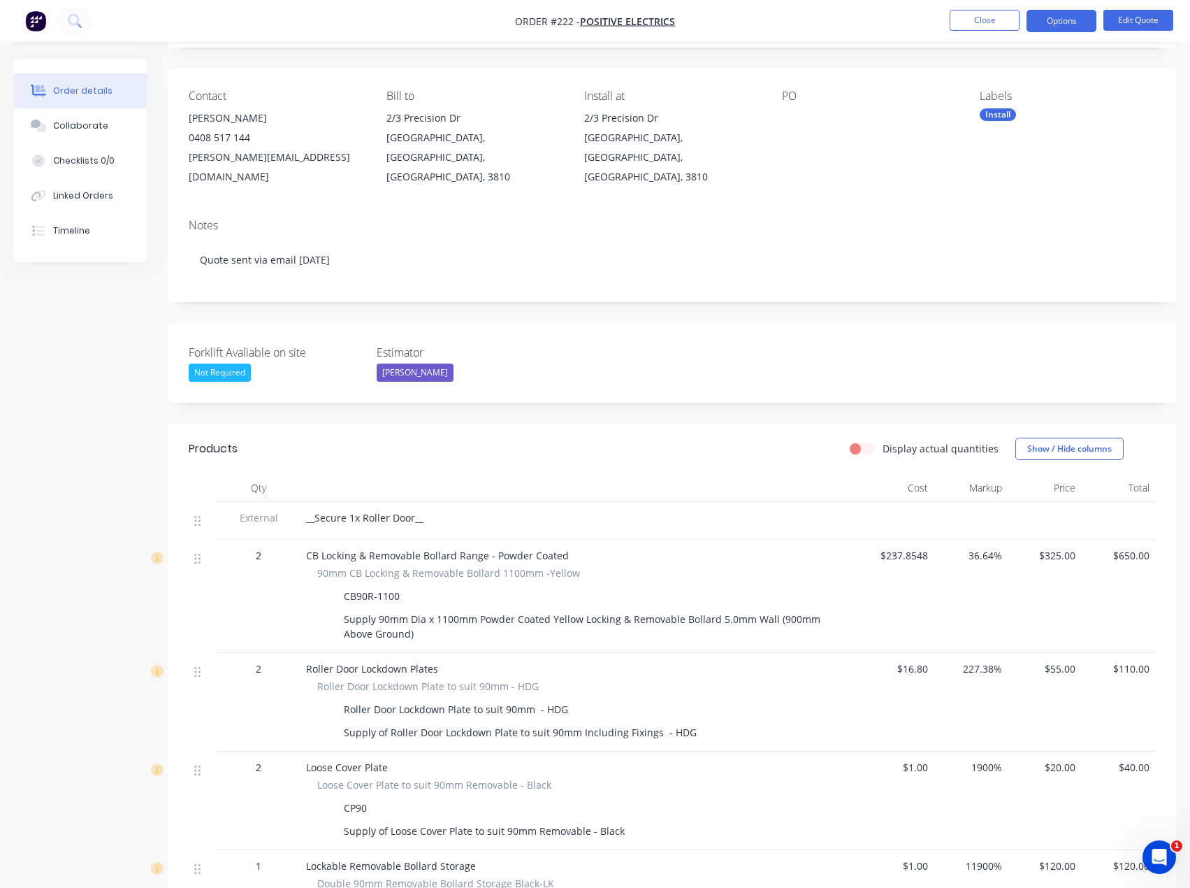
scroll to position [0, 0]
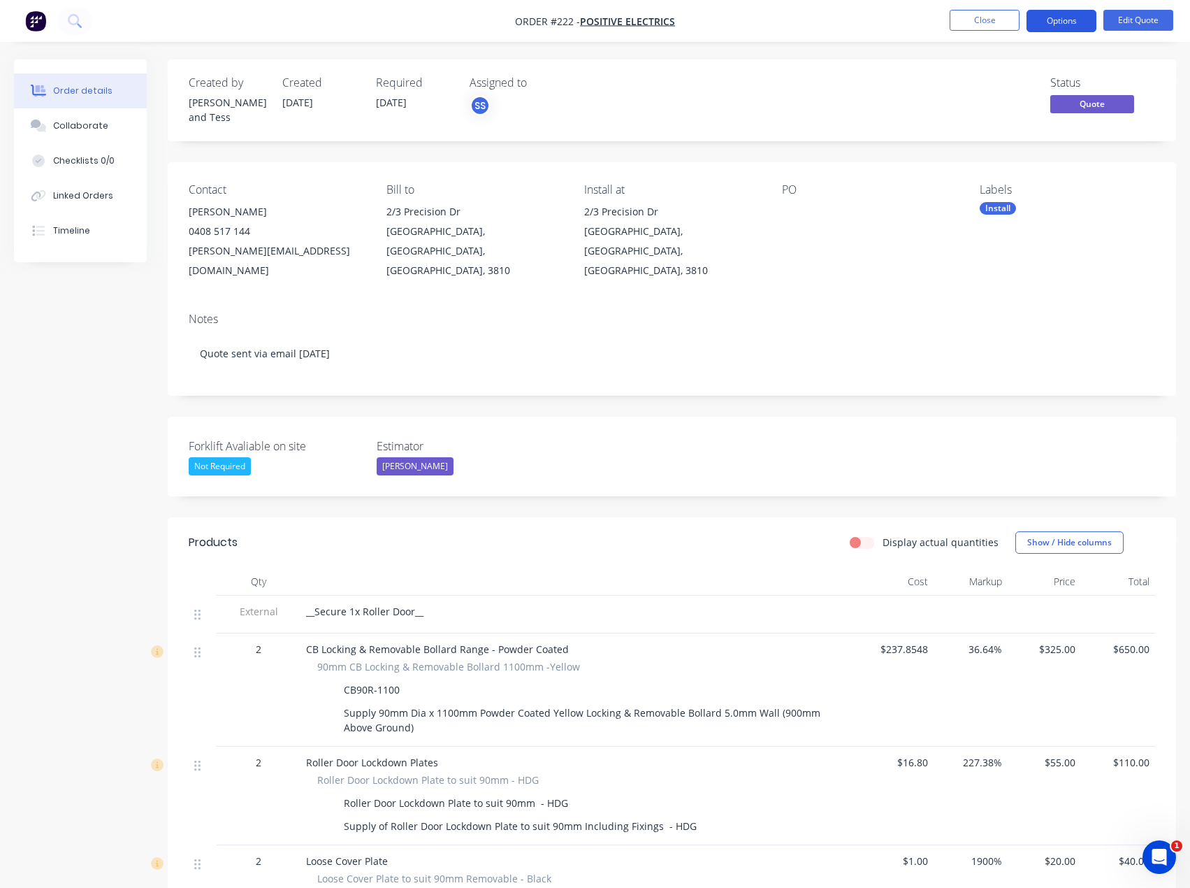
click at [1047, 21] on button "Options" at bounding box center [1062, 21] width 70 height 22
click at [59, 410] on div "Created by [PERSON_NAME] and Tess Created [DATE] Required [DATE] Assigned to SS…" at bounding box center [595, 812] width 1162 height 1506
click at [1094, 112] on span "Quote" at bounding box center [1092, 103] width 84 height 17
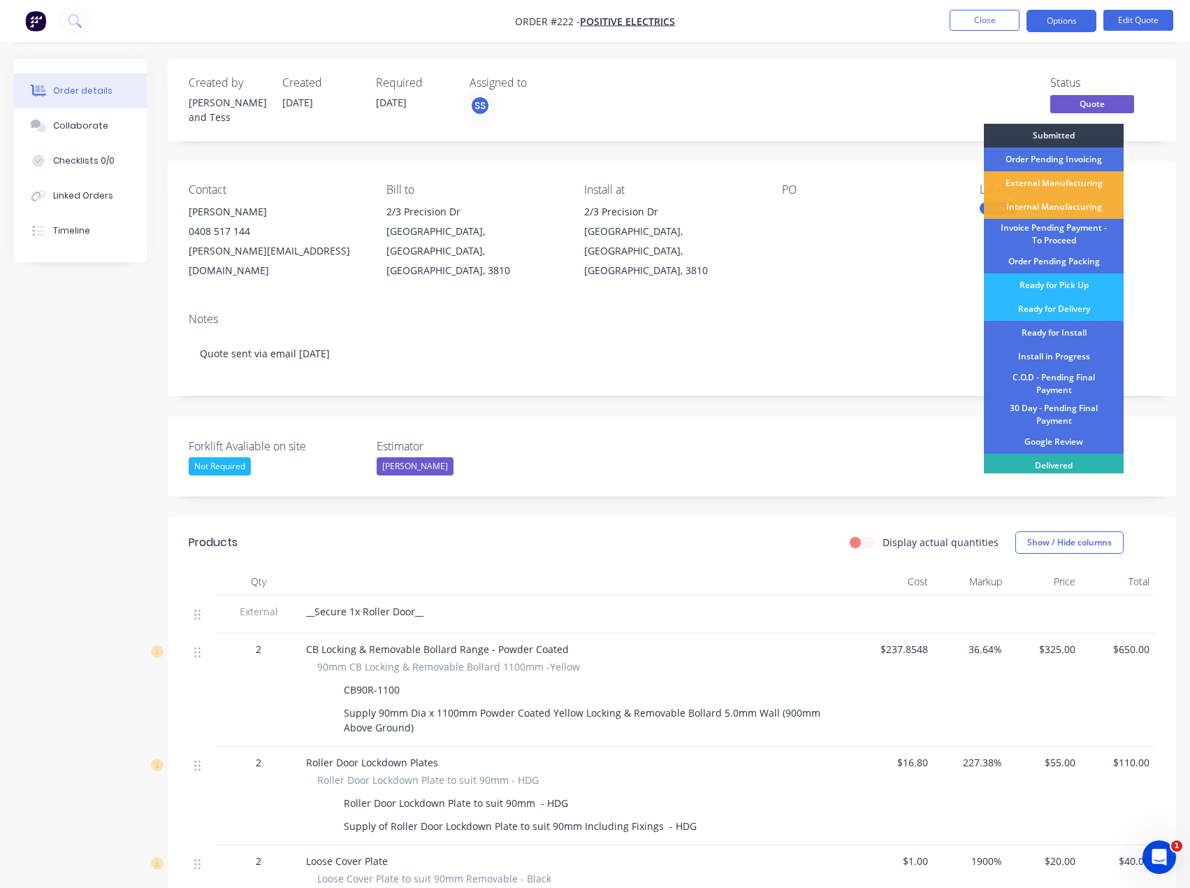
click at [1026, 103] on div "Status Quote Submitted Order Pending Invoicing External Manufacturing Internal …" at bounding box center [882, 100] width 546 height 48
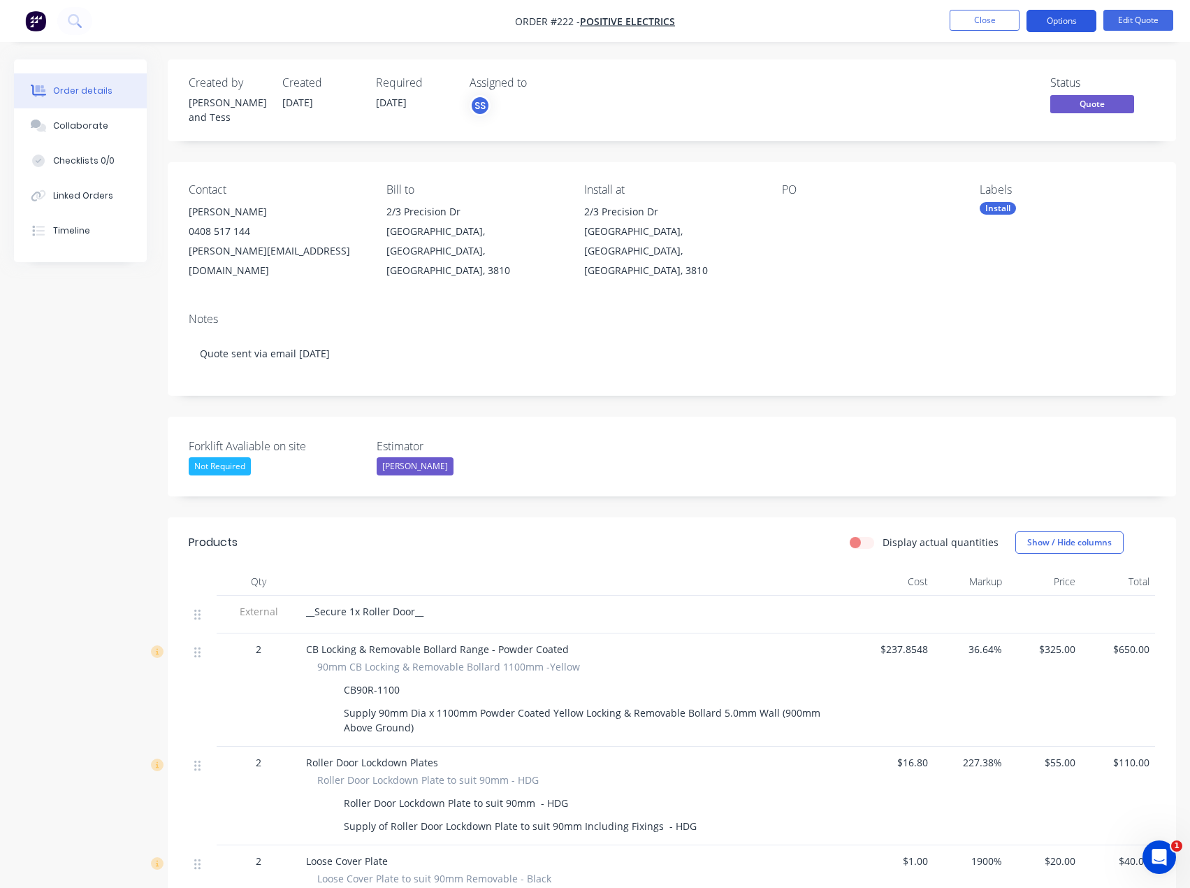
click at [1067, 21] on button "Options" at bounding box center [1062, 21] width 70 height 22
click at [110, 371] on div "Created by [PERSON_NAME] and Tess Created [DATE] Required [DATE] Assigned to SS…" at bounding box center [595, 812] width 1162 height 1506
click at [1090, 24] on button "Options" at bounding box center [1062, 21] width 70 height 22
click at [1144, 61] on div "Created by [PERSON_NAME] and [PERSON_NAME] Created [DATE] Required [DATE] Assig…" at bounding box center [672, 100] width 1008 height 82
click at [1091, 109] on span "Quote" at bounding box center [1092, 103] width 84 height 17
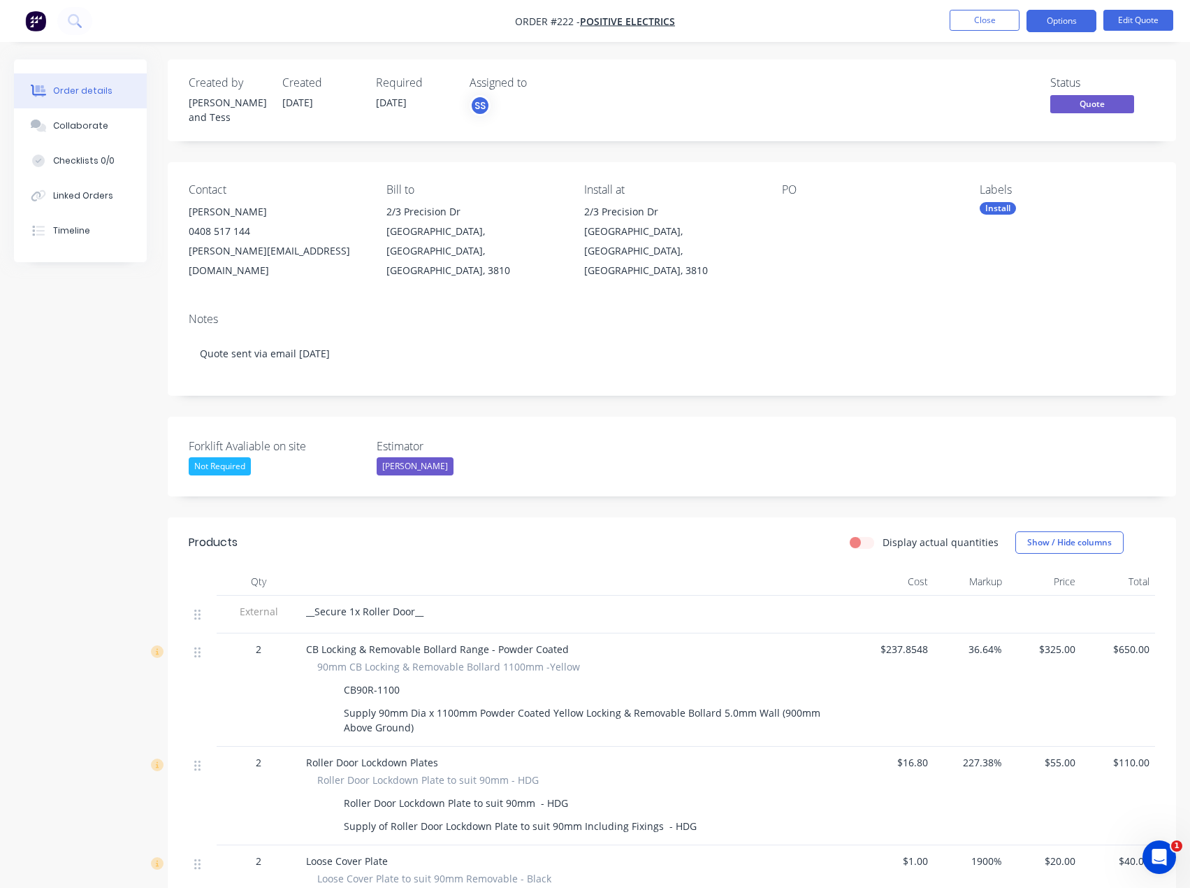
click at [832, 89] on div "Status Quote" at bounding box center [882, 100] width 546 height 48
click at [1111, 17] on button "Edit Quote" at bounding box center [1138, 20] width 70 height 21
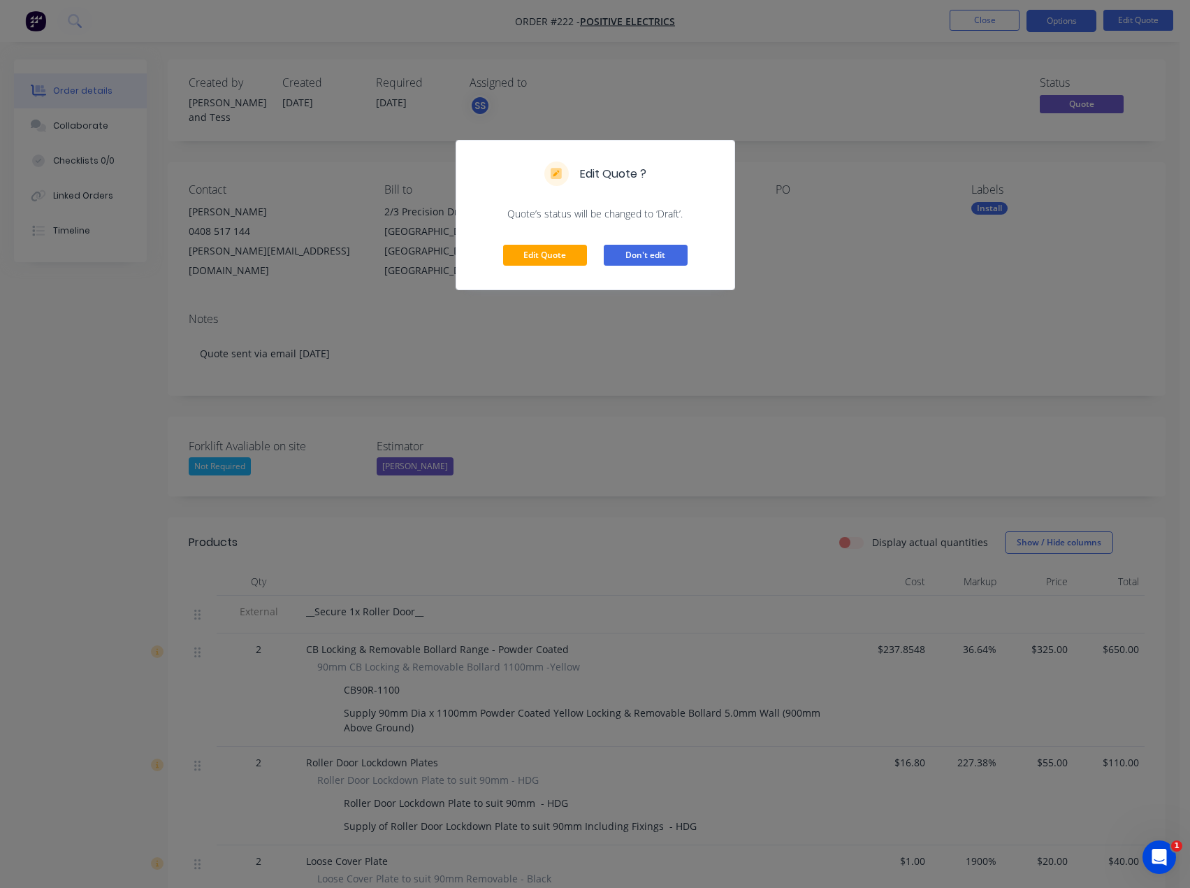
click at [611, 252] on button "Don't edit" at bounding box center [646, 255] width 84 height 21
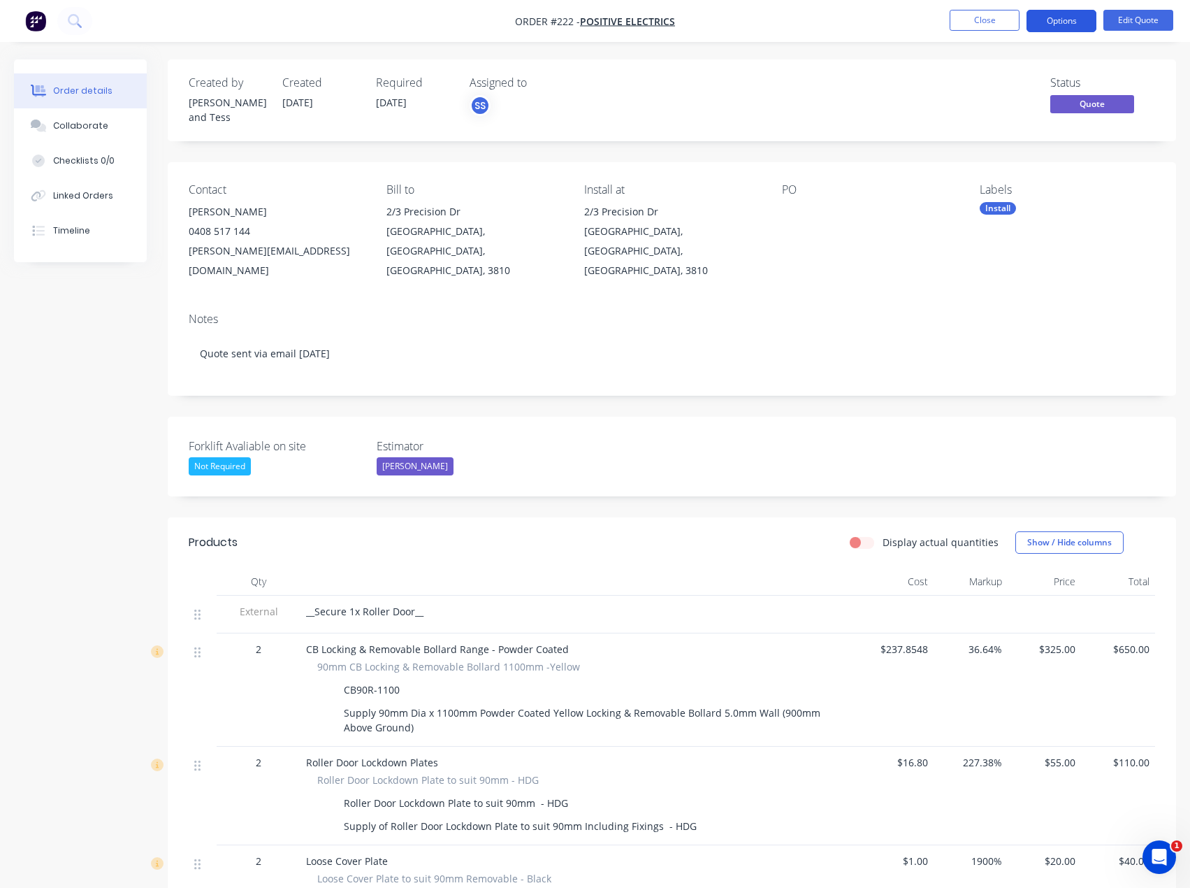
click at [1048, 27] on button "Options" at bounding box center [1062, 21] width 70 height 22
click at [902, 352] on div "Notes Quote sent via email [DATE]" at bounding box center [672, 348] width 1008 height 94
click at [1083, 20] on button "Options" at bounding box center [1062, 21] width 70 height 22
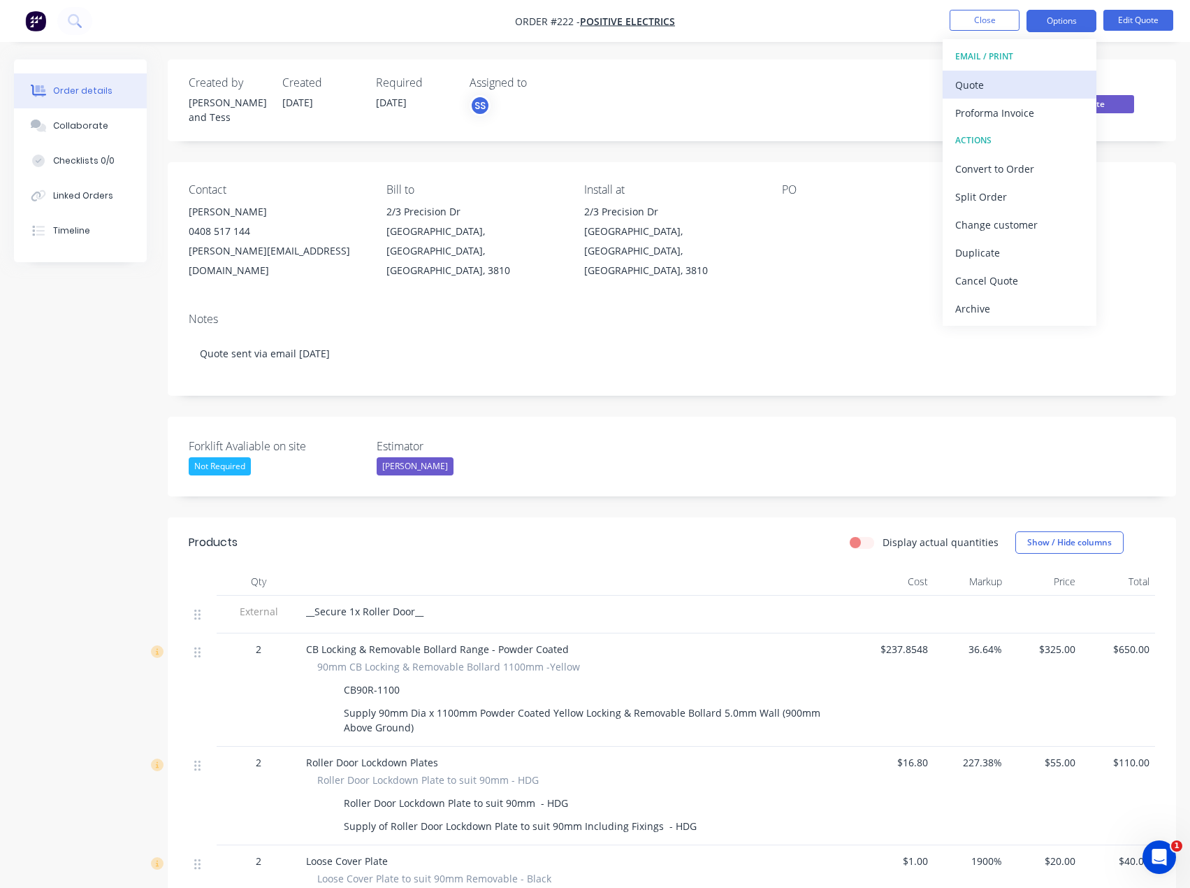
click at [1048, 83] on div "Quote" at bounding box center [1019, 85] width 129 height 20
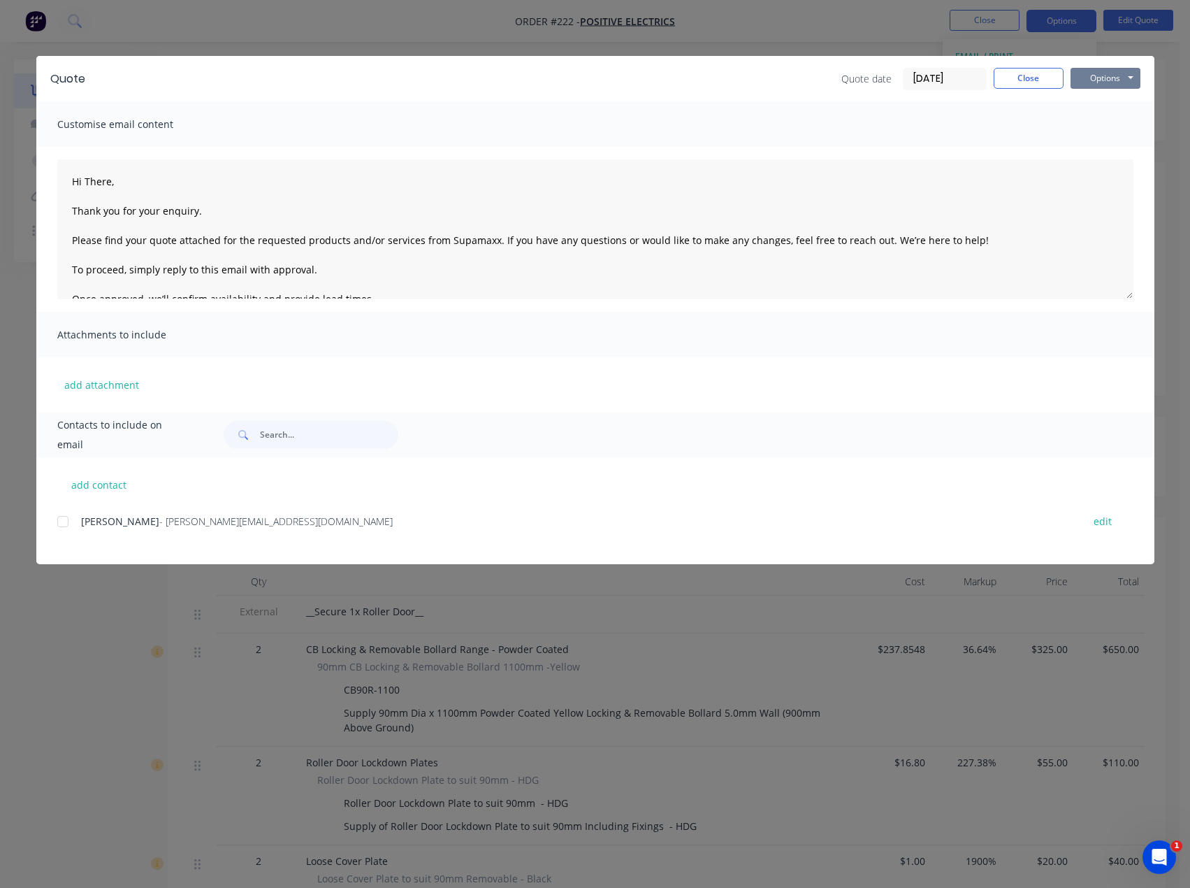
click at [1124, 78] on button "Options" at bounding box center [1106, 78] width 70 height 21
click at [1128, 106] on button "Preview" at bounding box center [1115, 103] width 89 height 23
click at [1097, 78] on button "Options" at bounding box center [1106, 78] width 70 height 21
type textarea "Hi There, Thank you for your enquiry. Please find your quote attached for the r…"
click at [600, 583] on div "Quote Quote date [DATE] Close Options Preview Print Email Customise email conte…" at bounding box center [595, 444] width 1190 height 888
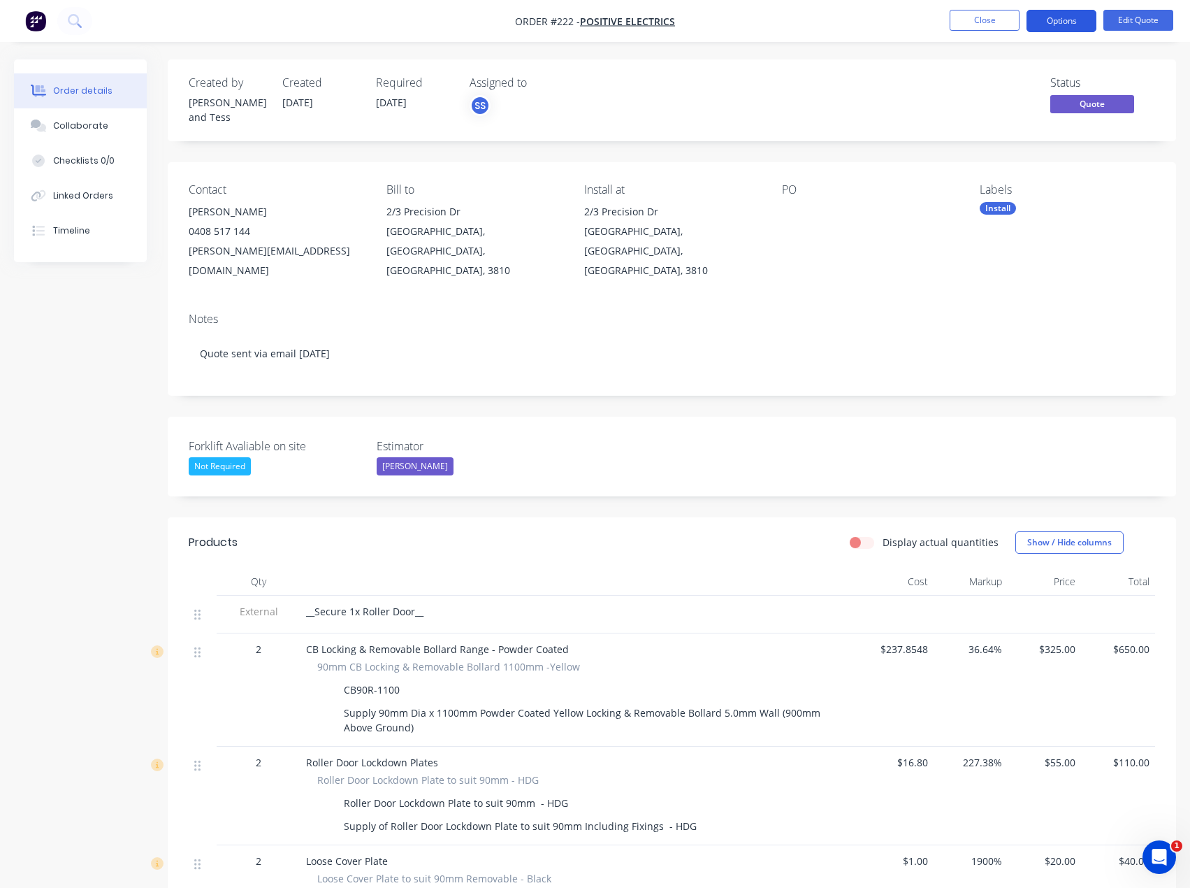
click at [1085, 28] on button "Options" at bounding box center [1062, 21] width 70 height 22
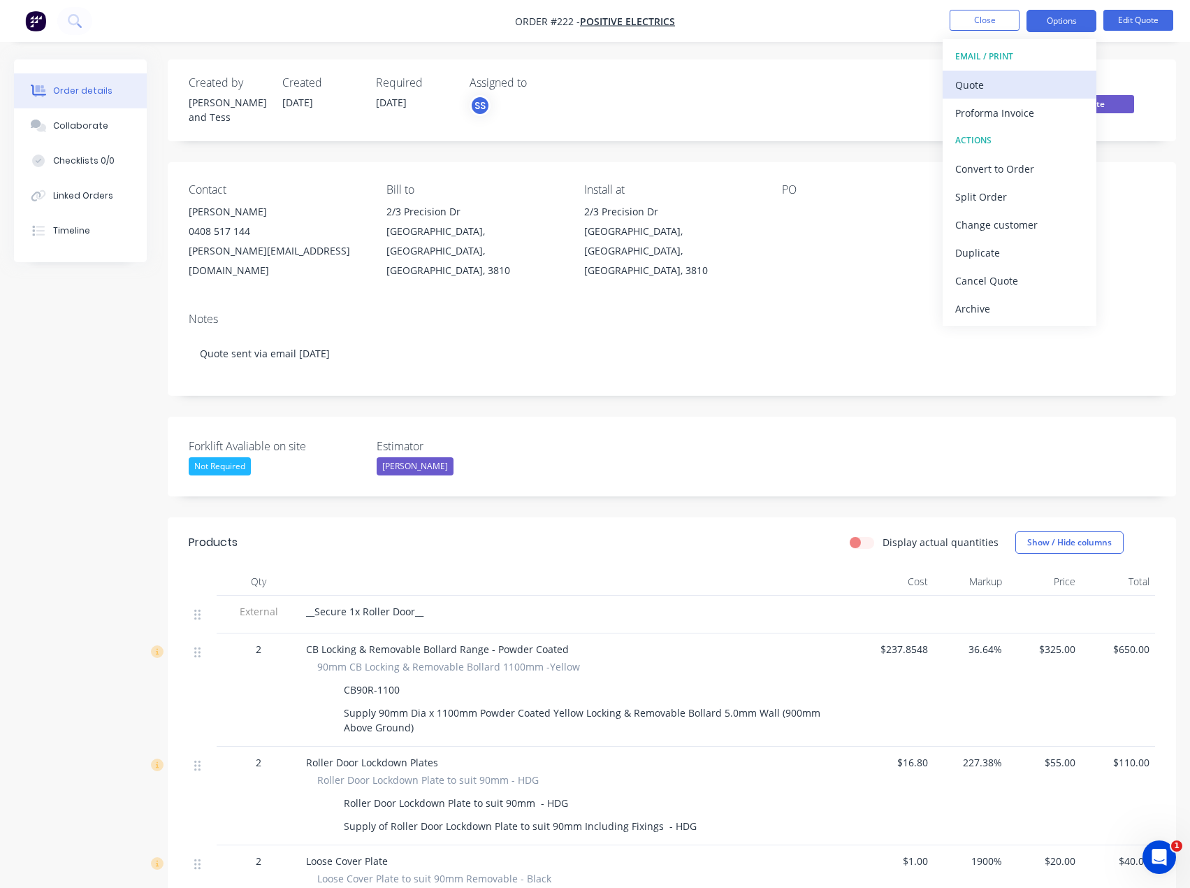
click at [1063, 89] on div "Quote" at bounding box center [1019, 85] width 129 height 20
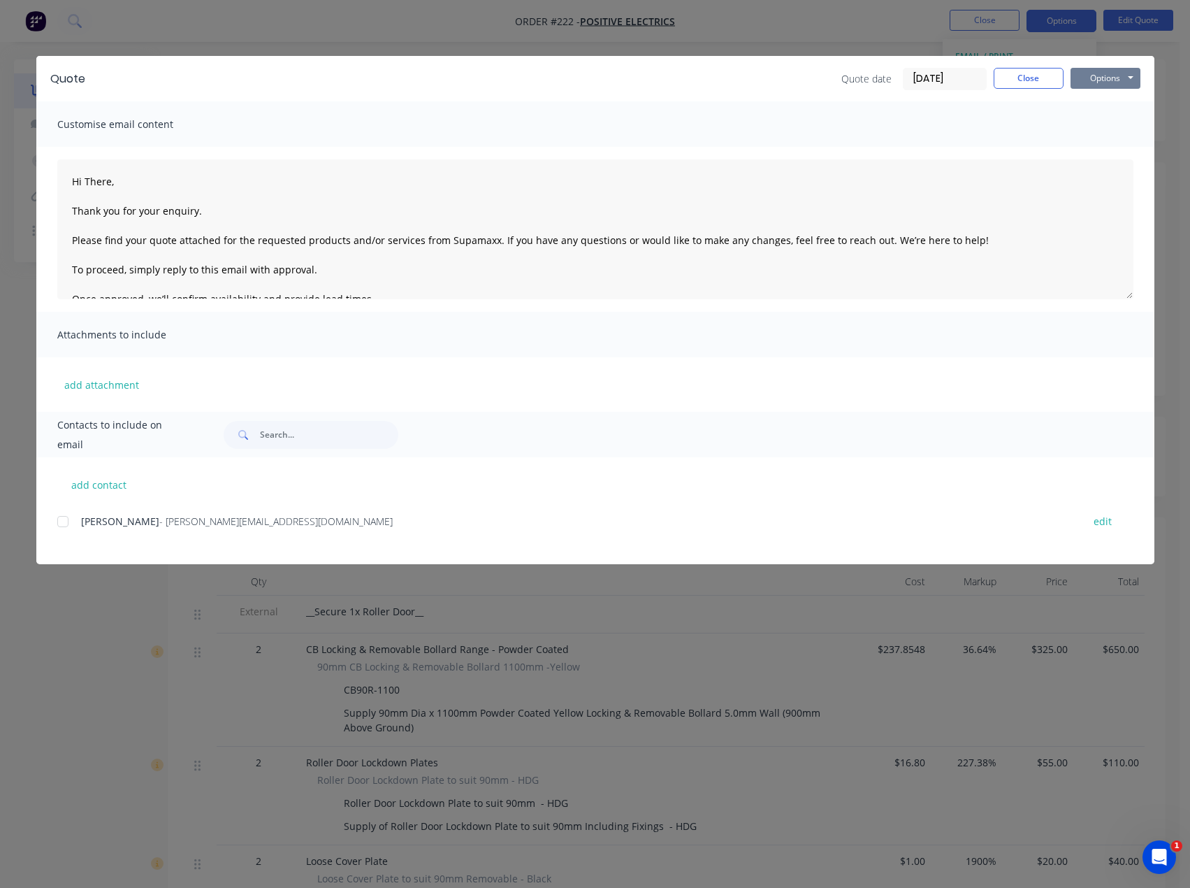
click at [1090, 78] on button "Options" at bounding box center [1106, 78] width 70 height 21
click at [1114, 103] on button "Preview" at bounding box center [1115, 103] width 89 height 23
type textarea "Hi There, Thank you for your enquiry. Please find your quote attached for the r…"
click at [1014, 84] on button "Close" at bounding box center [1029, 78] width 70 height 21
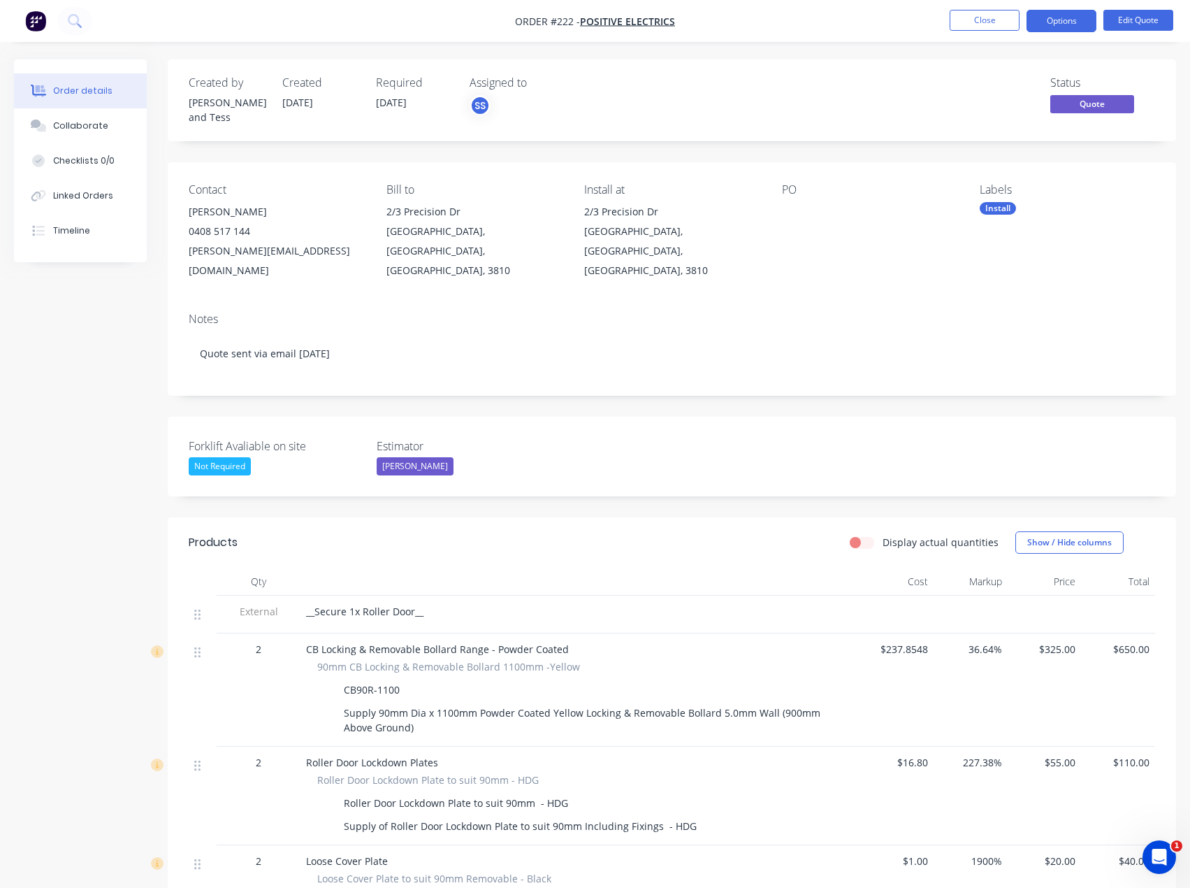
click at [707, 104] on div "Status Quote" at bounding box center [882, 100] width 546 height 48
click at [1070, 103] on span "Quote" at bounding box center [1092, 103] width 84 height 17
click at [1036, 92] on div "Status Quote" at bounding box center [882, 100] width 546 height 48
click at [1062, 16] on button "Options" at bounding box center [1062, 21] width 70 height 22
click at [845, 78] on div "Status Quote" at bounding box center [882, 100] width 546 height 48
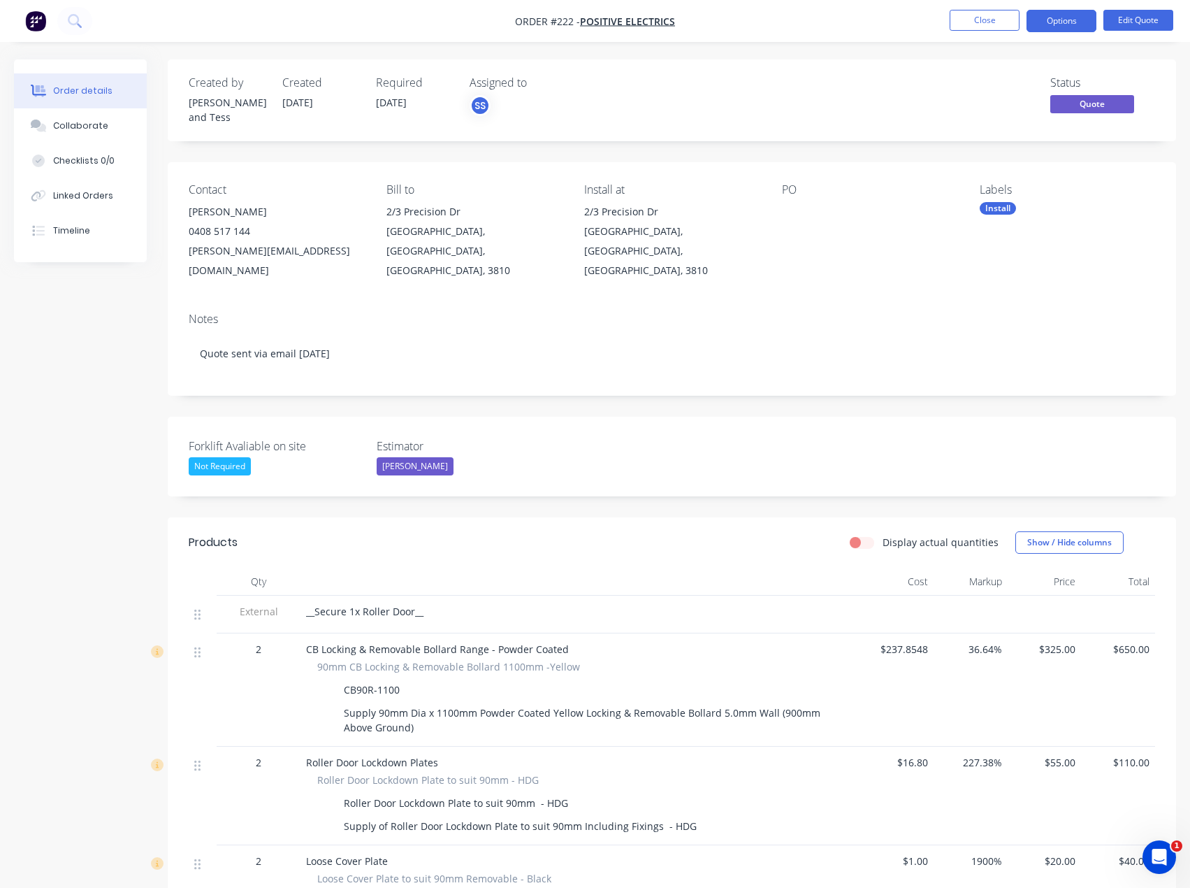
click at [41, 394] on div "Created by [PERSON_NAME] and Tess Created [DATE] Required [DATE] Assigned to SS…" at bounding box center [595, 812] width 1162 height 1506
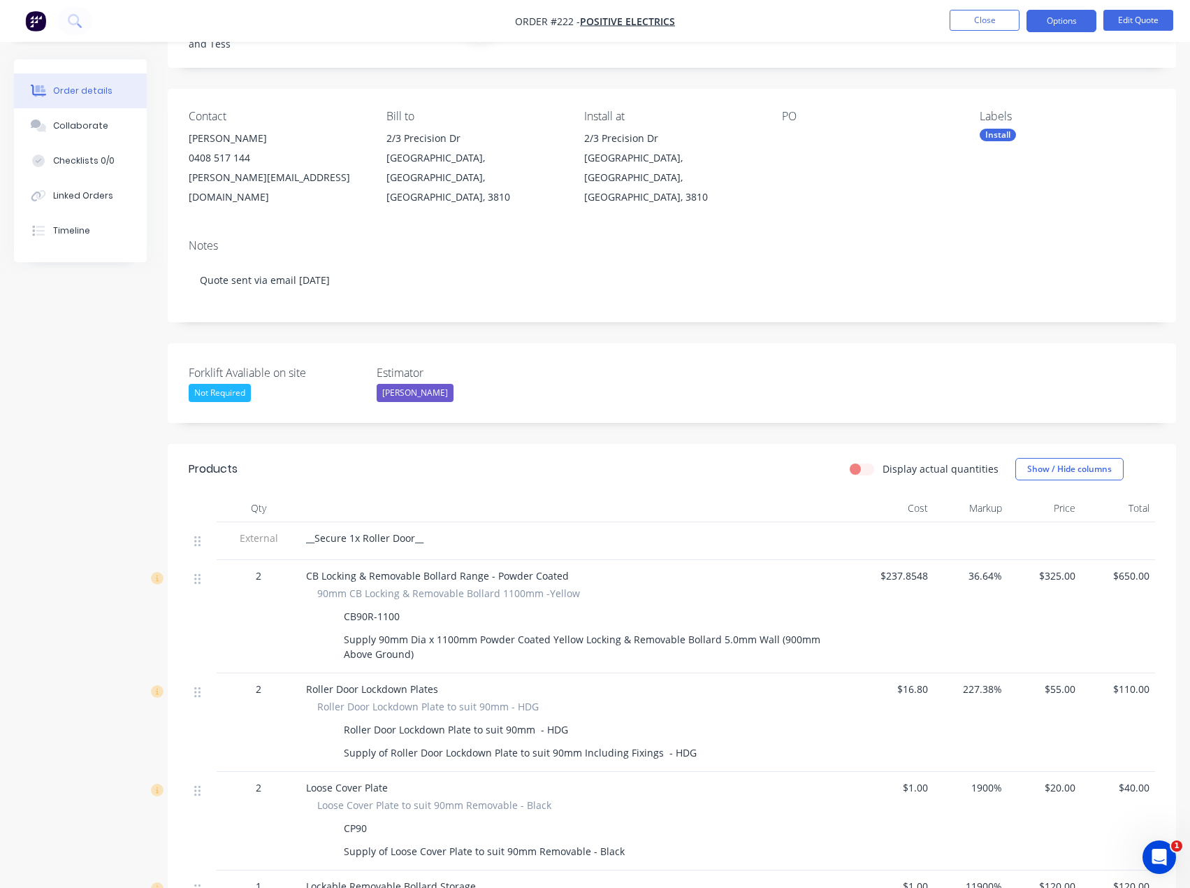
scroll to position [70, 0]
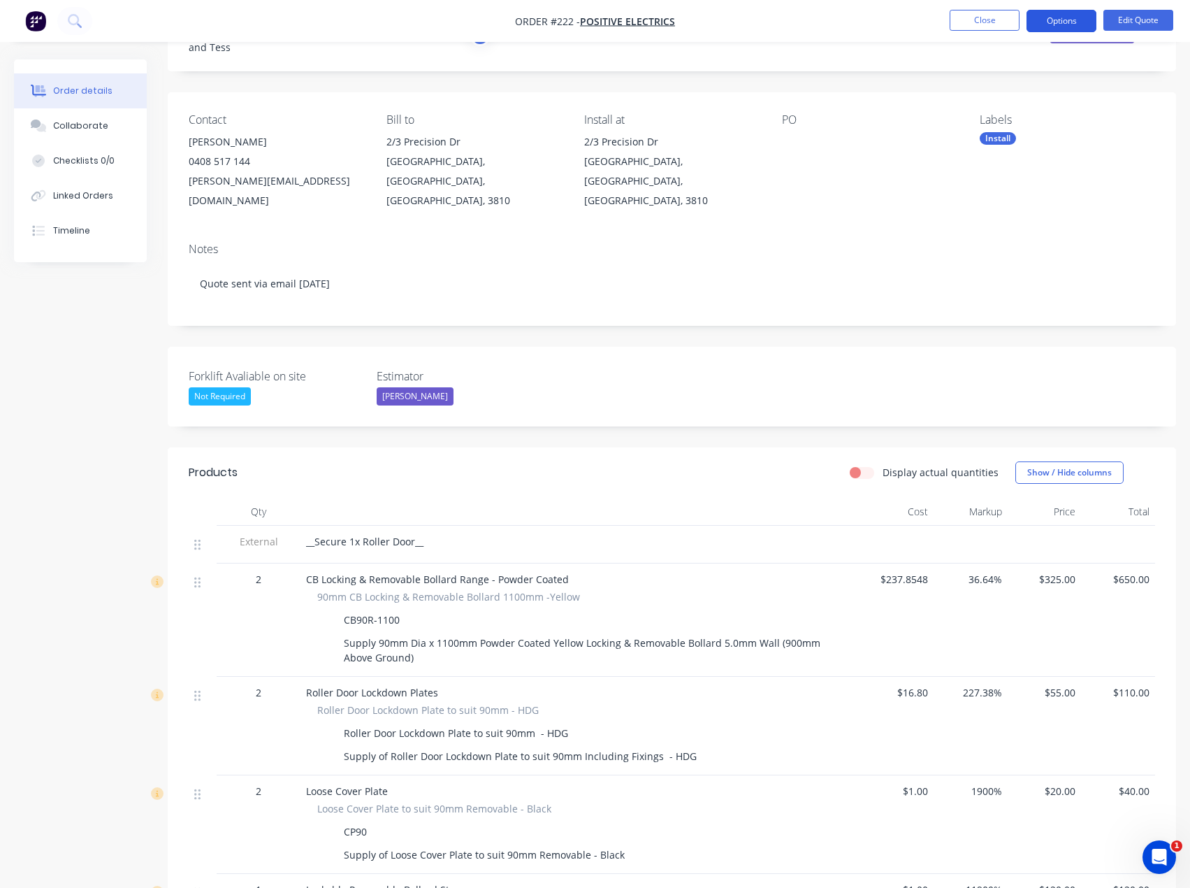
click at [1064, 22] on button "Options" at bounding box center [1062, 21] width 70 height 22
click at [894, 92] on div "Contact [PERSON_NAME] [PHONE_NUMBER] [PERSON_NAME][EMAIL_ADDRESS][DOMAIN_NAME] …" at bounding box center [672, 161] width 1008 height 139
click at [1085, 21] on button "Options" at bounding box center [1062, 21] width 70 height 22
click at [90, 354] on div "Created by [PERSON_NAME] and Tess Created [DATE] Required [DATE] Assigned to SS…" at bounding box center [595, 743] width 1162 height 1506
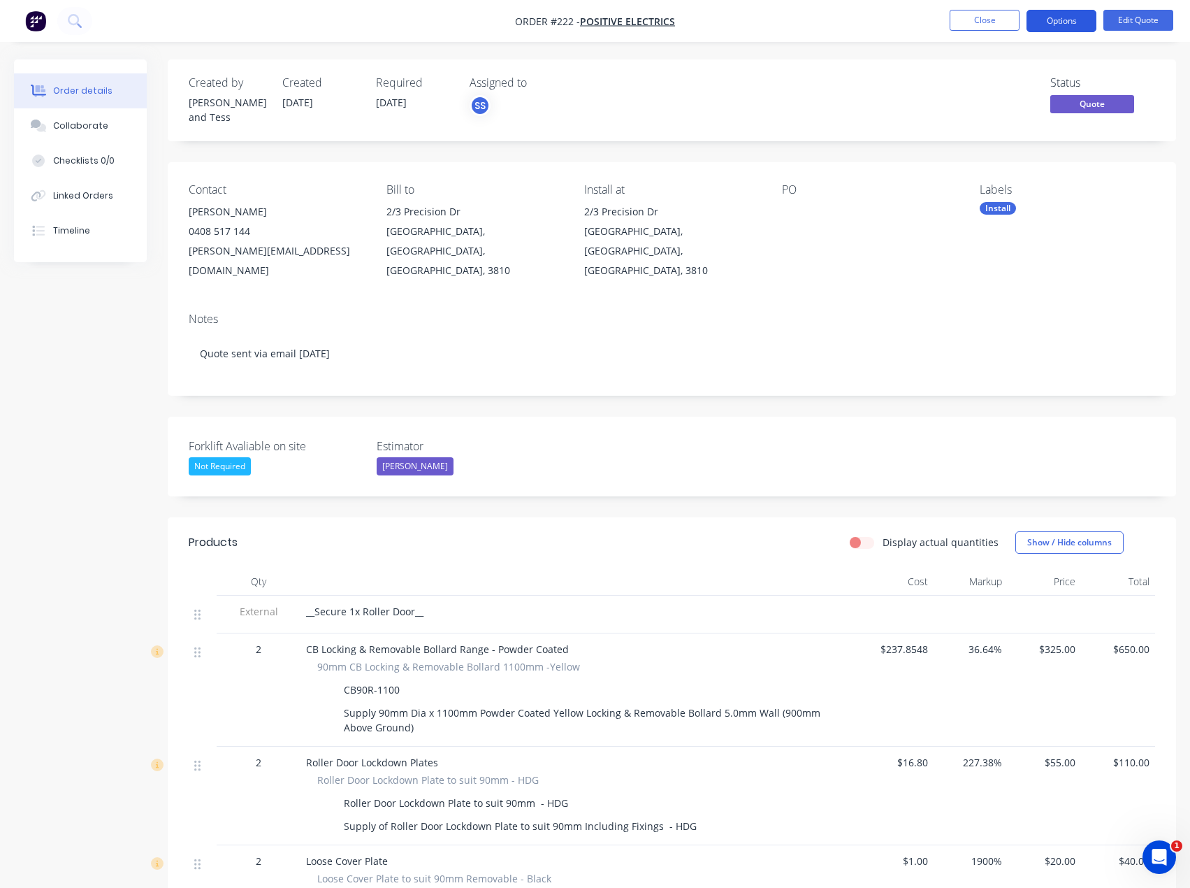
click at [1059, 18] on button "Options" at bounding box center [1062, 21] width 70 height 22
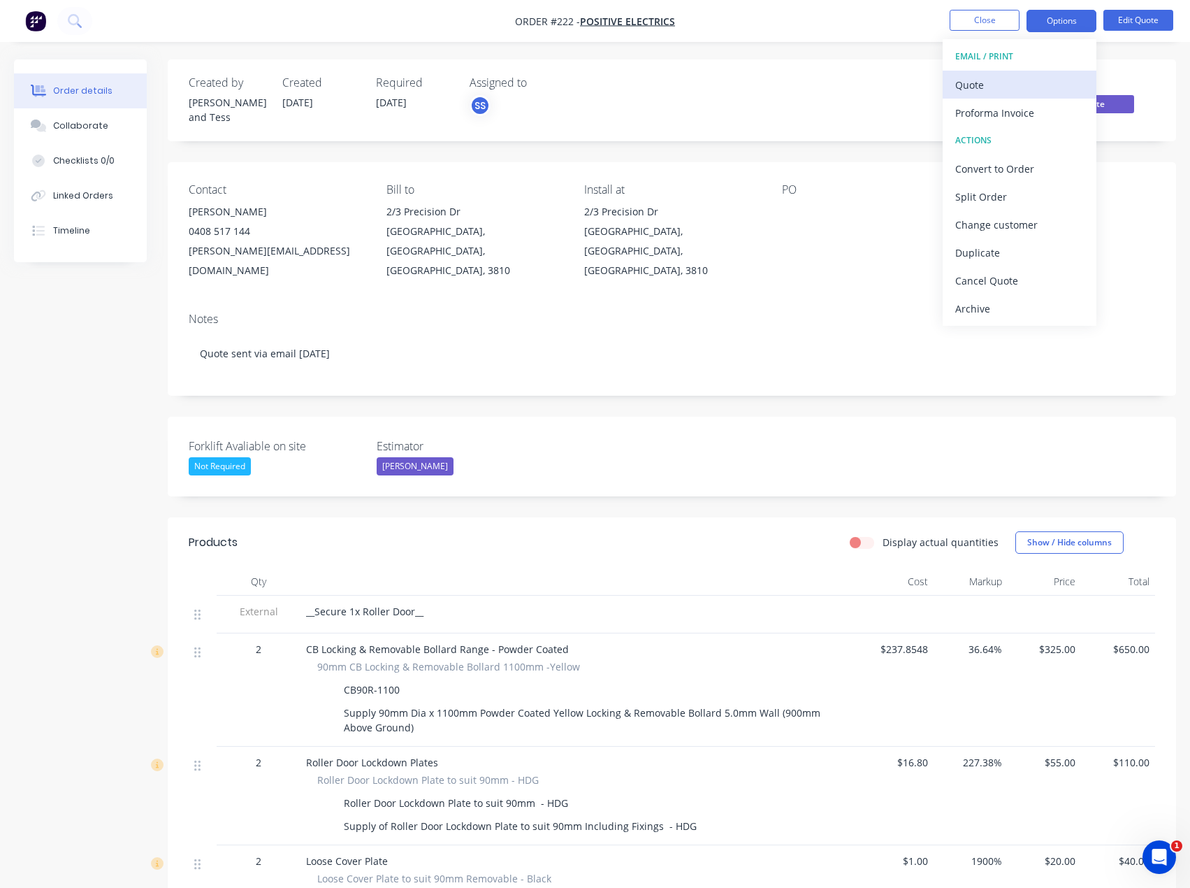
click at [999, 87] on div "Quote" at bounding box center [1019, 85] width 129 height 20
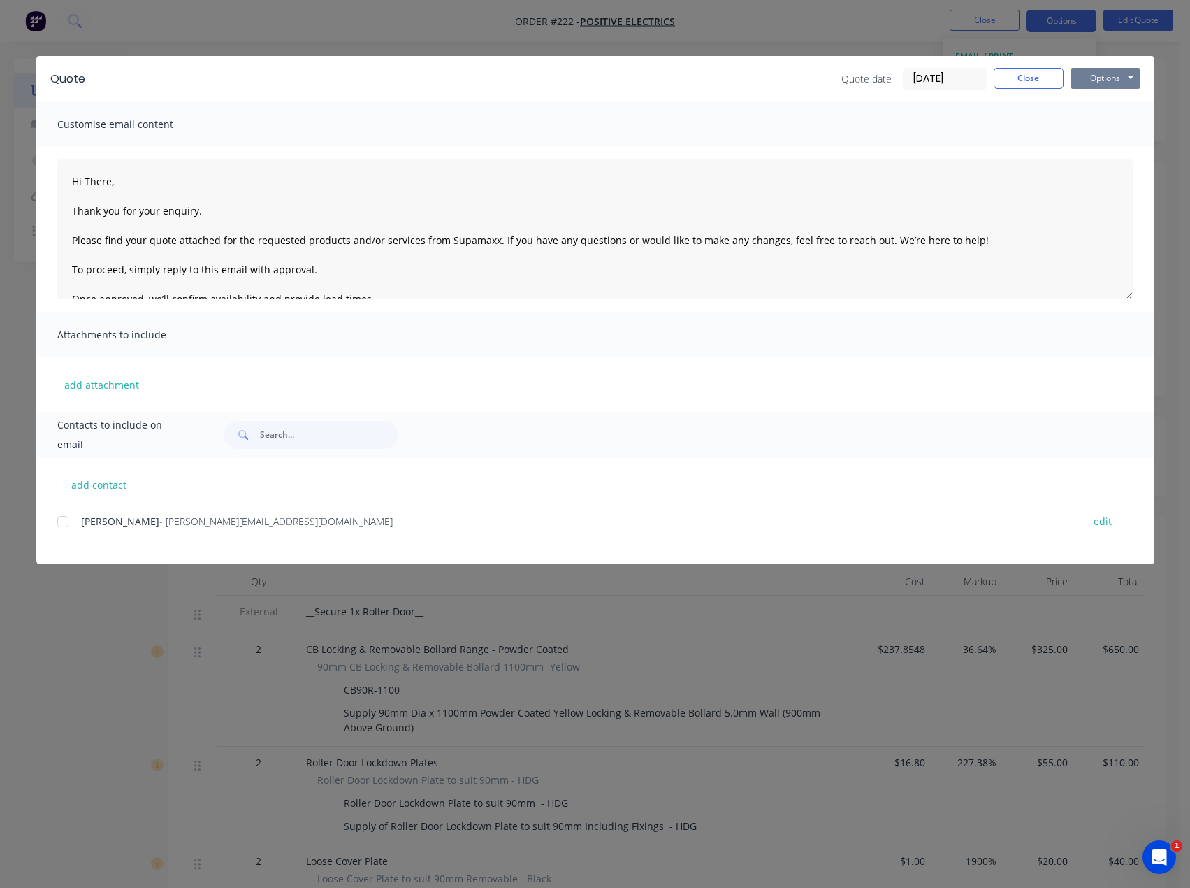
click at [1131, 74] on button "Options" at bounding box center [1106, 78] width 70 height 21
click at [1131, 102] on button "Preview" at bounding box center [1115, 103] width 89 height 23
click at [1102, 75] on button "Options" at bounding box center [1106, 78] width 70 height 21
click at [1099, 124] on button "Print" at bounding box center [1115, 126] width 89 height 23
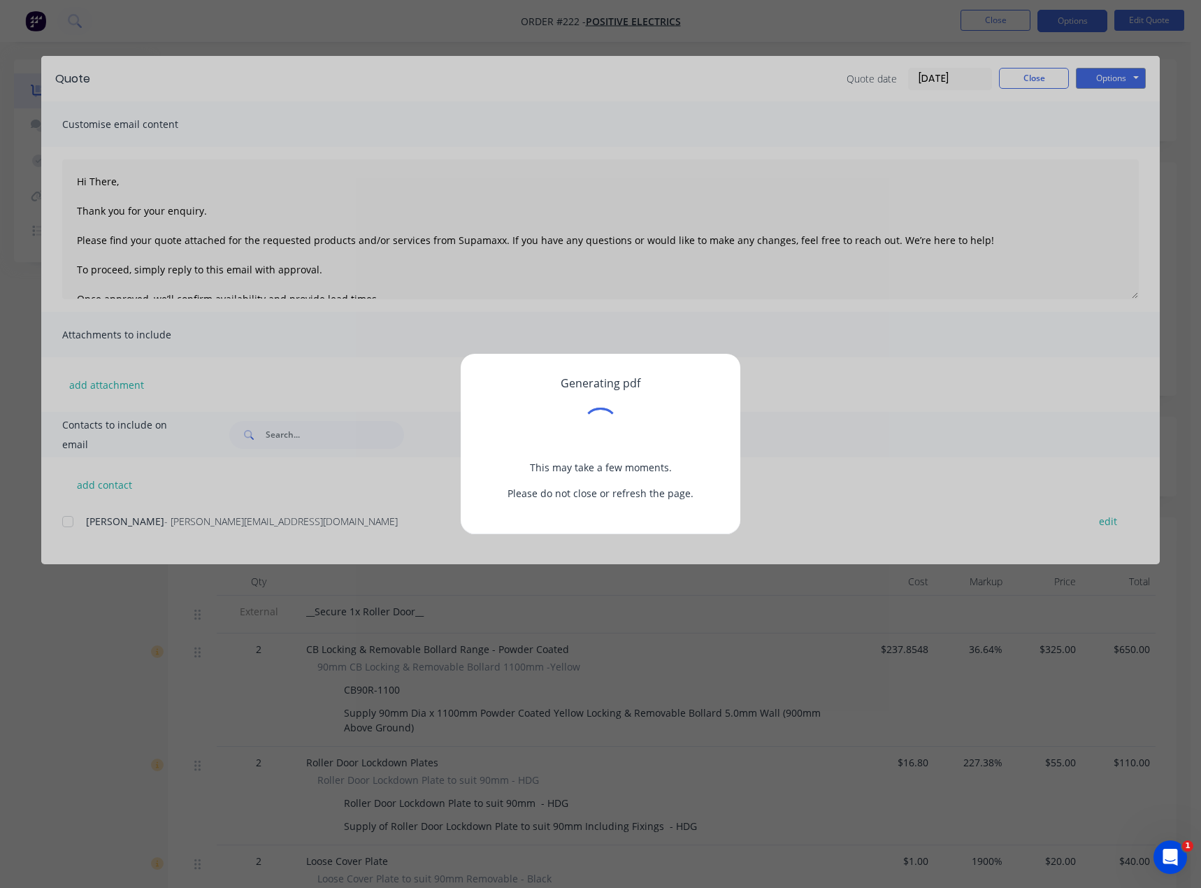
type textarea "Hi There, Thank you for your enquiry. Please find your quote attached for the r…"
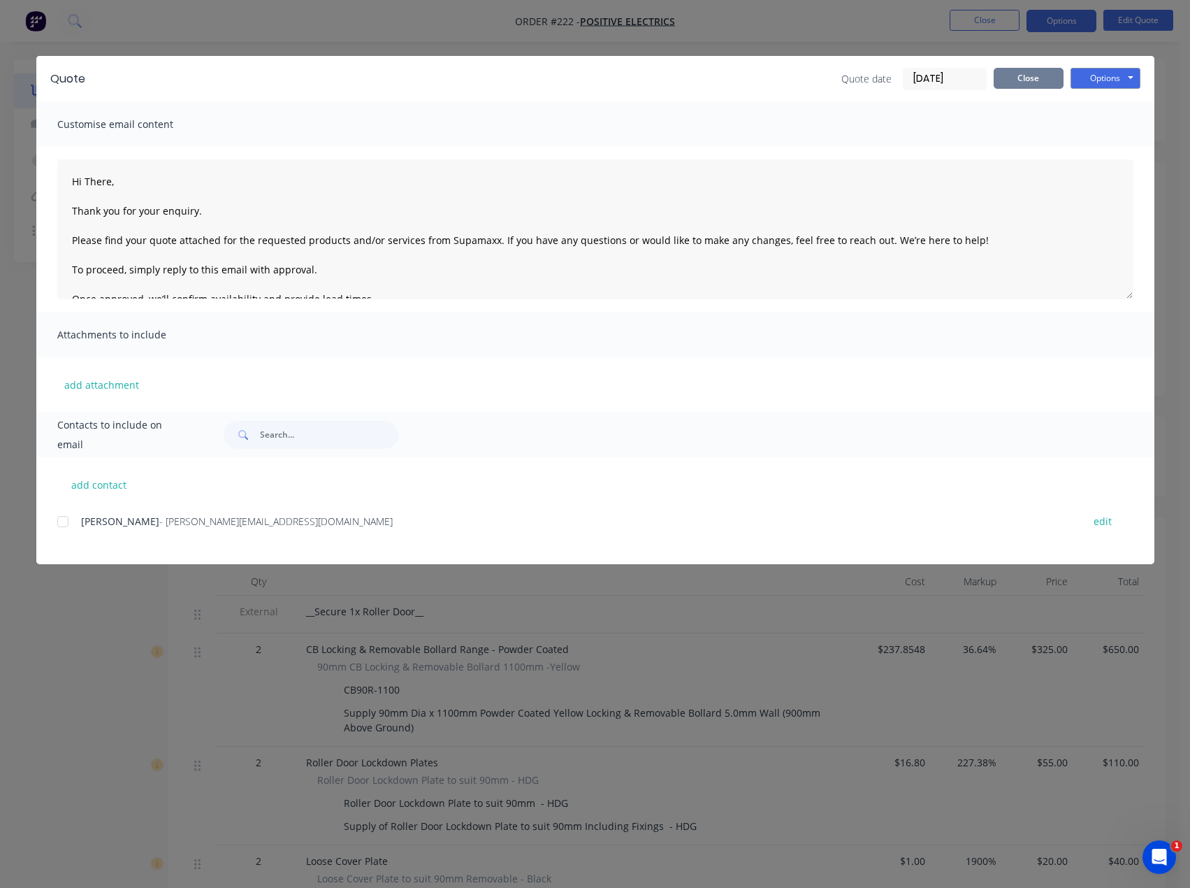
click at [1039, 85] on button "Close" at bounding box center [1029, 78] width 70 height 21
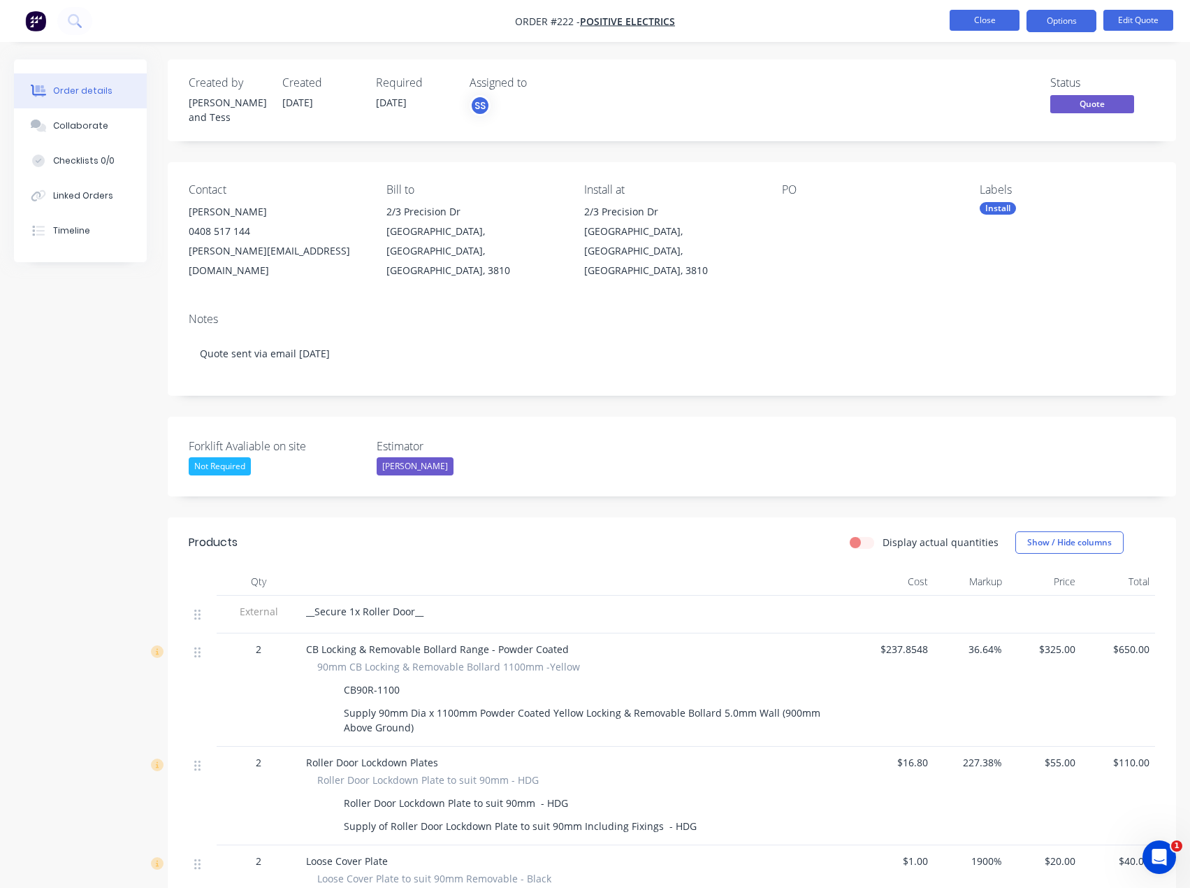
click at [972, 22] on button "Close" at bounding box center [985, 20] width 70 height 21
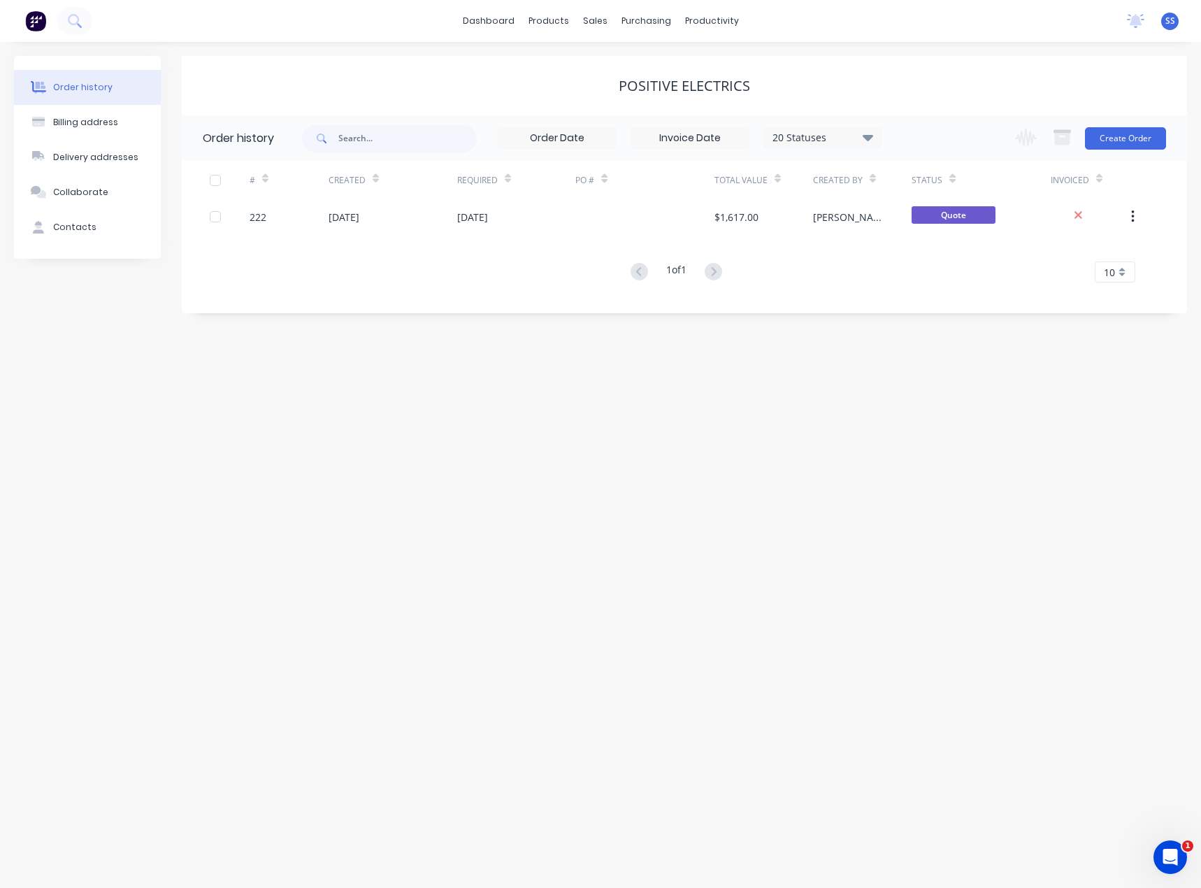
click at [499, 466] on div "Order history Billing address Delivery addresses Collaborate Contacts Positive …" at bounding box center [600, 465] width 1201 height 846
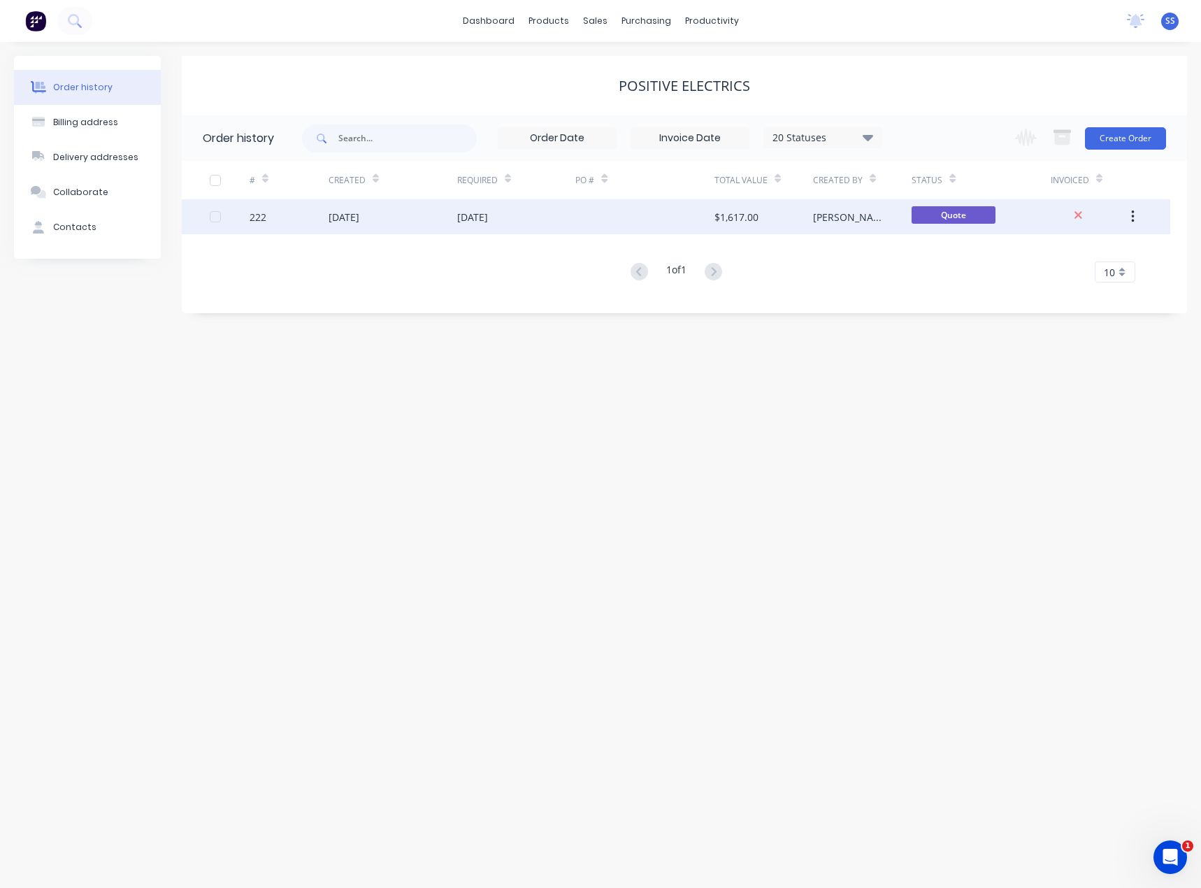
click at [1136, 223] on button "button" at bounding box center [1132, 216] width 33 height 25
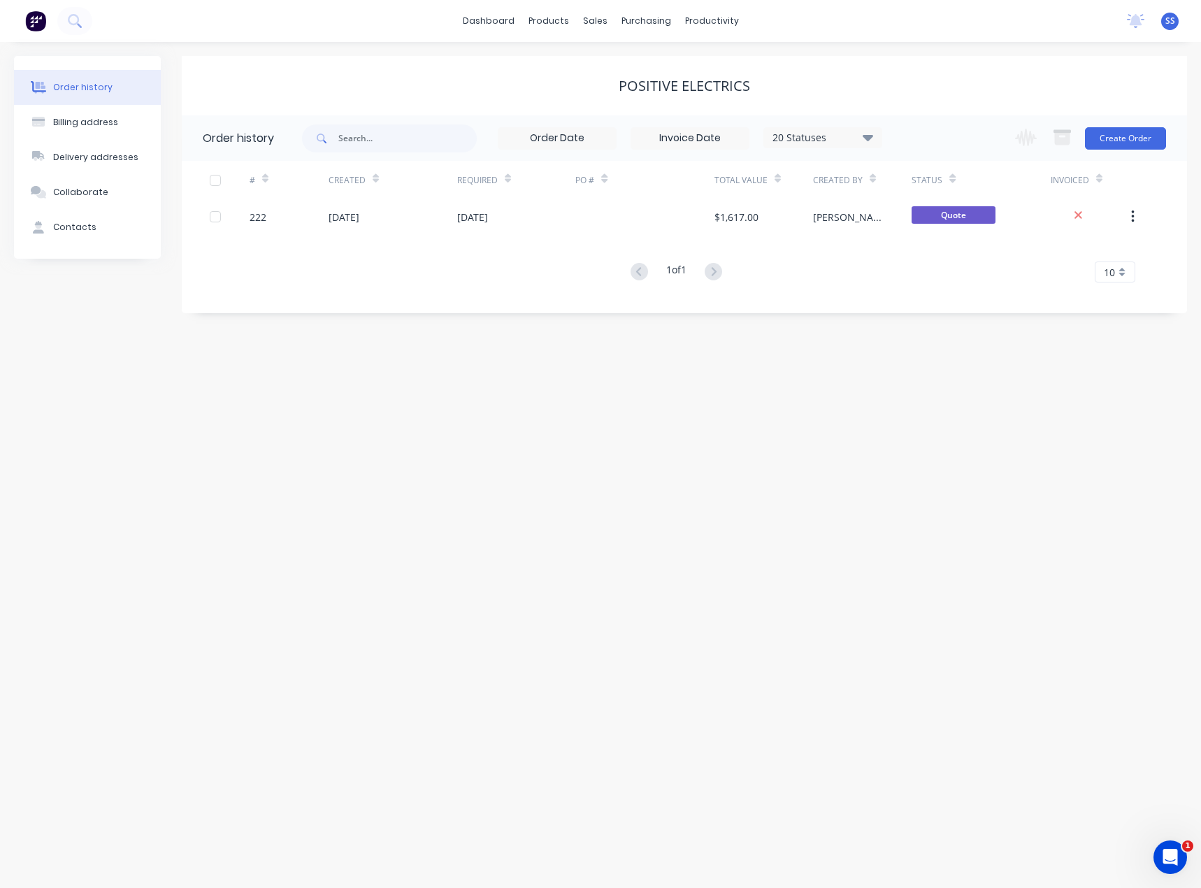
click at [1048, 378] on div "Order history Billing address Delivery addresses Collaborate Contacts Positive …" at bounding box center [600, 465] width 1201 height 846
click at [625, 94] on div "Customers" at bounding box center [643, 95] width 50 height 13
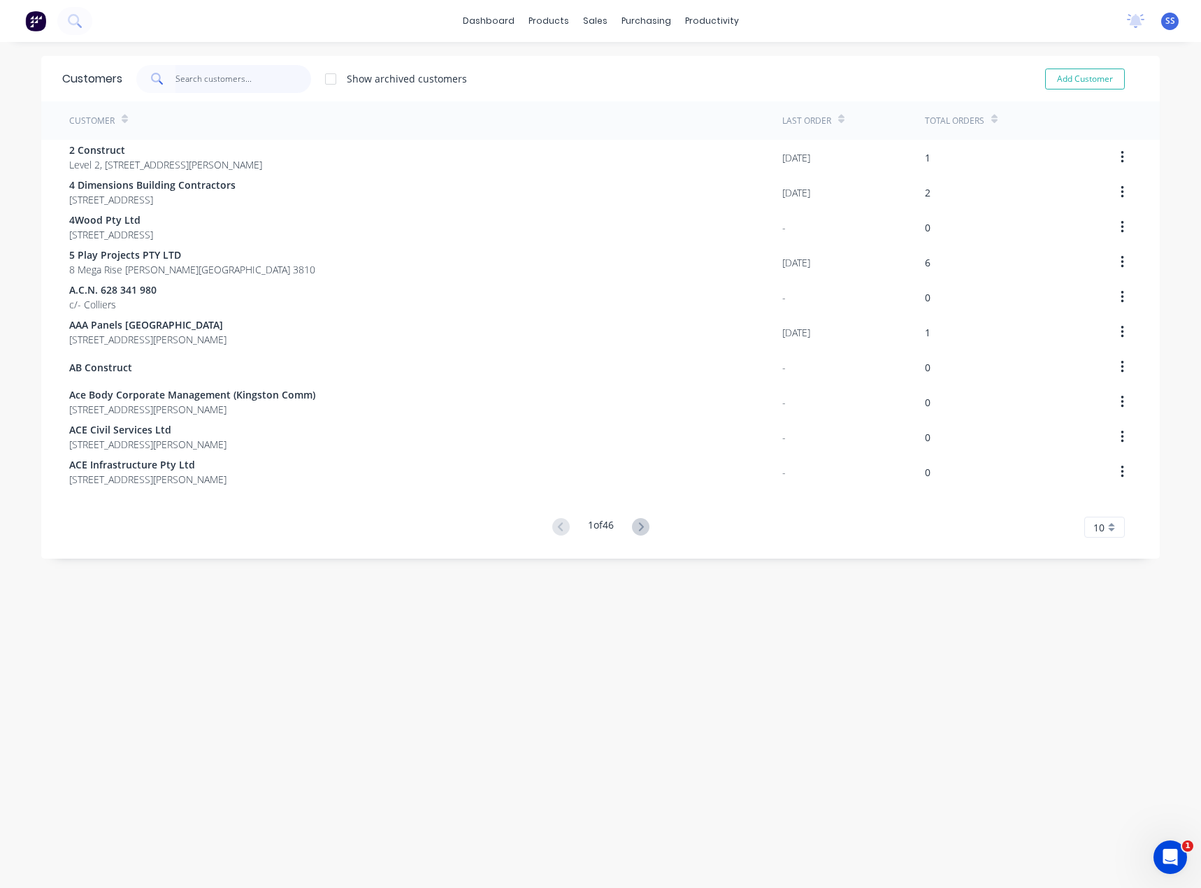
click at [240, 81] on input "text" at bounding box center [243, 79] width 136 height 28
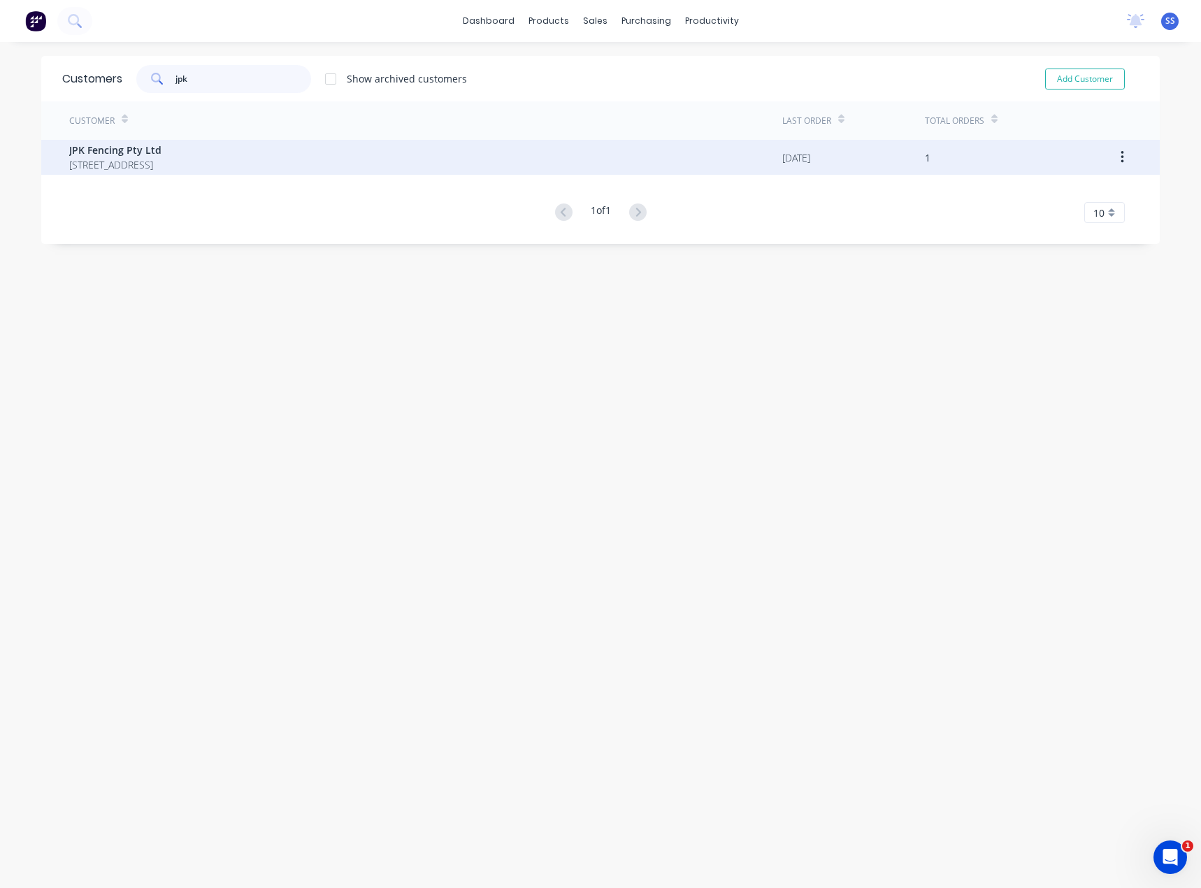
type input "jpk"
click at [193, 157] on div "JPK Fencing Pty Ltd [STREET_ADDRESS]" at bounding box center [425, 157] width 713 height 35
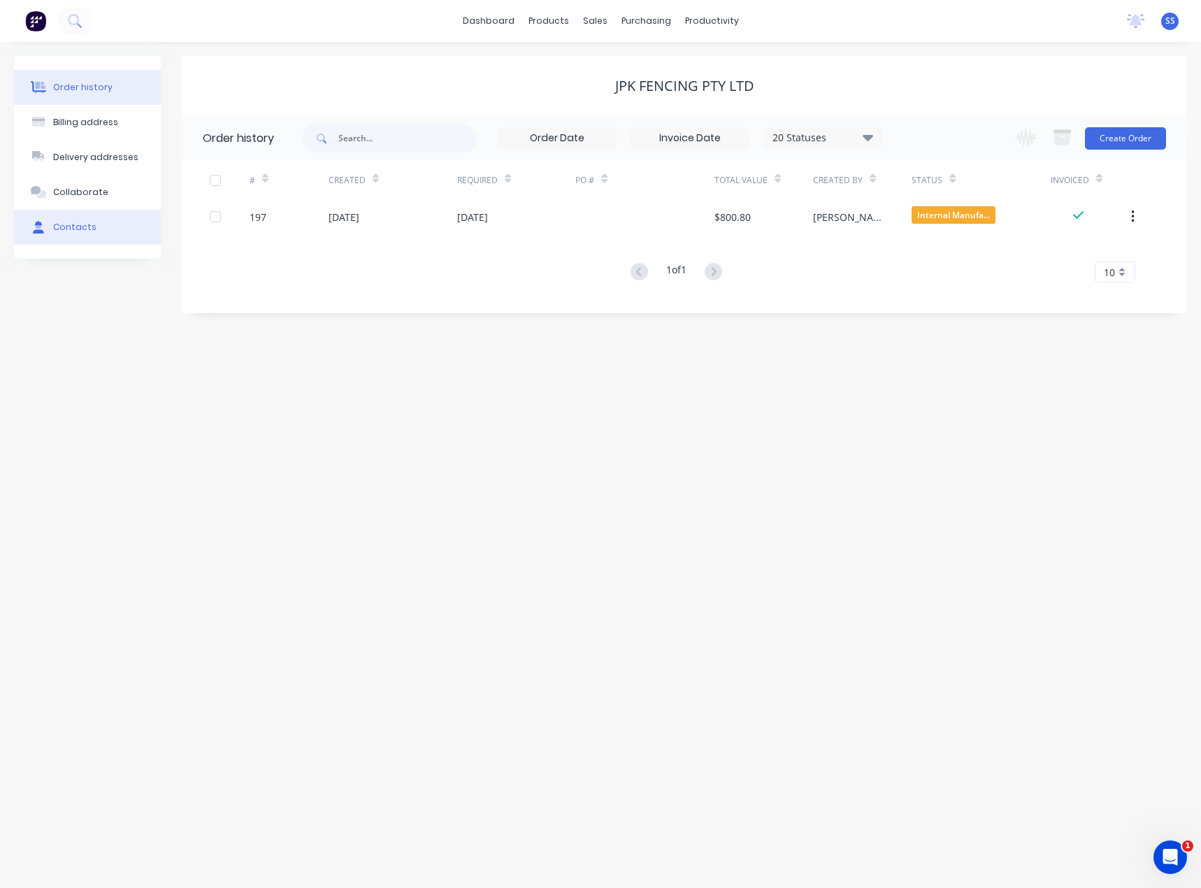
click at [68, 235] on button "Contacts" at bounding box center [87, 227] width 147 height 35
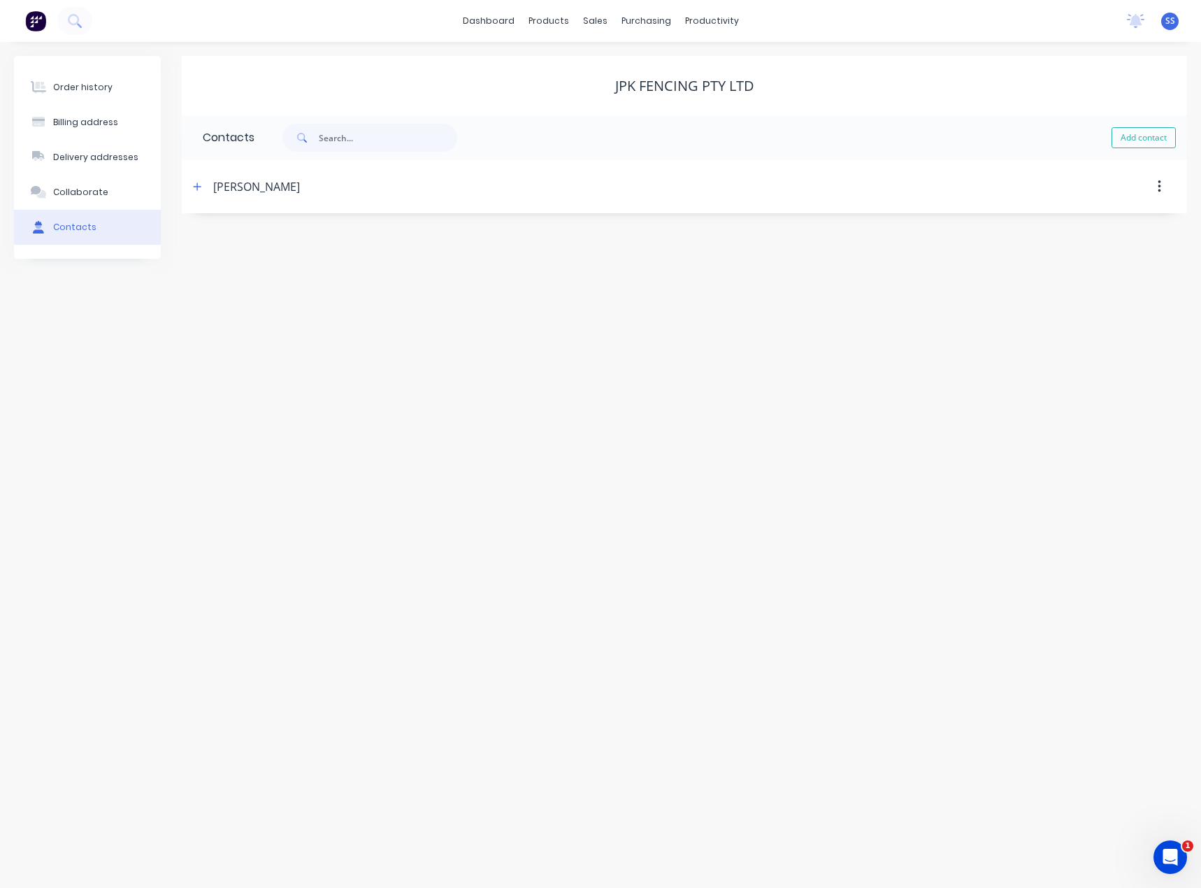
click at [273, 189] on div "[PERSON_NAME]" at bounding box center [256, 186] width 87 height 17
click at [196, 188] on icon "button" at bounding box center [197, 187] width 8 height 10
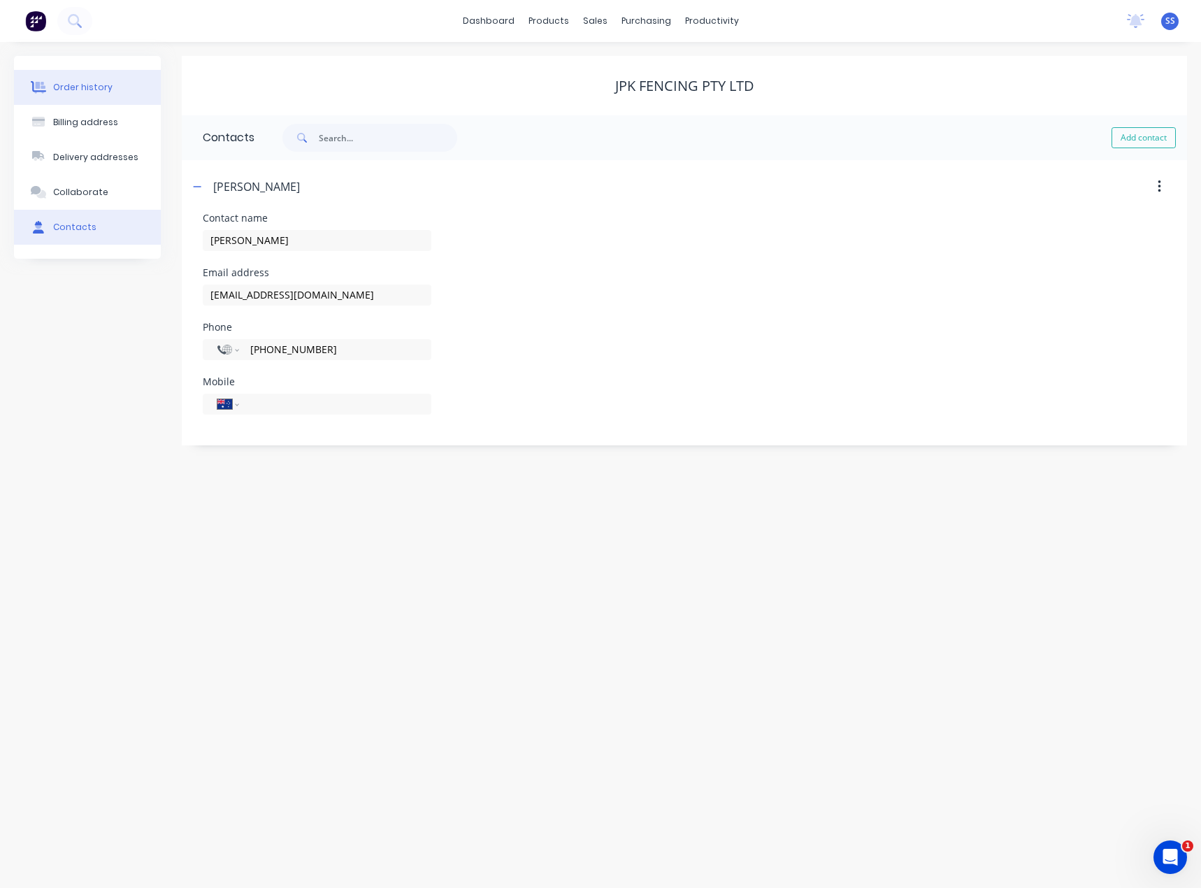
click at [64, 90] on div "Order history" at bounding box center [82, 87] width 59 height 13
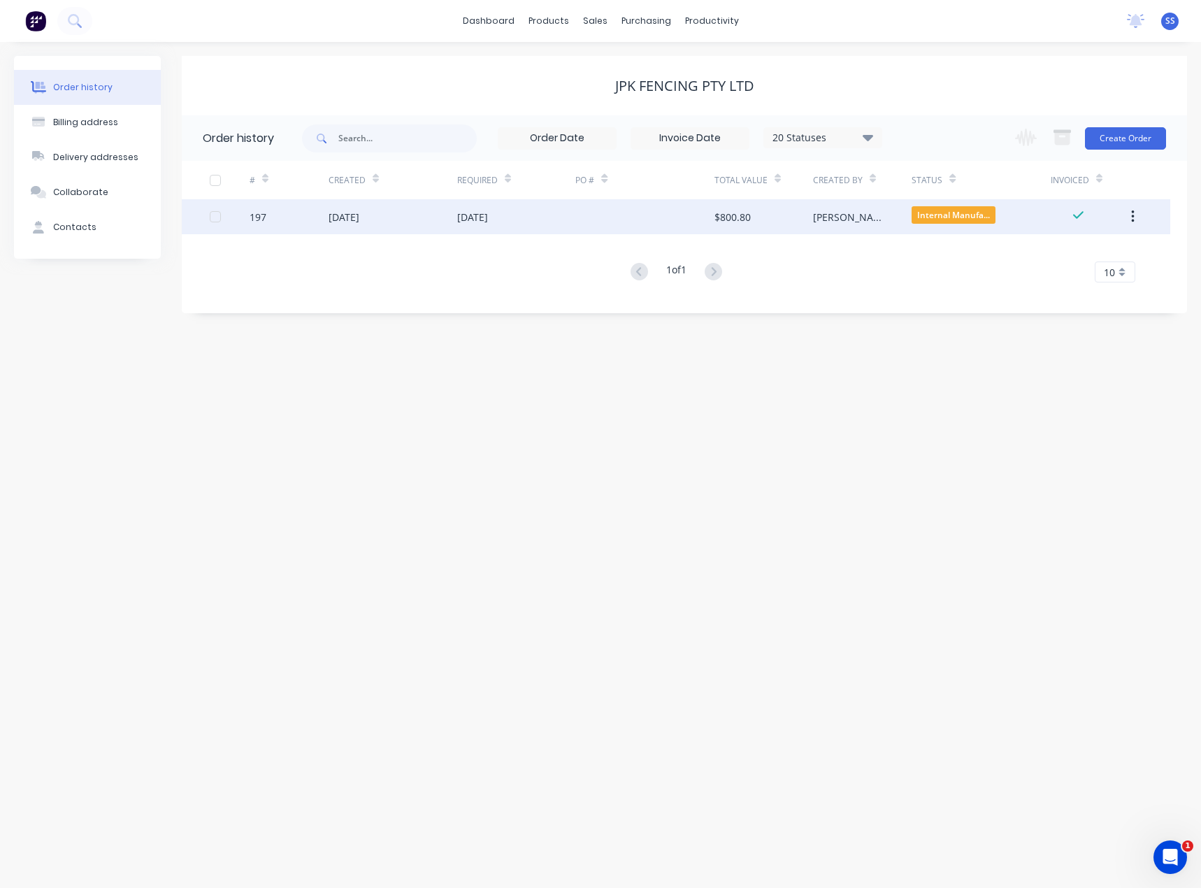
click at [354, 212] on div "[DATE]" at bounding box center [343, 217] width 31 height 15
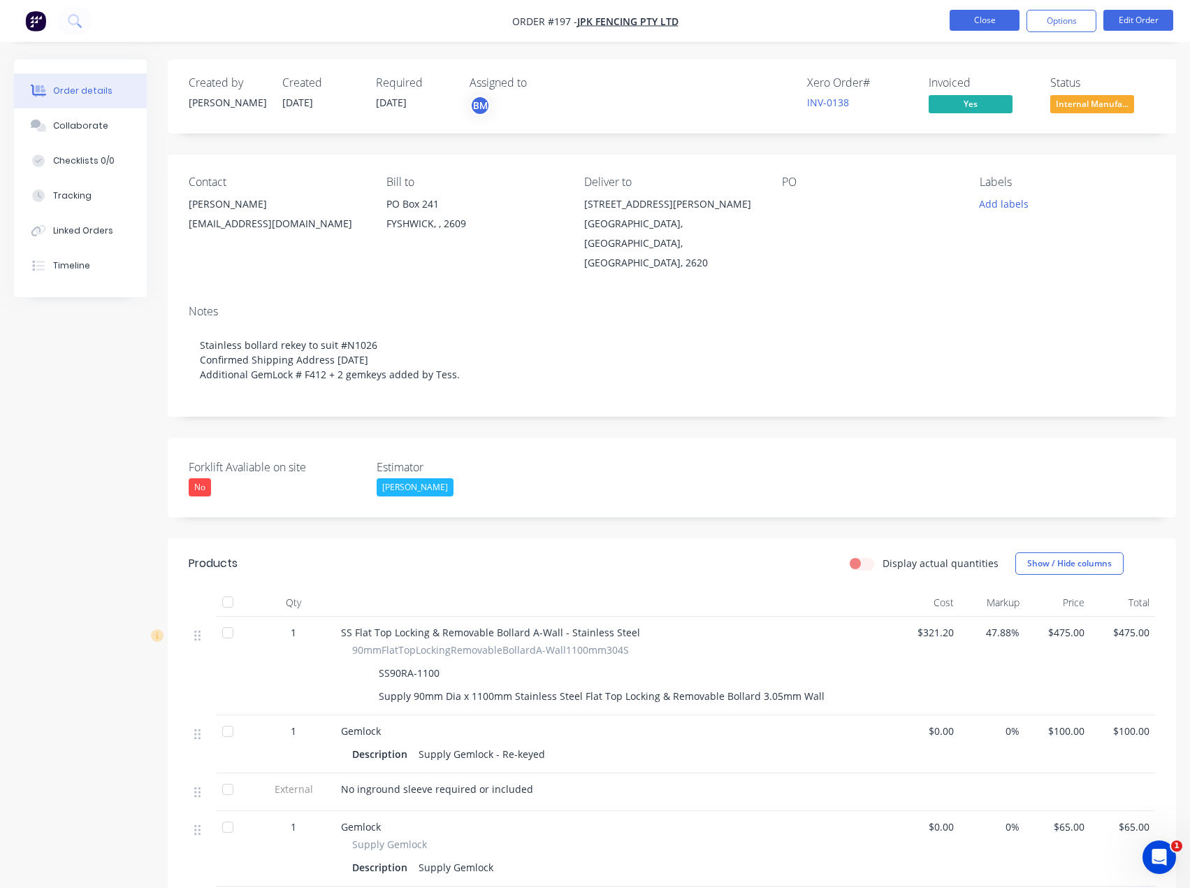
click at [983, 20] on button "Close" at bounding box center [985, 20] width 70 height 21
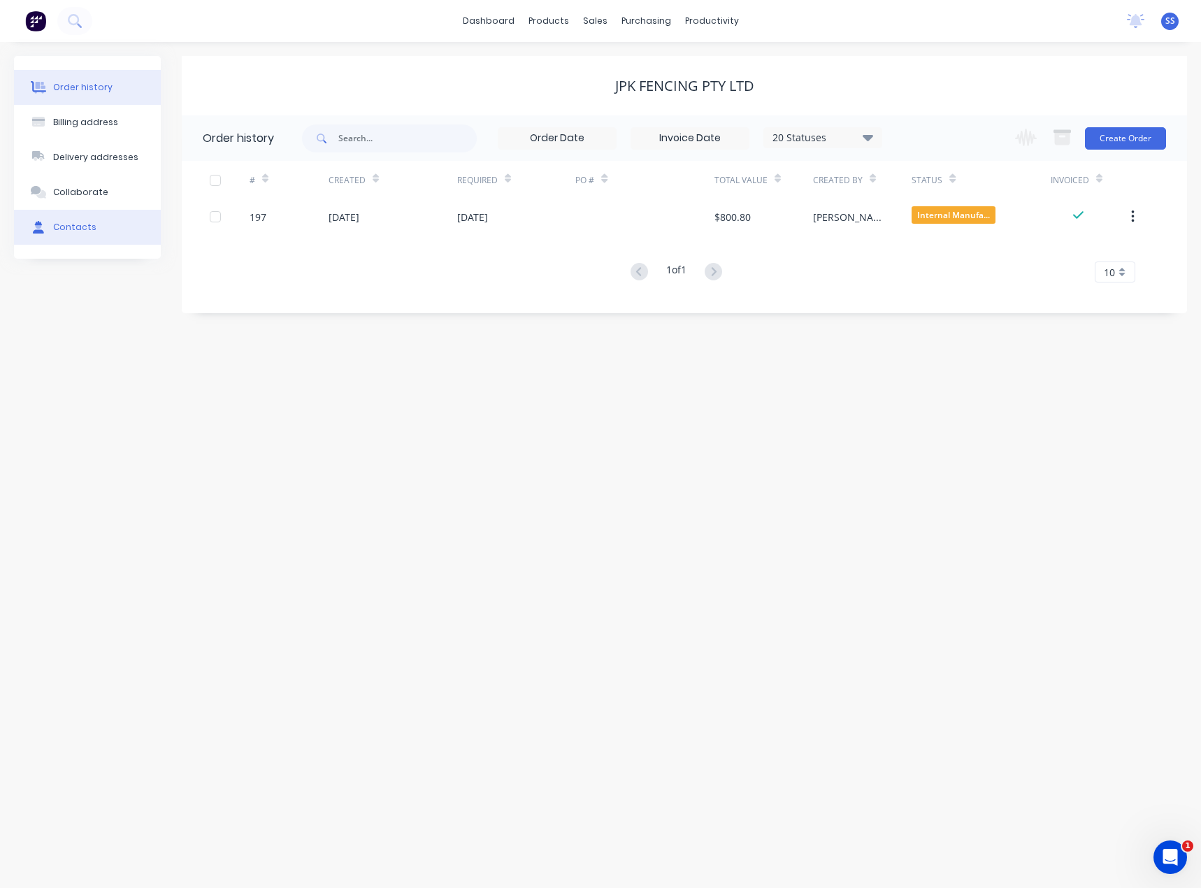
click at [87, 224] on div "Contacts" at bounding box center [74, 227] width 43 height 13
select select "AU"
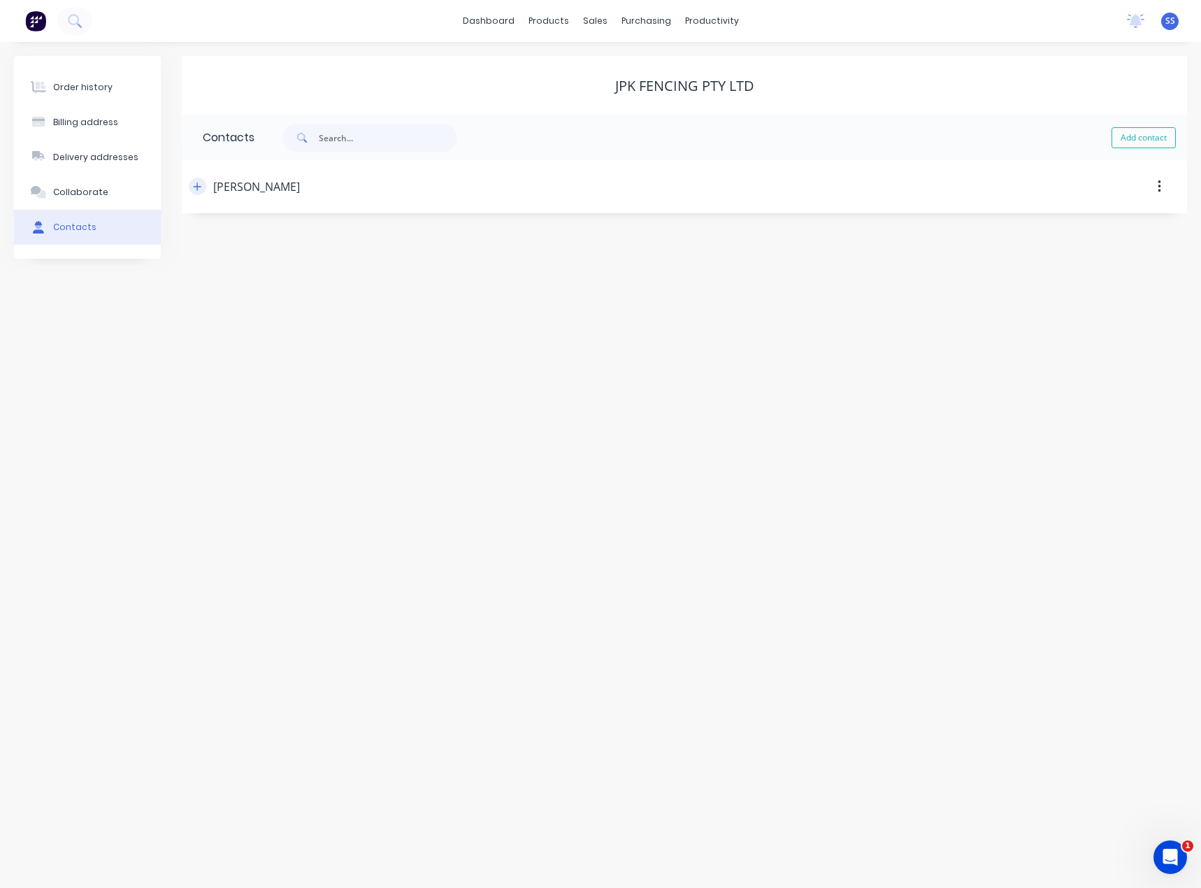
click at [191, 187] on button "button" at bounding box center [197, 186] width 17 height 17
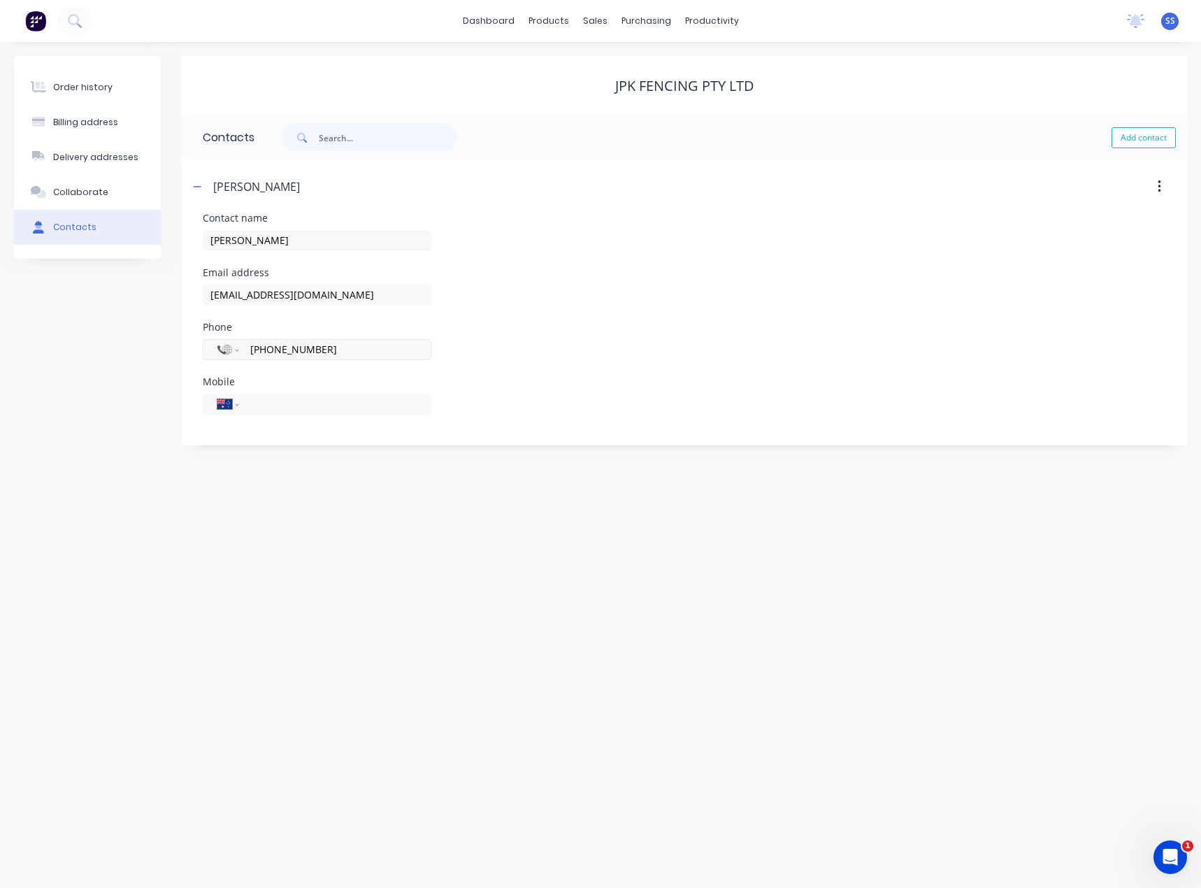
drag, startPoint x: 254, startPoint y: 349, endPoint x: 312, endPoint y: 355, distance: 57.7
click at [312, 355] on input "[PHONE_NUMBER]" at bounding box center [333, 349] width 168 height 16
drag, startPoint x: 325, startPoint y: 295, endPoint x: 209, endPoint y: 288, distance: 116.2
click at [209, 288] on input "[EMAIL_ADDRESS][DOMAIN_NAME]" at bounding box center [317, 294] width 229 height 21
click at [117, 97] on button "Order history" at bounding box center [87, 87] width 147 height 35
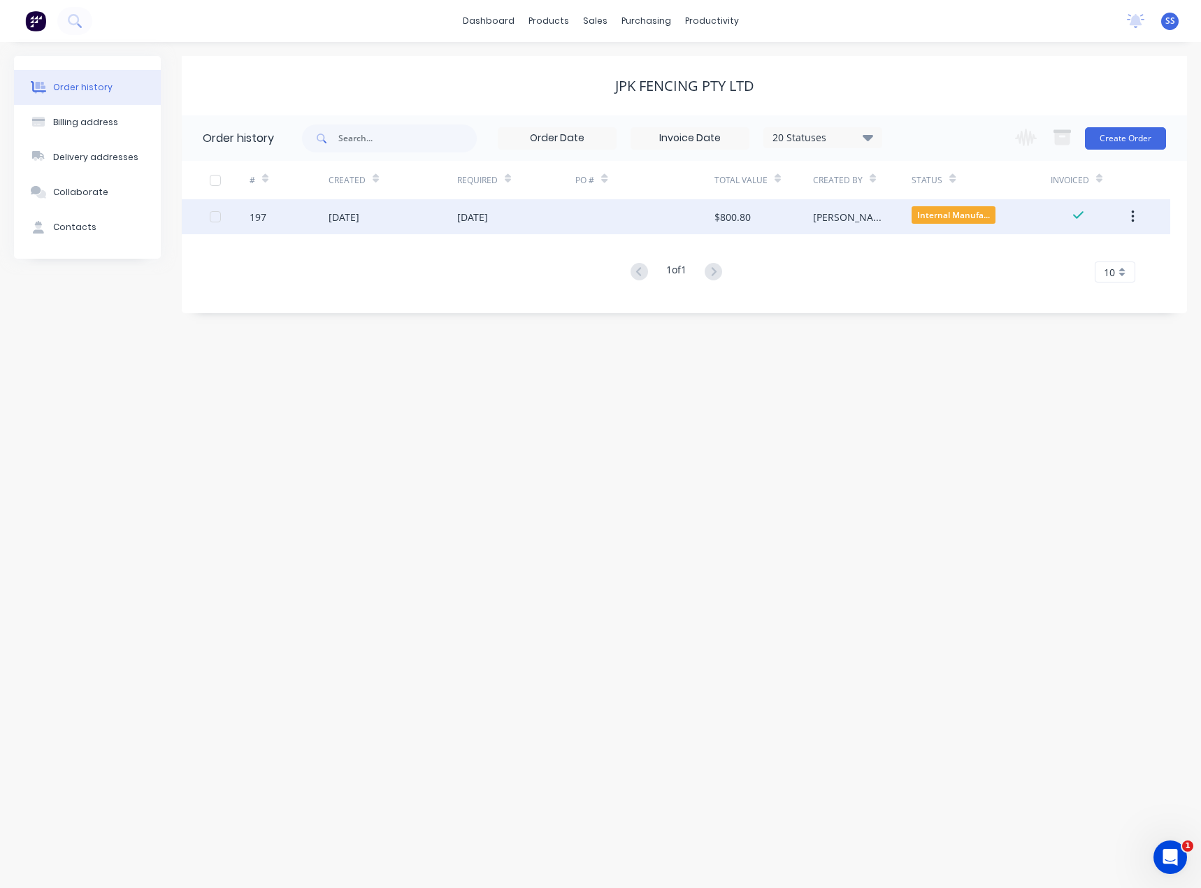
click at [359, 217] on div "[DATE]" at bounding box center [343, 217] width 31 height 15
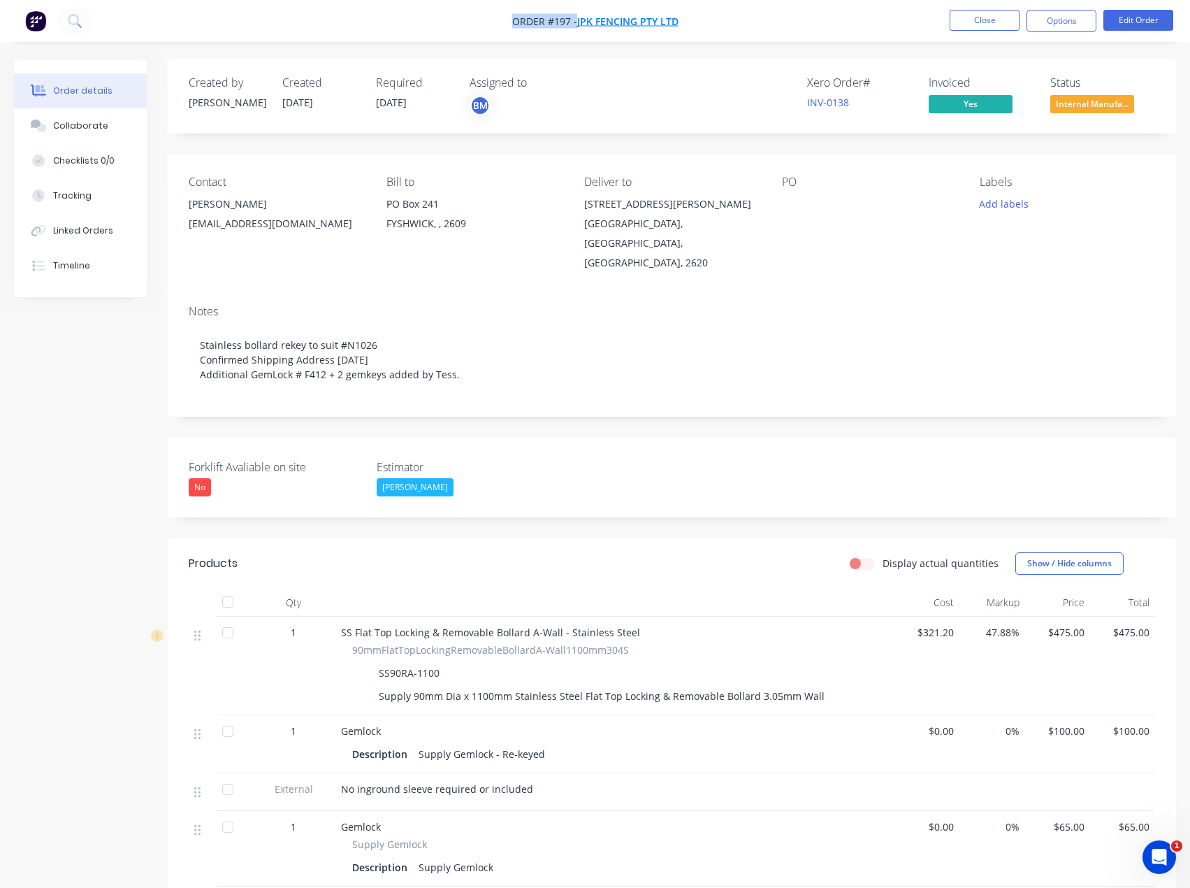
drag, startPoint x: 512, startPoint y: 22, endPoint x: 677, endPoint y: 20, distance: 165.6
click at [679, 20] on nav "Order #197 - JPK Fencing Pty Ltd Close Options Edit Order" at bounding box center [595, 21] width 1190 height 42
copy div "Order #197 - JPK Fencing Pty Ltd Close Options Edit Order"
click at [690, 56] on div "Order details Collaborate Checklists 0/0 Tracking Linked Orders Timeline Order …" at bounding box center [595, 632] width 1190 height 1264
drag, startPoint x: 697, startPoint y: 28, endPoint x: 679, endPoint y: 50, distance: 29.3
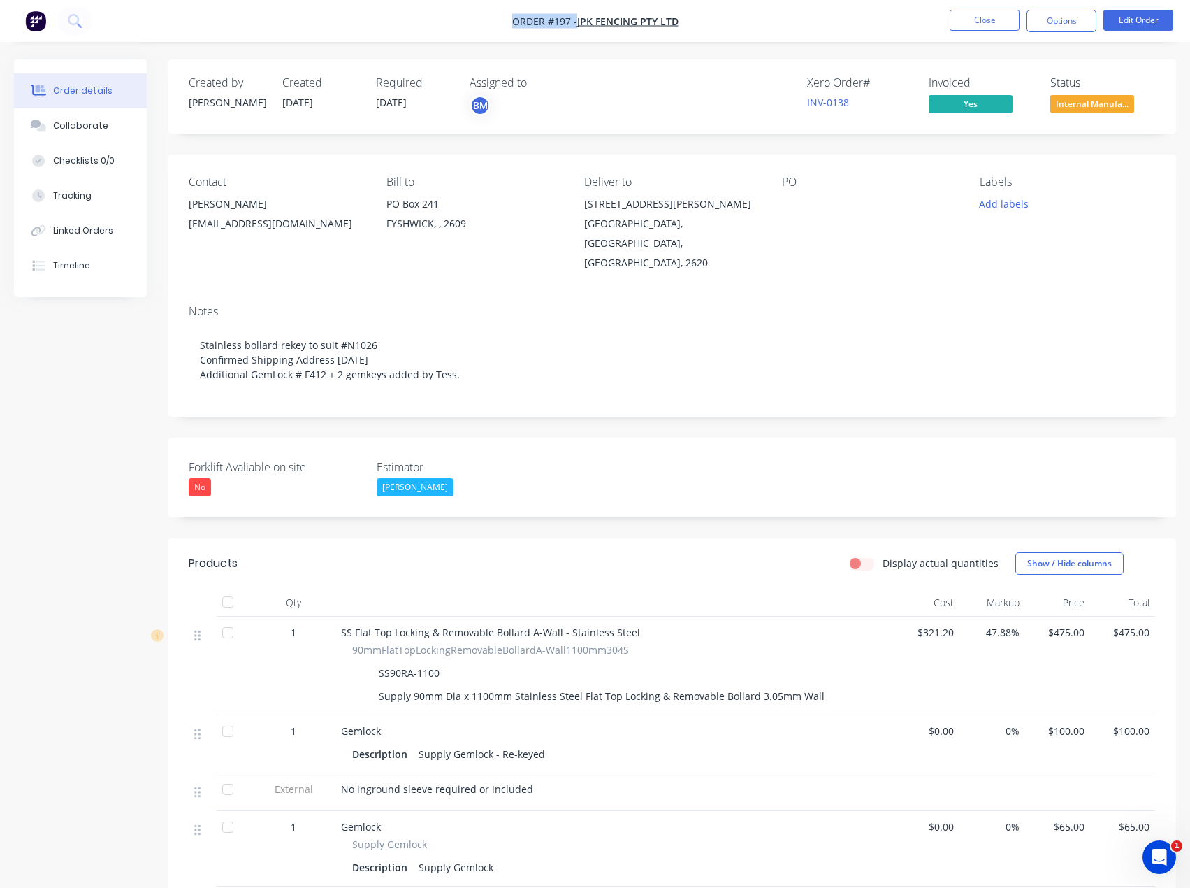
click at [512, 22] on nav "Order #197 - JPK Fencing Pty Ltd Close Options Edit Order" at bounding box center [595, 21] width 1190 height 42
click at [690, 18] on nav "Order #197 - JPK Fencing Pty Ltd Close Options Edit Order" at bounding box center [595, 21] width 1190 height 42
drag, startPoint x: 691, startPoint y: 24, endPoint x: 492, endPoint y: 17, distance: 199.3
click at [492, 17] on nav "Order #197 - JPK Fencing Pty Ltd Close Options Edit Order" at bounding box center [595, 21] width 1190 height 42
click at [484, 24] on nav "Order #197 - JPK Fencing Pty Ltd Close Options Edit Order" at bounding box center [595, 21] width 1190 height 42
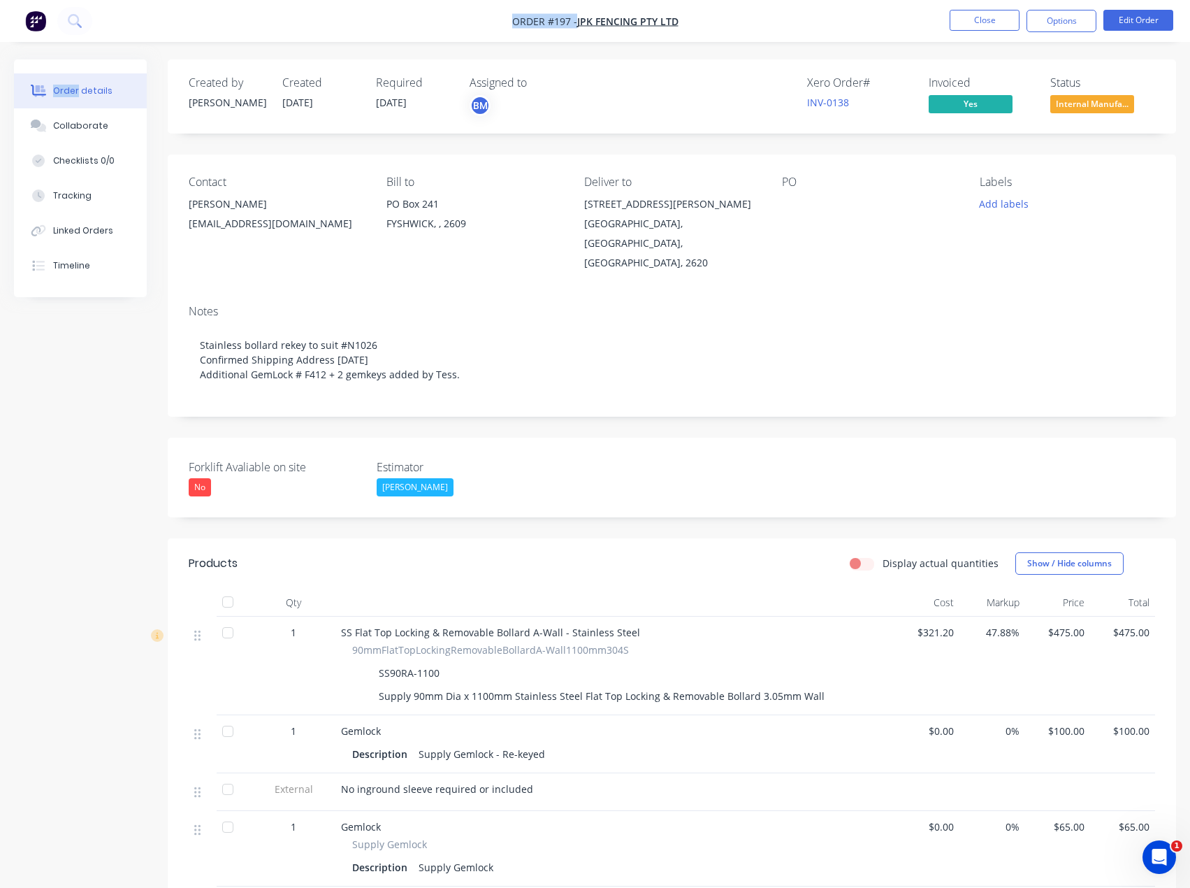
drag, startPoint x: 484, startPoint y: 24, endPoint x: 725, endPoint y: 31, distance: 241.2
click at [725, 31] on nav "Order #197 - JPK Fencing Pty Ltd Close Options Edit Order" at bounding box center [595, 21] width 1190 height 42
click at [692, 19] on nav "Order #197 - JPK Fencing Pty Ltd Close Options Edit Order" at bounding box center [595, 21] width 1190 height 42
drag, startPoint x: 507, startPoint y: 21, endPoint x: 589, endPoint y: 21, distance: 82.5
click at [589, 21] on nav "Order #197 - JPK Fencing Pty Ltd Close Options Edit Order" at bounding box center [595, 21] width 1190 height 42
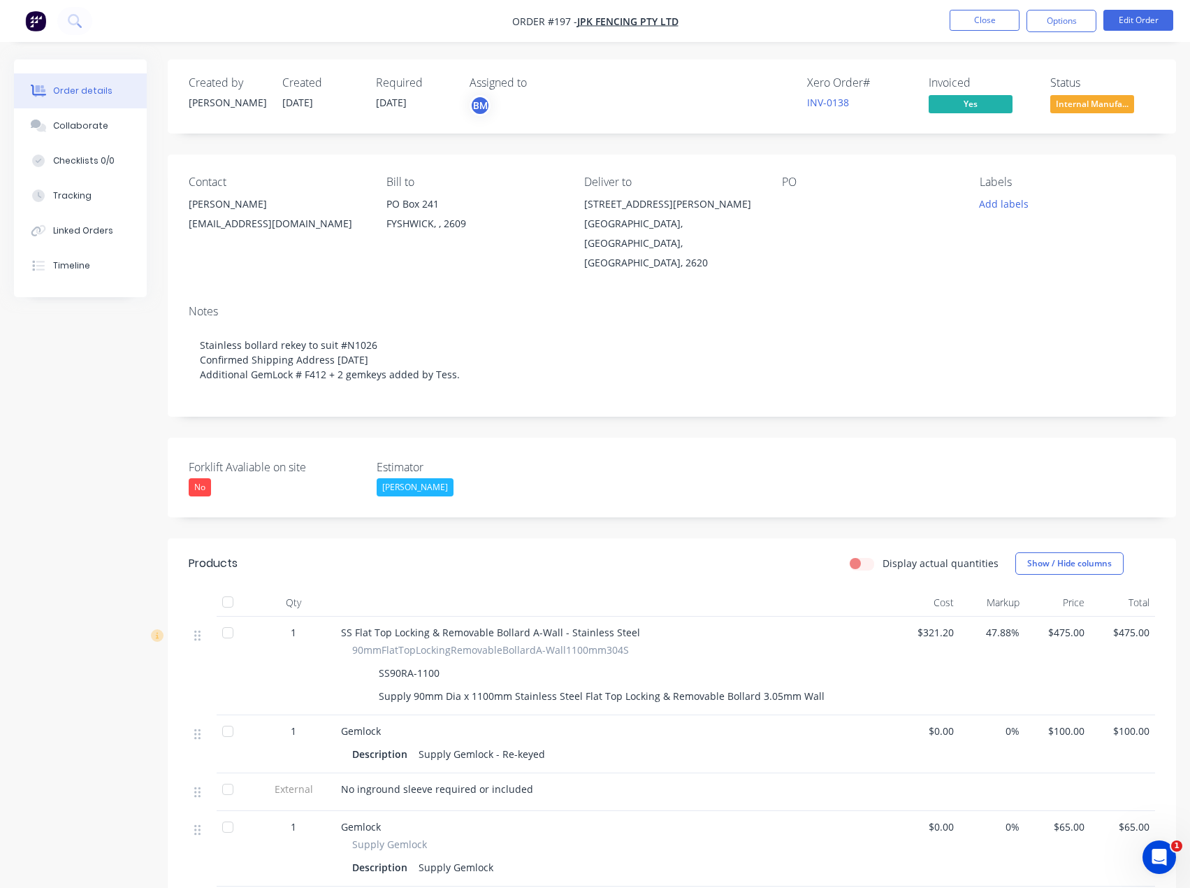
copy span "Order #197 -"
click at [1080, 27] on button "Options" at bounding box center [1062, 21] width 70 height 22
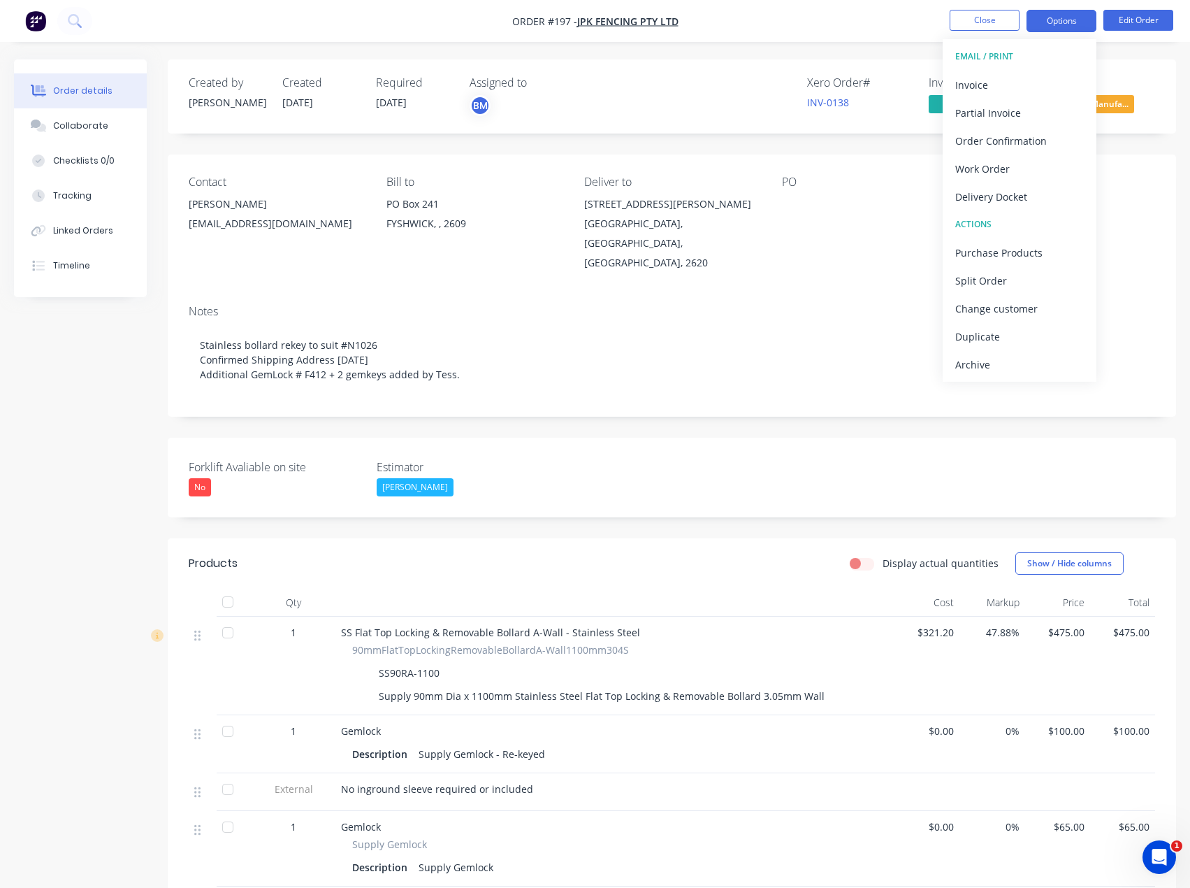
click at [1069, 25] on button "Options" at bounding box center [1062, 21] width 70 height 22
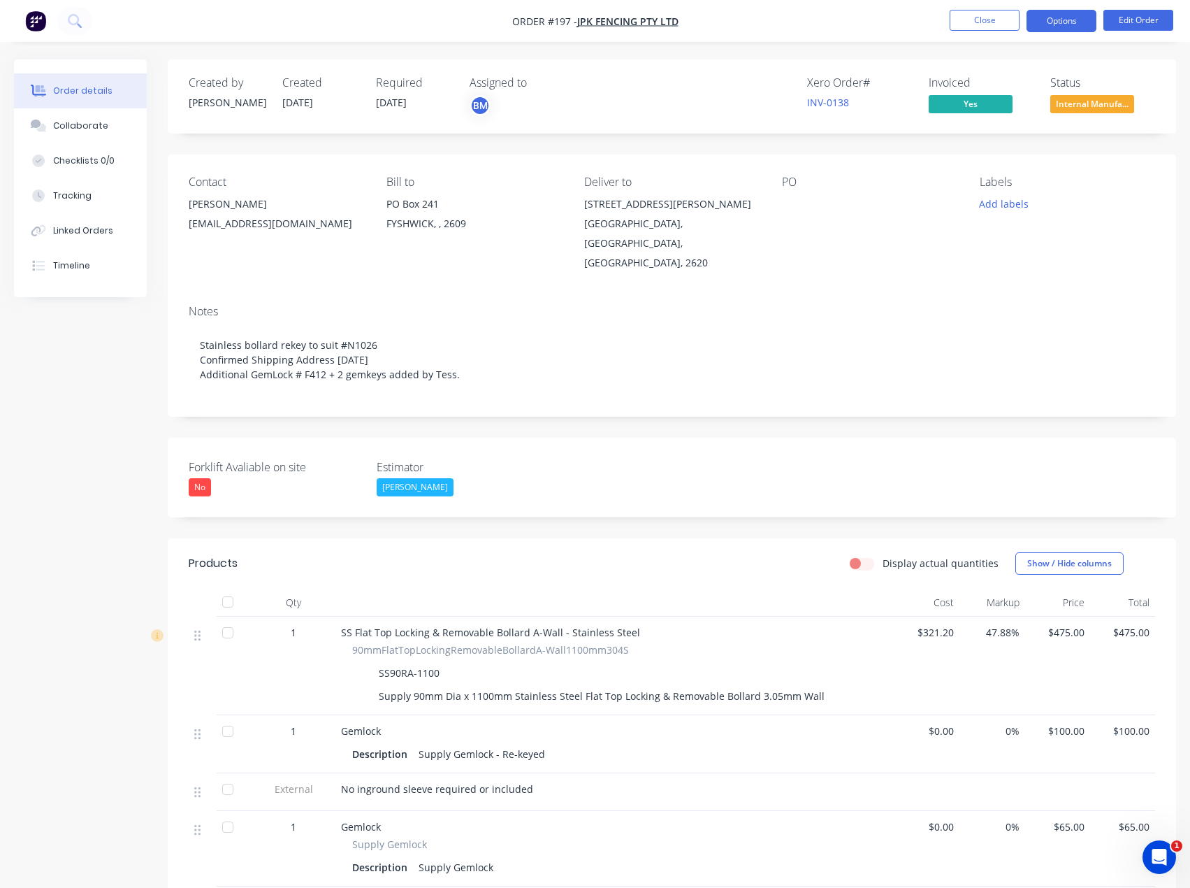
click at [1048, 23] on button "Options" at bounding box center [1062, 21] width 70 height 22
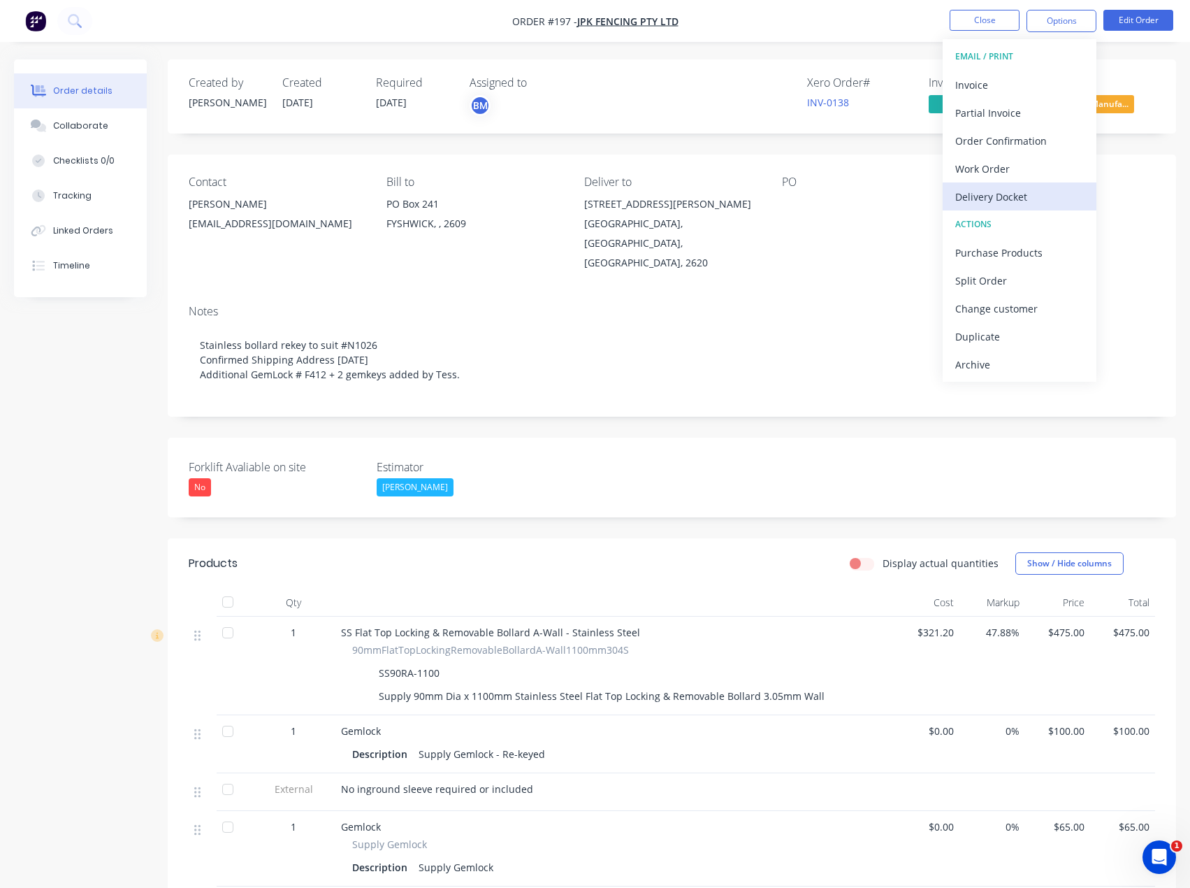
click at [1055, 191] on div "Delivery Docket" at bounding box center [1019, 197] width 129 height 20
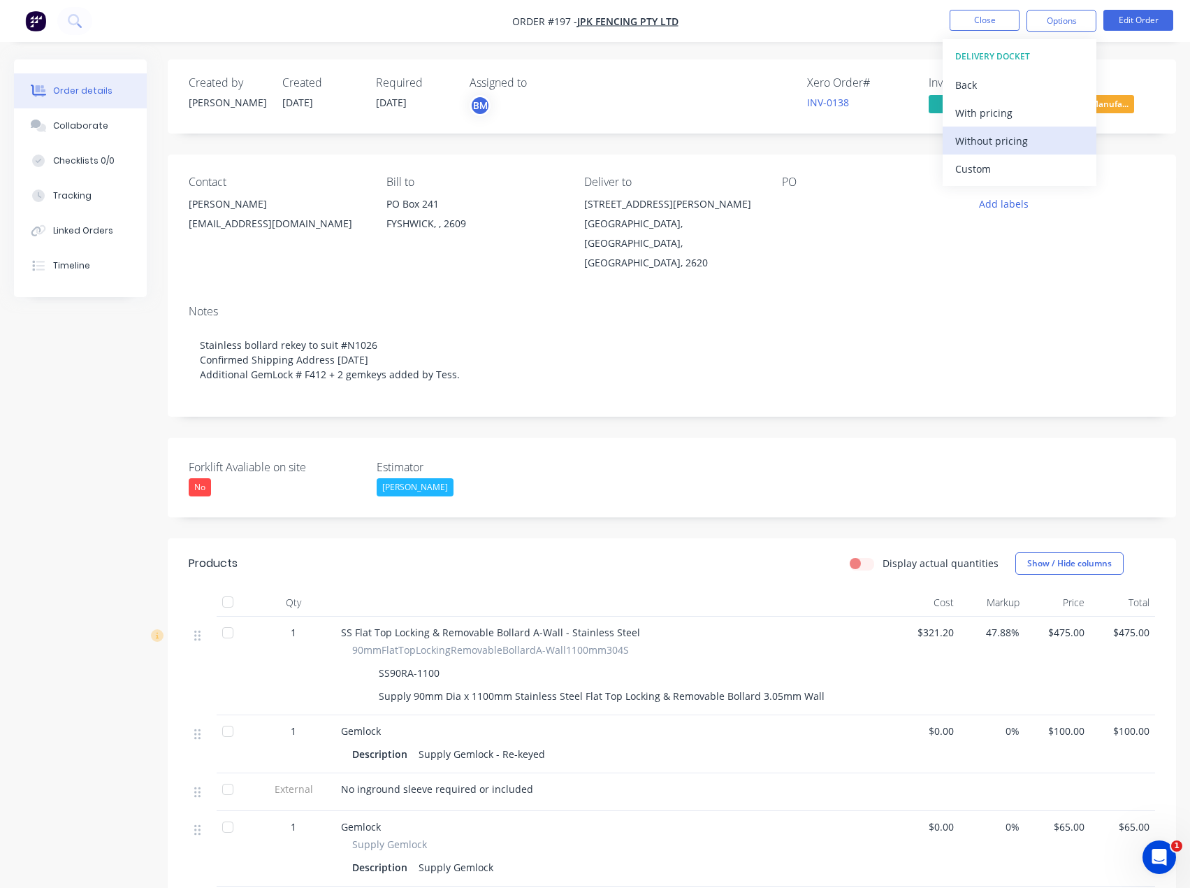
click at [1055, 144] on div "Without pricing" at bounding box center [1019, 141] width 129 height 20
click at [832, 15] on nav "Order #197 - JPK Fencing Pty Ltd Close Options Edit Order" at bounding box center [595, 21] width 1190 height 42
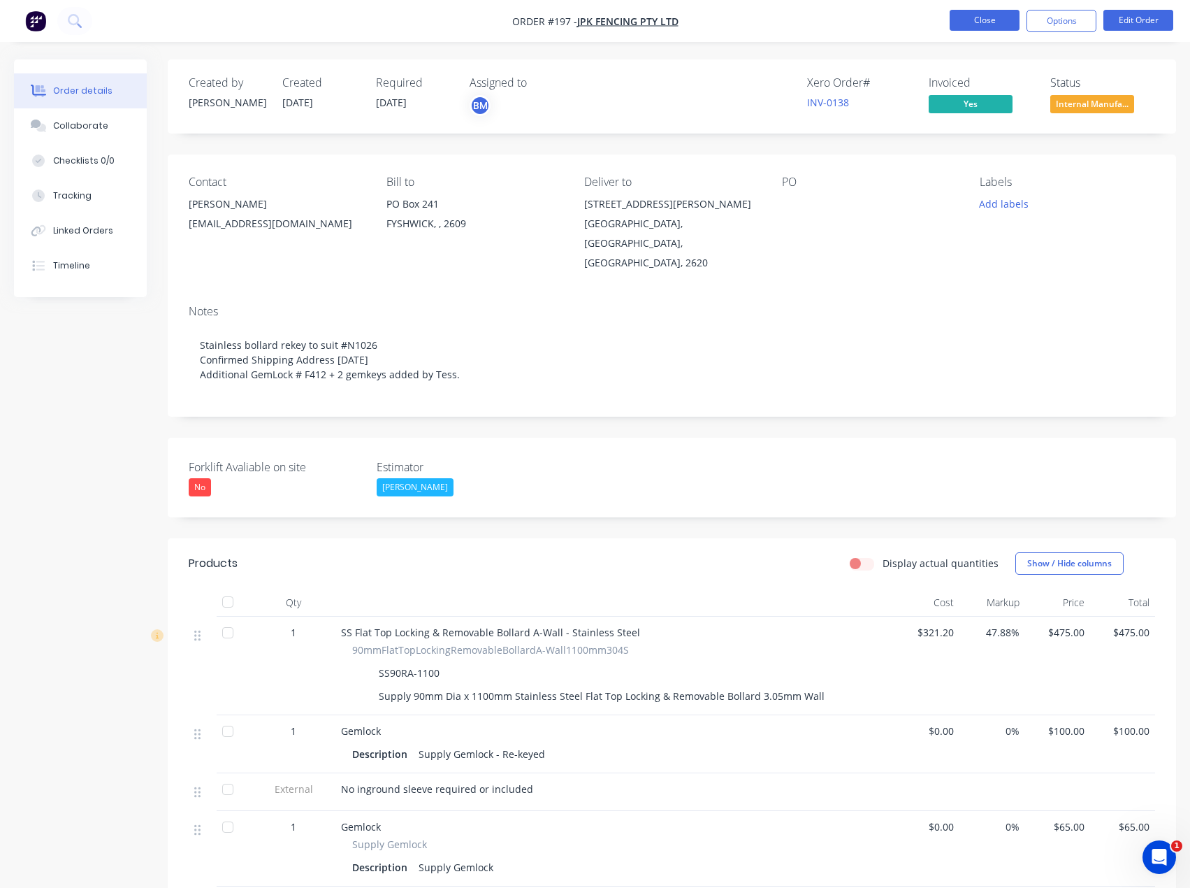
click at [970, 17] on button "Close" at bounding box center [985, 20] width 70 height 21
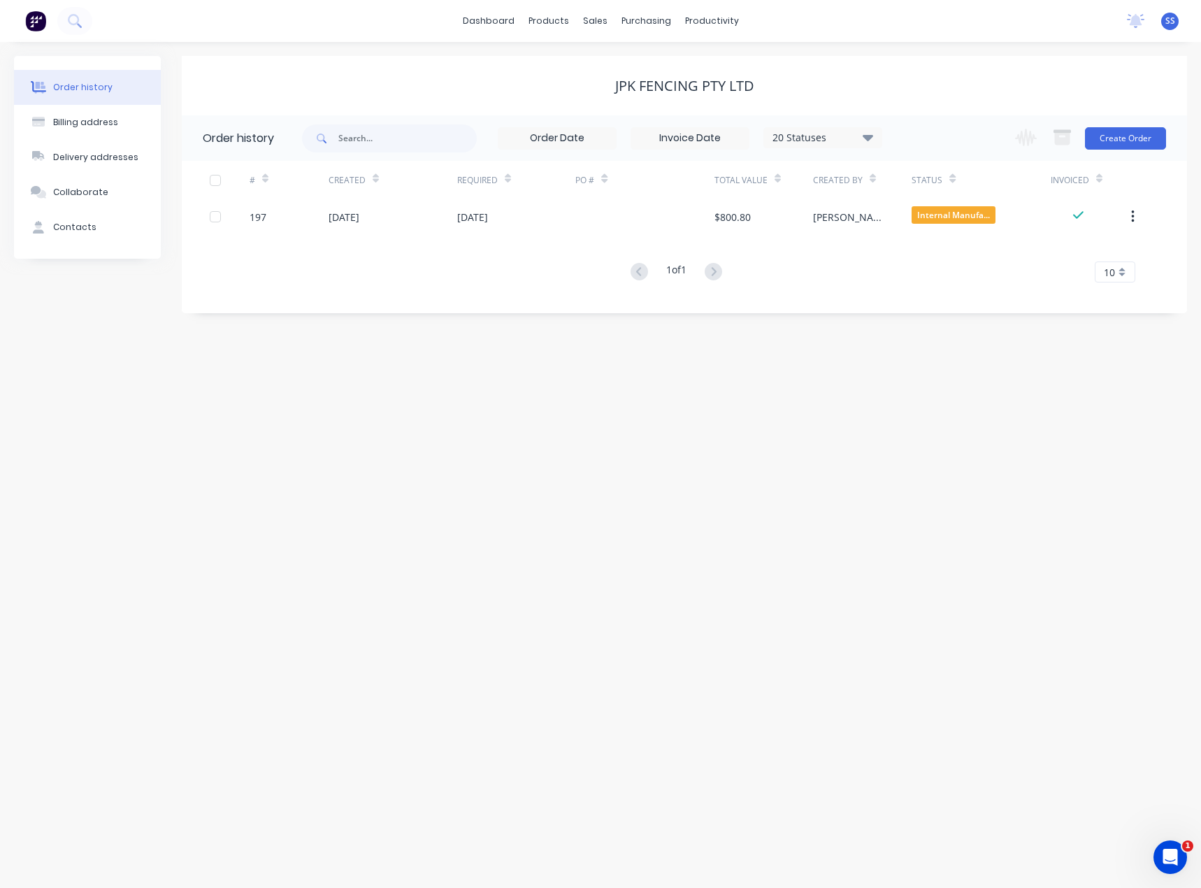
click at [223, 426] on div "Order history Billing address Delivery addresses Collaborate Contacts JPK Fenci…" at bounding box center [600, 465] width 1201 height 846
click at [192, 459] on div "Order history Billing address Delivery addresses Collaborate Contacts JPK Fenci…" at bounding box center [600, 465] width 1201 height 846
click at [500, 20] on link "dashboard" at bounding box center [489, 20] width 66 height 21
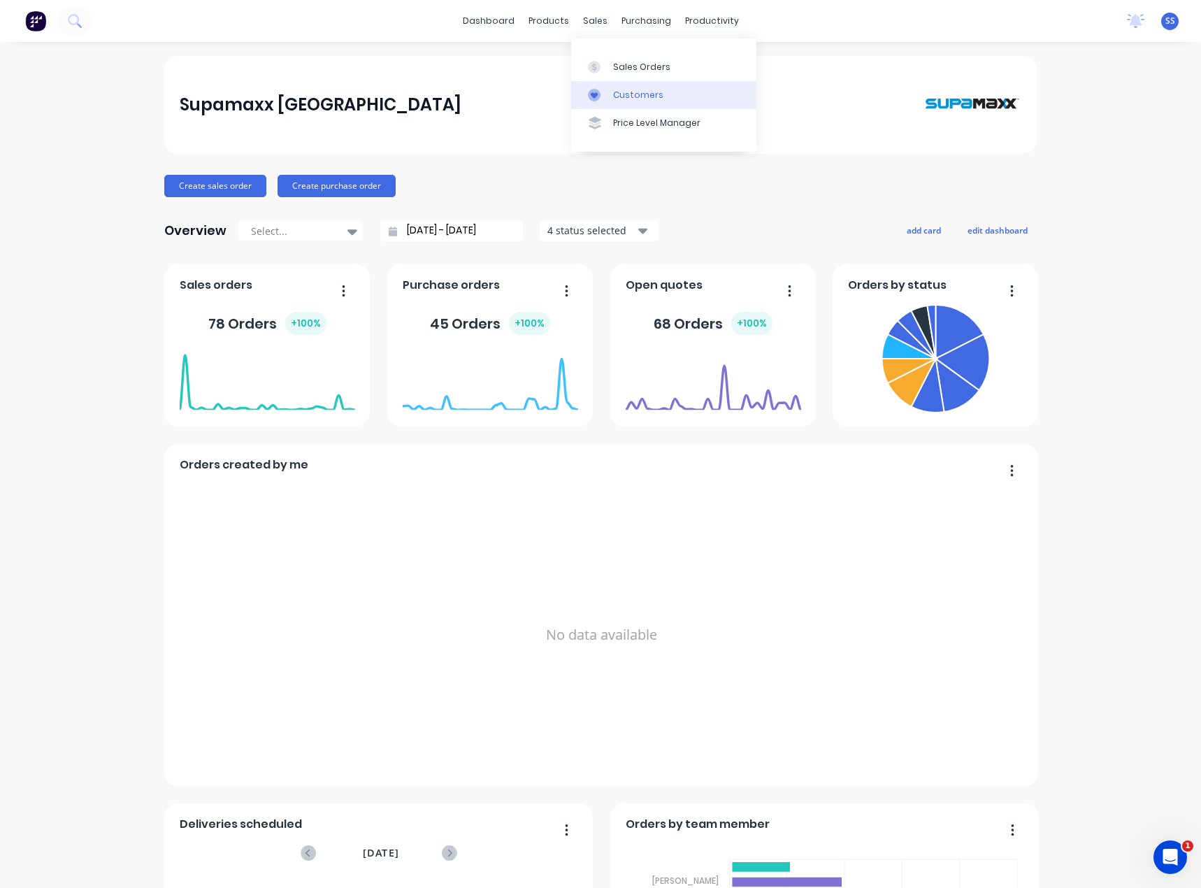
click at [623, 98] on div "Customers" at bounding box center [638, 95] width 50 height 13
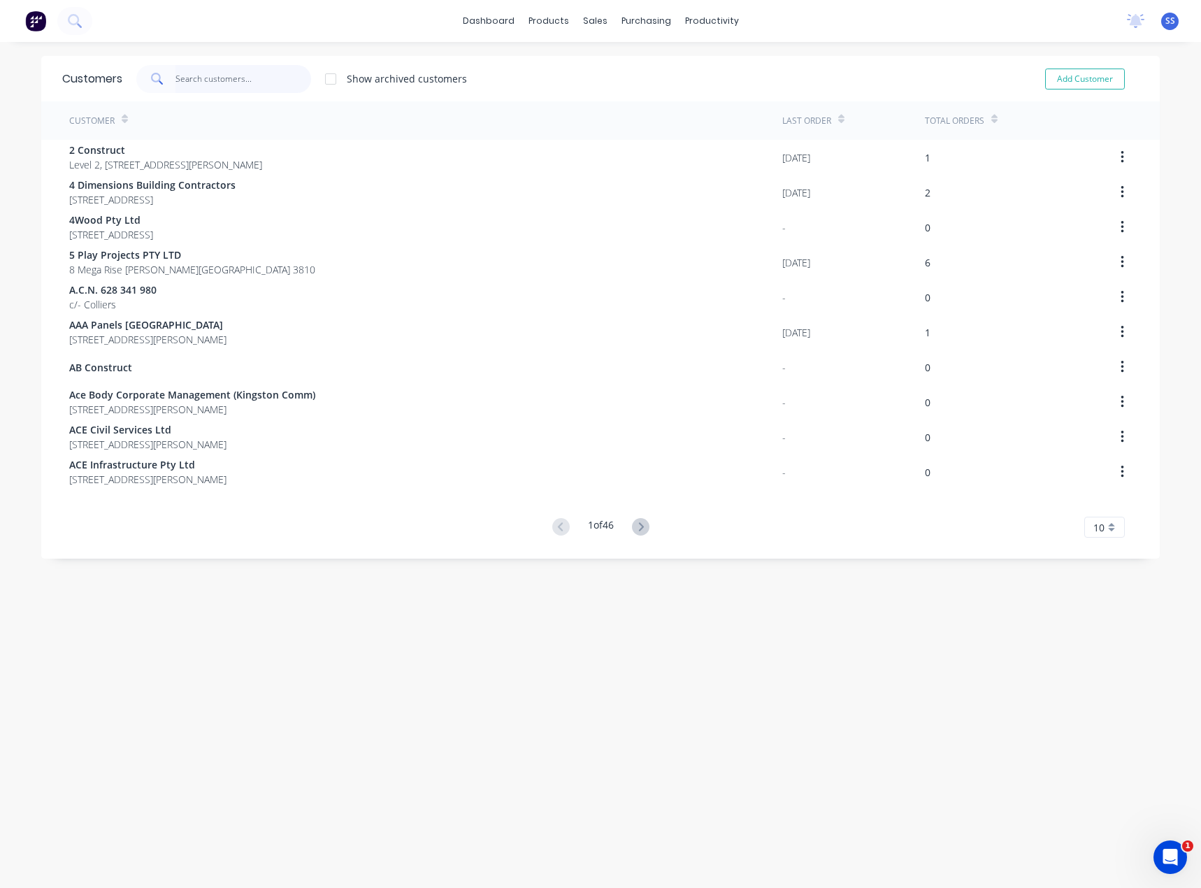
click at [233, 75] on input "text" at bounding box center [243, 79] width 136 height 28
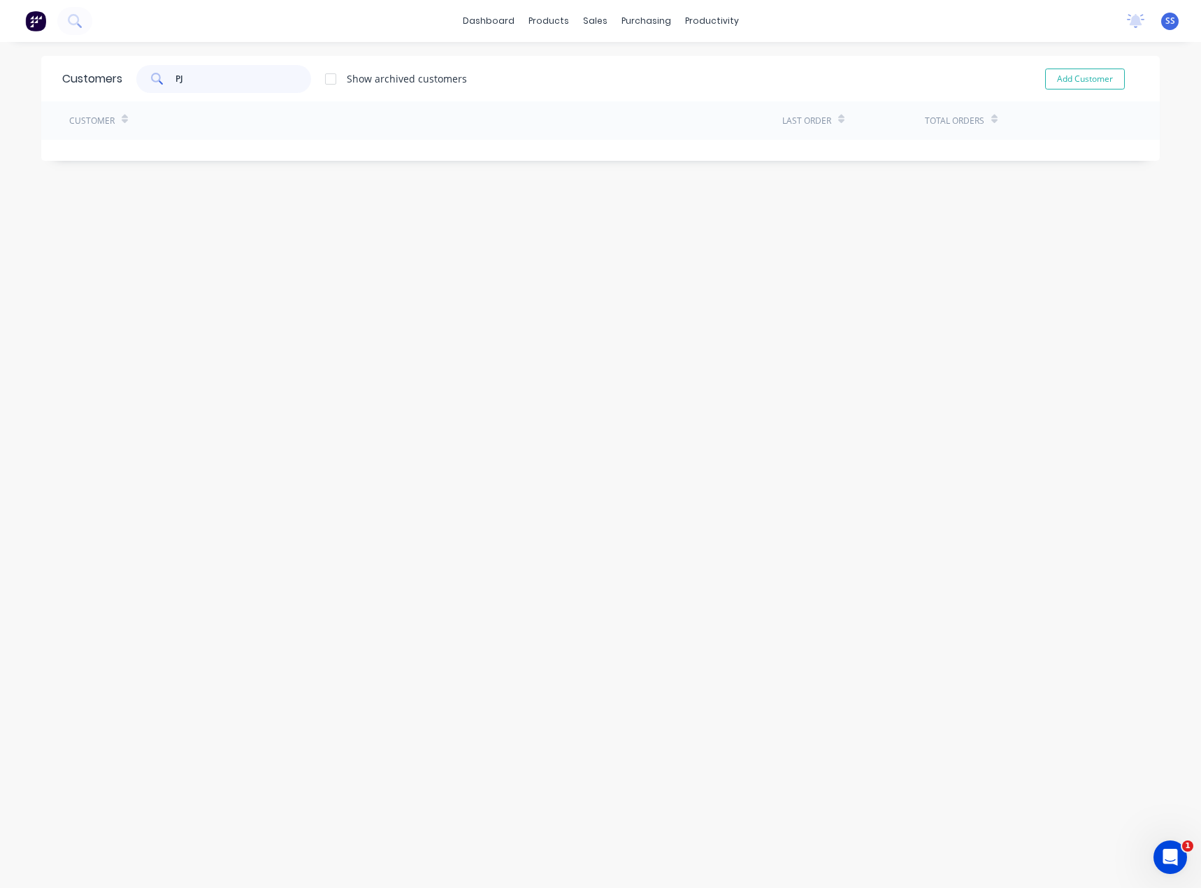
type input "P"
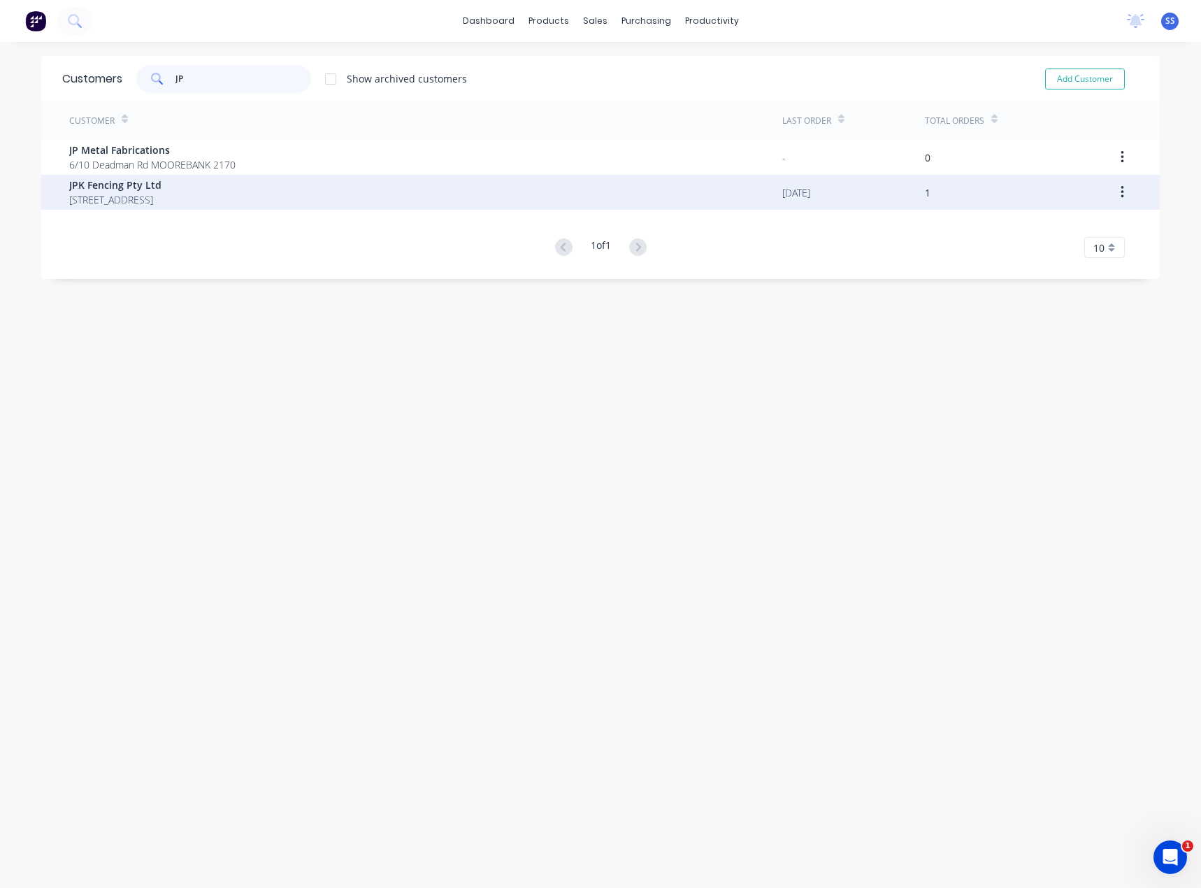
type input "JP"
click at [89, 195] on span "[STREET_ADDRESS]" at bounding box center [115, 199] width 92 height 15
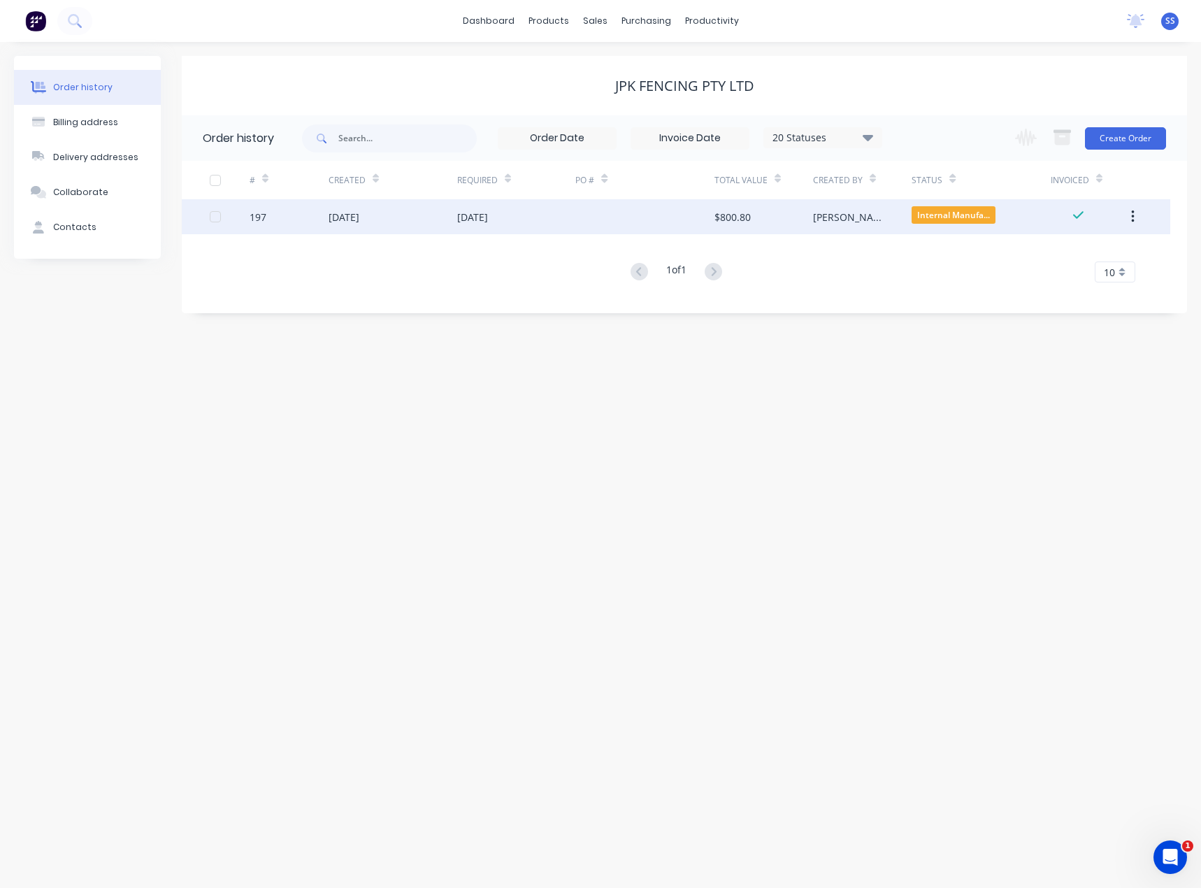
click at [373, 231] on div "[DATE]" at bounding box center [392, 216] width 129 height 35
click at [359, 217] on div "[DATE]" at bounding box center [343, 217] width 31 height 15
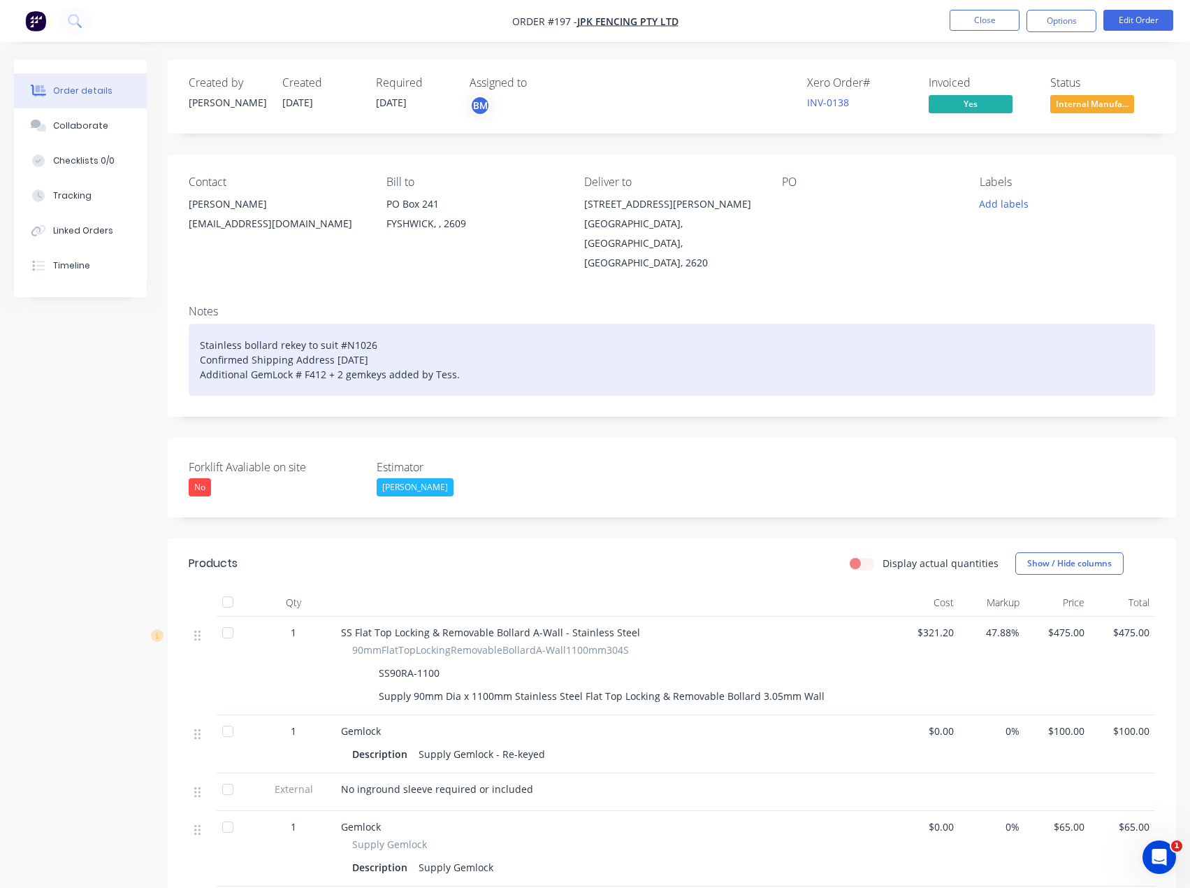
click at [530, 363] on div "Stainless bollard rekey to suit #N1026 Confirmed Shipping Address [DATE] Additi…" at bounding box center [672, 360] width 967 height 72
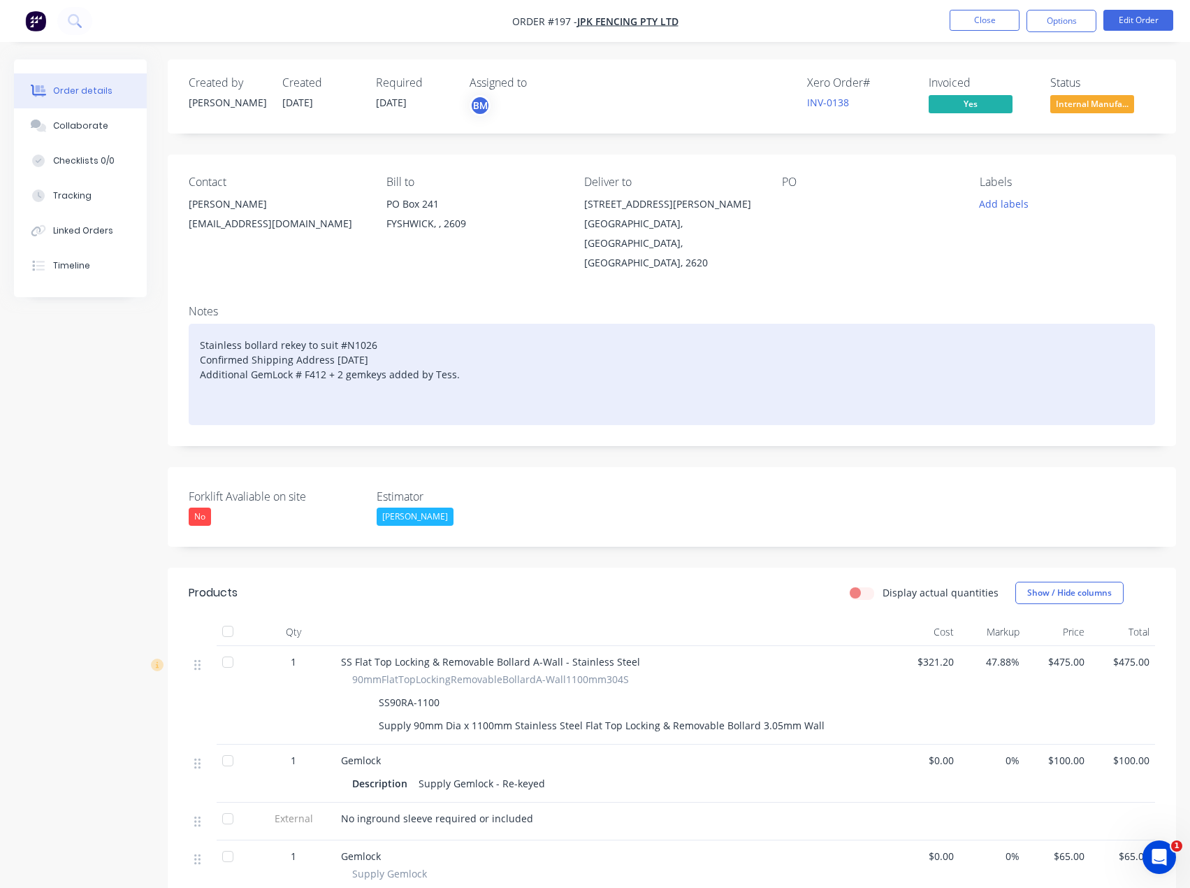
click at [223, 377] on div "Stainless bollard rekey to suit #N1026 Confirmed Shipping Address [DATE] Additi…" at bounding box center [672, 374] width 967 height 101
click at [196, 384] on div "Stainless bollard rekey to suit #N1026 Confirmed Shipping Address [DATE] Additi…" at bounding box center [672, 374] width 967 height 101
click at [723, 400] on div "Stainless bollard rekey to suit #N1026 Confirmed Shipping Address [DATE] Additi…" at bounding box center [672, 374] width 967 height 101
click at [389, 384] on div "Stainless bollard rekey to suit #N1026 Confirmed Shipping Address [DATE] Additi…" at bounding box center [672, 374] width 967 height 101
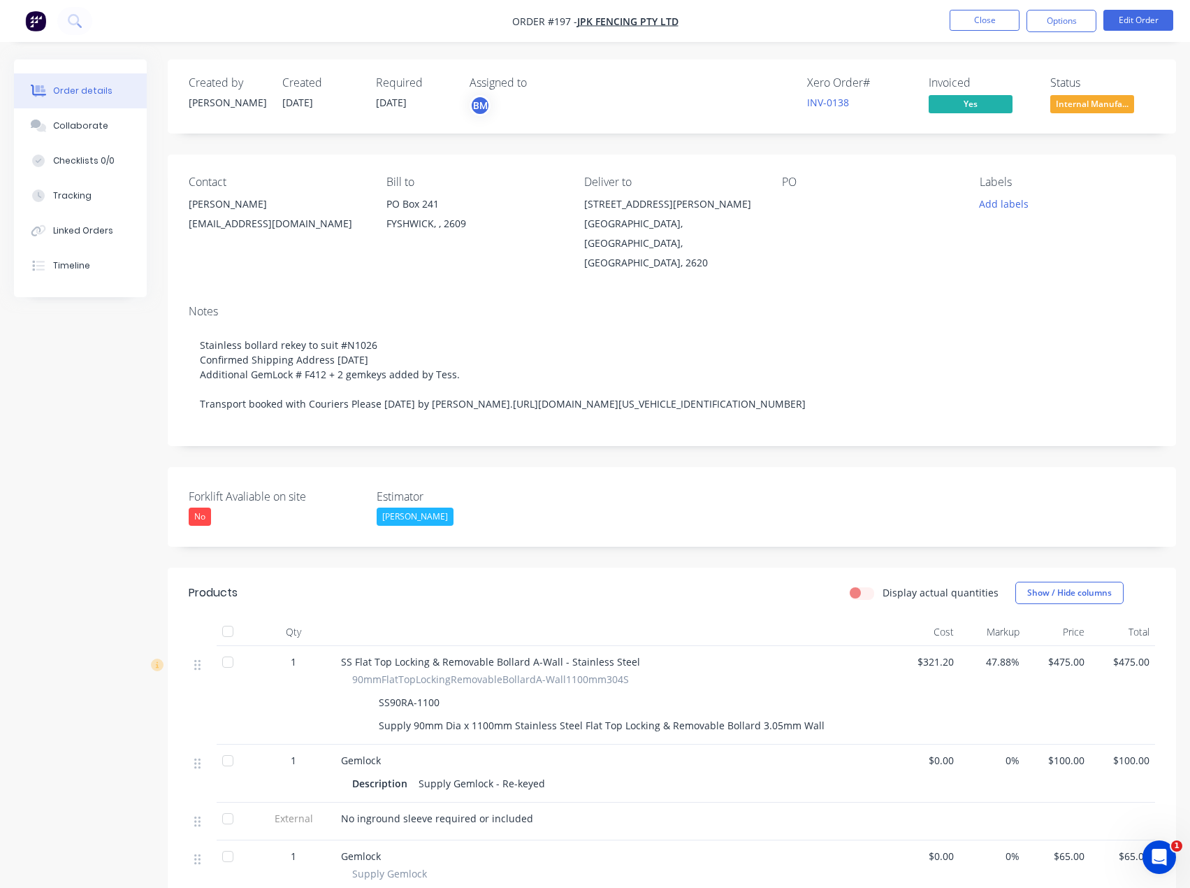
click at [690, 468] on div "Forklift Avaliable on site No Estimator [PERSON_NAME]" at bounding box center [672, 507] width 1008 height 80
click at [974, 19] on button "Close" at bounding box center [985, 20] width 70 height 21
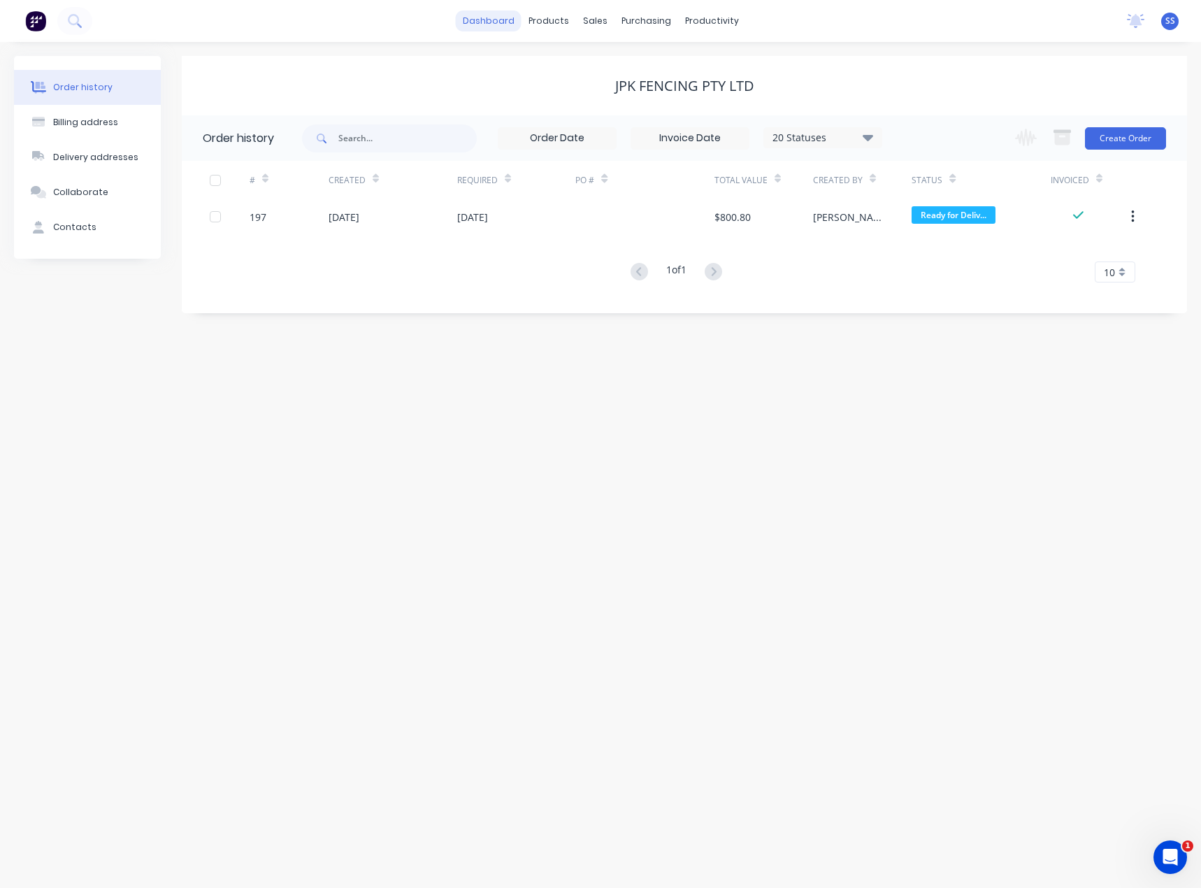
click at [498, 22] on link "dashboard" at bounding box center [489, 20] width 66 height 21
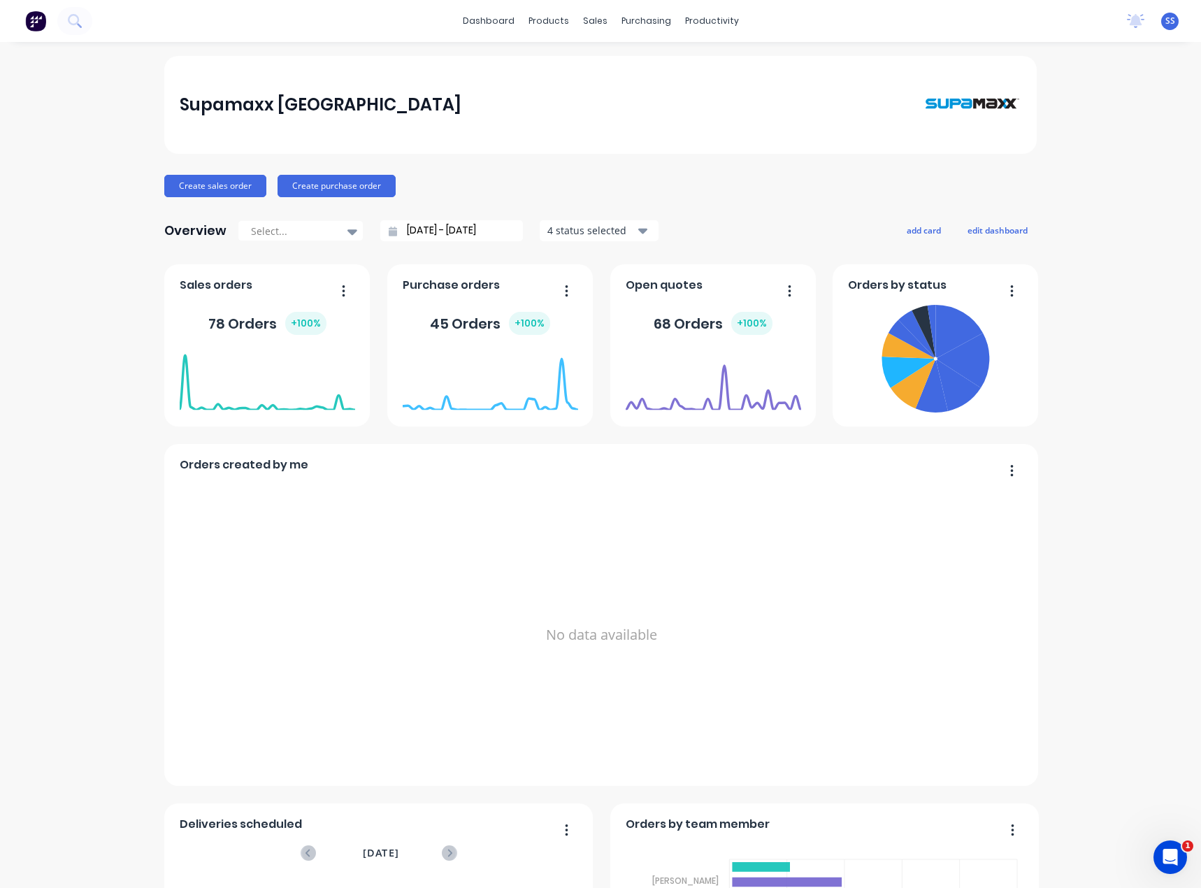
click at [57, 421] on div "Supamaxx [GEOGRAPHIC_DATA] Create sales order Create purchase order Overview Se…" at bounding box center [600, 600] width 1201 height 1089
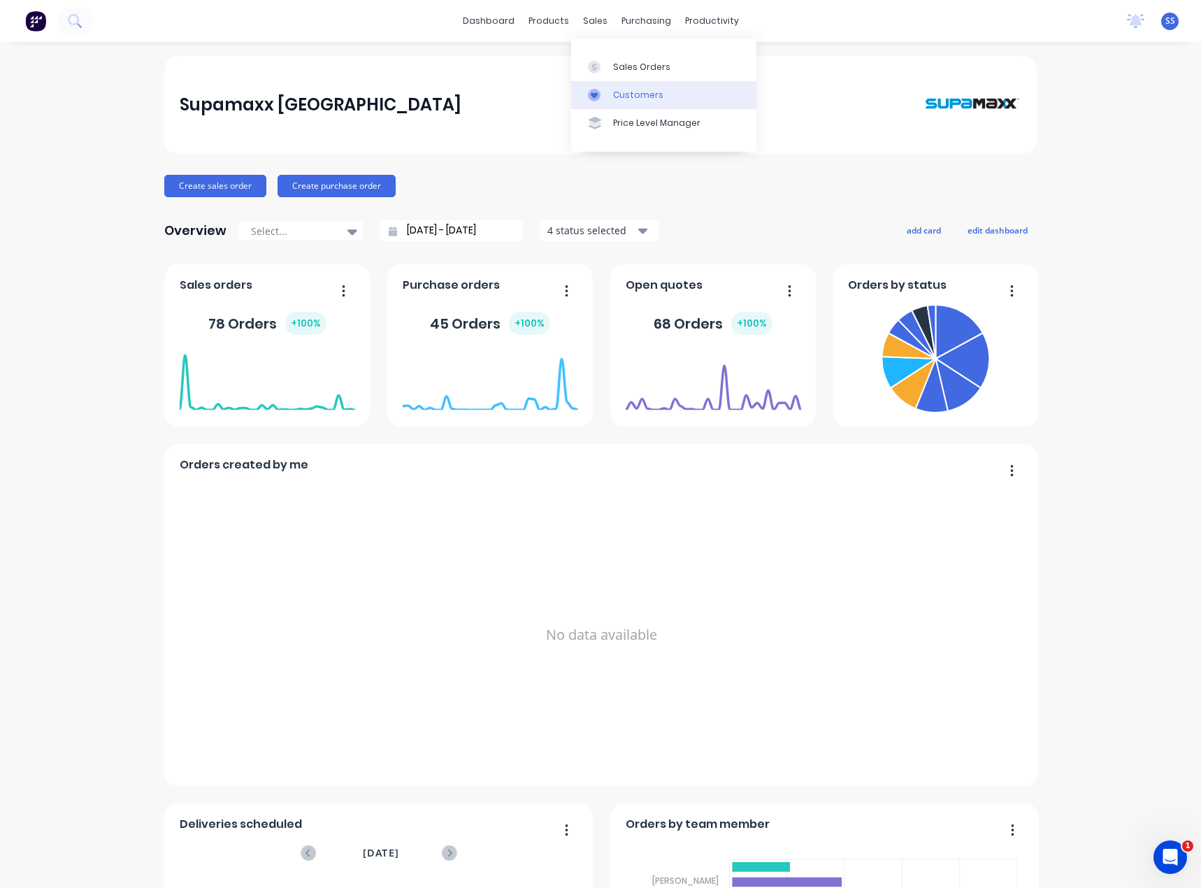
click at [639, 101] on div "Customers" at bounding box center [638, 95] width 50 height 13
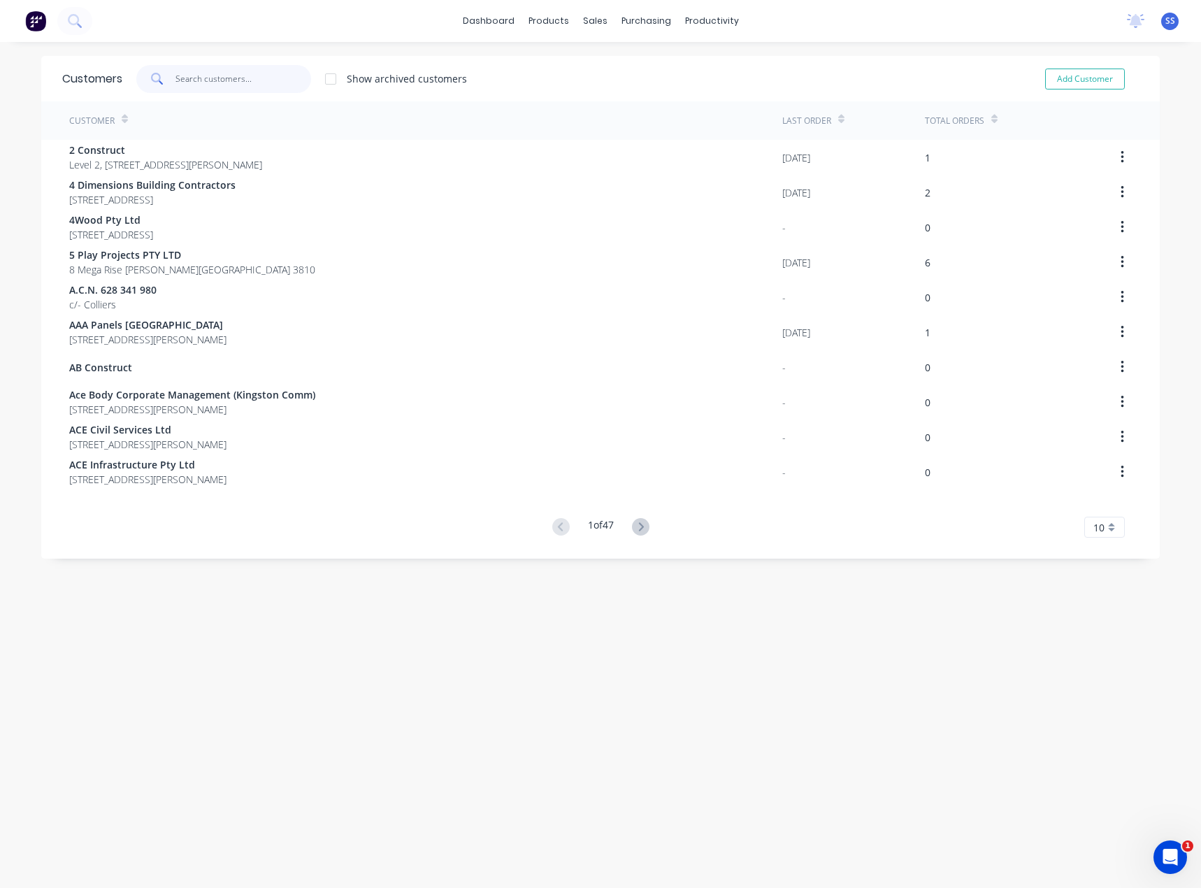
click at [238, 78] on input "text" at bounding box center [243, 79] width 136 height 28
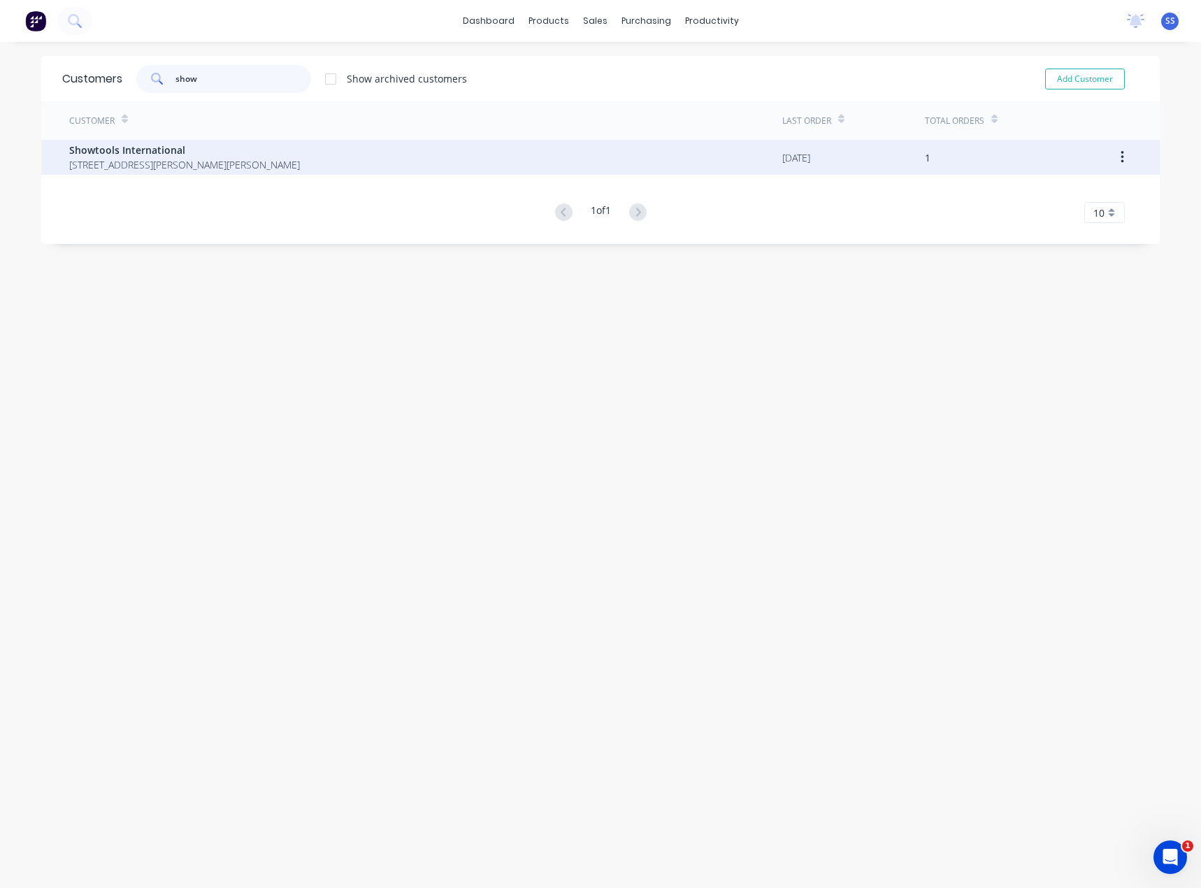
type input "show"
click at [137, 159] on span "[STREET_ADDRESS][PERSON_NAME][PERSON_NAME]" at bounding box center [184, 164] width 231 height 15
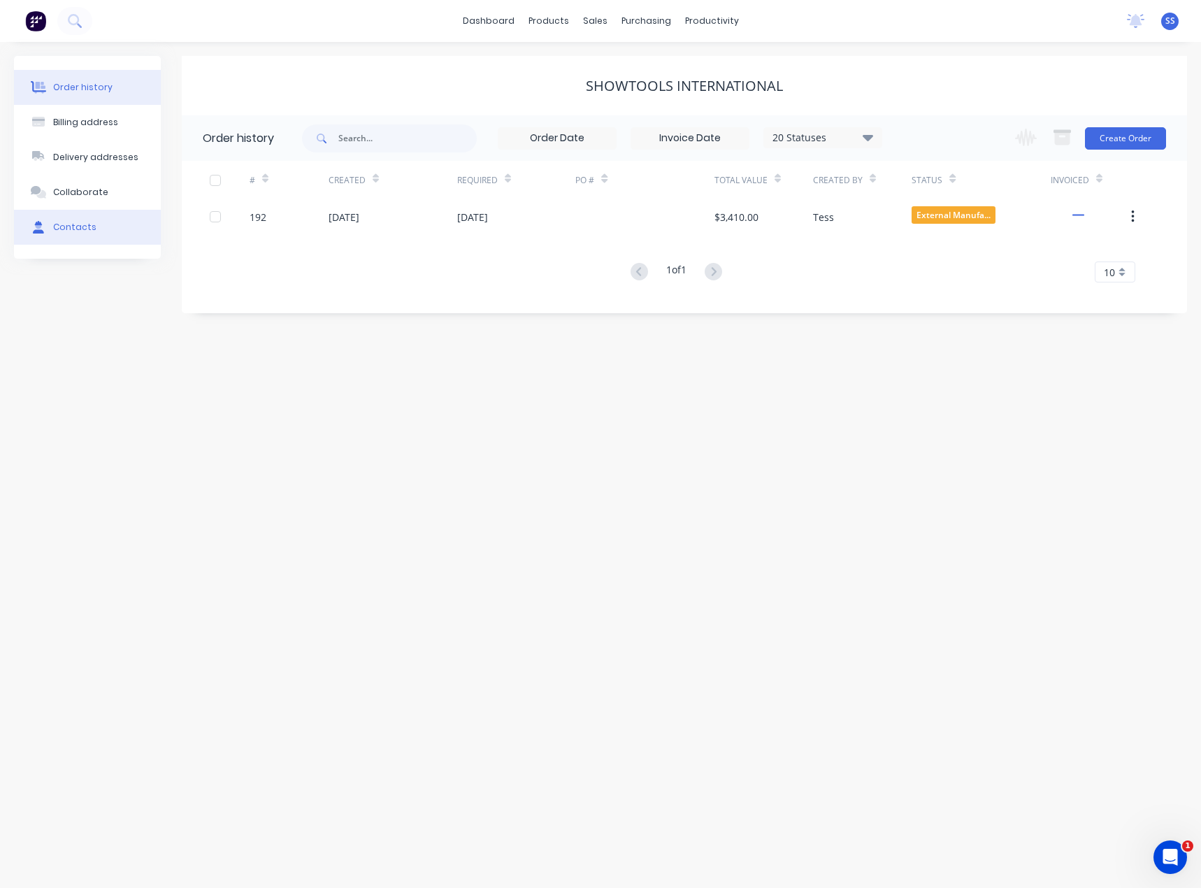
click at [94, 221] on button "Contacts" at bounding box center [87, 227] width 147 height 35
select select "AU"
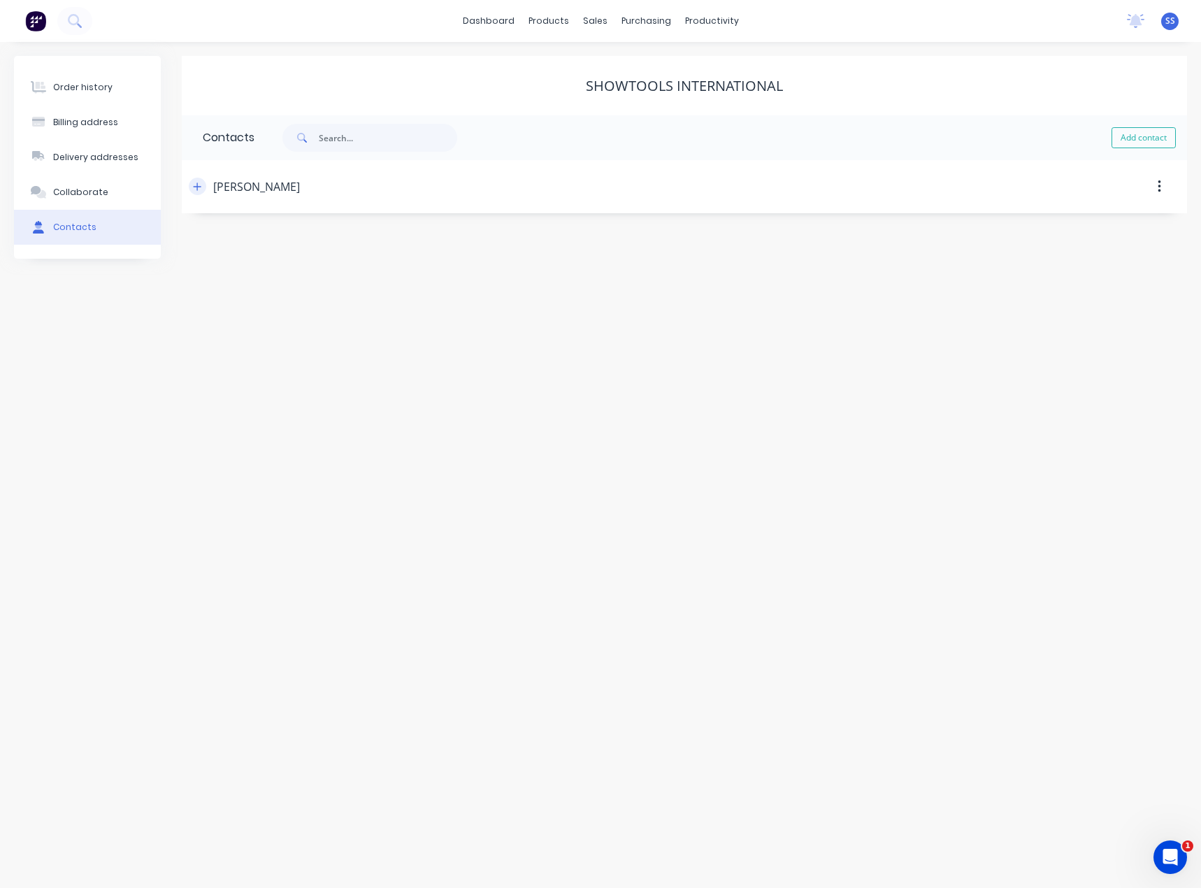
click at [199, 189] on icon "button" at bounding box center [197, 187] width 8 height 10
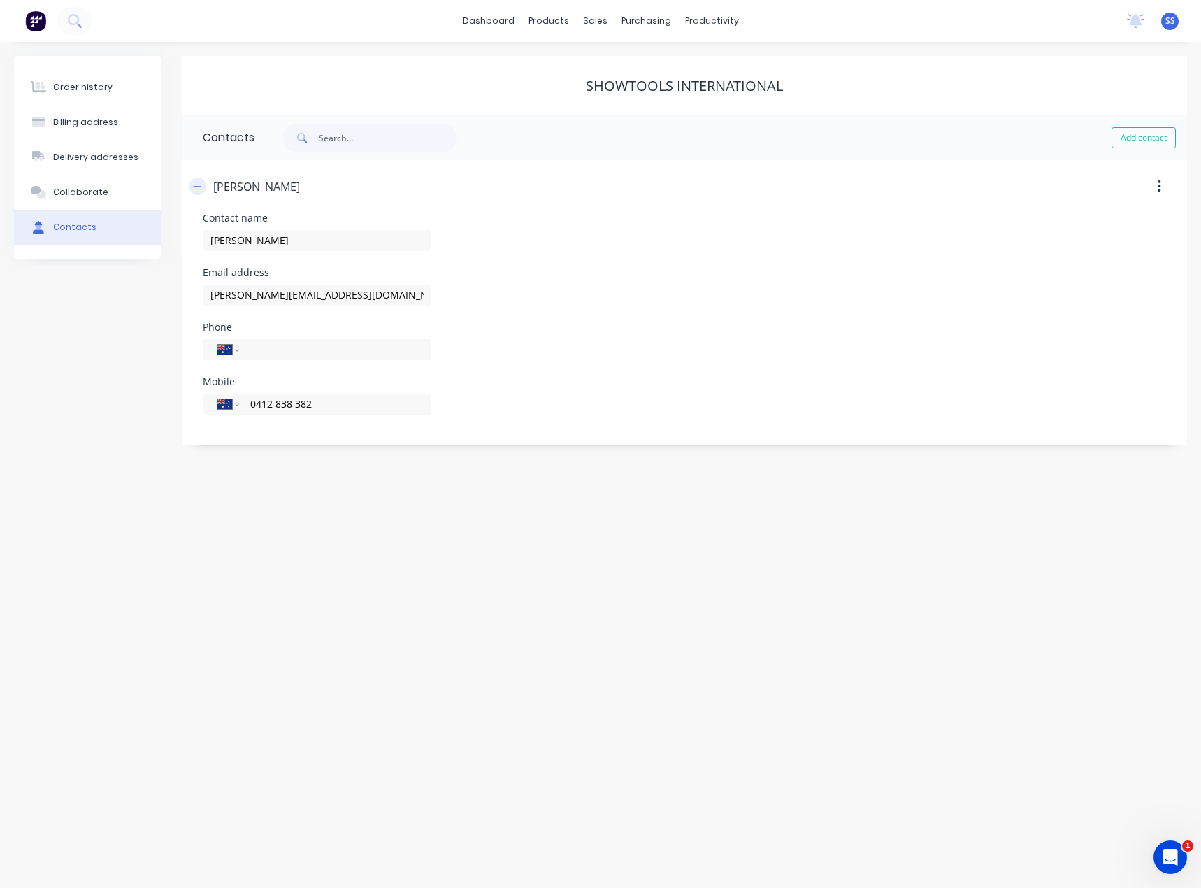
click at [197, 184] on icon "button" at bounding box center [197, 187] width 8 height 10
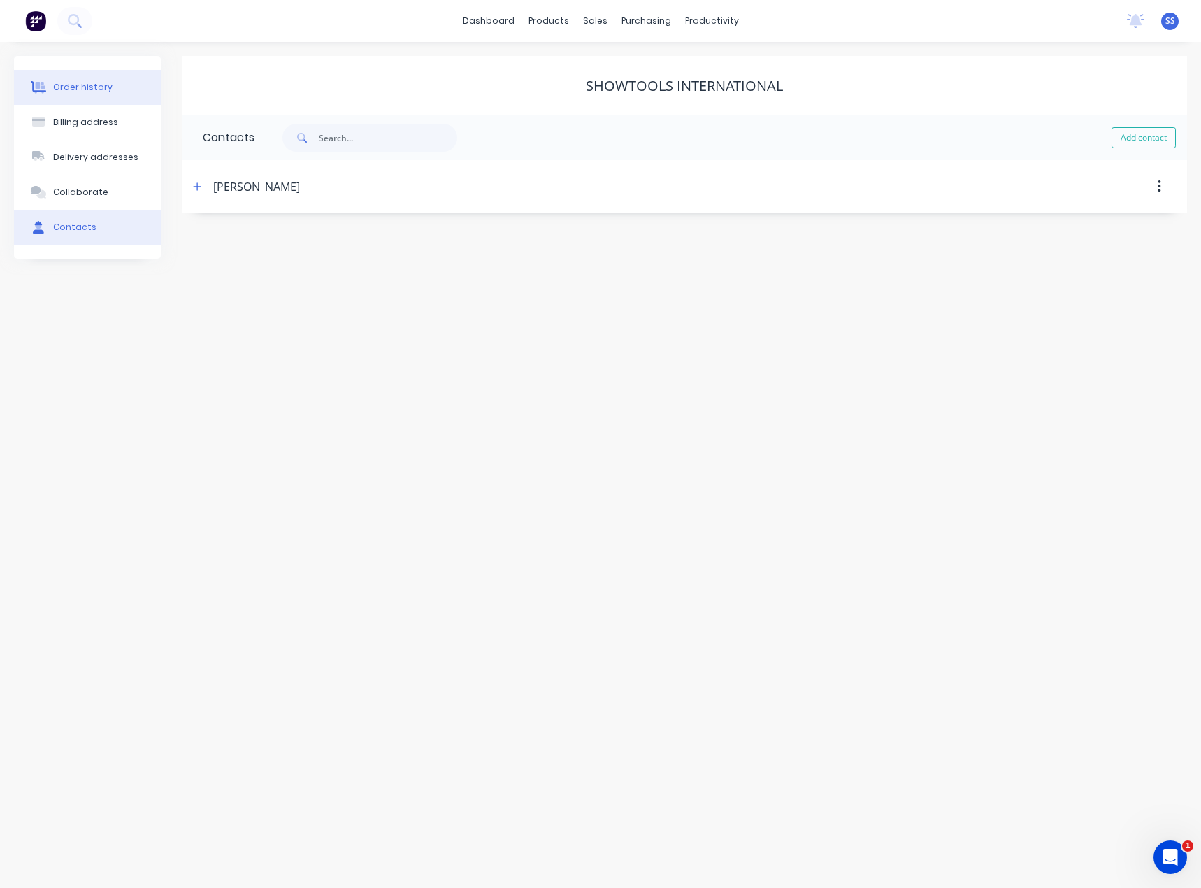
click at [71, 87] on div "Order history" at bounding box center [82, 87] width 59 height 13
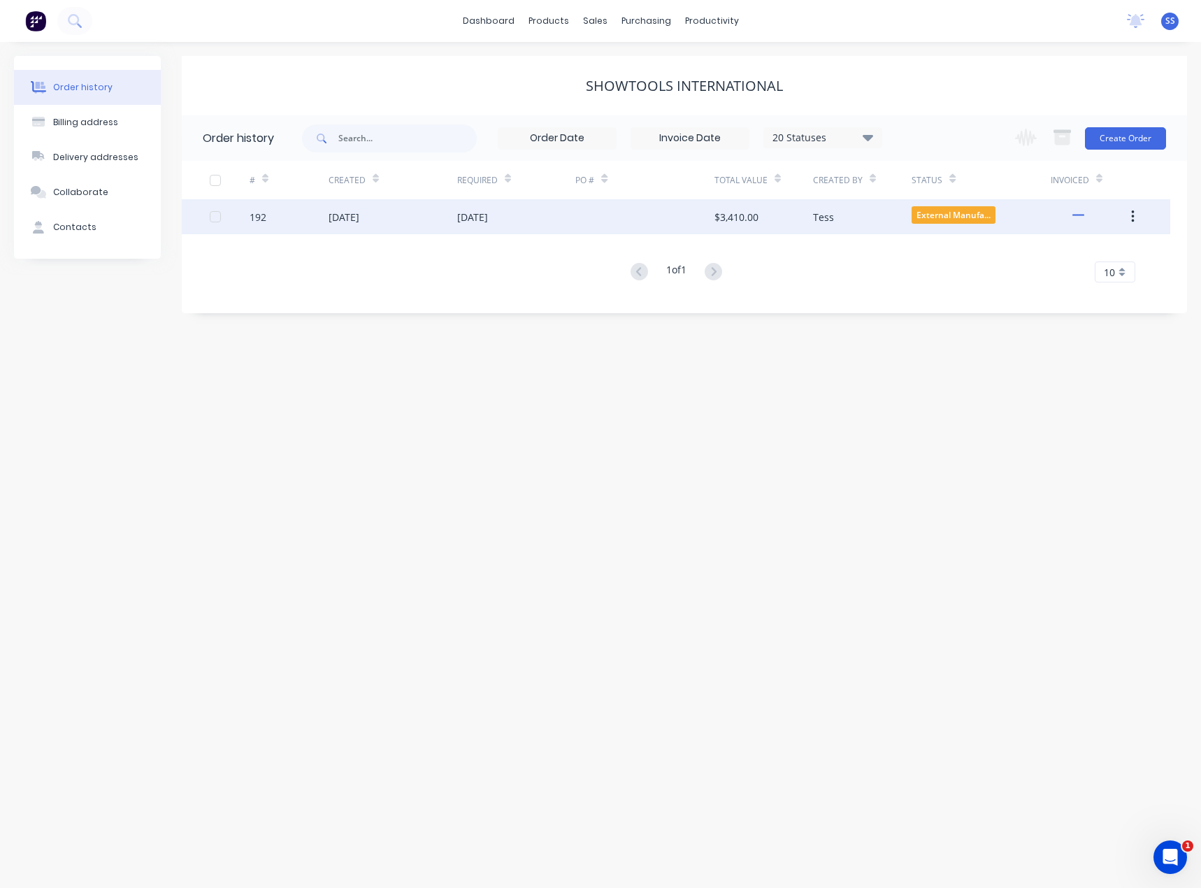
click at [433, 225] on div "[DATE]" at bounding box center [392, 216] width 129 height 35
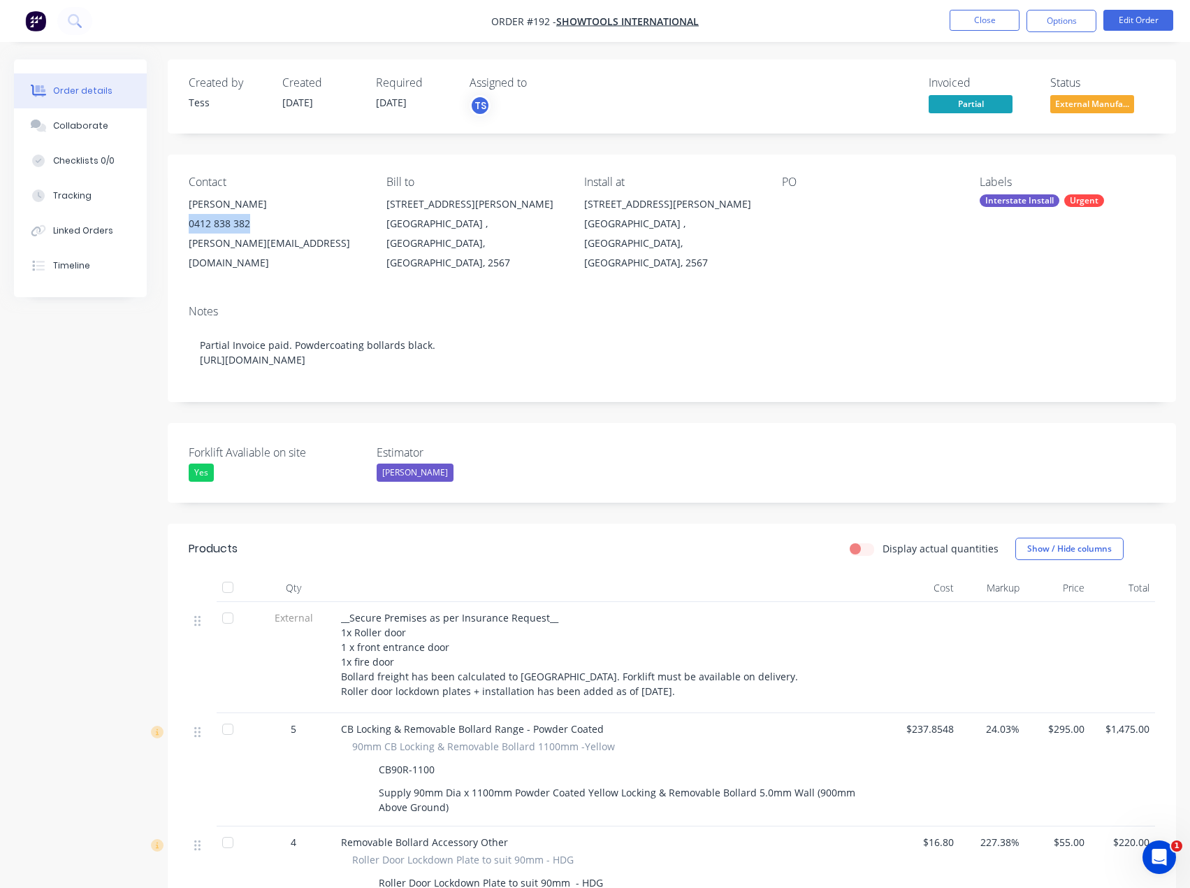
drag, startPoint x: 191, startPoint y: 222, endPoint x: 251, endPoint y: 226, distance: 60.2
click at [251, 226] on div "0412 838 382" at bounding box center [276, 224] width 175 height 20
copy div "0412 838 382"
drag, startPoint x: 188, startPoint y: 243, endPoint x: 310, endPoint y: 249, distance: 122.5
click at [310, 249] on div "Contact [PERSON_NAME] [PHONE_NUMBER] [PERSON_NAME][EMAIL_ADDRESS][DOMAIN_NAME] …" at bounding box center [672, 223] width 1008 height 139
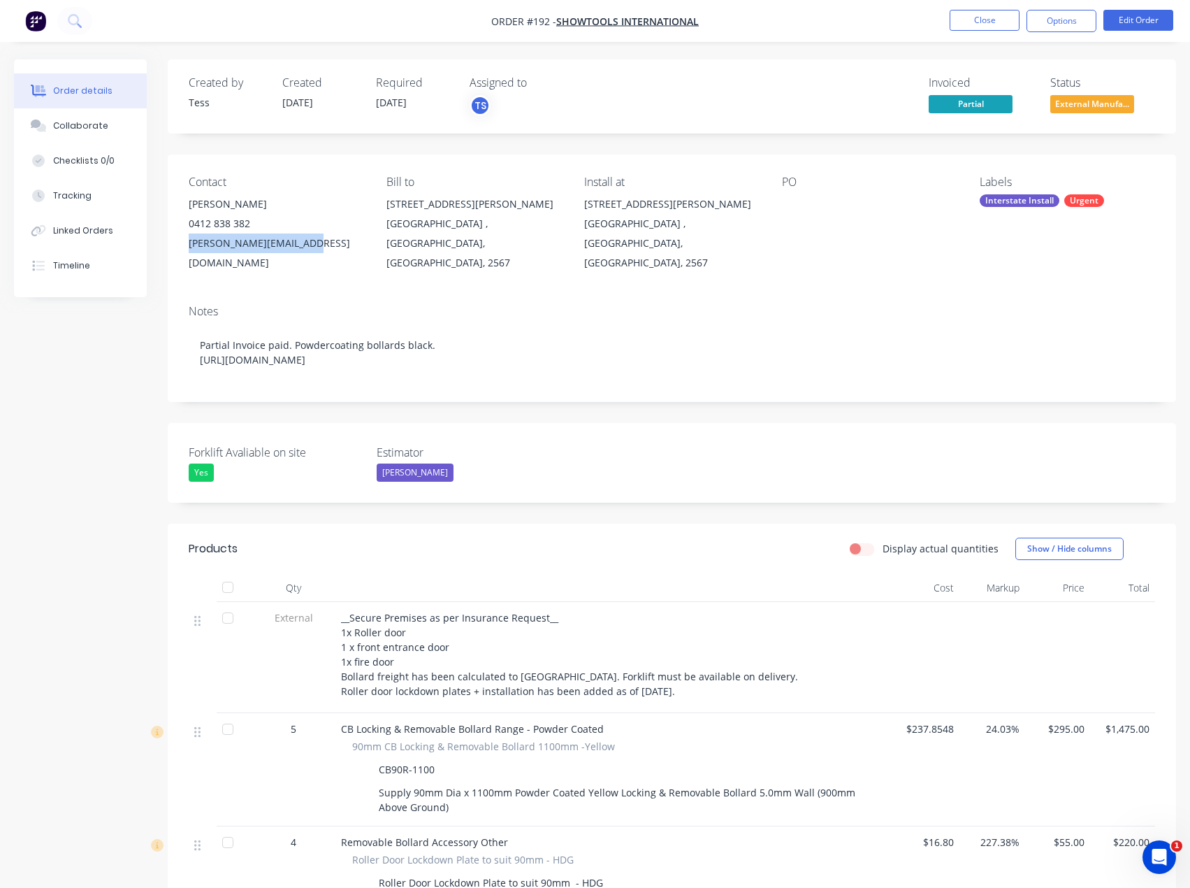
copy div "[PERSON_NAME][EMAIL_ADDRESS][DOMAIN_NAME]"
drag, startPoint x: 490, startPoint y: 19, endPoint x: 627, endPoint y: 23, distance: 137.0
click at [627, 23] on nav "Order #192 - Showtools International Close Options Edit Order" at bounding box center [595, 21] width 1190 height 42
copy span "Order #192 -"
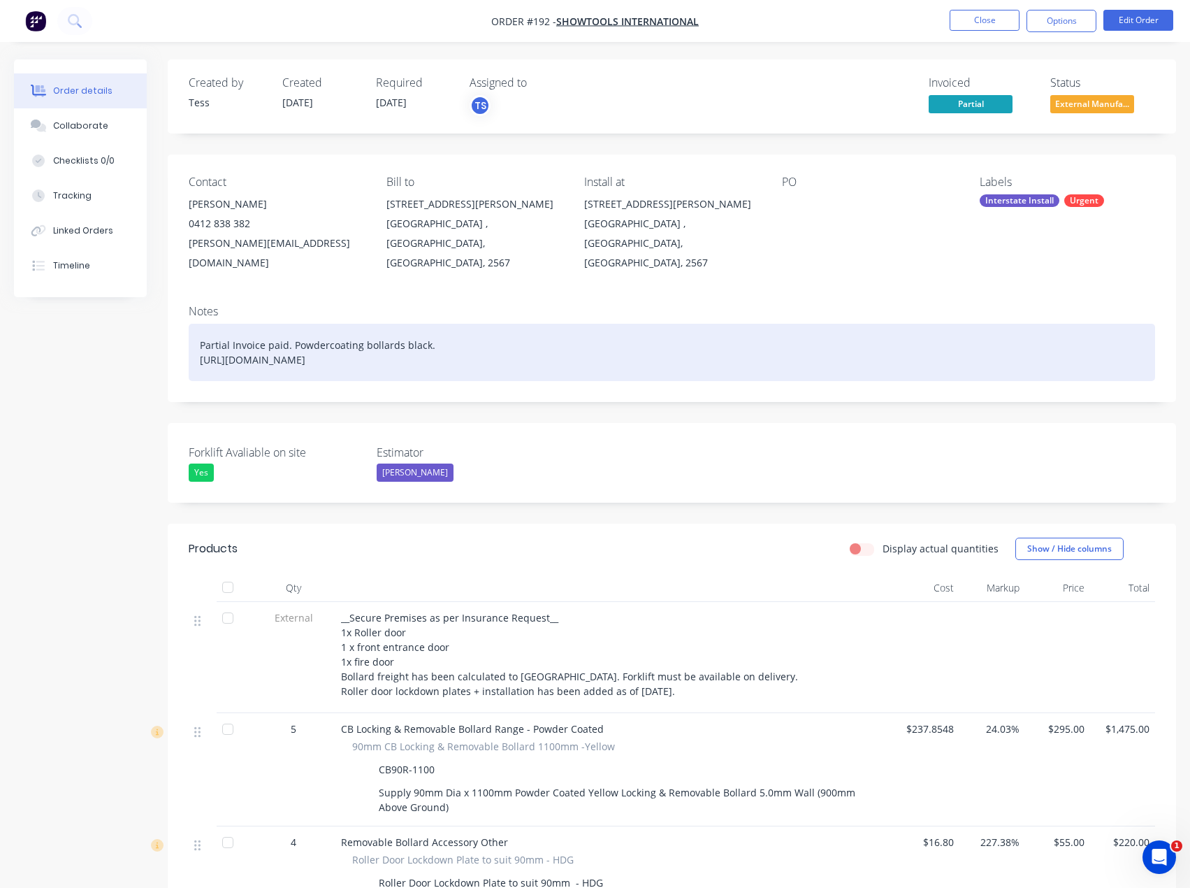
click at [783, 339] on div "Partial Invoice paid. Powdercoating bollards black. [URL][DOMAIN_NAME]" at bounding box center [672, 352] width 967 height 57
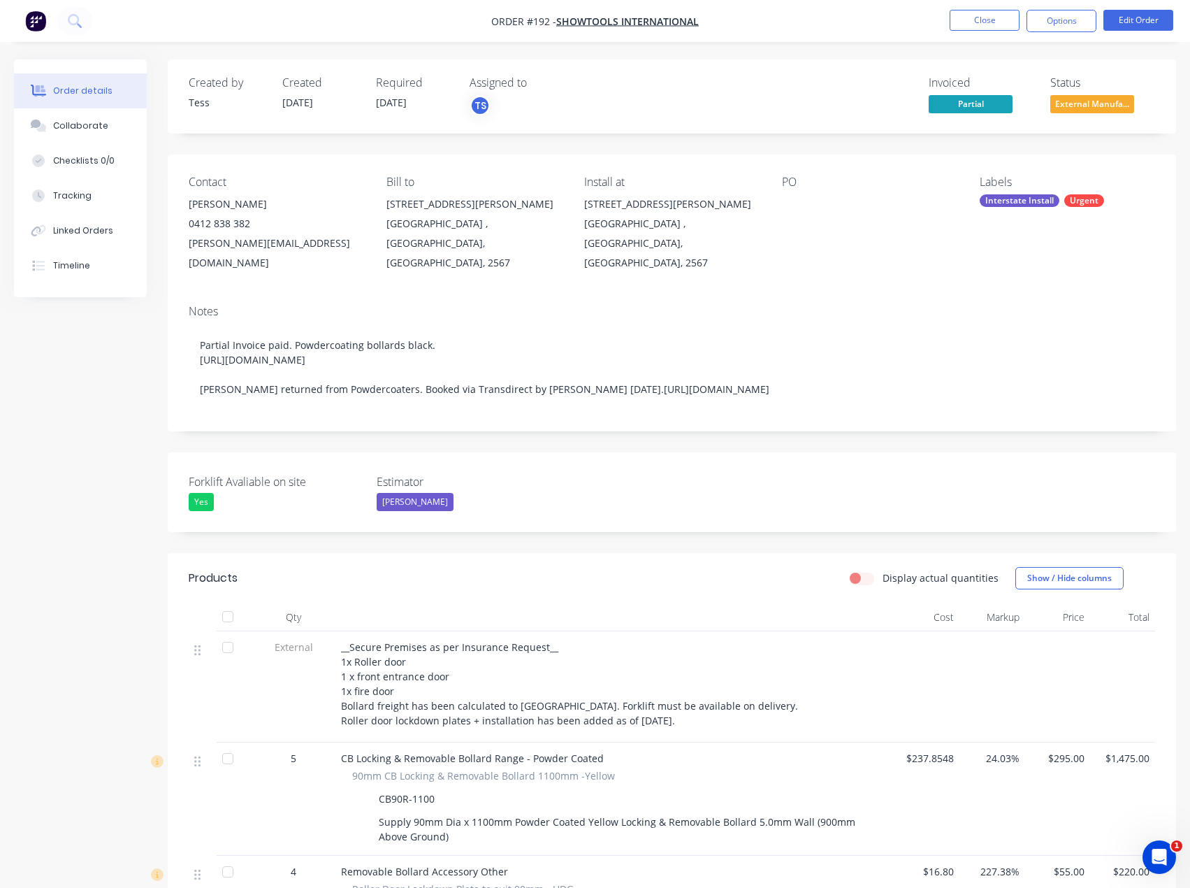
click at [641, 424] on div "Notes Partial Invoice paid. Powdercoating bollards black. [URL][DOMAIN_NAME] [P…" at bounding box center [672, 363] width 1008 height 138
click at [1086, 22] on button "Options" at bounding box center [1062, 21] width 70 height 22
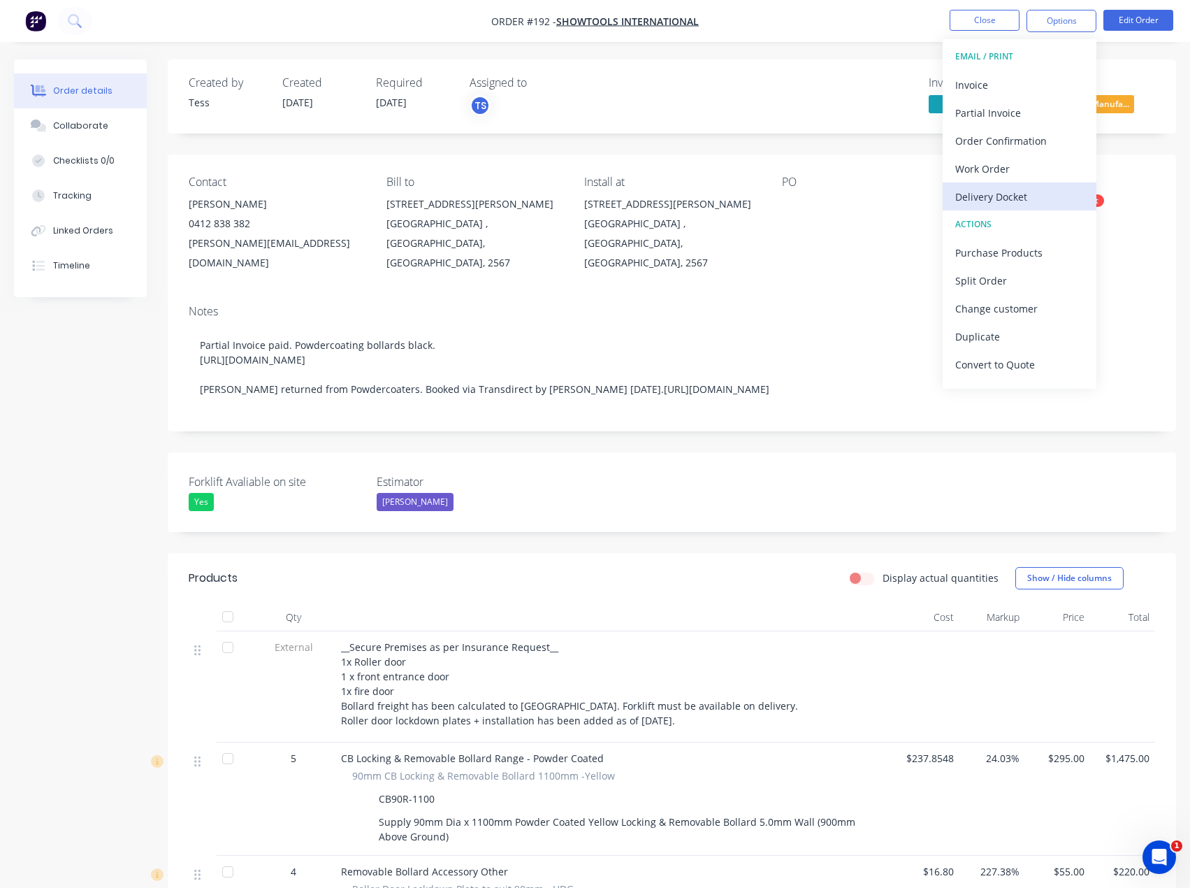
click at [1026, 191] on div "Delivery Docket" at bounding box center [1019, 197] width 129 height 20
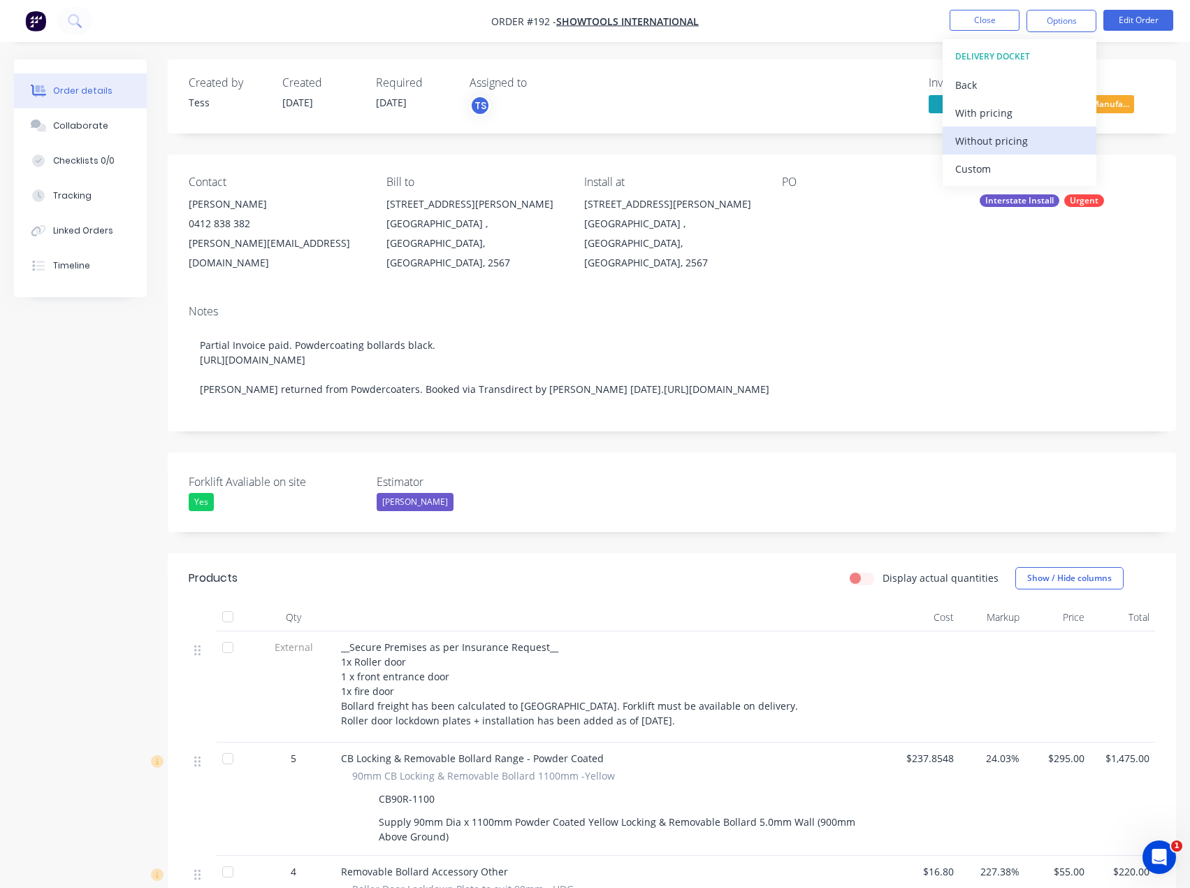
click at [1019, 144] on div "Without pricing" at bounding box center [1019, 141] width 129 height 20
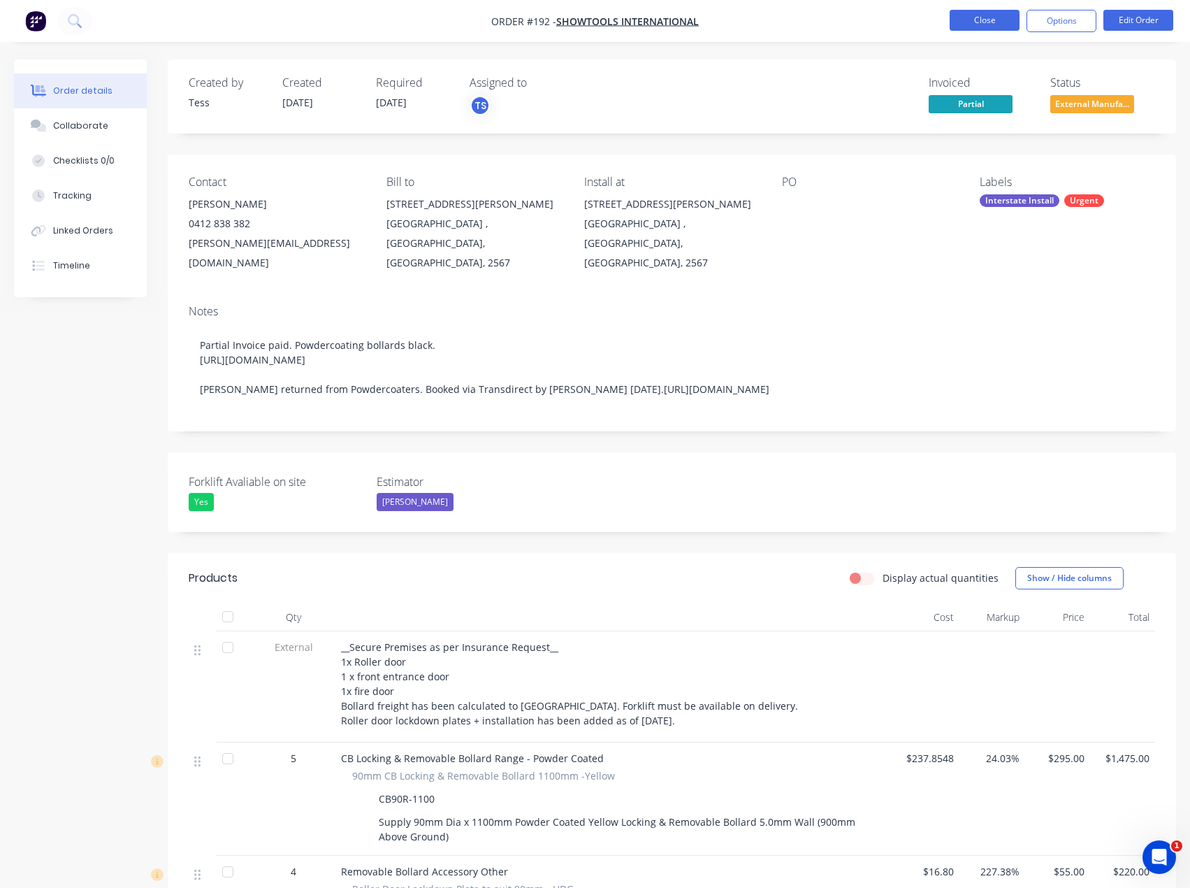
click at [1007, 26] on button "Close" at bounding box center [985, 20] width 70 height 21
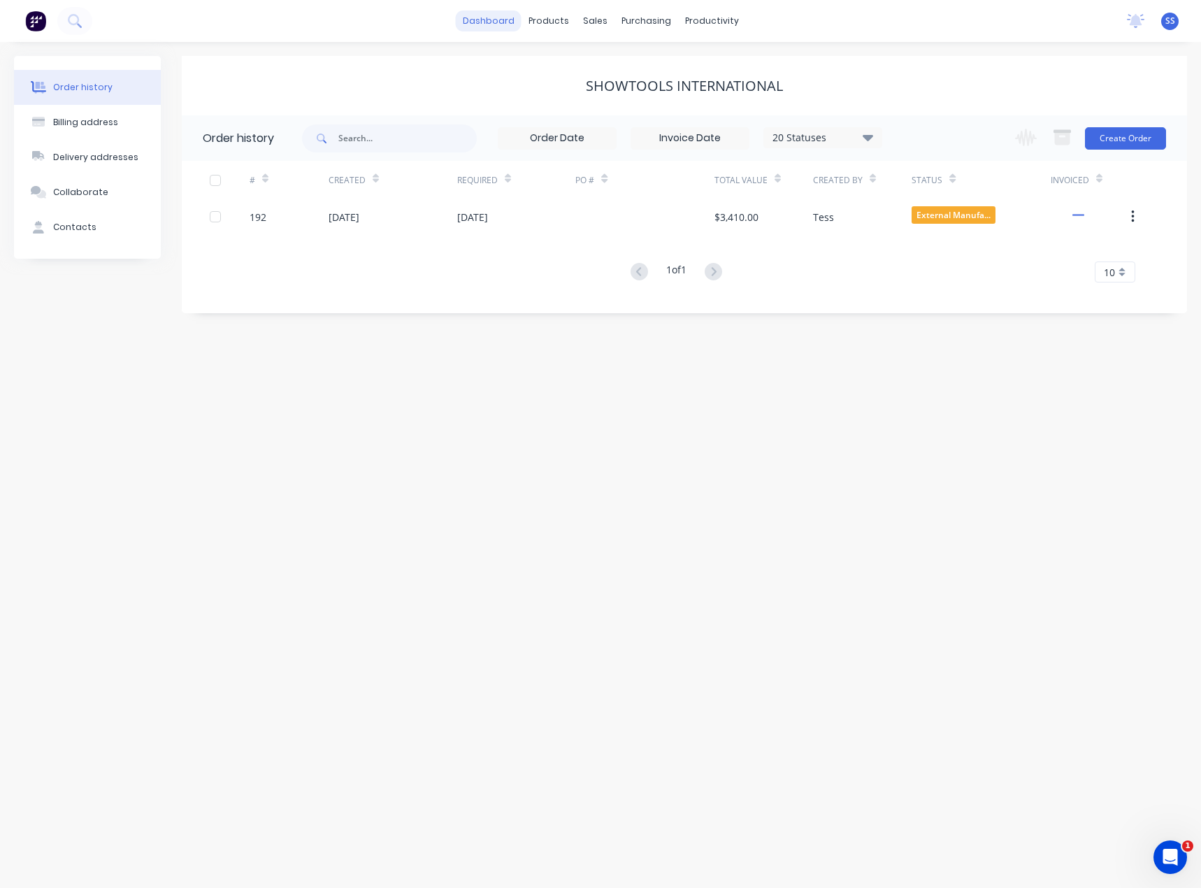
click at [500, 16] on link "dashboard" at bounding box center [489, 20] width 66 height 21
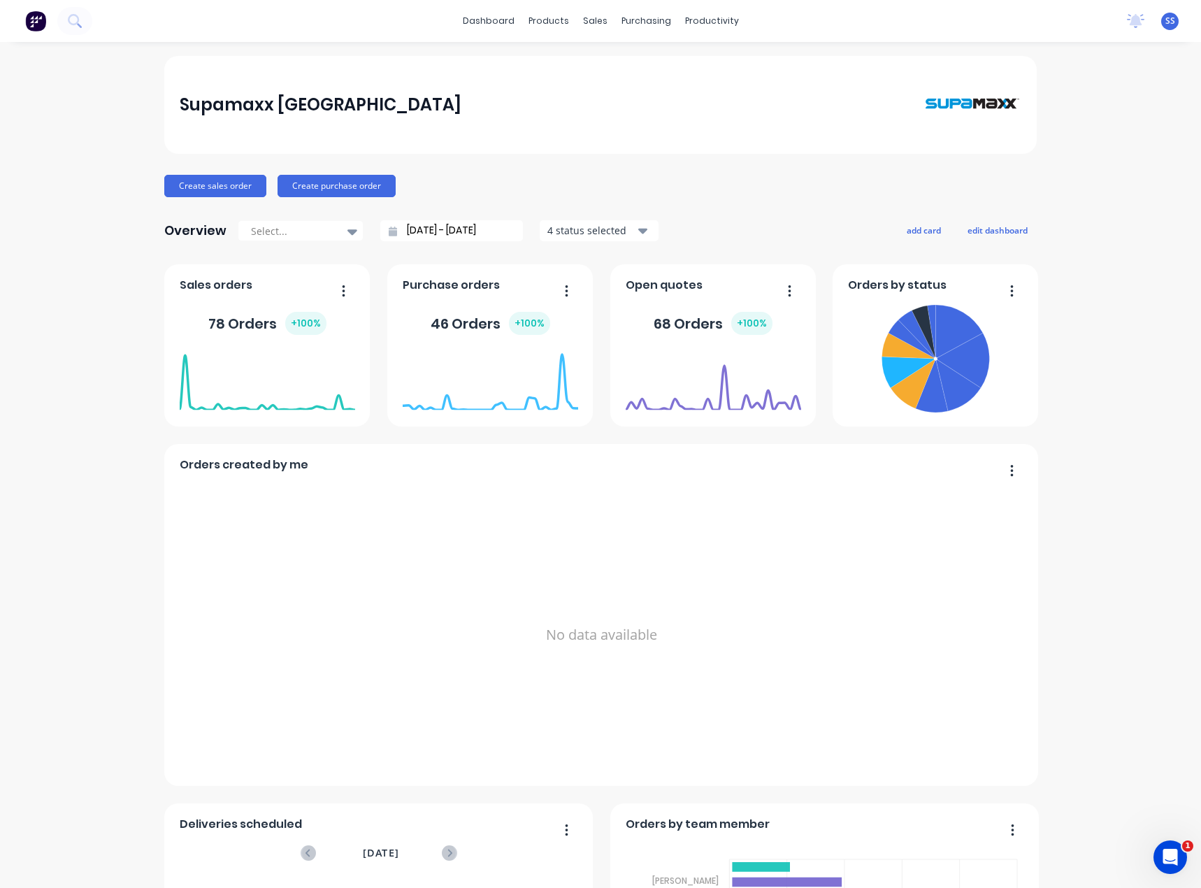
click at [1076, 157] on div "Supamaxx [GEOGRAPHIC_DATA] Create sales order Create purchase order Overview Se…" at bounding box center [600, 600] width 1201 height 1089
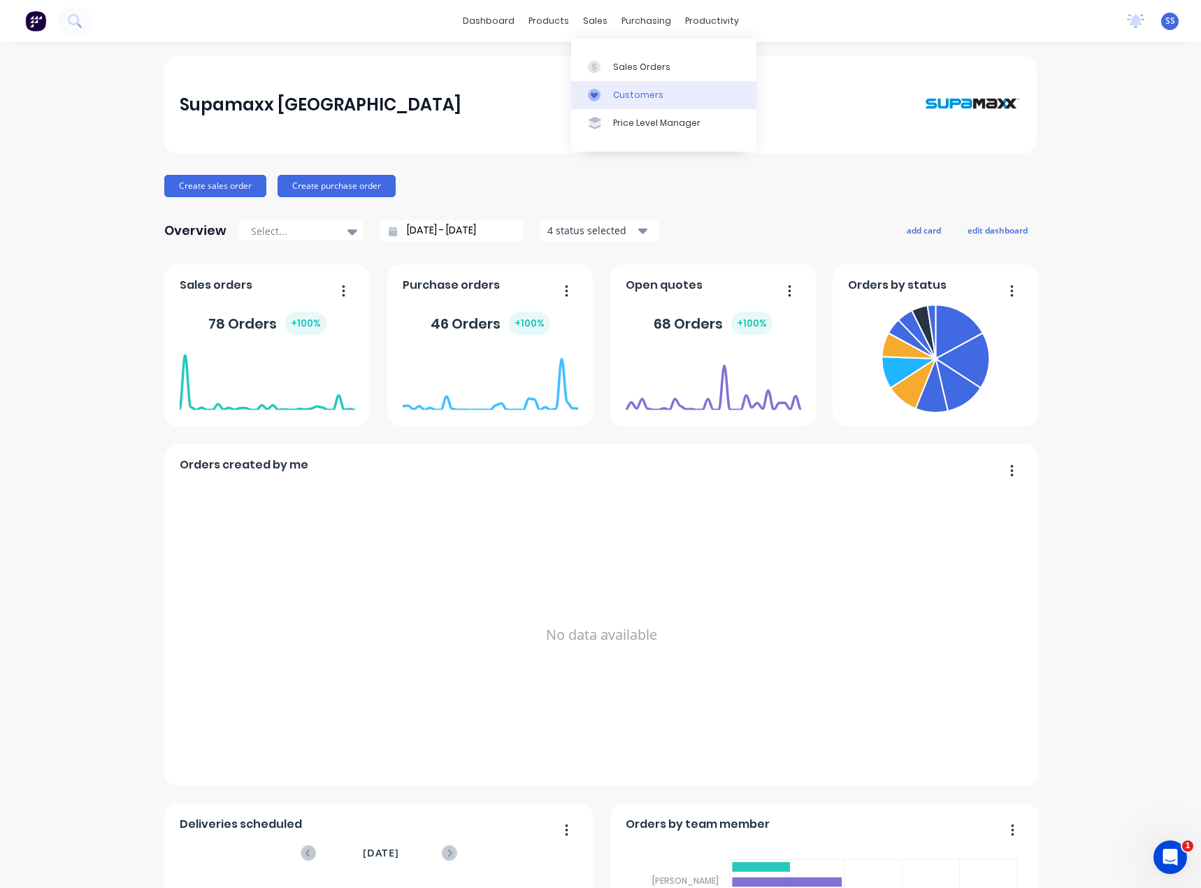
click at [600, 92] on div at bounding box center [598, 95] width 21 height 13
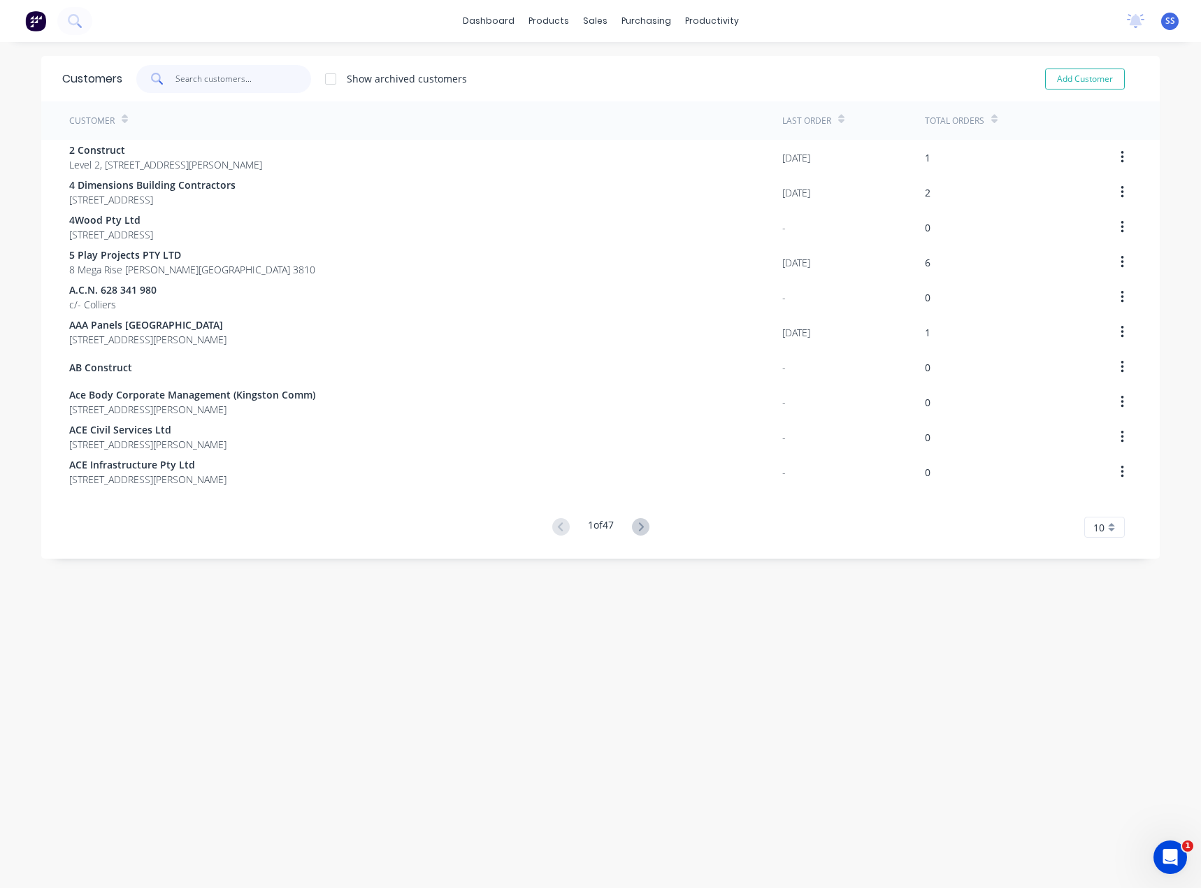
click at [203, 87] on input "text" at bounding box center [243, 79] width 136 height 28
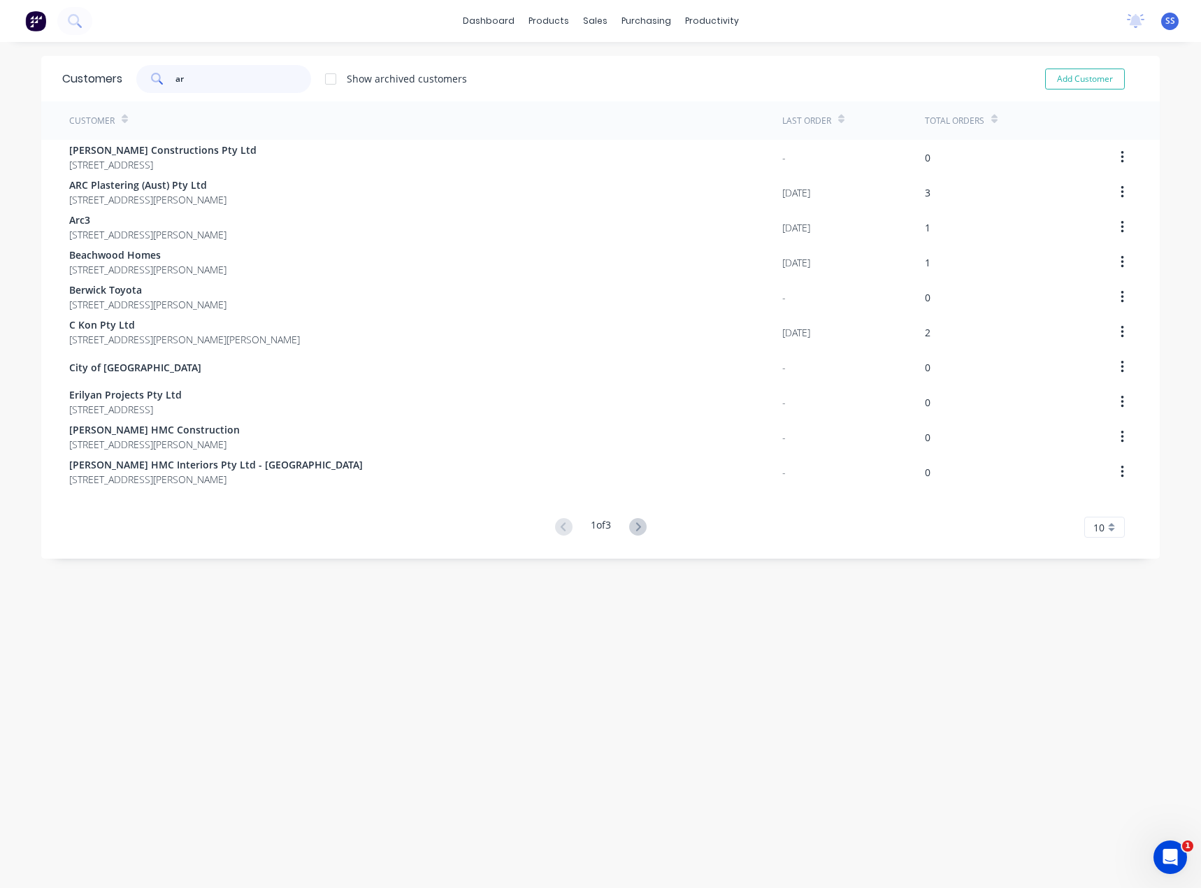
type input "a"
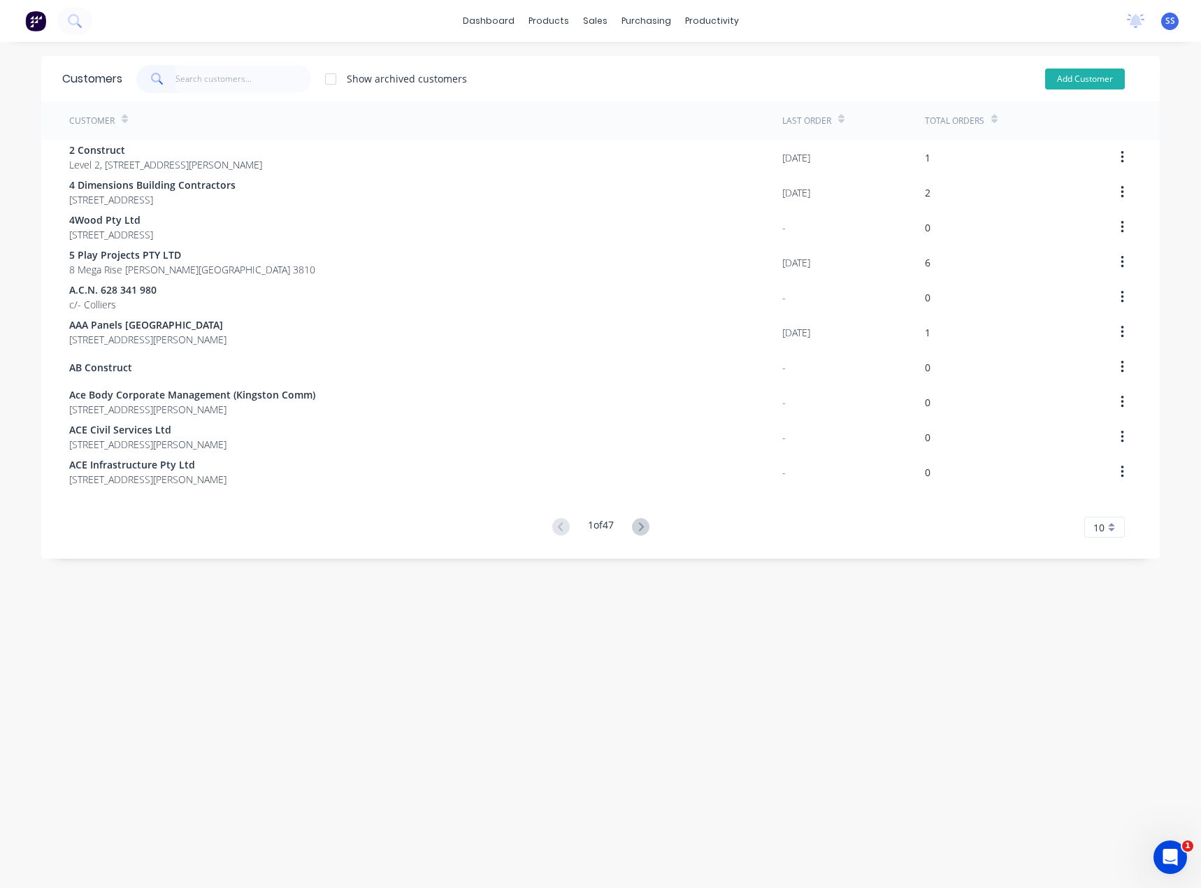
click at [1083, 79] on button "Add Customer" at bounding box center [1085, 78] width 80 height 21
select select "AU"
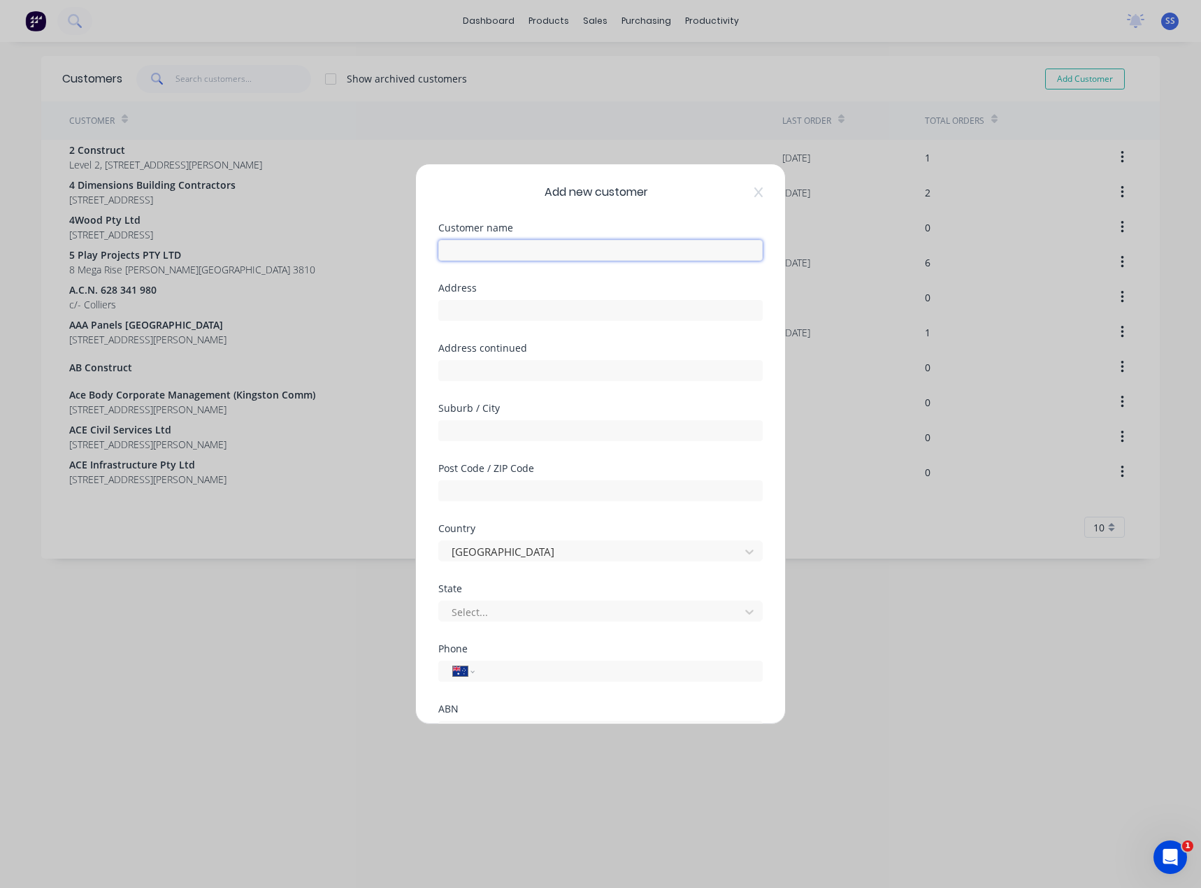
click at [625, 243] on input "text" at bounding box center [600, 250] width 324 height 21
type input "Arrow Steel Engineering"
click at [539, 316] on input "text" at bounding box center [600, 310] width 324 height 21
type input "[STREET_ADDRESS]"
type input "C"
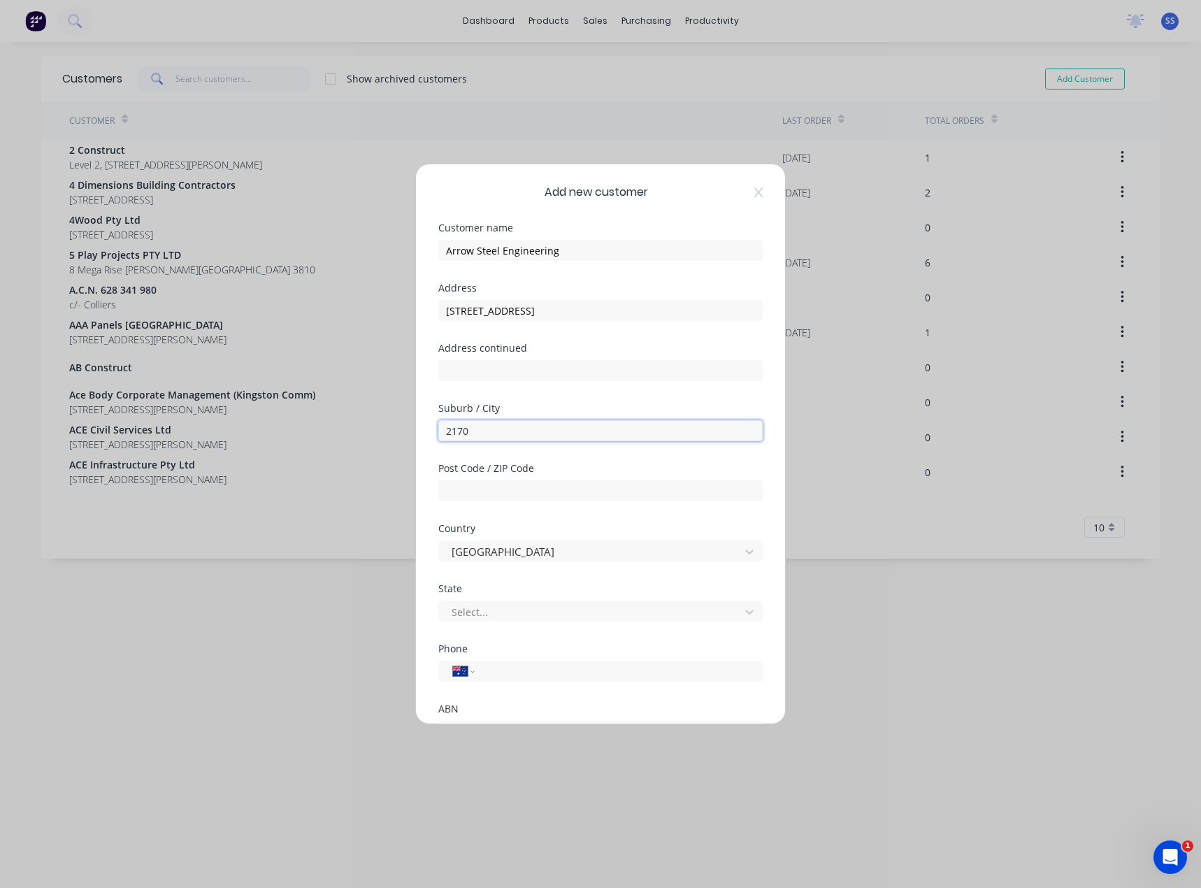
drag, startPoint x: 501, startPoint y: 426, endPoint x: 377, endPoint y: 427, distance: 124.4
click at [377, 427] on div "Add new customer Customer name Arrow Steel Engineering Address [STREET_ADDRESS]…" at bounding box center [600, 444] width 1201 height 888
type input "Chipping Norton"
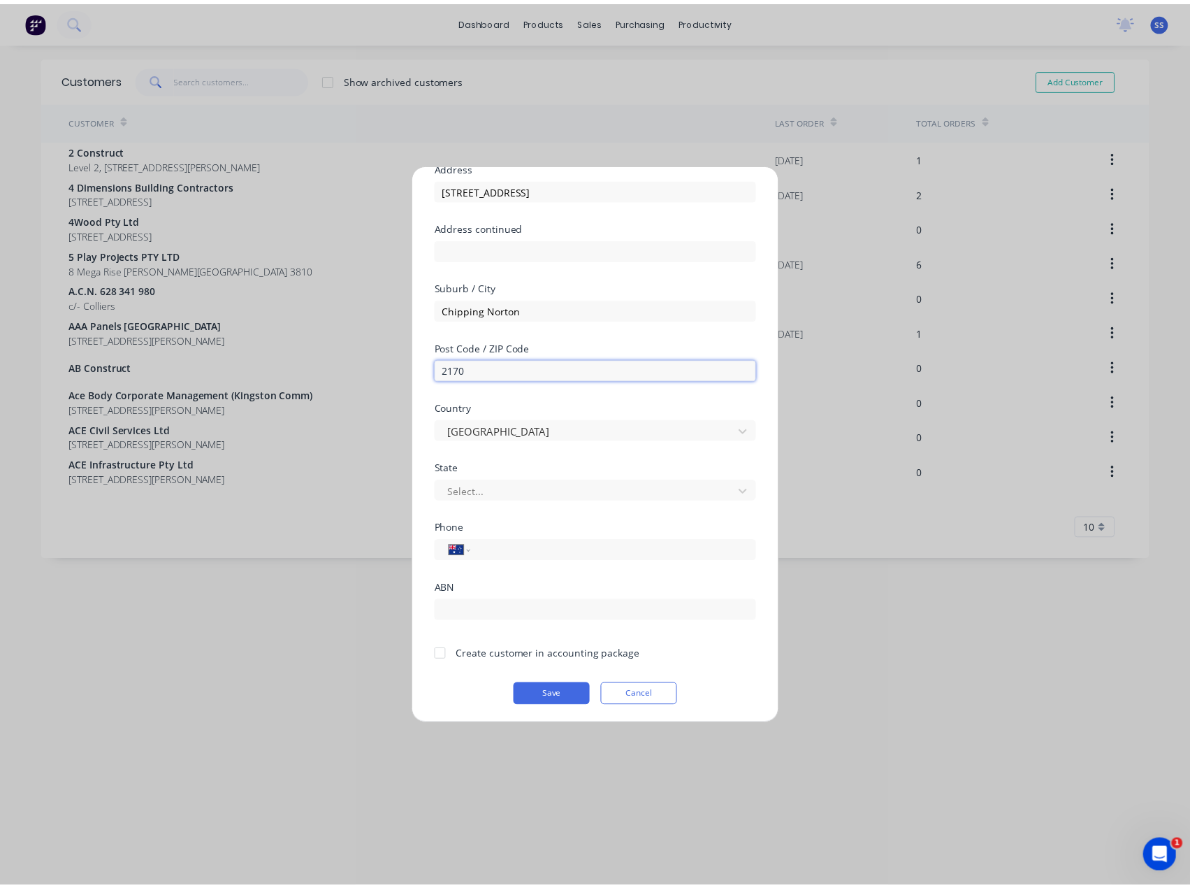
scroll to position [123, 0]
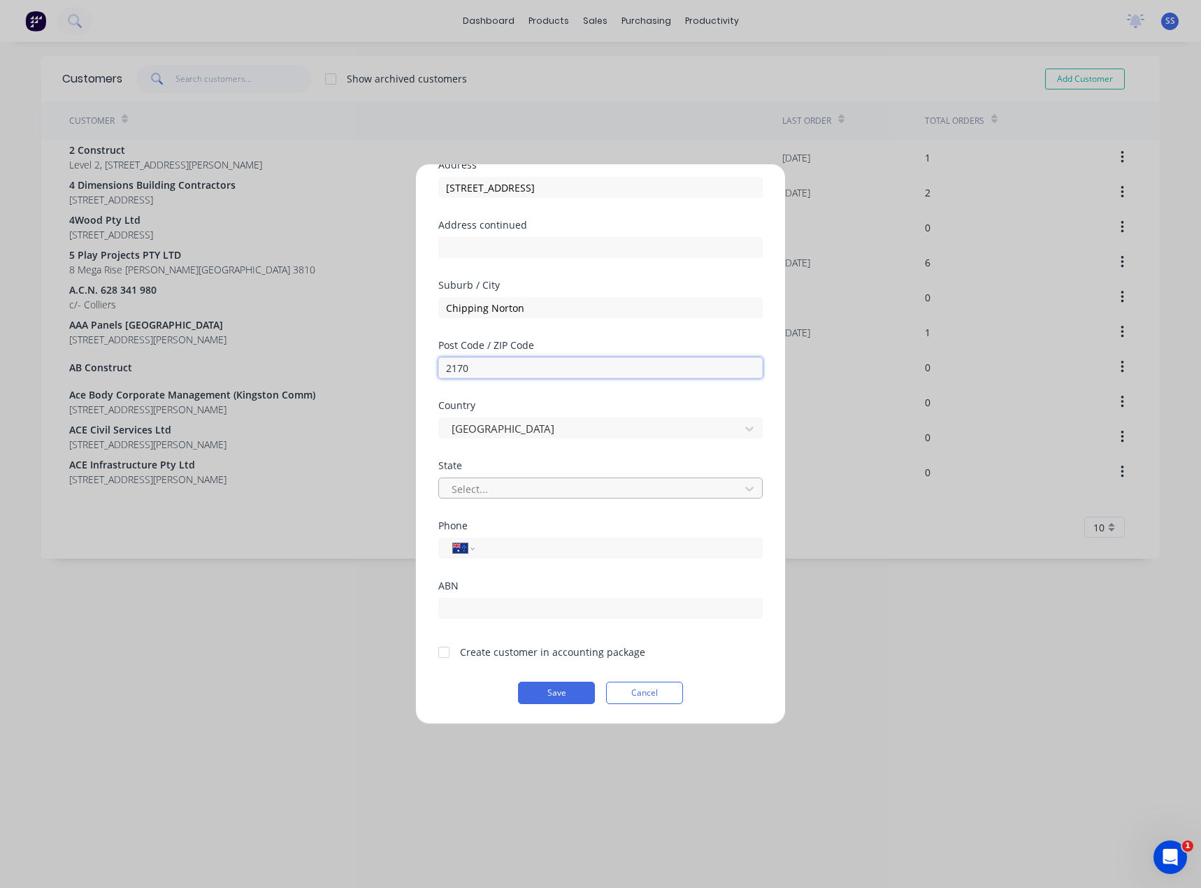
type input "2170"
click at [607, 491] on div at bounding box center [591, 488] width 282 height 17
click at [498, 544] on input "tel" at bounding box center [615, 548] width 263 height 16
click at [528, 546] on input "tel" at bounding box center [615, 548] width 263 height 16
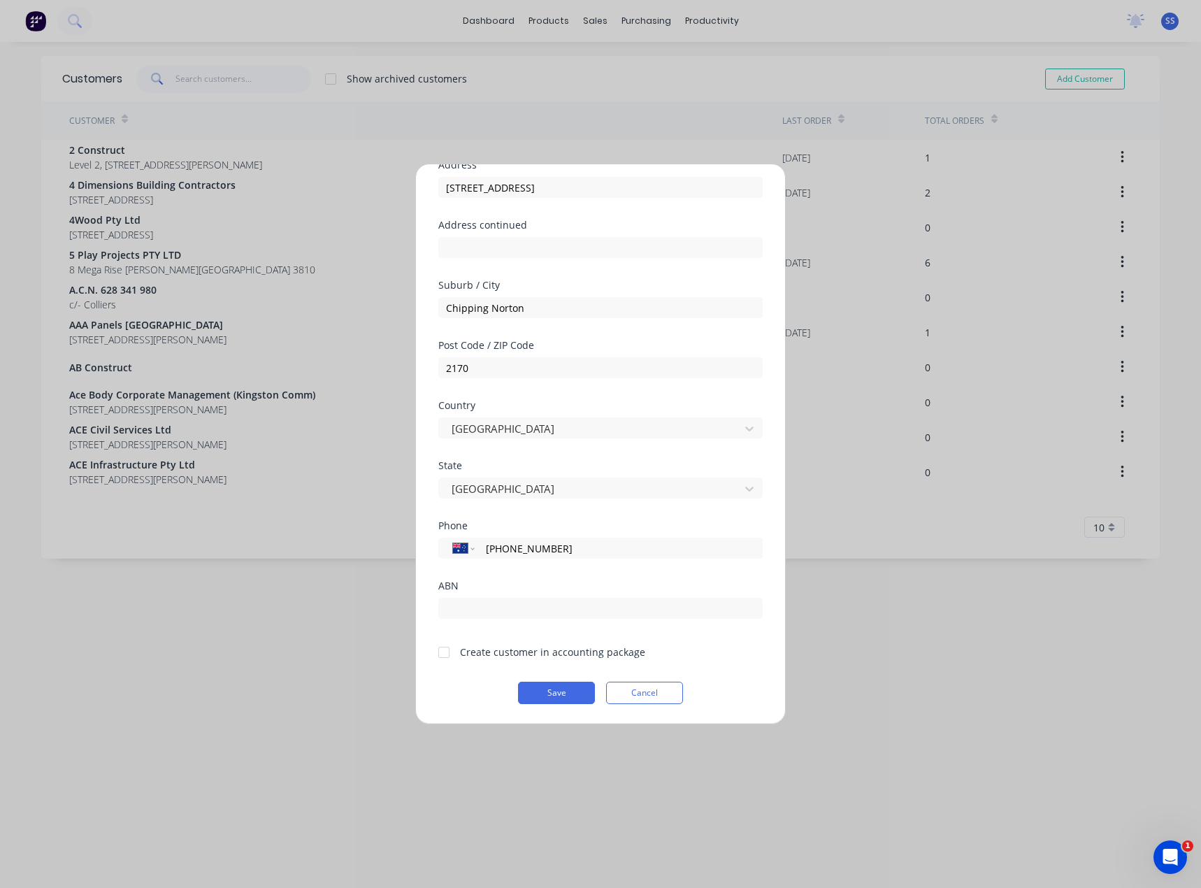
type input "[PHONE_NUMBER]"
click at [514, 606] on input "text" at bounding box center [600, 608] width 324 height 21
paste input "74147526726"
type input "74147526726"
click at [439, 651] on div at bounding box center [444, 652] width 28 height 28
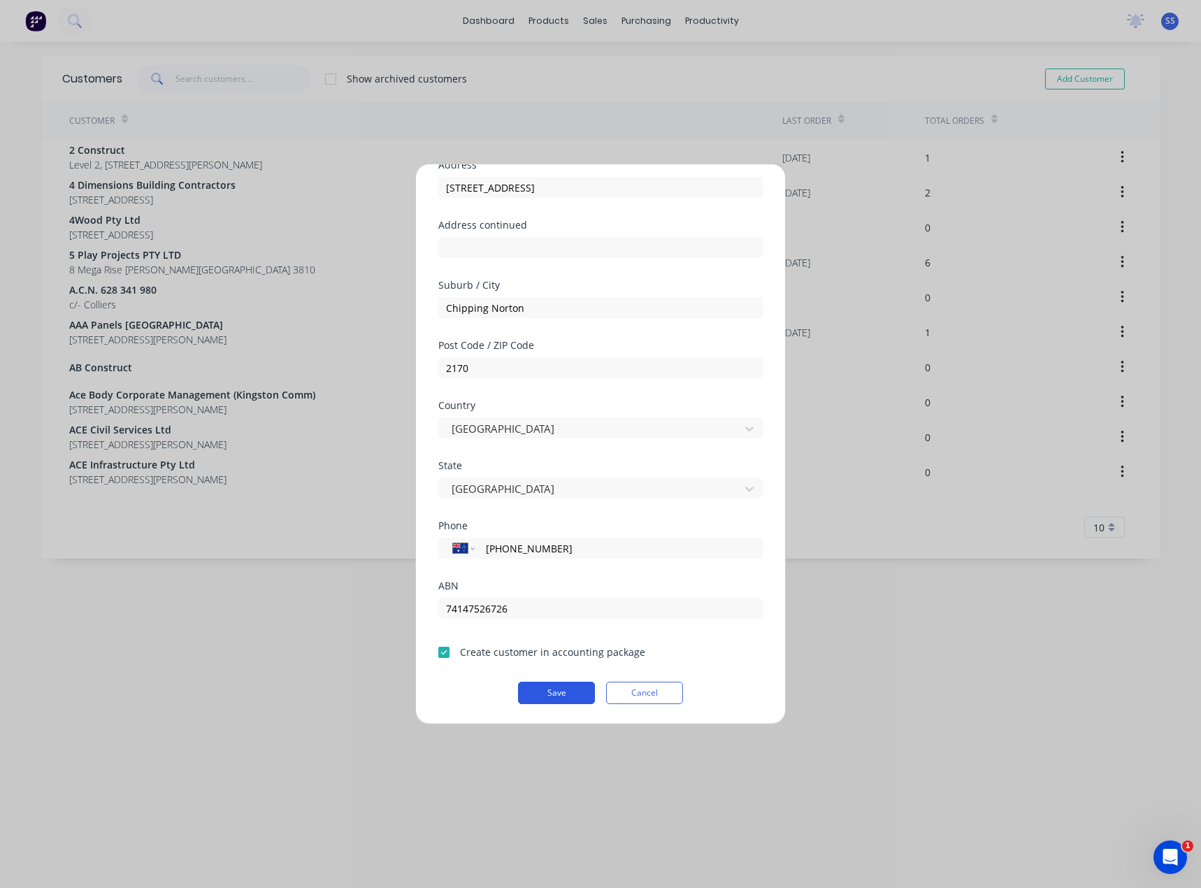
click at [564, 686] on button "Save" at bounding box center [556, 692] width 77 height 22
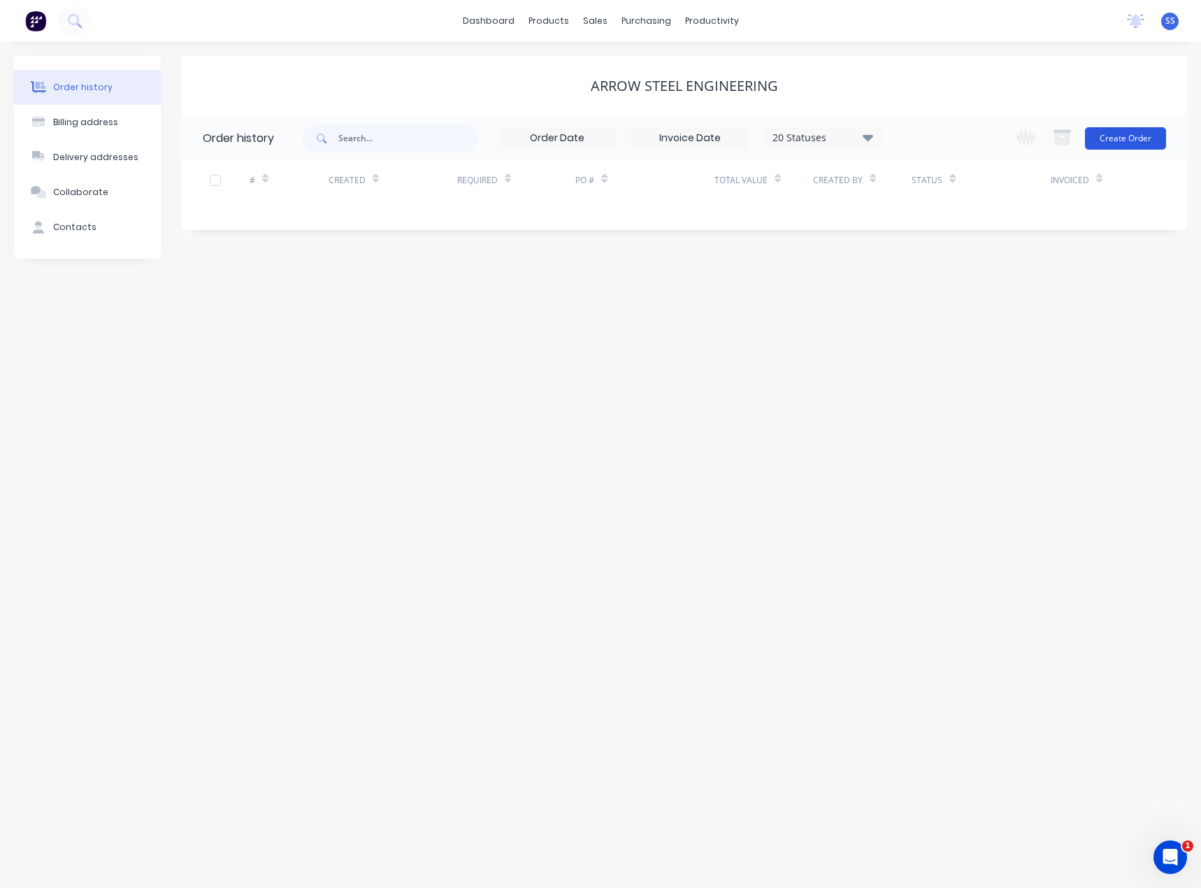
click at [1099, 139] on button "Create Order" at bounding box center [1125, 138] width 81 height 22
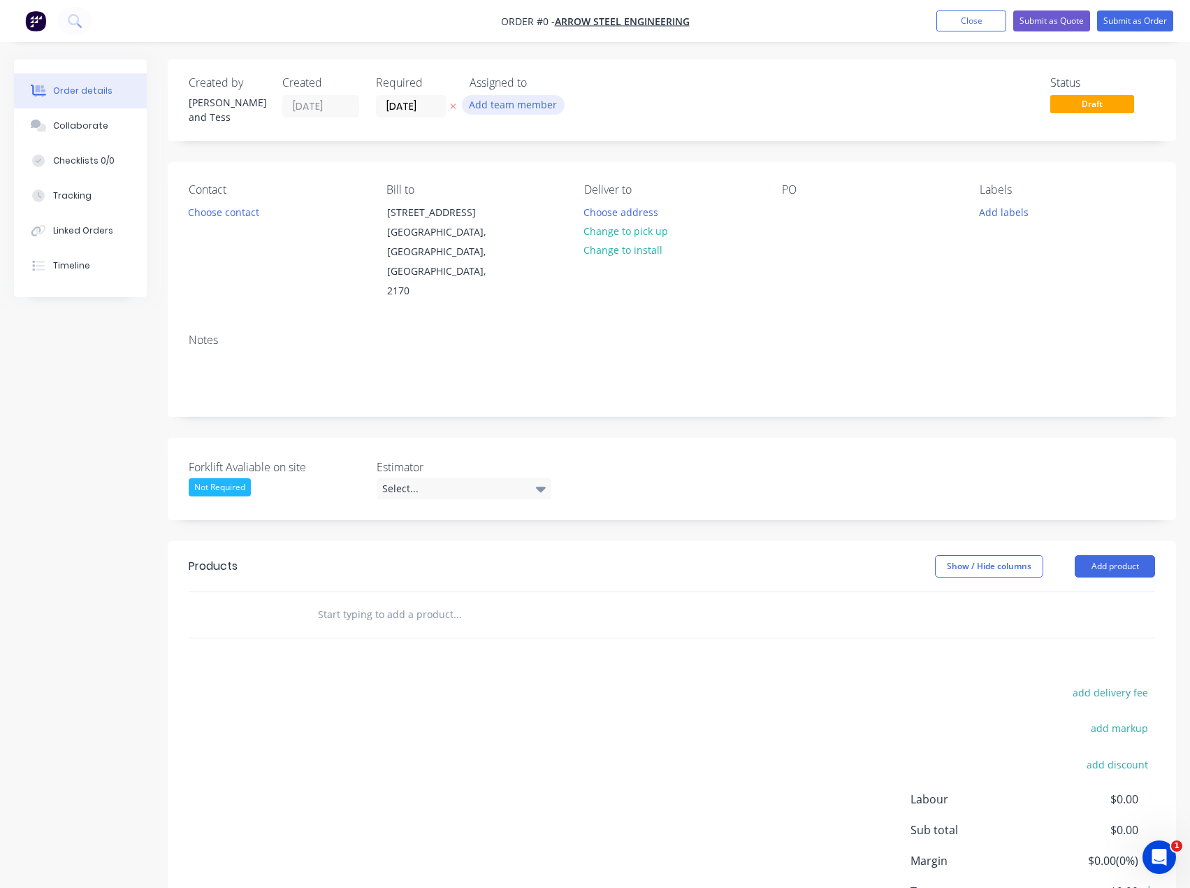
click at [525, 106] on button "Add team member" at bounding box center [513, 104] width 103 height 19
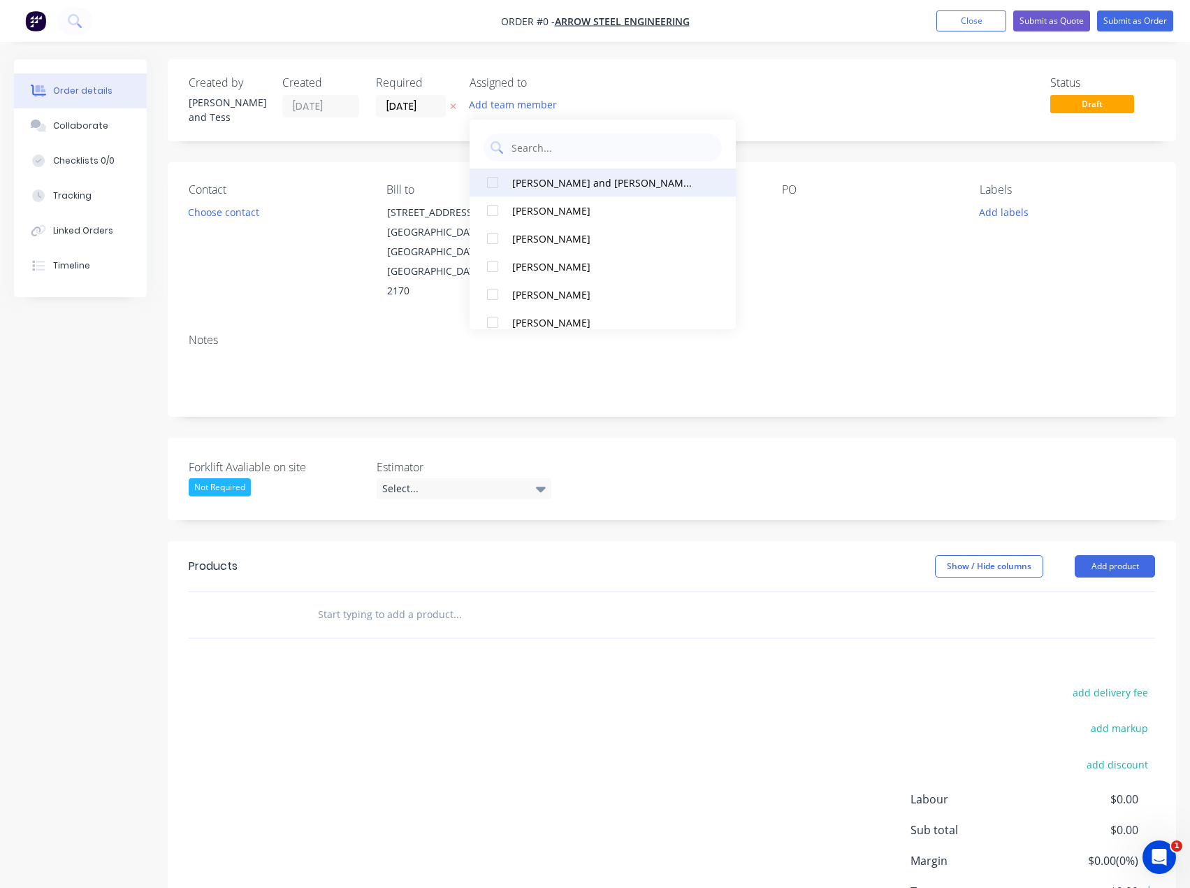
click at [566, 191] on button "[PERSON_NAME] and [PERSON_NAME] (You)" at bounding box center [603, 182] width 266 height 28
click at [210, 212] on div "Order details Collaborate Checklists 0/0 Tracking Linked Orders Timeline Order …" at bounding box center [595, 526] width 1190 height 935
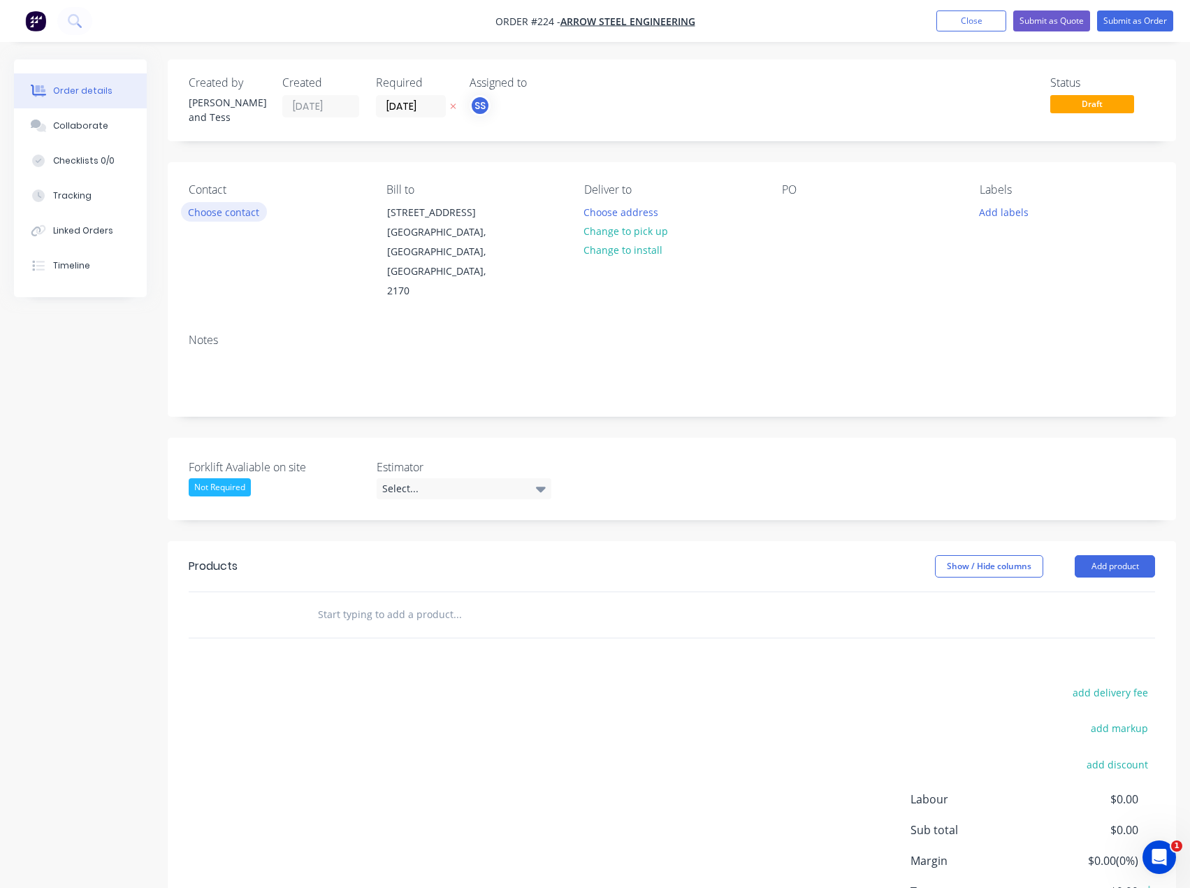
click at [197, 203] on button "Choose contact" at bounding box center [224, 211] width 86 height 19
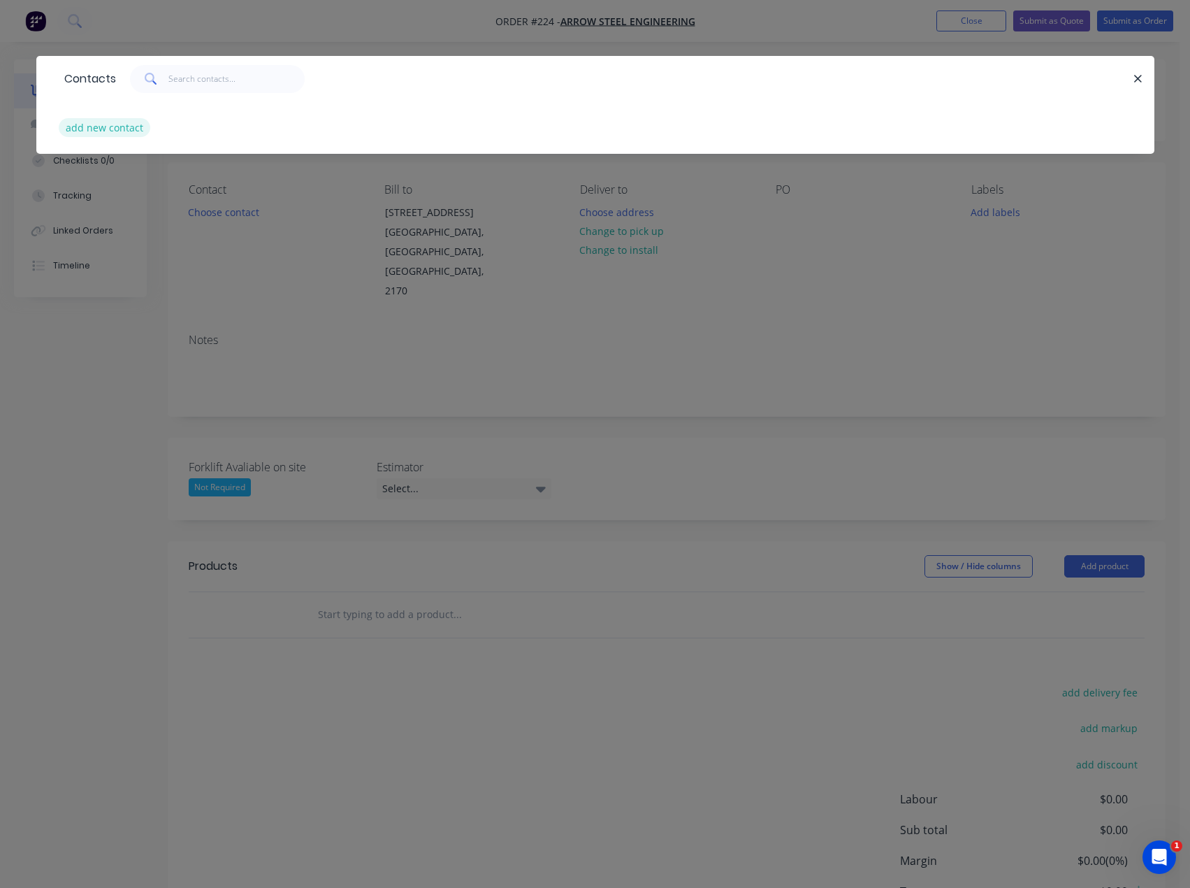
click at [103, 130] on button "add new contact" at bounding box center [105, 127] width 92 height 19
select select "AU"
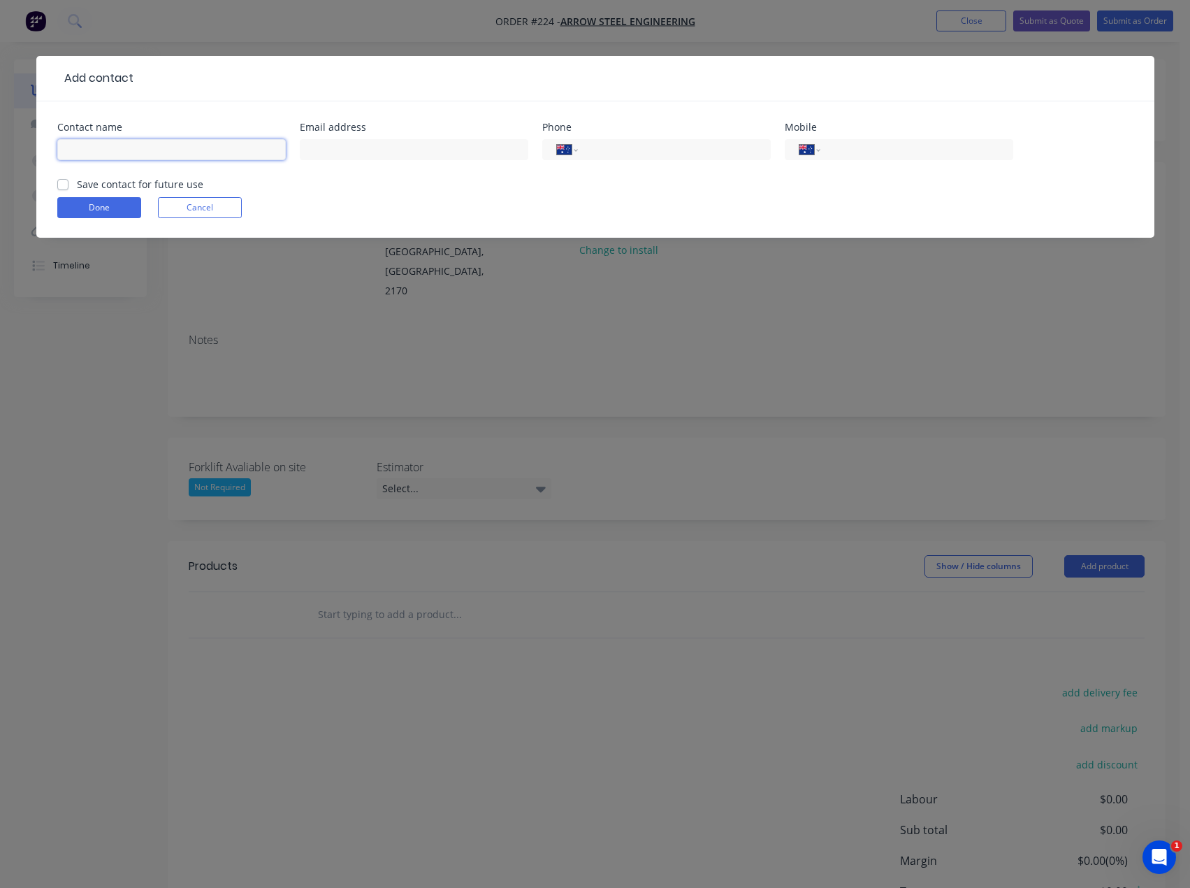
click at [232, 159] on input "text" at bounding box center [171, 149] width 229 height 21
type input "[PERSON_NAME]"
type input "[PERSON_NAME][EMAIL_ADDRESS][DOMAIN_NAME]"
click at [598, 148] on input "tel" at bounding box center [672, 150] width 168 height 16
click at [567, 200] on div "Done Cancel" at bounding box center [595, 207] width 1076 height 21
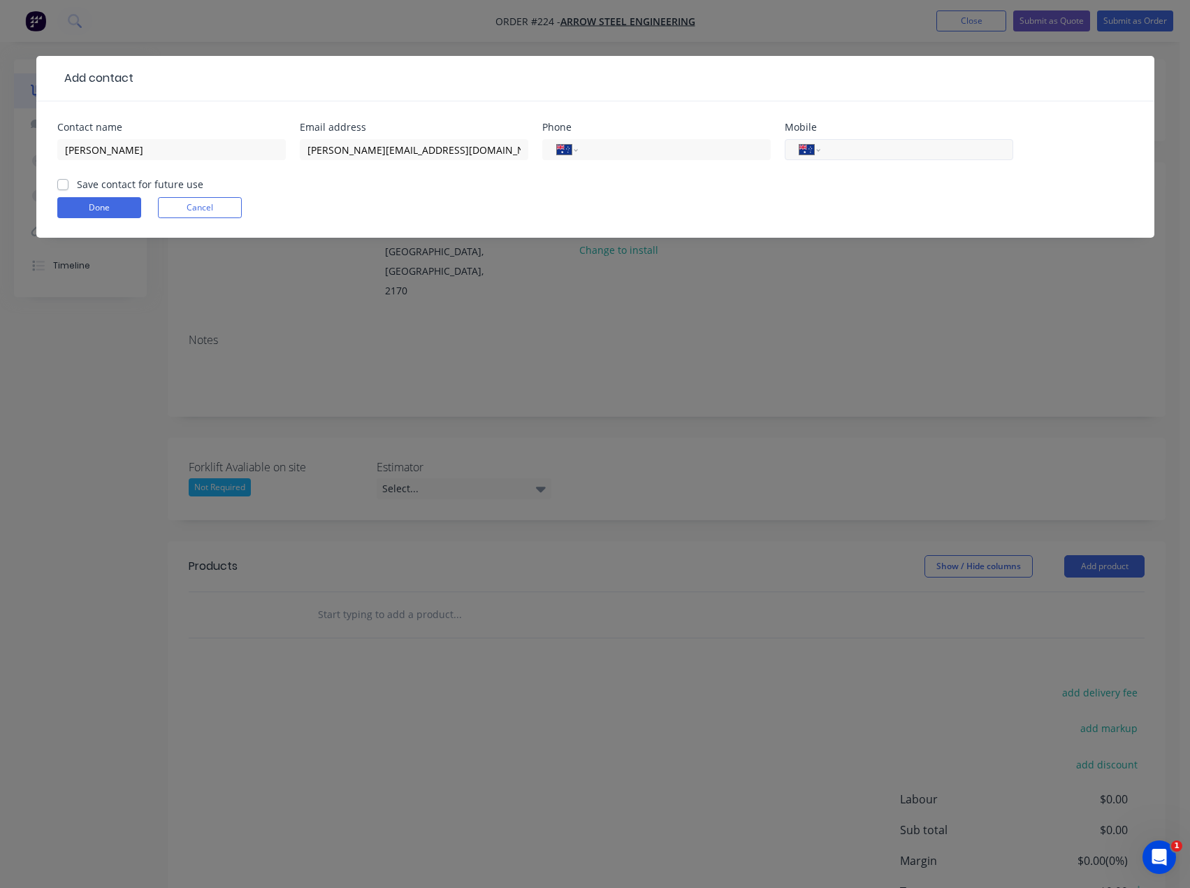
click at [855, 148] on input "tel" at bounding box center [914, 150] width 168 height 16
type input "0434 627 100"
click at [100, 184] on label "Save contact for future use" at bounding box center [140, 184] width 126 height 15
click at [68, 184] on input "Save contact for future use" at bounding box center [62, 183] width 11 height 13
checkbox input "true"
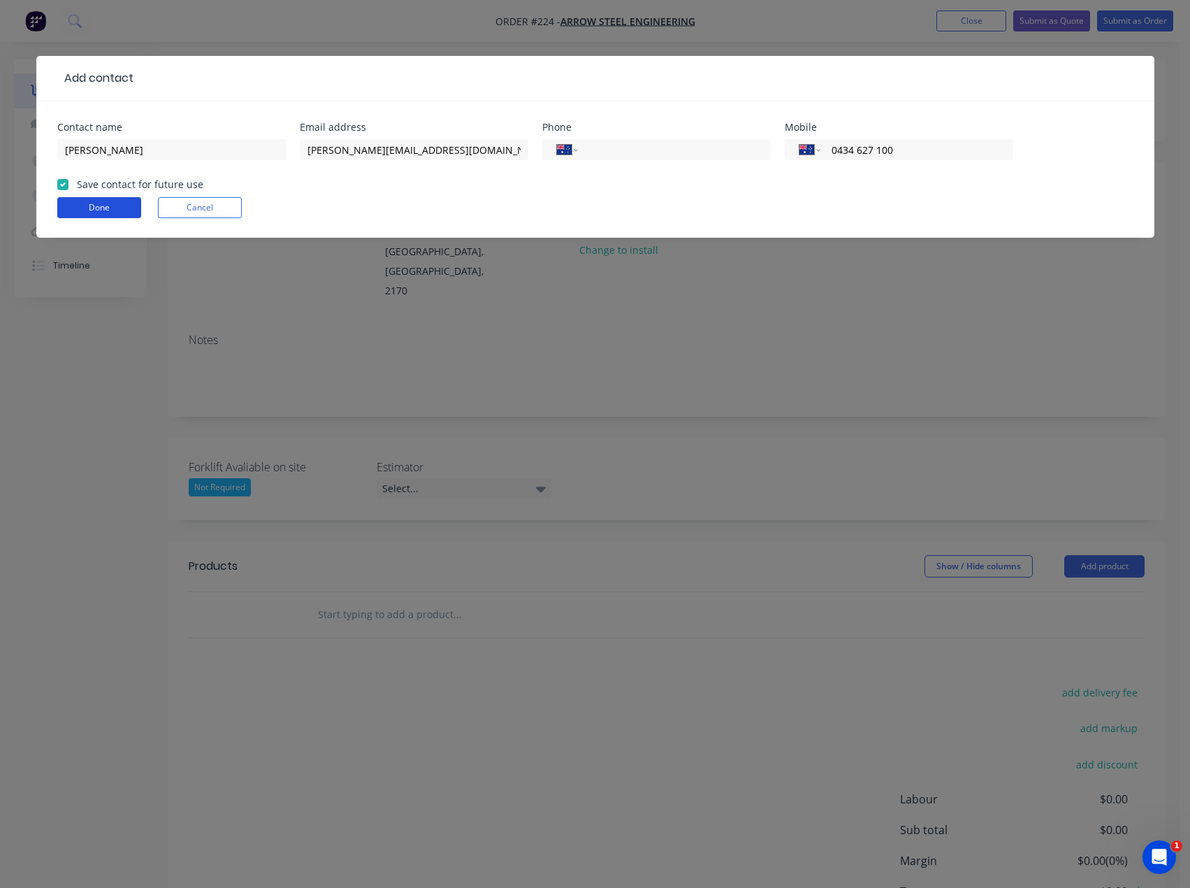
click at [67, 198] on button "Done" at bounding box center [99, 207] width 84 height 21
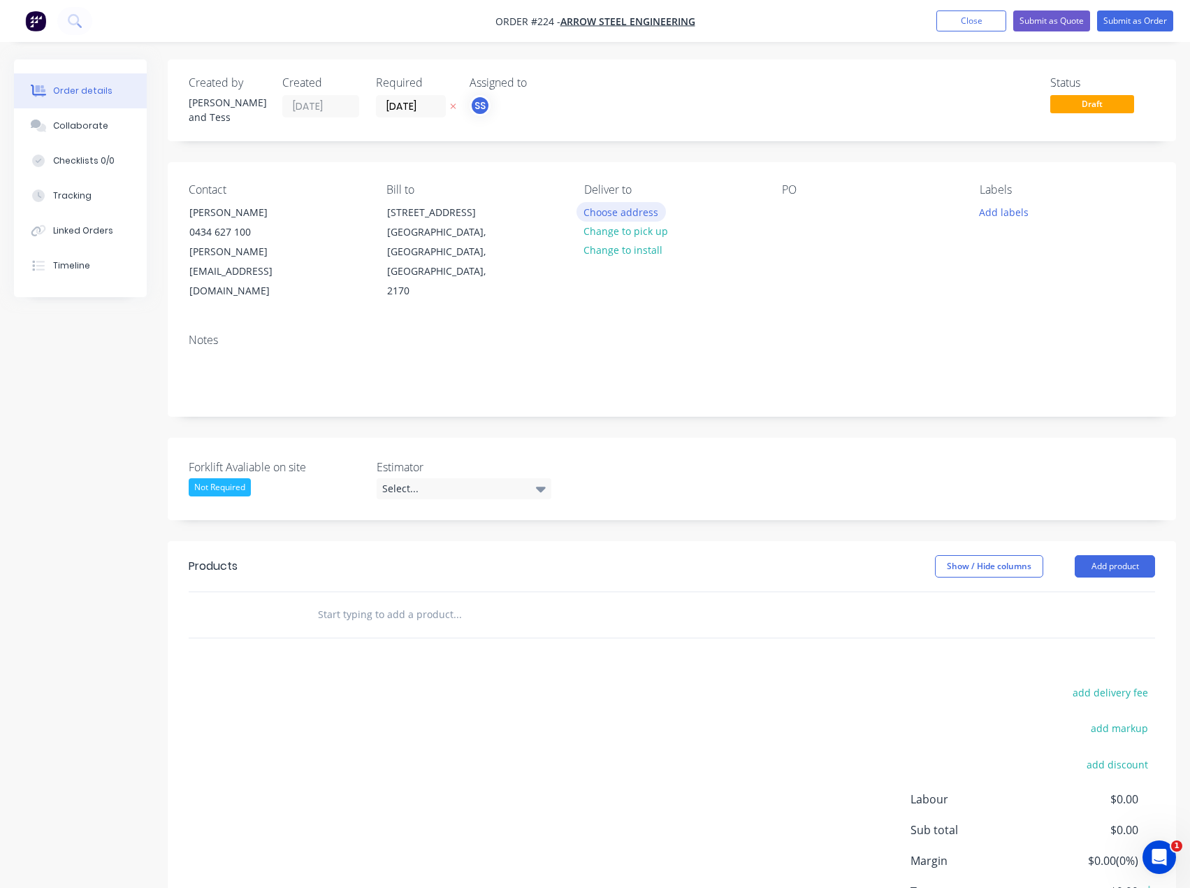
click at [640, 204] on button "Choose address" at bounding box center [621, 211] width 89 height 19
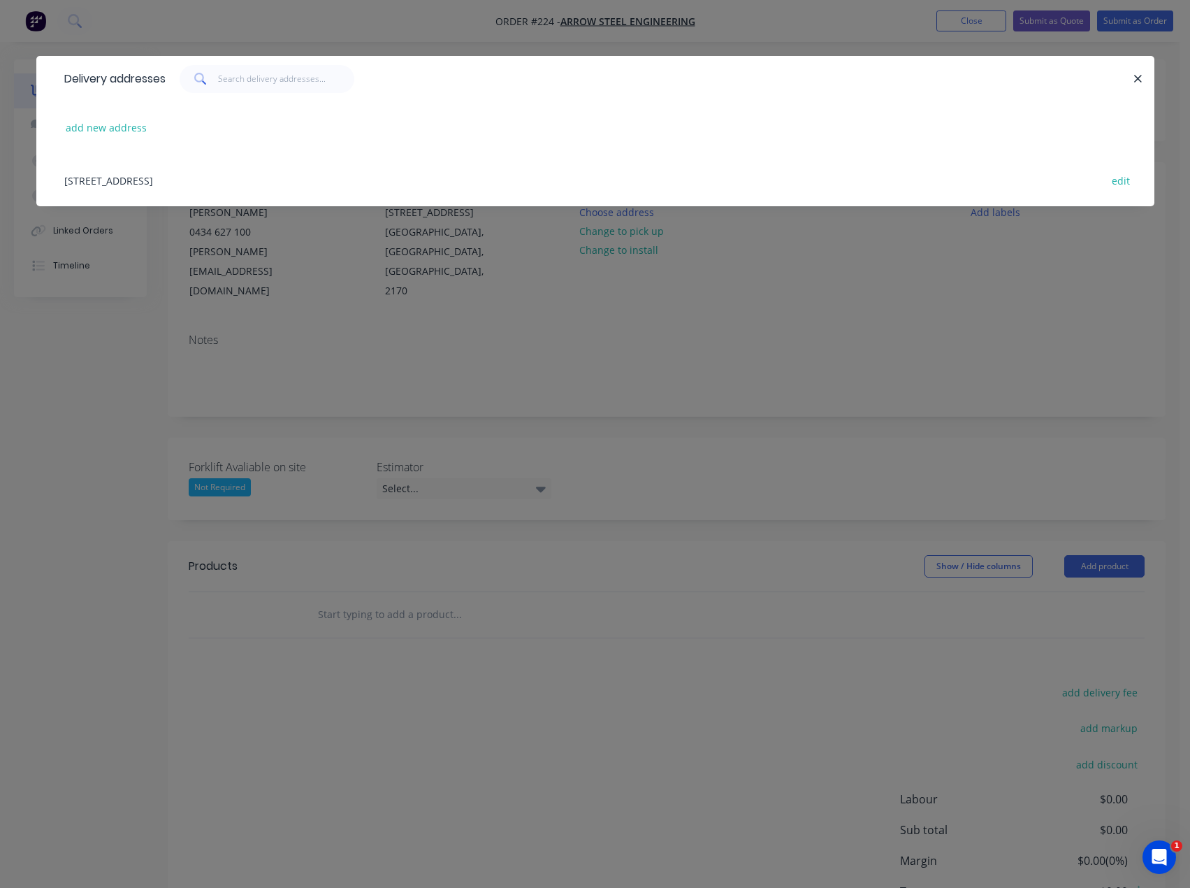
click at [339, 184] on div "[STREET_ADDRESS] edit" at bounding box center [595, 180] width 1076 height 52
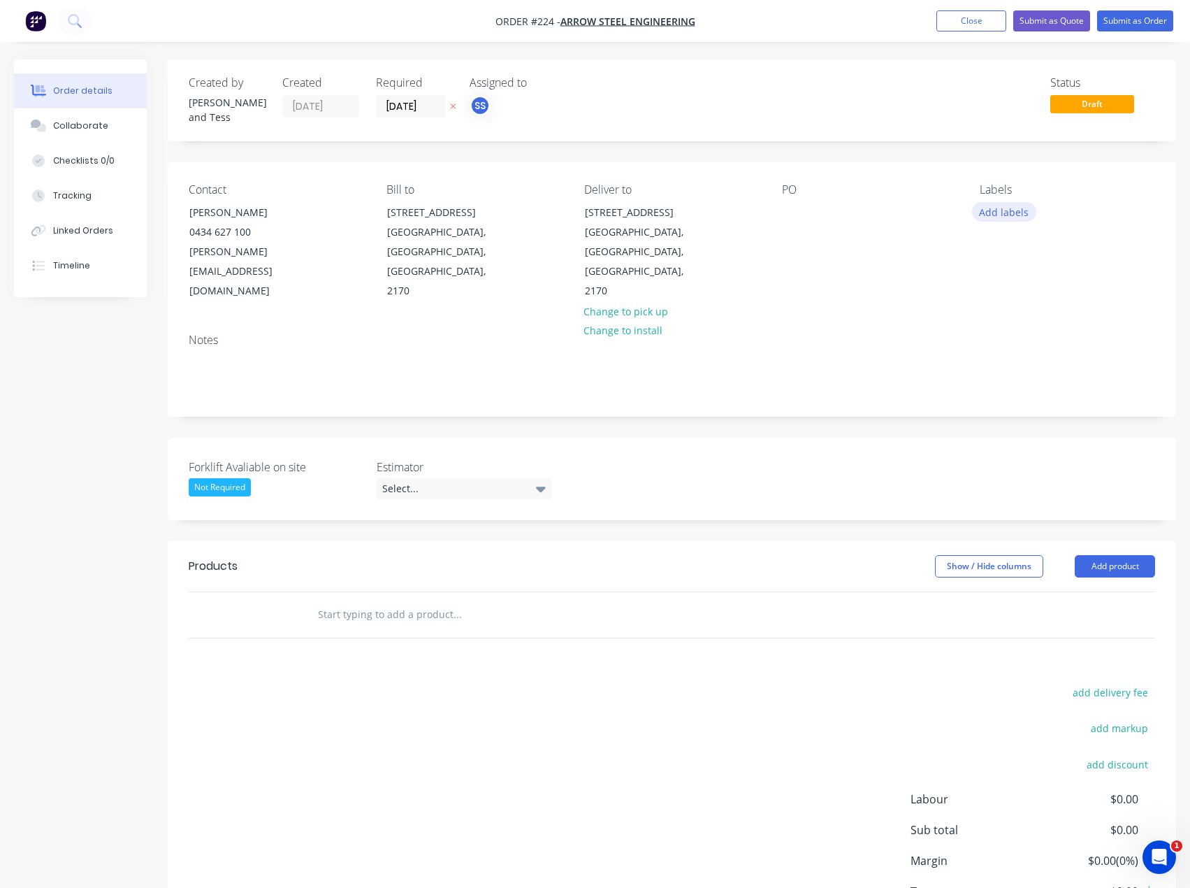
click at [997, 206] on button "Add labels" at bounding box center [1004, 211] width 64 height 19
click at [817, 287] on div "Contact [PERSON_NAME] 0434 627 100 [PERSON_NAME][EMAIL_ADDRESS][DOMAIN_NAME] Bi…" at bounding box center [672, 242] width 1008 height 160
click at [446, 478] on div "Select..." at bounding box center [464, 488] width 175 height 21
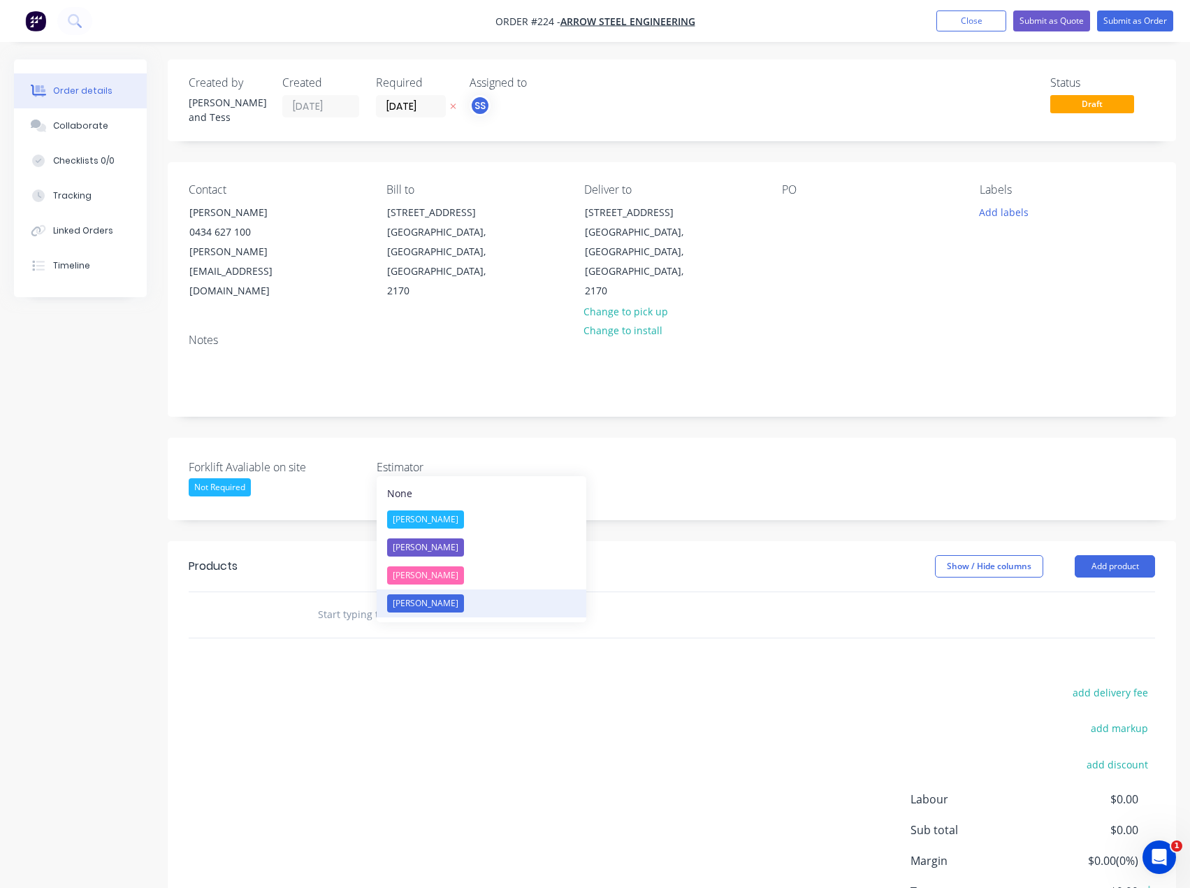
click at [427, 602] on div "[PERSON_NAME]" at bounding box center [425, 603] width 77 height 18
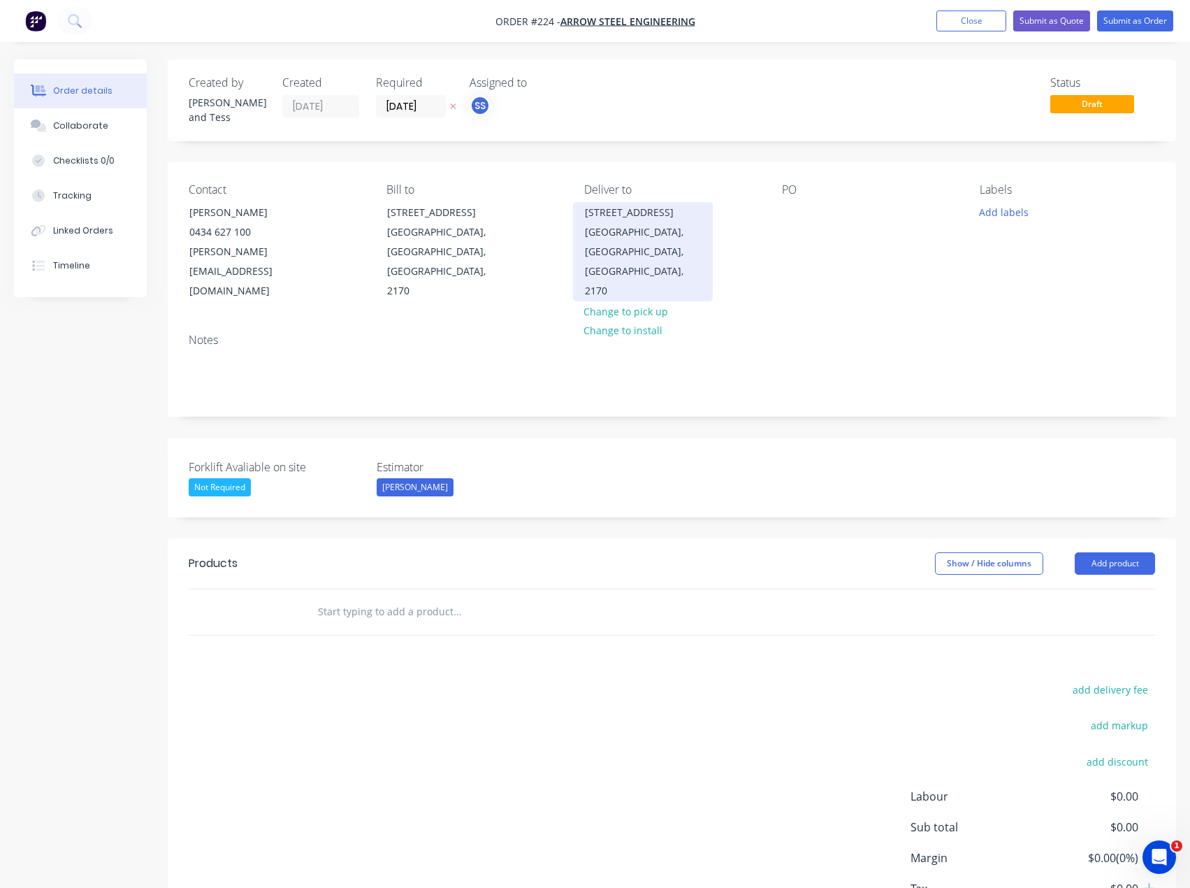
click at [630, 251] on div "[GEOGRAPHIC_DATA], [GEOGRAPHIC_DATA], [GEOGRAPHIC_DATA], 2170" at bounding box center [643, 261] width 116 height 78
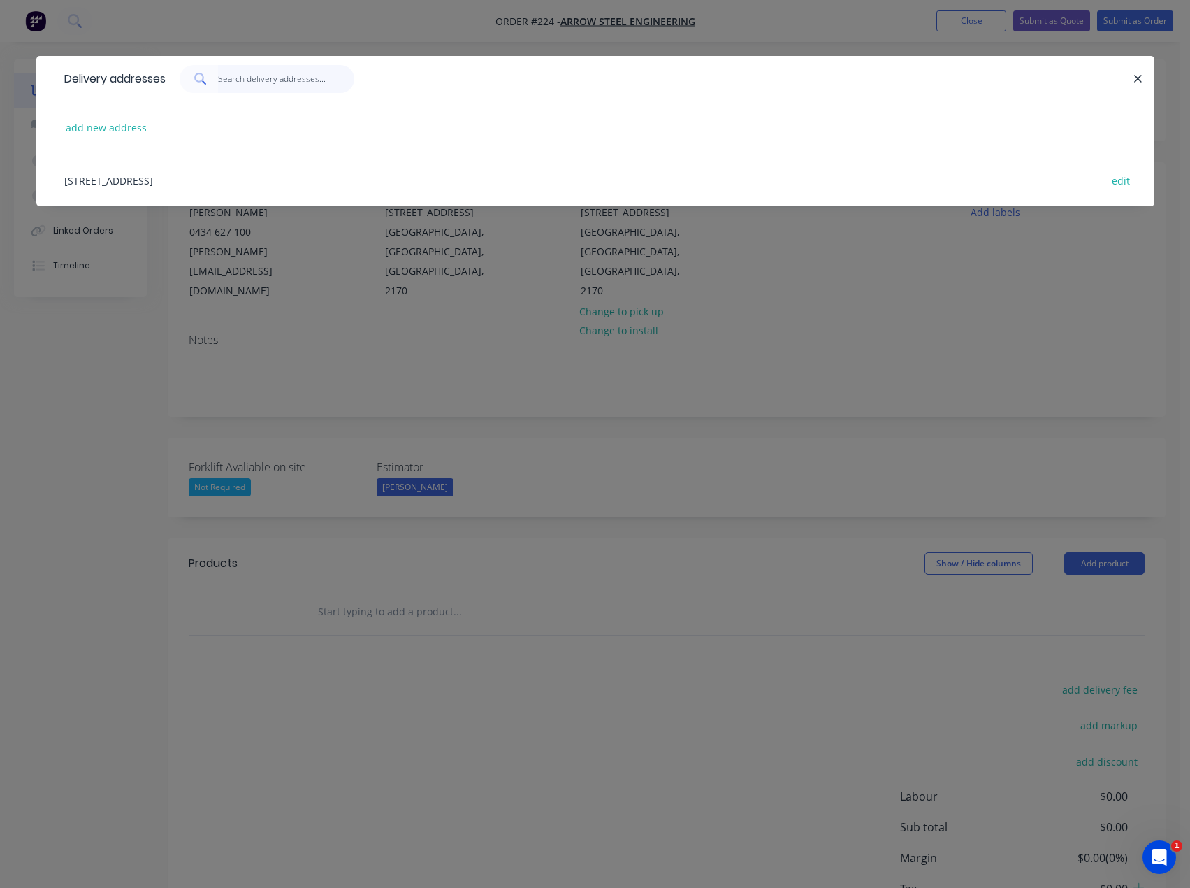
click at [228, 78] on input "text" at bounding box center [286, 79] width 136 height 28
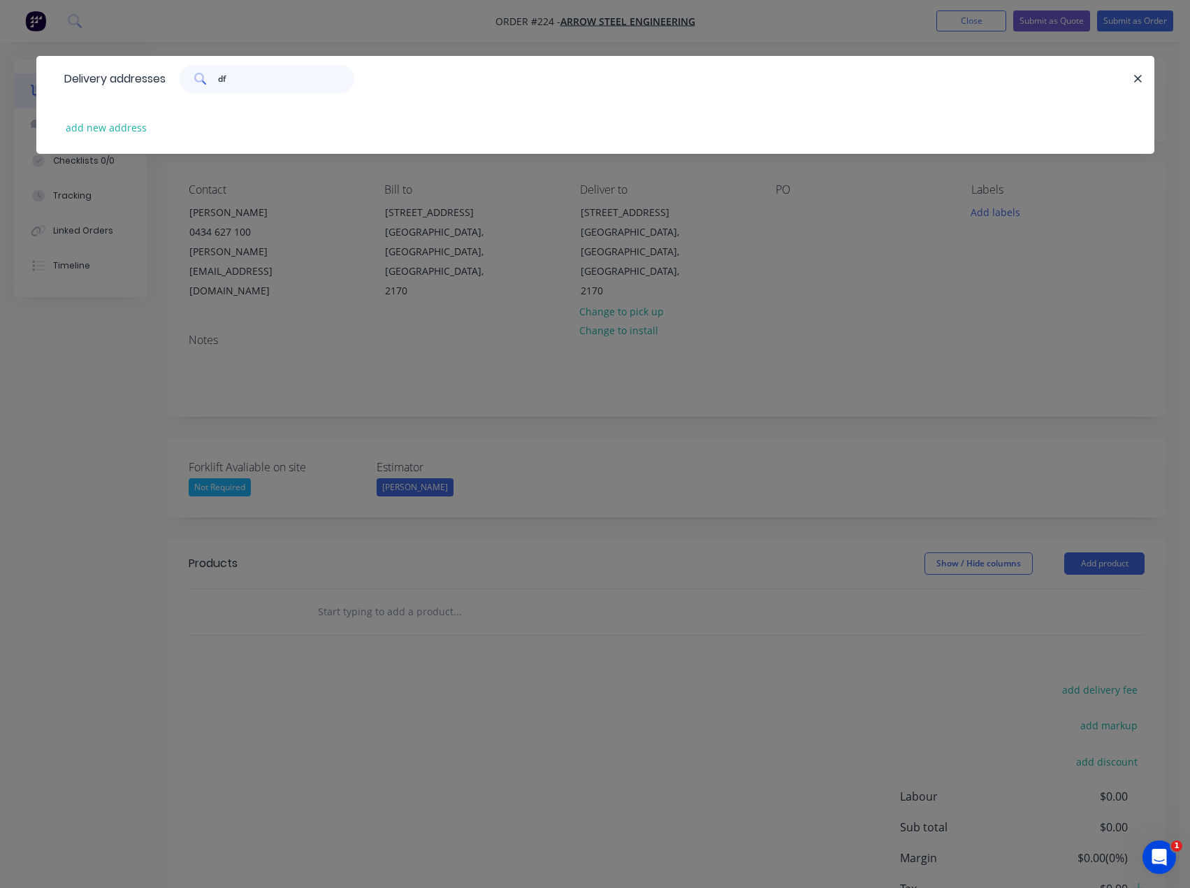
type input "d"
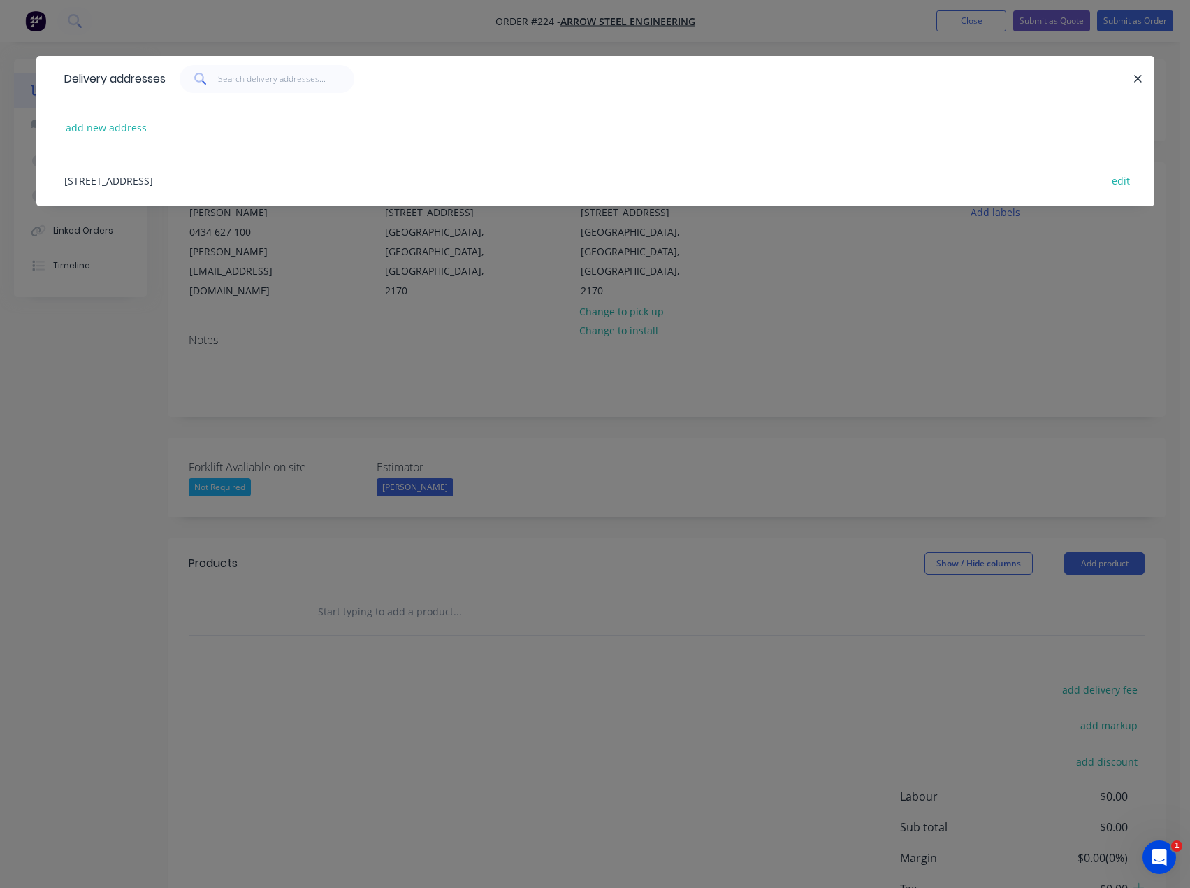
click at [804, 316] on div "Delivery addresses add new address [STREET_ADDRESS] edit" at bounding box center [595, 444] width 1190 height 888
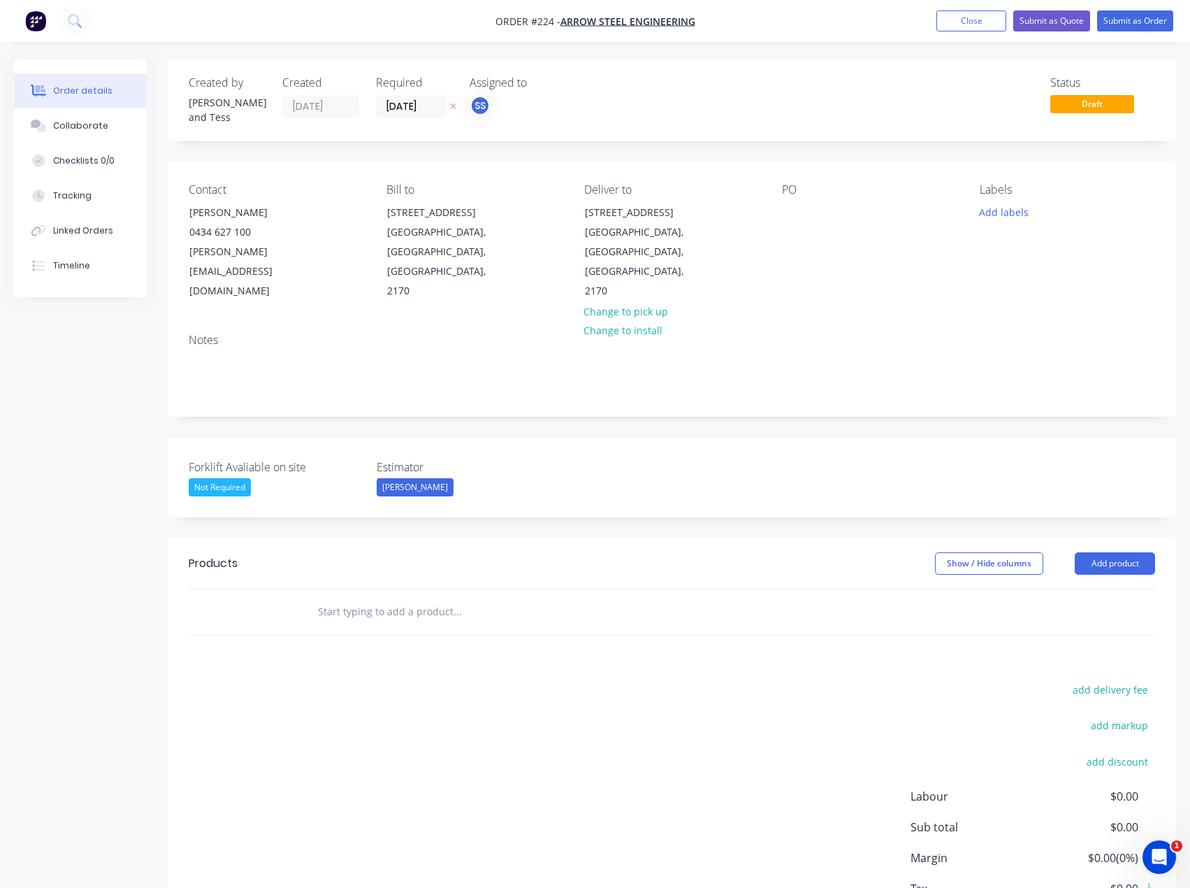
click at [600, 437] on div "Forklift Avaliable on site Not Required Estimator [PERSON_NAME]" at bounding box center [672, 477] width 1008 height 80
click at [131, 549] on div "Created by [PERSON_NAME] and Tess Created [DATE] Required [DATE] Assigned to SS…" at bounding box center [595, 525] width 1162 height 932
click at [985, 22] on button "Close" at bounding box center [971, 20] width 70 height 21
